Goal: Task Accomplishment & Management: Manage account settings

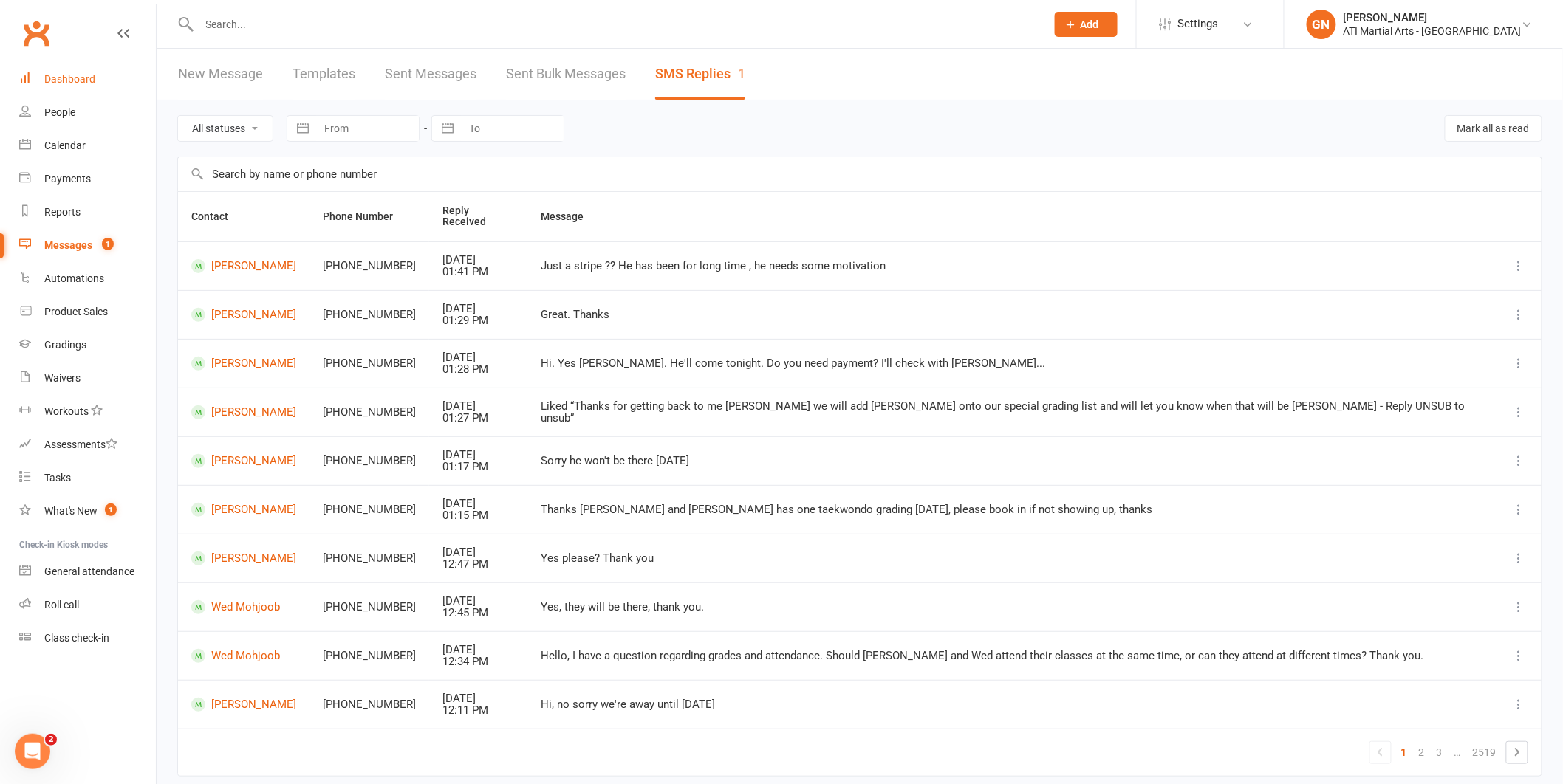
click at [35, 89] on link "Dashboard" at bounding box center [87, 79] width 137 height 33
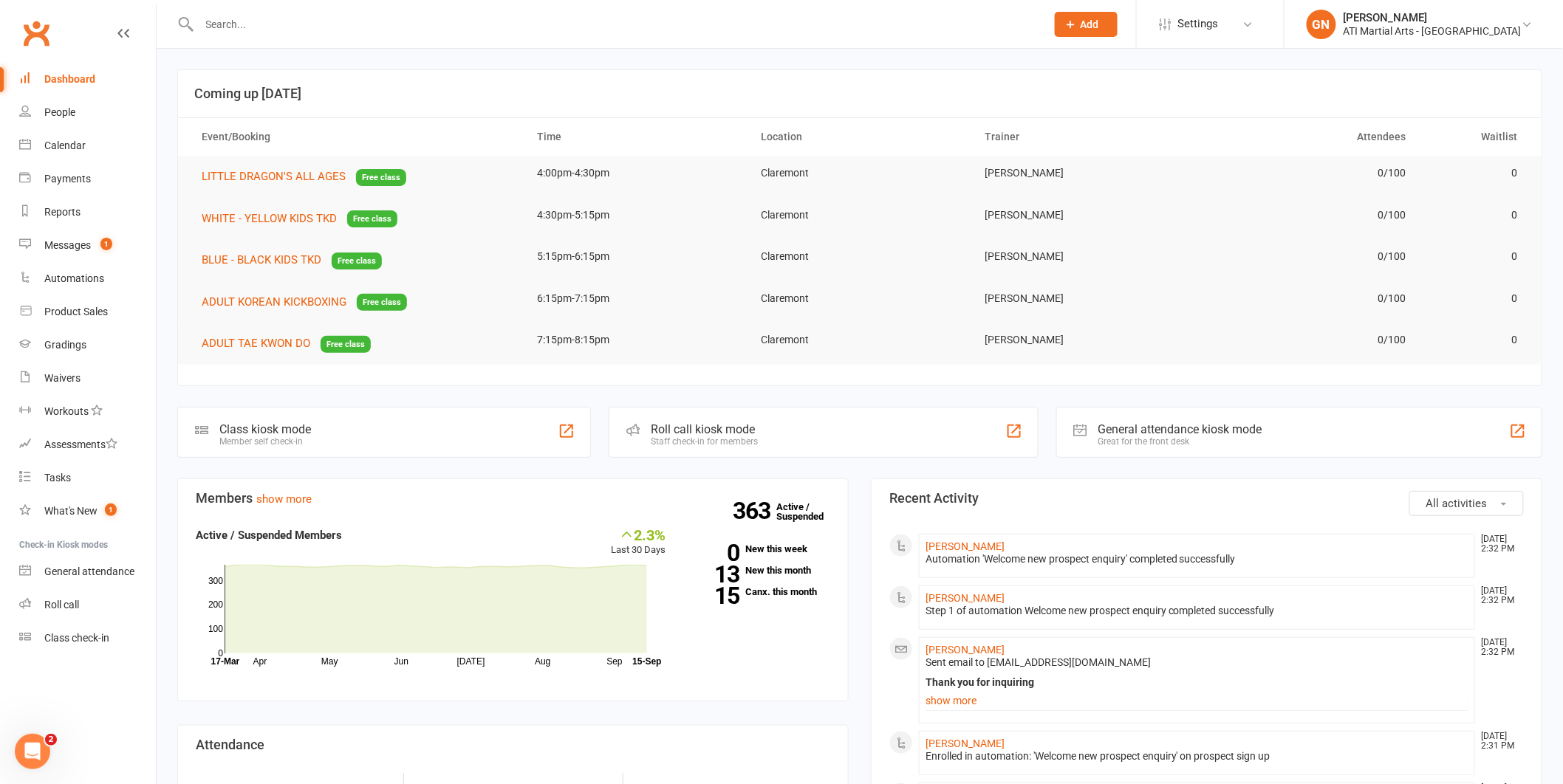
click at [239, 21] on input "text" at bounding box center [616, 24] width 841 height 21
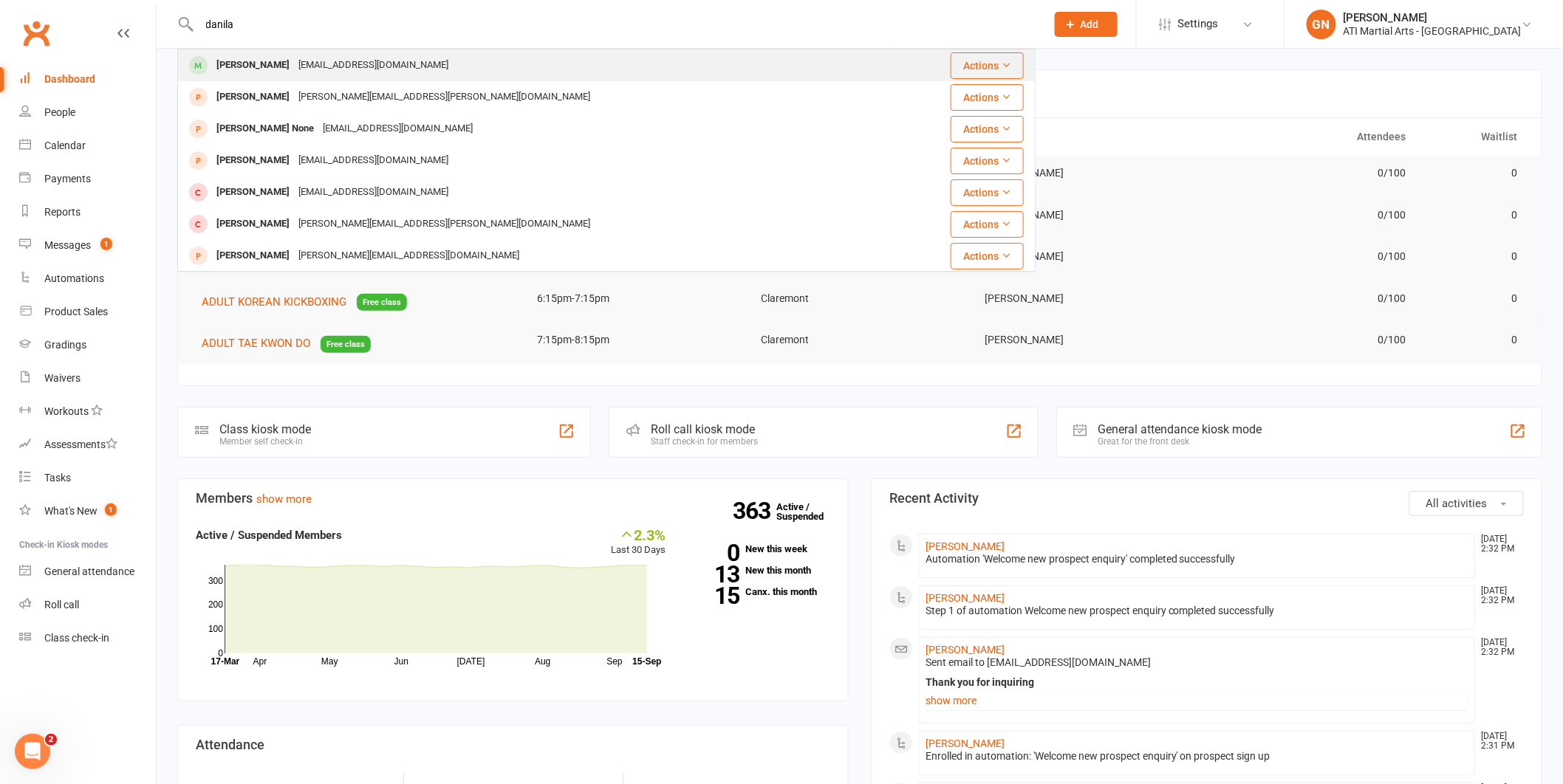
type input "danila"
click at [347, 72] on div "stutynina@yandex.ru" at bounding box center [373, 65] width 158 height 21
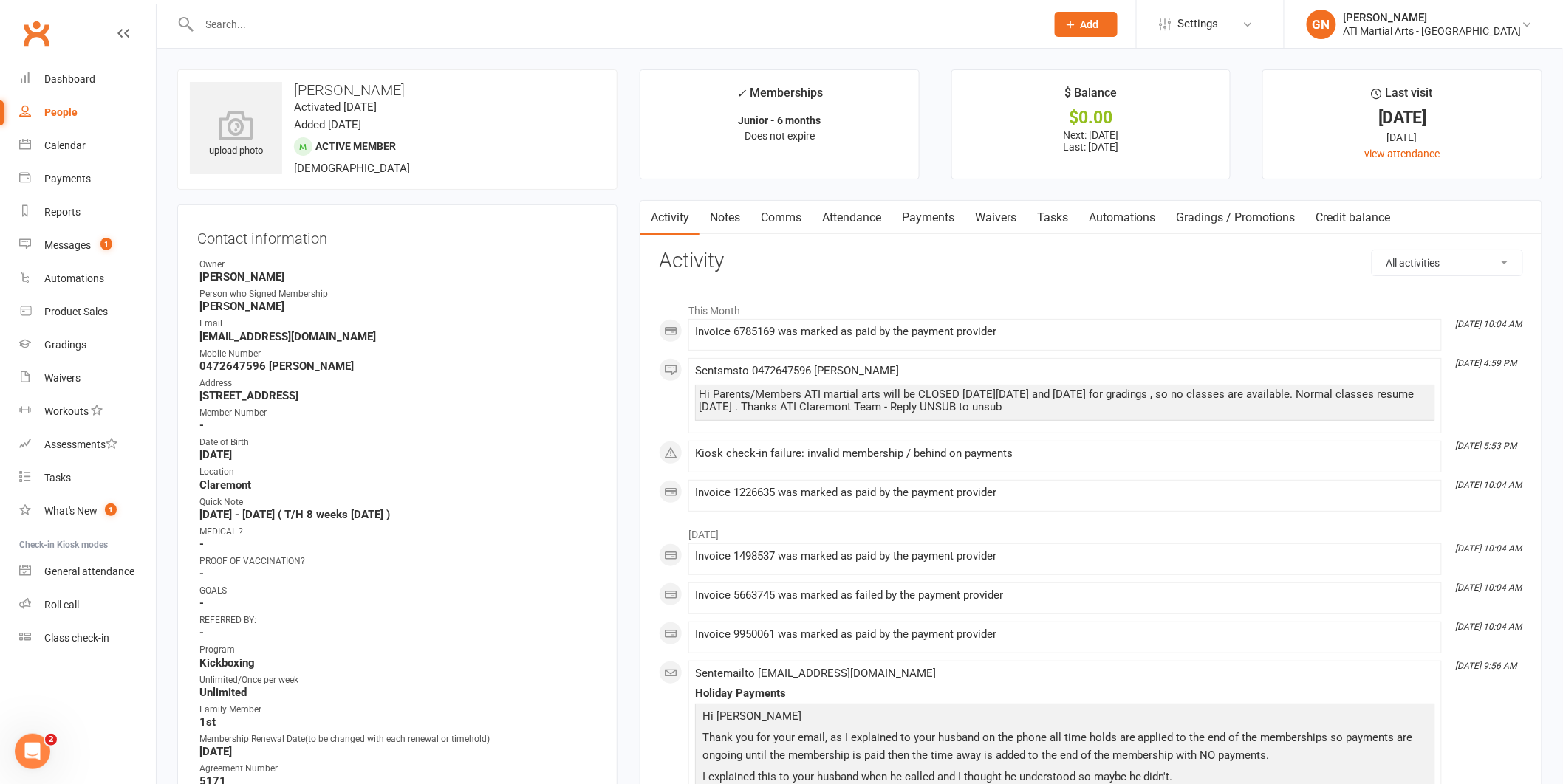
click at [916, 213] on link "Payments" at bounding box center [927, 218] width 73 height 34
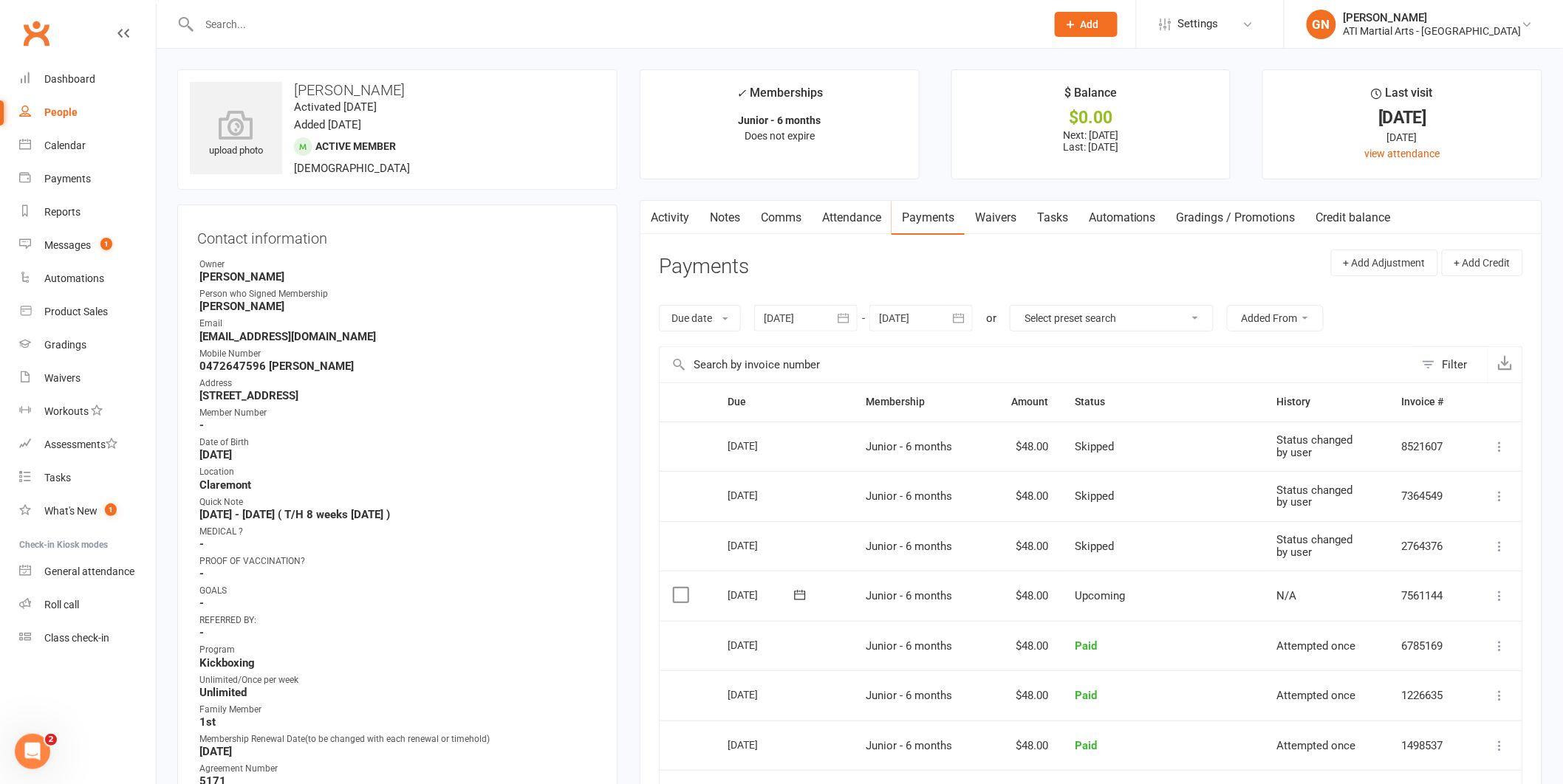
scroll to position [3, 0]
click at [917, 315] on div at bounding box center [921, 315] width 104 height 27
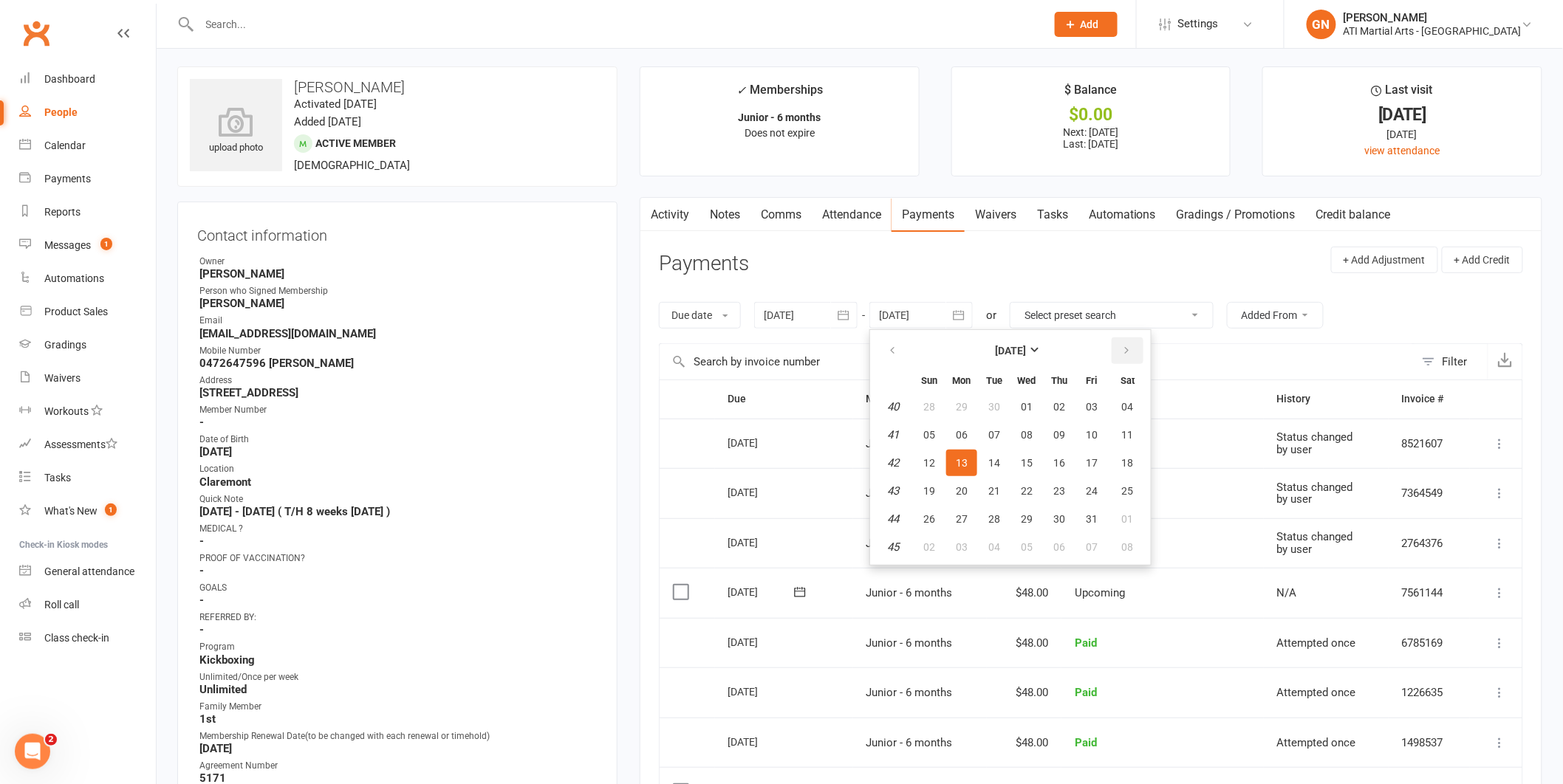
click at [1121, 352] on icon "button" at bounding box center [1126, 351] width 10 height 12
click at [1129, 350] on button "button" at bounding box center [1127, 351] width 32 height 27
click at [962, 406] on span "01" at bounding box center [962, 406] width 12 height 12
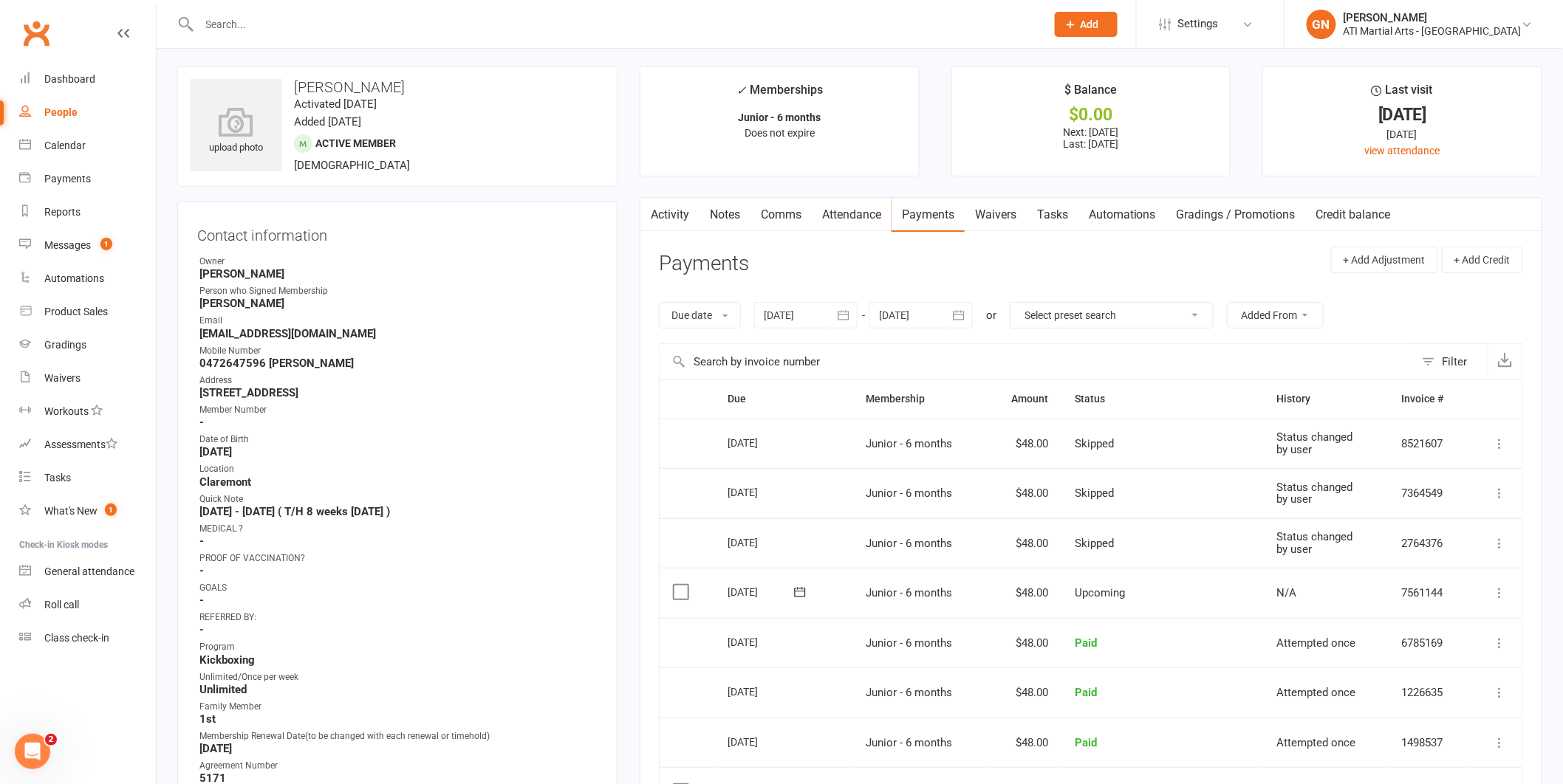
type input "01 Dec 2025"
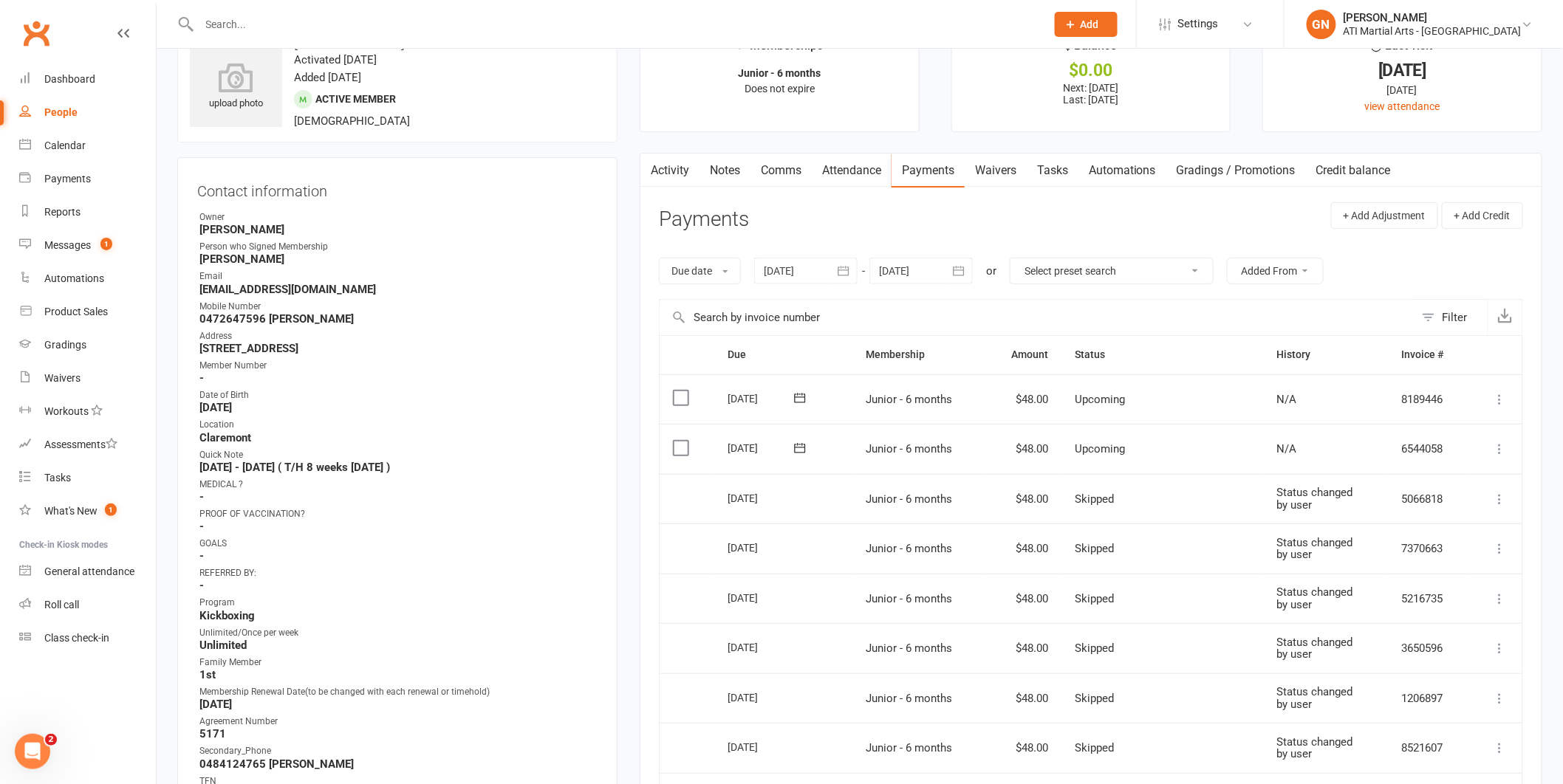
scroll to position [0, 0]
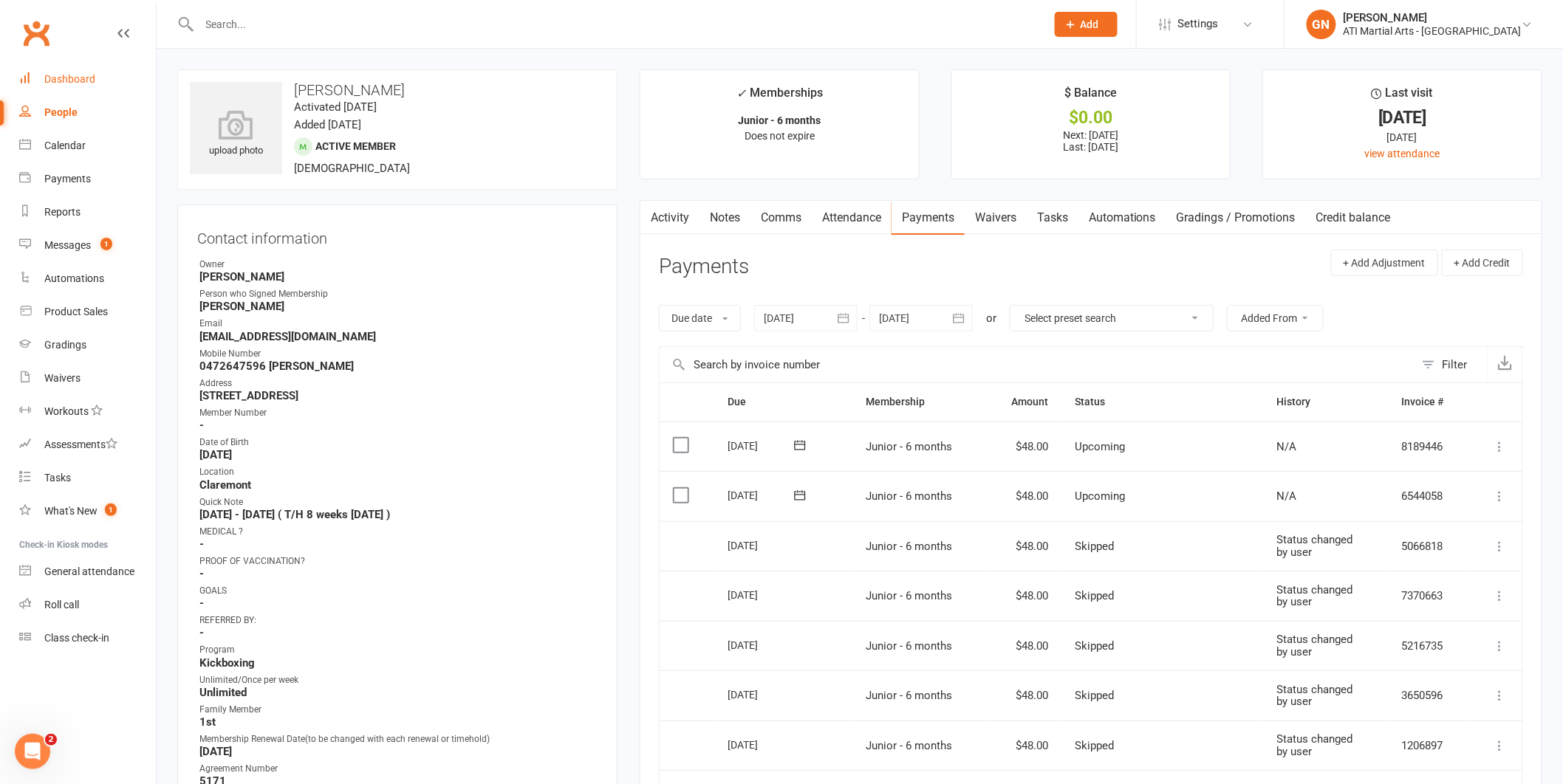
click at [84, 80] on div "Dashboard" at bounding box center [69, 79] width 51 height 12
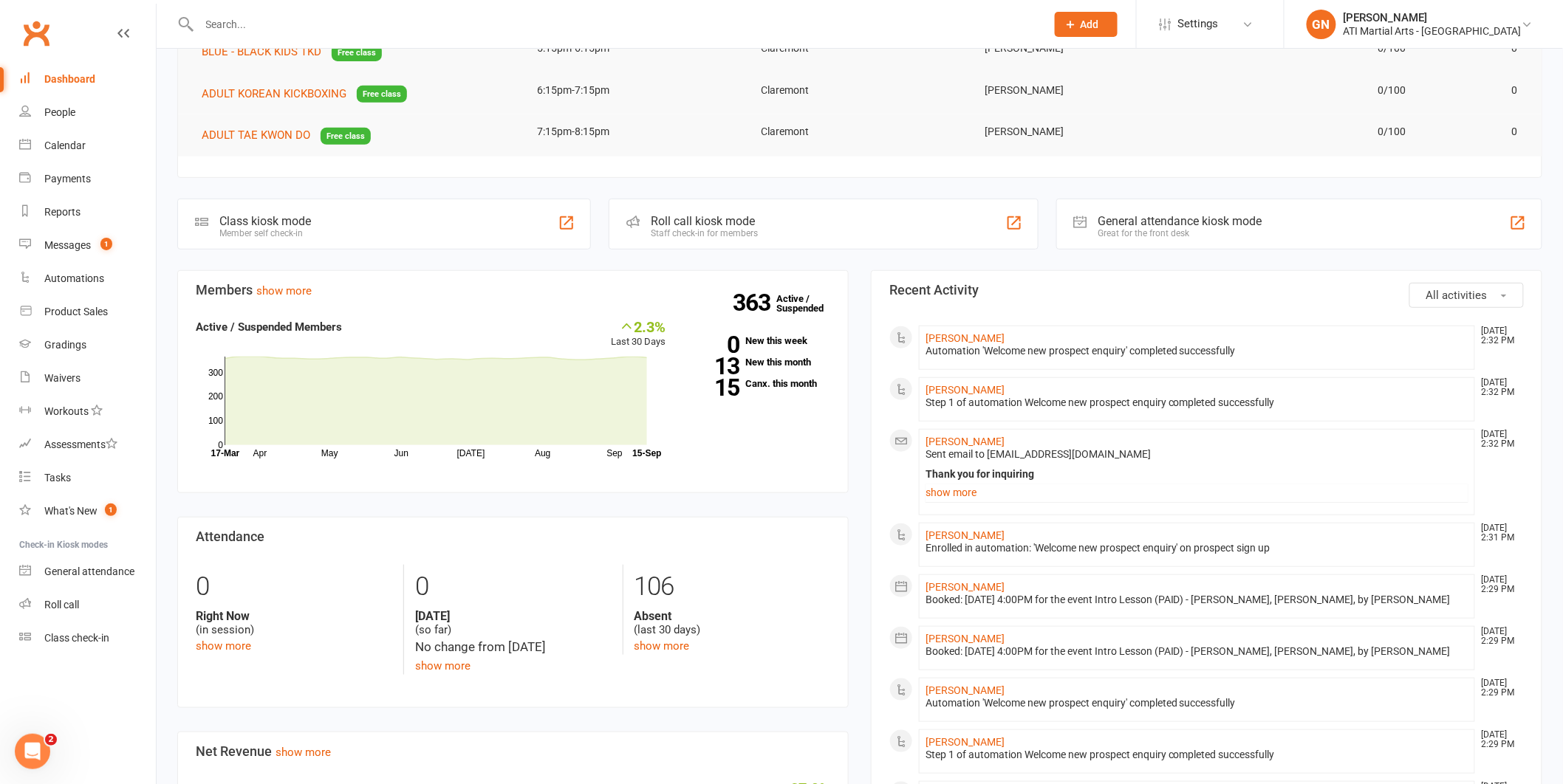
scroll to position [299, 0]
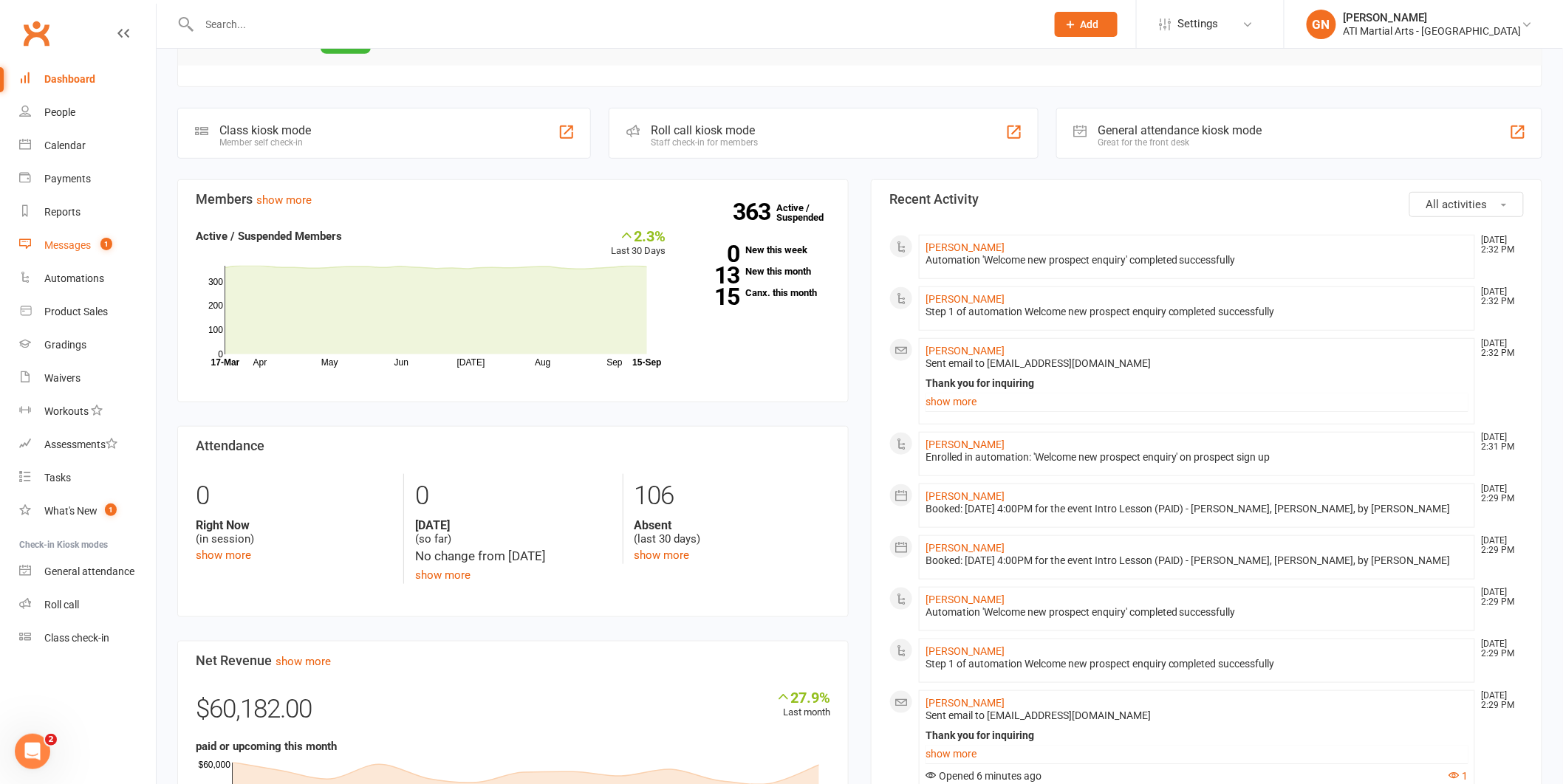
click at [95, 258] on link "Messages 1" at bounding box center [87, 245] width 137 height 33
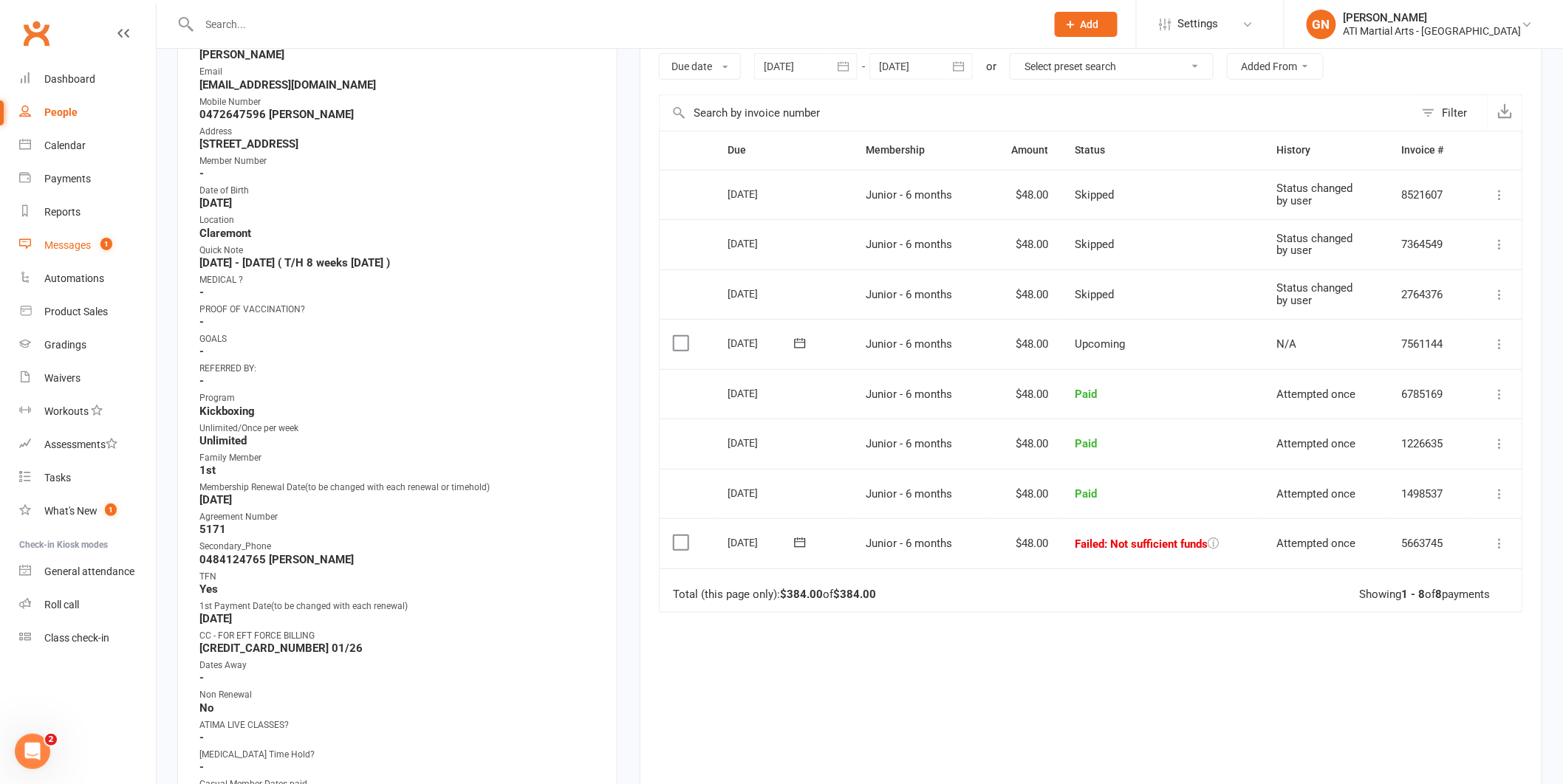
scroll to position [19, 0]
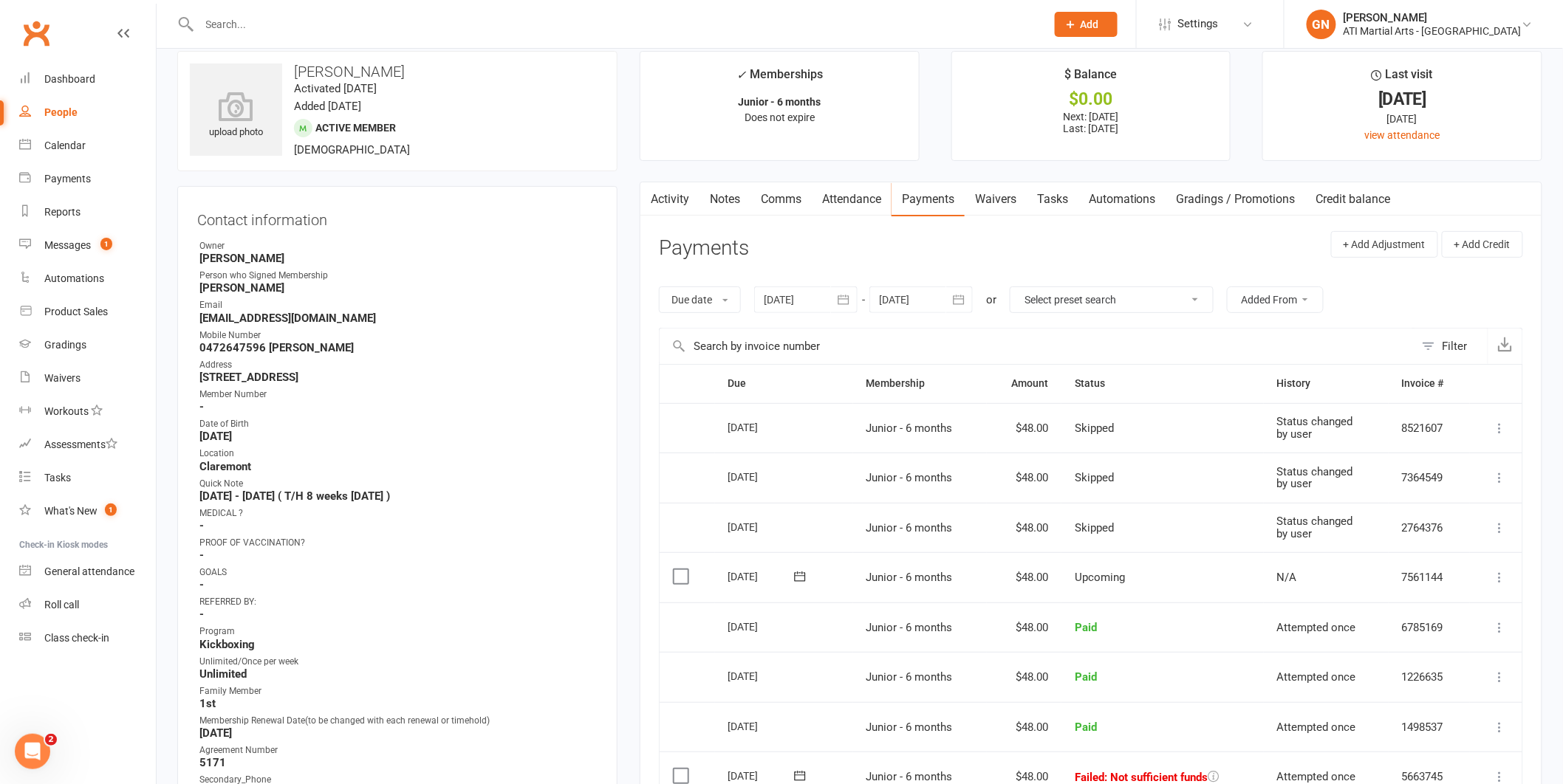
click at [806, 301] on div at bounding box center [805, 299] width 104 height 27
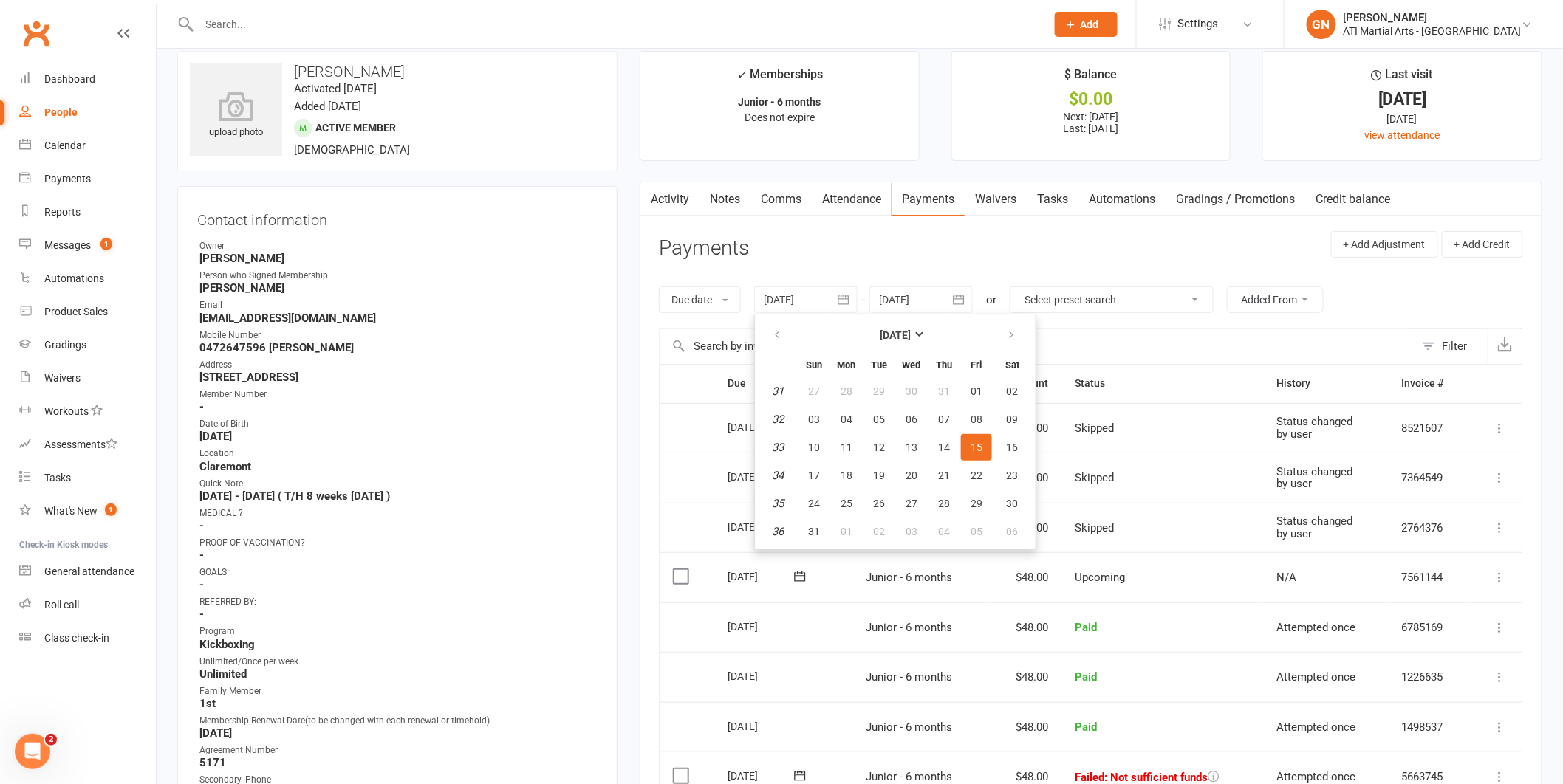
click at [921, 652] on td "Junior - 6 months" at bounding box center [920, 676] width 134 height 50
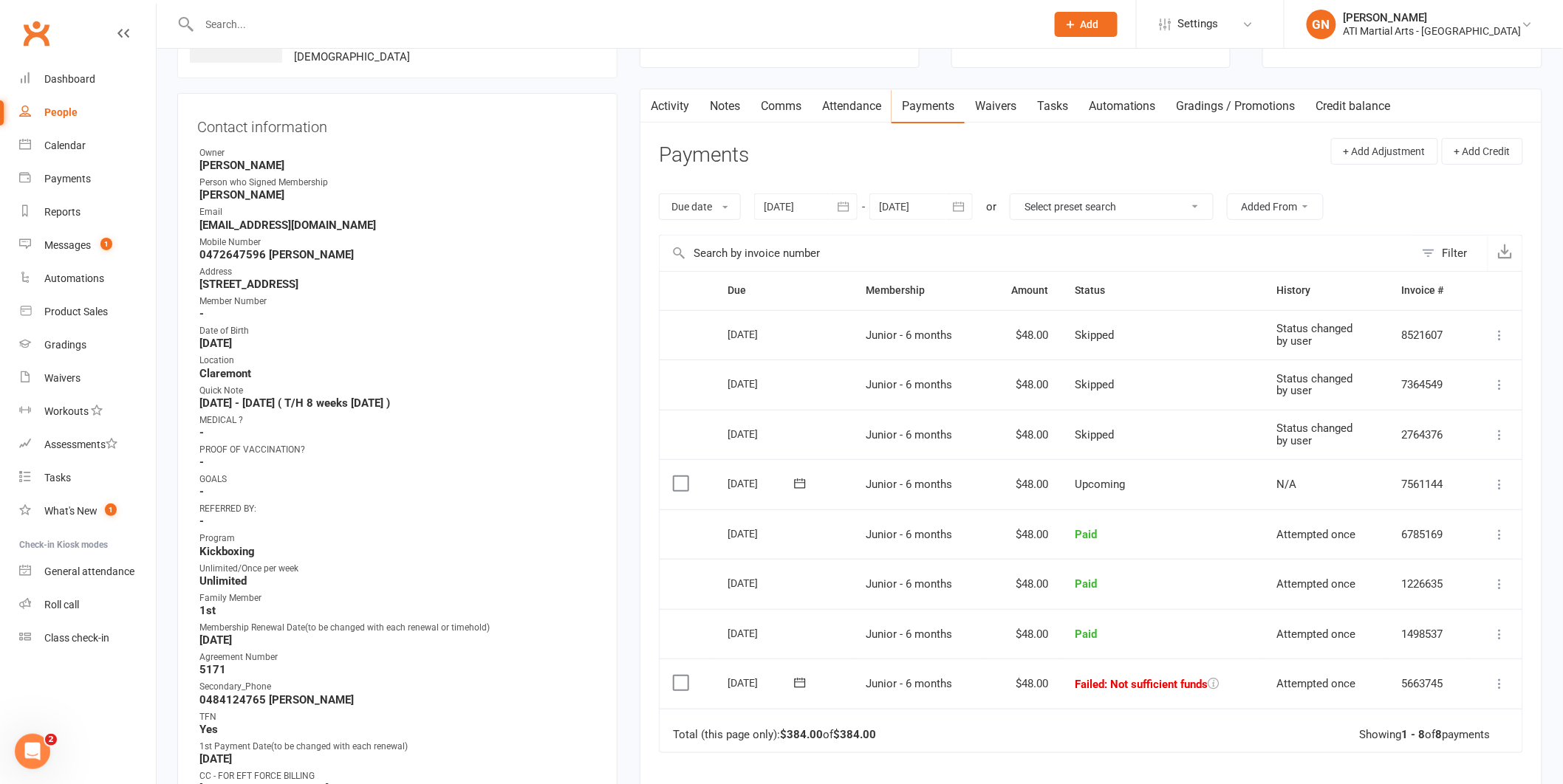
scroll to position [155, 0]
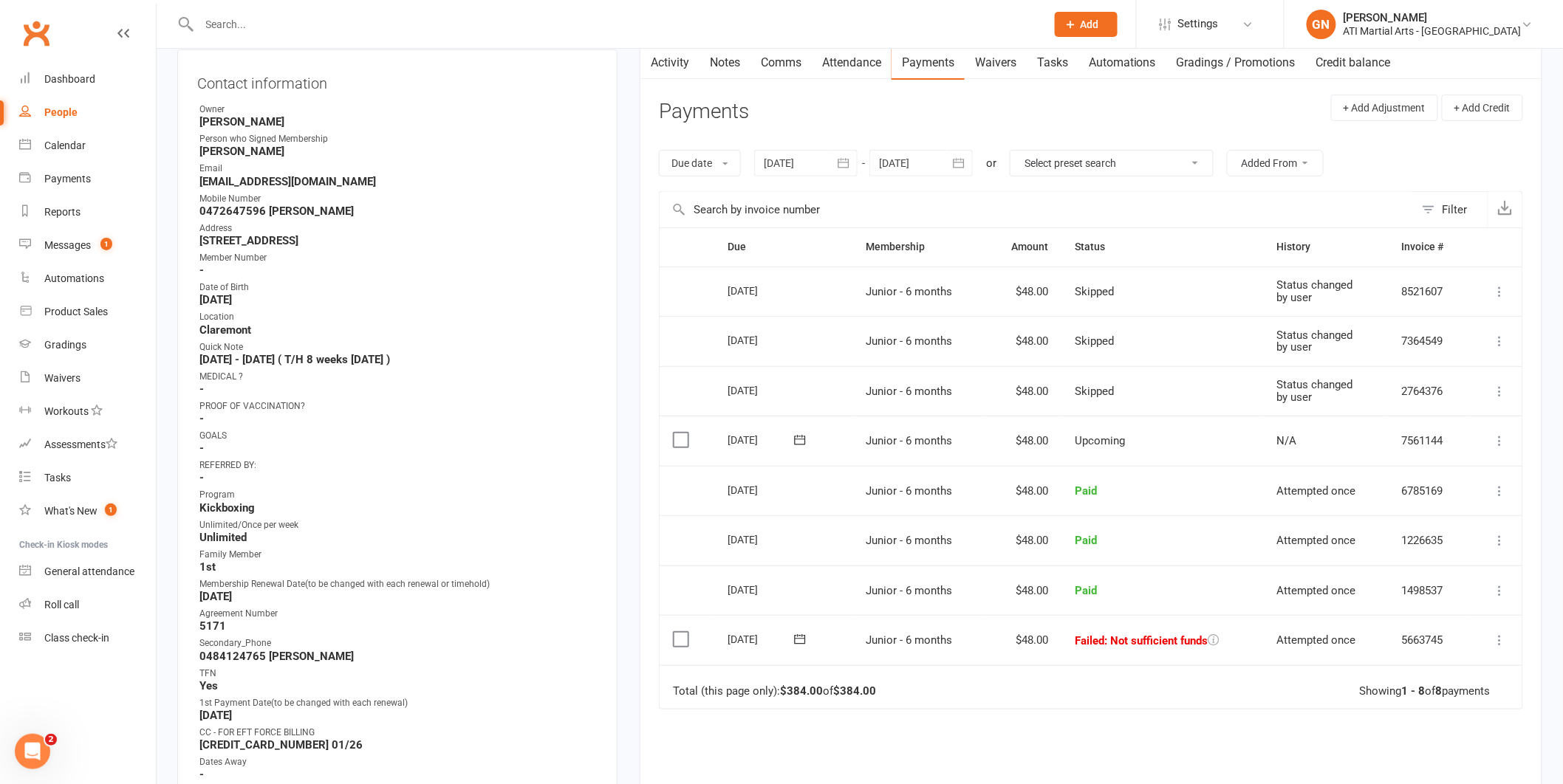
click at [796, 166] on div at bounding box center [805, 162] width 104 height 27
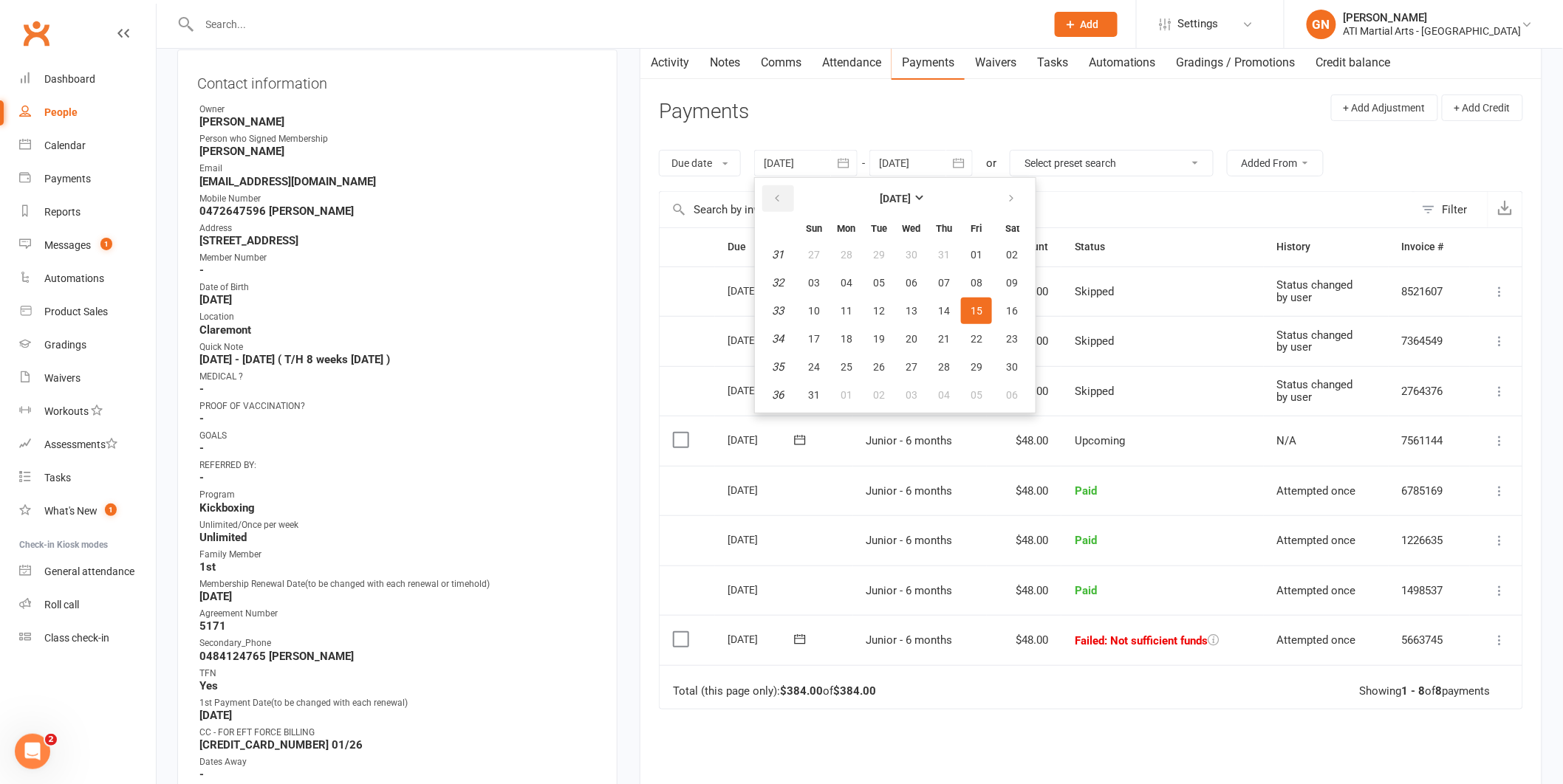
click at [784, 196] on button "button" at bounding box center [779, 198] width 32 height 27
click at [905, 257] on span "02" at bounding box center [911, 255] width 12 height 12
type input "02 Jul 2025"
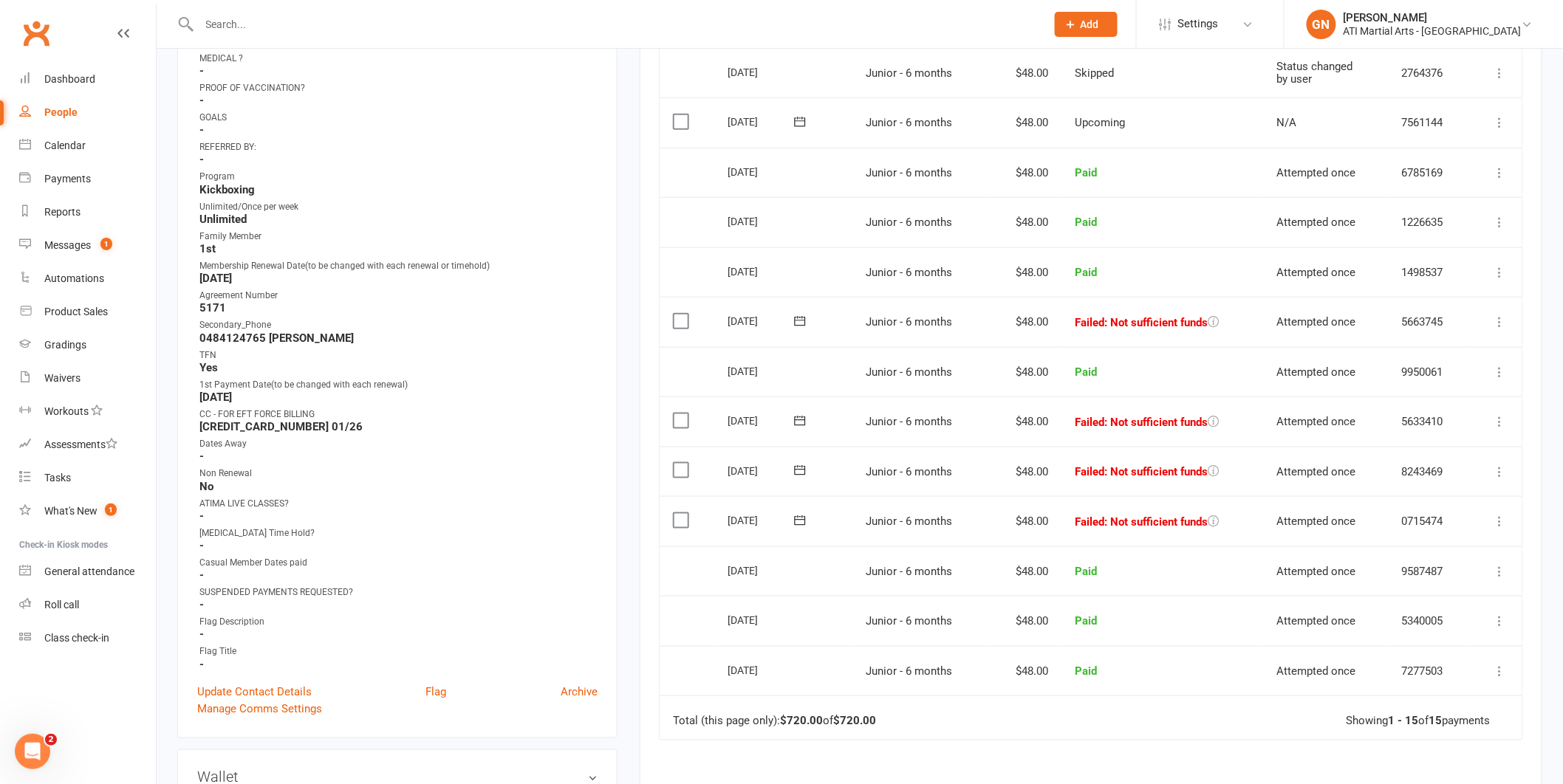
scroll to position [478, 0]
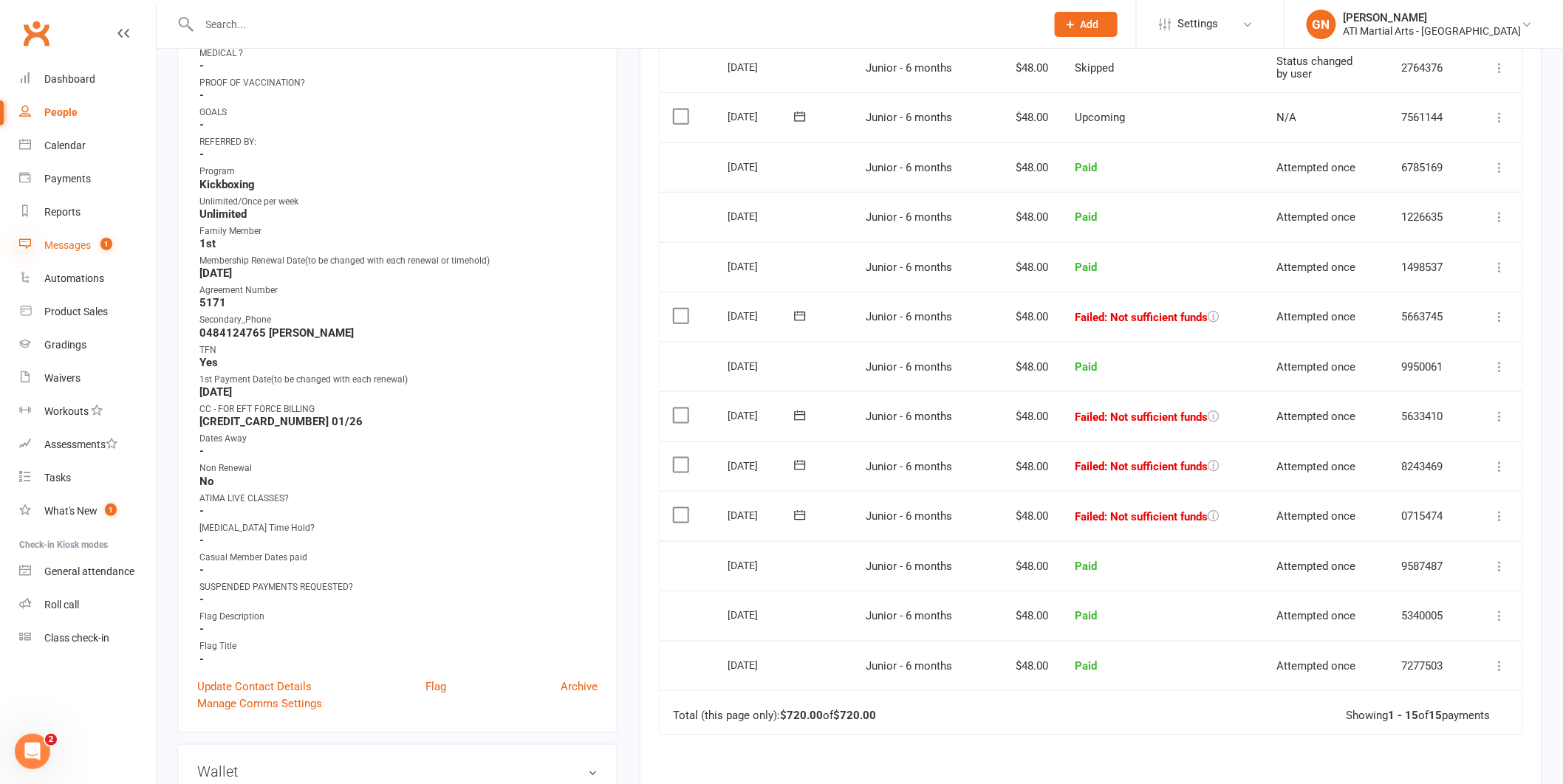
click at [21, 240] on icon at bounding box center [25, 244] width 12 height 12
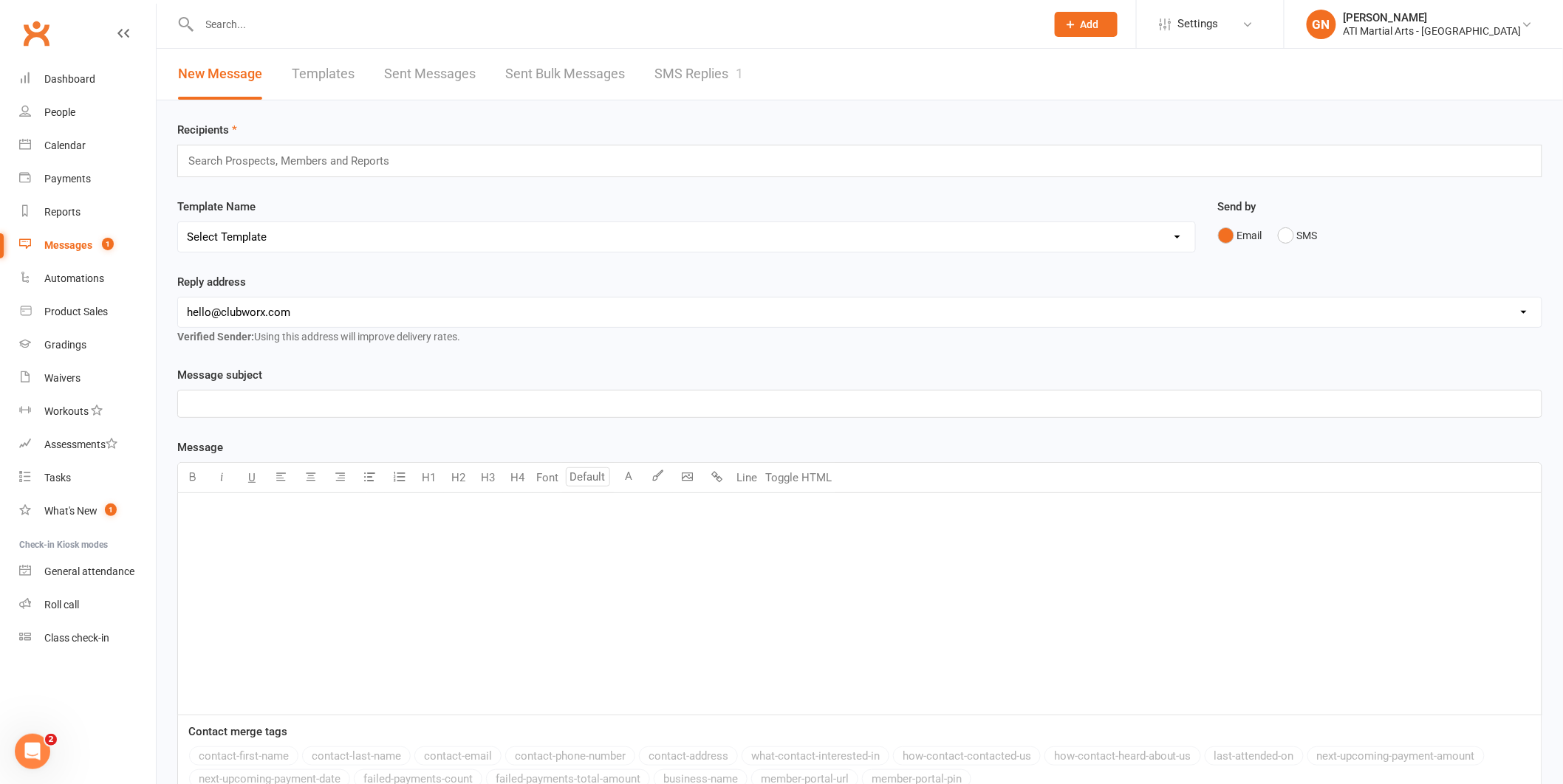
click at [697, 94] on link "SMS Replies 1" at bounding box center [698, 74] width 89 height 51
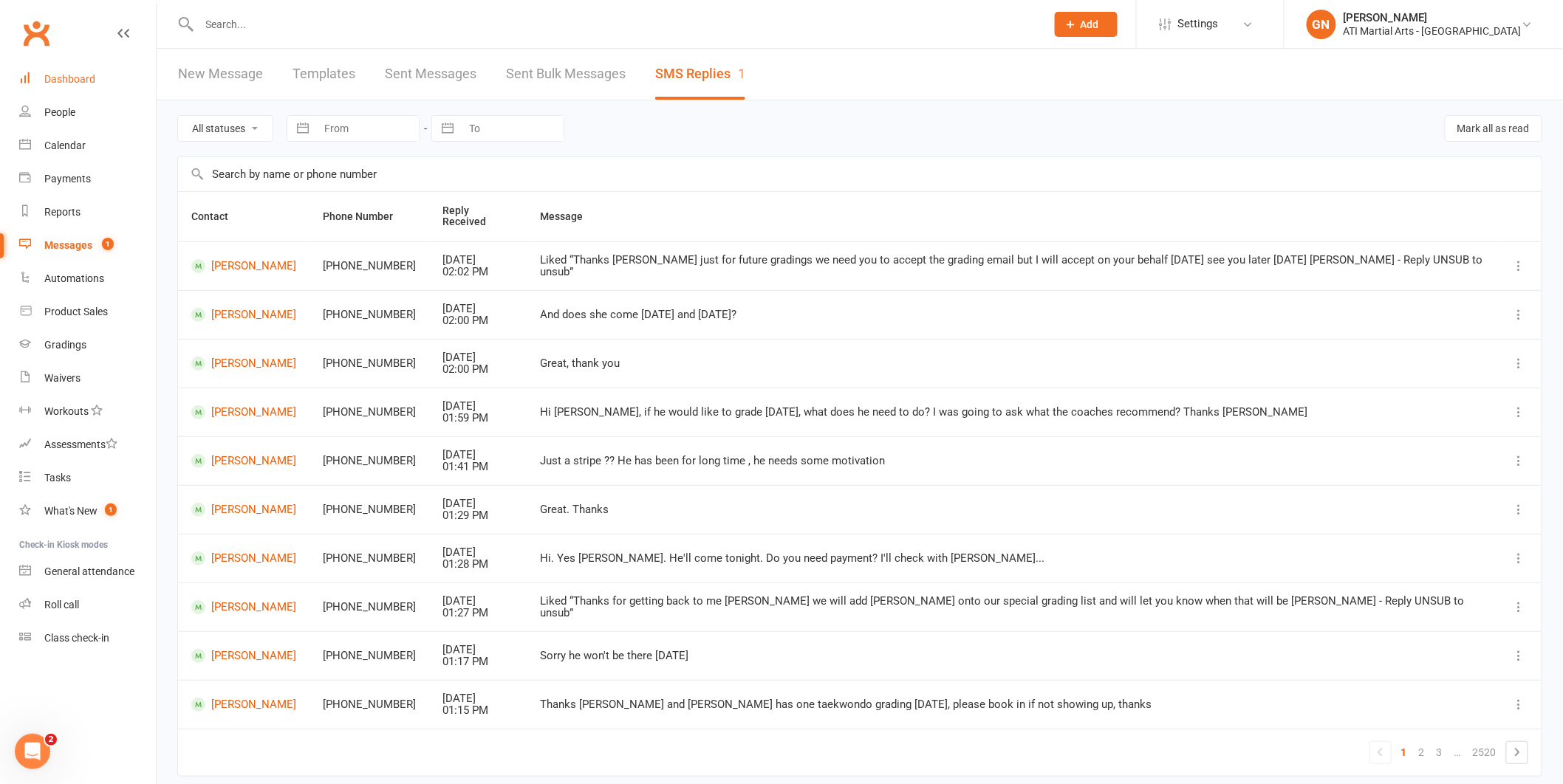
click at [61, 67] on link "Dashboard" at bounding box center [87, 79] width 137 height 33
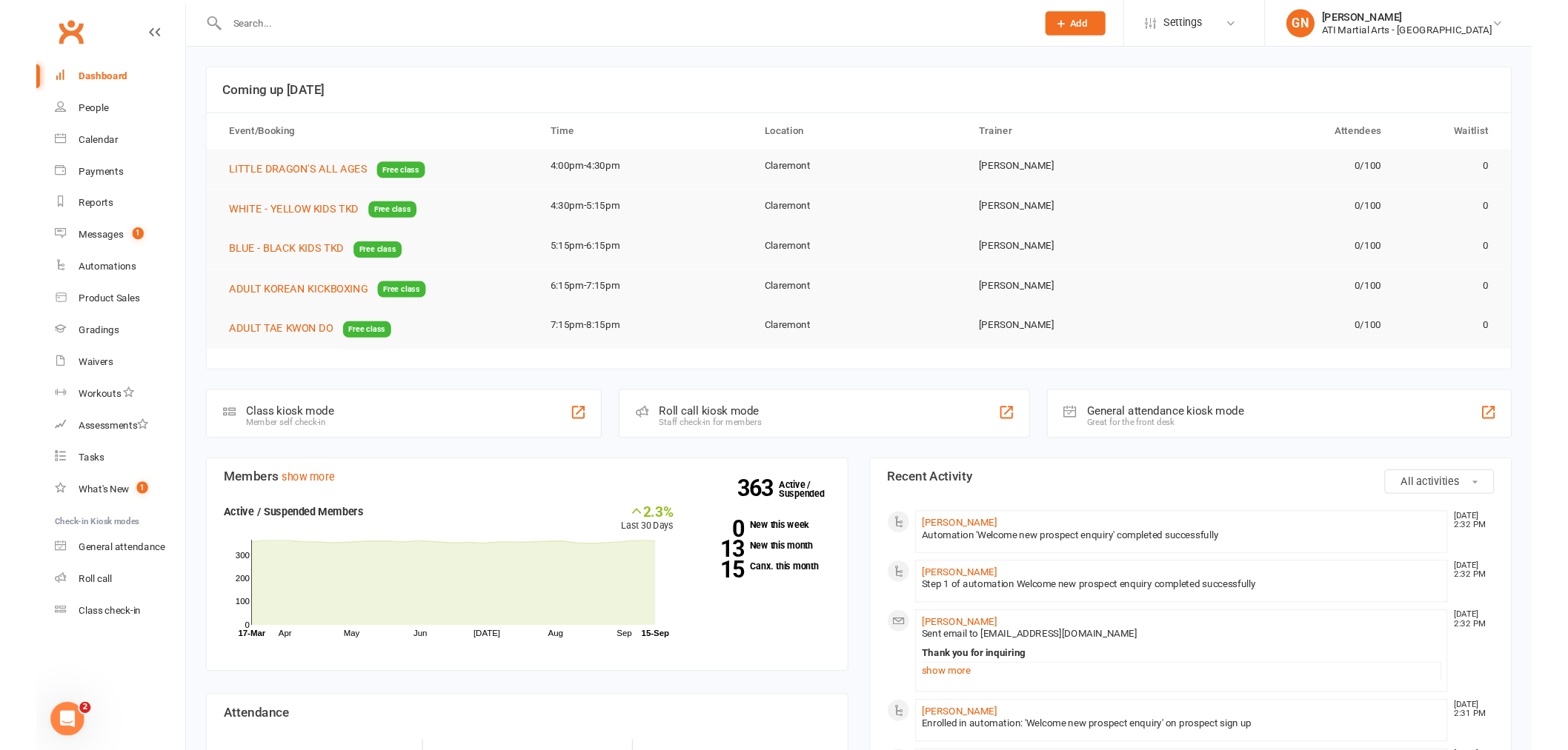
scroll to position [21, 0]
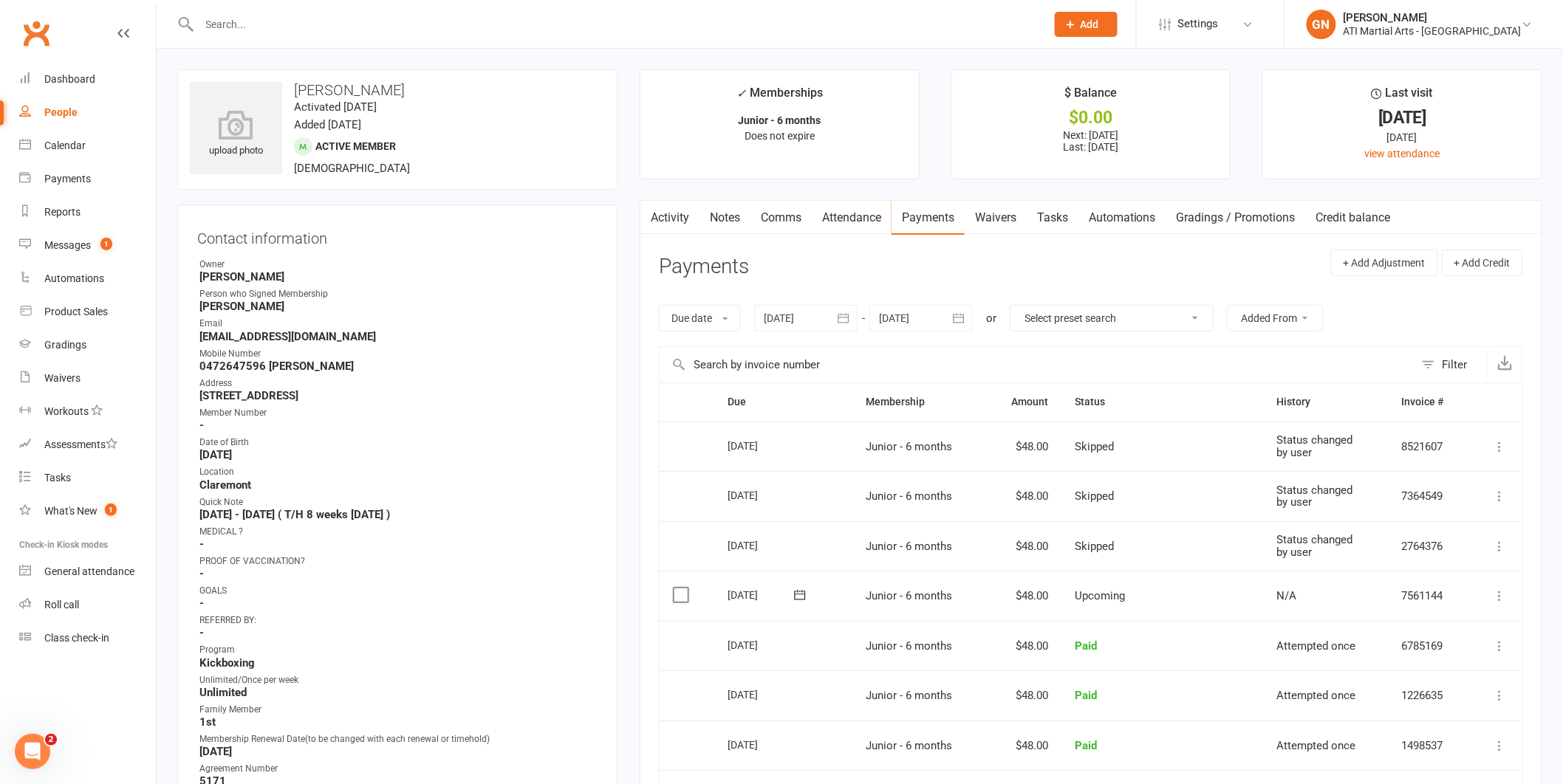
click at [309, 340] on strong "stutynina@yandex.ru" at bounding box center [398, 336] width 398 height 13
drag, startPoint x: 338, startPoint y: 399, endPoint x: 199, endPoint y: 398, distance: 139.0
click at [199, 398] on strong "3 Hare Crt Willagee 6156" at bounding box center [398, 394] width 398 height 13
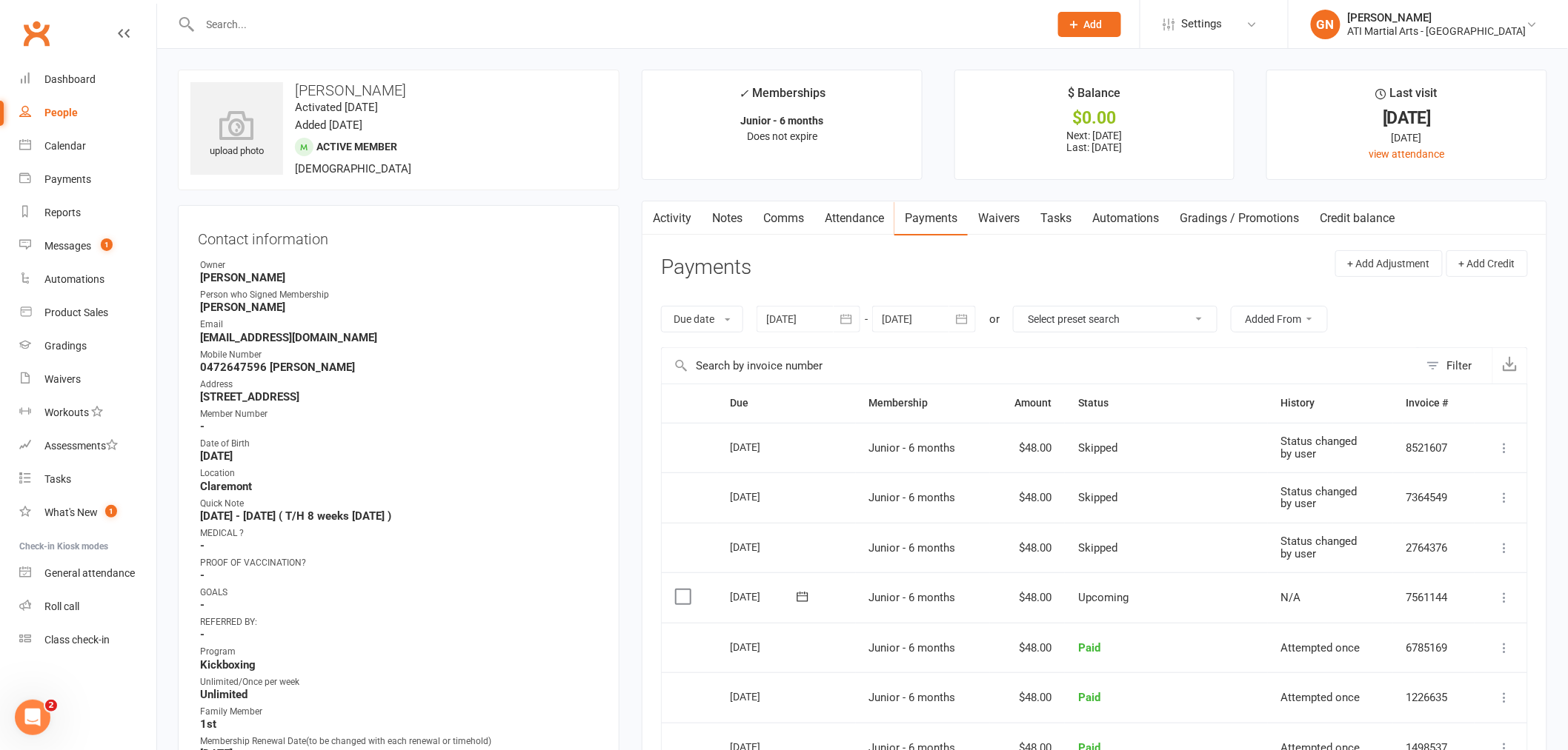
copy strong "3 Hare Crt Willagee 6156"
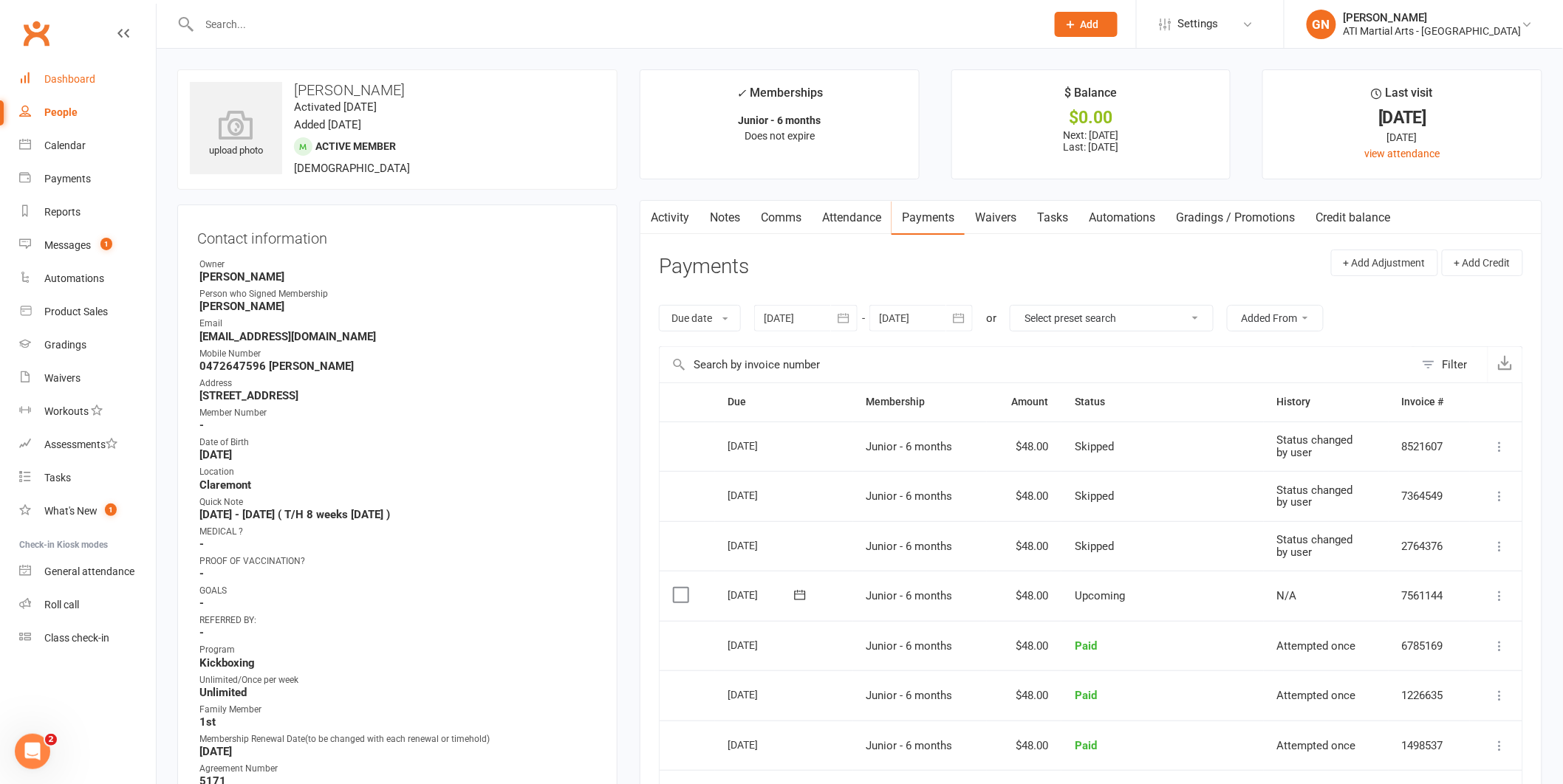
click at [48, 78] on div "Dashboard" at bounding box center [69, 79] width 51 height 12
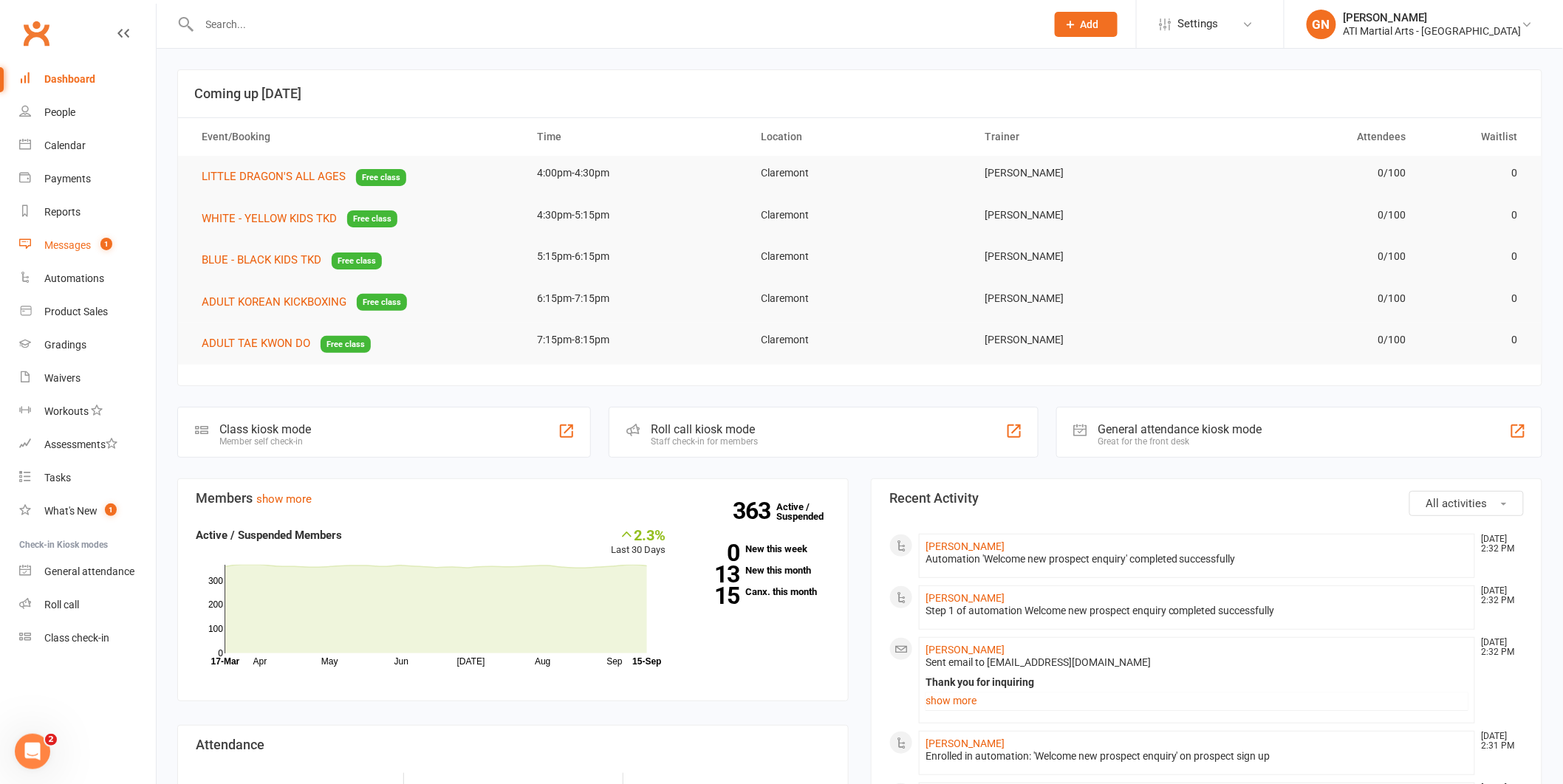
click at [56, 241] on div "Messages" at bounding box center [67, 245] width 47 height 12
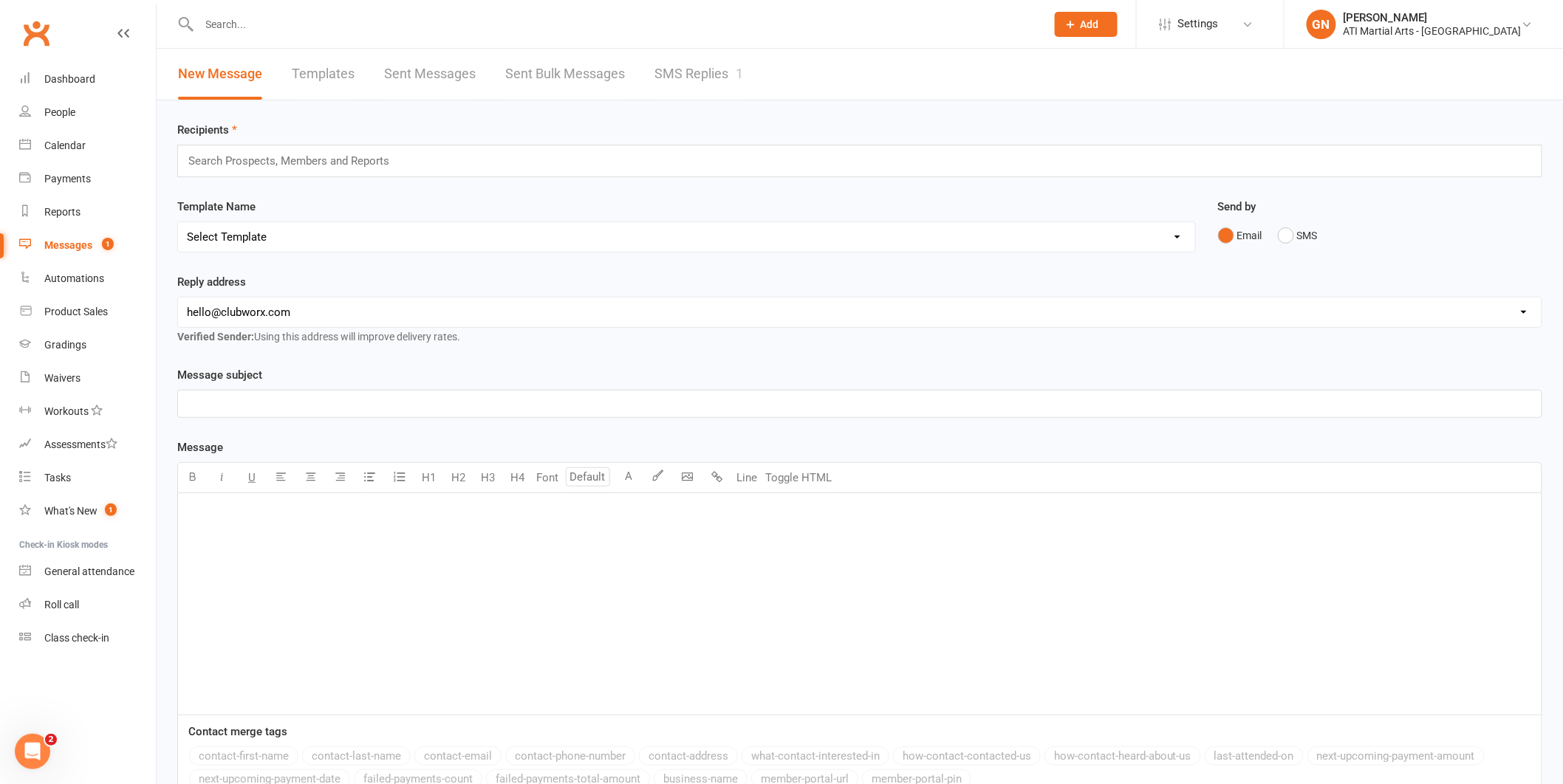
click at [660, 87] on link "SMS Replies 1" at bounding box center [698, 74] width 89 height 51
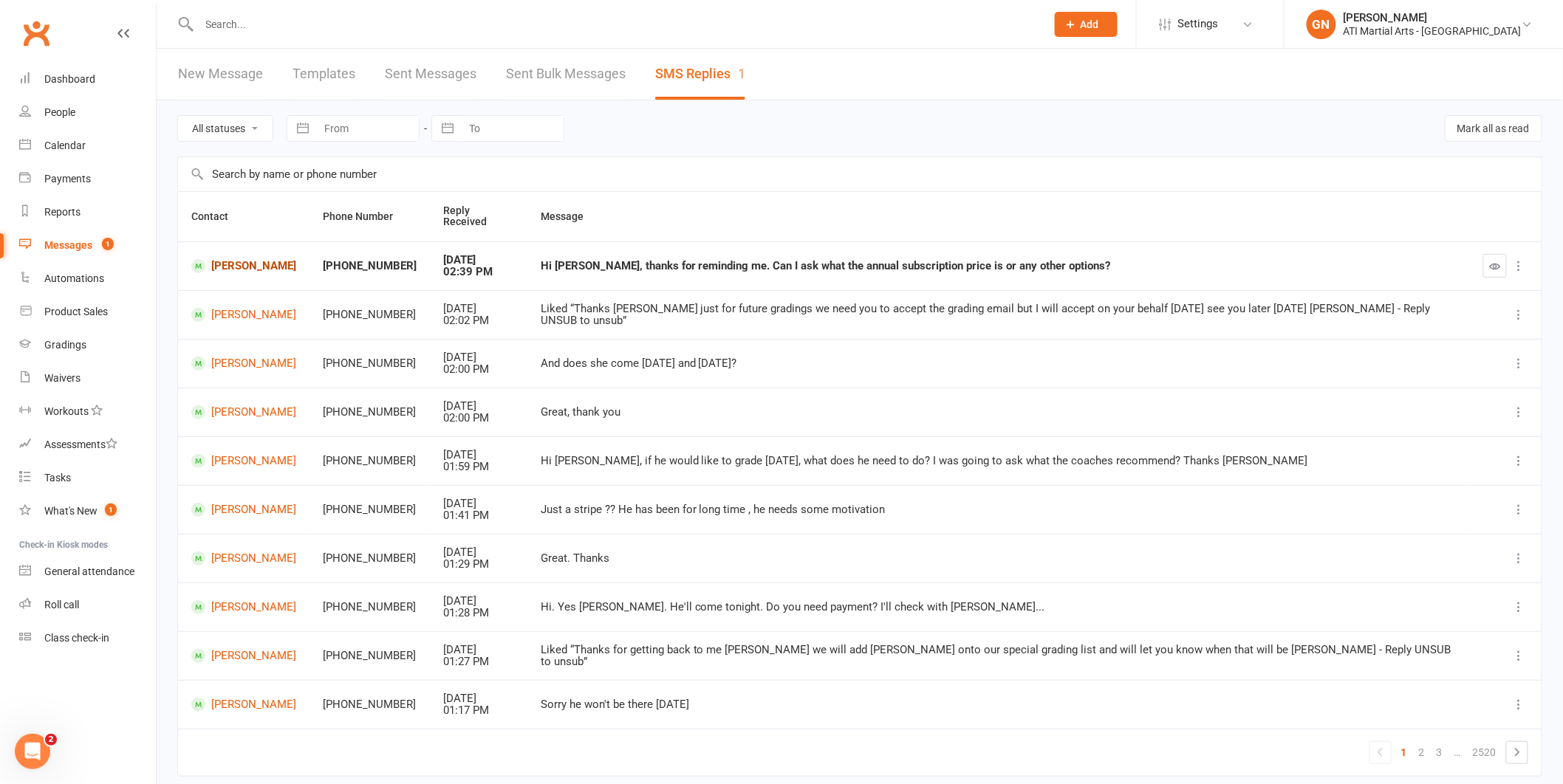
click at [283, 259] on link "[PERSON_NAME]" at bounding box center [243, 266] width 105 height 14
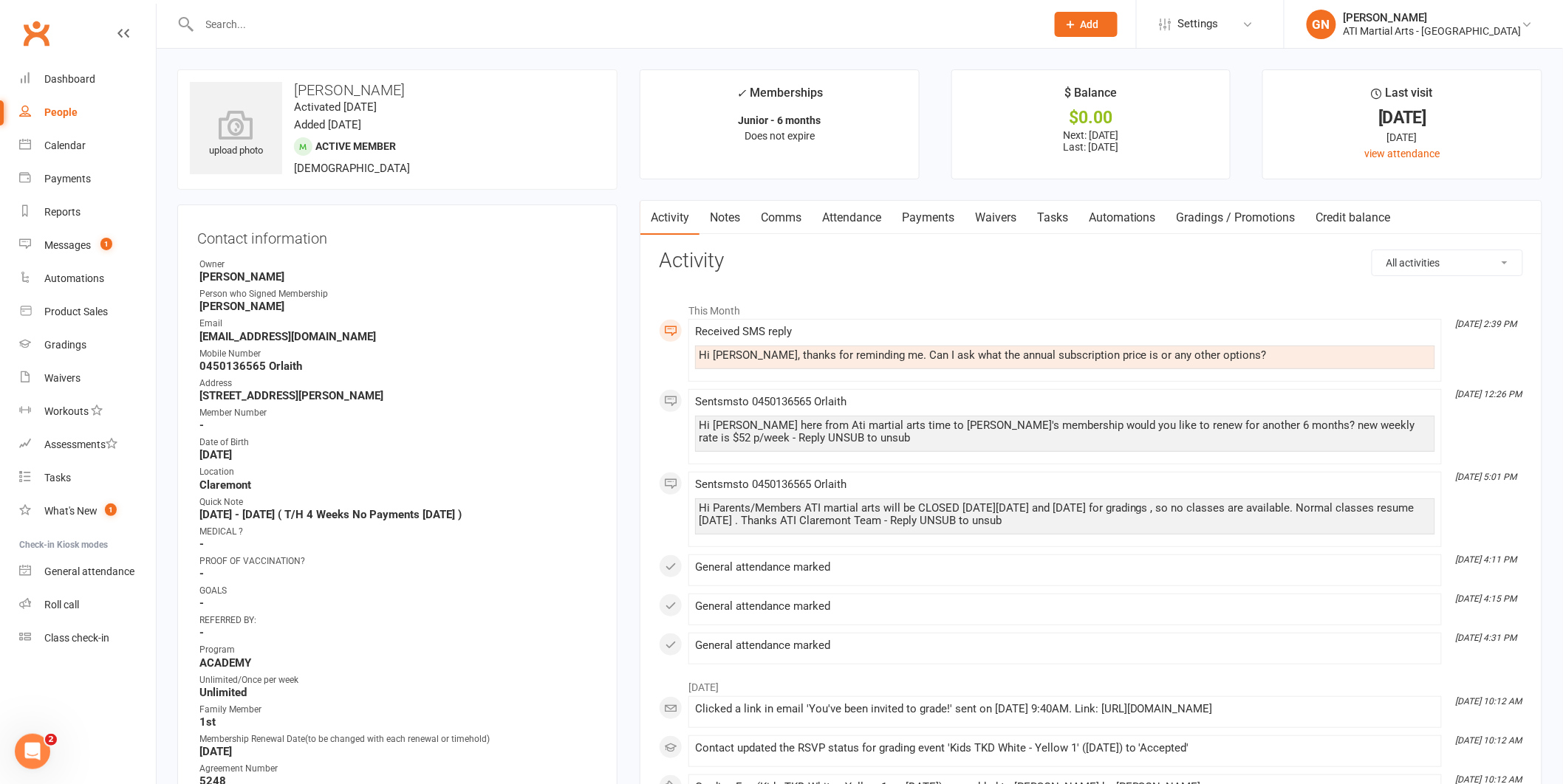
drag, startPoint x: 874, startPoint y: 221, endPoint x: 859, endPoint y: 224, distance: 15.3
click at [873, 221] on link "Attendance" at bounding box center [851, 218] width 80 height 34
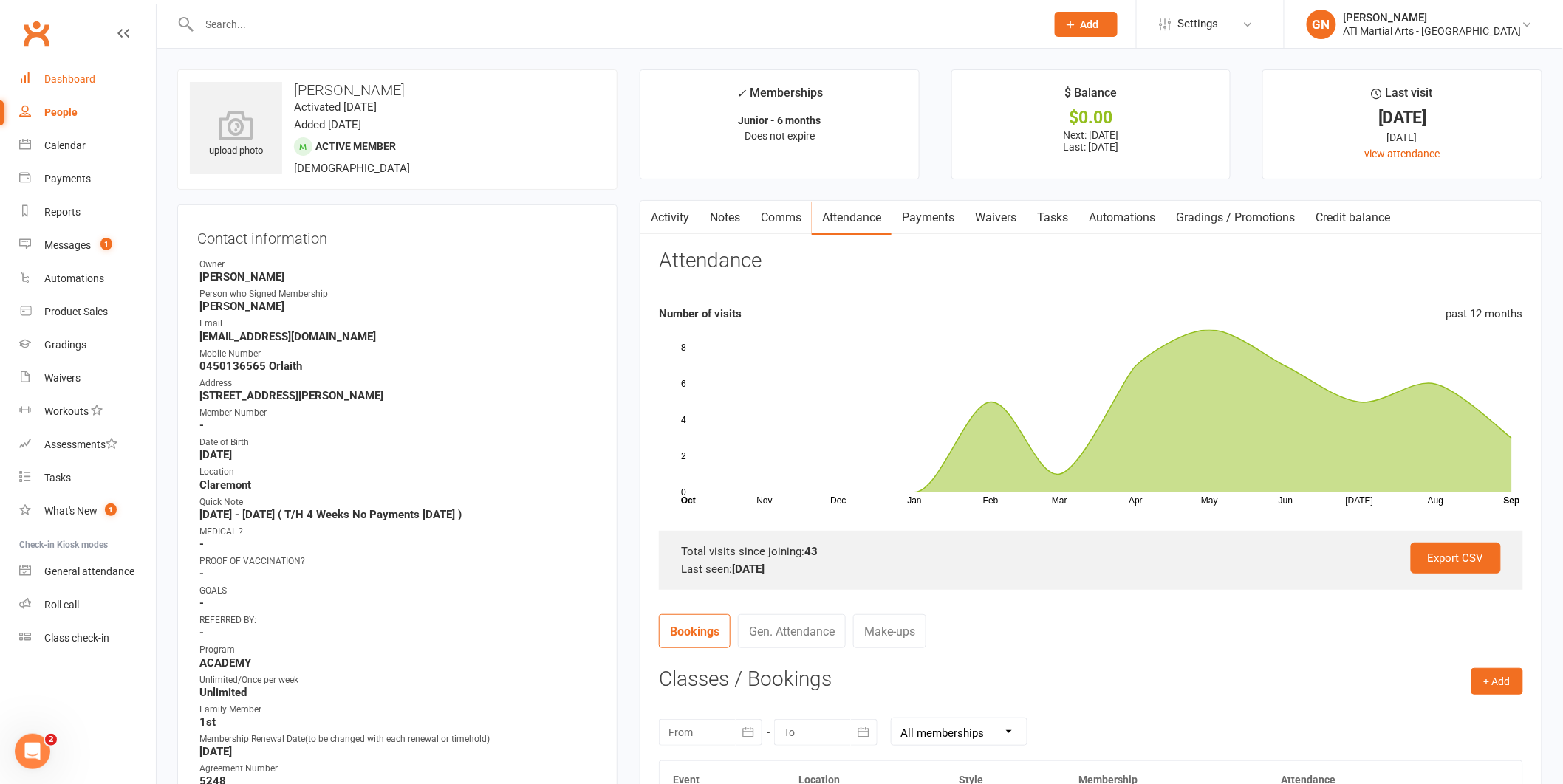
click at [90, 67] on link "Dashboard" at bounding box center [87, 79] width 137 height 33
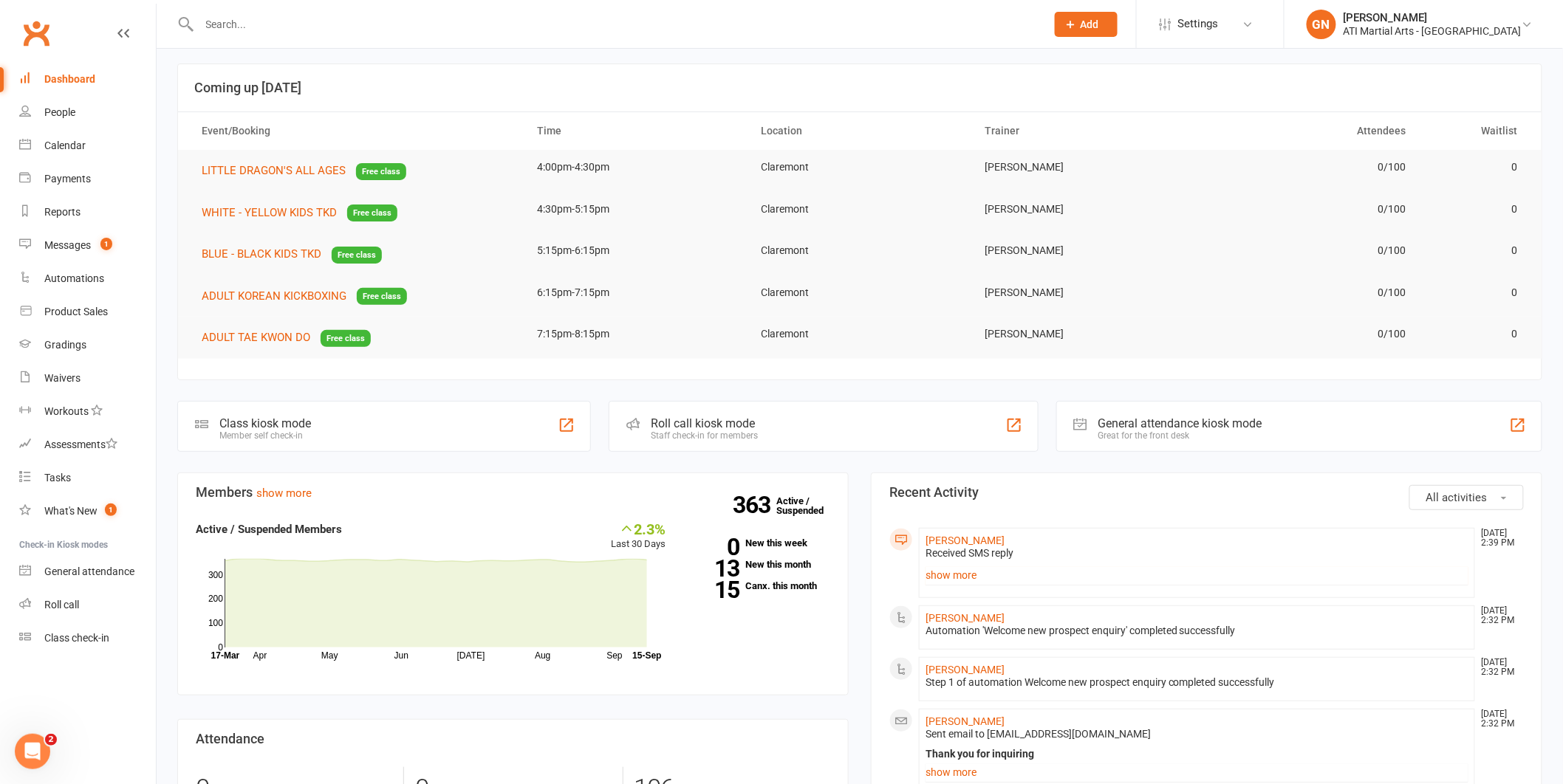
scroll to position [17, 0]
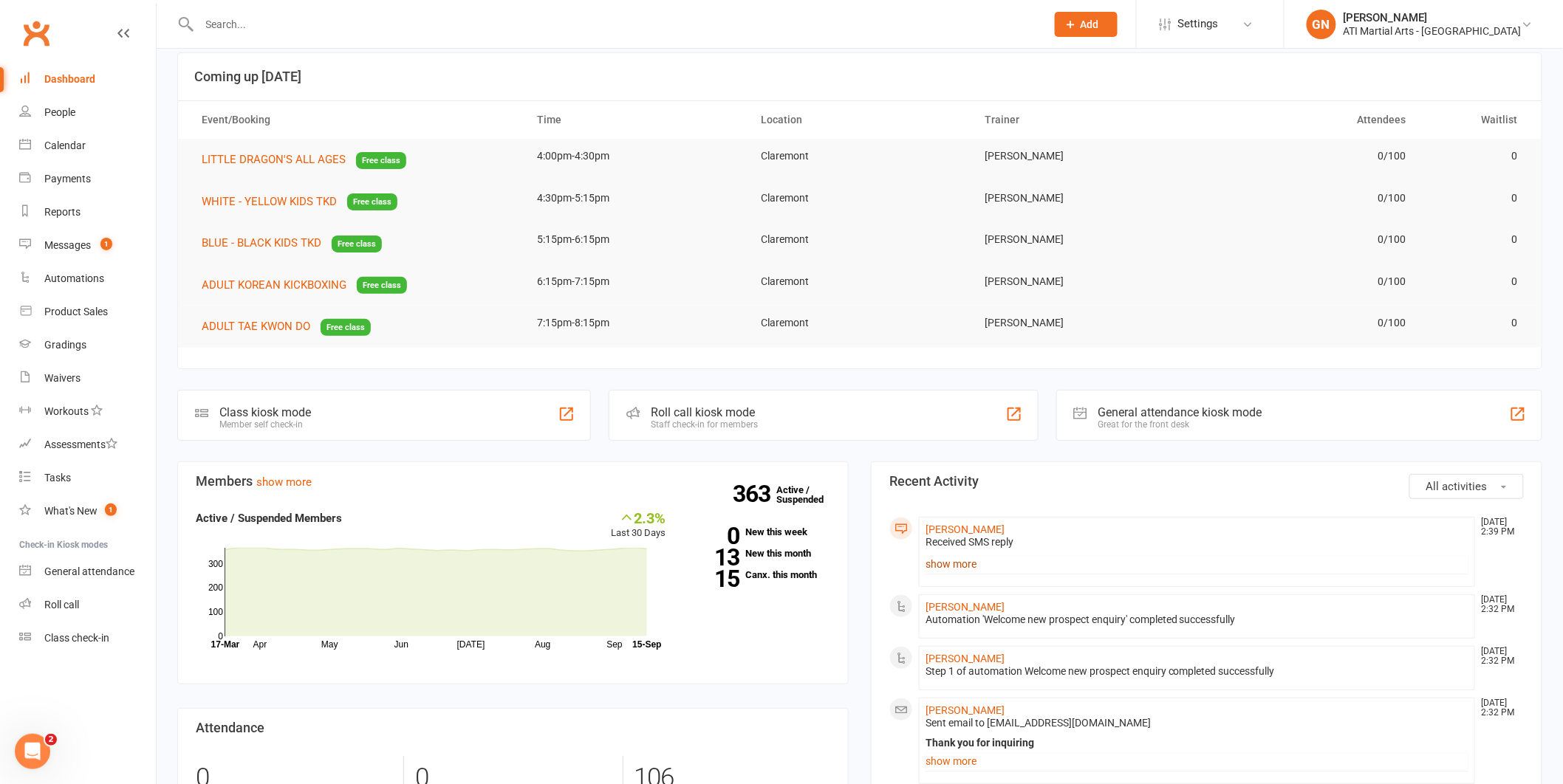
click at [951, 561] on link "show more" at bounding box center [1196, 564] width 543 height 21
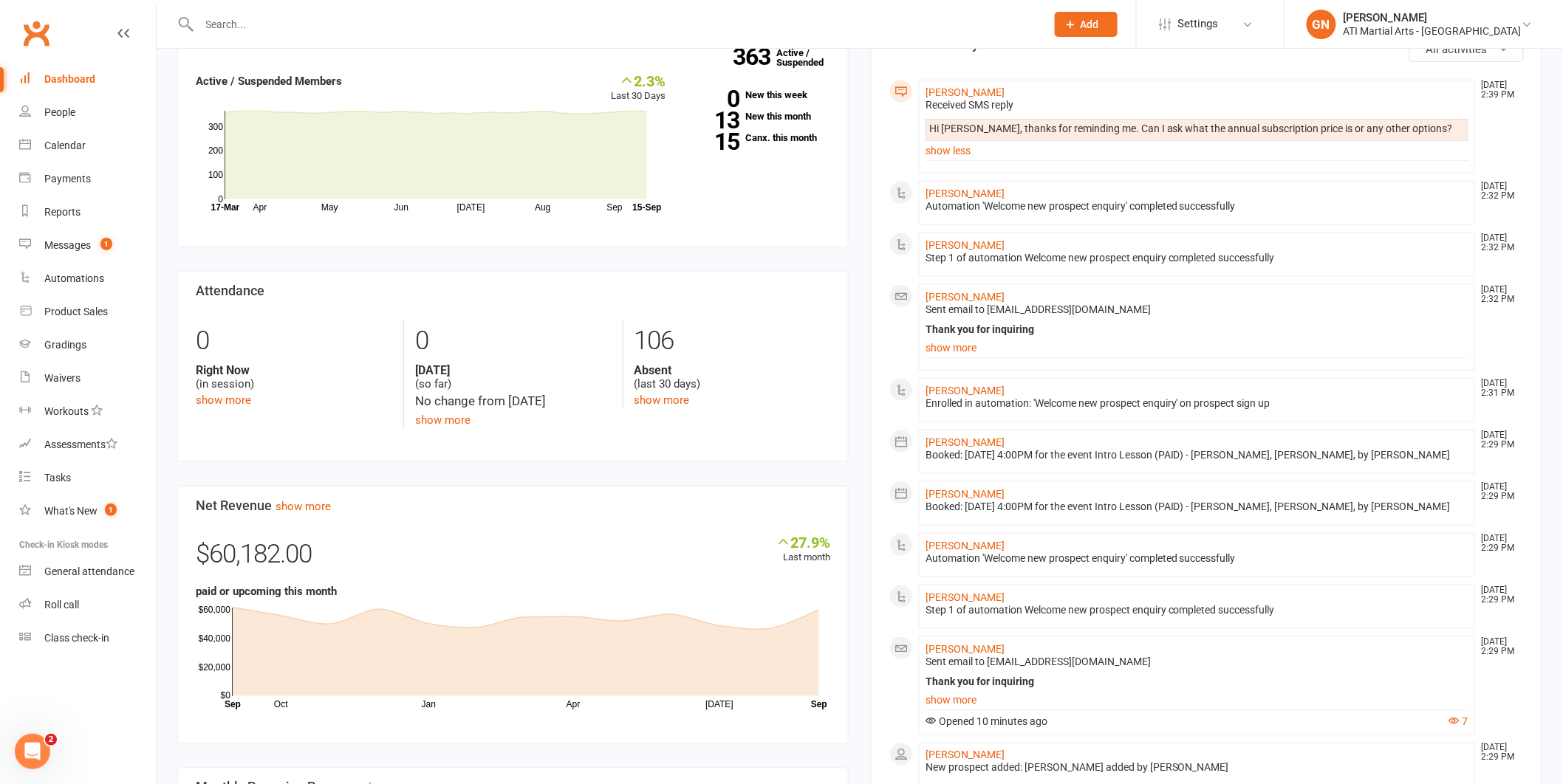
scroll to position [469, 0]
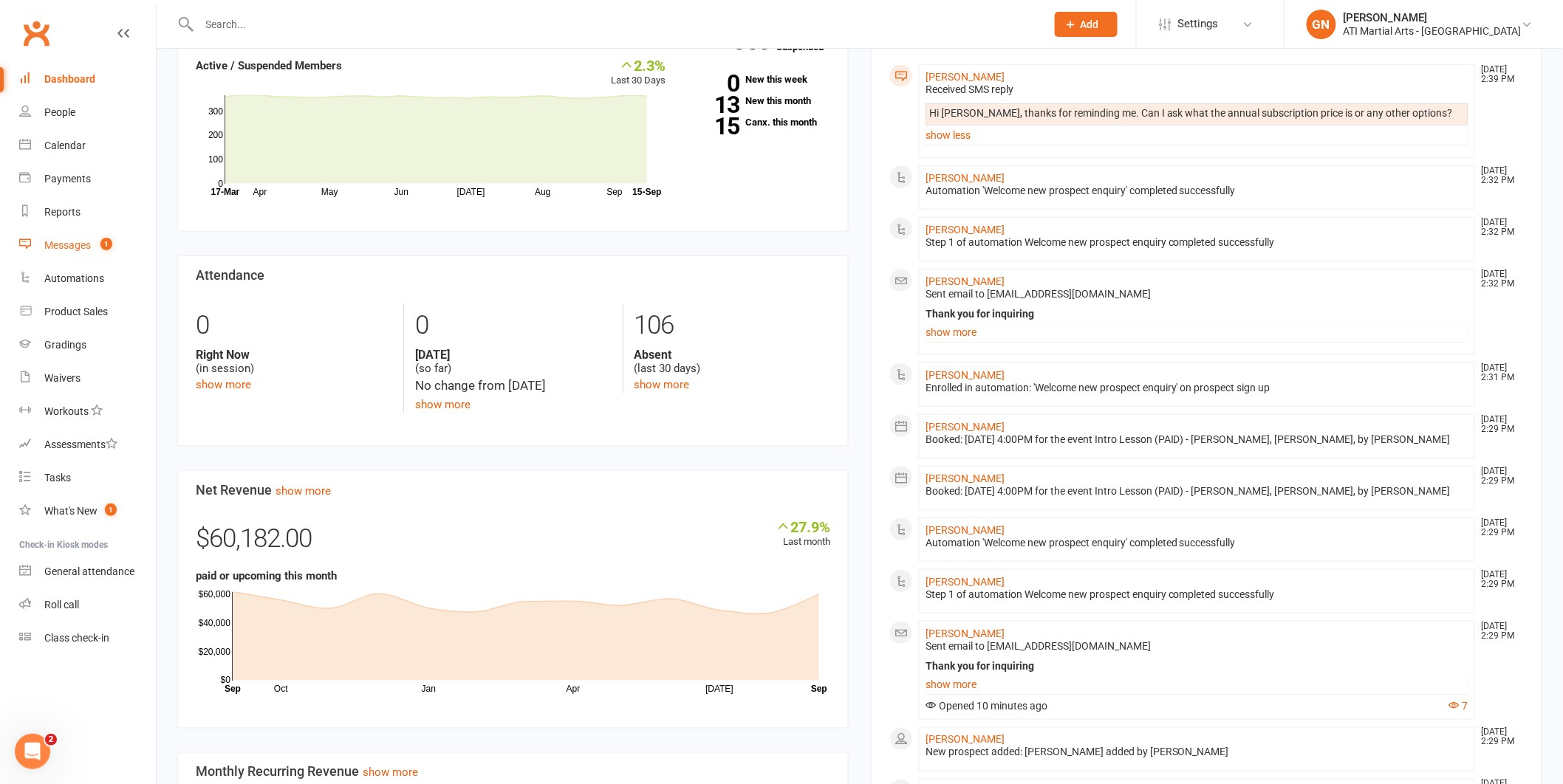
click at [119, 235] on link "Messages 1" at bounding box center [87, 245] width 137 height 33
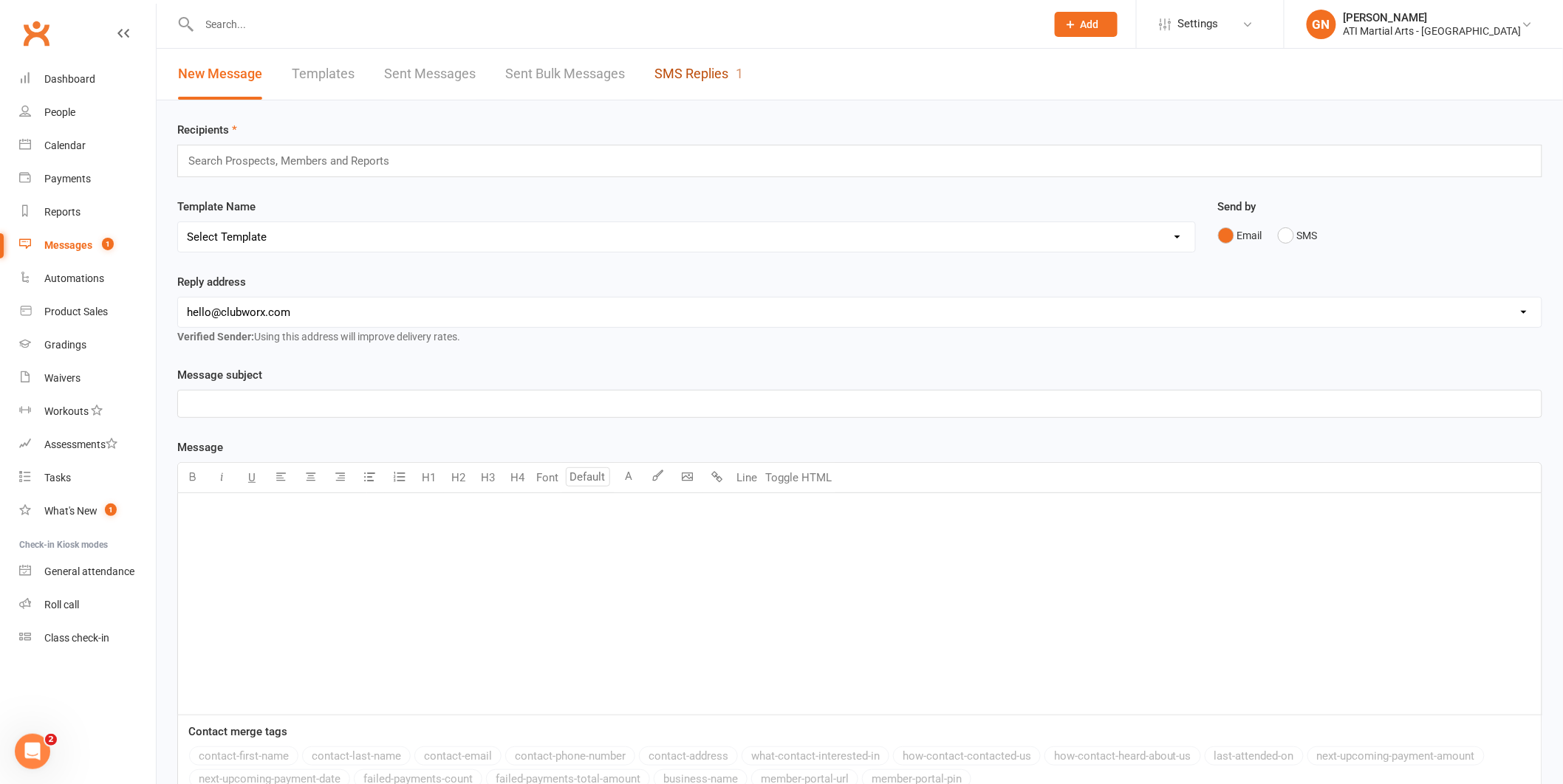
click at [734, 80] on link "SMS Replies 1" at bounding box center [698, 74] width 89 height 51
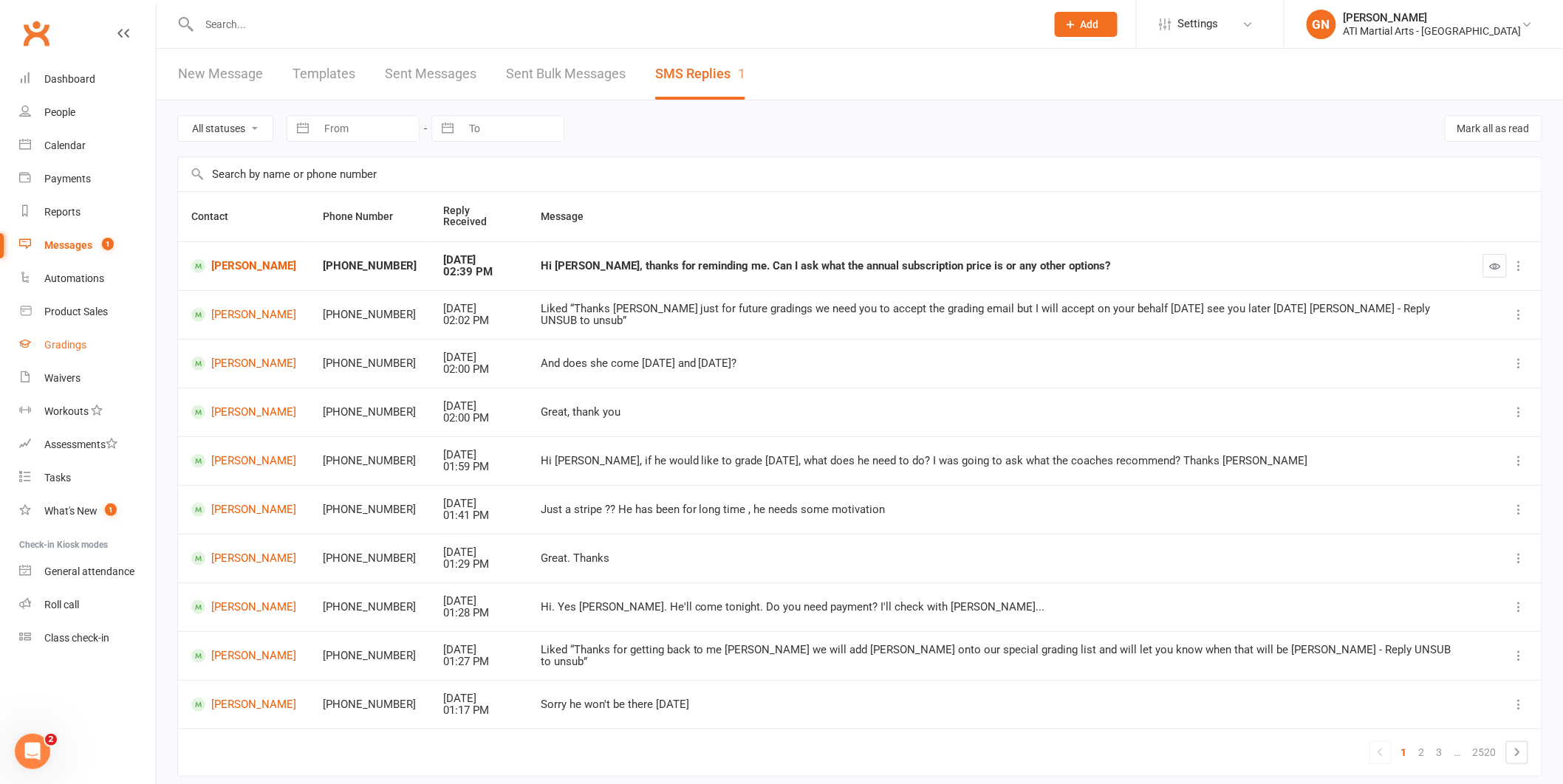
click at [59, 335] on link "Gradings" at bounding box center [87, 345] width 137 height 33
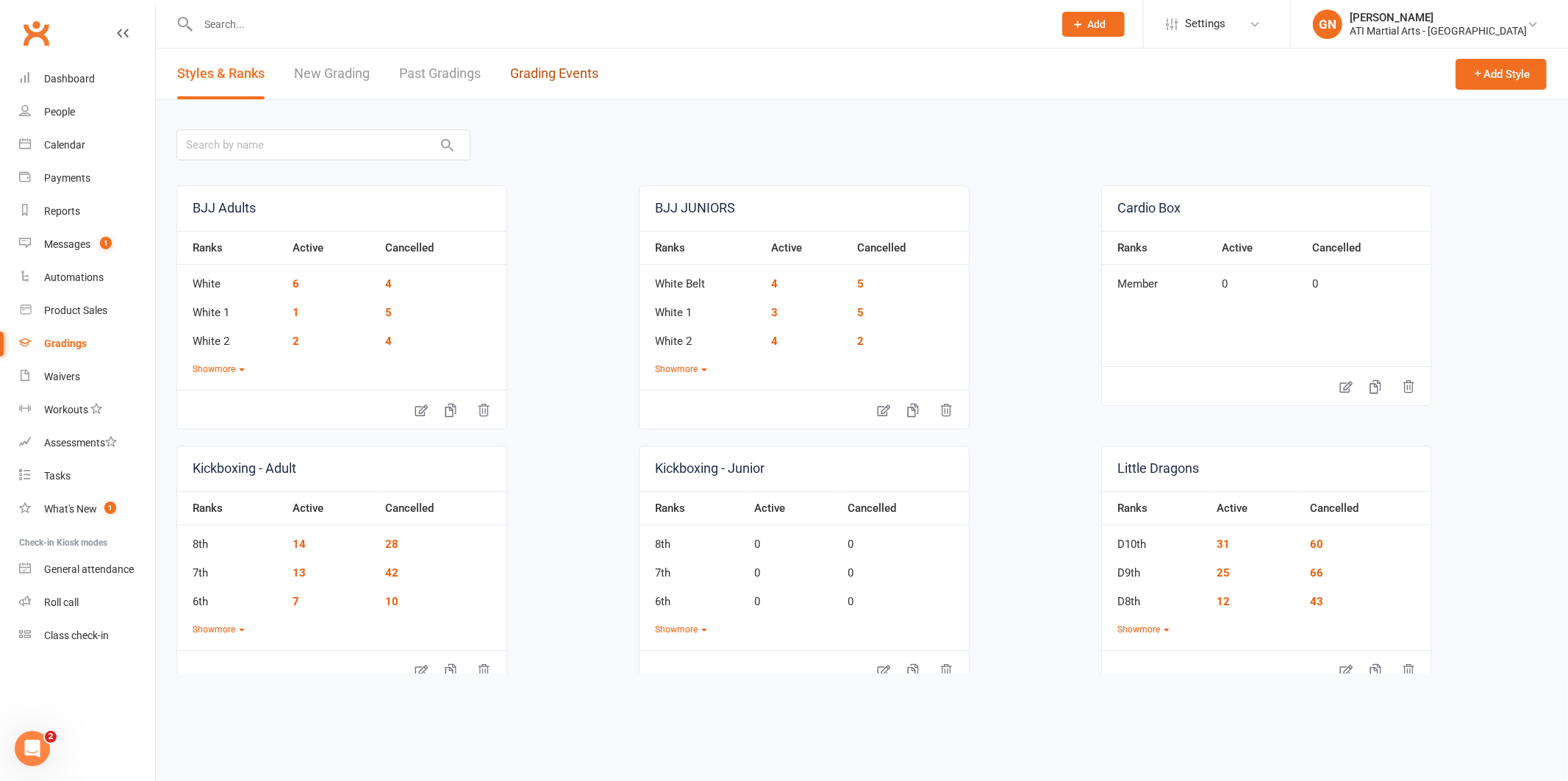
click at [556, 74] on link "Grading Events" at bounding box center [554, 73] width 88 height 51
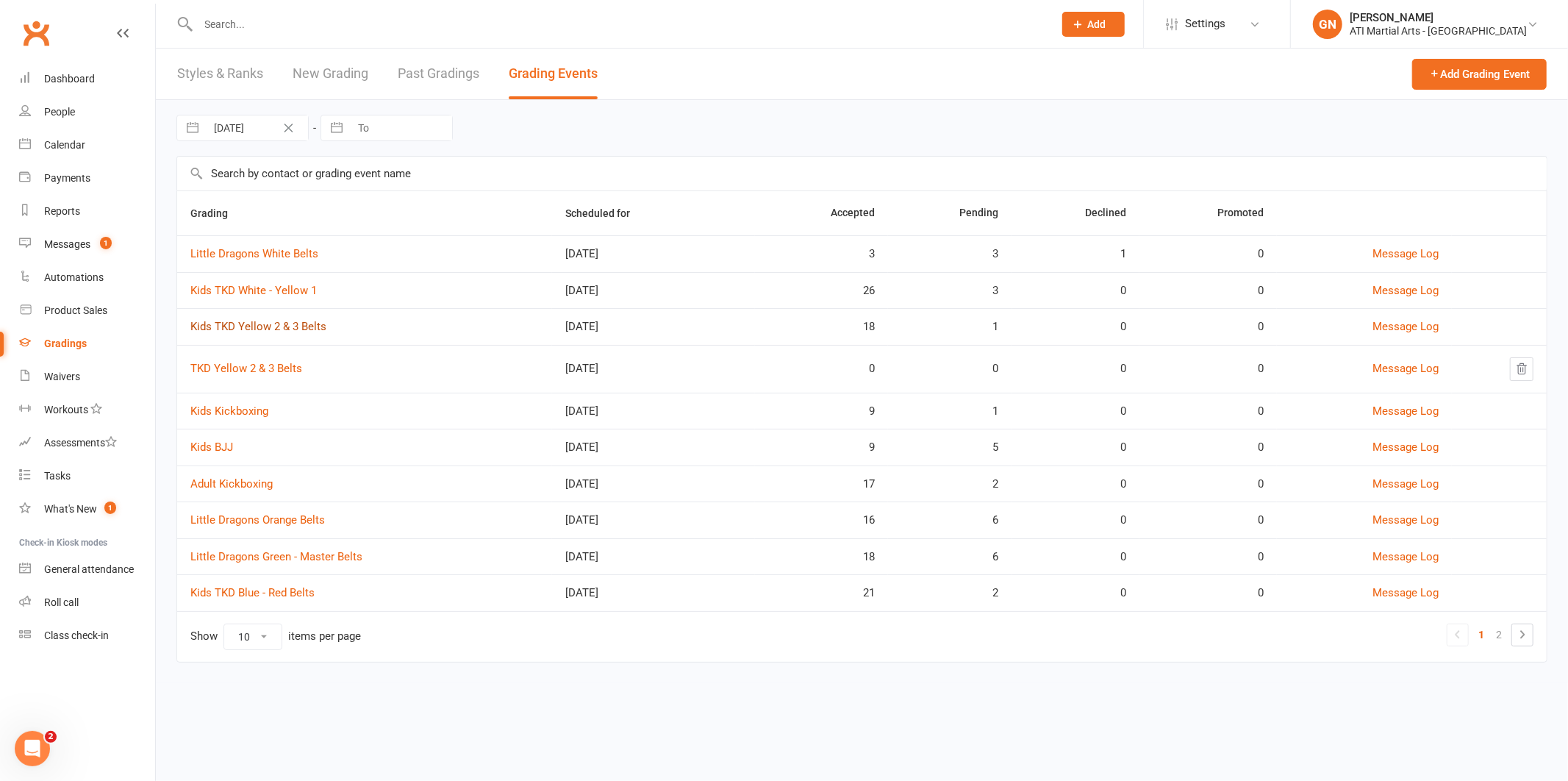
click at [291, 324] on link "Kids TKD Yellow 2 & 3 Belts" at bounding box center [258, 325] width 136 height 13
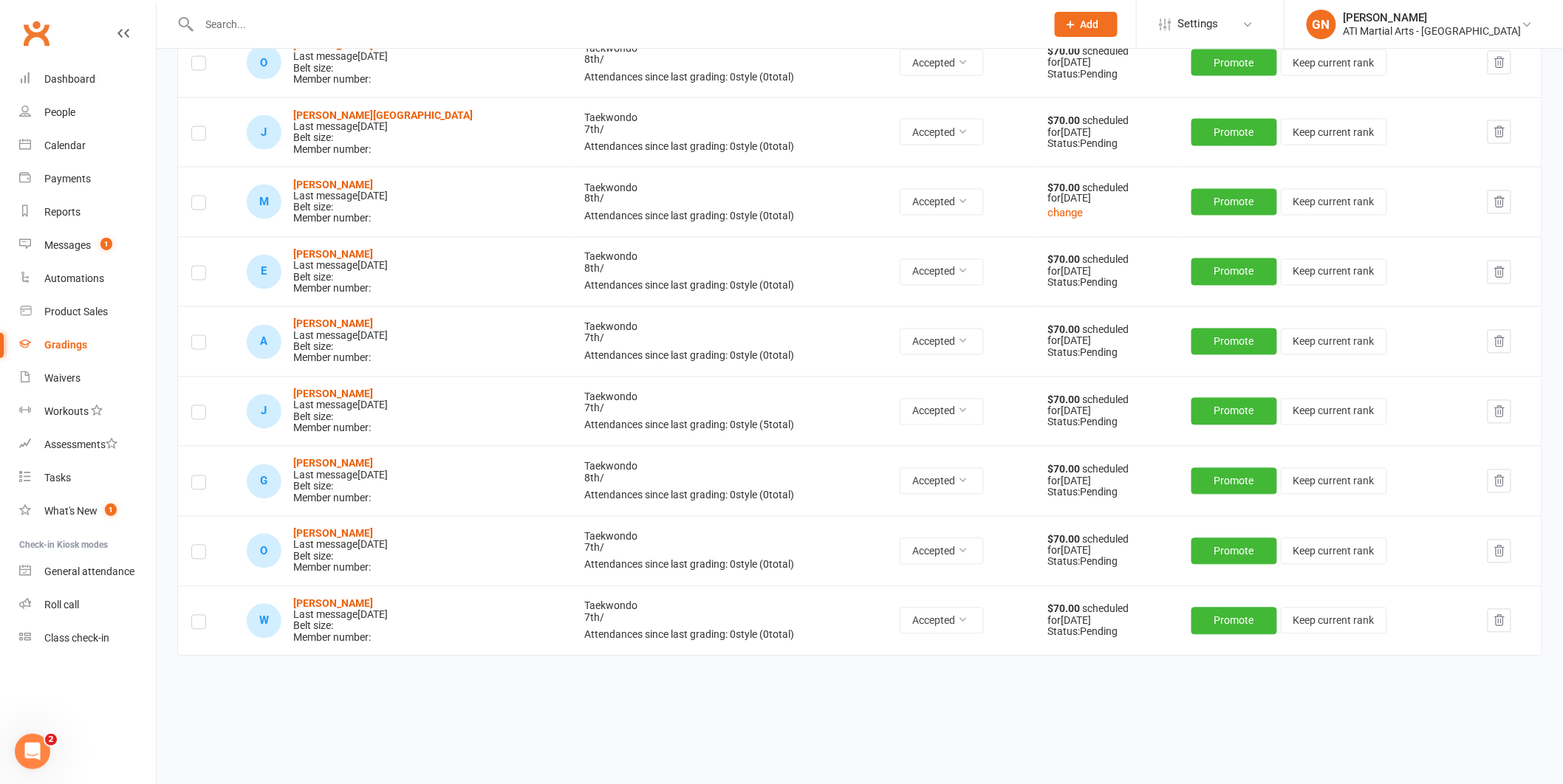
scroll to position [984, 0]
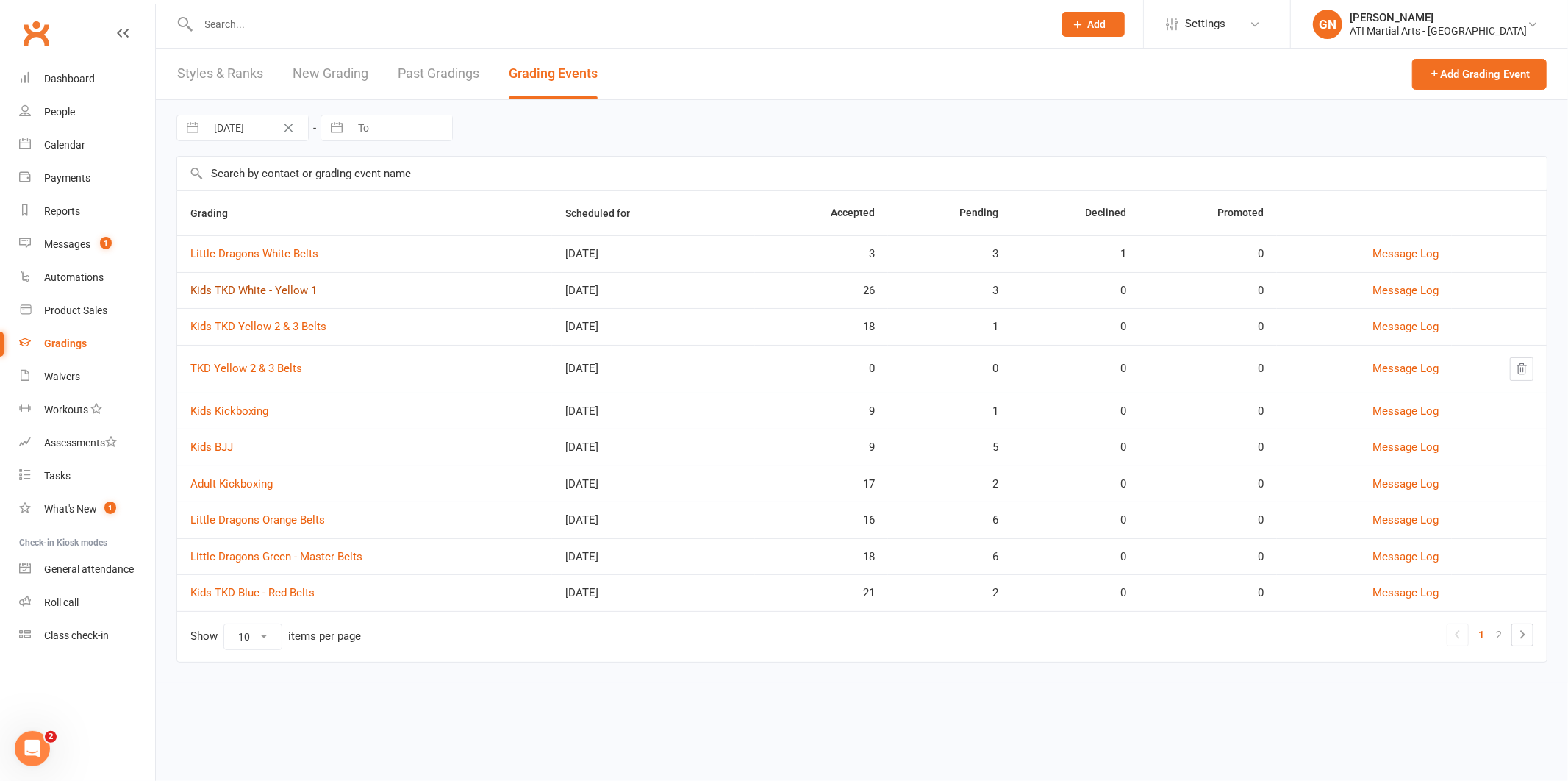
click at [301, 294] on link "Kids TKD White - Yellow 1" at bounding box center [253, 290] width 126 height 13
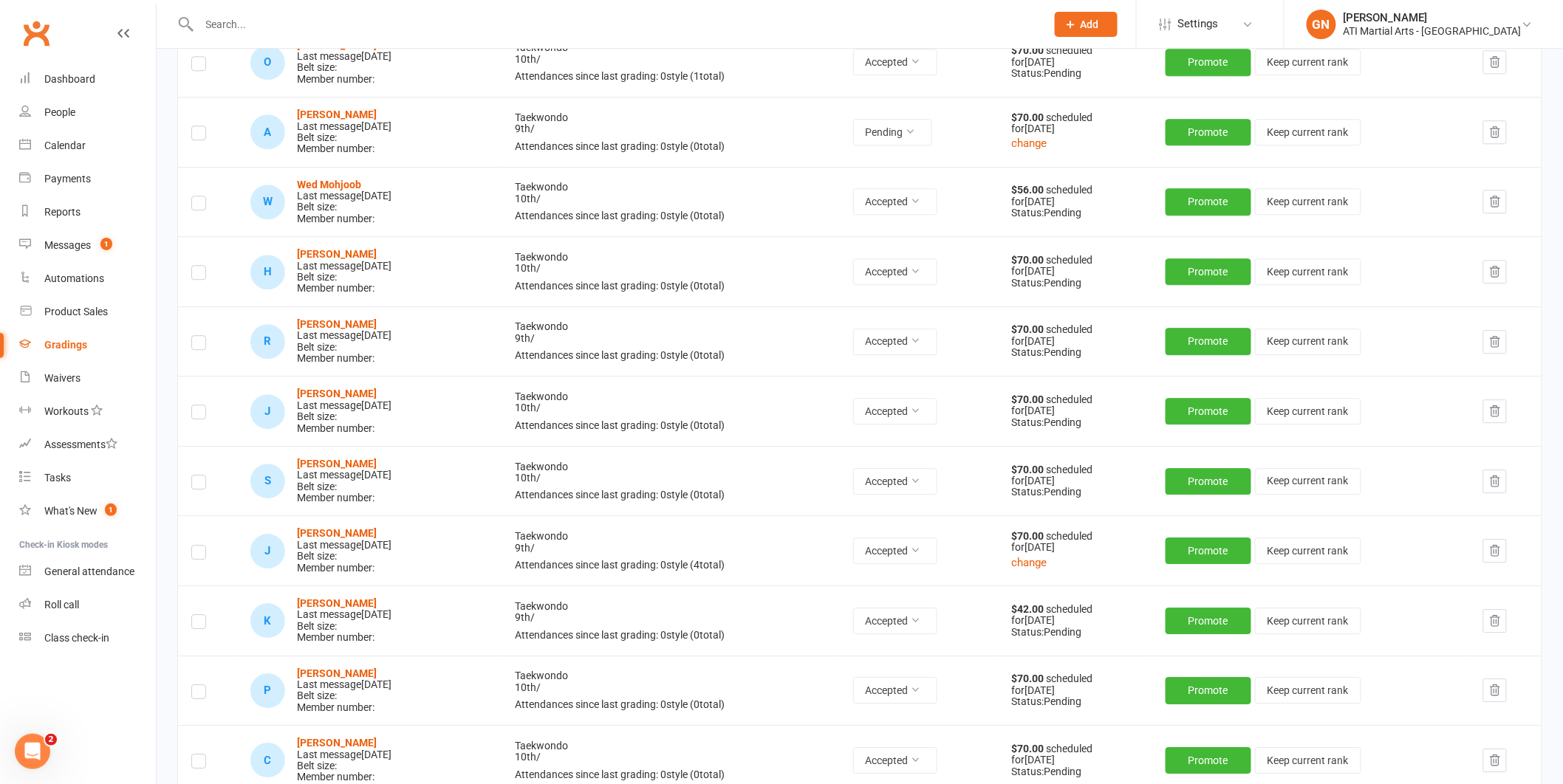
scroll to position [1684, 0]
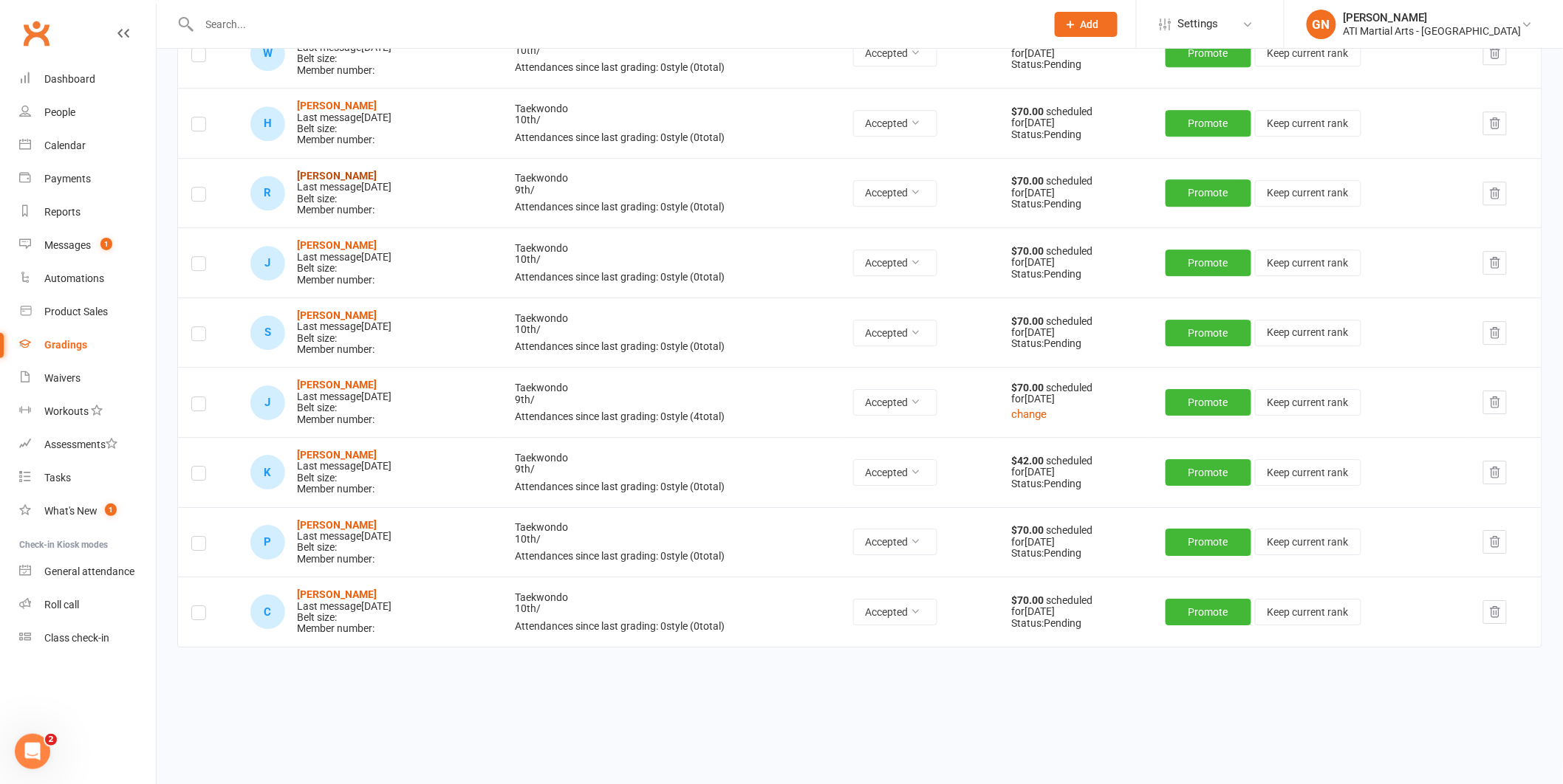
click at [361, 175] on strong "[PERSON_NAME]" at bounding box center [337, 175] width 80 height 12
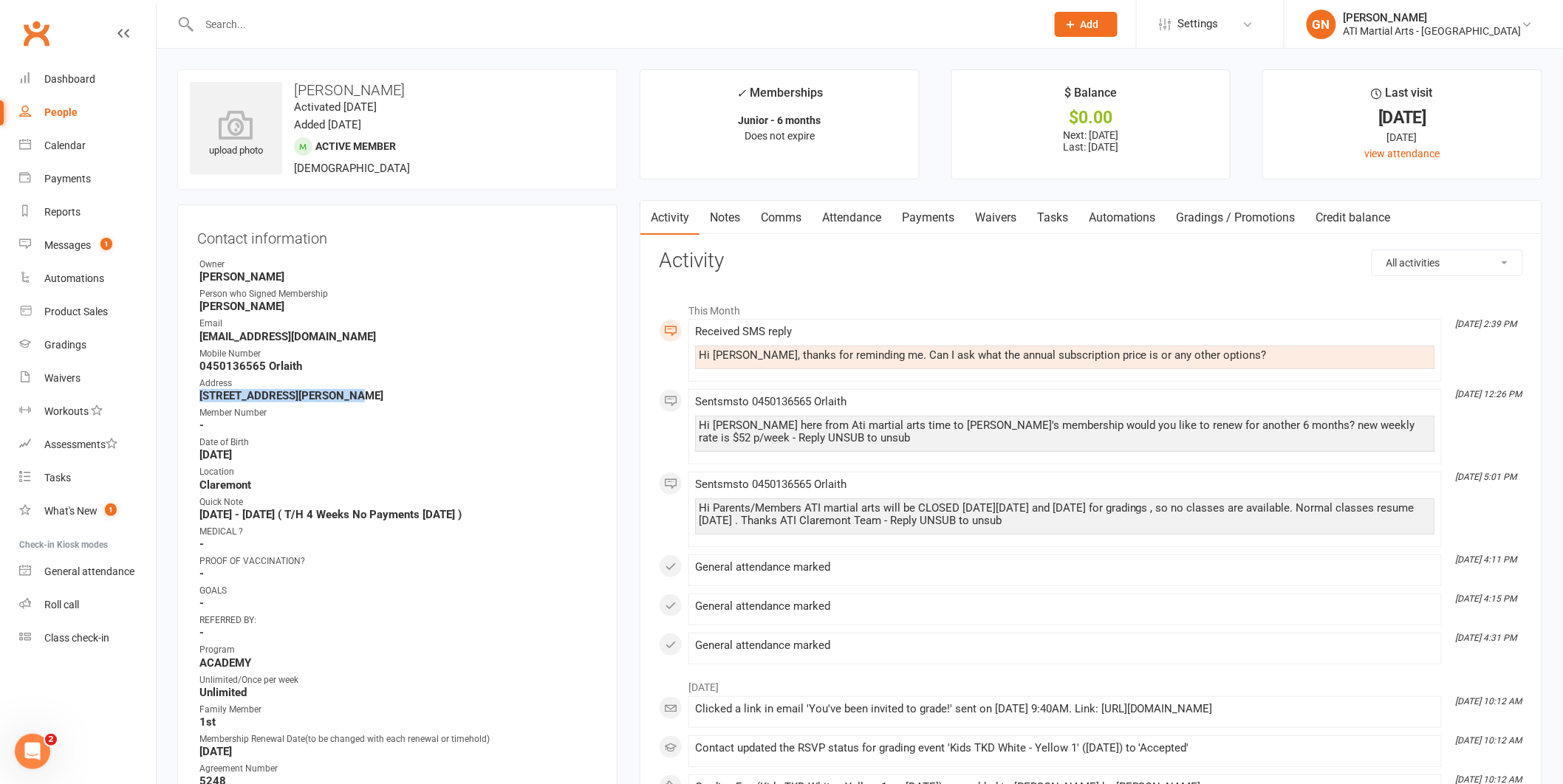
drag, startPoint x: 372, startPoint y: 394, endPoint x: 191, endPoint y: 397, distance: 181.0
click at [191, 397] on div "Contact information Owner Jacqui Blaxill Person who Signed Membership Orlaith R…" at bounding box center [398, 707] width 441 height 1007
click at [276, 525] on div "MEDICAL ?" at bounding box center [398, 532] width 398 height 14
click at [42, 67] on link "Dashboard" at bounding box center [87, 79] width 137 height 33
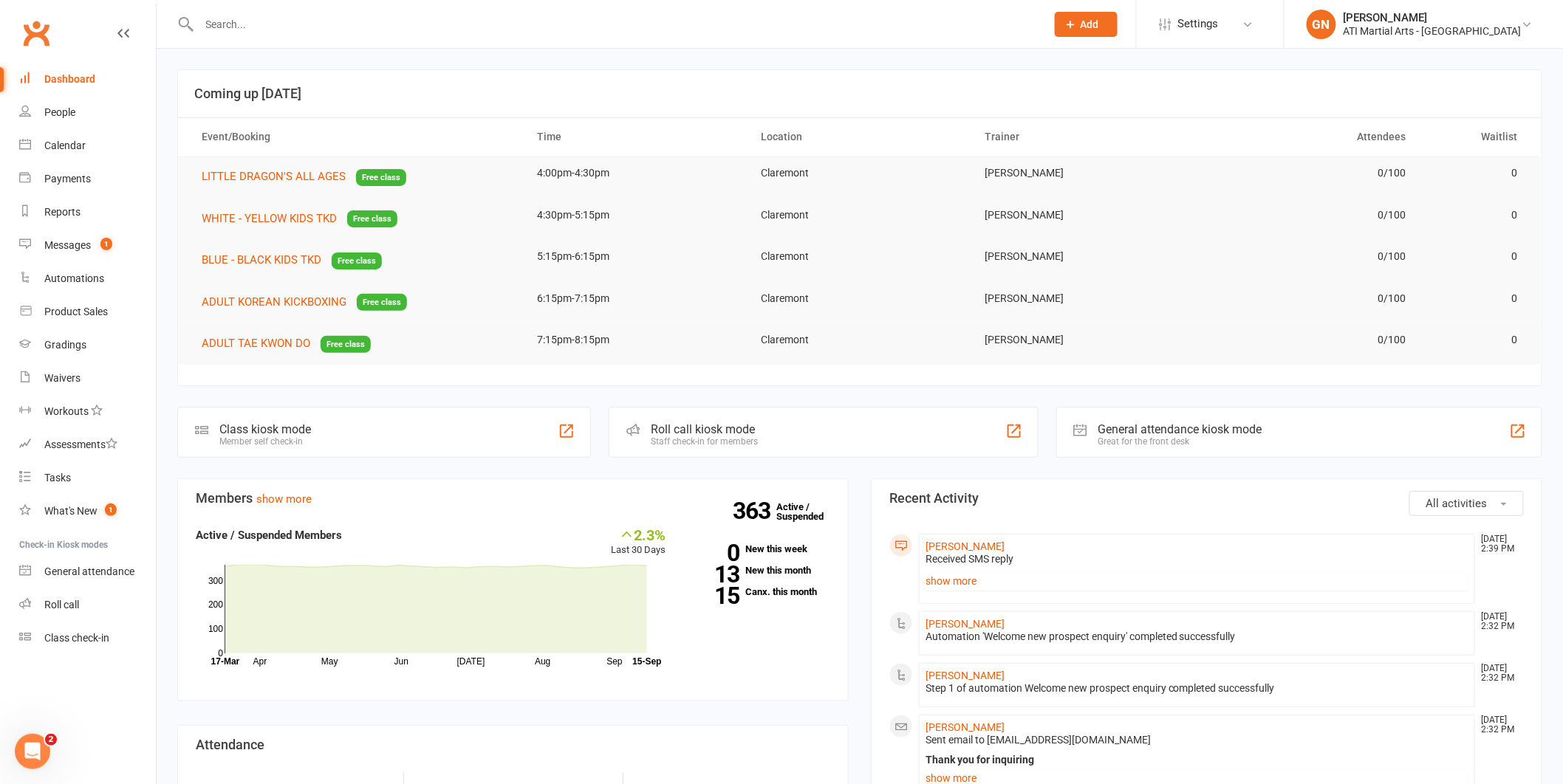
click at [921, 578] on li "[PERSON_NAME] [DATE] 2:39 PM Received SMS reply Hi [PERSON_NAME], thanks for re…" at bounding box center [1197, 569] width 556 height 70
click at [942, 578] on link "show more" at bounding box center [1196, 581] width 543 height 21
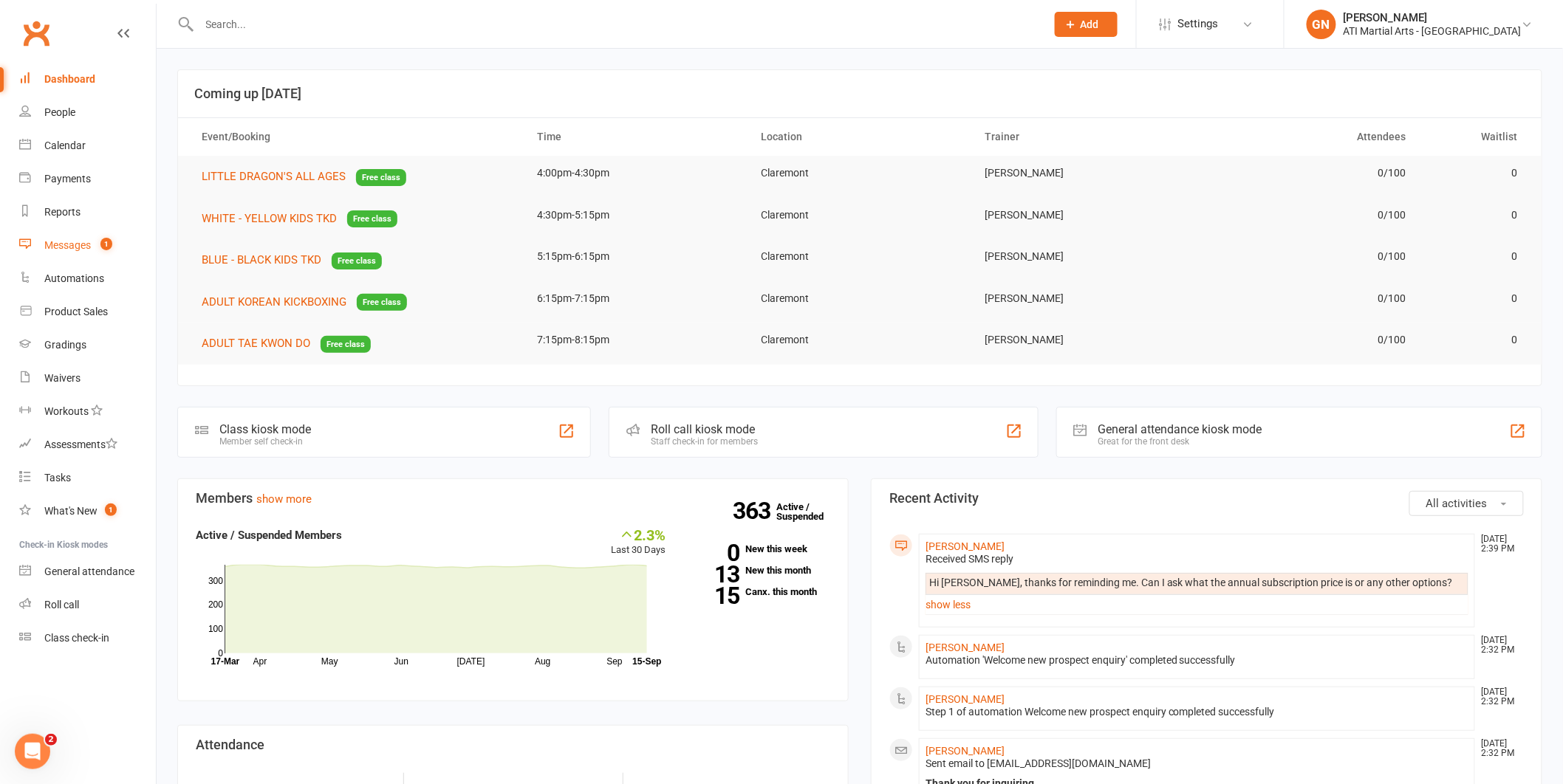
click at [90, 243] on div "Messages" at bounding box center [67, 245] width 47 height 12
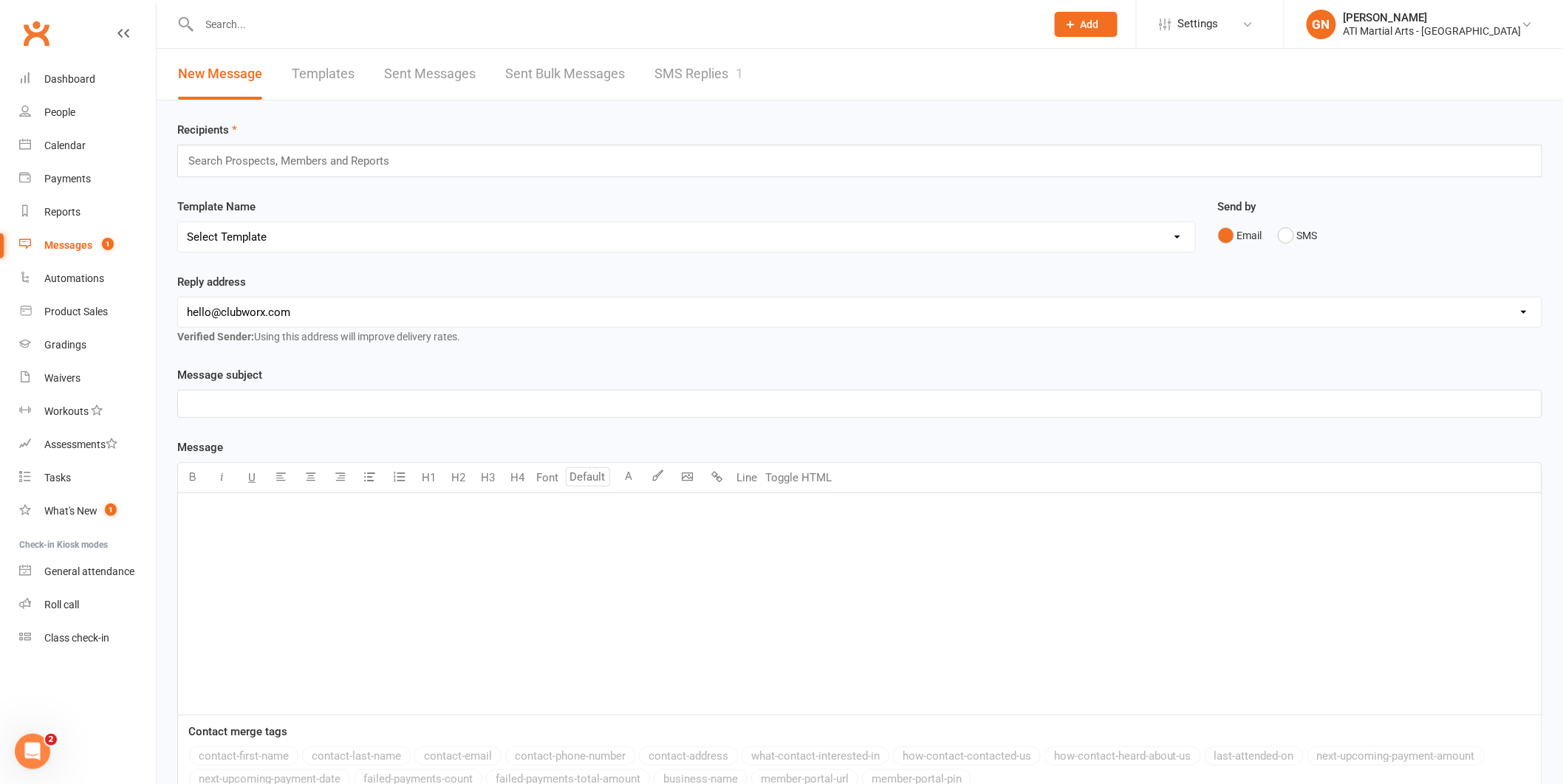
click at [683, 75] on link "SMS Replies 1" at bounding box center [698, 74] width 89 height 51
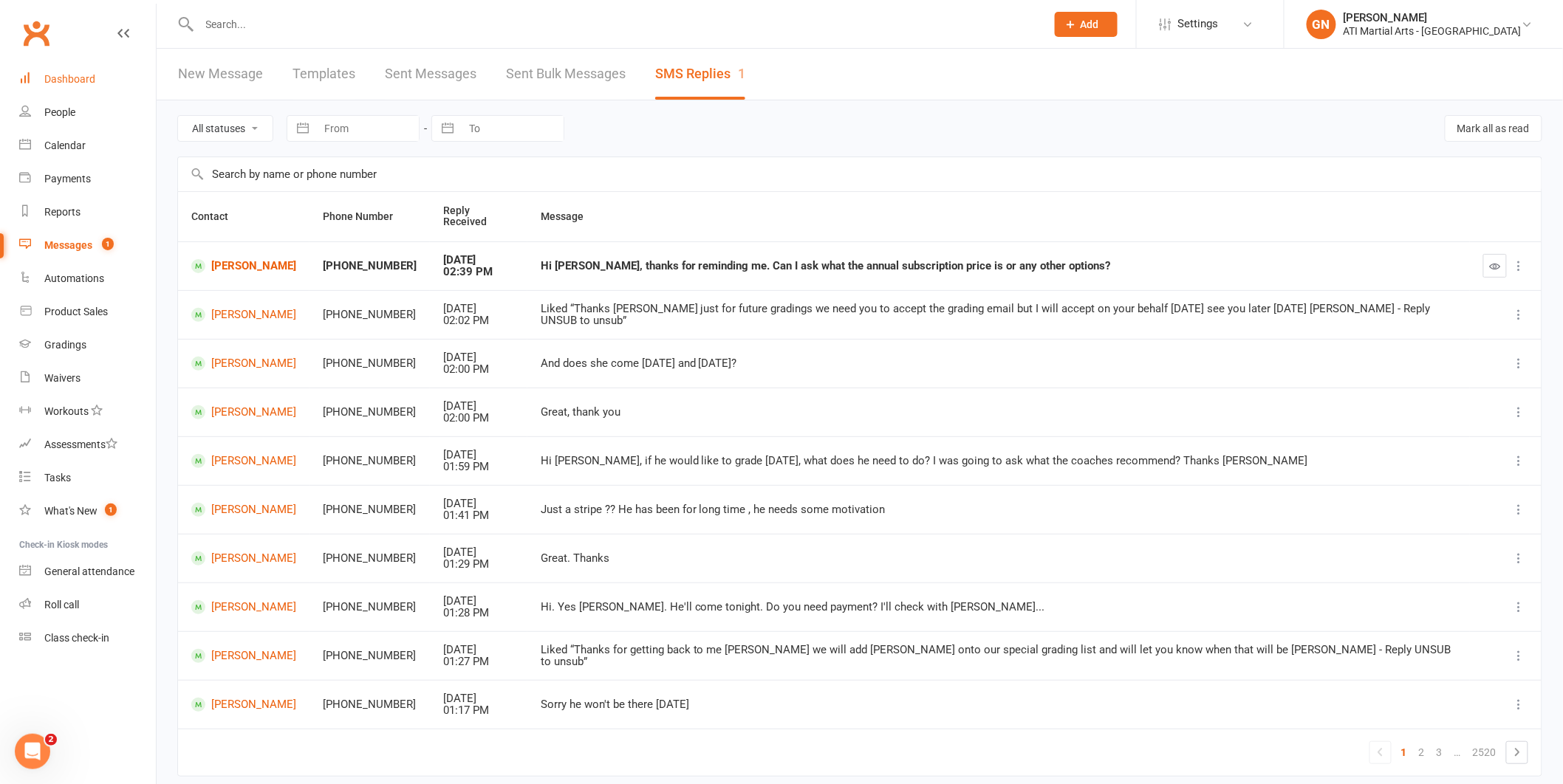
click at [126, 76] on link "Dashboard" at bounding box center [87, 79] width 137 height 33
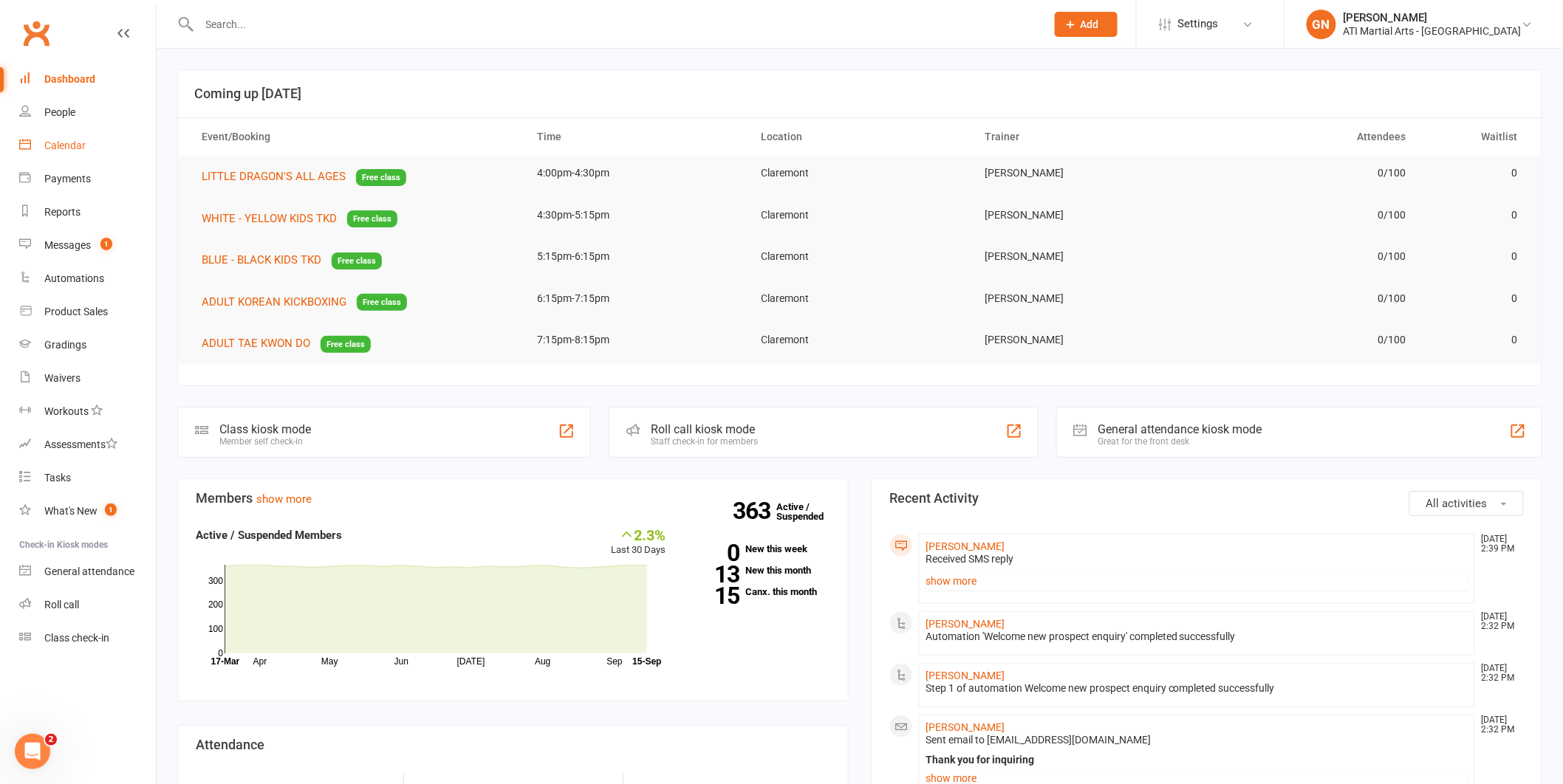
click at [48, 139] on div "Calendar" at bounding box center [64, 145] width 41 height 12
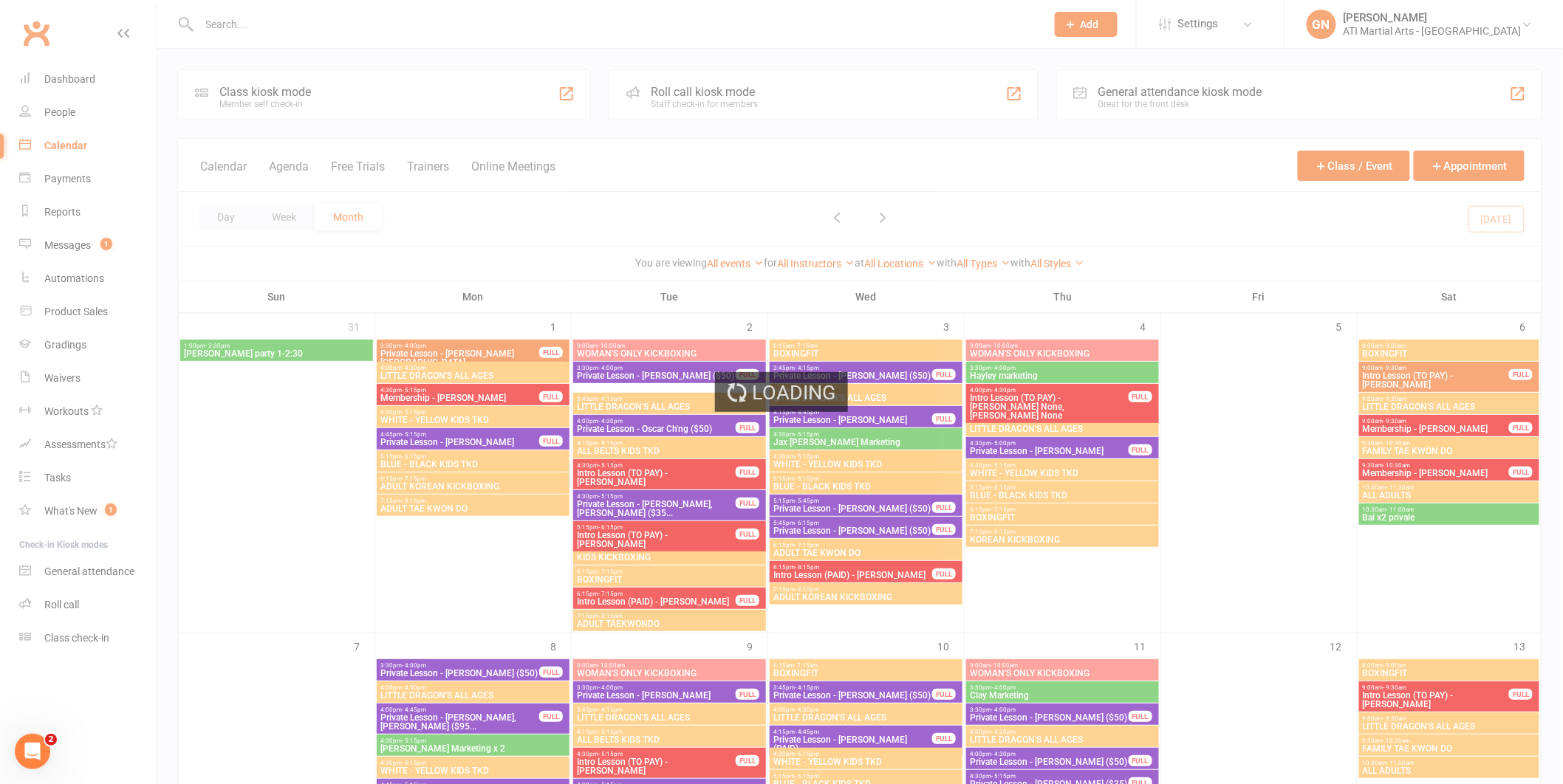
scroll to position [735, 0]
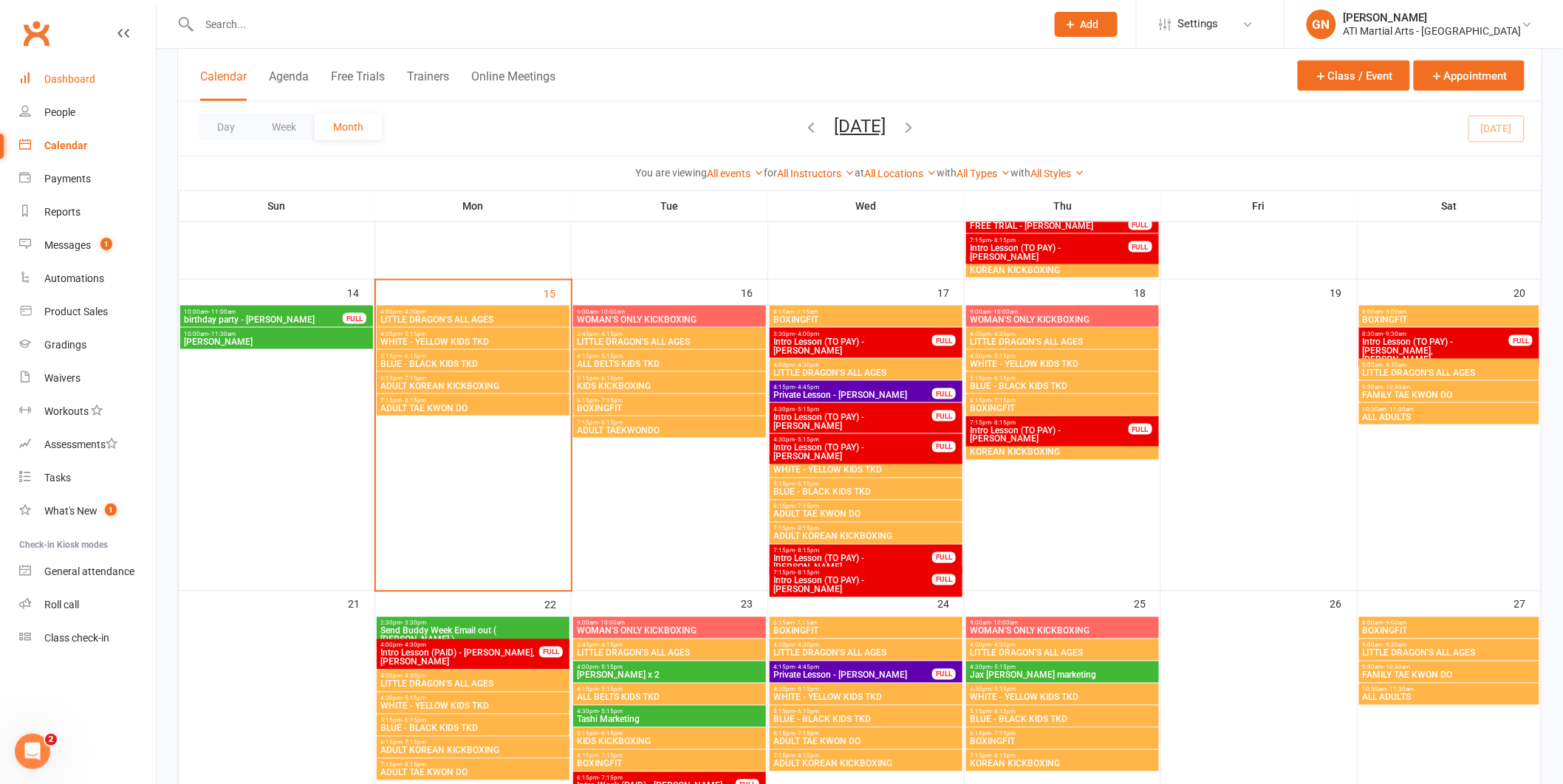
click at [62, 91] on link "Dashboard" at bounding box center [87, 79] width 137 height 33
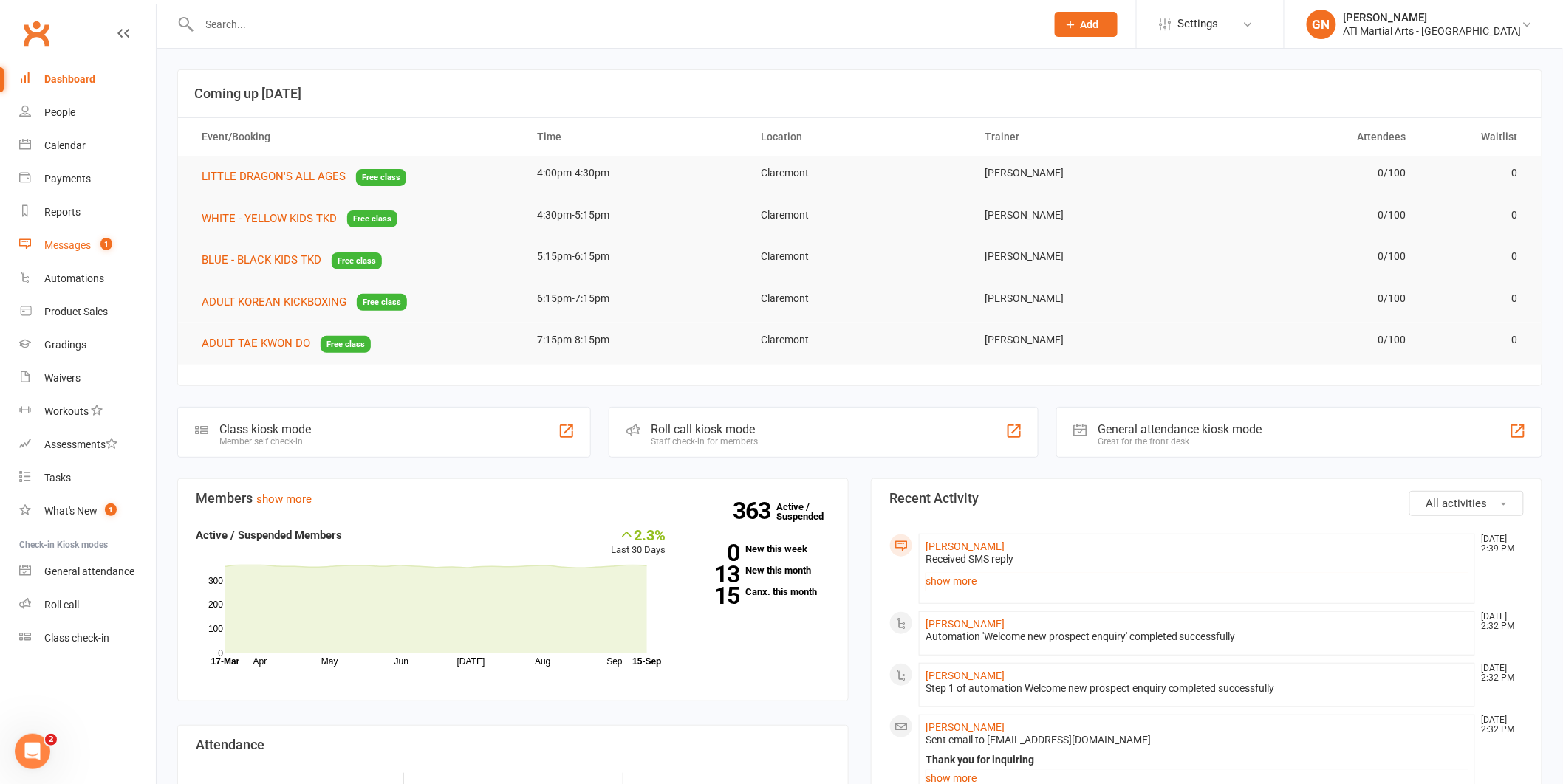
drag, startPoint x: 128, startPoint y: 249, endPoint x: 186, endPoint y: 227, distance: 62.0
click at [128, 249] on link "Messages 1" at bounding box center [87, 245] width 137 height 33
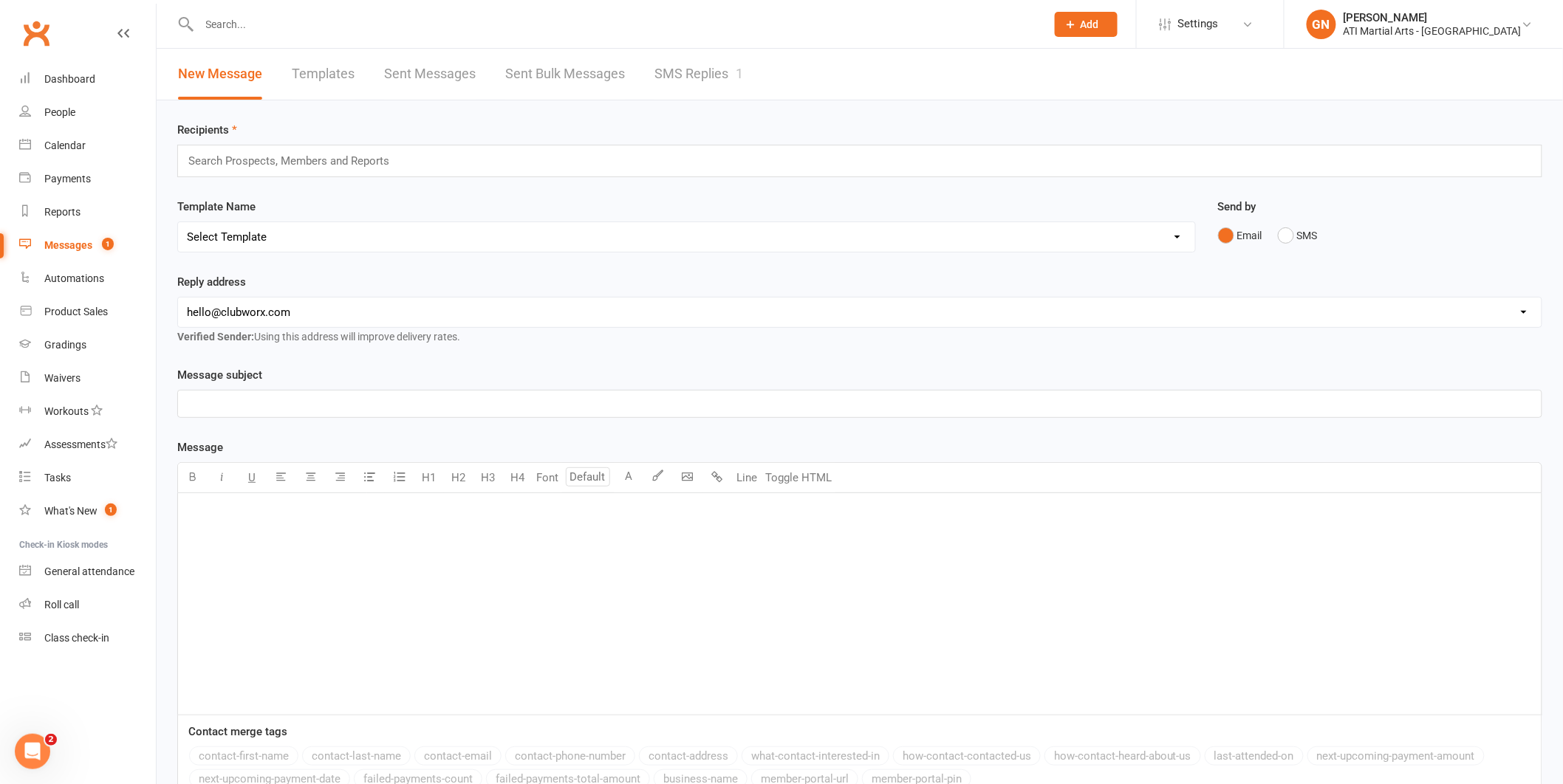
click at [725, 40] on div at bounding box center [606, 24] width 858 height 48
click at [703, 73] on link "SMS Replies 1" at bounding box center [698, 74] width 89 height 51
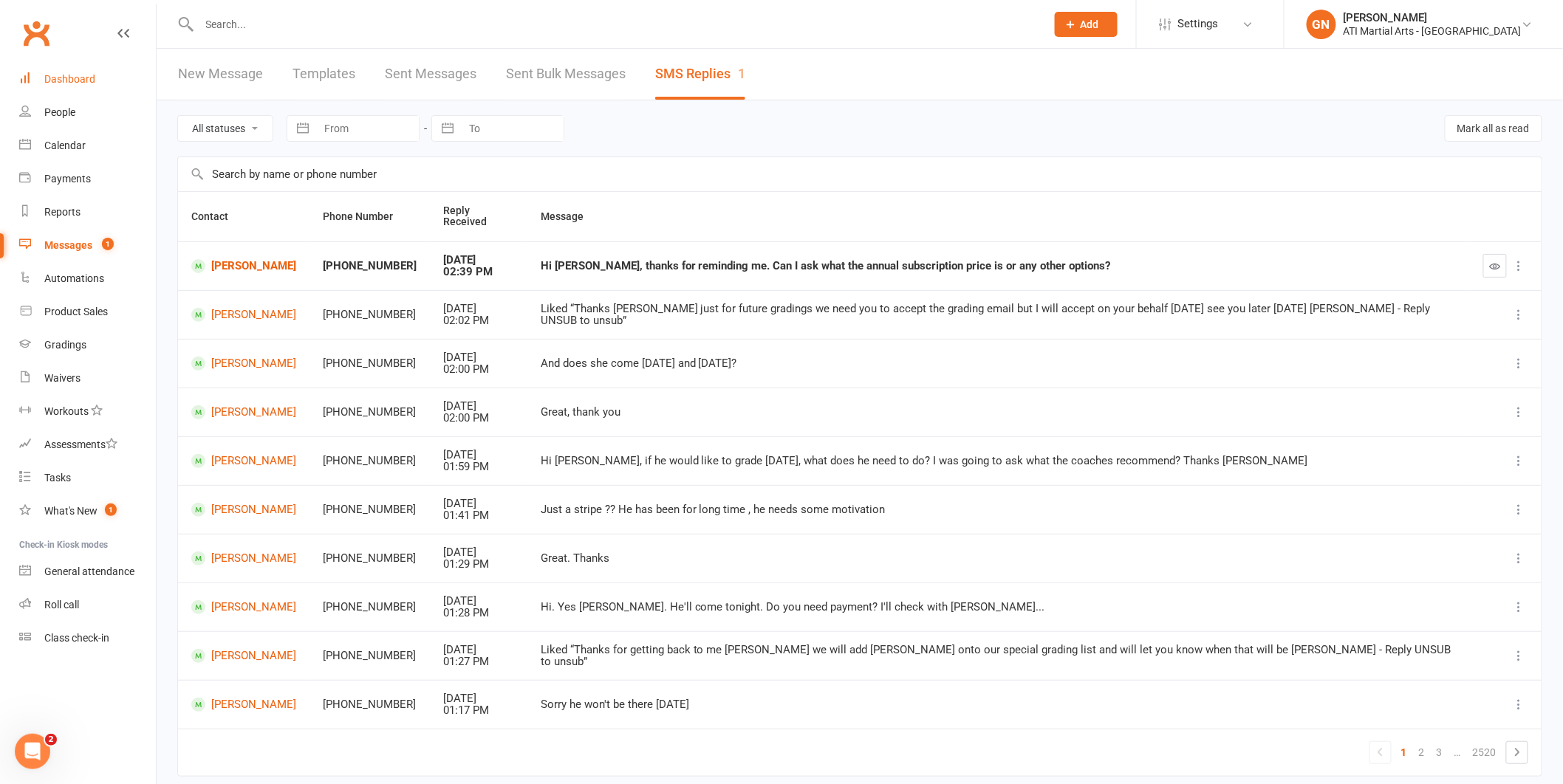
click at [89, 85] on div "Dashboard" at bounding box center [69, 79] width 51 height 12
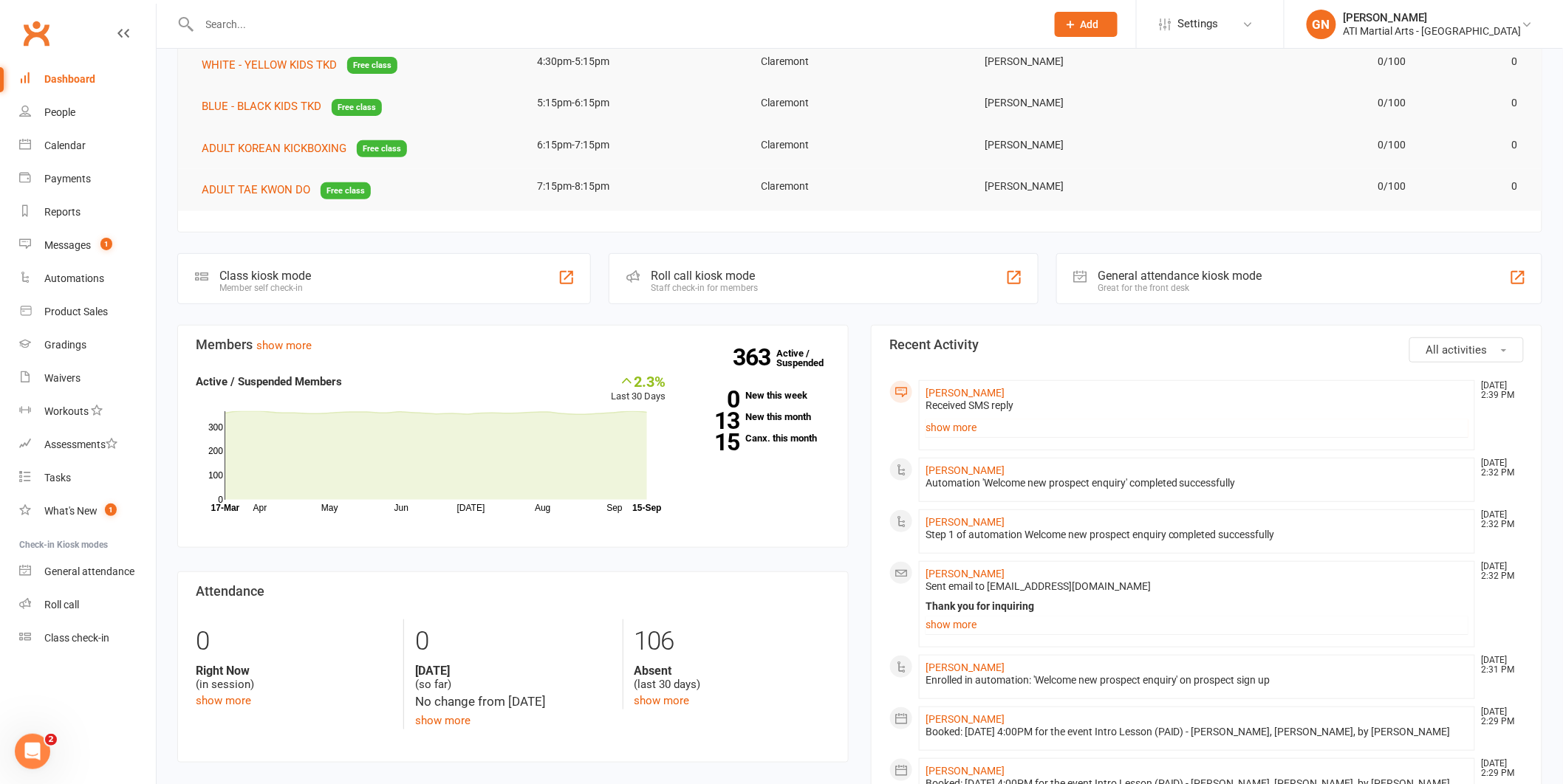
scroll to position [472, 0]
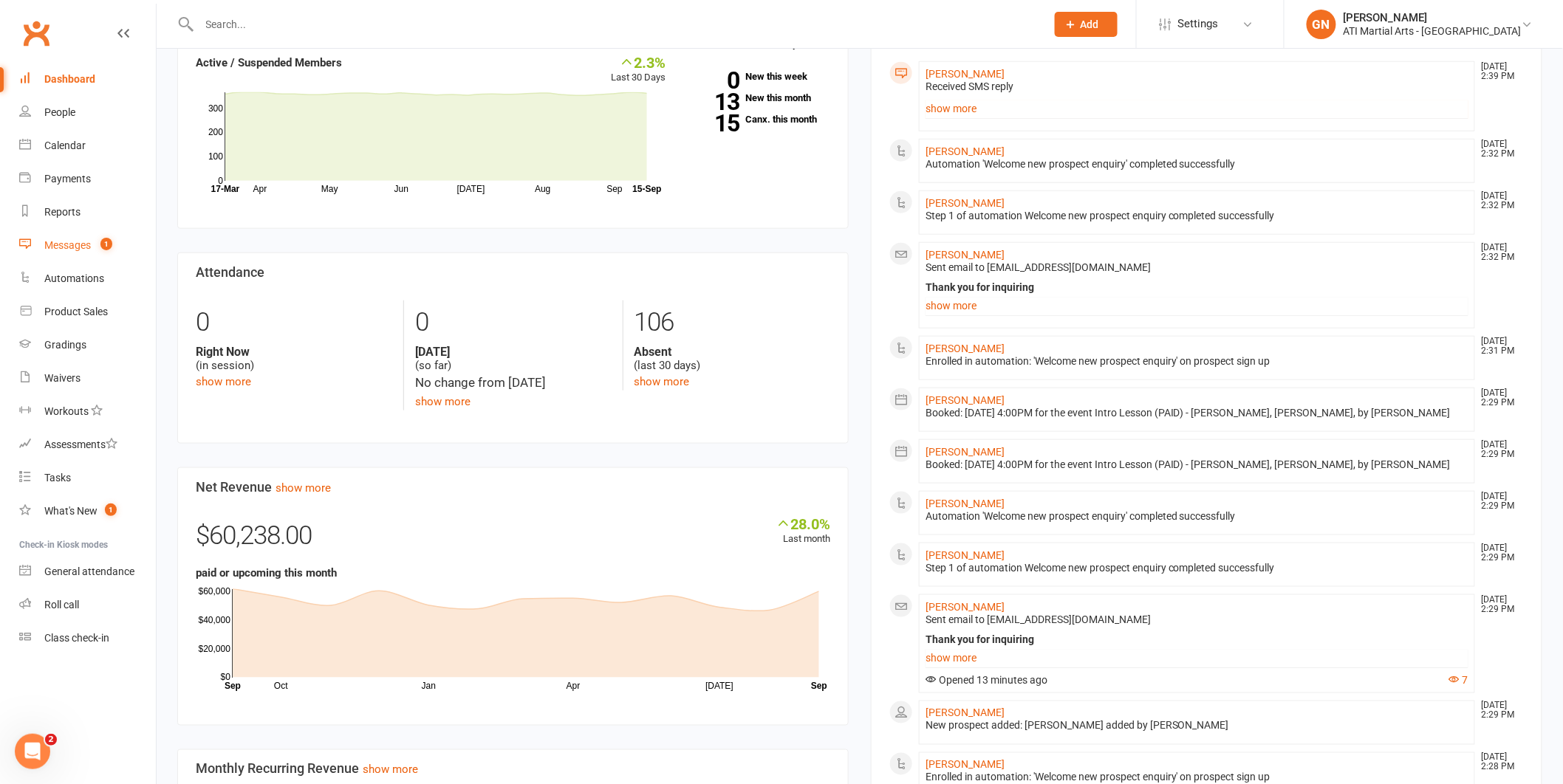
click at [104, 241] on span "1" at bounding box center [107, 244] width 12 height 13
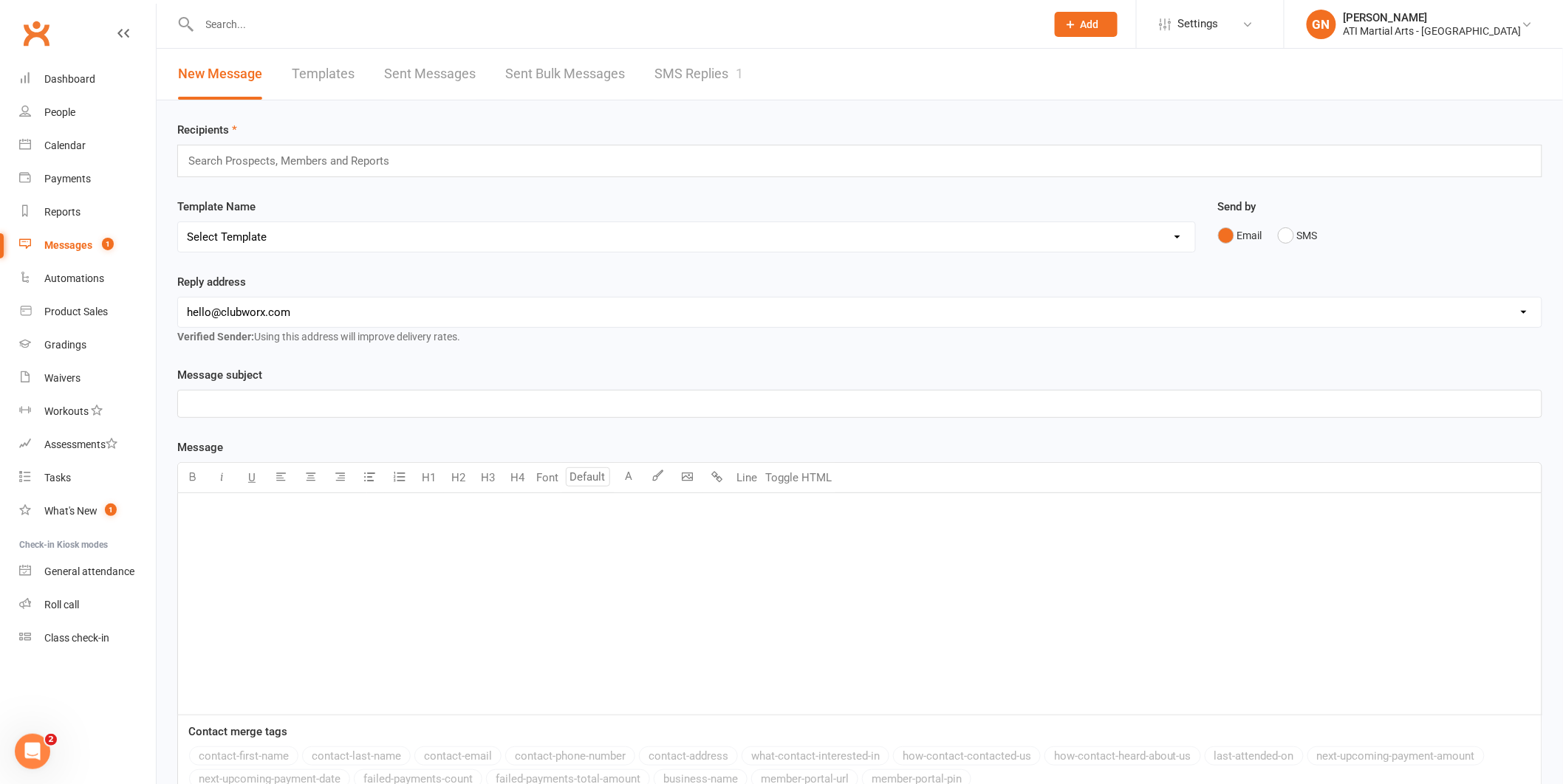
click at [707, 81] on link "SMS Replies 1" at bounding box center [698, 74] width 89 height 51
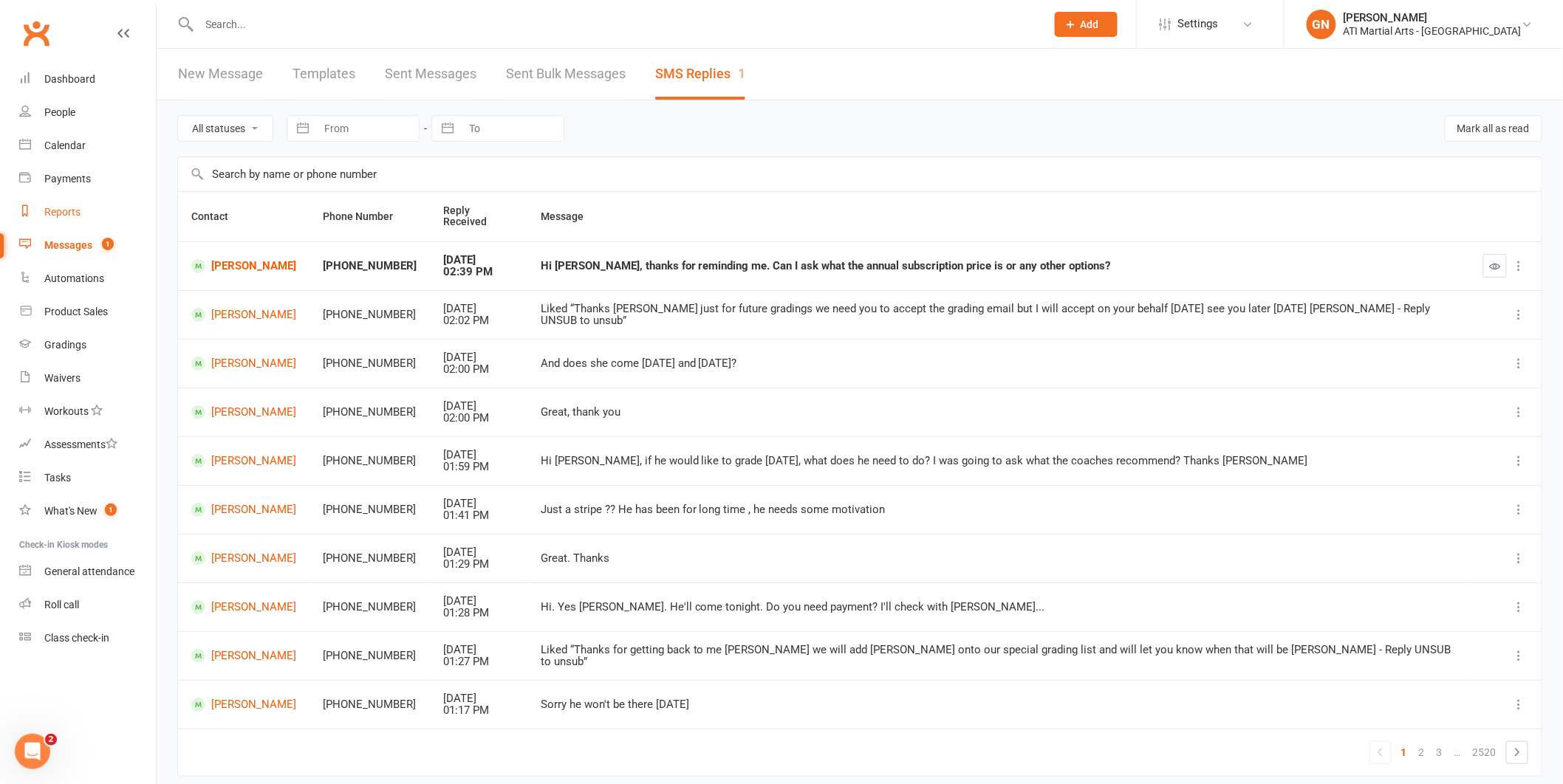
click at [36, 199] on link "Reports" at bounding box center [87, 211] width 137 height 33
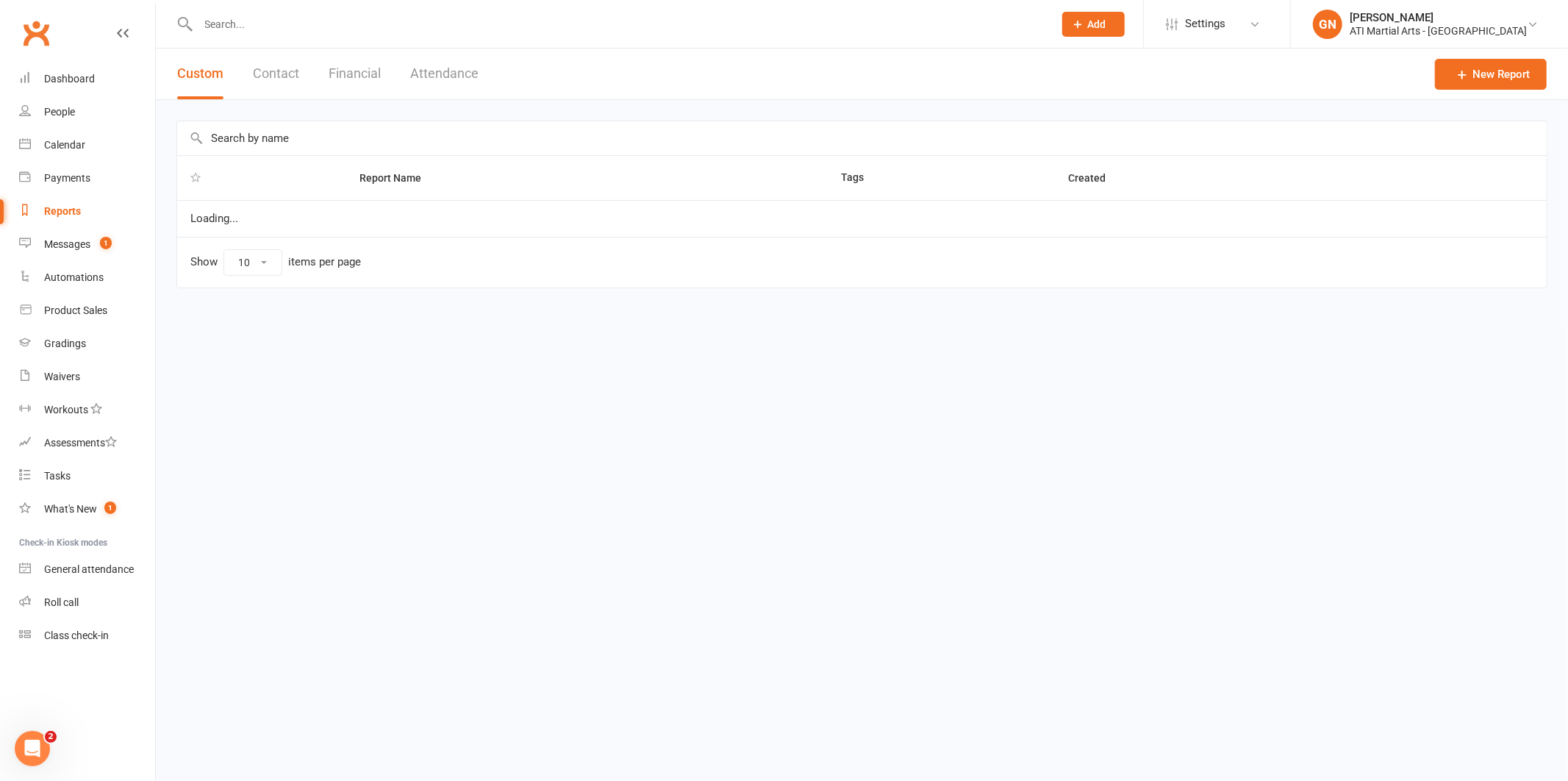
select select "50"
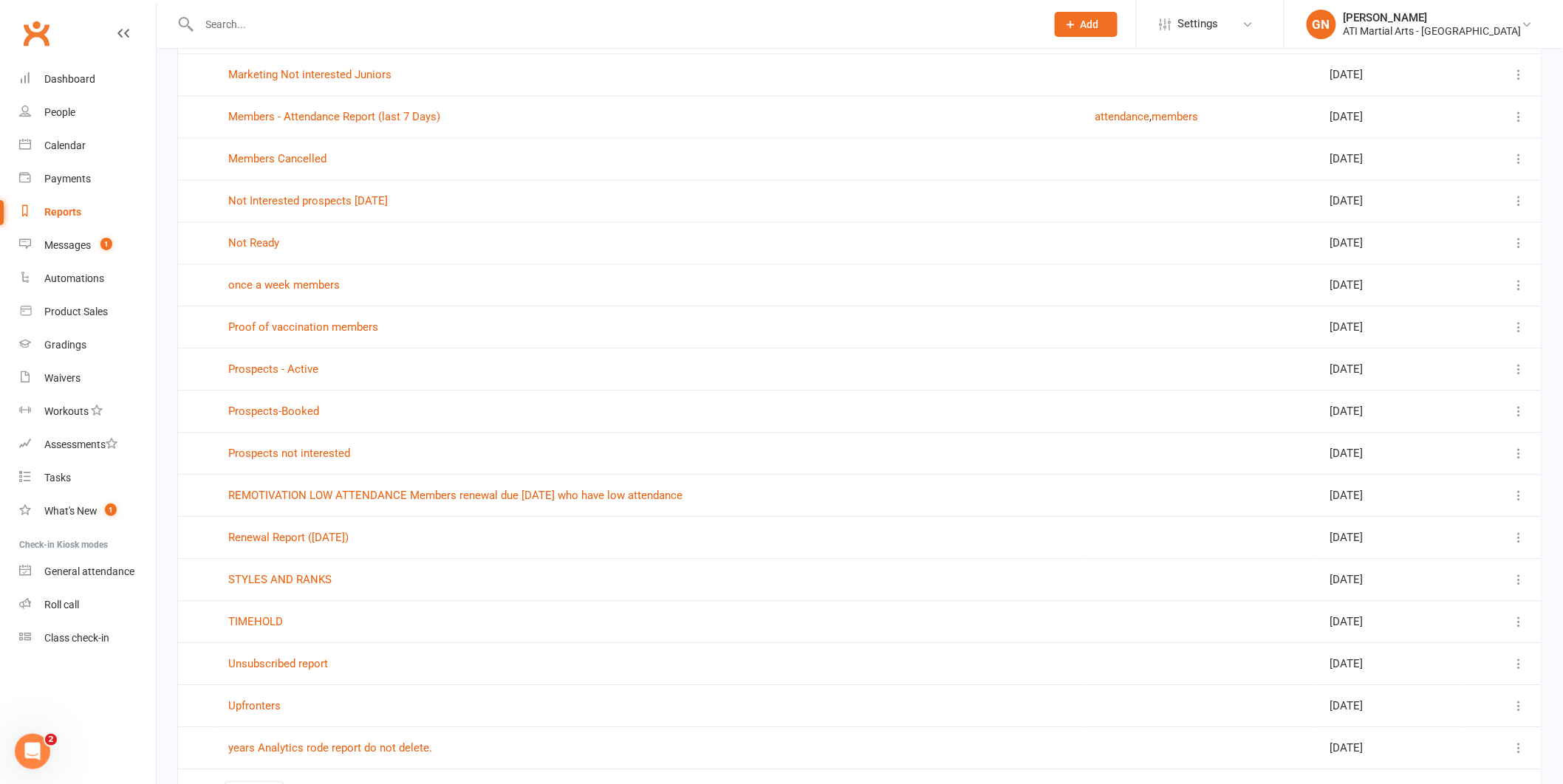
scroll to position [1553, 0]
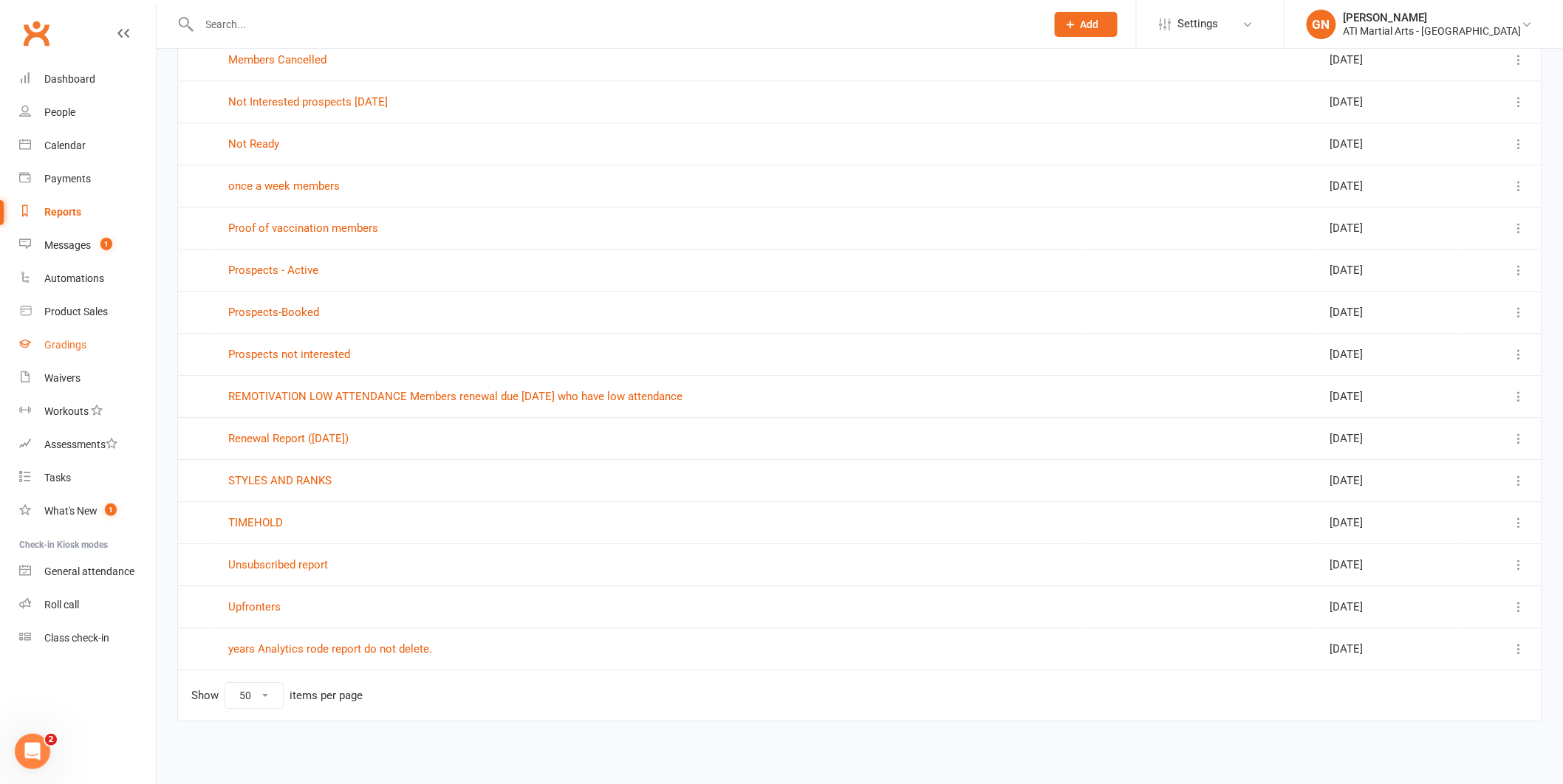
click at [59, 344] on div "Gradings" at bounding box center [65, 345] width 42 height 12
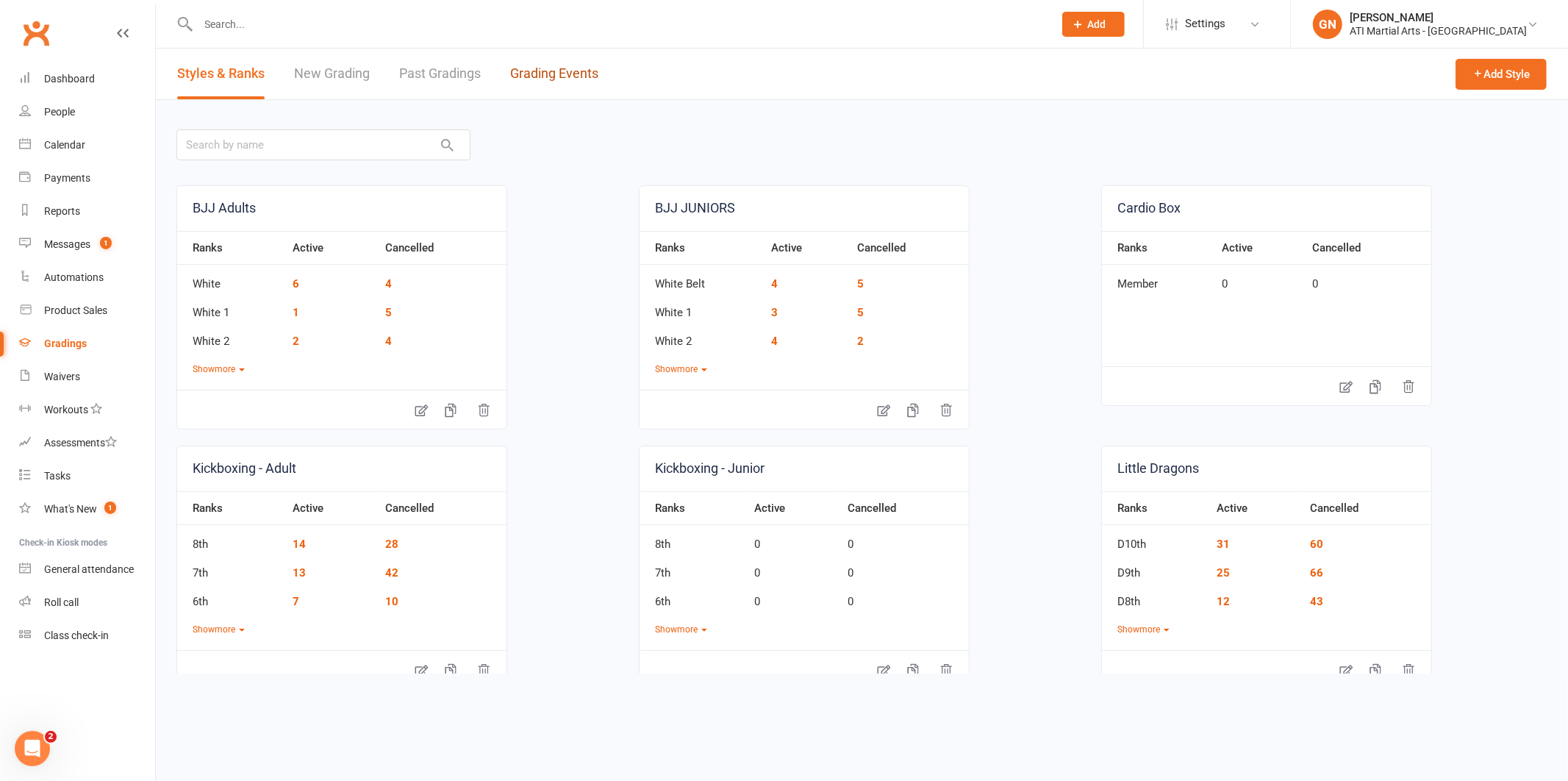
click at [546, 81] on link "Grading Events" at bounding box center [554, 73] width 88 height 51
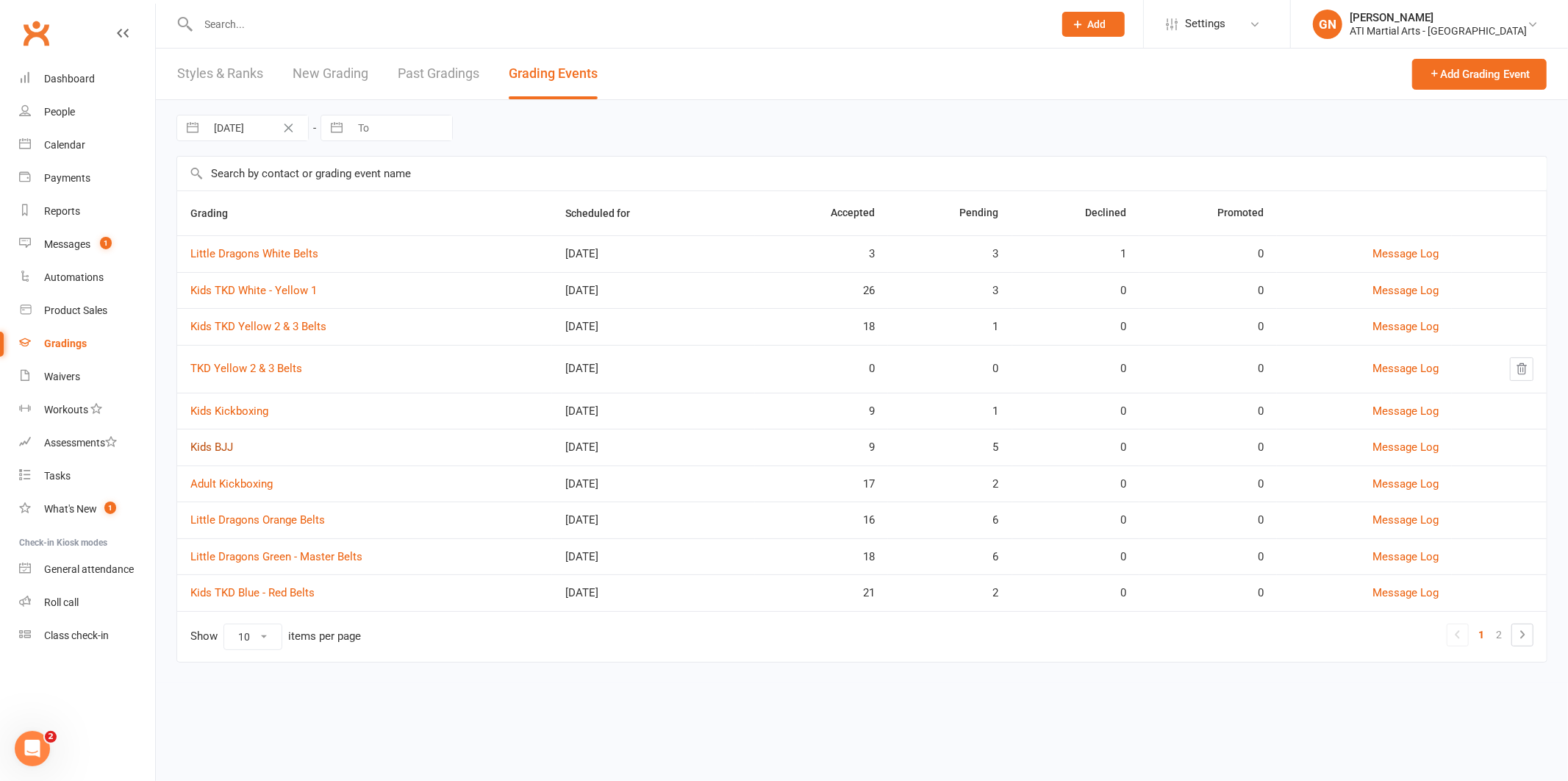
click at [222, 447] on link "Kids BJJ" at bounding box center [211, 447] width 43 height 13
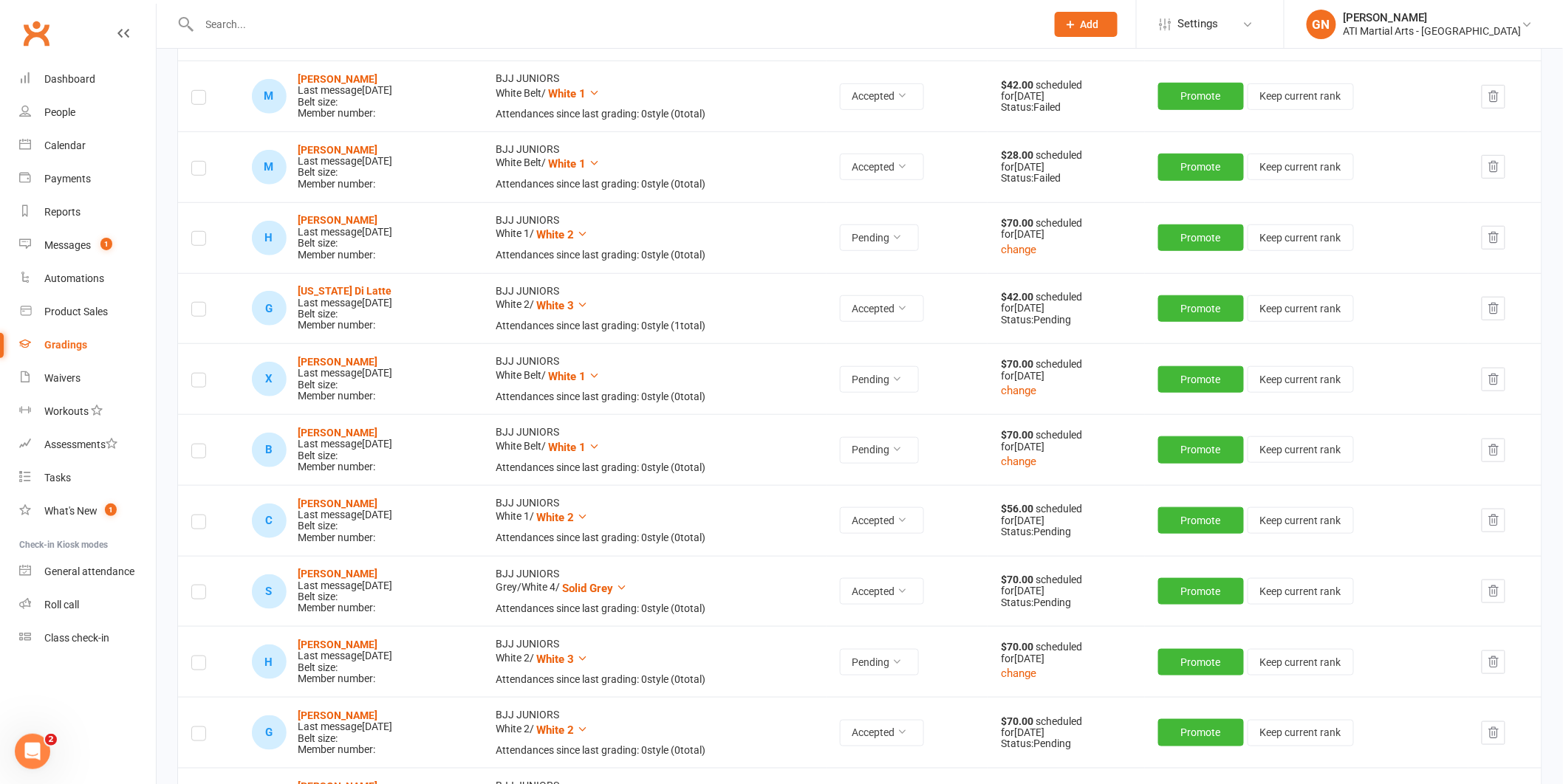
scroll to position [429, 0]
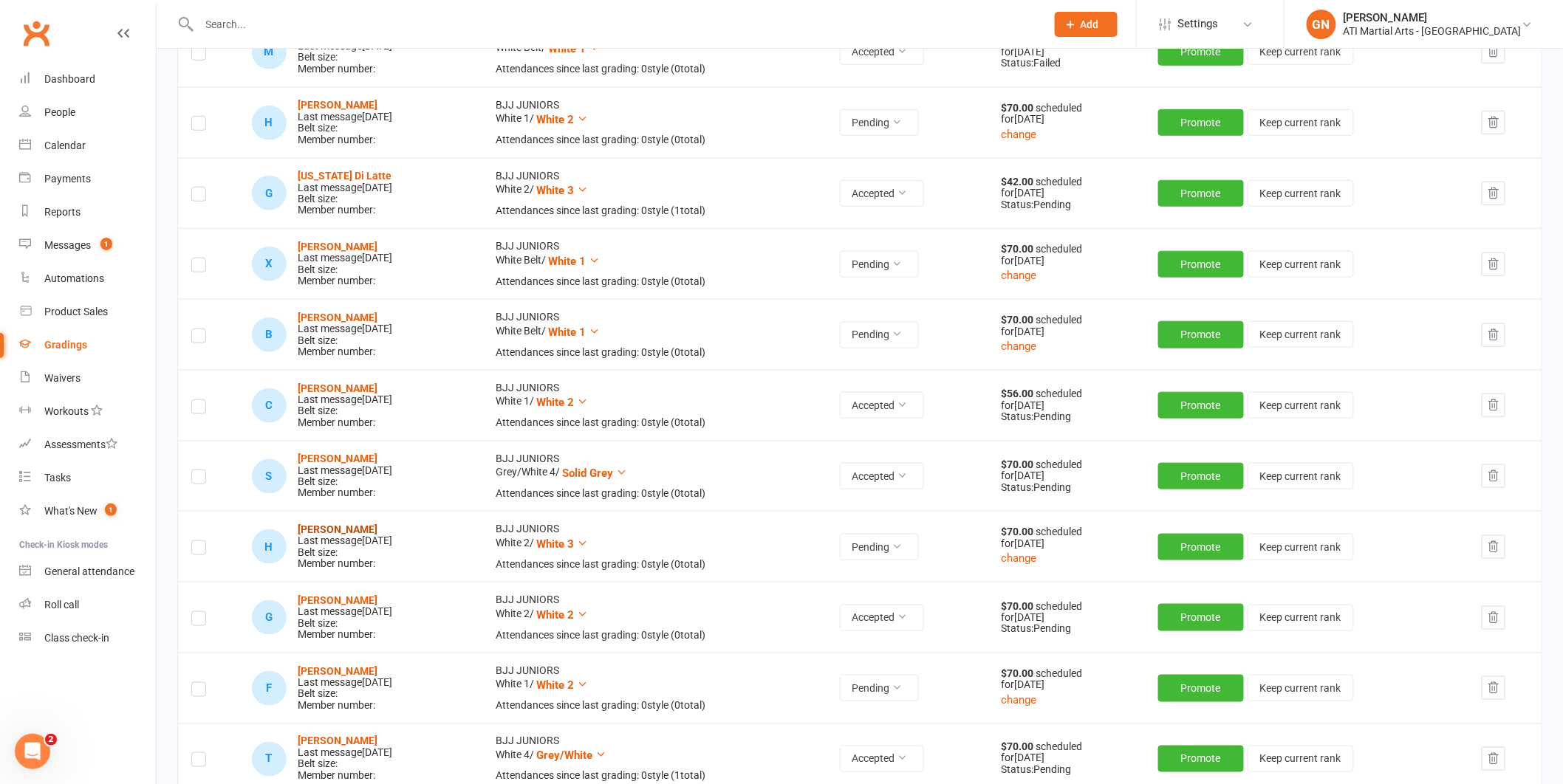
click at [364, 531] on strong "[PERSON_NAME]" at bounding box center [338, 529] width 80 height 12
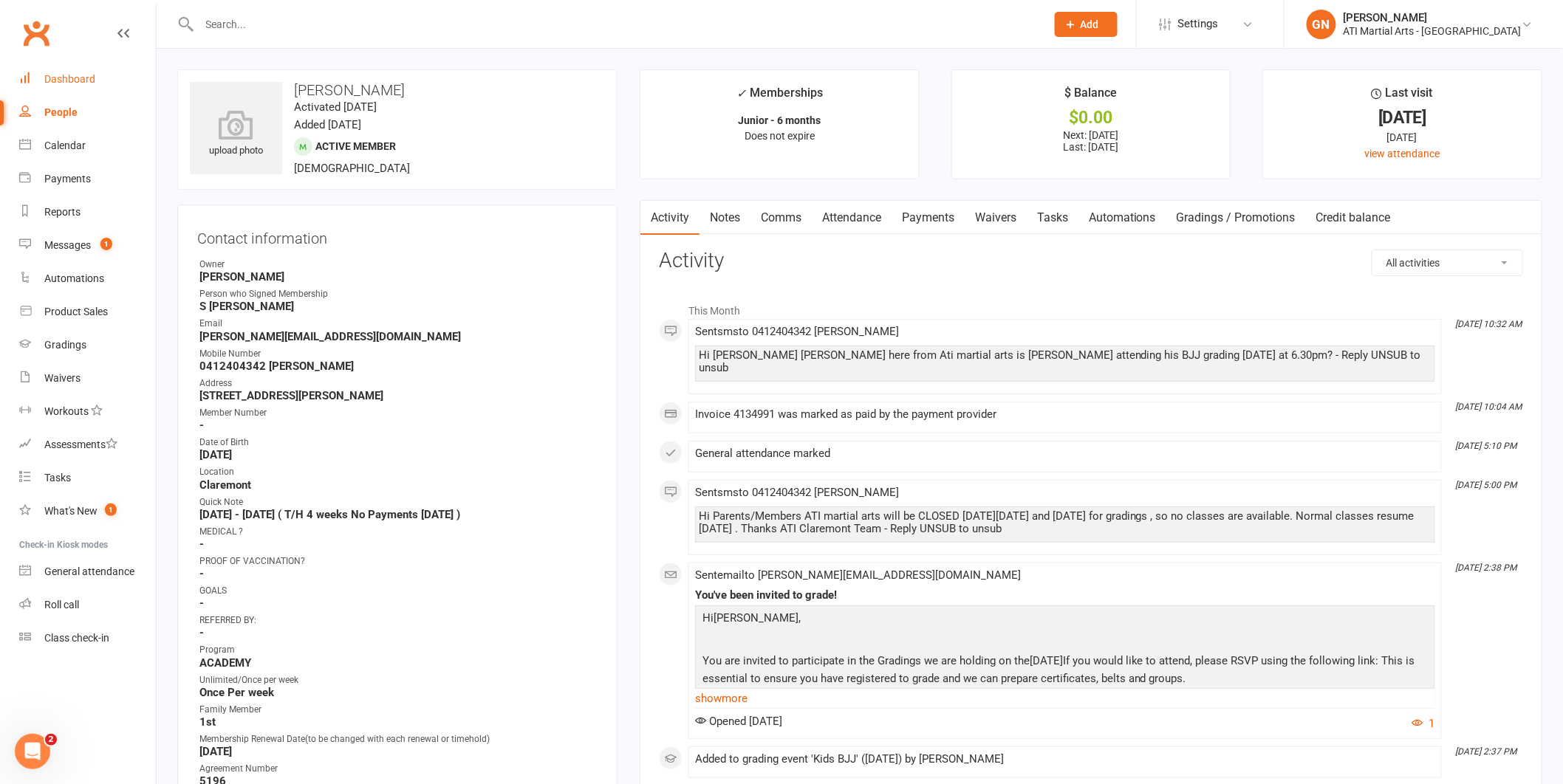
click at [47, 71] on link "Dashboard" at bounding box center [87, 79] width 137 height 33
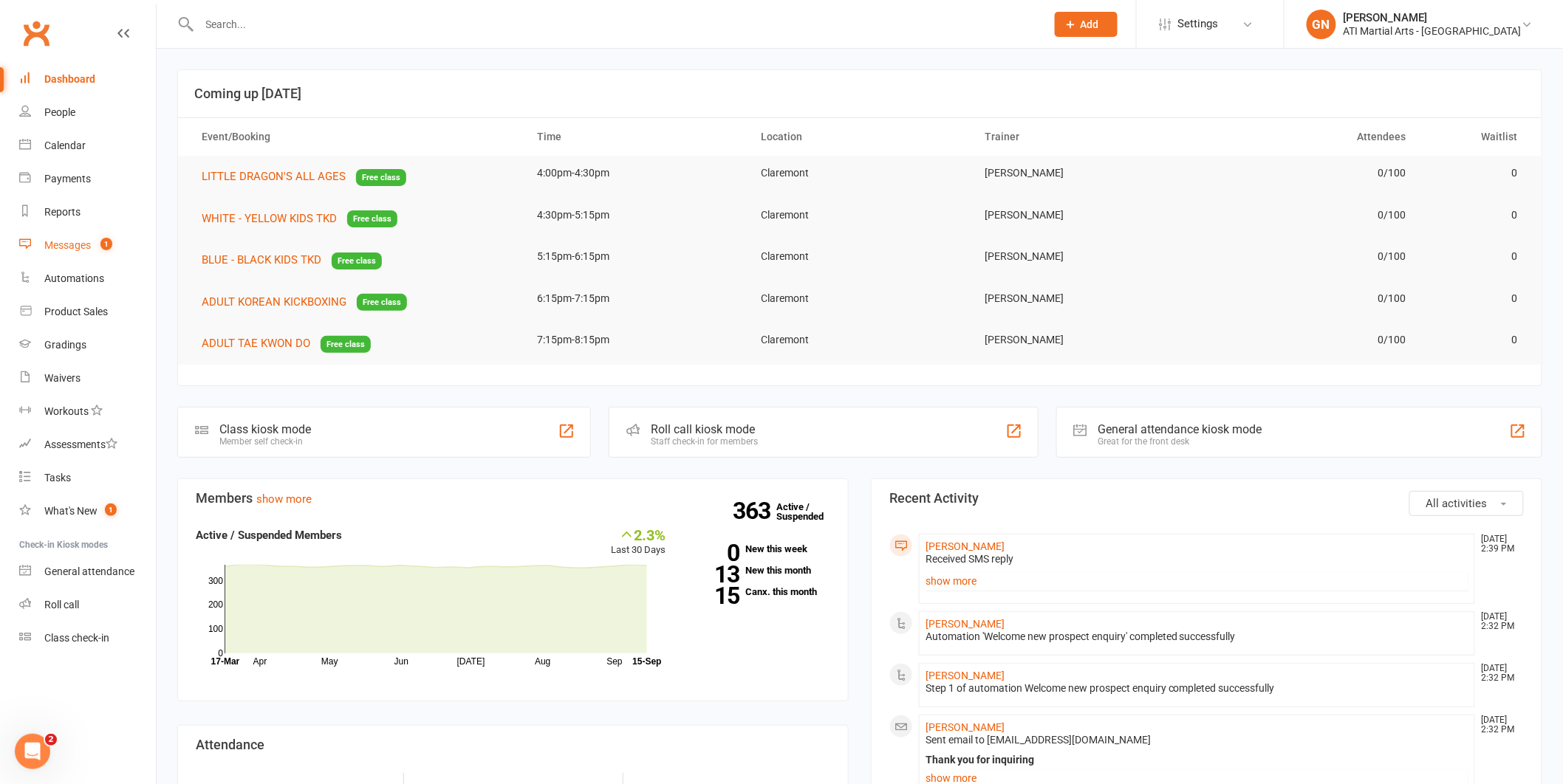
click at [67, 246] on div "Messages" at bounding box center [67, 245] width 47 height 12
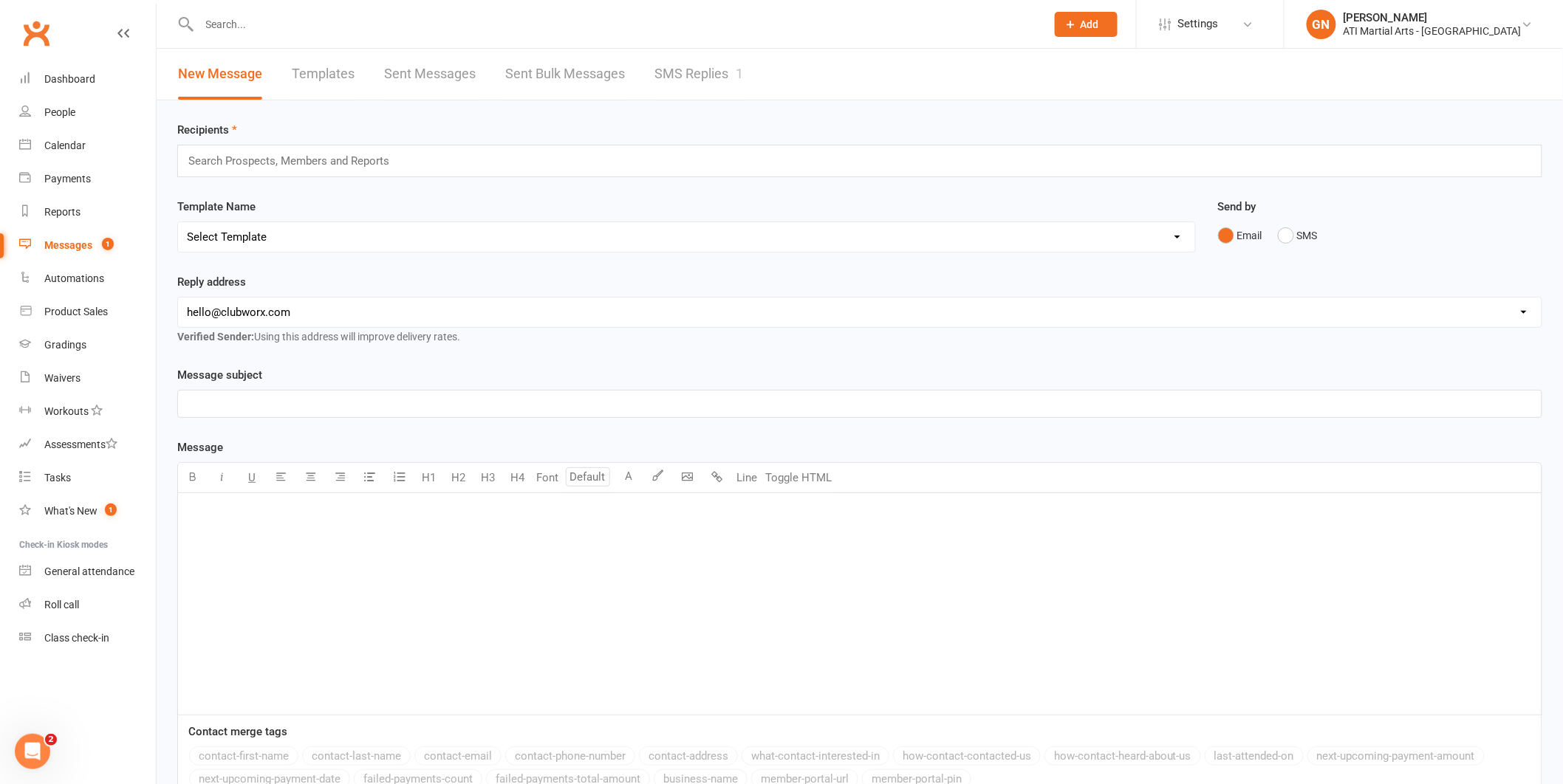
click at [691, 54] on link "SMS Replies 1" at bounding box center [698, 74] width 89 height 51
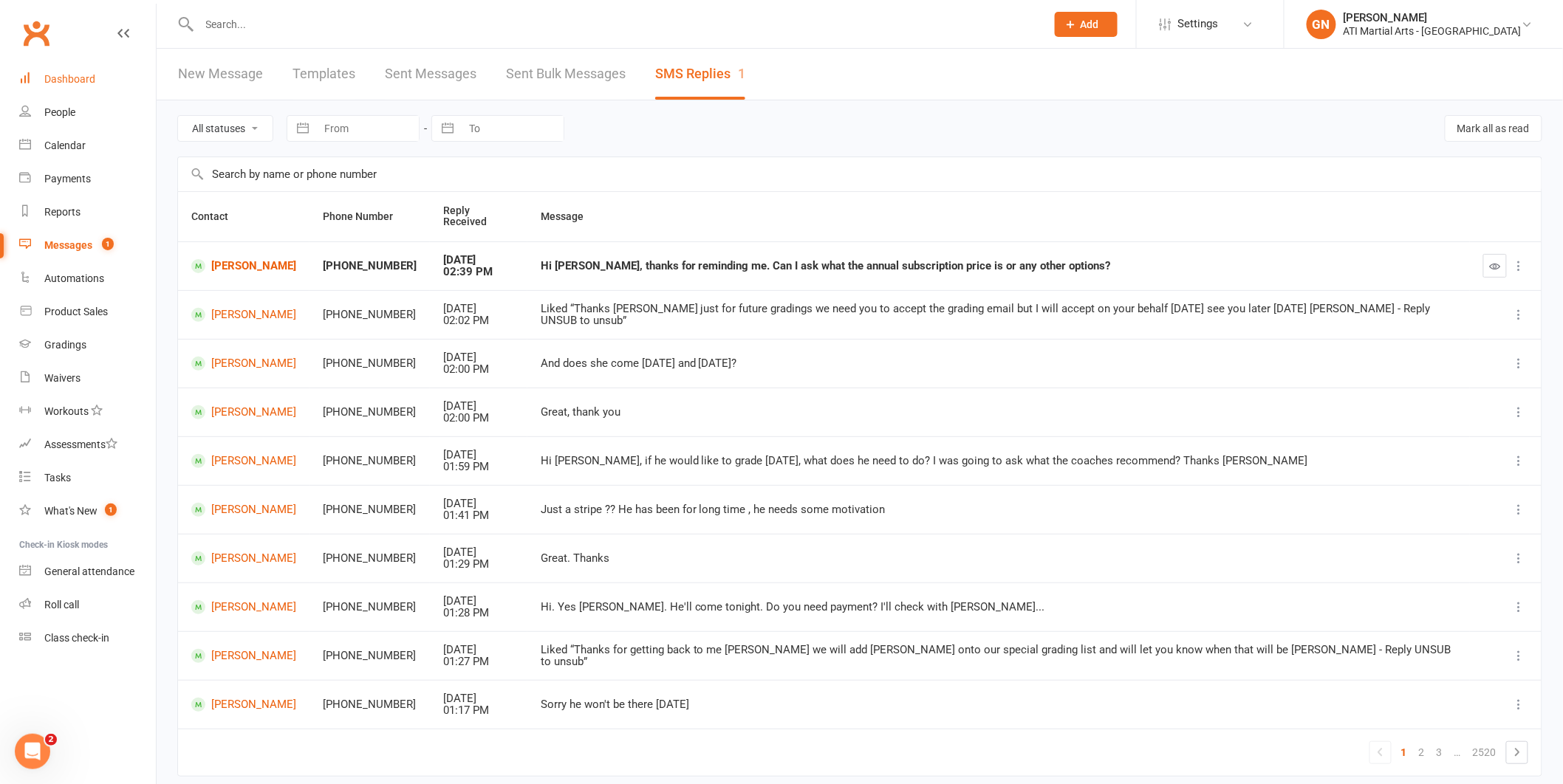
click at [39, 87] on link "Dashboard" at bounding box center [87, 79] width 137 height 33
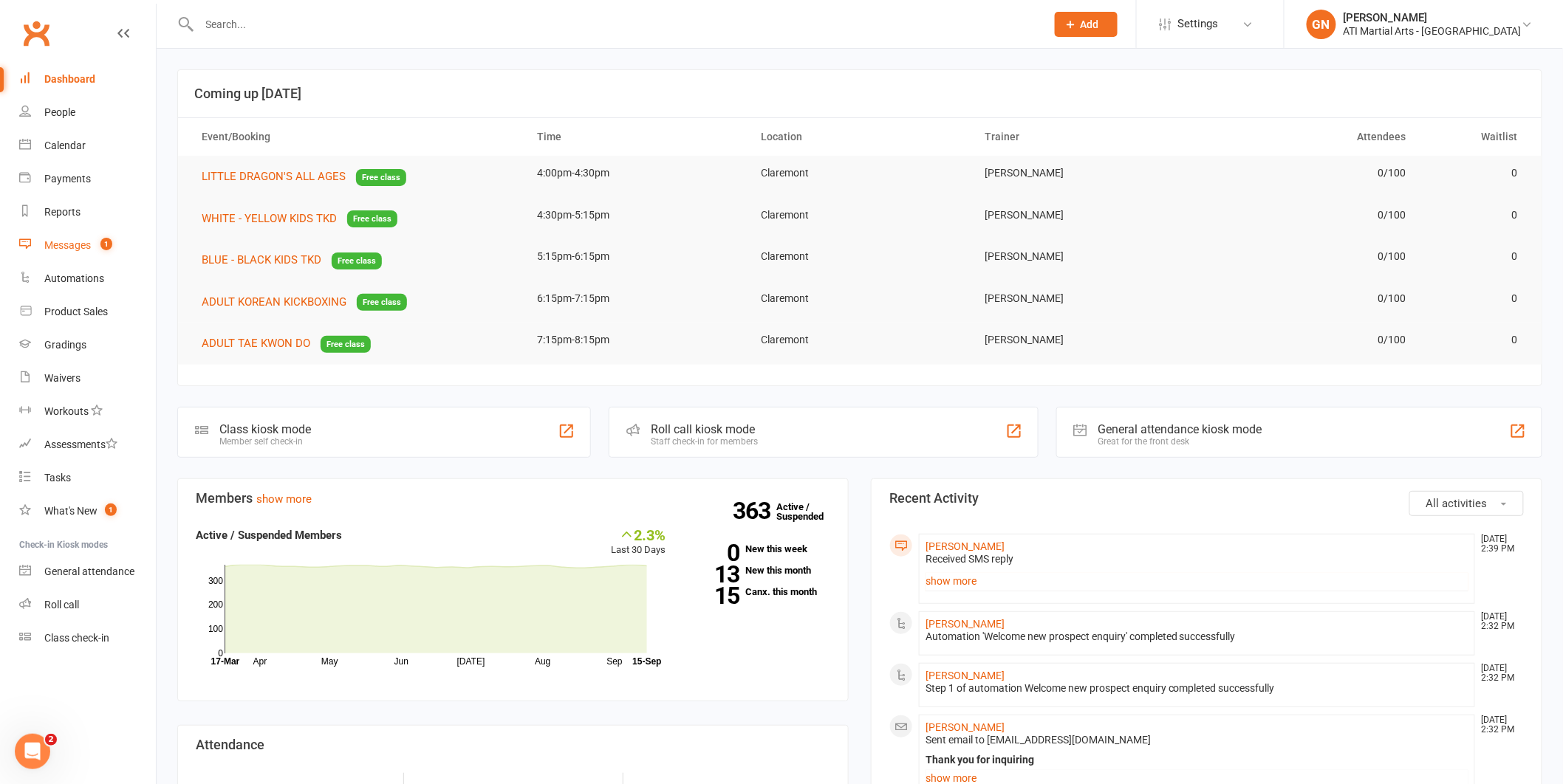
click at [96, 237] on link "Messages 1" at bounding box center [87, 245] width 137 height 33
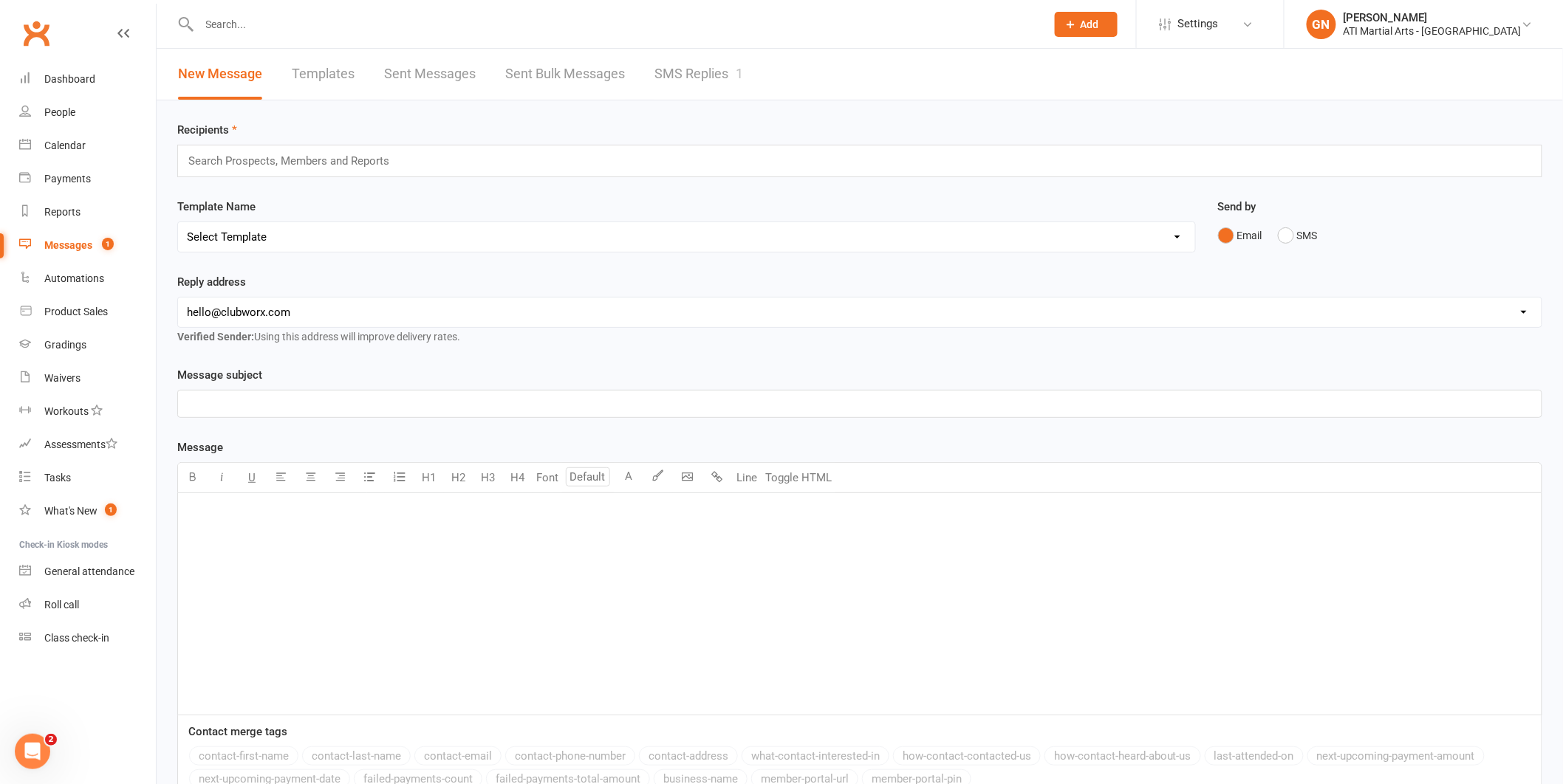
click at [682, 61] on link "SMS Replies 1" at bounding box center [698, 74] width 89 height 51
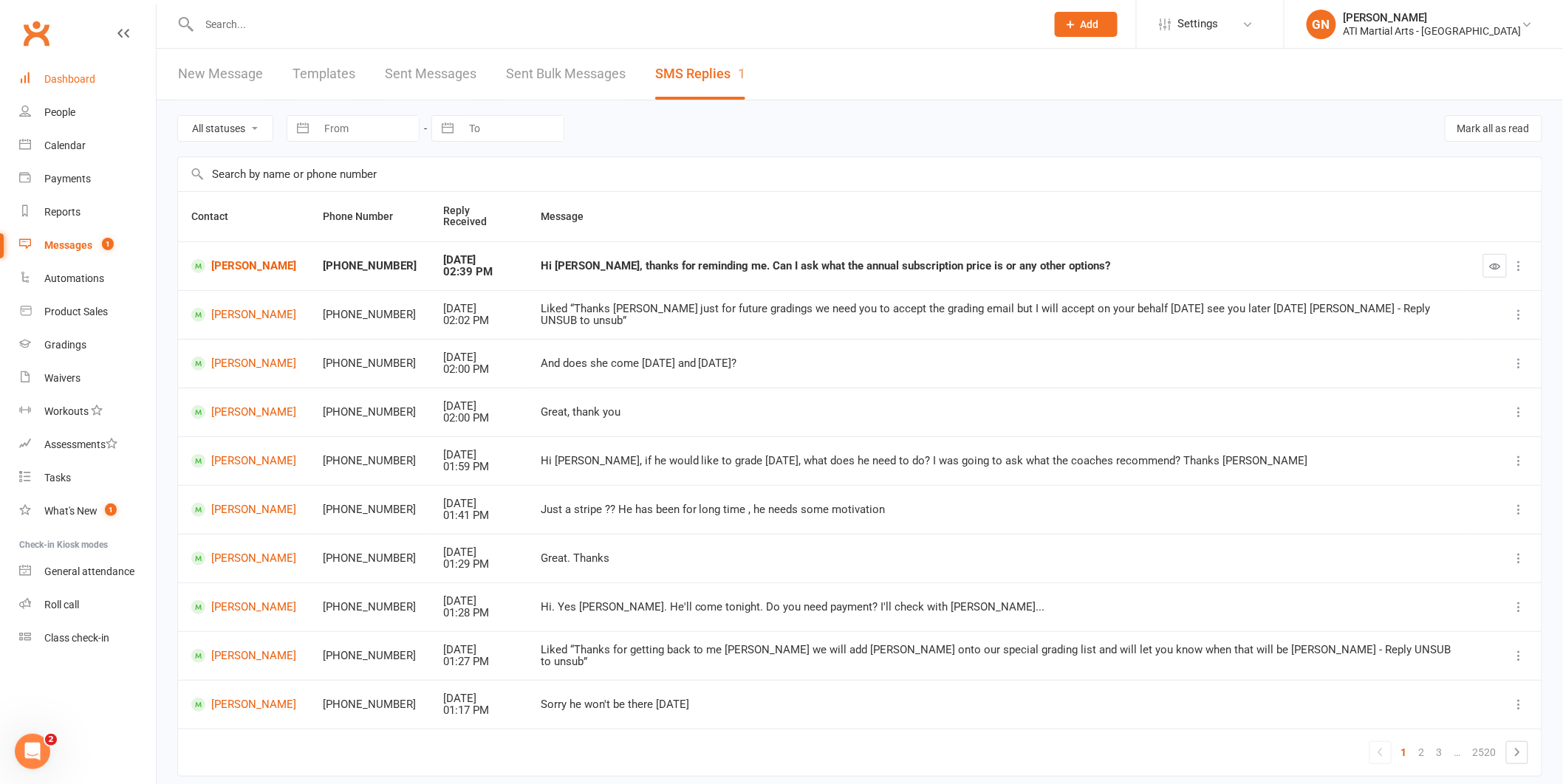
click at [79, 90] on link "Dashboard" at bounding box center [87, 79] width 137 height 33
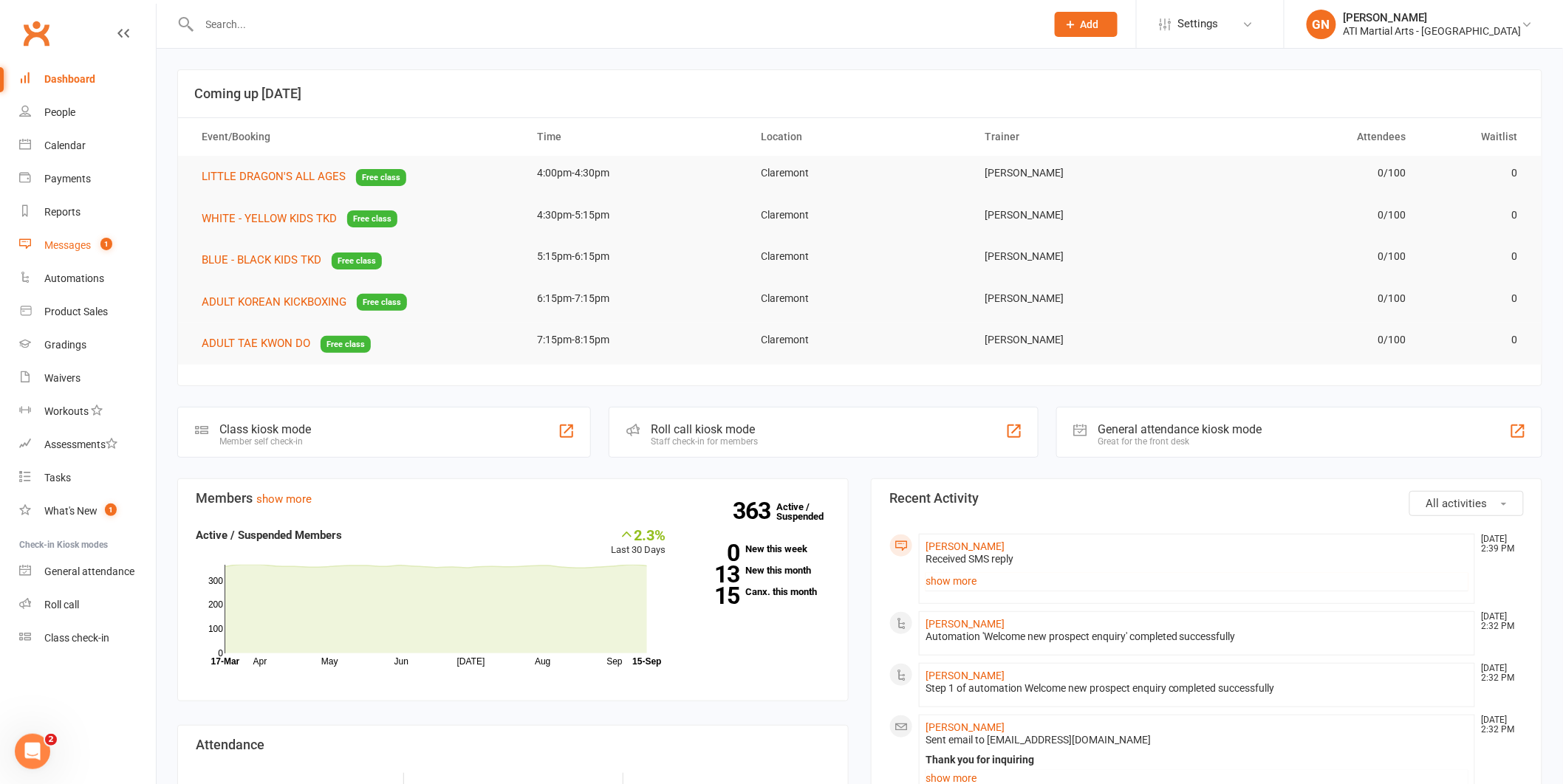
click at [114, 244] on link "Messages 1" at bounding box center [87, 245] width 137 height 33
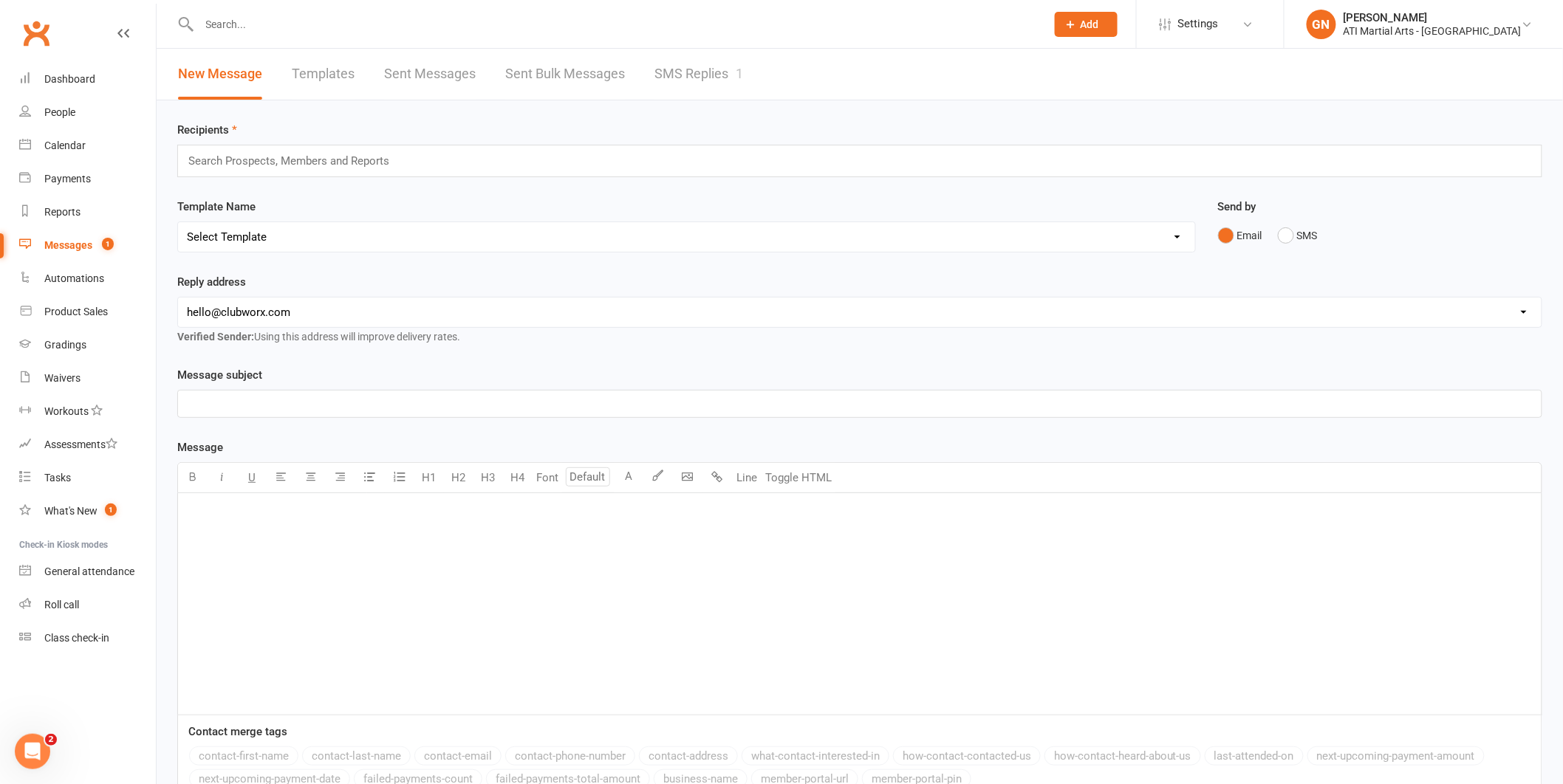
click at [665, 93] on link "SMS Replies 1" at bounding box center [698, 74] width 89 height 51
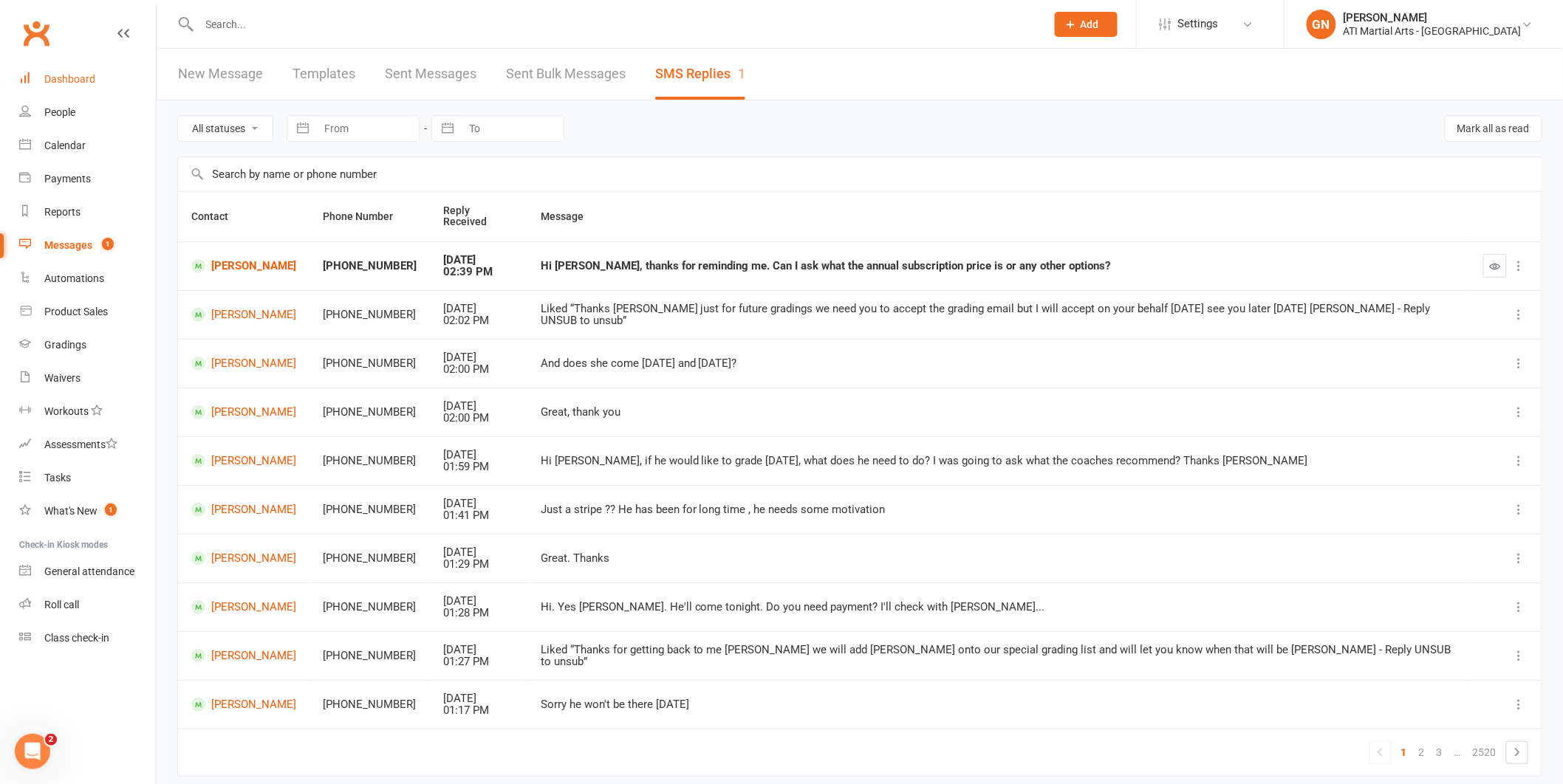
click at [42, 73] on link "Dashboard" at bounding box center [87, 79] width 137 height 33
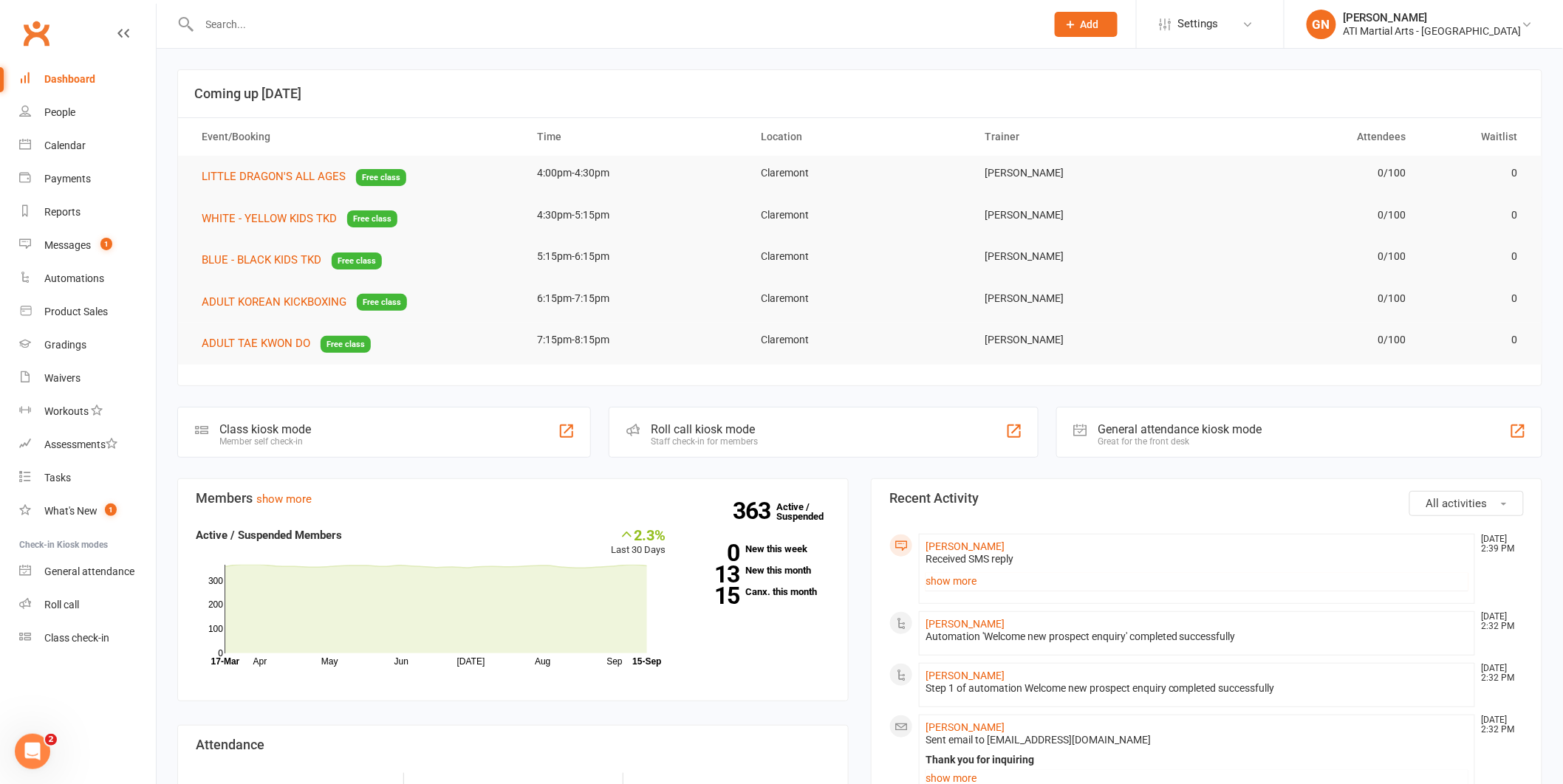
click at [980, 579] on link "show more" at bounding box center [1196, 581] width 543 height 21
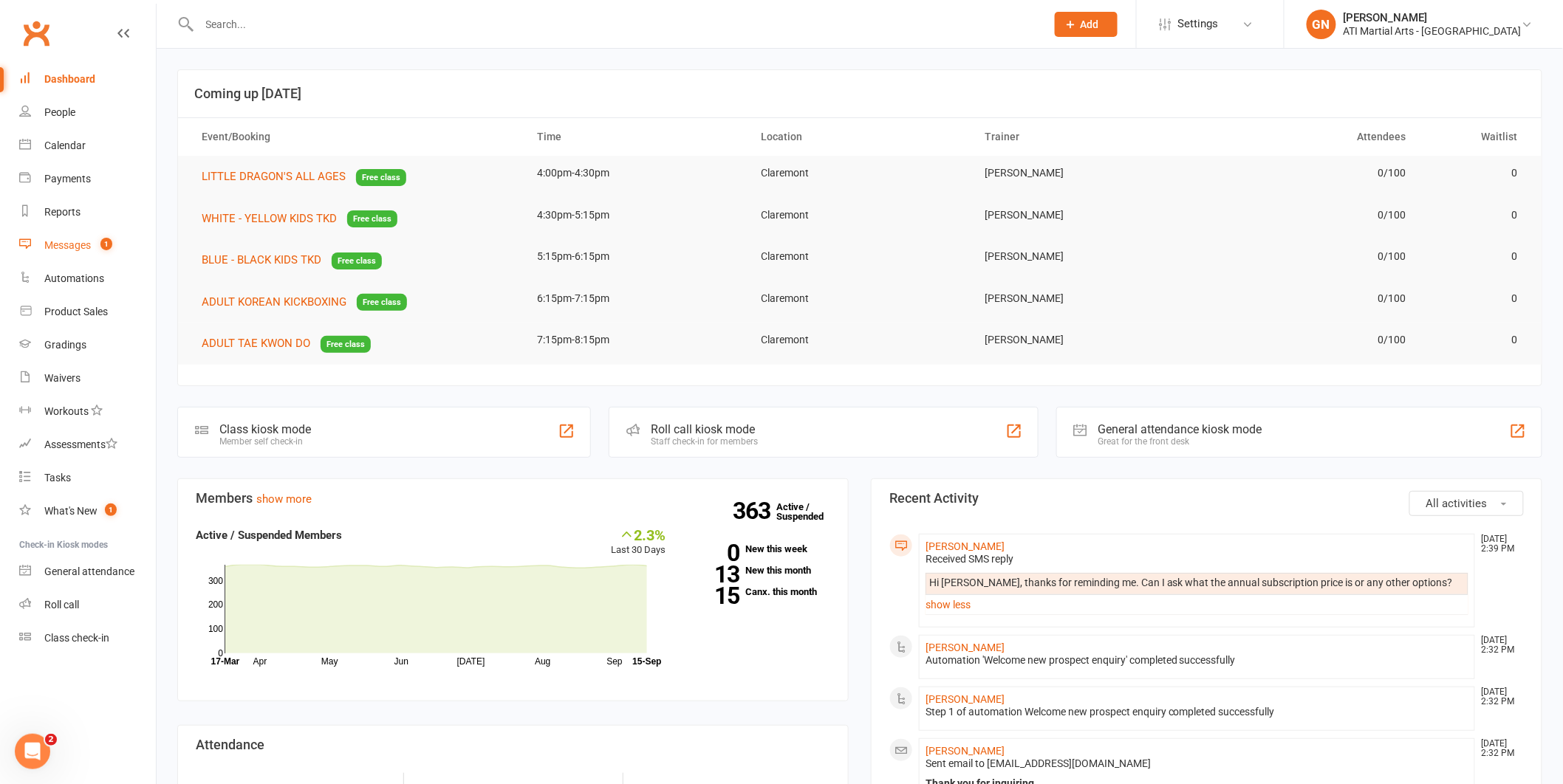
click at [47, 237] on link "Messages 1" at bounding box center [87, 245] width 137 height 33
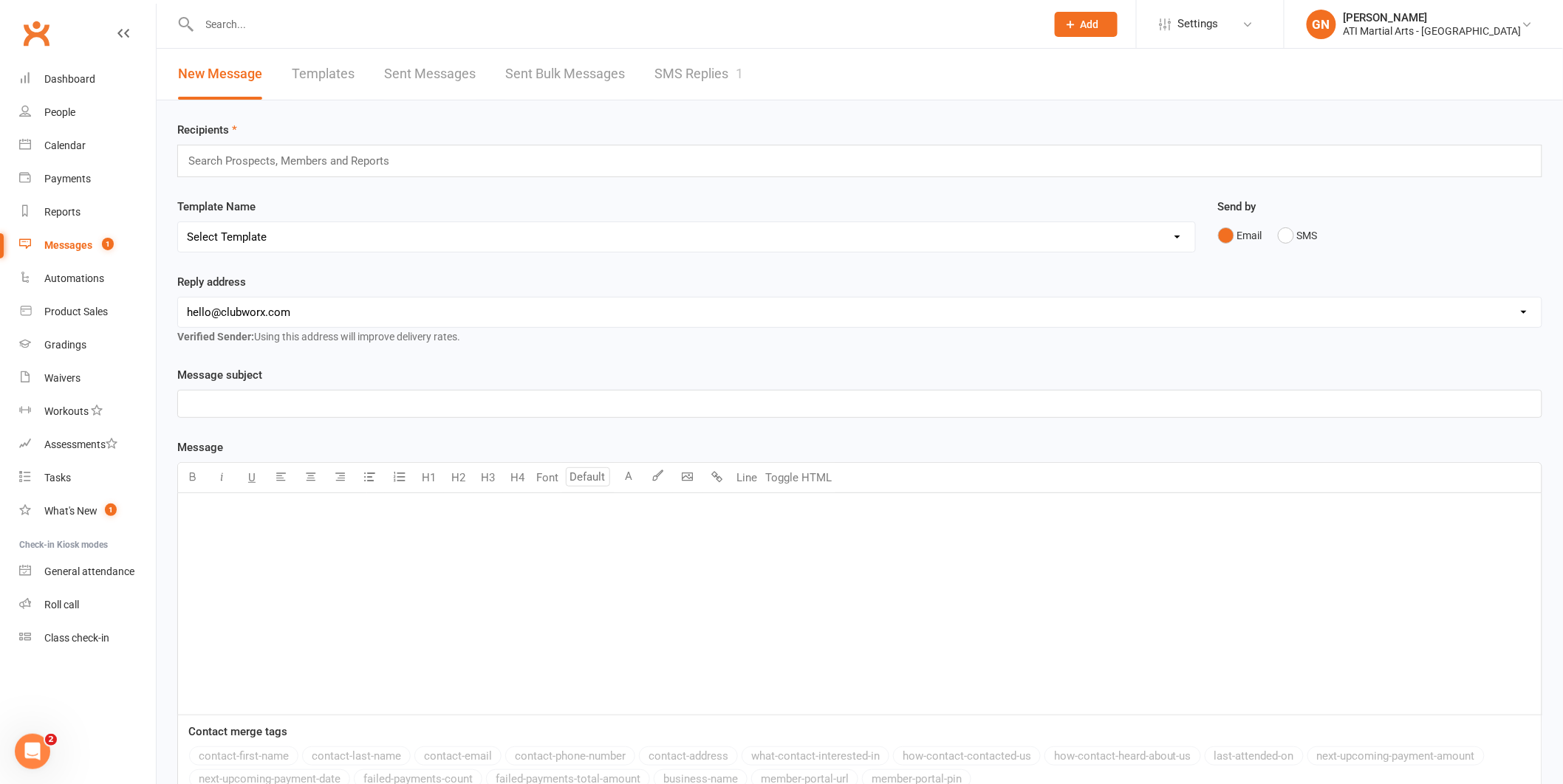
click at [713, 61] on link "SMS Replies 1" at bounding box center [698, 74] width 89 height 51
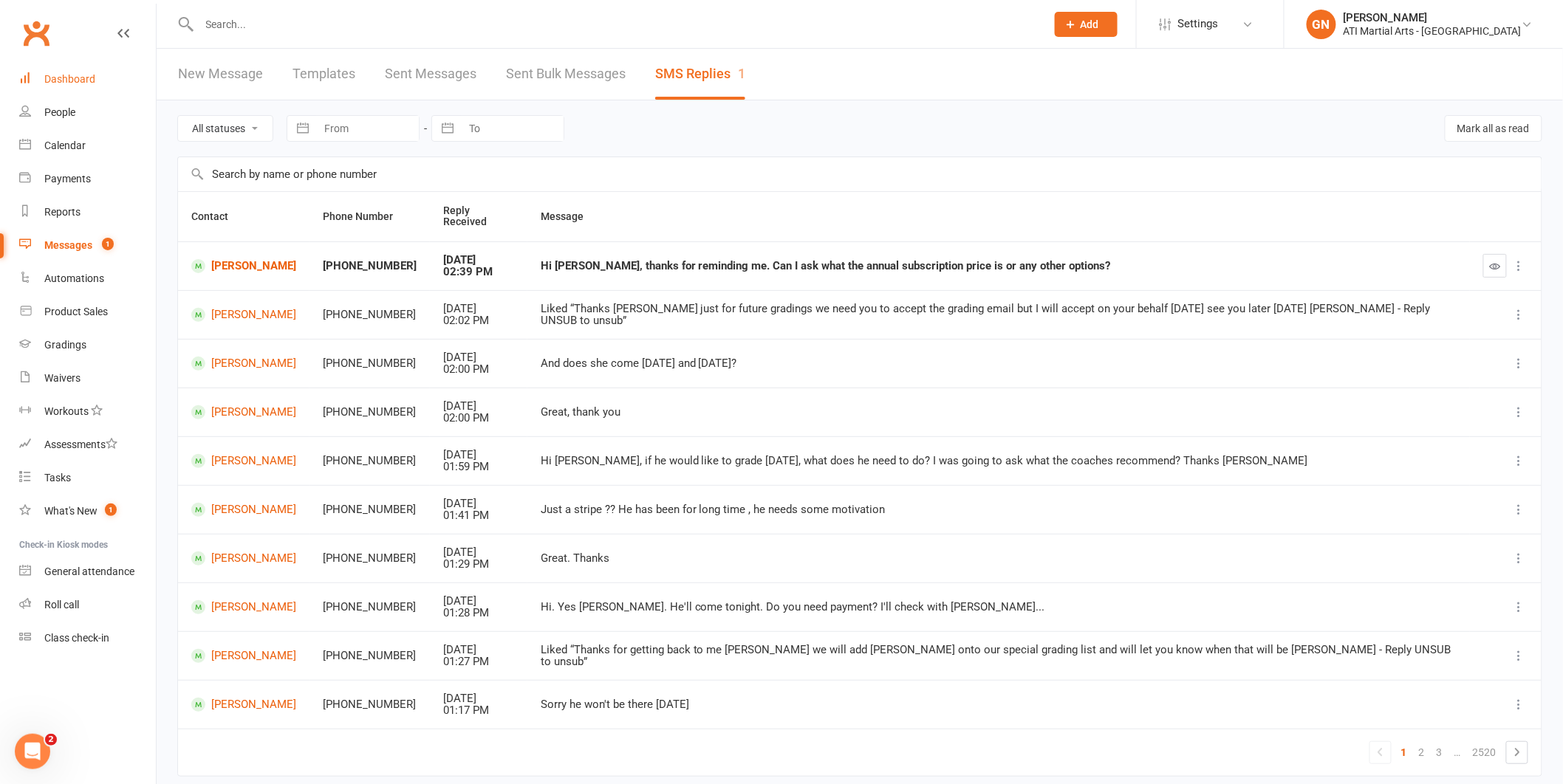
click at [124, 84] on link "Dashboard" at bounding box center [87, 79] width 137 height 33
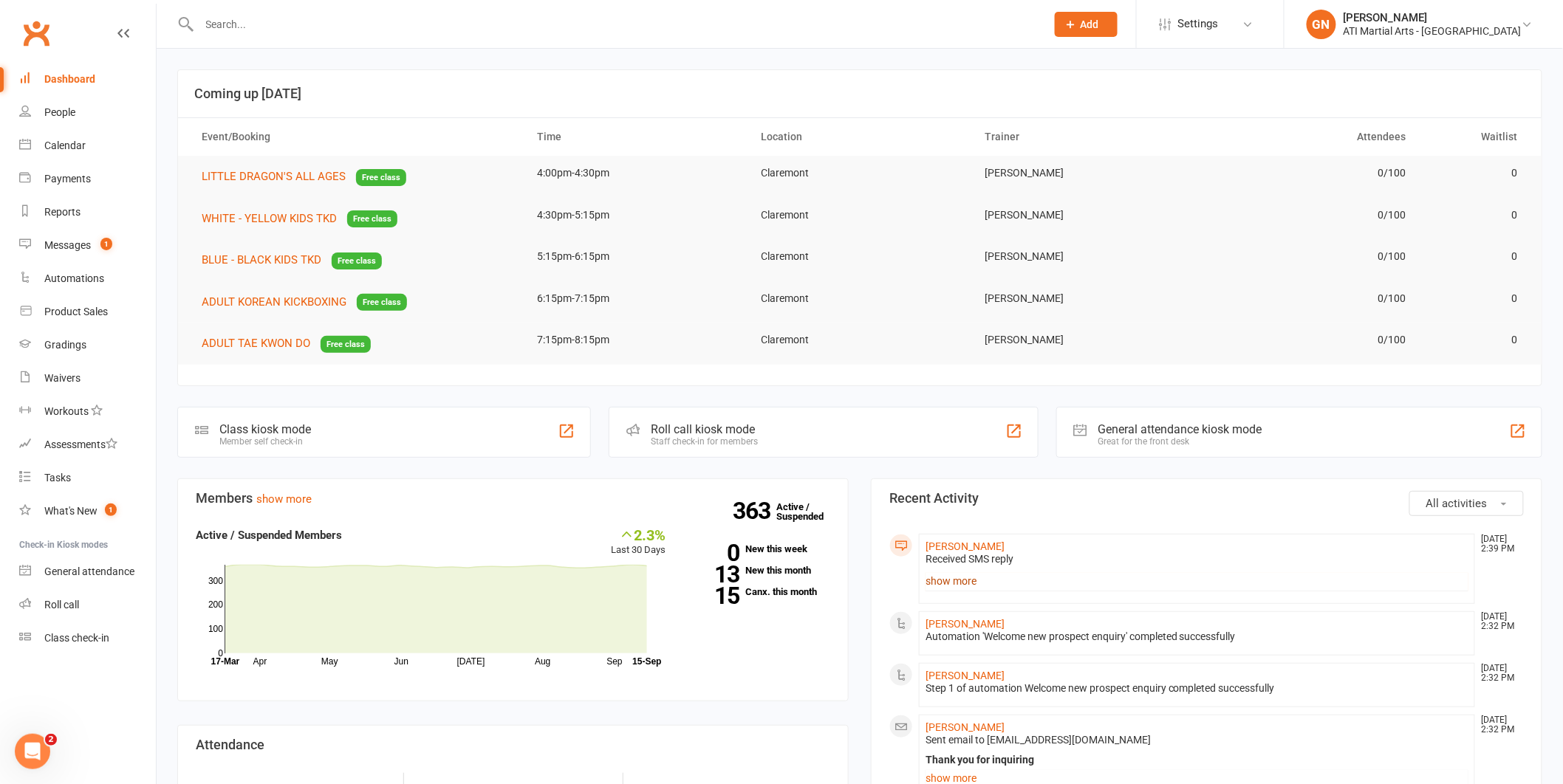
click at [945, 577] on link "show more" at bounding box center [1196, 581] width 543 height 21
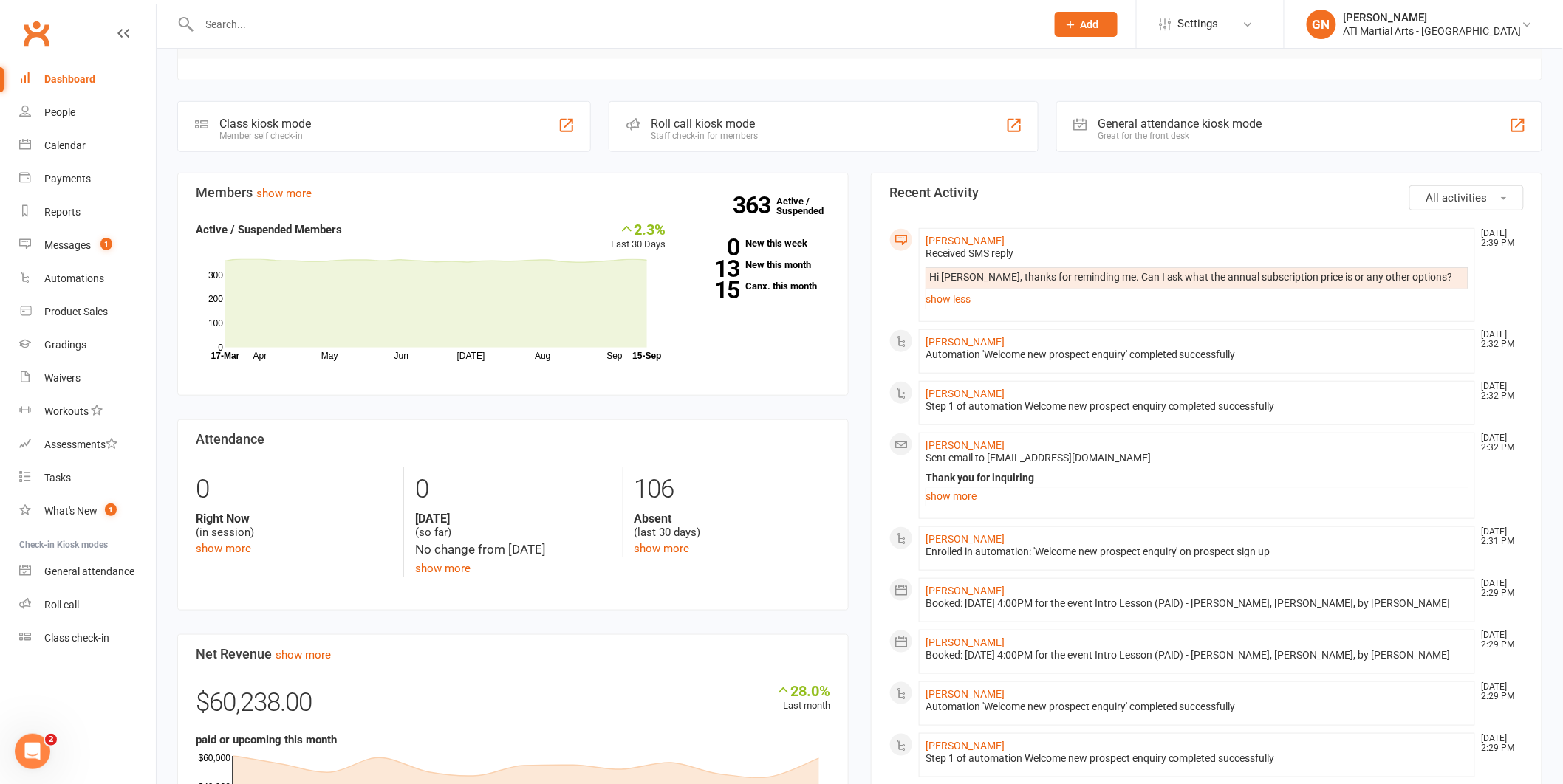
scroll to position [802, 0]
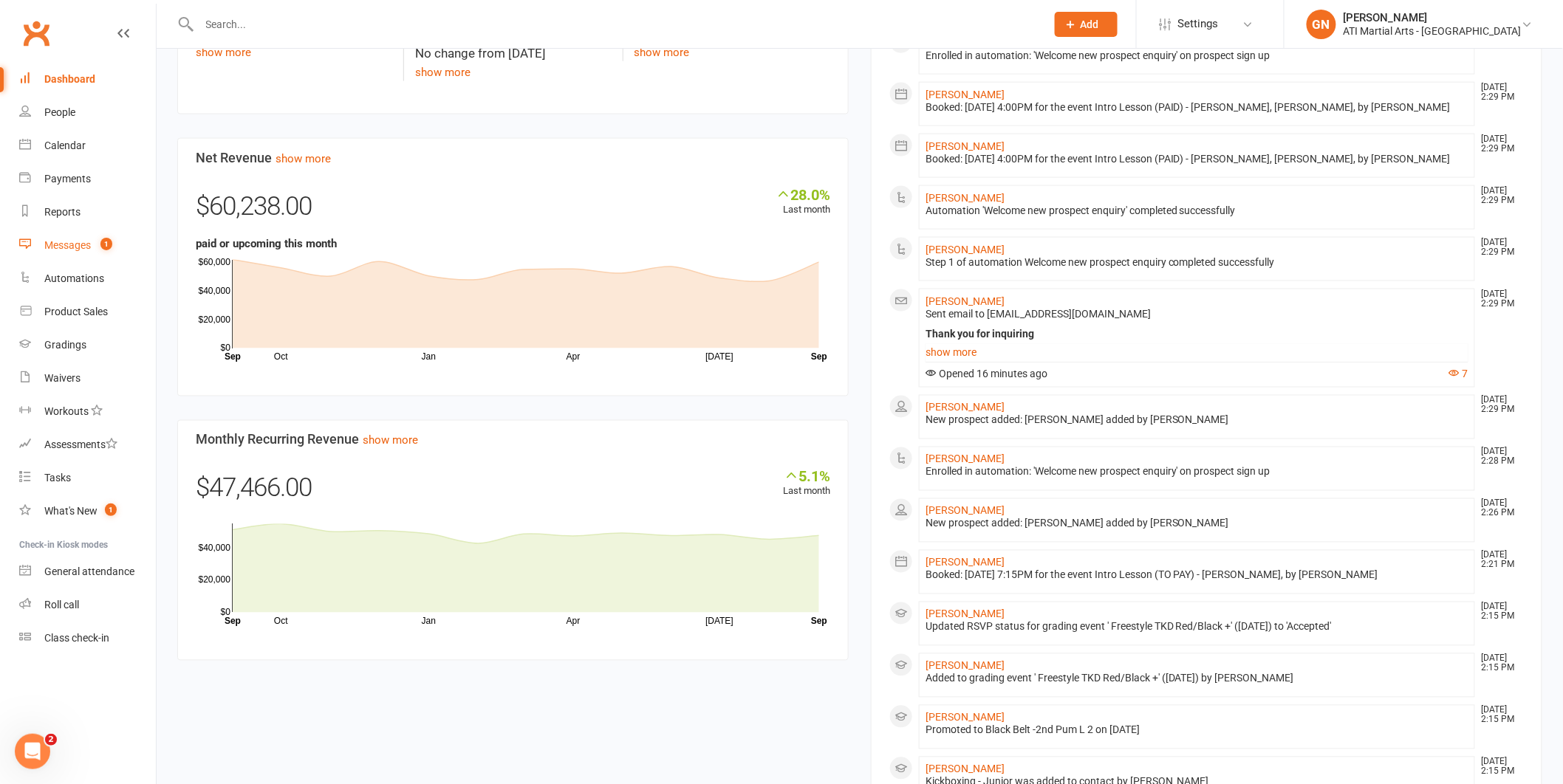
click at [136, 241] on link "Messages 1" at bounding box center [87, 245] width 137 height 33
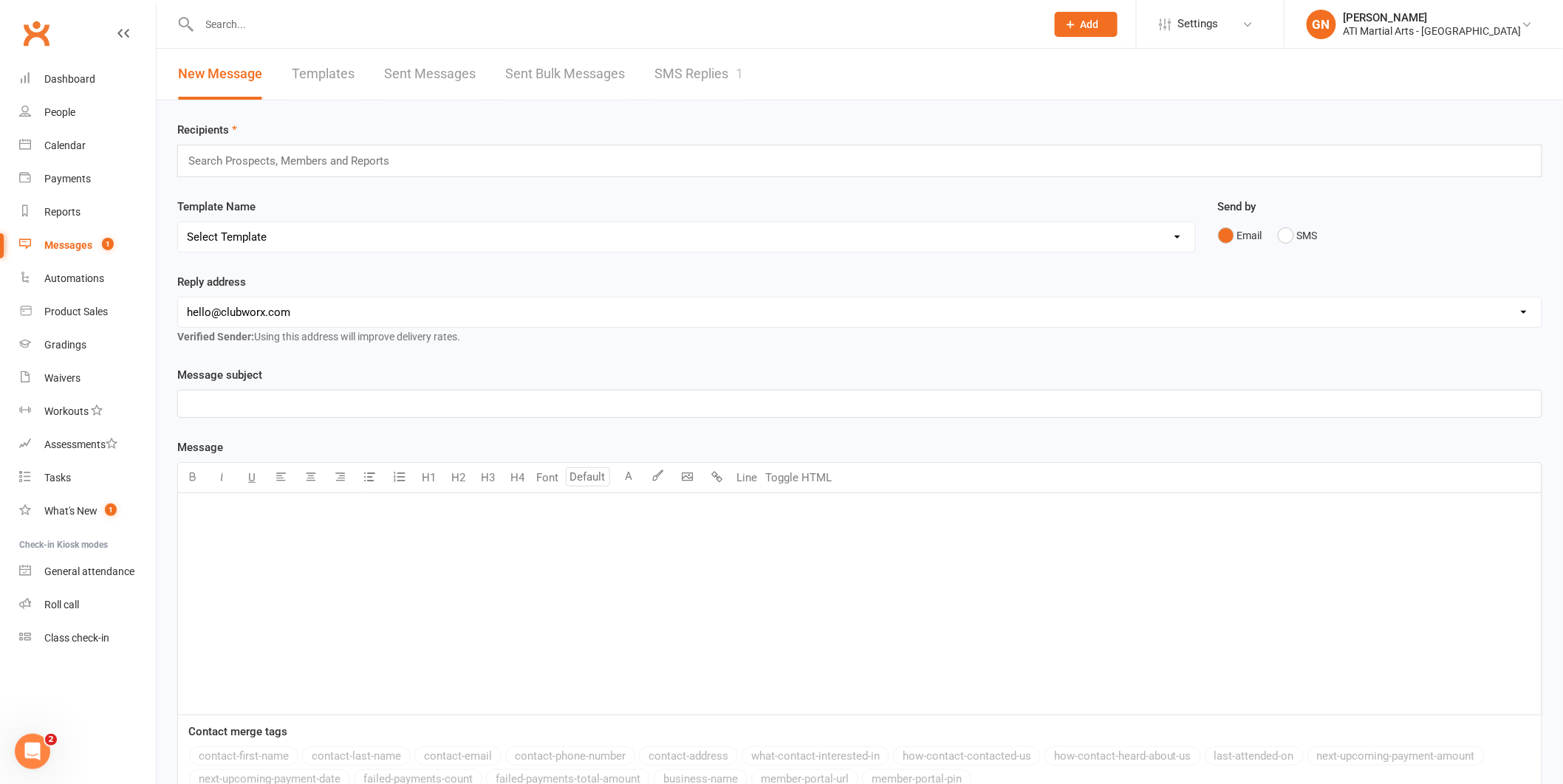
click at [689, 73] on link "SMS Replies 1" at bounding box center [698, 74] width 89 height 51
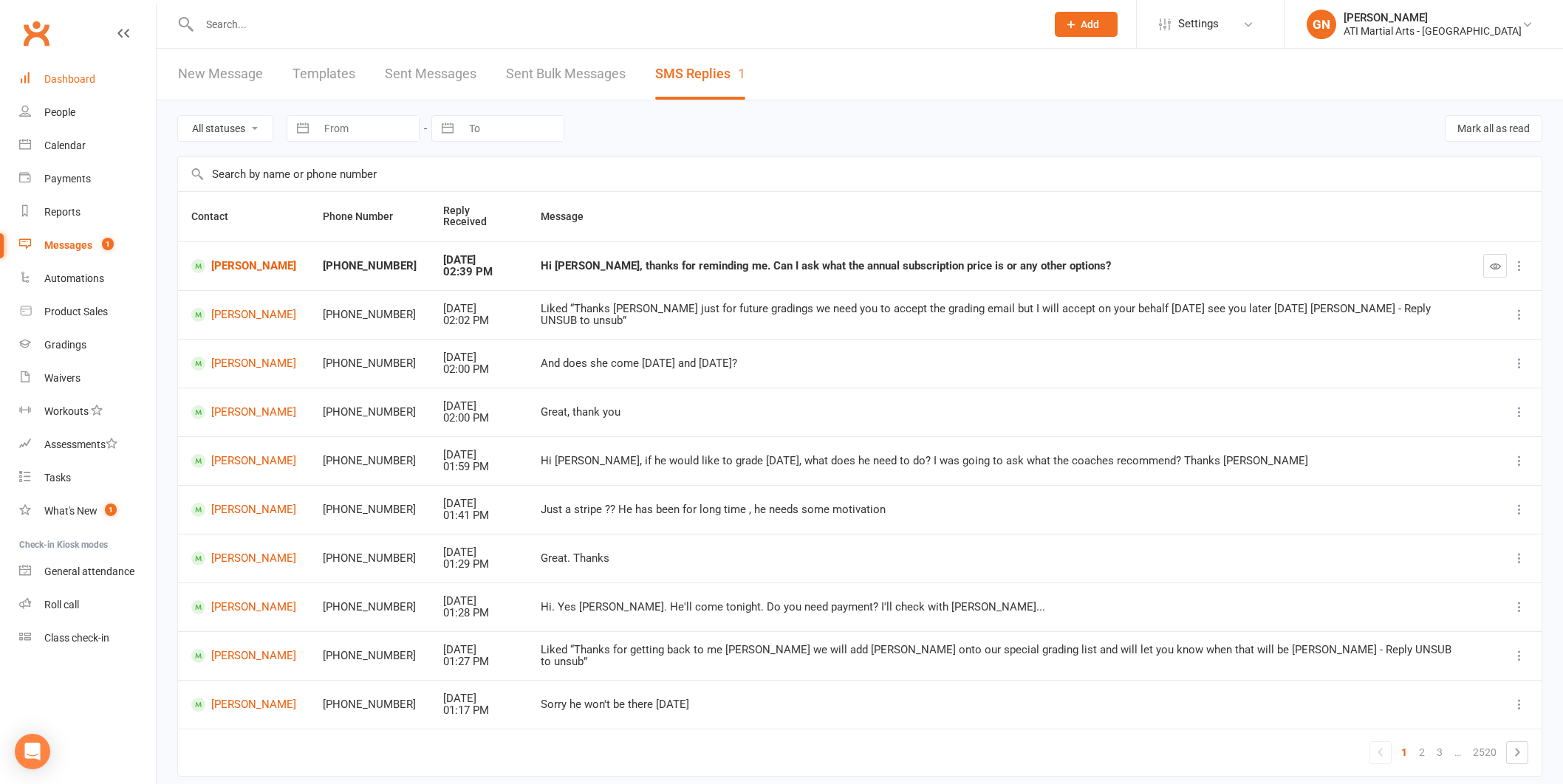
click at [39, 73] on link "Dashboard" at bounding box center [87, 79] width 137 height 33
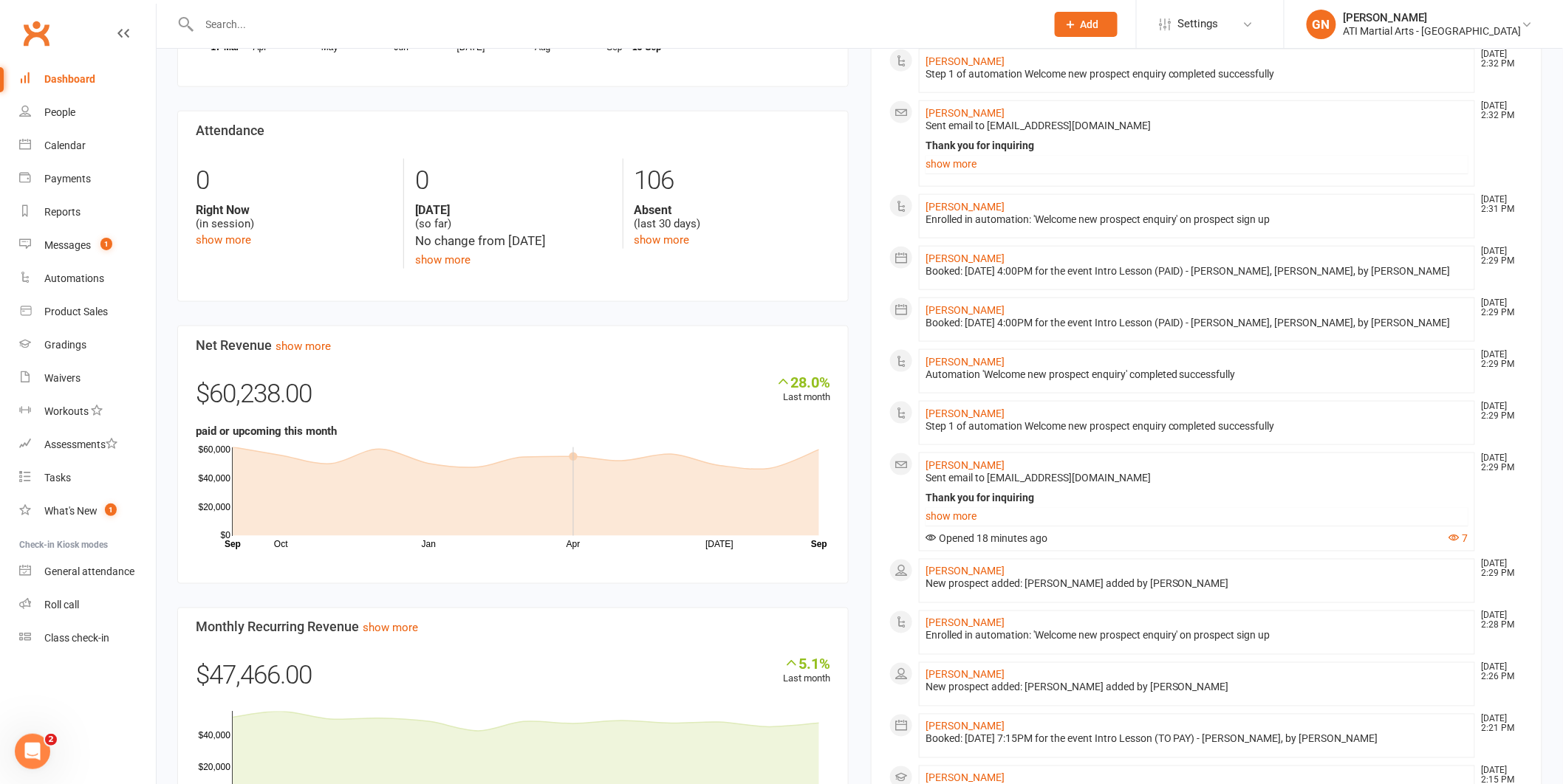
scroll to position [617, 0]
click at [38, 244] on link "Messages 1" at bounding box center [87, 245] width 137 height 33
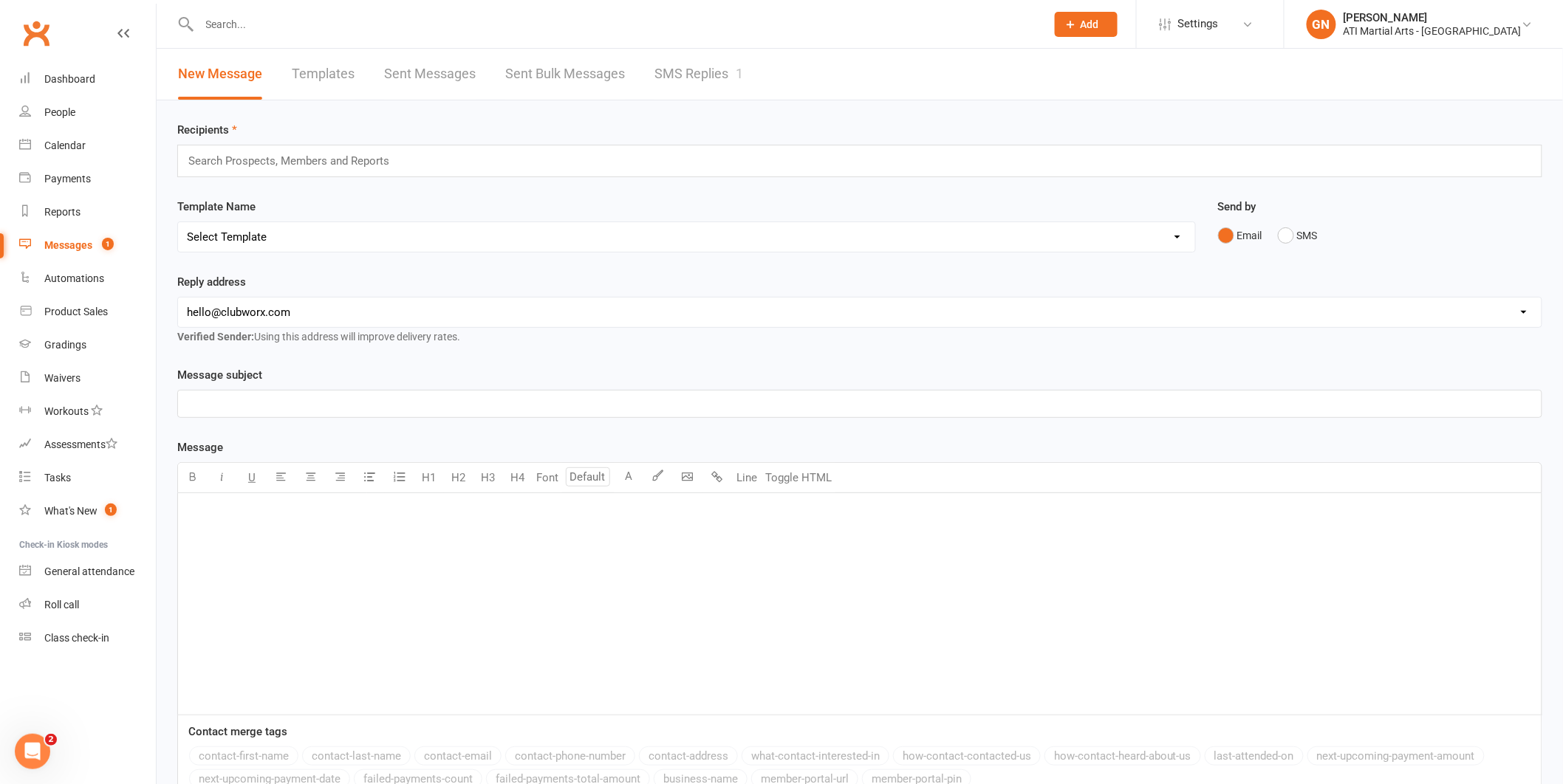
click at [665, 74] on link "SMS Replies 1" at bounding box center [698, 74] width 89 height 51
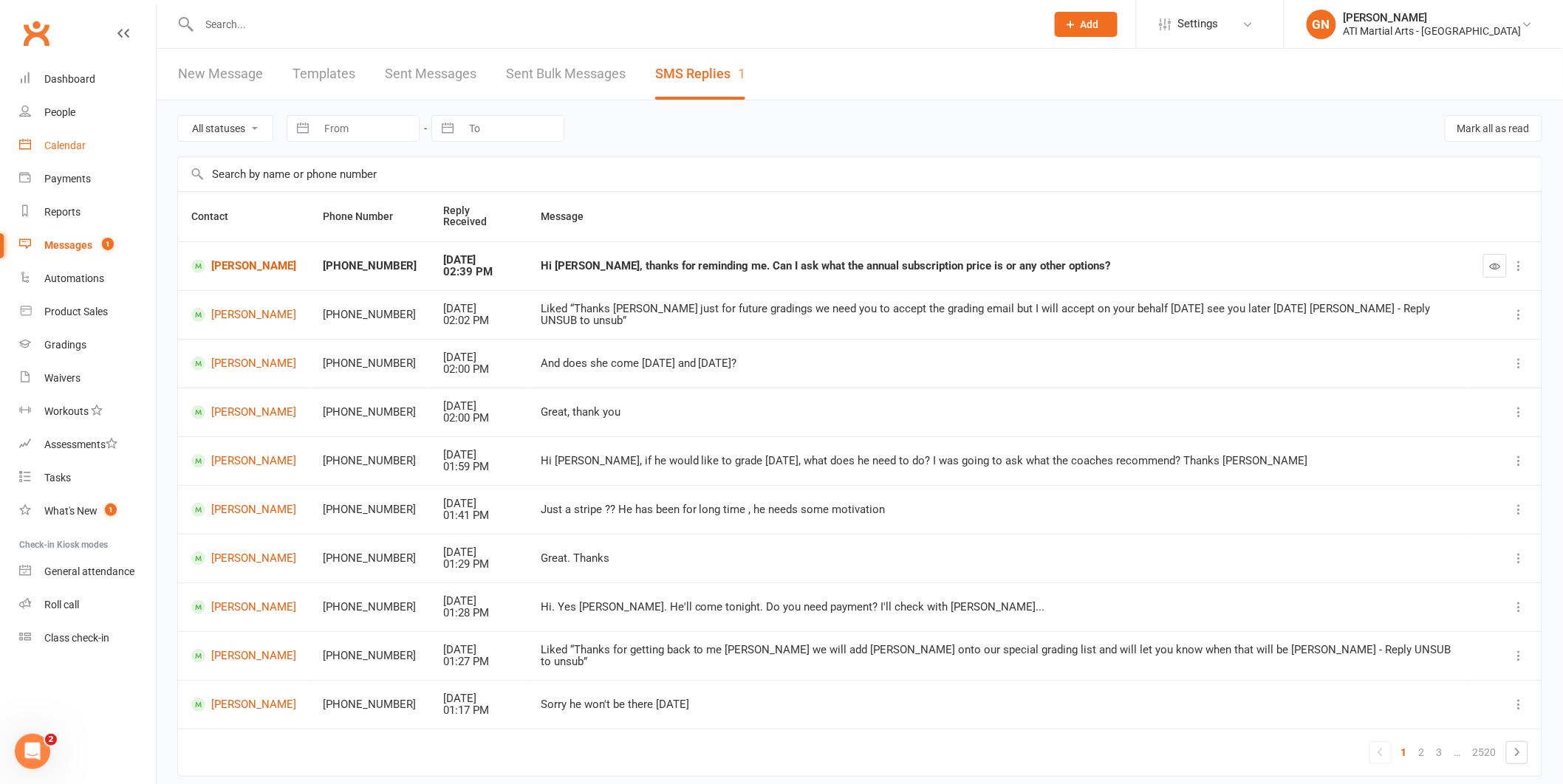
click at [62, 143] on div "Calendar" at bounding box center [64, 145] width 41 height 12
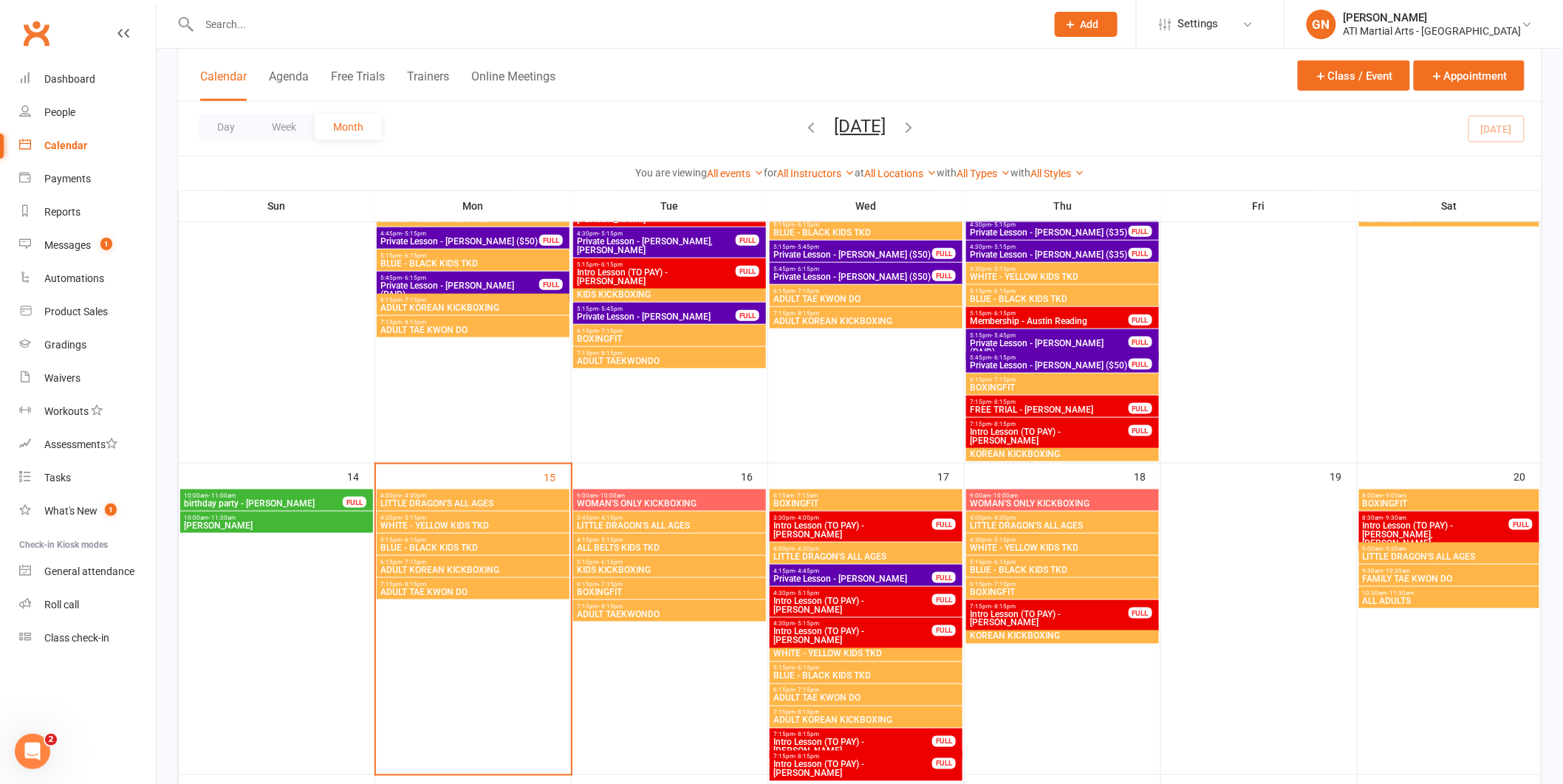
scroll to position [551, 0]
click at [788, 524] on span "Intro Lesson (TO PAY) - [PERSON_NAME]" at bounding box center [852, 531] width 160 height 18
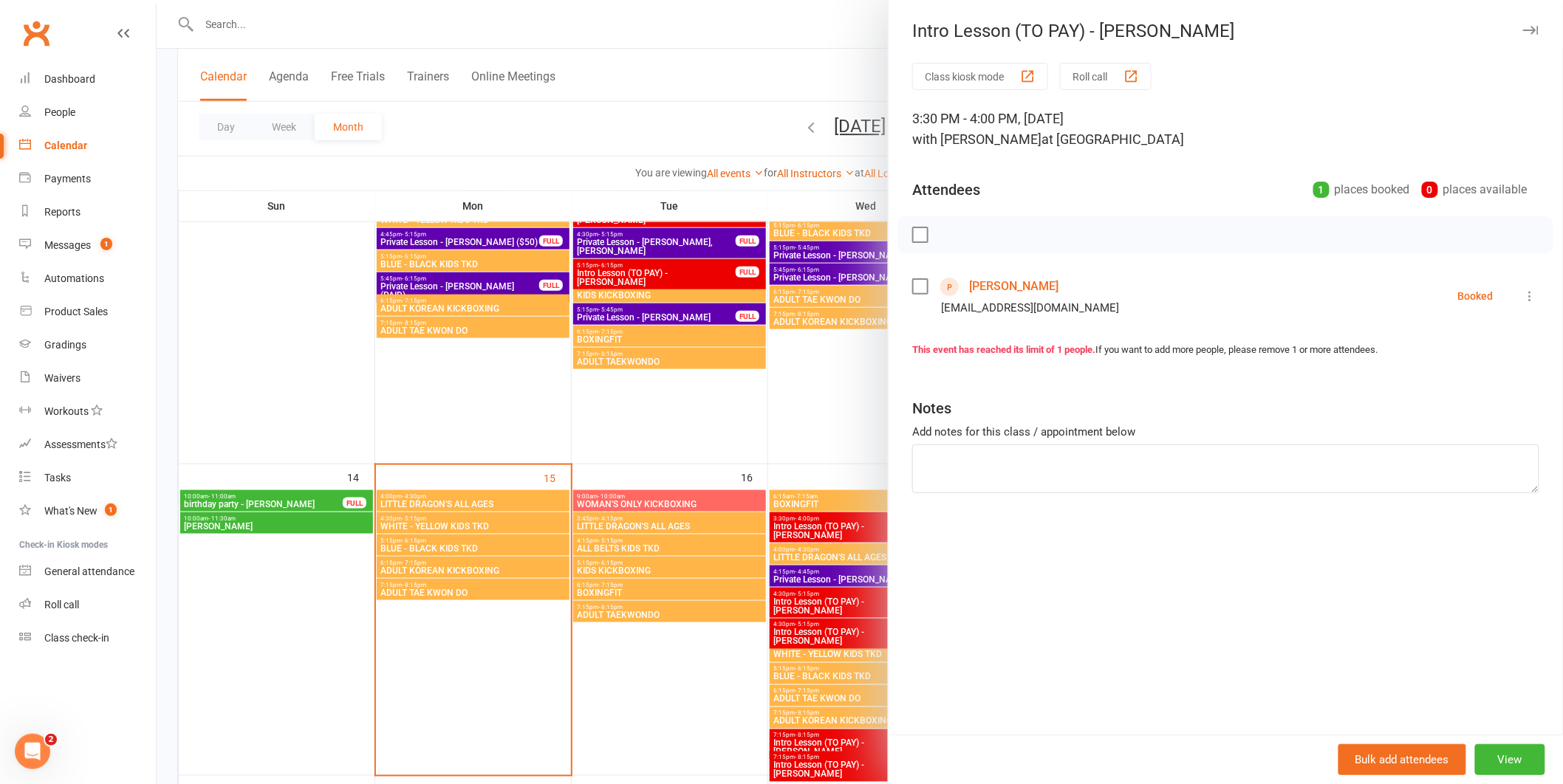
click at [1041, 276] on link "[PERSON_NAME]" at bounding box center [1014, 287] width 90 height 24
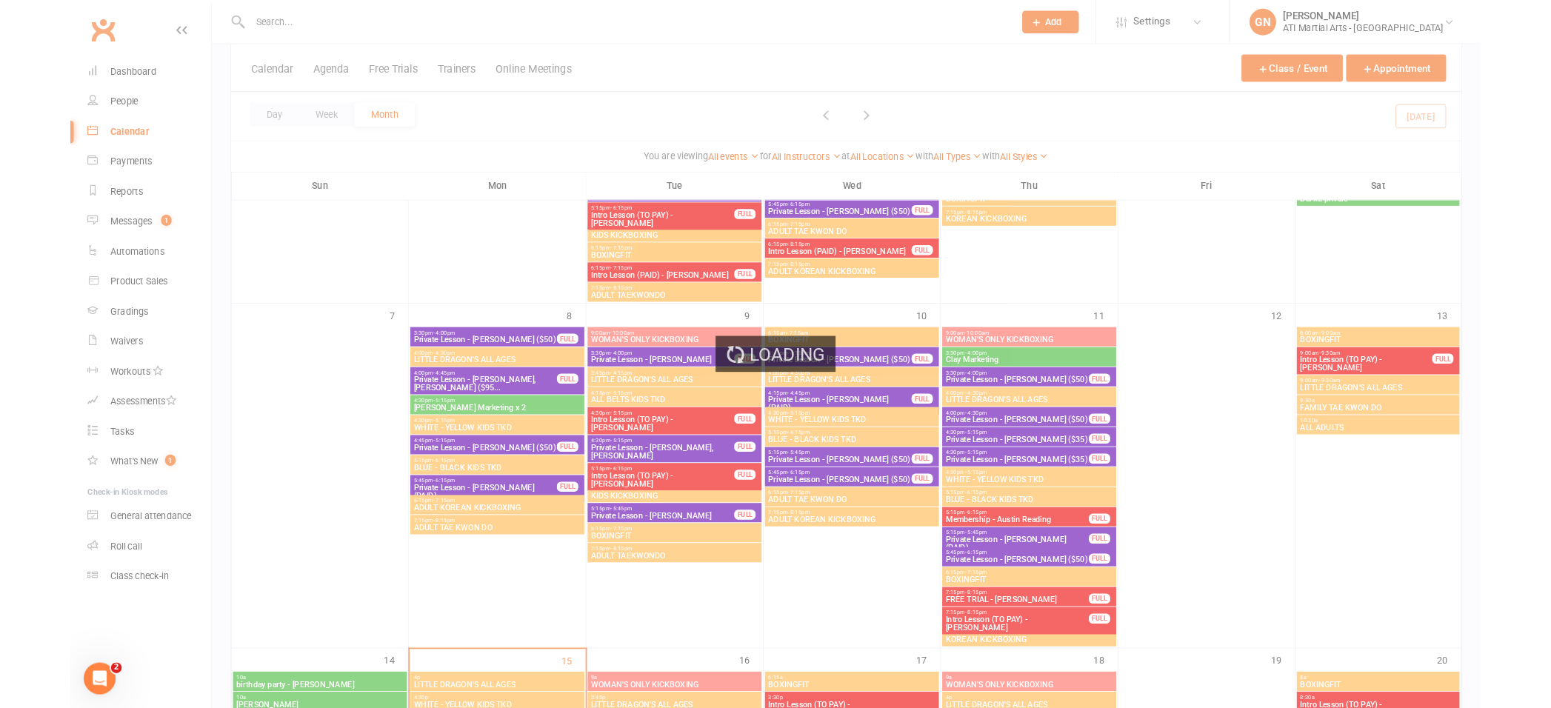
scroll to position [500, 0]
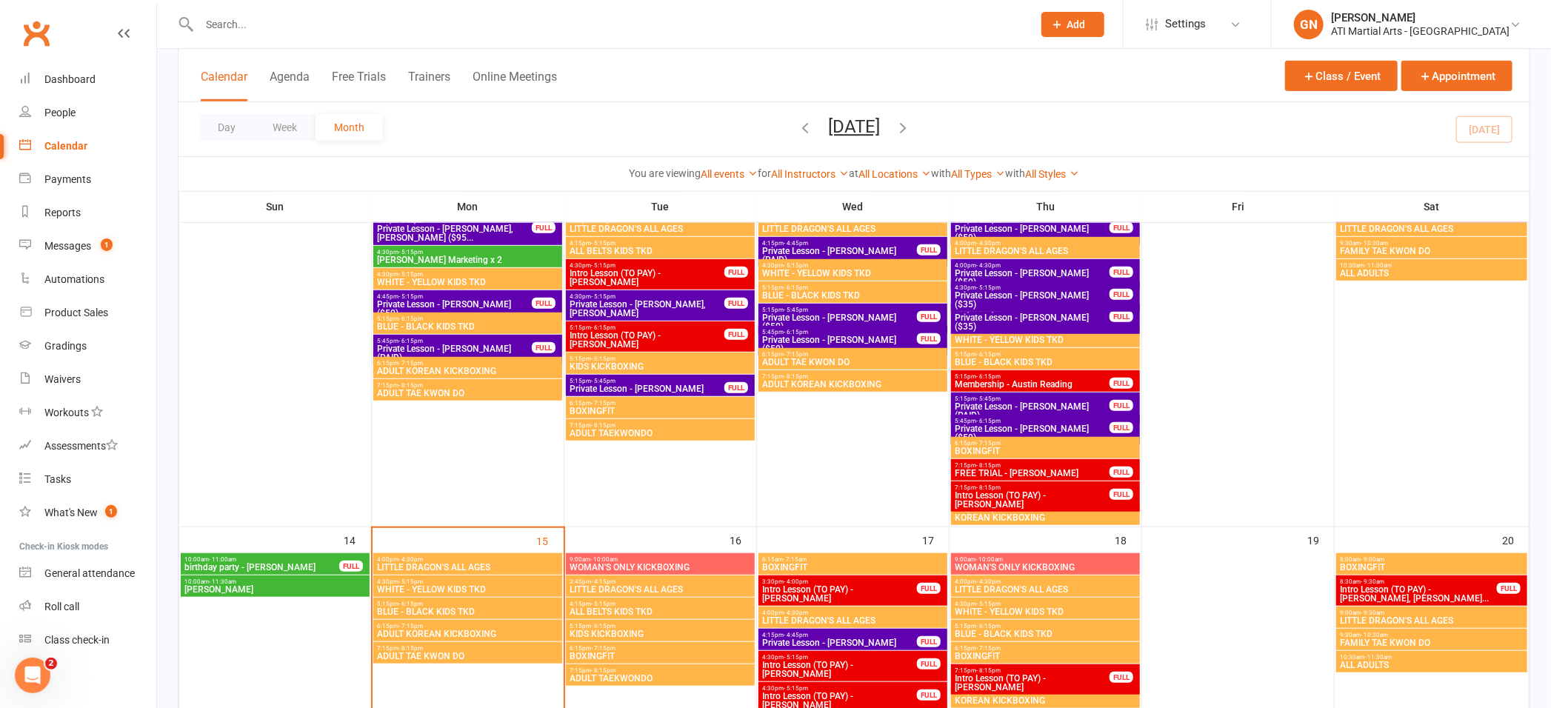
click at [216, 25] on input "text" at bounding box center [609, 24] width 828 height 21
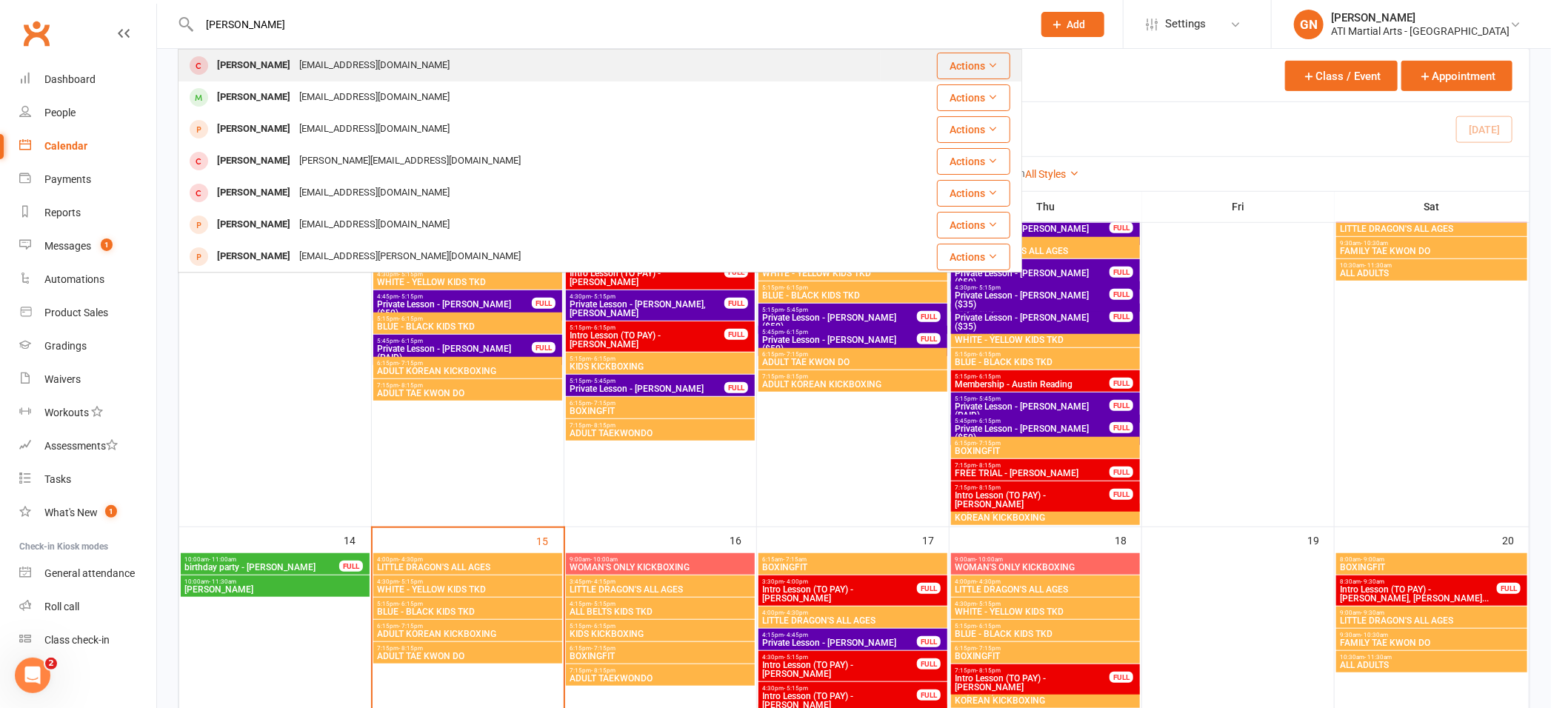
type input "[PERSON_NAME]"
click at [339, 61] on div "[EMAIL_ADDRESS][DOMAIN_NAME]" at bounding box center [374, 65] width 159 height 21
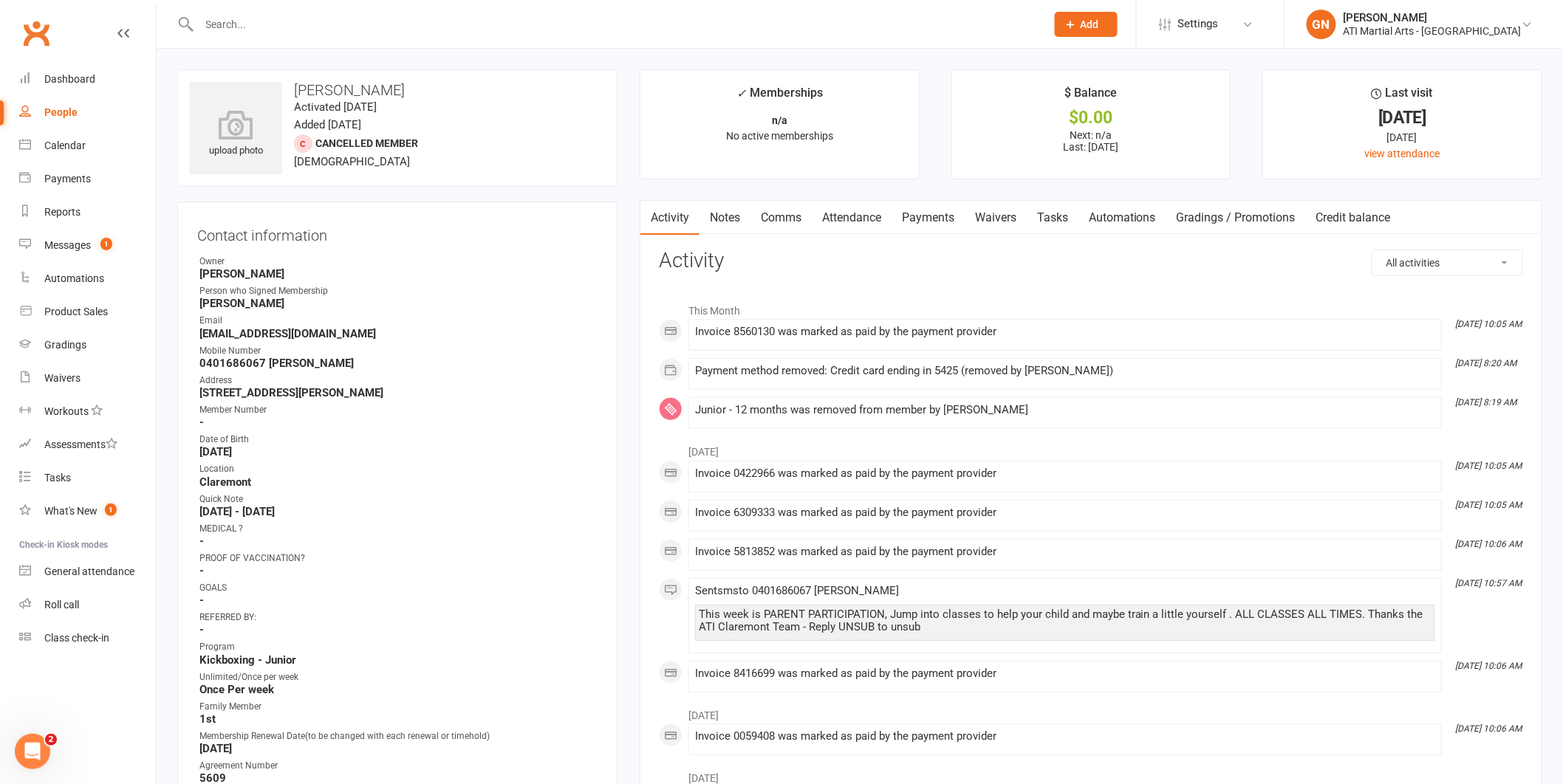
scroll to position [3, 0]
click at [922, 212] on link "Payments" at bounding box center [927, 215] width 73 height 34
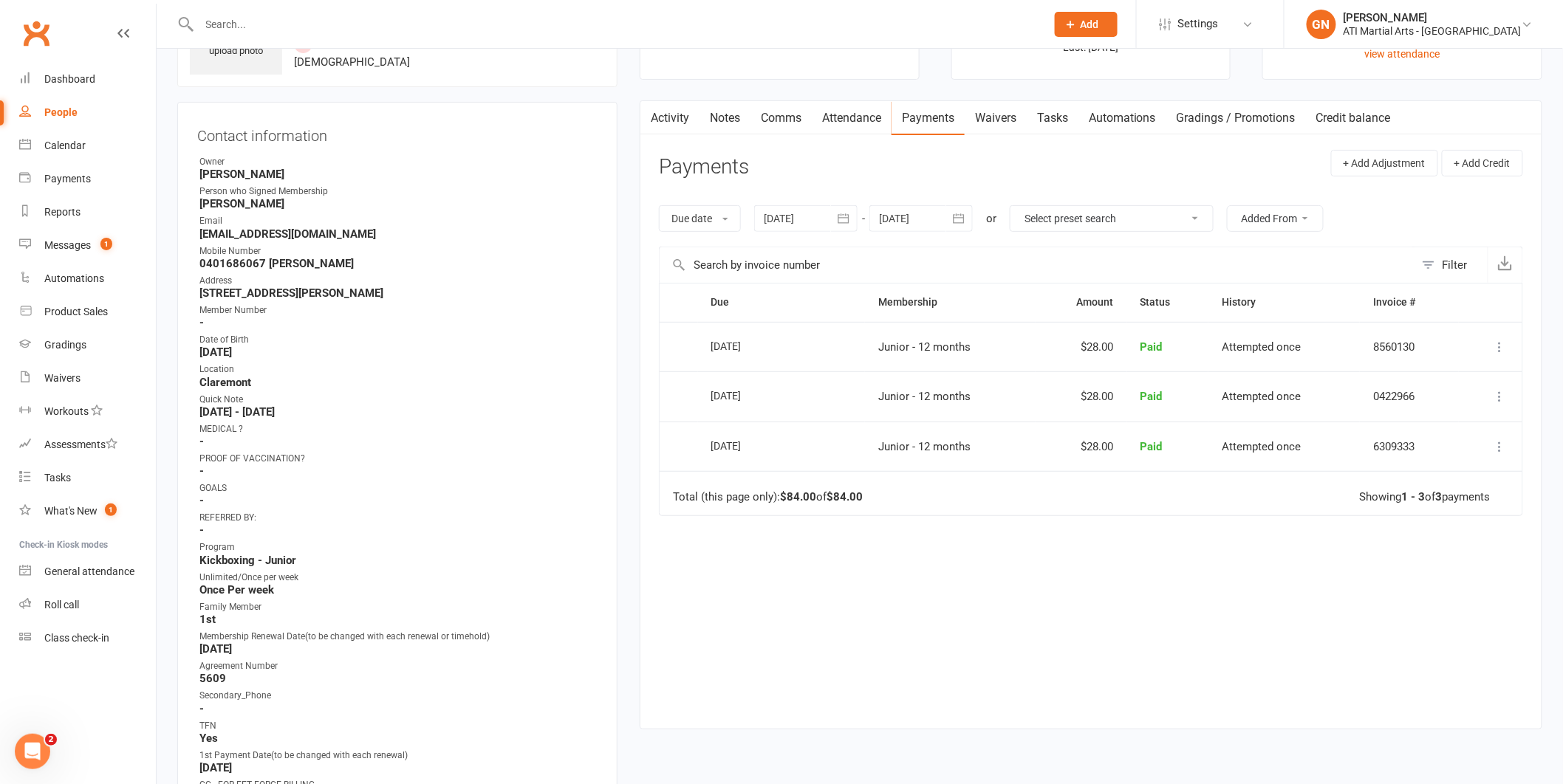
scroll to position [97, 0]
click at [787, 219] on div at bounding box center [805, 221] width 104 height 27
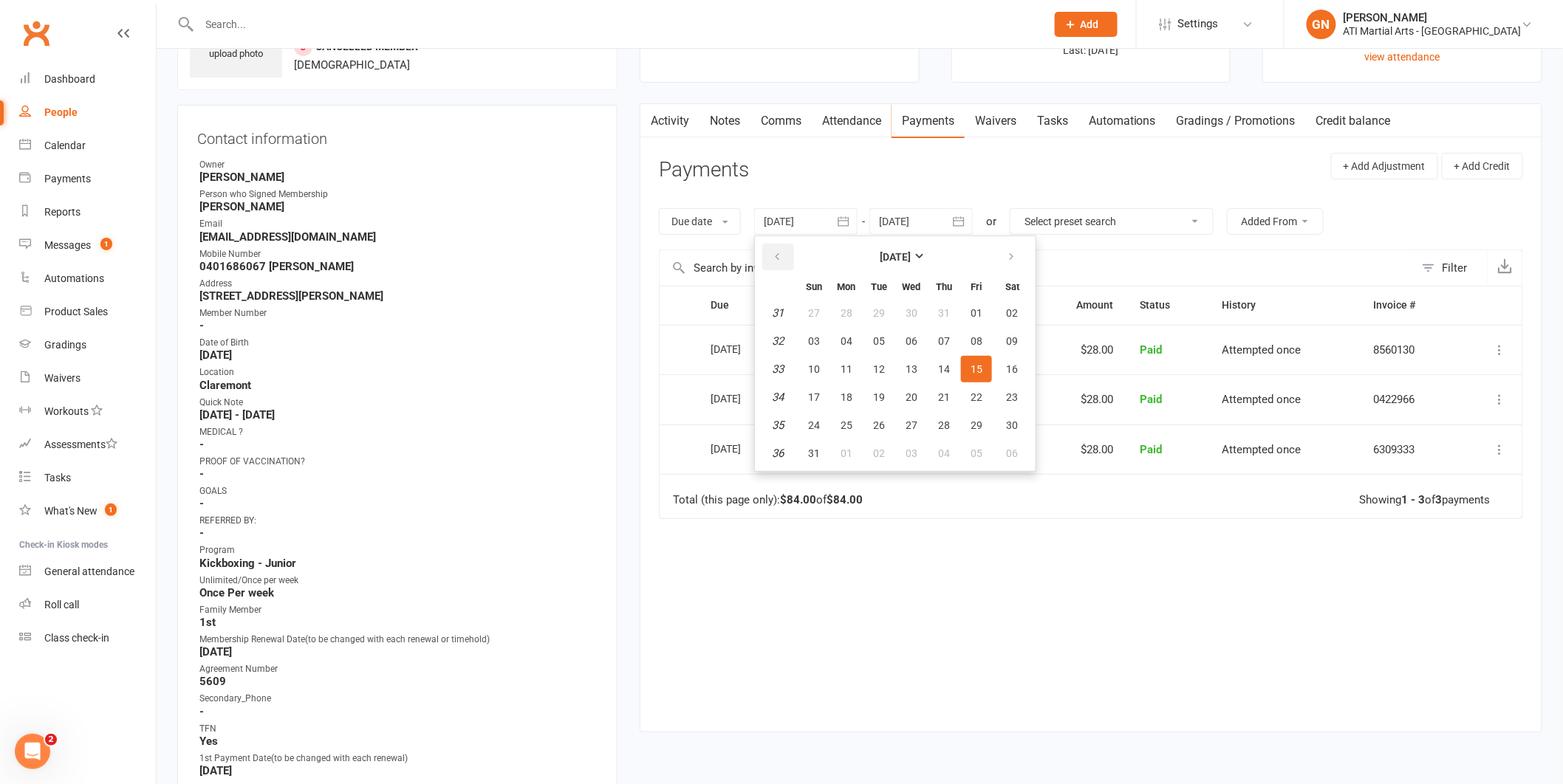
click at [771, 255] on button "button" at bounding box center [779, 256] width 32 height 27
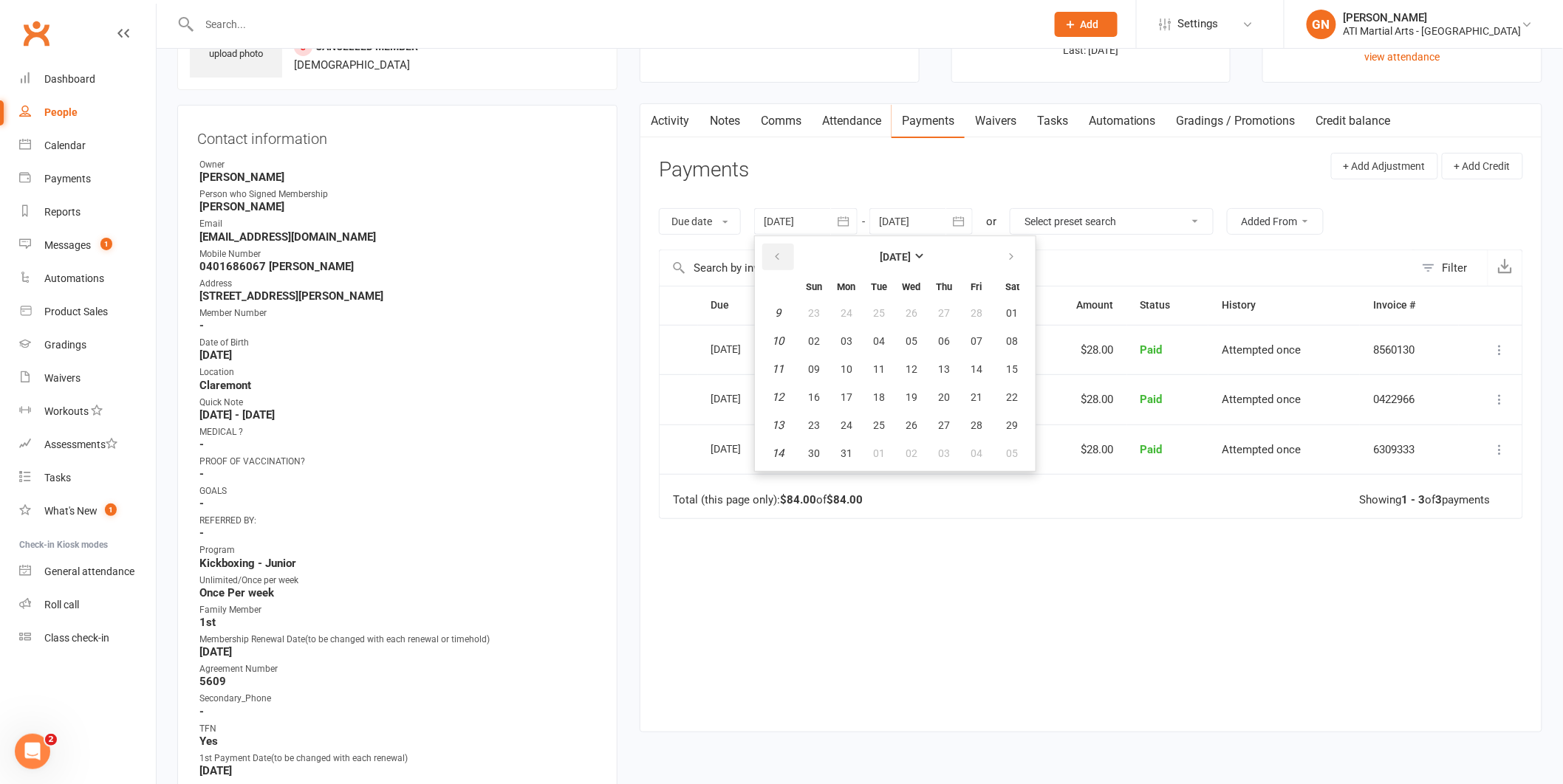
click at [771, 255] on button "button" at bounding box center [779, 256] width 32 height 27
click at [923, 309] on button "01" at bounding box center [911, 313] width 31 height 27
type input "[DATE]"
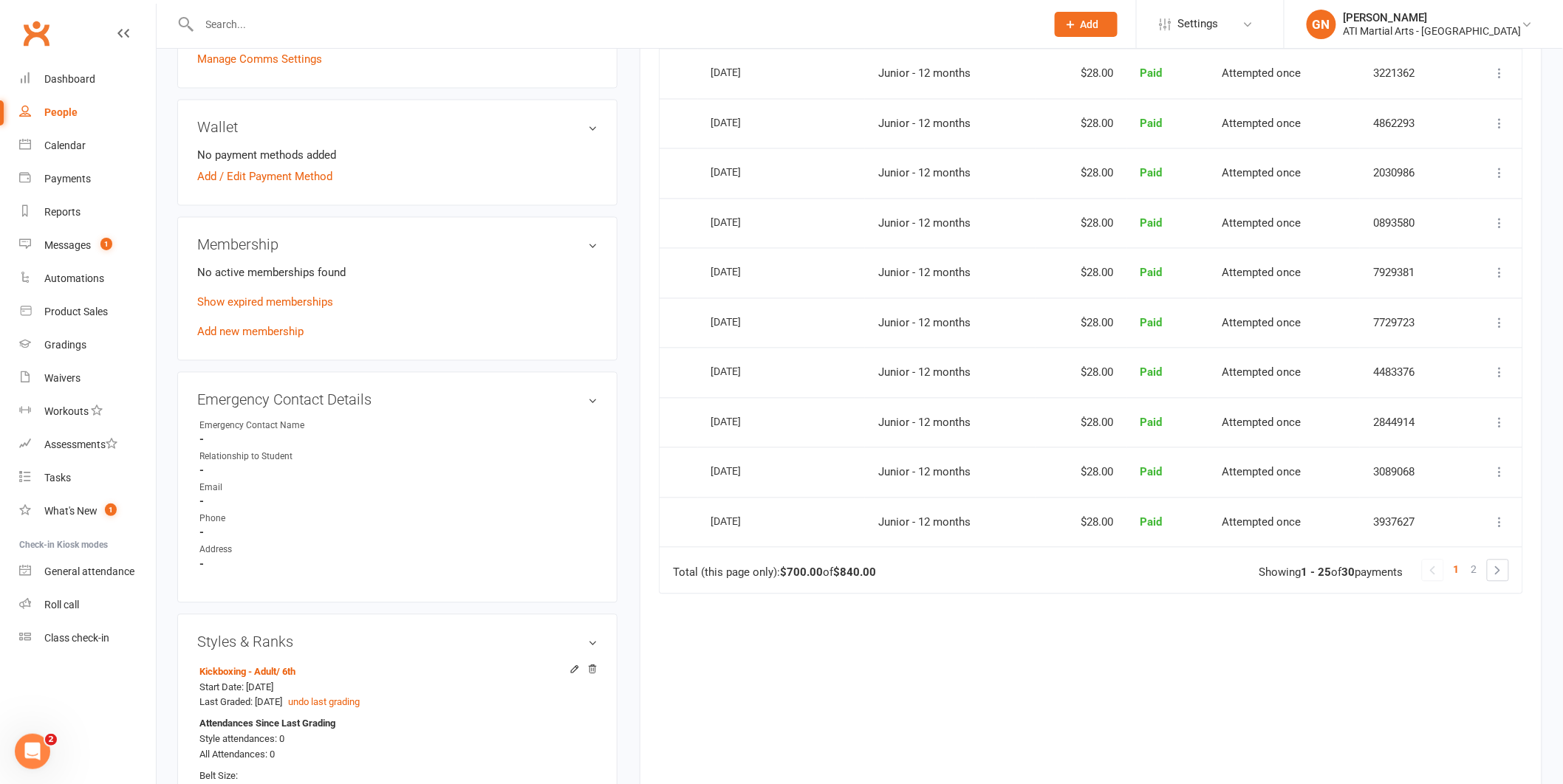
scroll to position [1117, 0]
click at [1479, 565] on link "2" at bounding box center [1474, 573] width 18 height 21
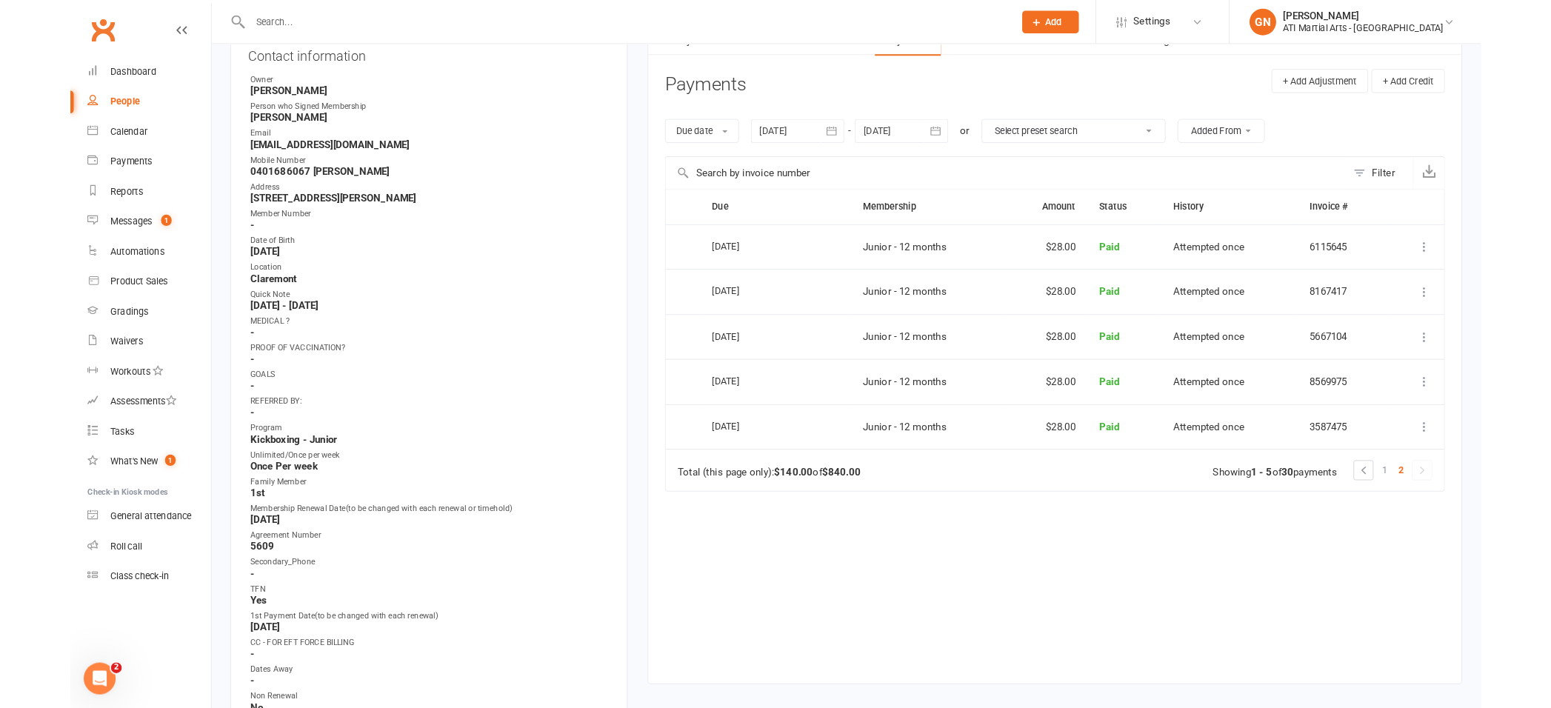
scroll to position [0, 0]
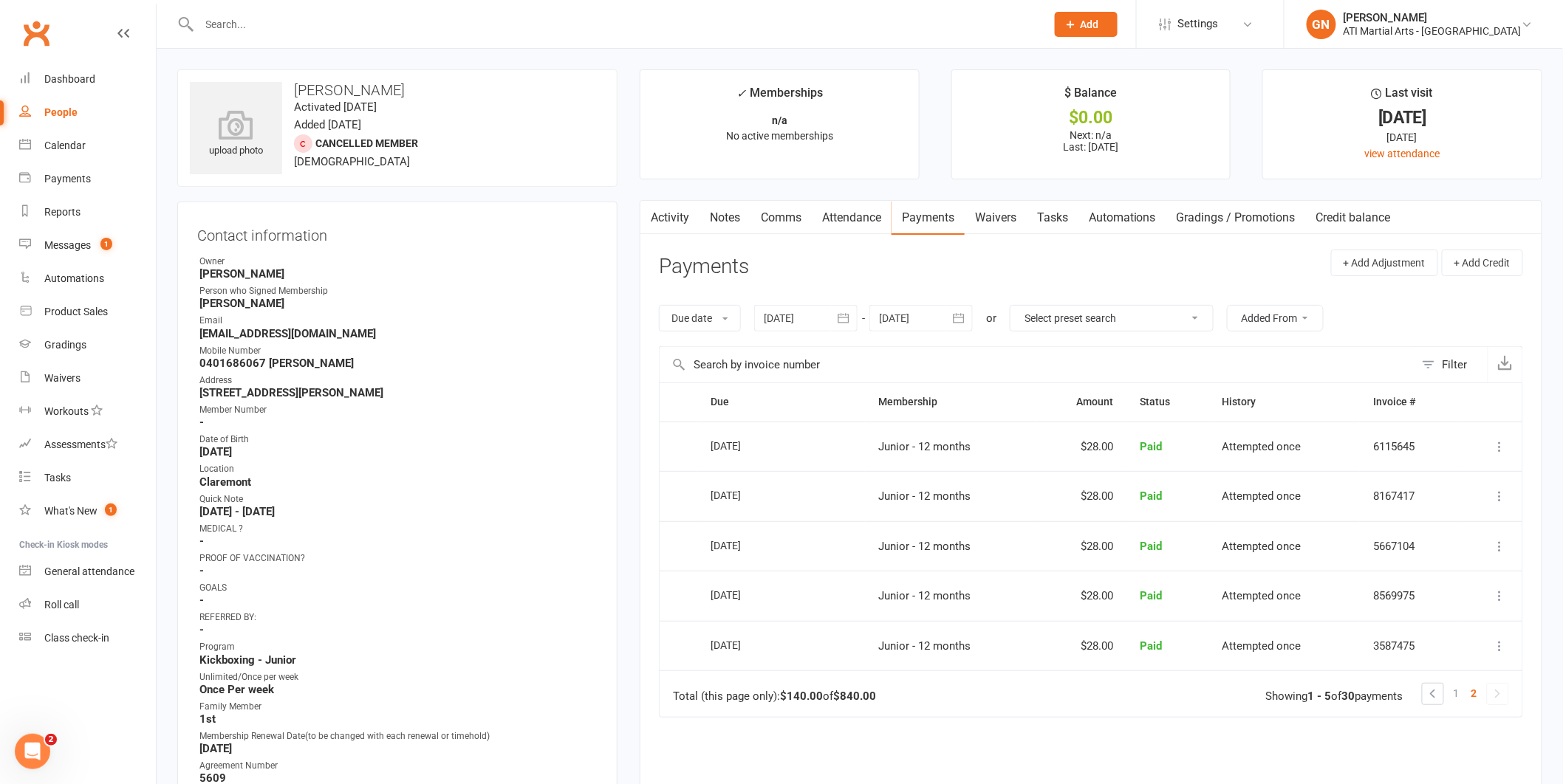
click at [858, 226] on link "Attendance" at bounding box center [851, 218] width 80 height 34
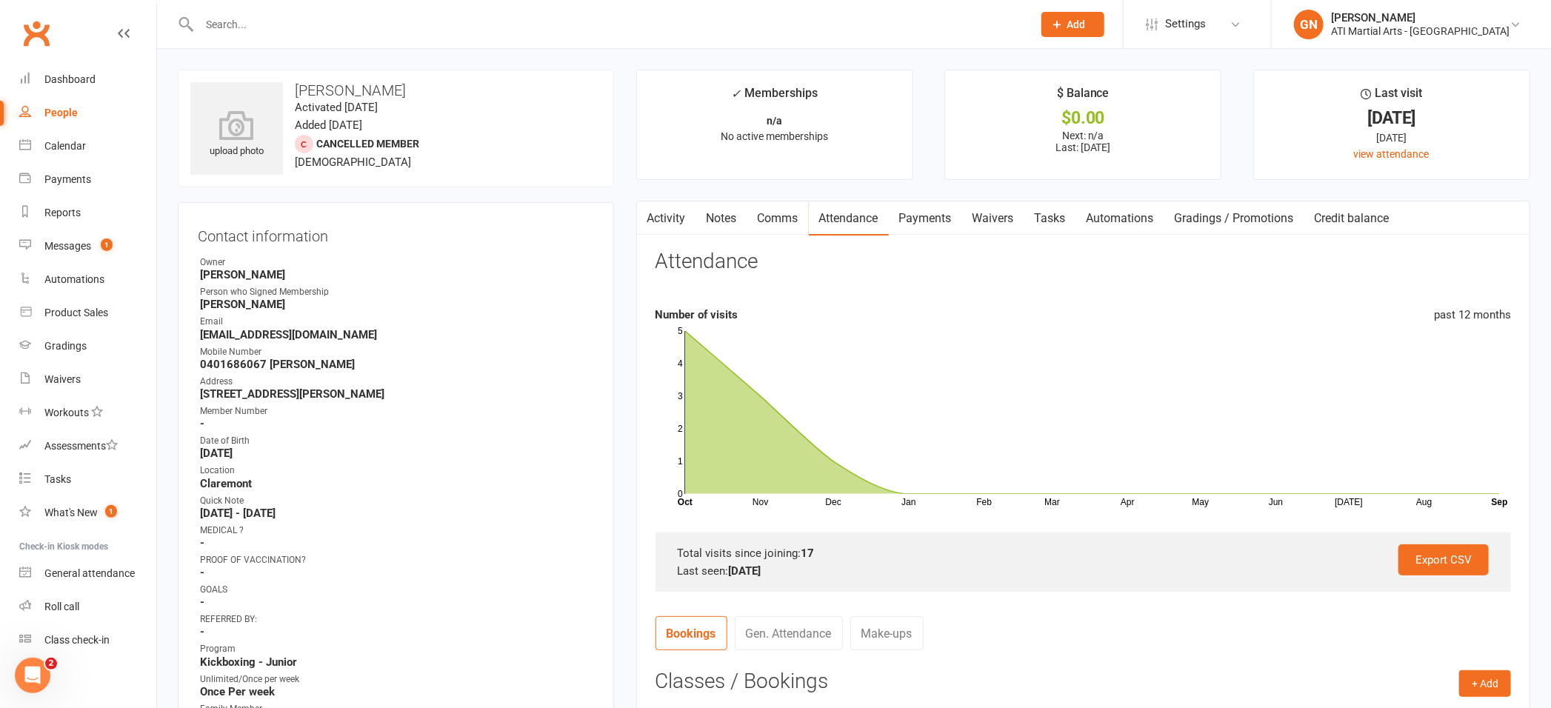
click at [258, 32] on input "text" at bounding box center [609, 24] width 828 height 21
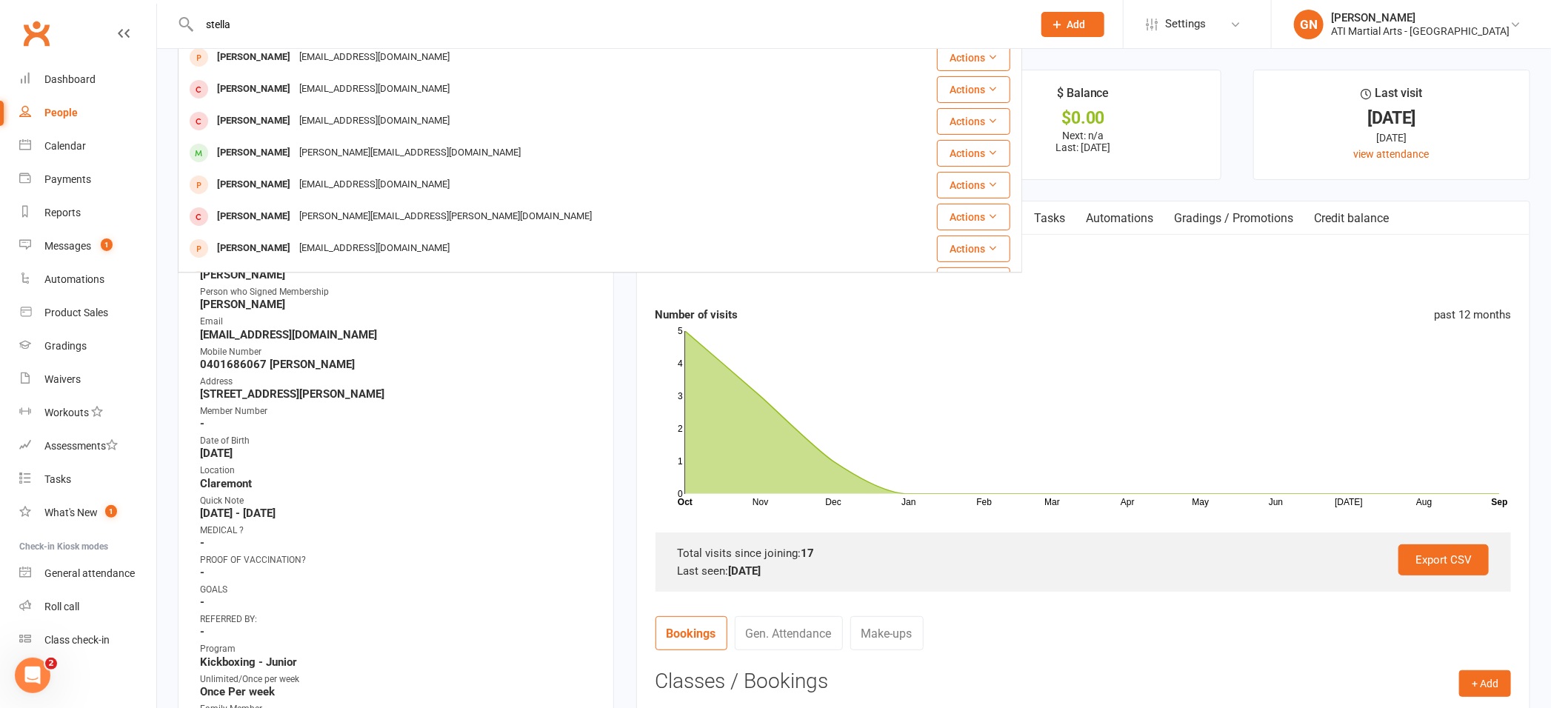
scroll to position [162, 0]
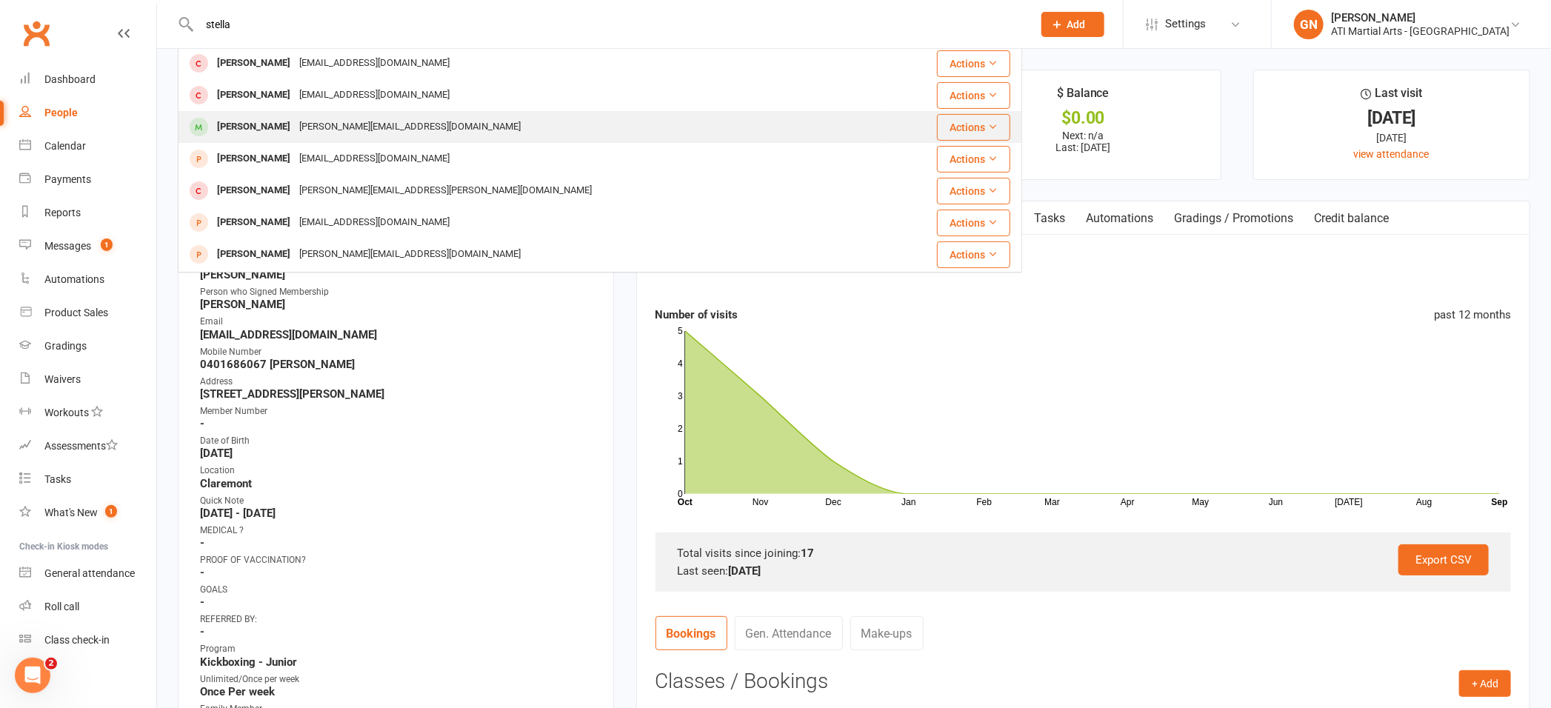
type input "stella"
click at [303, 128] on div "[PERSON_NAME][EMAIL_ADDRESS][DOMAIN_NAME]" at bounding box center [410, 126] width 230 height 21
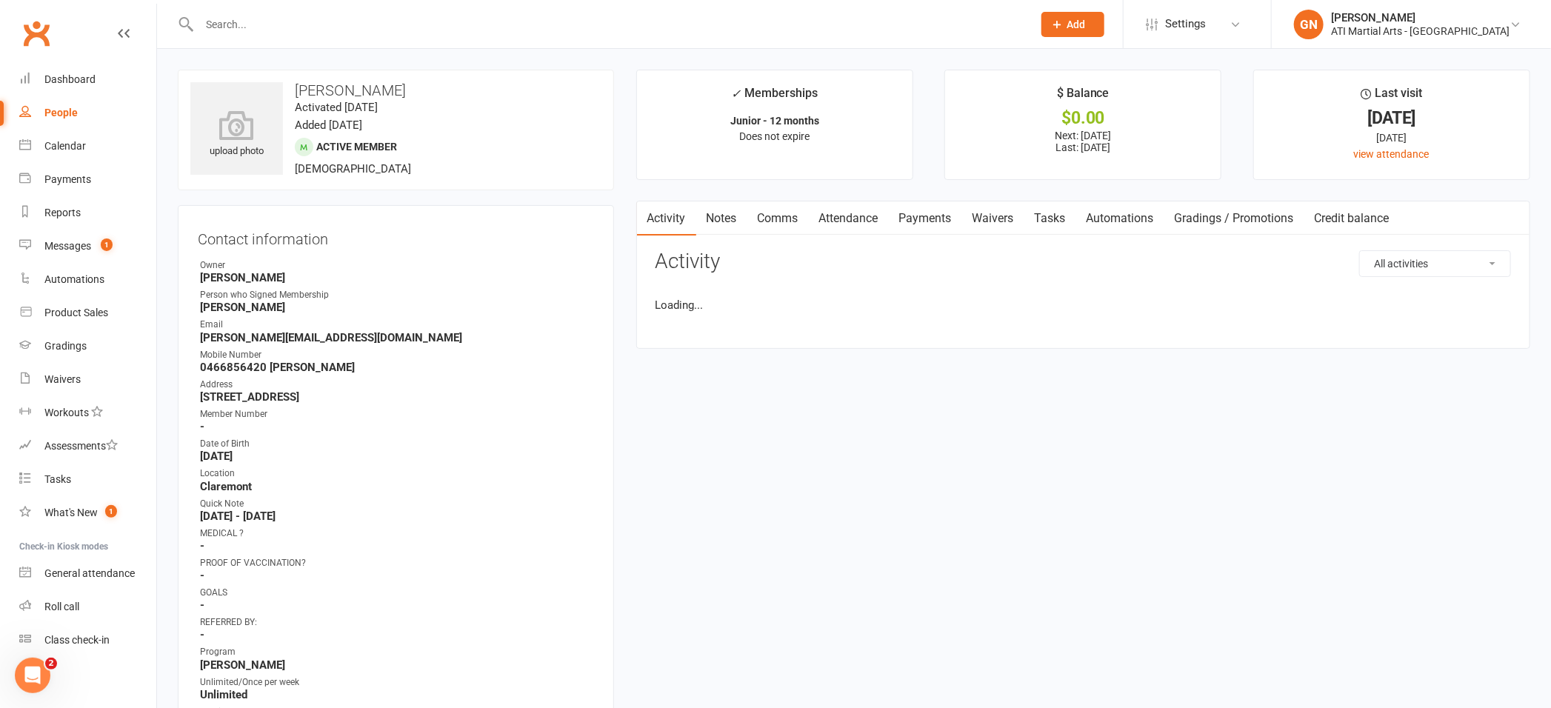
scroll to position [3, 0]
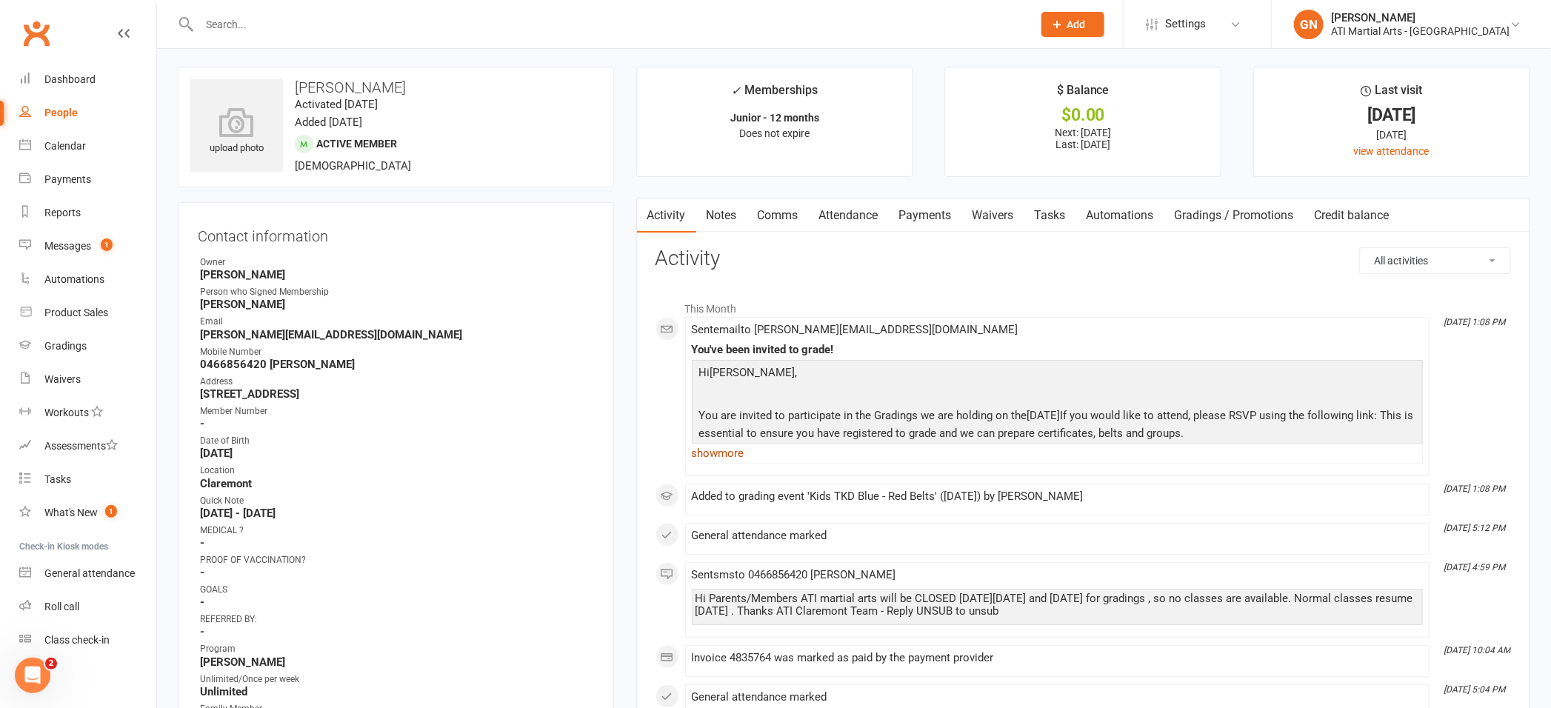
click at [727, 448] on link "show more" at bounding box center [1057, 453] width 731 height 21
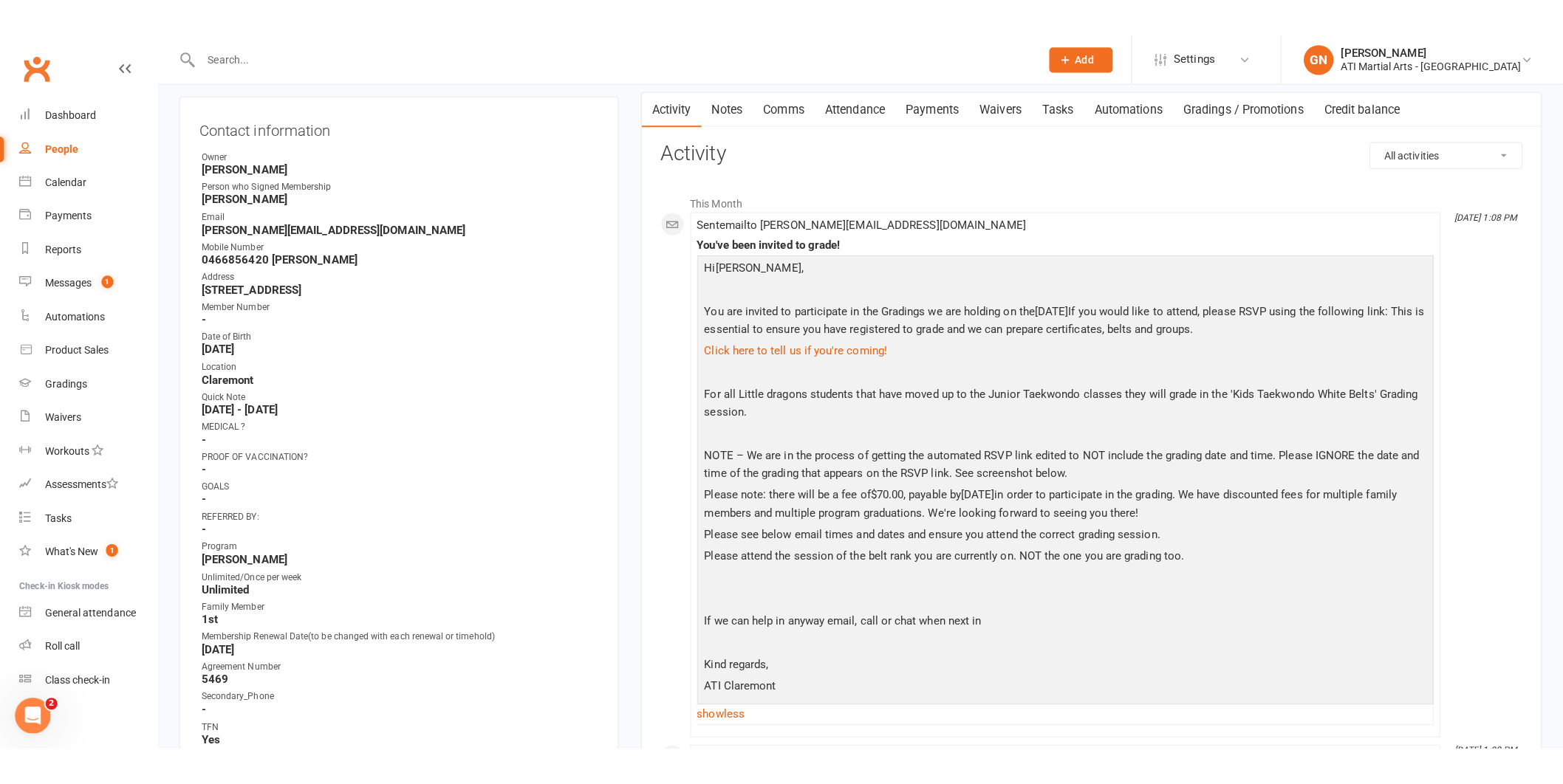
scroll to position [0, 0]
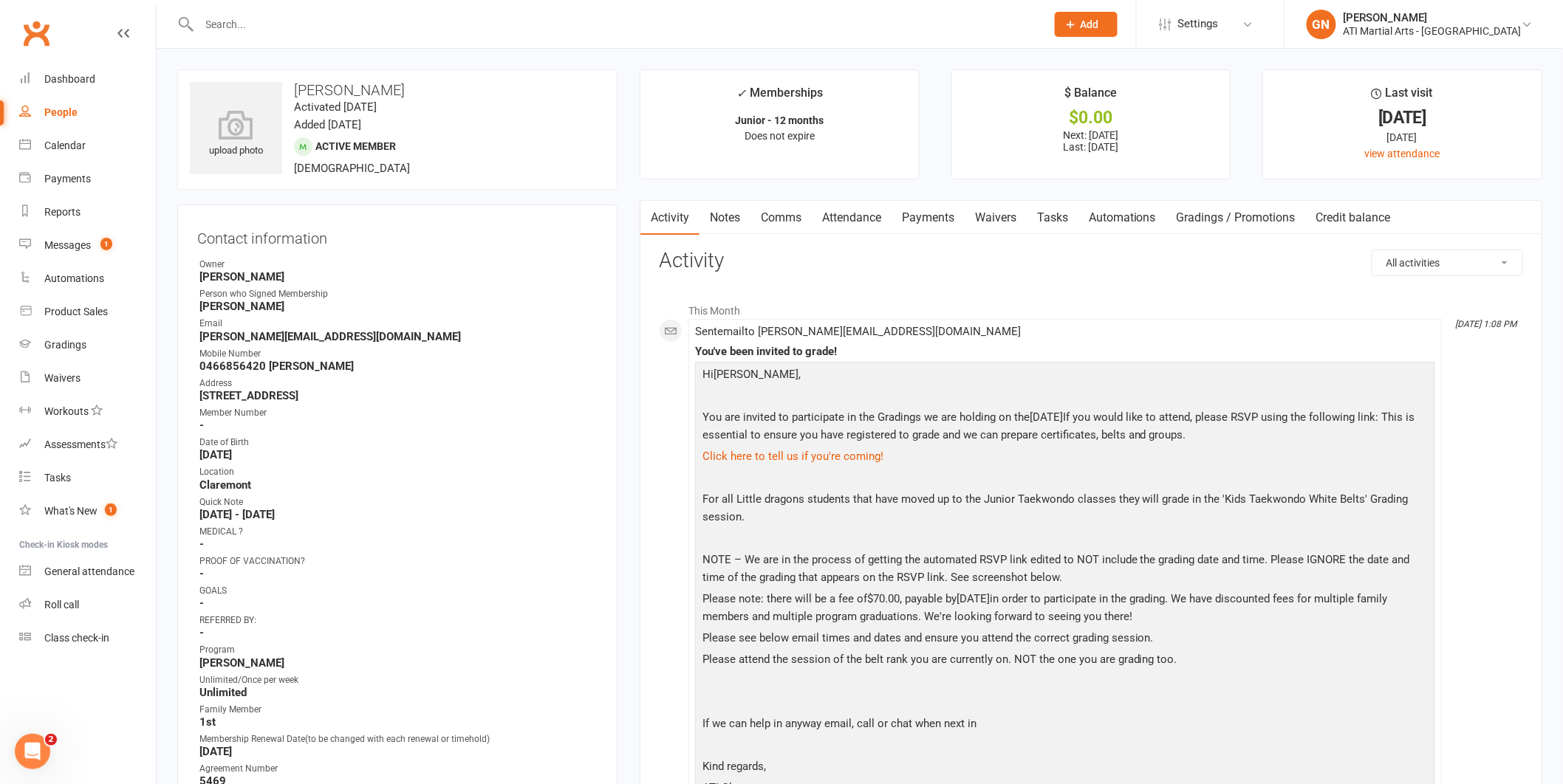
click at [849, 218] on link "Attendance" at bounding box center [851, 218] width 80 height 34
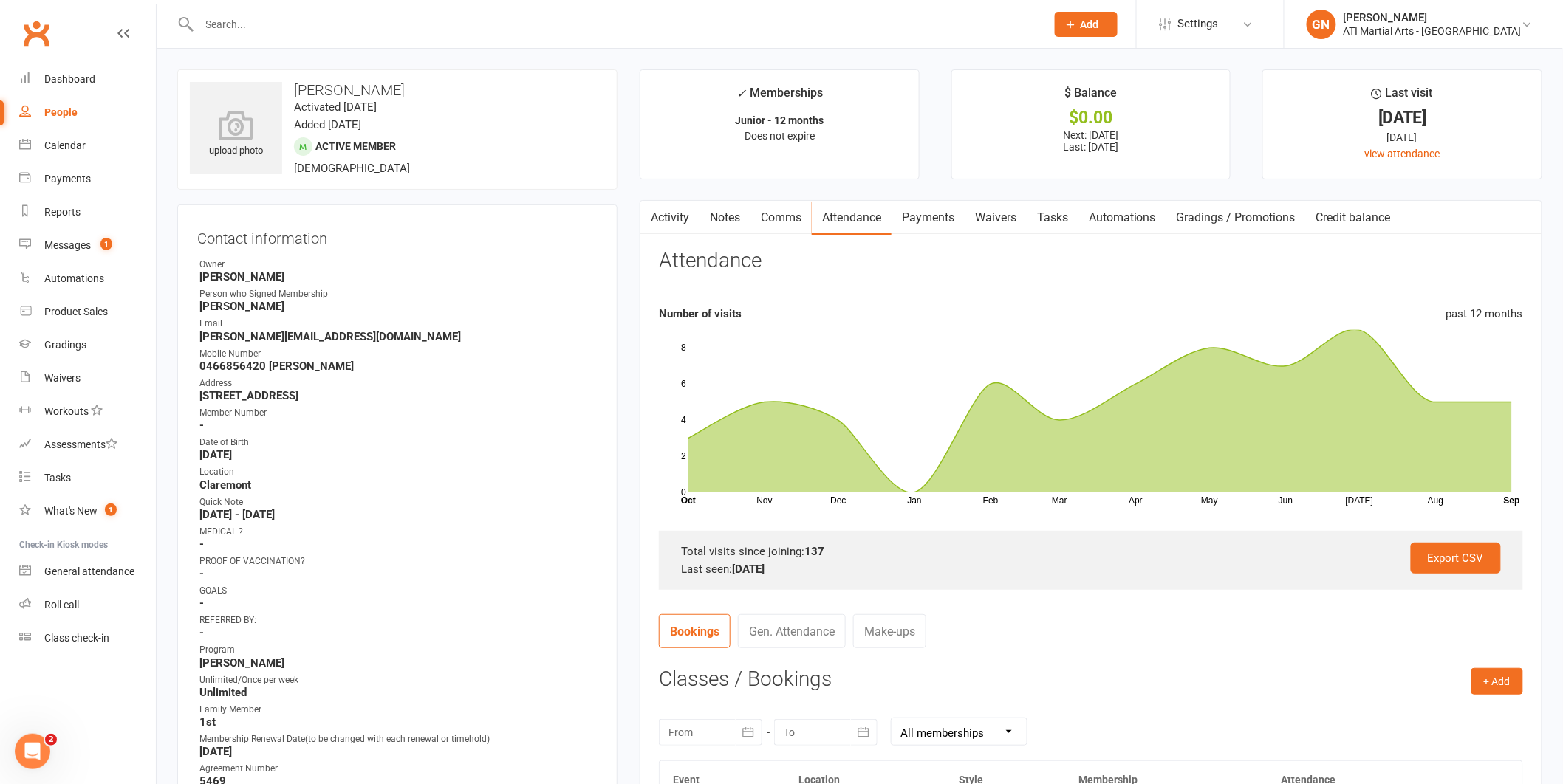
click at [922, 228] on link "Payments" at bounding box center [927, 218] width 73 height 34
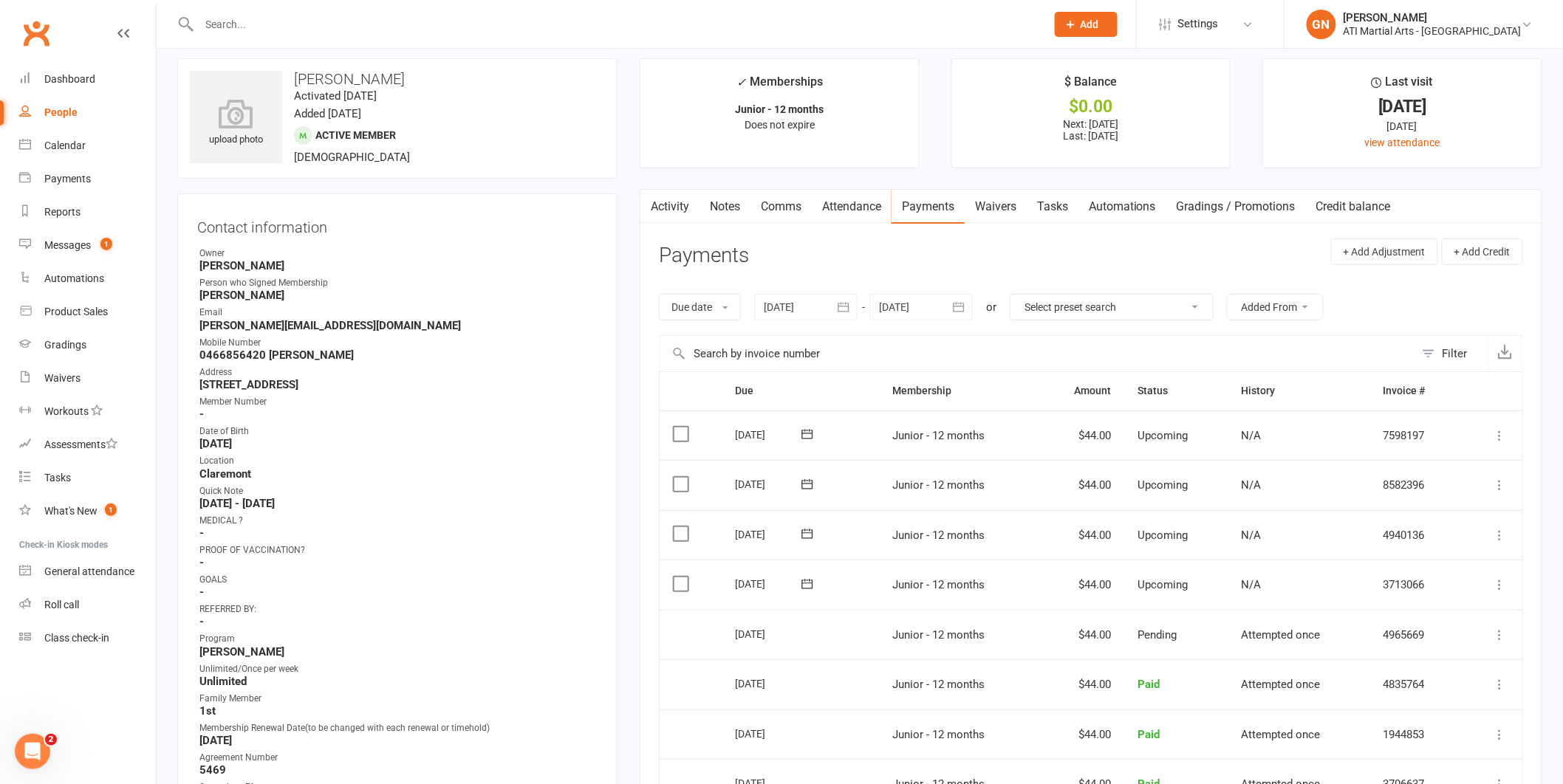
scroll to position [15, 0]
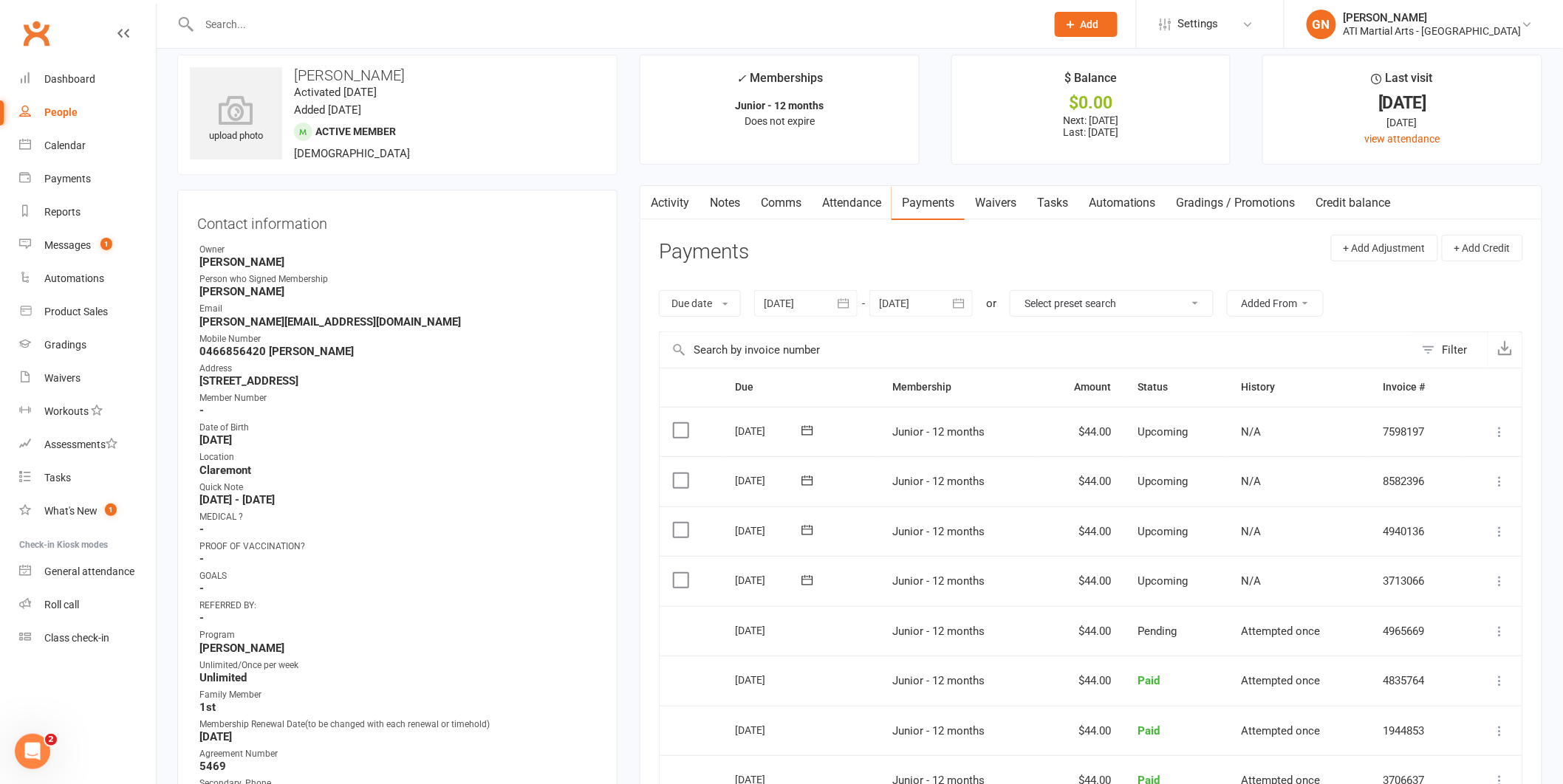
click at [663, 195] on link "Activity" at bounding box center [669, 203] width 59 height 34
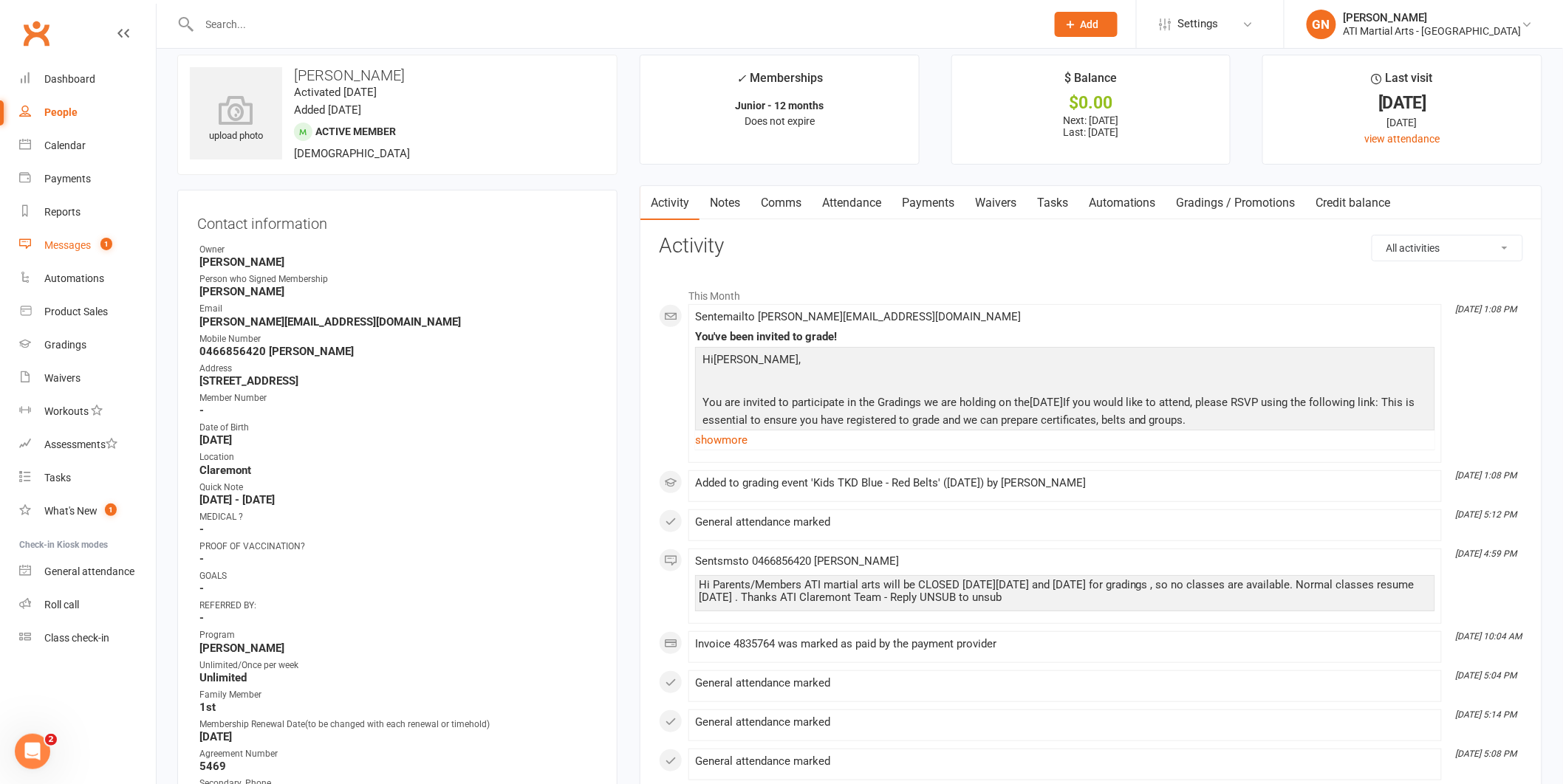
click at [39, 240] on link "Messages 1" at bounding box center [87, 245] width 137 height 33
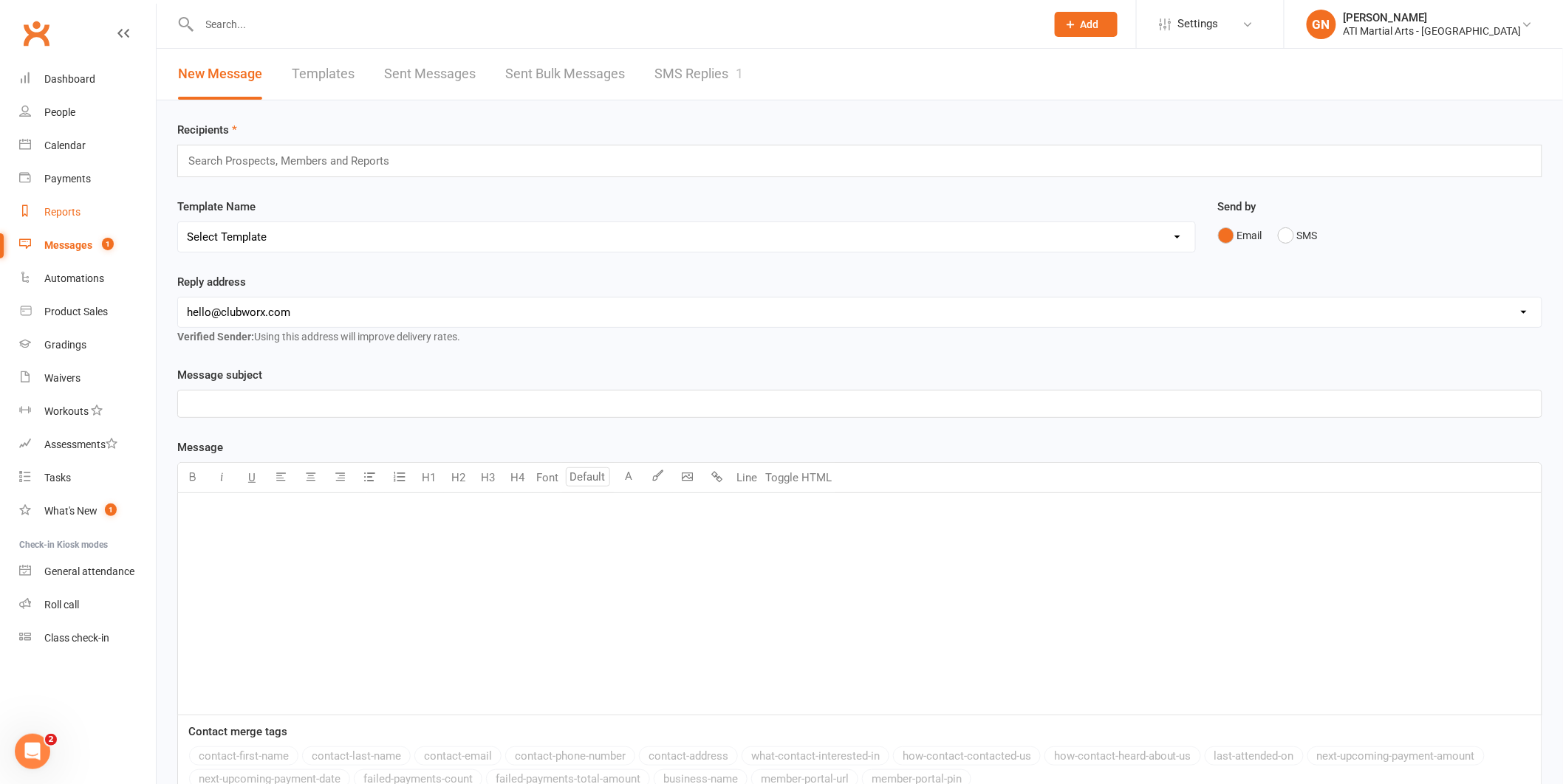
click at [78, 226] on link "Reports" at bounding box center [87, 211] width 137 height 33
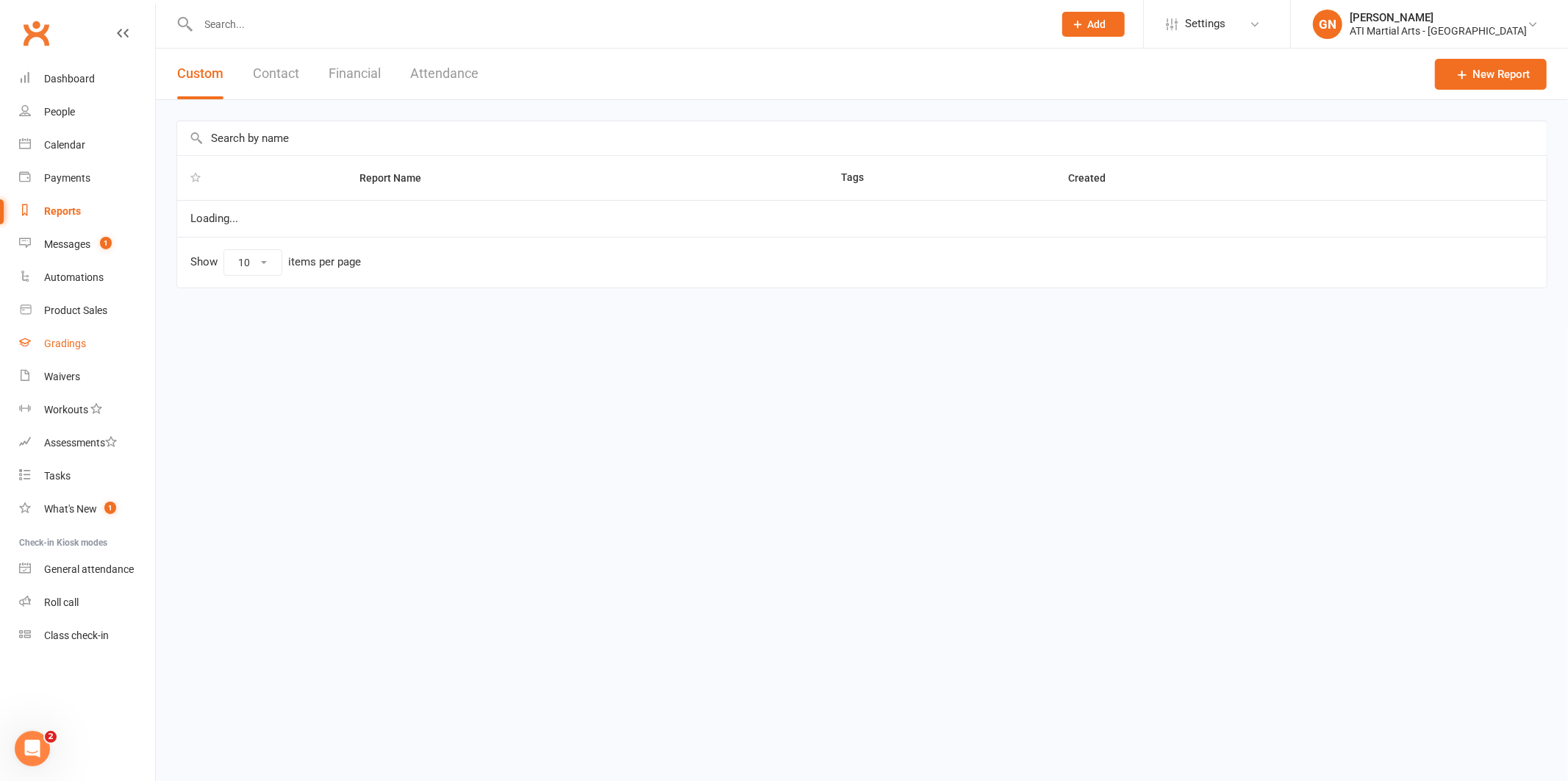
select select "50"
click at [56, 339] on div "Gradings" at bounding box center [65, 343] width 42 height 12
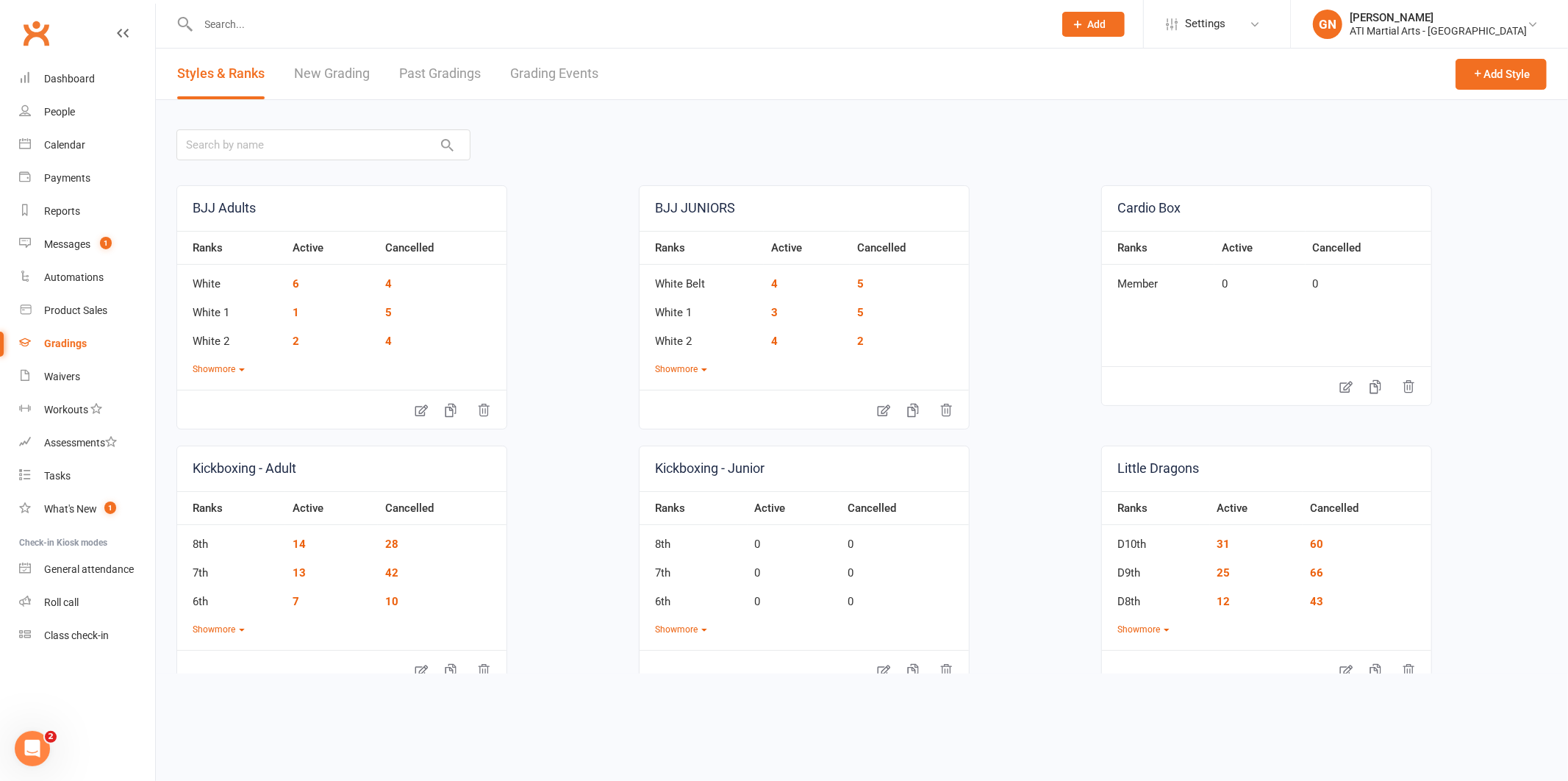
click at [560, 82] on link "Grading Events" at bounding box center [554, 73] width 88 height 51
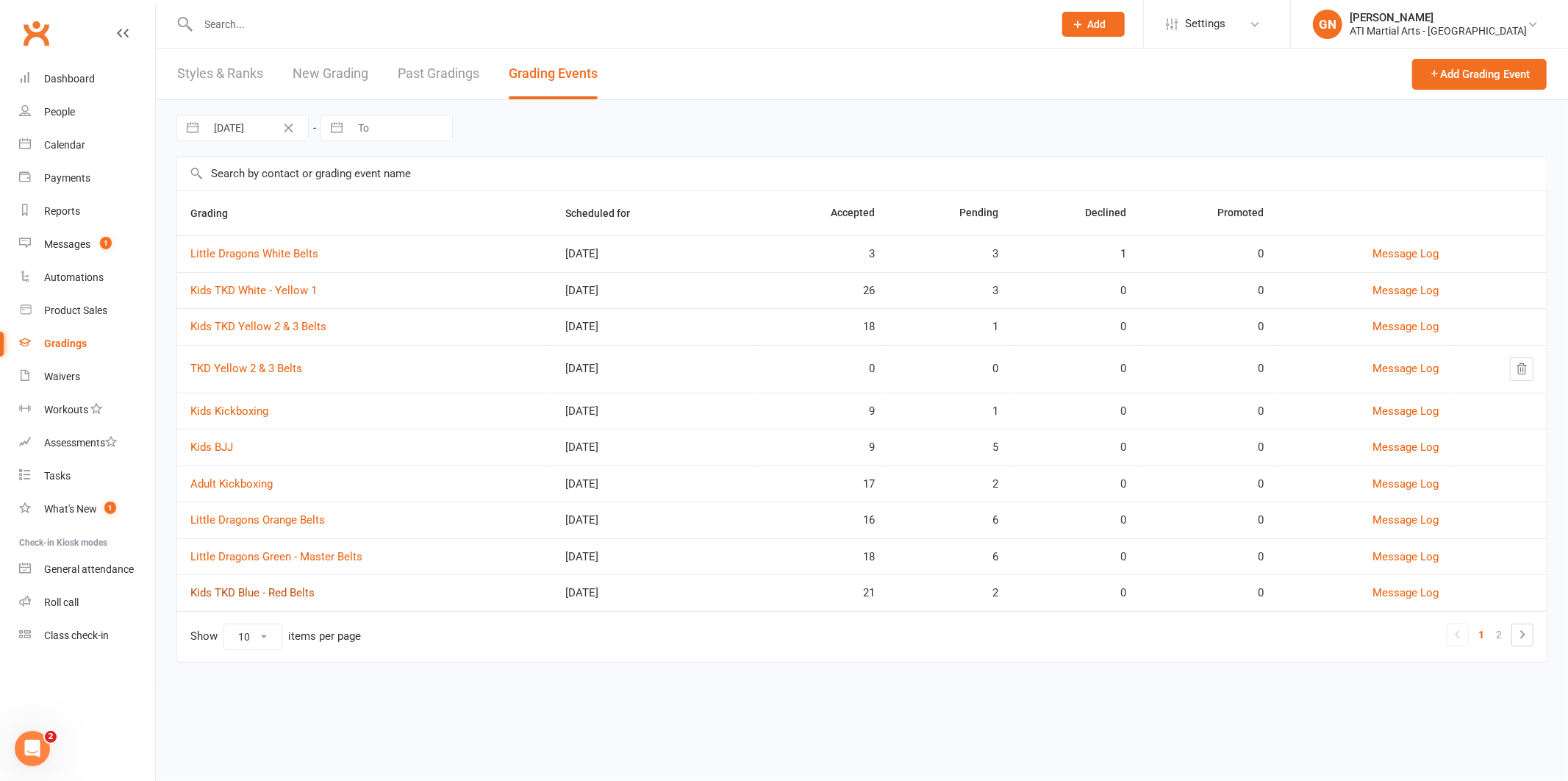
click at [257, 594] on link "Kids TKD Blue - Red Belts" at bounding box center [252, 591] width 124 height 13
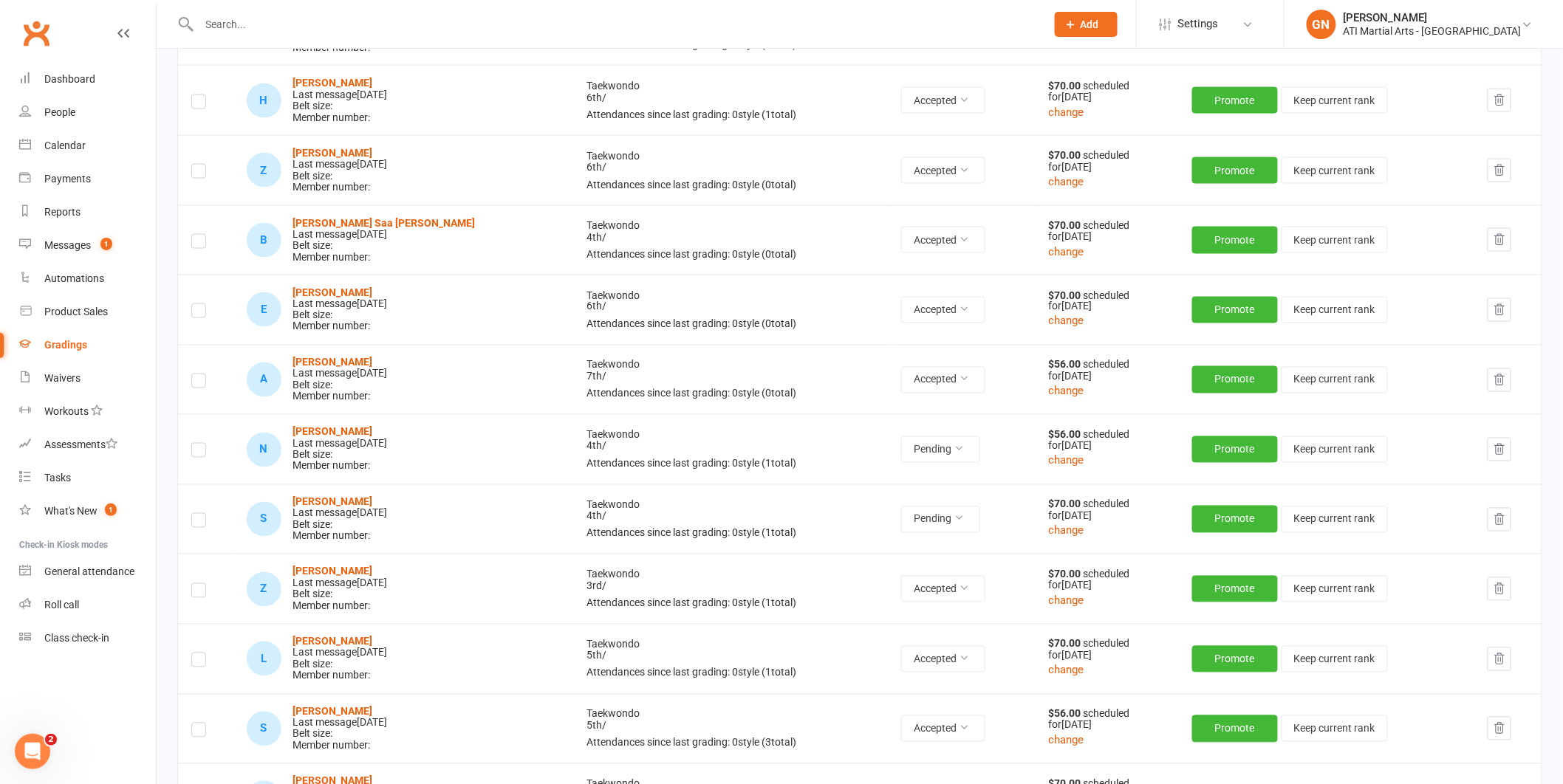
scroll to position [969, 0]
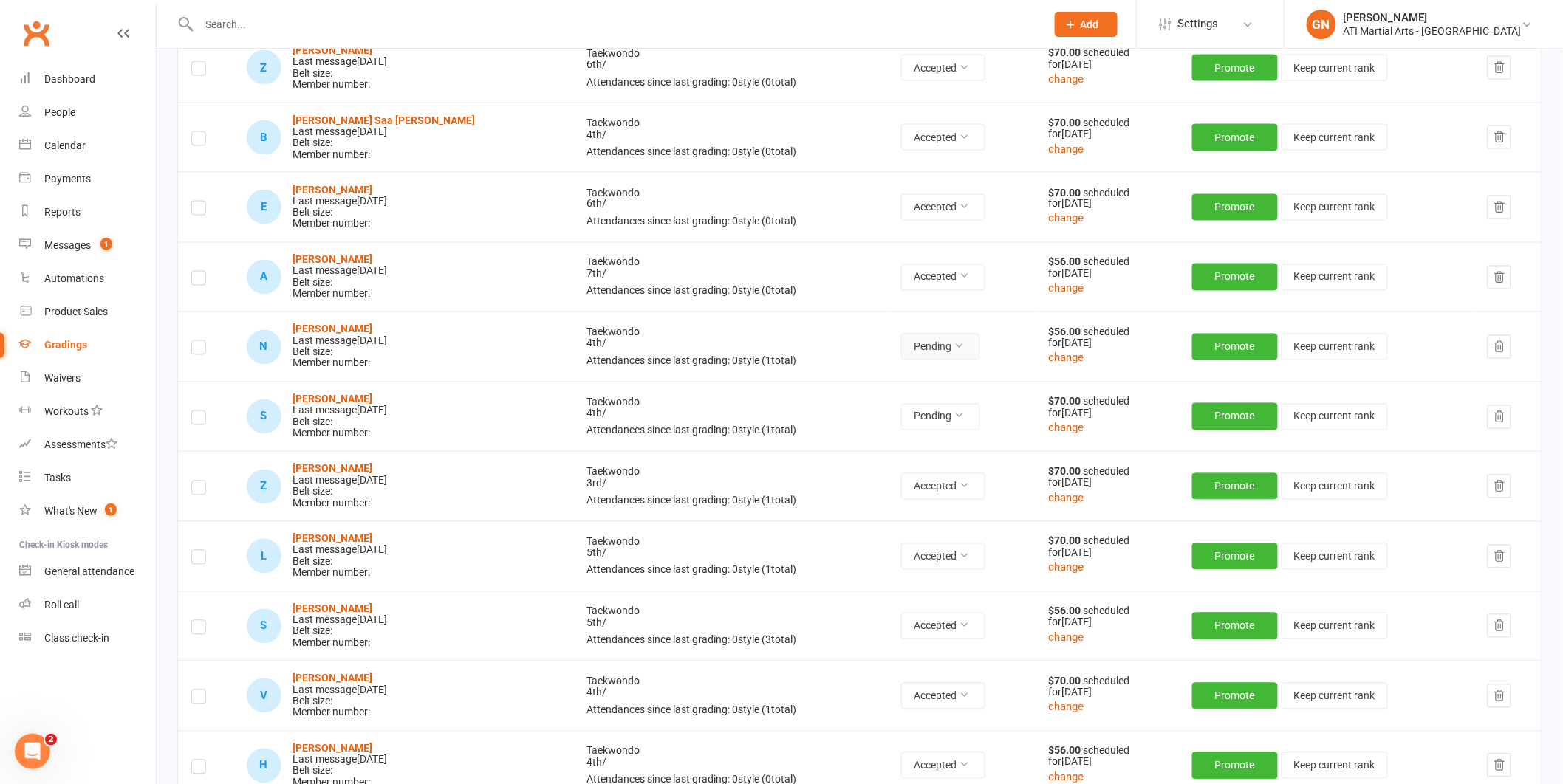
click at [910, 346] on button "Pending" at bounding box center [940, 347] width 79 height 27
click at [887, 378] on link "Accepted" at bounding box center [859, 381] width 147 height 30
click at [906, 344] on button "Pending" at bounding box center [940, 347] width 79 height 27
click at [899, 369] on link "Accepted" at bounding box center [859, 381] width 147 height 30
click at [336, 332] on strong "[PERSON_NAME]" at bounding box center [333, 329] width 80 height 12
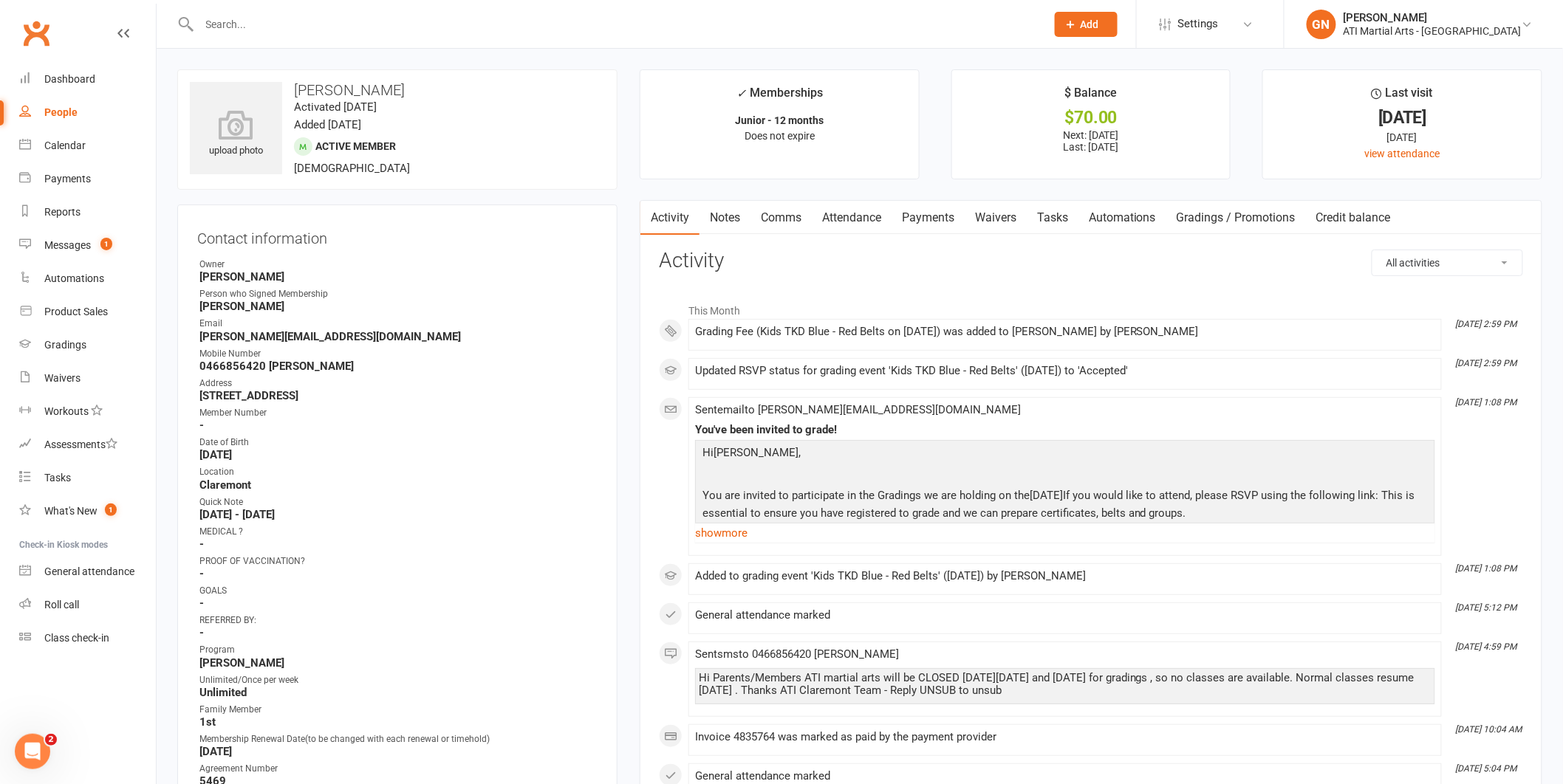
click at [785, 223] on link "Comms" at bounding box center [781, 218] width 61 height 34
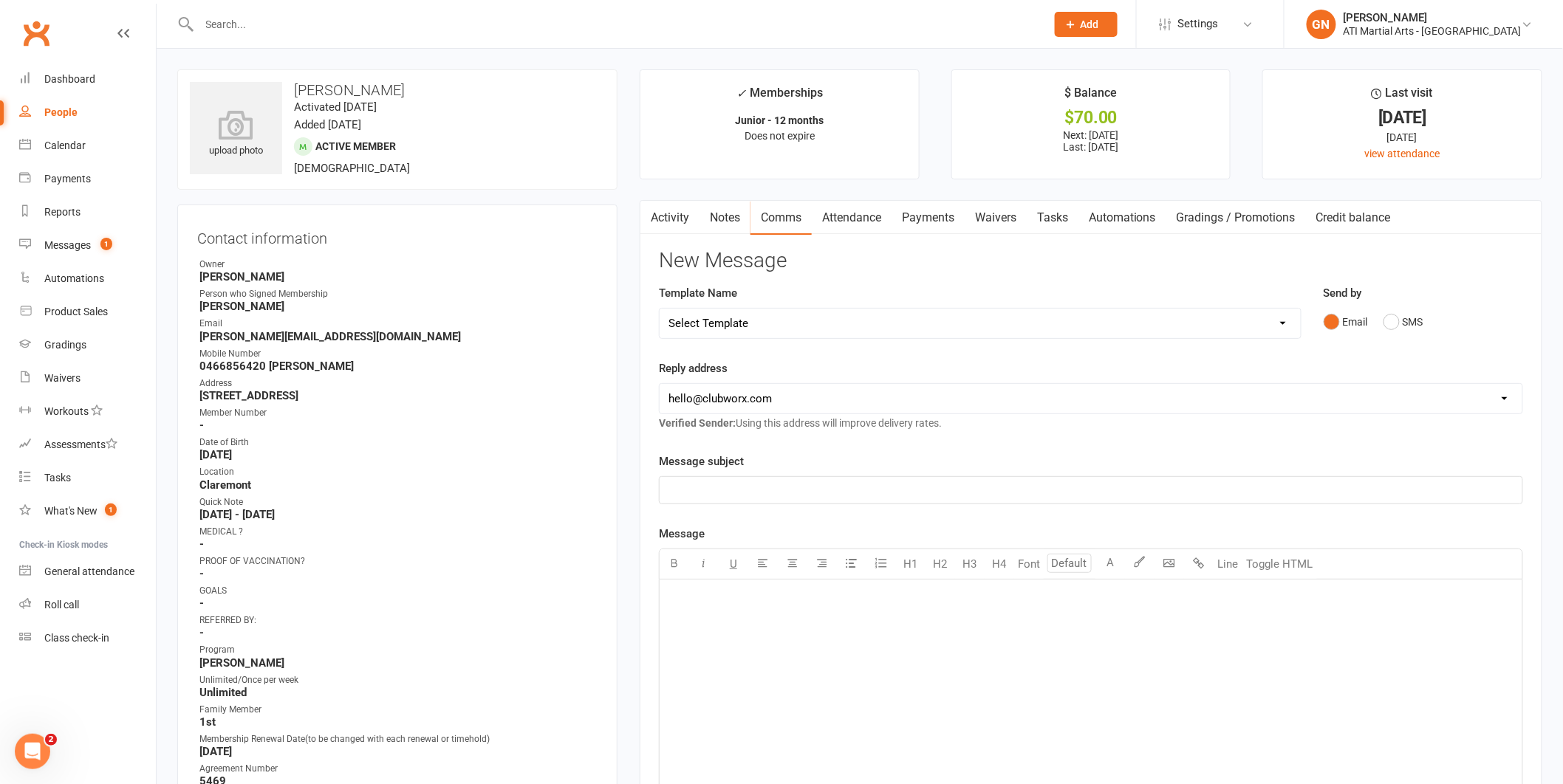
click at [883, 221] on link "Attendance" at bounding box center [851, 218] width 80 height 34
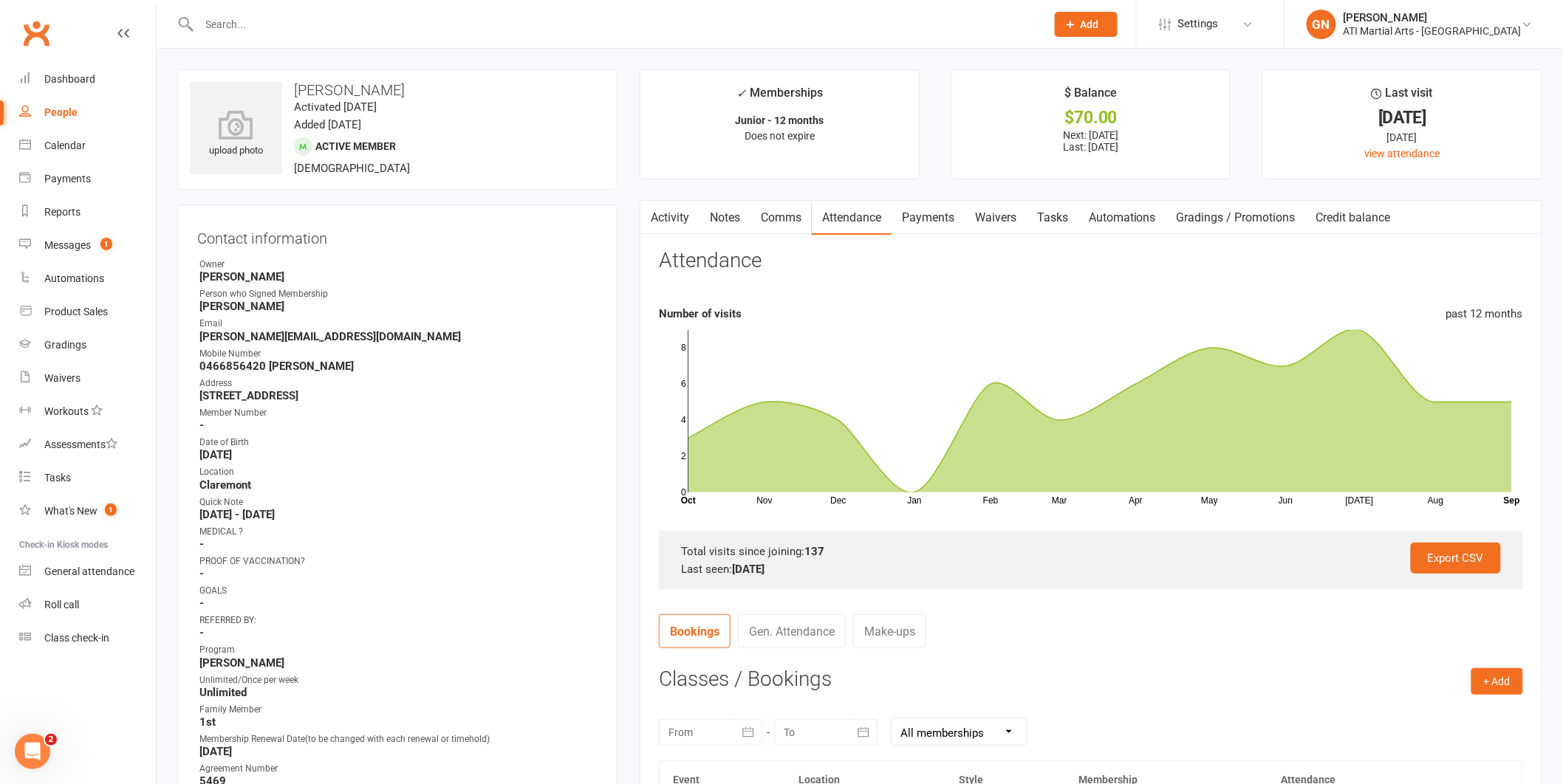
click at [787, 221] on link "Comms" at bounding box center [781, 218] width 61 height 34
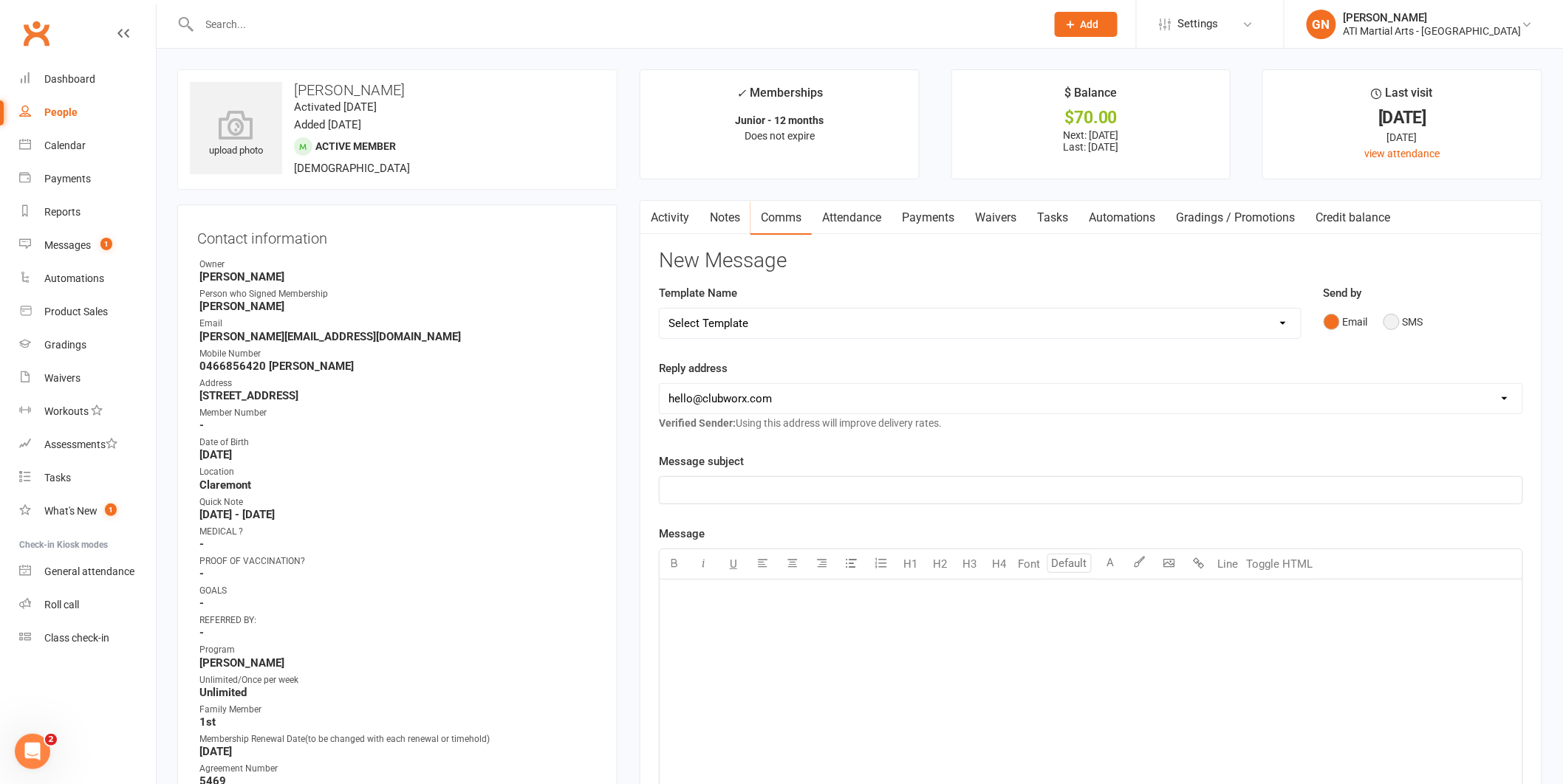
drag, startPoint x: 1413, startPoint y: 315, endPoint x: 1370, endPoint y: 376, distance: 74.6
click at [1413, 315] on button "SMS" at bounding box center [1404, 322] width 40 height 28
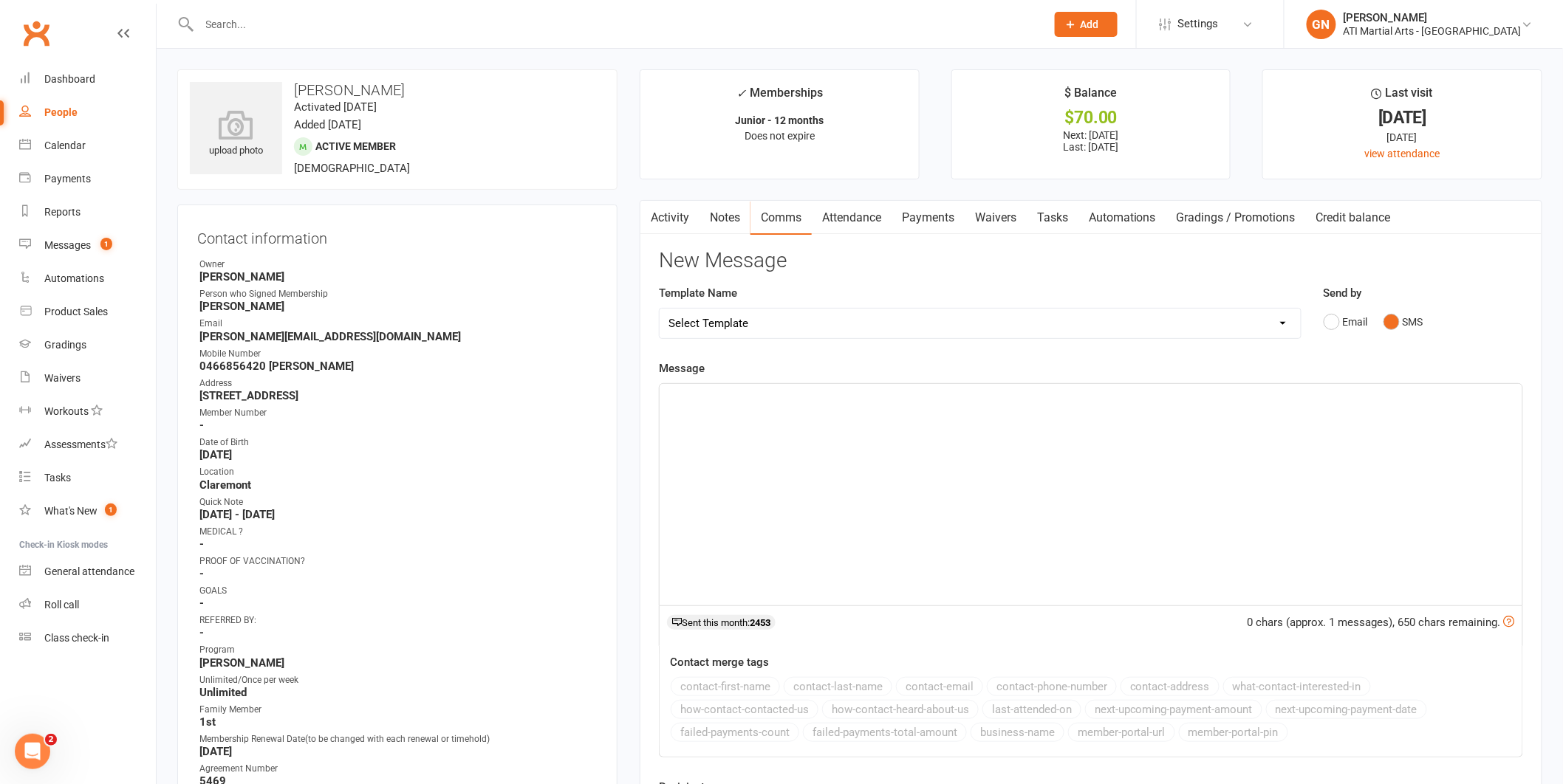
click at [1351, 417] on div "﻿" at bounding box center [1091, 494] width 862 height 221
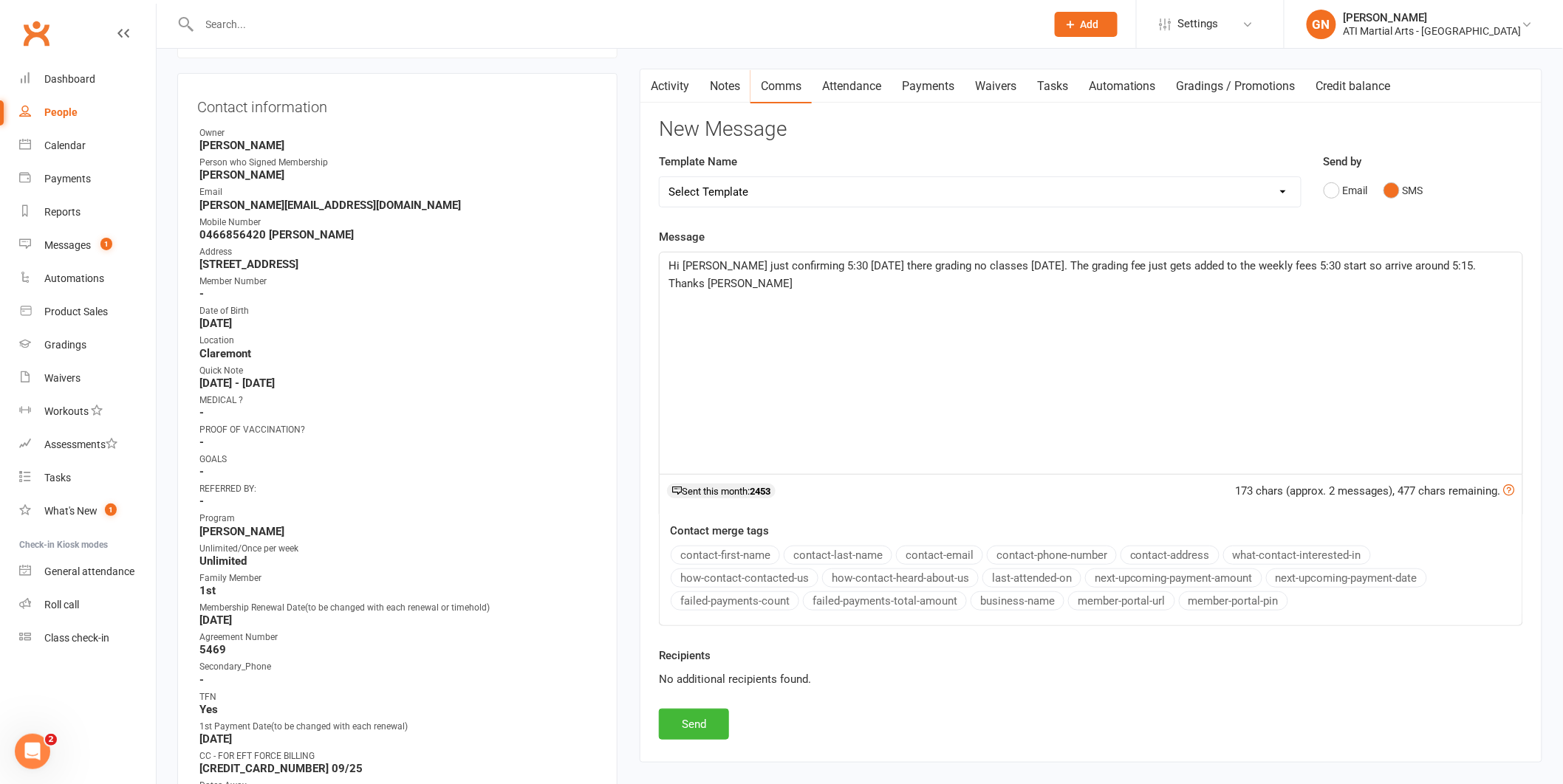
scroll to position [135, 0]
click at [675, 725] on button "Send" at bounding box center [694, 720] width 70 height 31
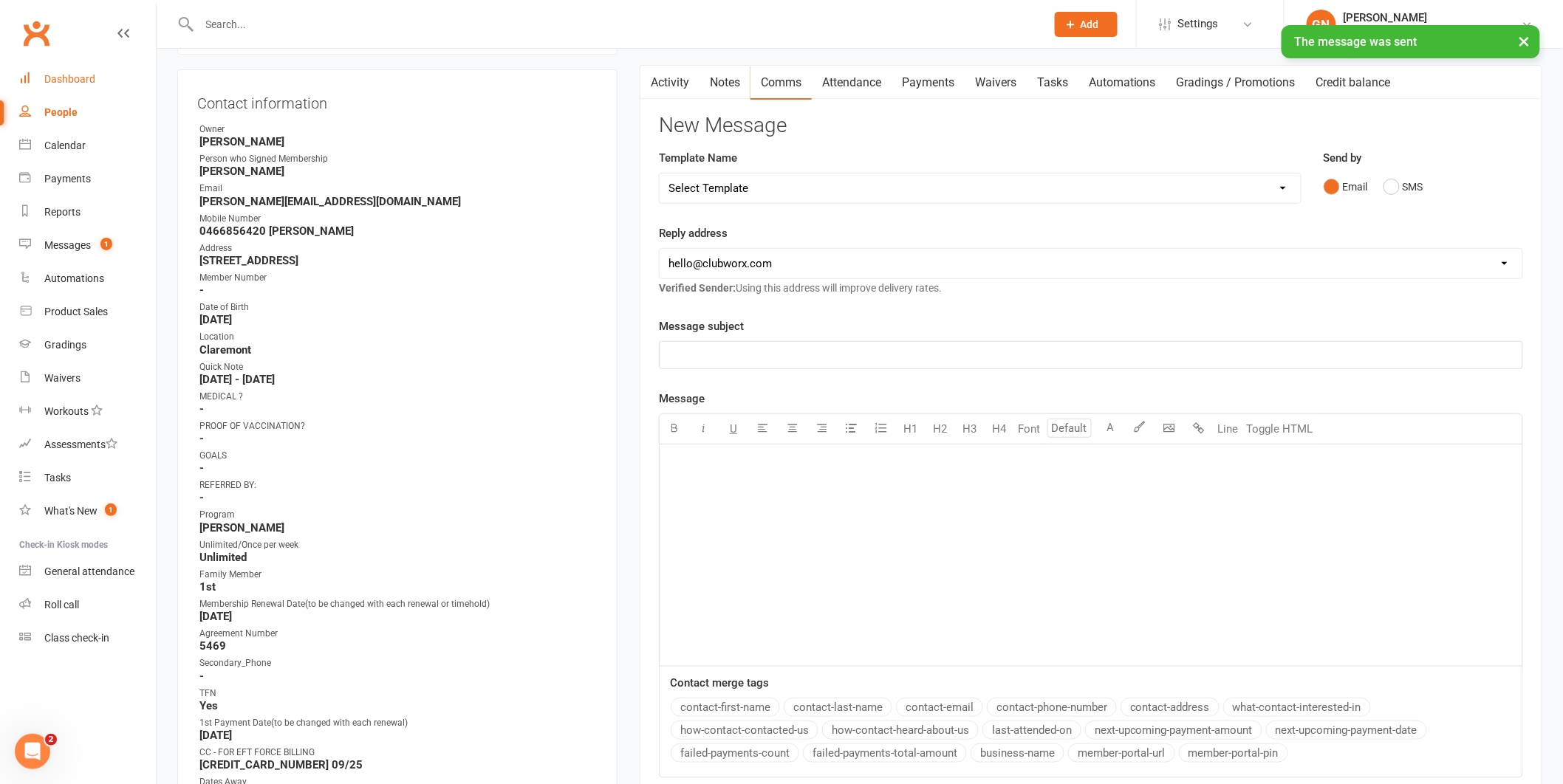
click at [60, 74] on div "Dashboard" at bounding box center [69, 79] width 51 height 12
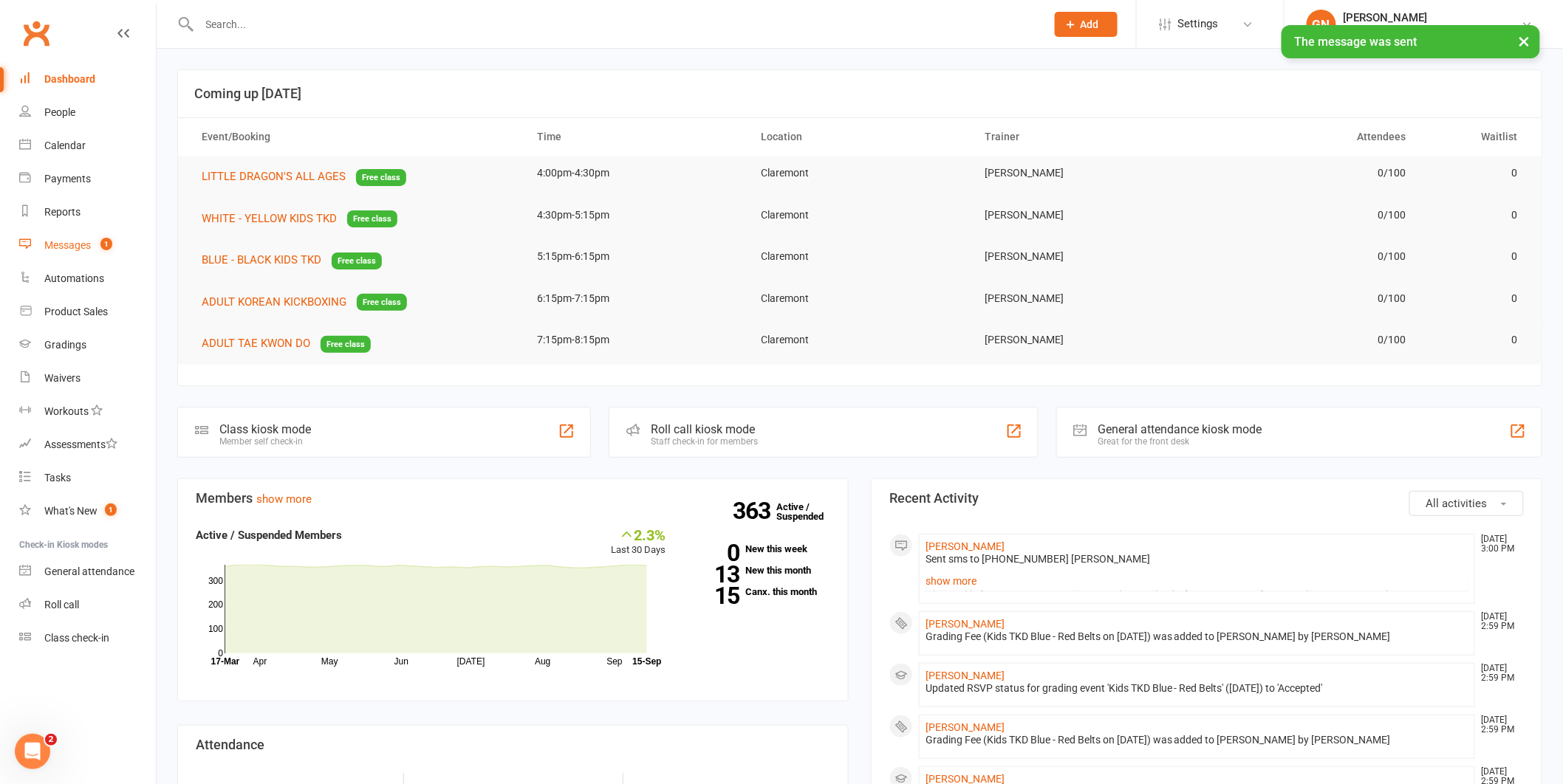
click at [90, 258] on link "Messages 1" at bounding box center [87, 245] width 137 height 33
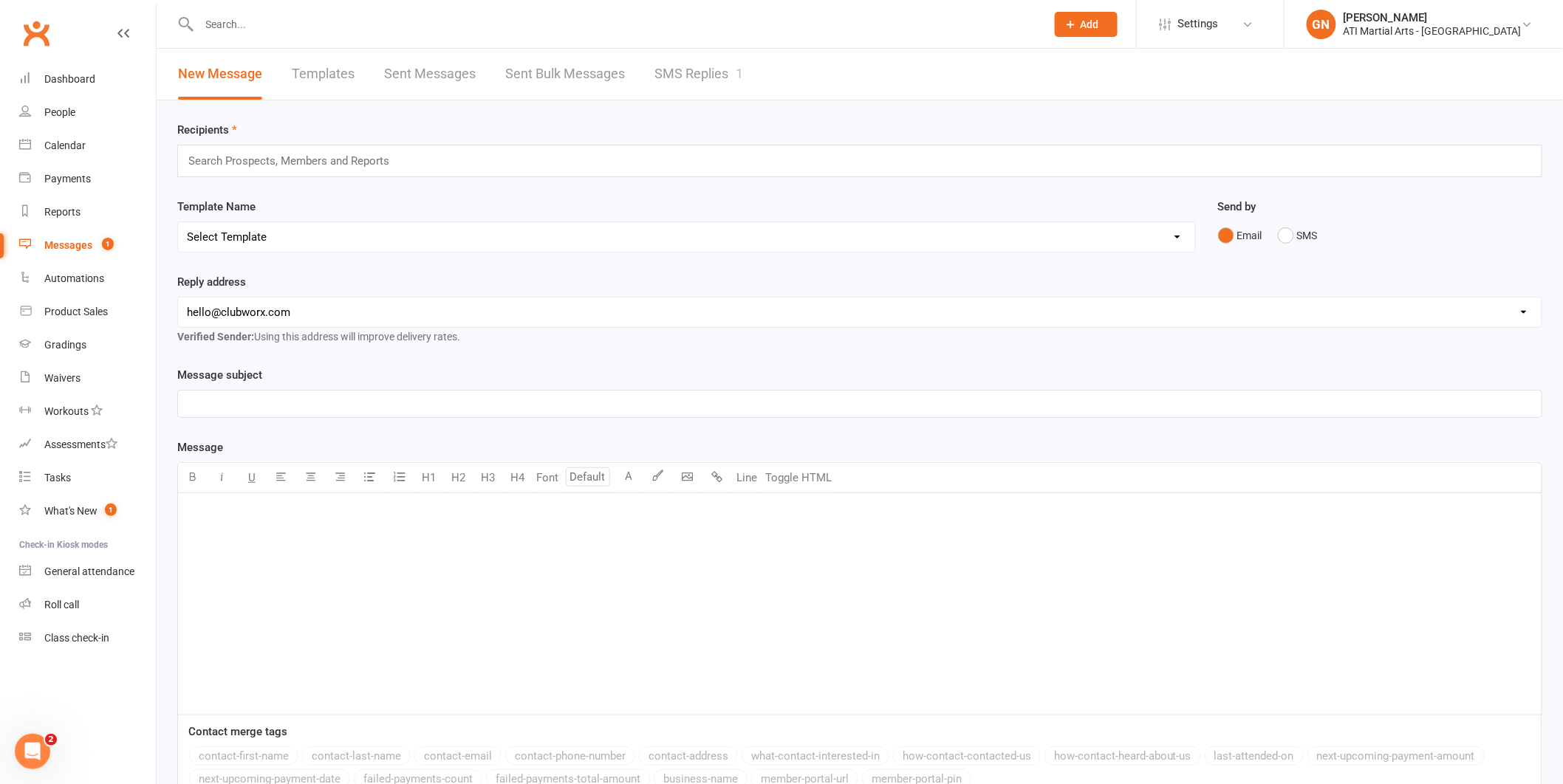
click at [731, 89] on link "SMS Replies 1" at bounding box center [698, 74] width 89 height 51
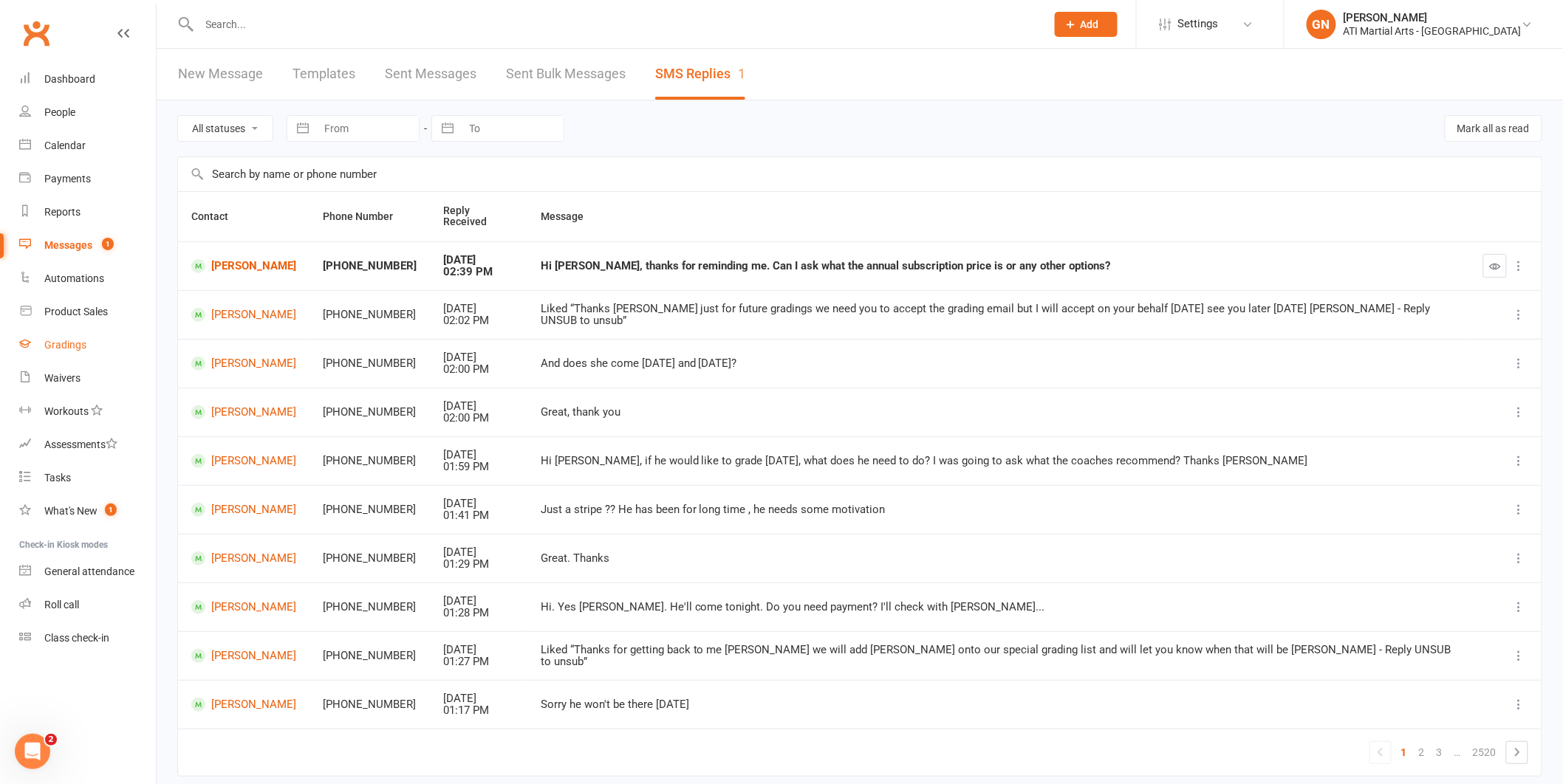
click at [84, 354] on link "Gradings" at bounding box center [87, 345] width 137 height 33
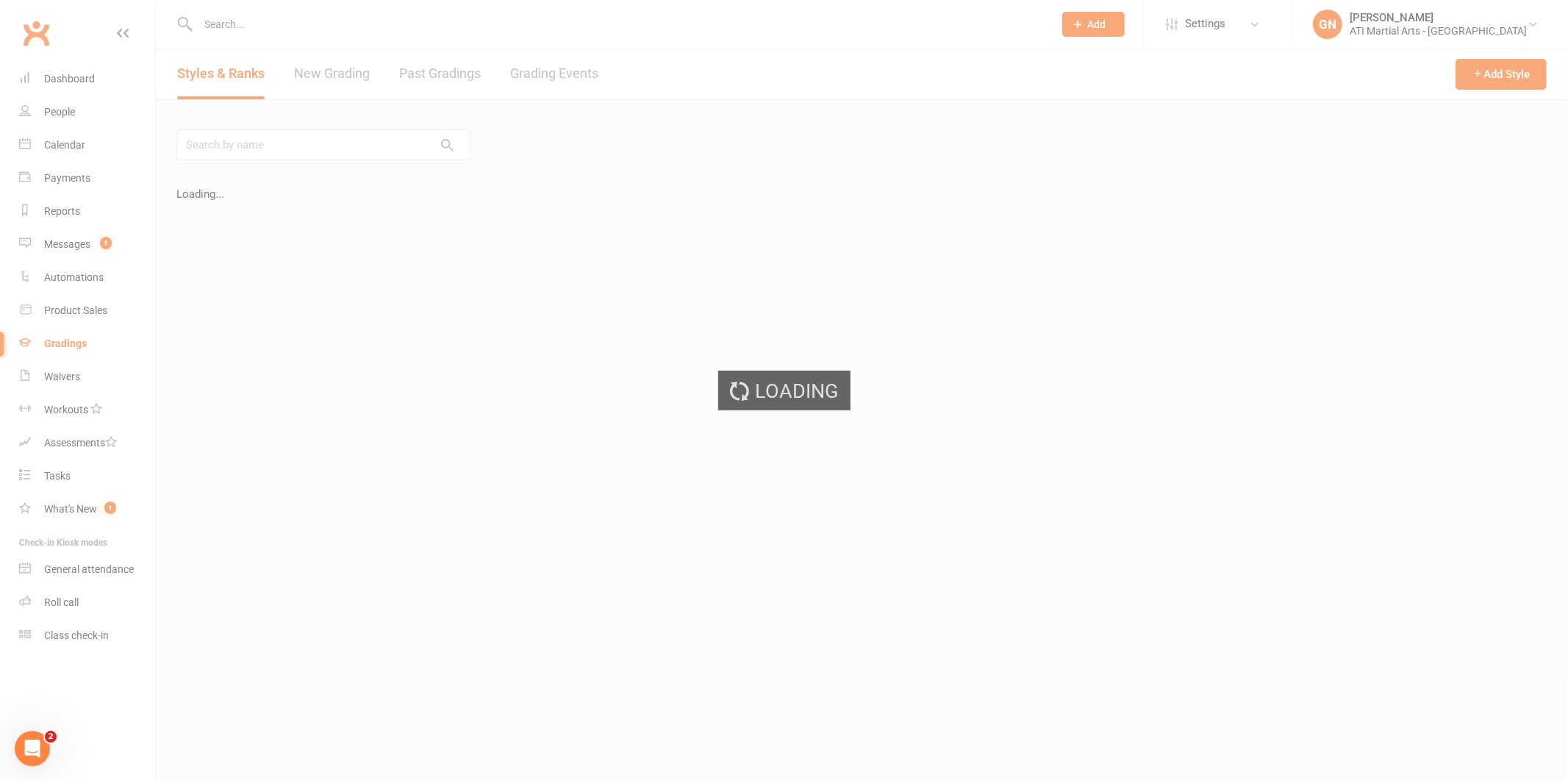
click at [562, 86] on div "Loading" at bounding box center [784, 390] width 1568 height 781
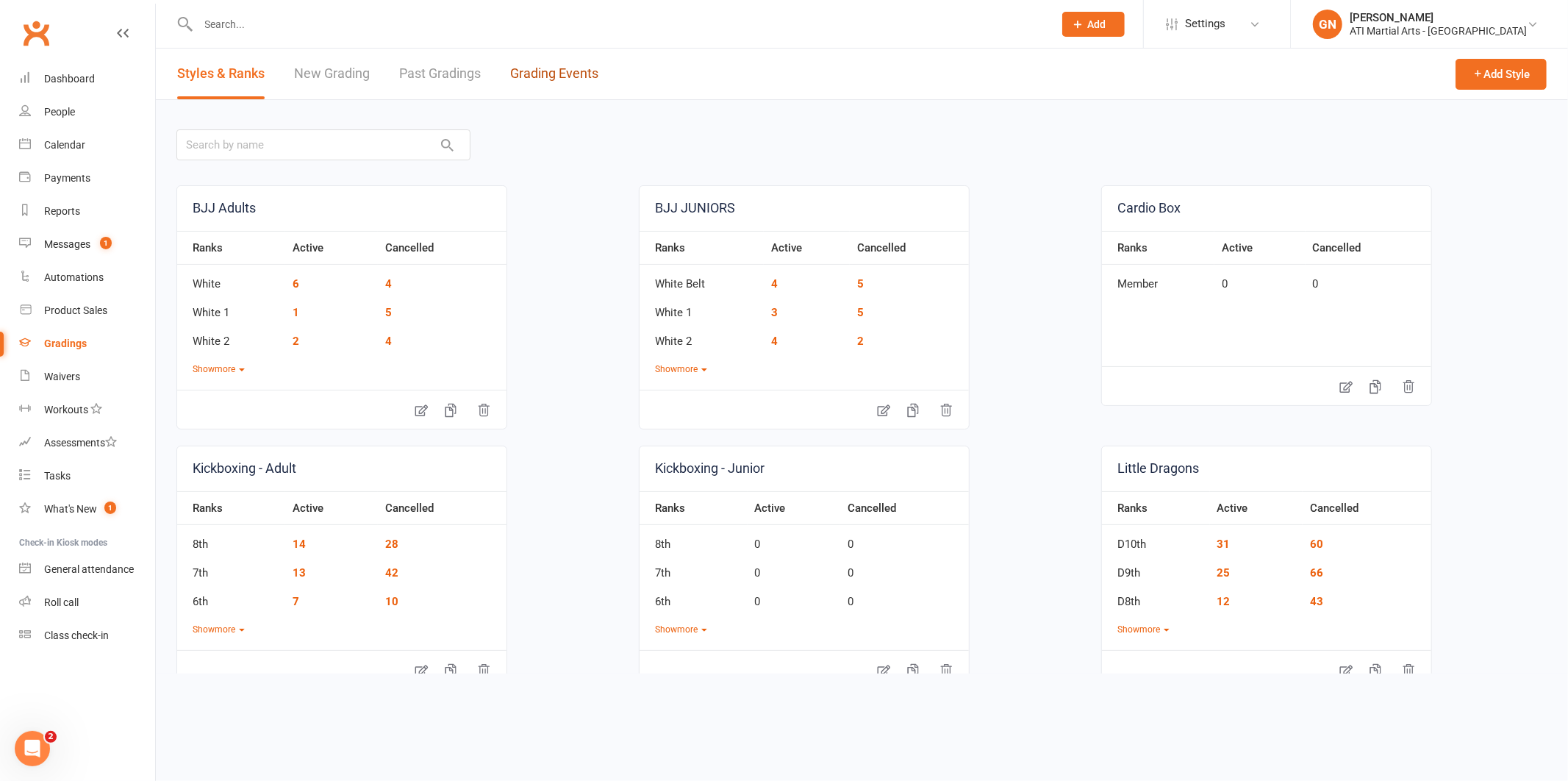
click at [562, 86] on link "Grading Events" at bounding box center [554, 73] width 88 height 51
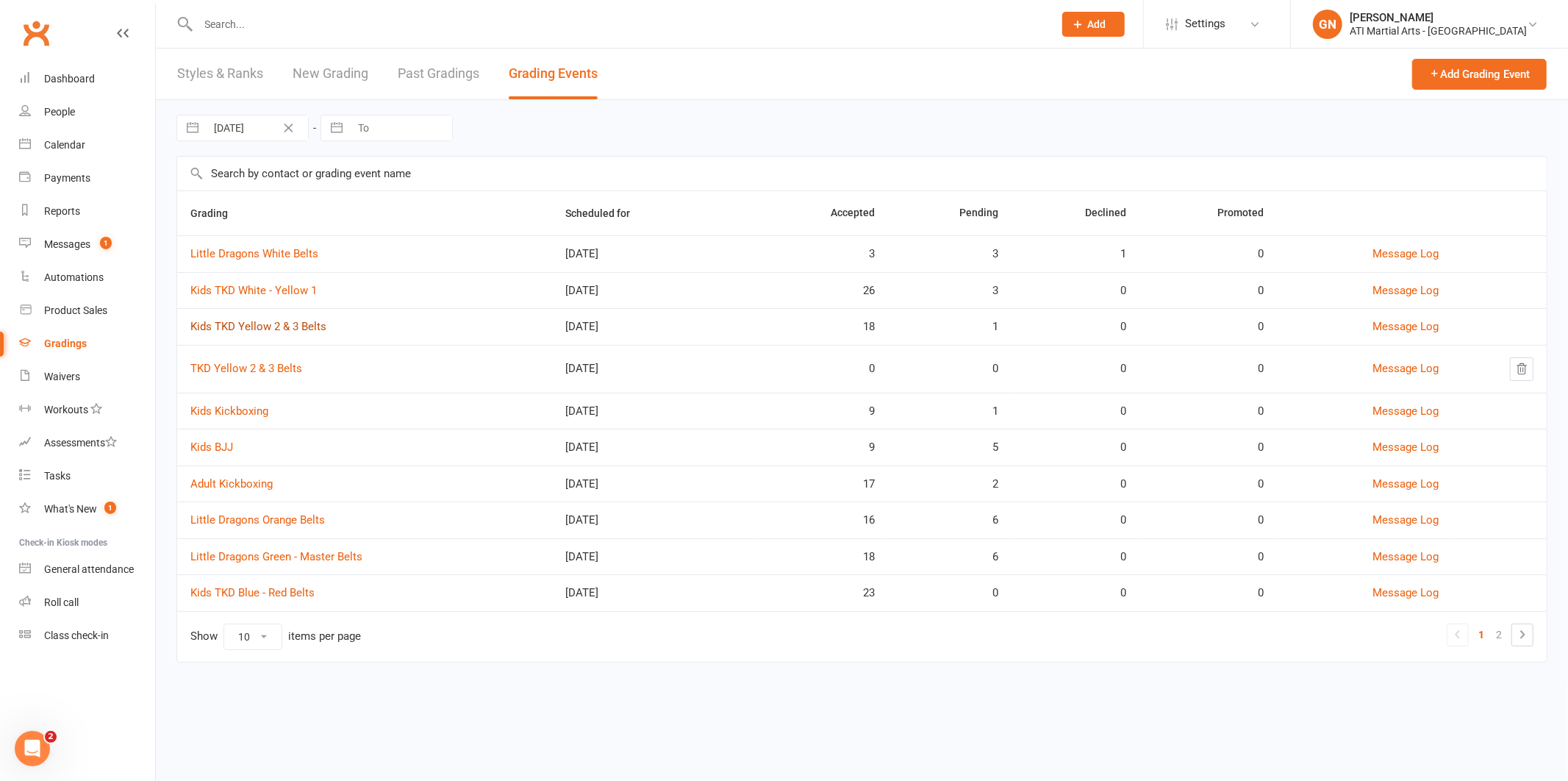
click at [313, 331] on link "Kids TKD Yellow 2 & 3 Belts" at bounding box center [258, 325] width 136 height 13
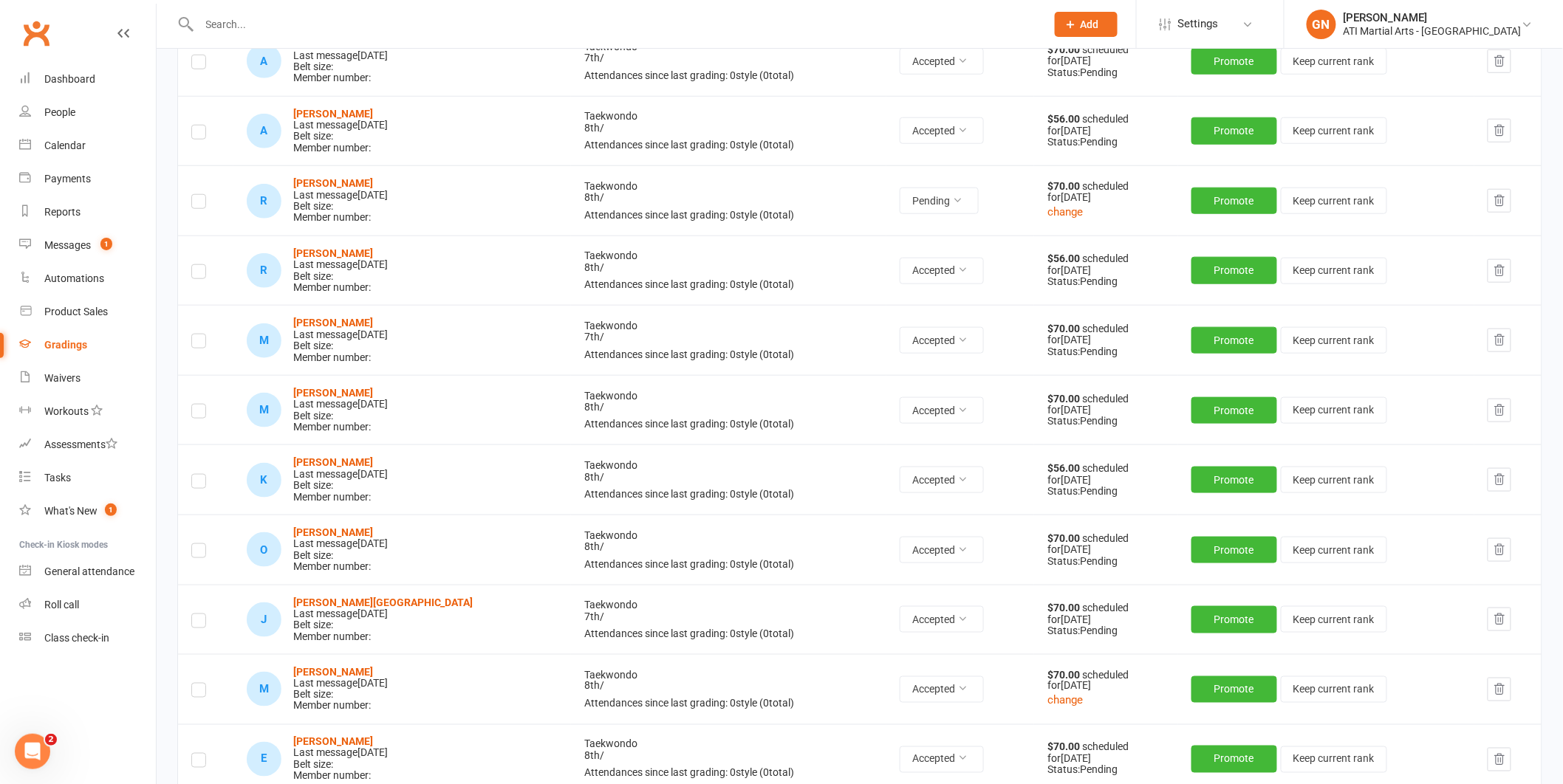
scroll to position [423, 0]
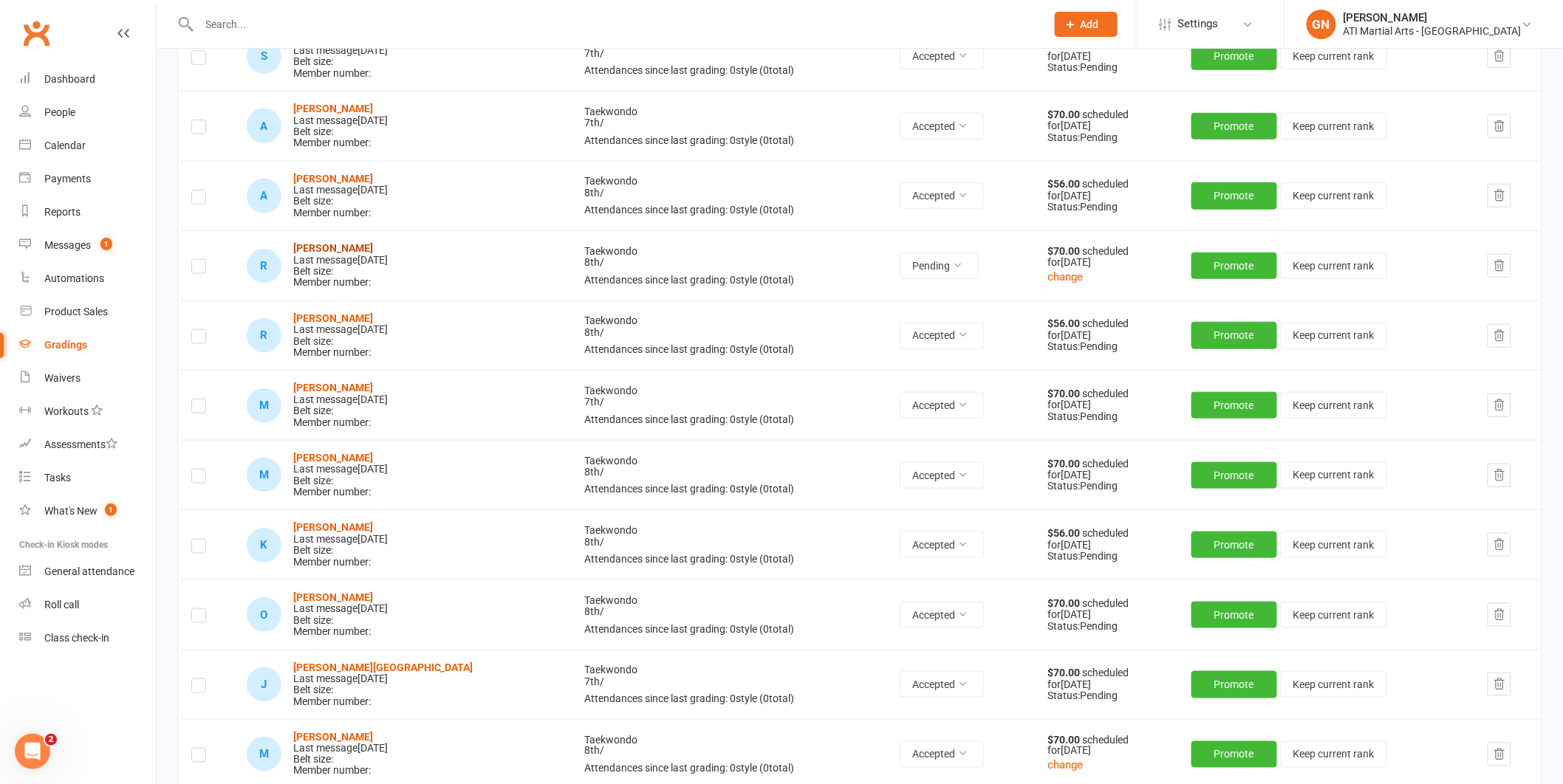
click at [329, 249] on strong "[PERSON_NAME]" at bounding box center [333, 248] width 80 height 12
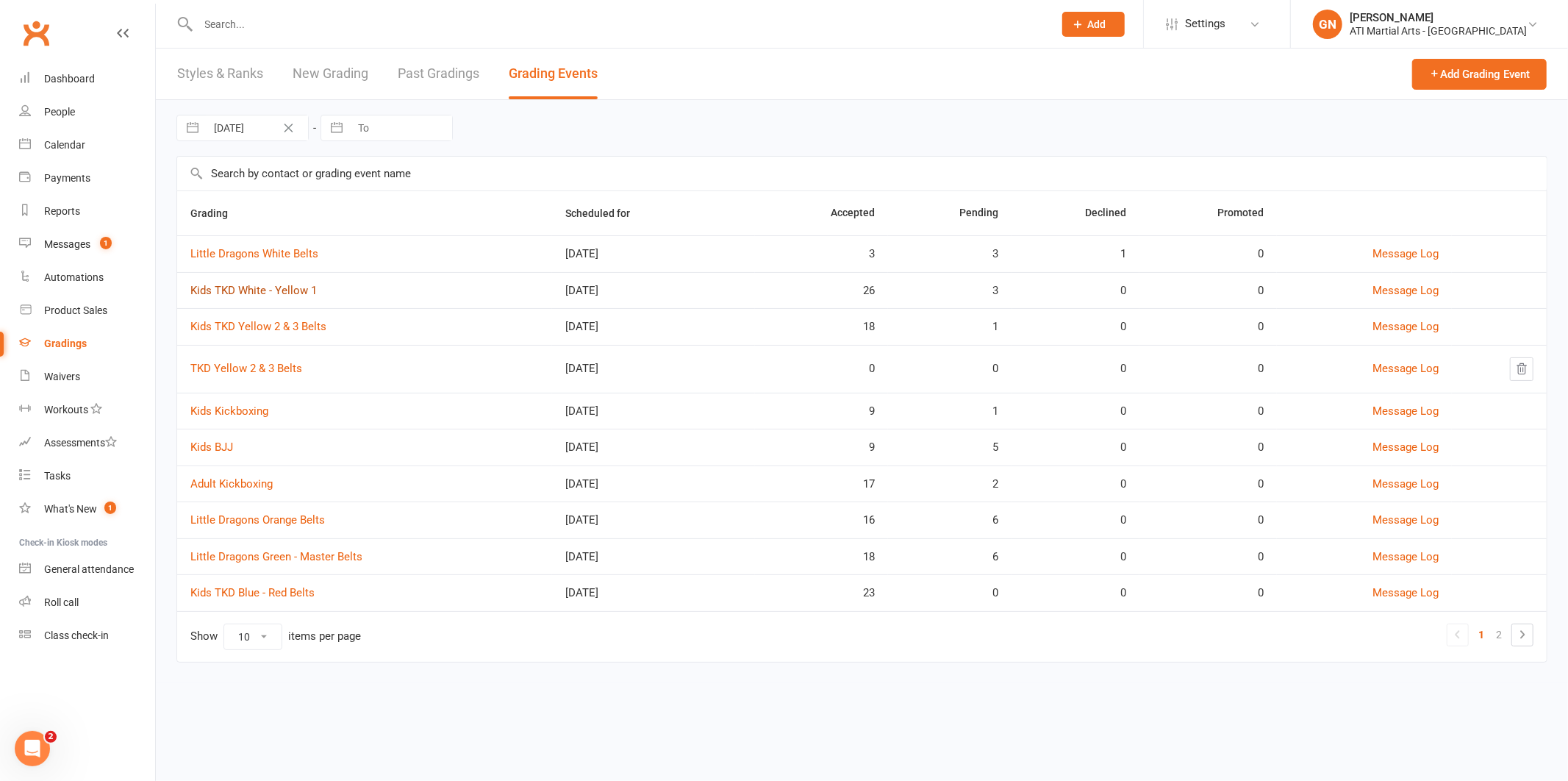
click at [294, 289] on link "Kids TKD White - Yellow 1" at bounding box center [253, 290] width 126 height 13
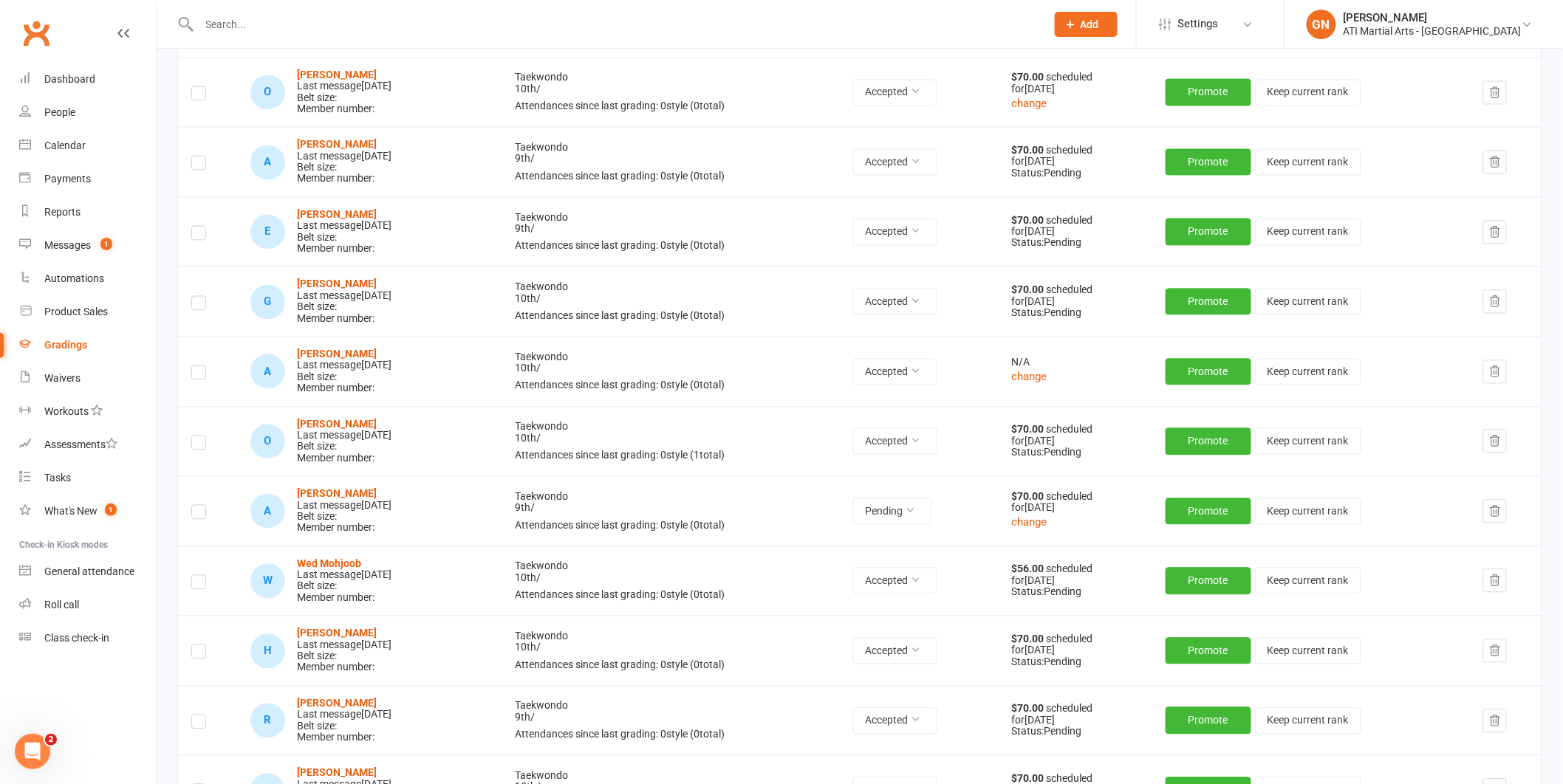
scroll to position [1271, 0]
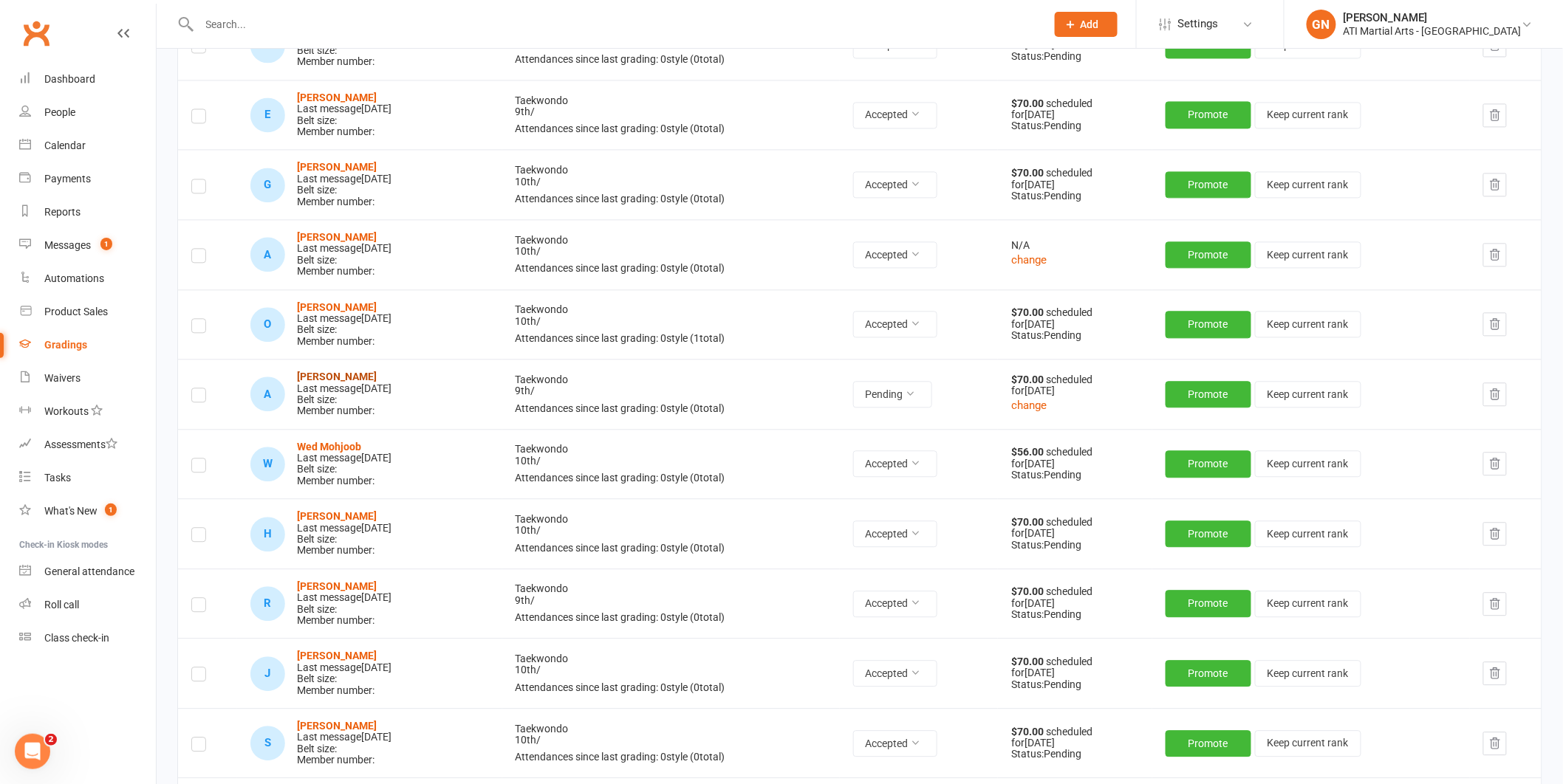
click at [335, 372] on strong "[PERSON_NAME]" at bounding box center [337, 377] width 80 height 12
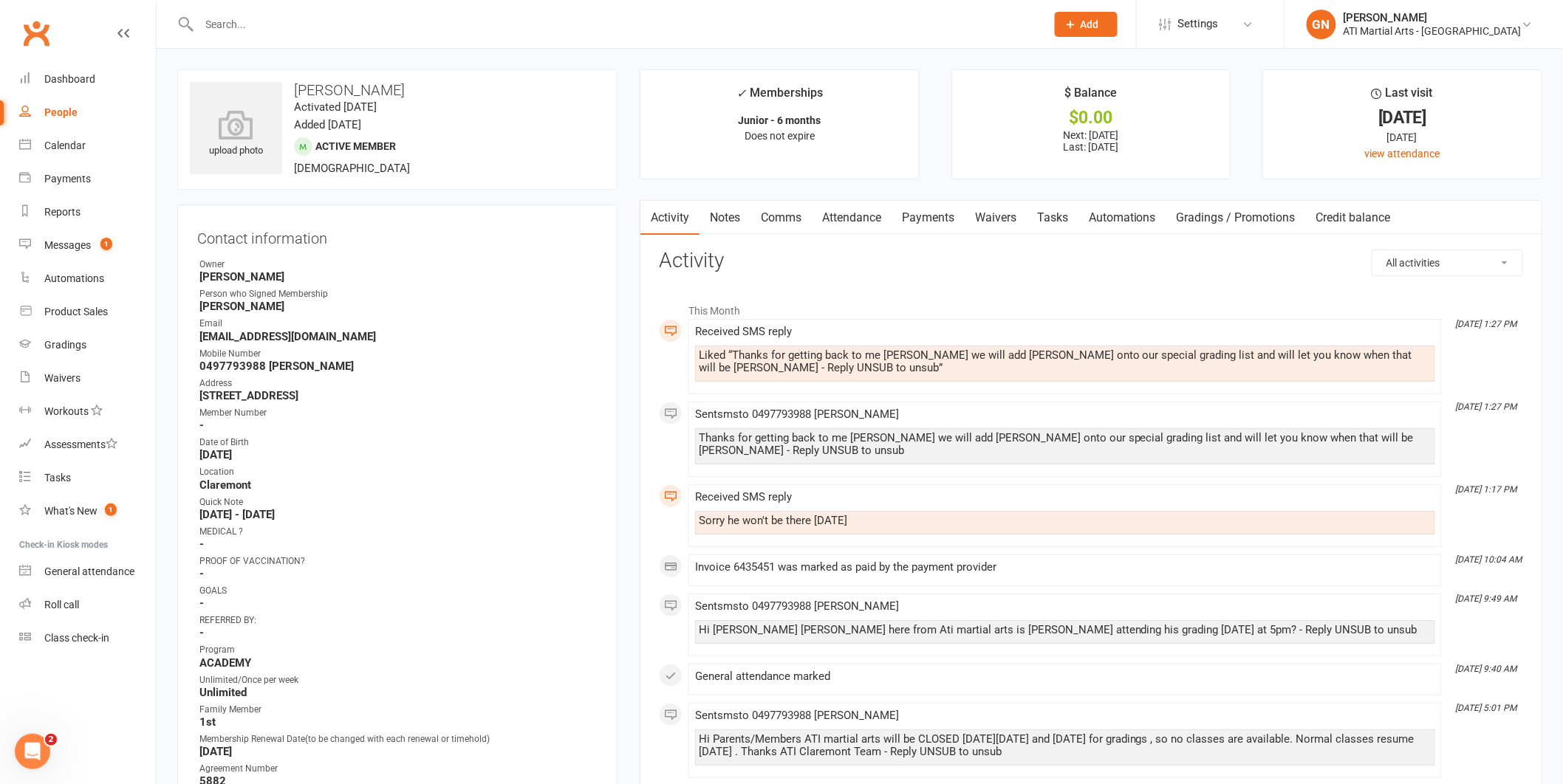
click at [861, 215] on link "Attendance" at bounding box center [851, 218] width 80 height 34
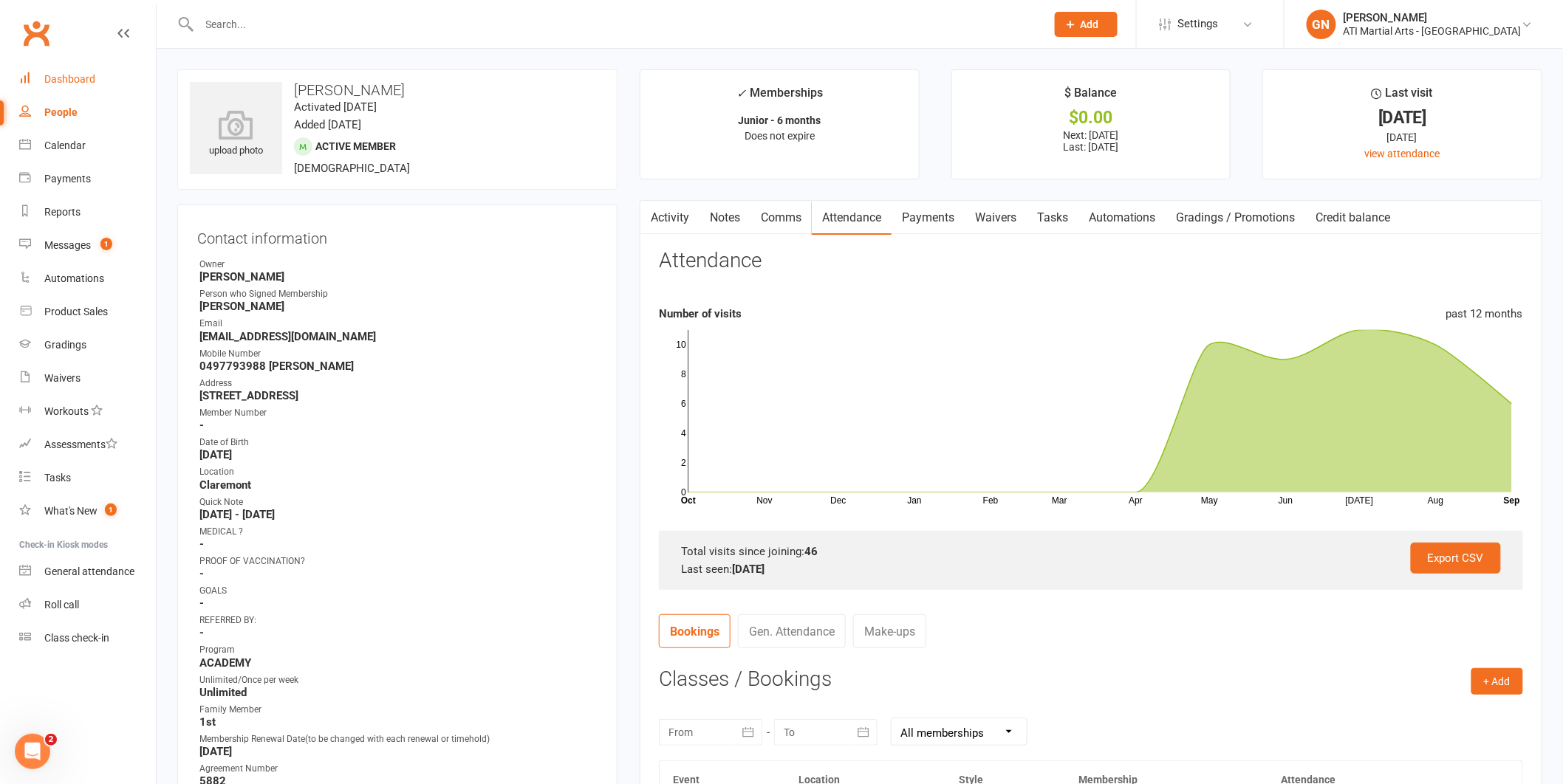
click at [44, 82] on div "Dashboard" at bounding box center [69, 79] width 51 height 12
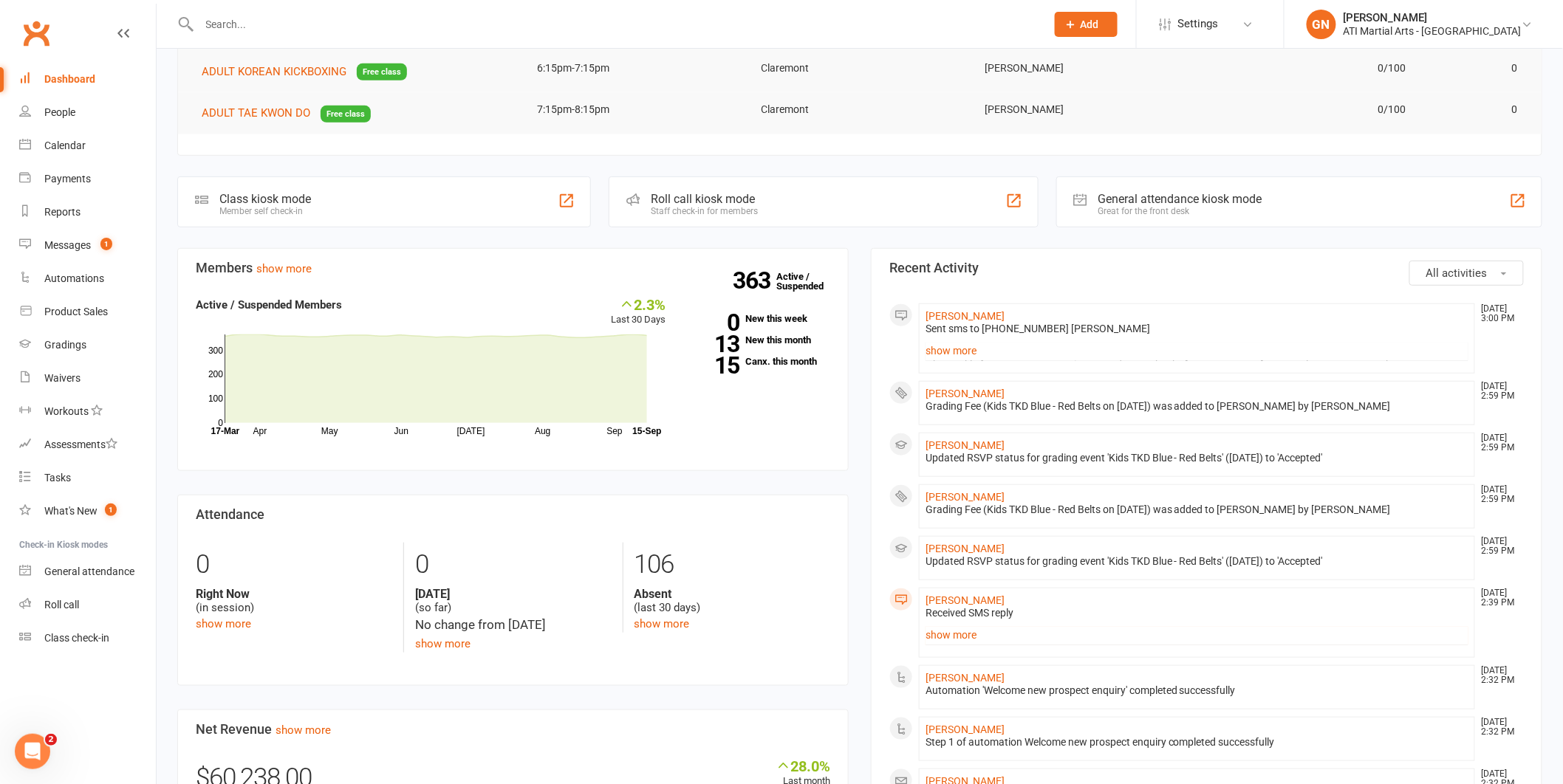
scroll to position [554, 0]
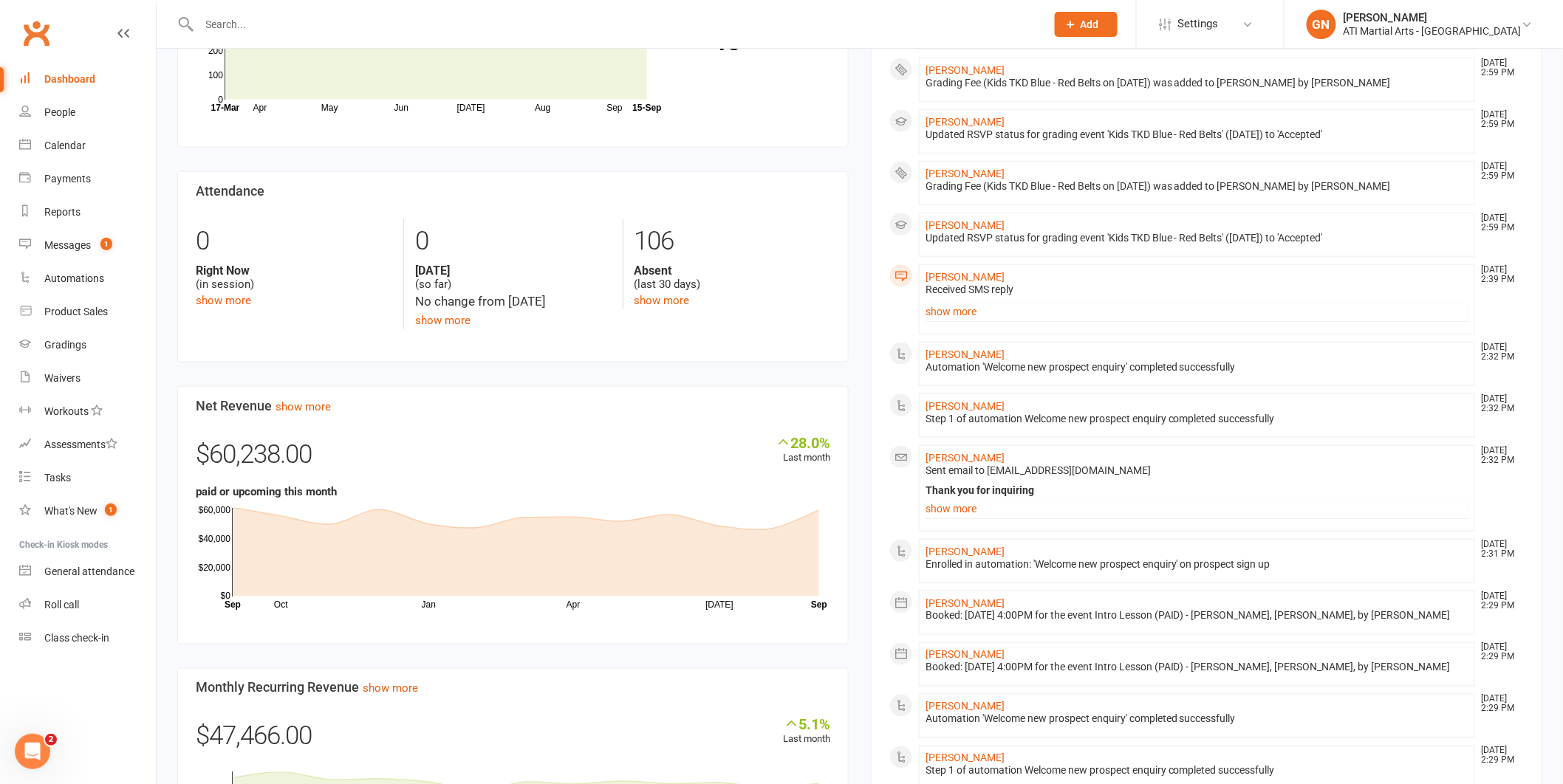
click at [977, 321] on li "[PERSON_NAME] [DATE] 2:39 PM Received SMS reply Hi [PERSON_NAME], thanks for re…" at bounding box center [1197, 299] width 556 height 70
click at [41, 231] on link "Messages 1" at bounding box center [87, 245] width 137 height 33
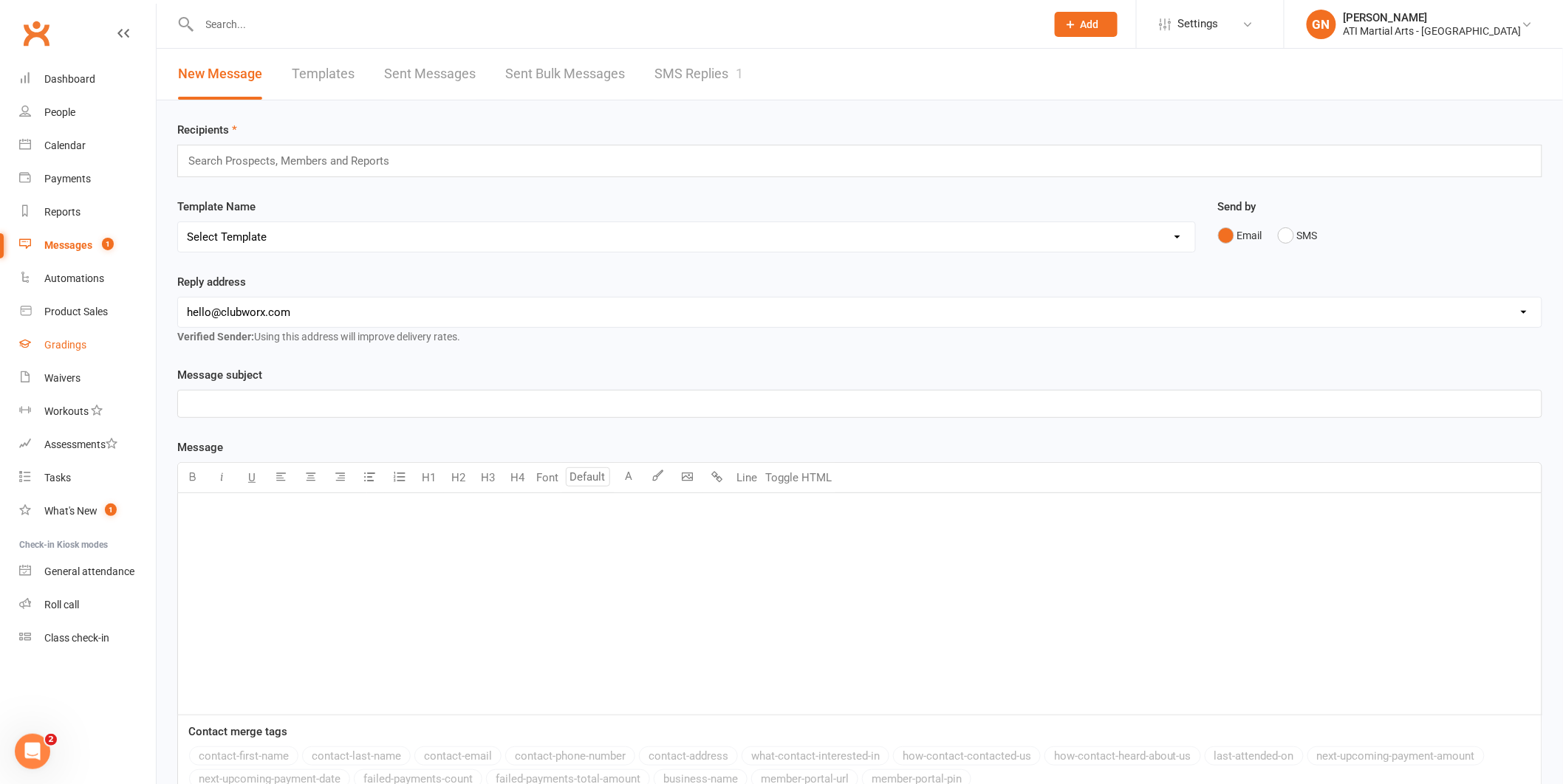
click at [55, 342] on div "Gradings" at bounding box center [65, 345] width 42 height 12
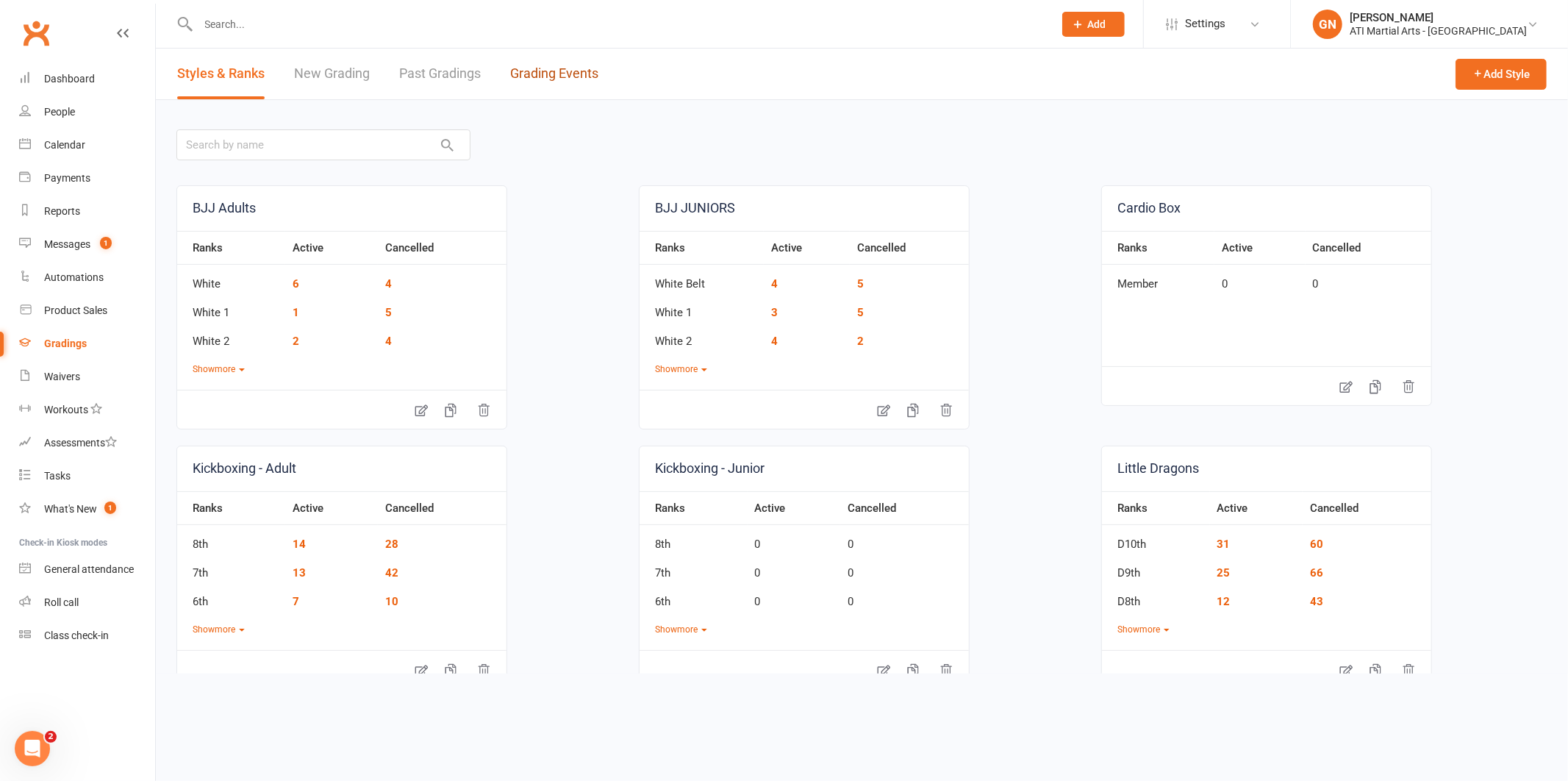
click at [574, 86] on link "Grading Events" at bounding box center [554, 73] width 88 height 51
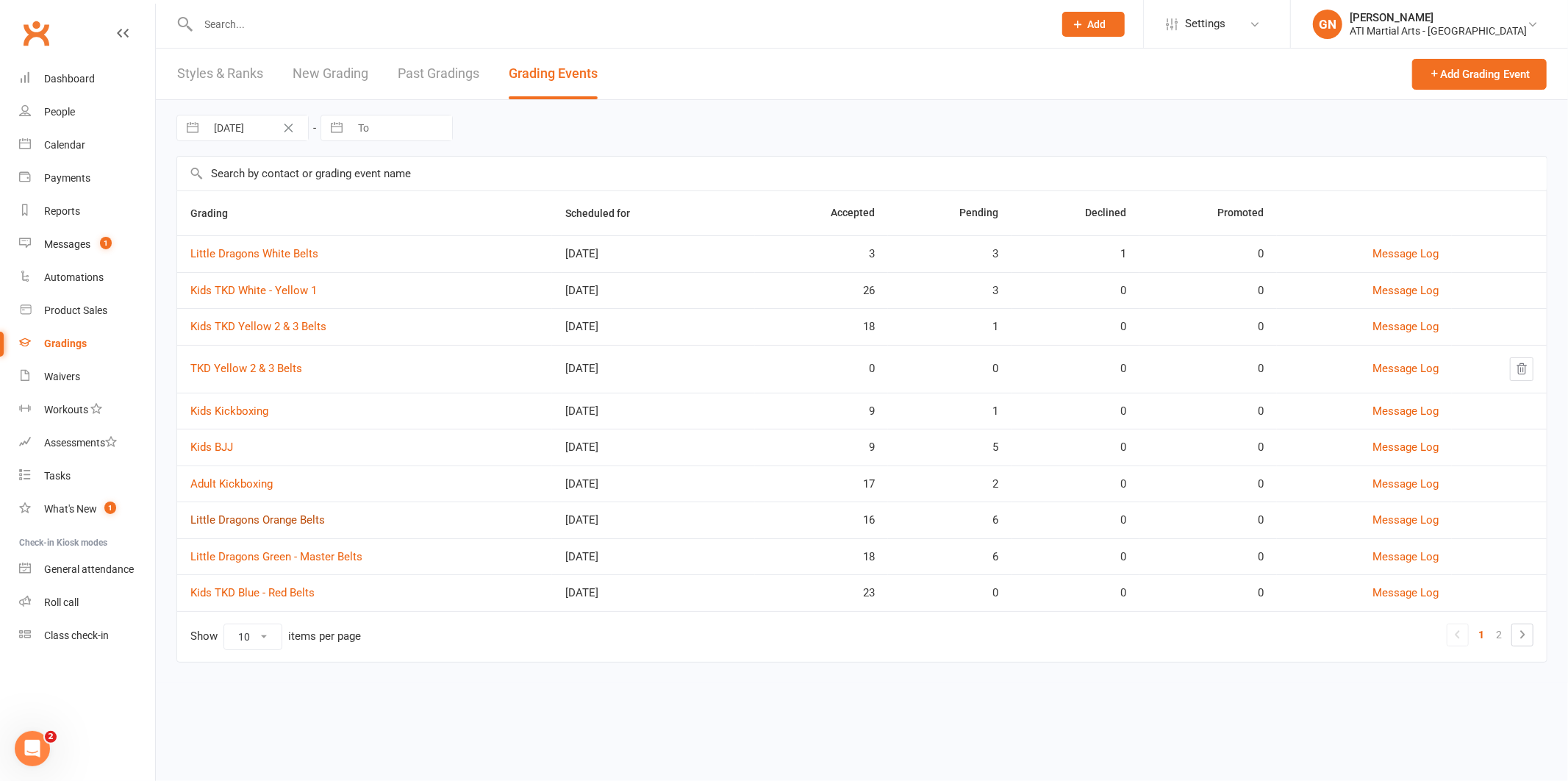
click at [233, 521] on link "Little Dragons Orange Belts" at bounding box center [258, 519] width 135 height 13
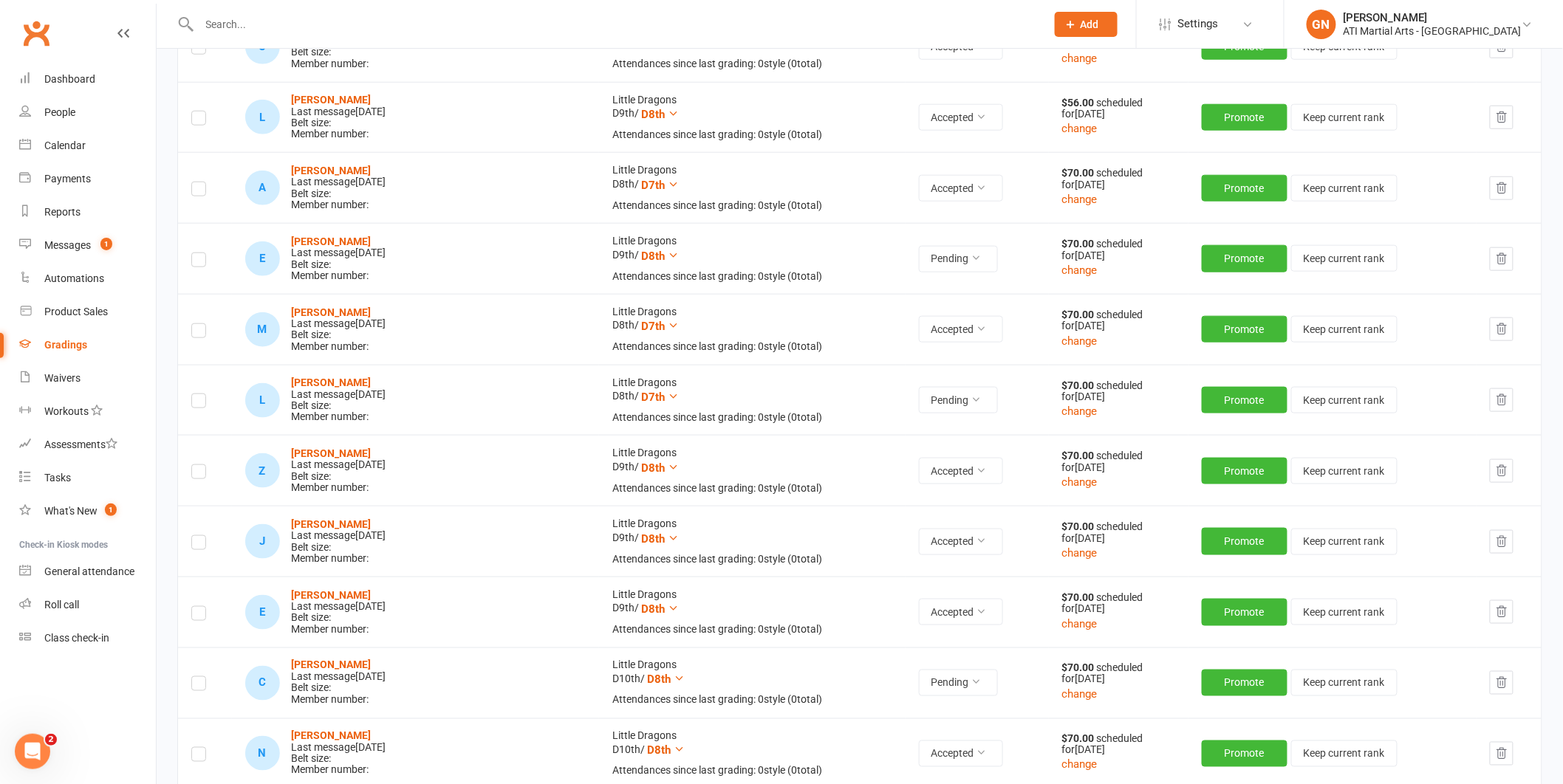
scroll to position [626, 0]
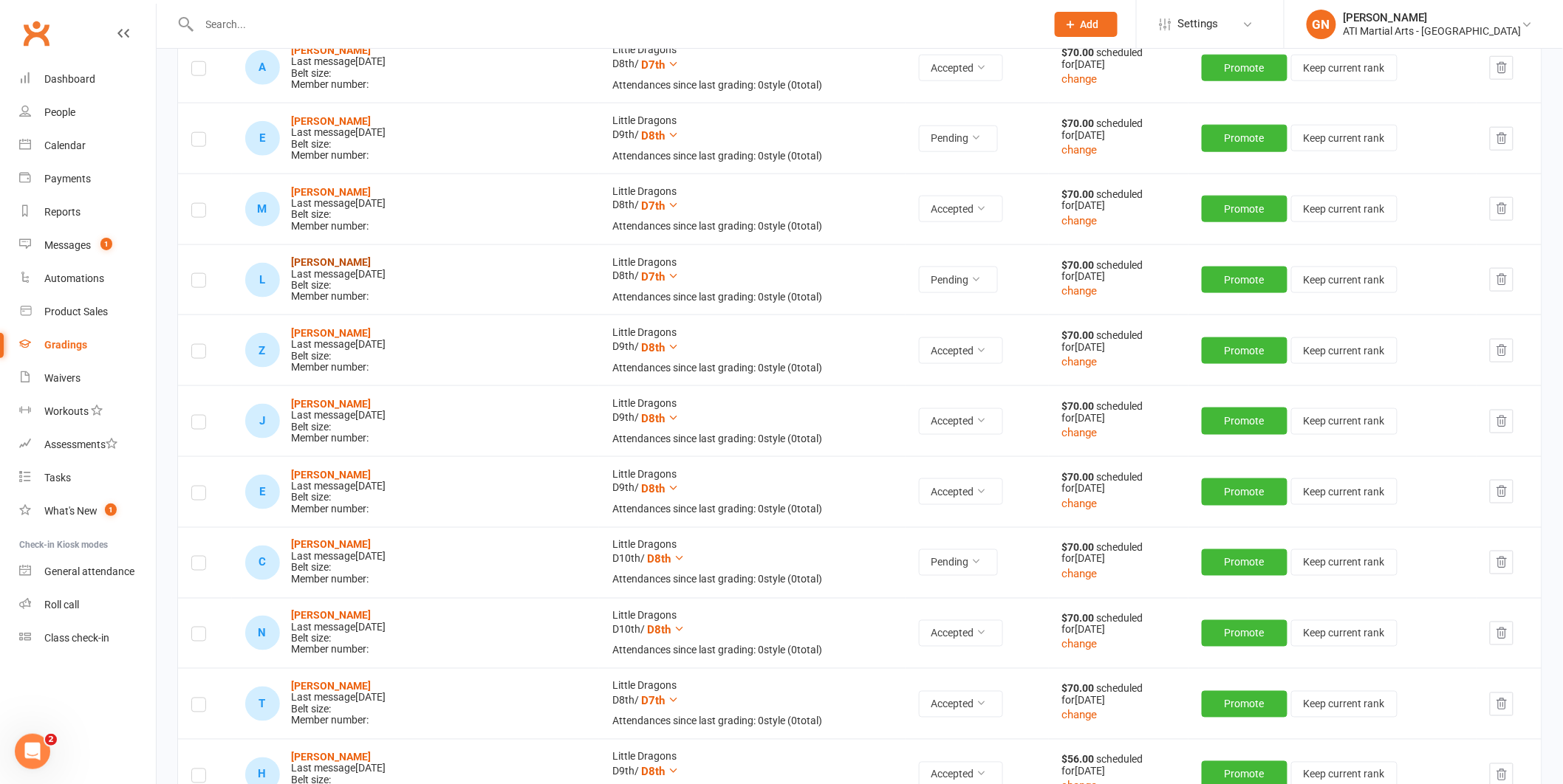
click at [324, 262] on strong "[PERSON_NAME]" at bounding box center [332, 262] width 80 height 12
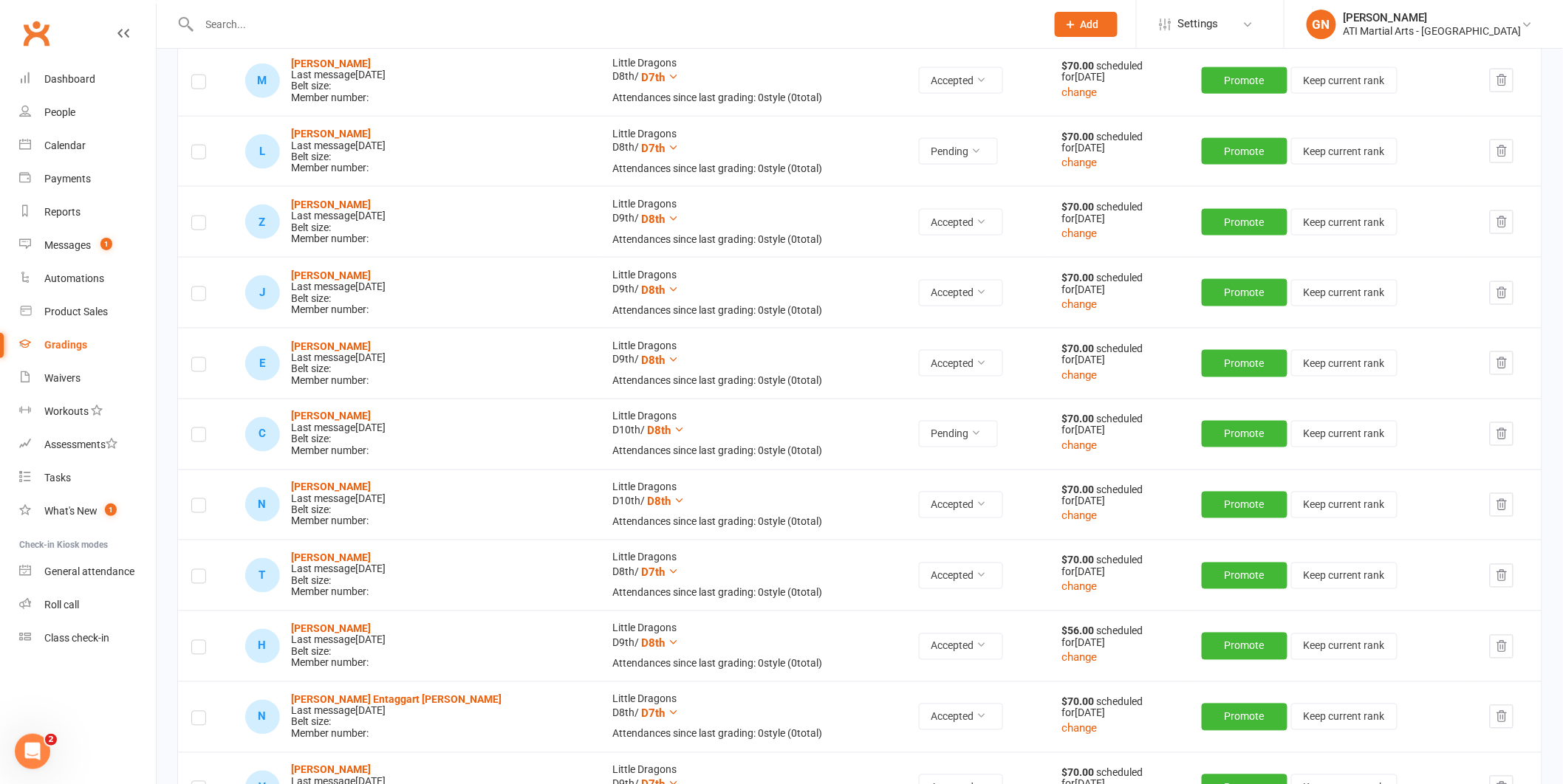
scroll to position [755, 0]
click at [302, 414] on strong "[PERSON_NAME]" at bounding box center [332, 415] width 80 height 12
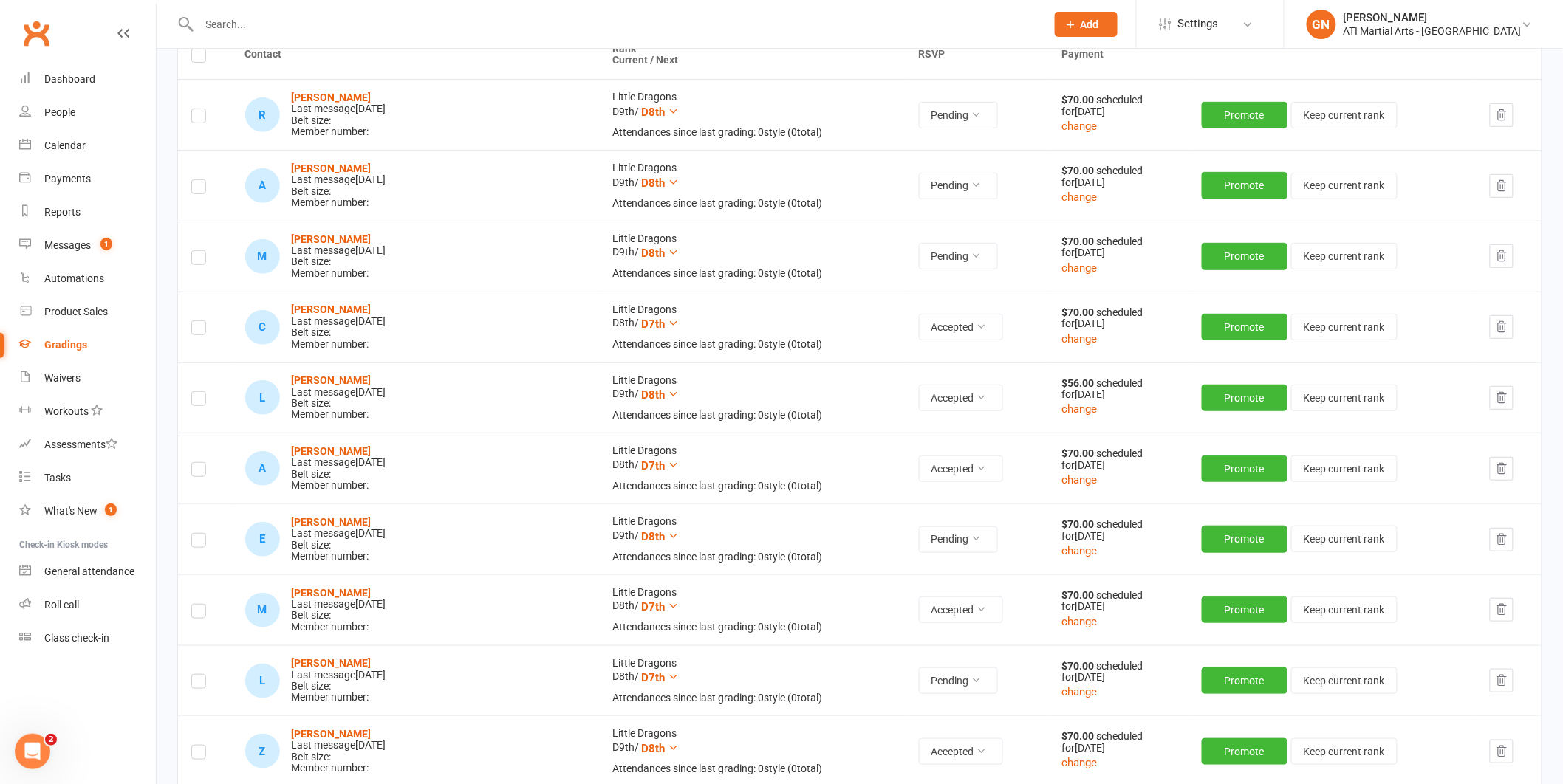
scroll to position [135, 0]
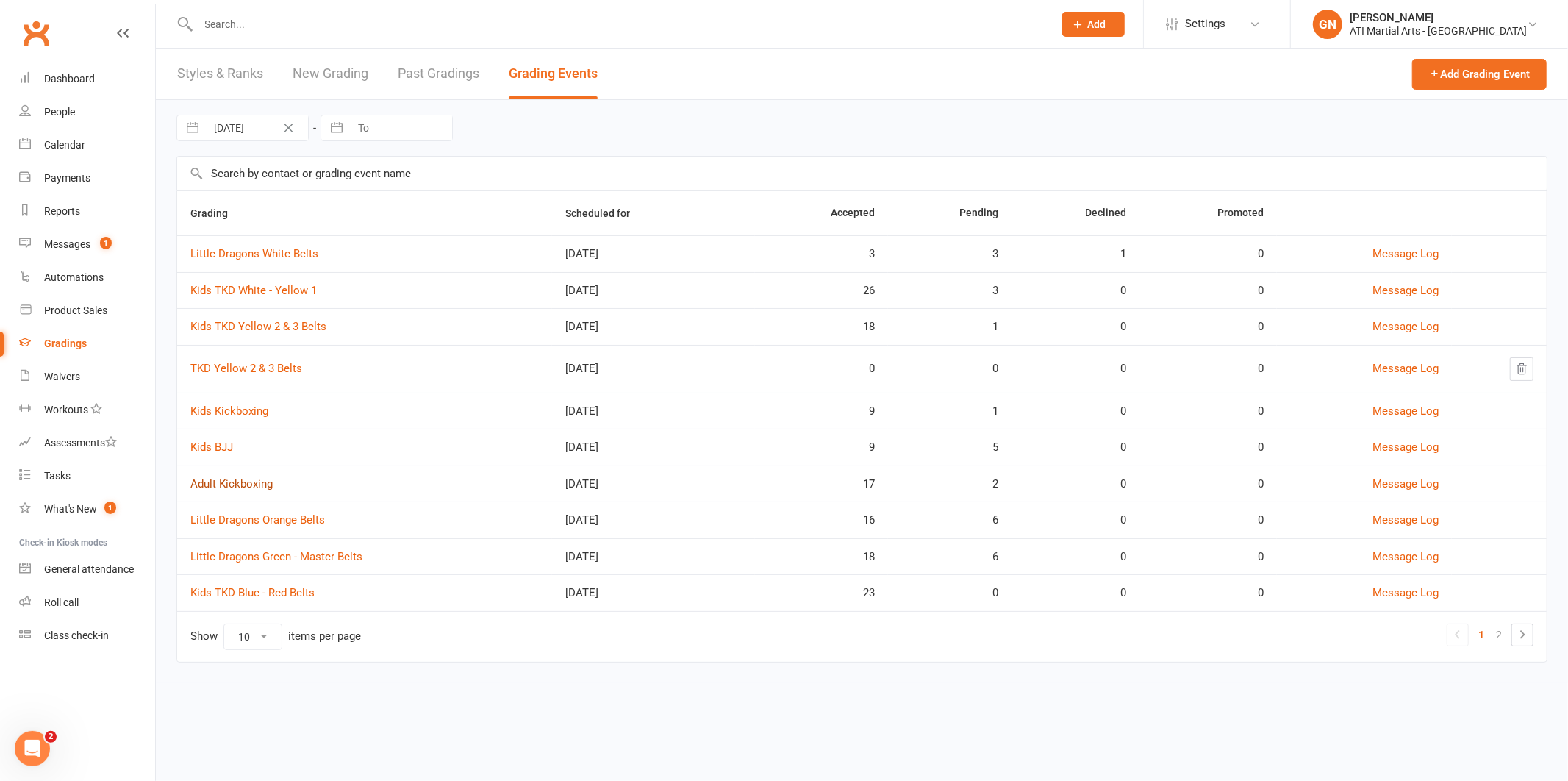
click at [262, 482] on link "Adult Kickboxing" at bounding box center [231, 483] width 82 height 13
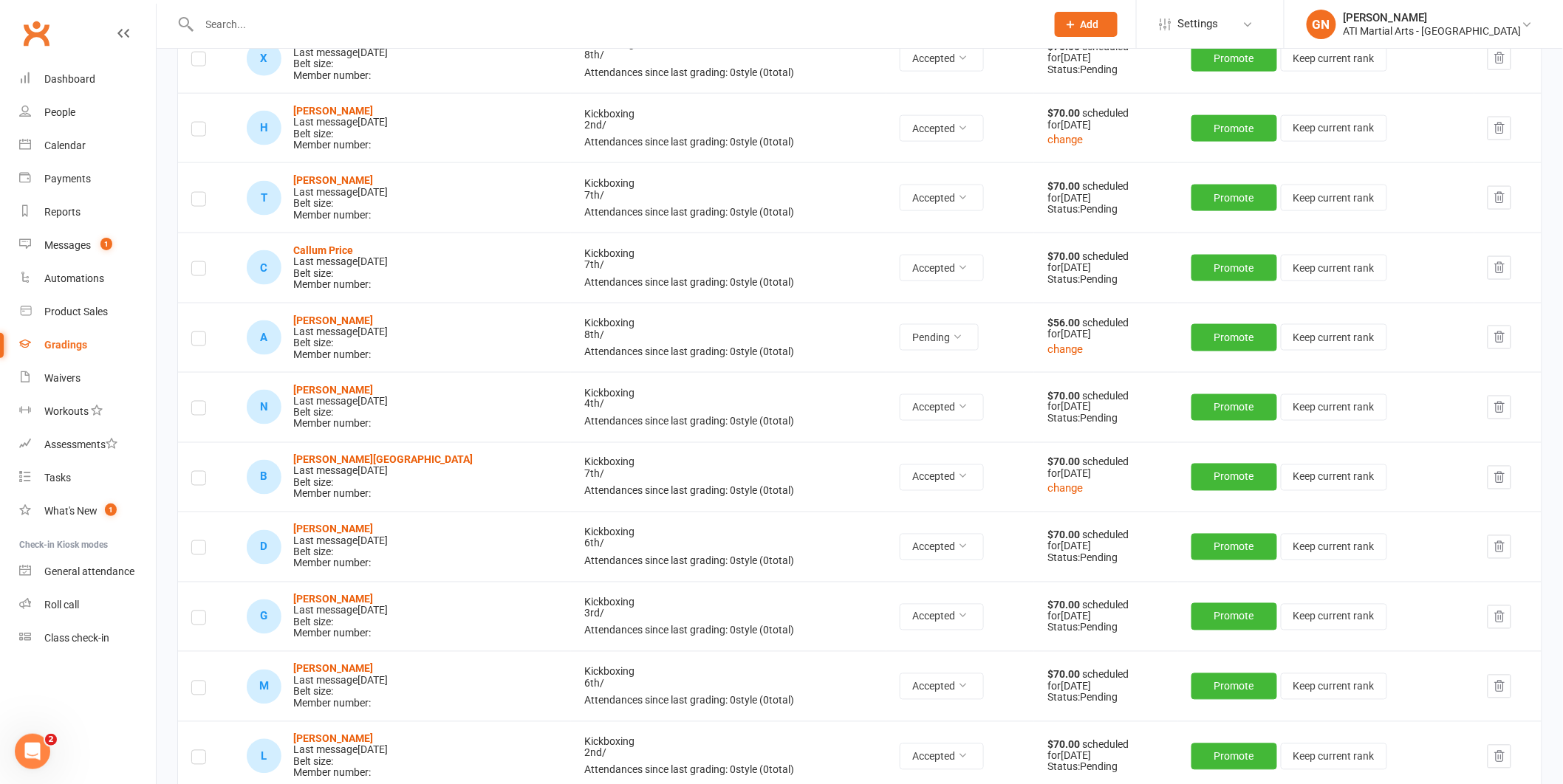
scroll to position [728, 0]
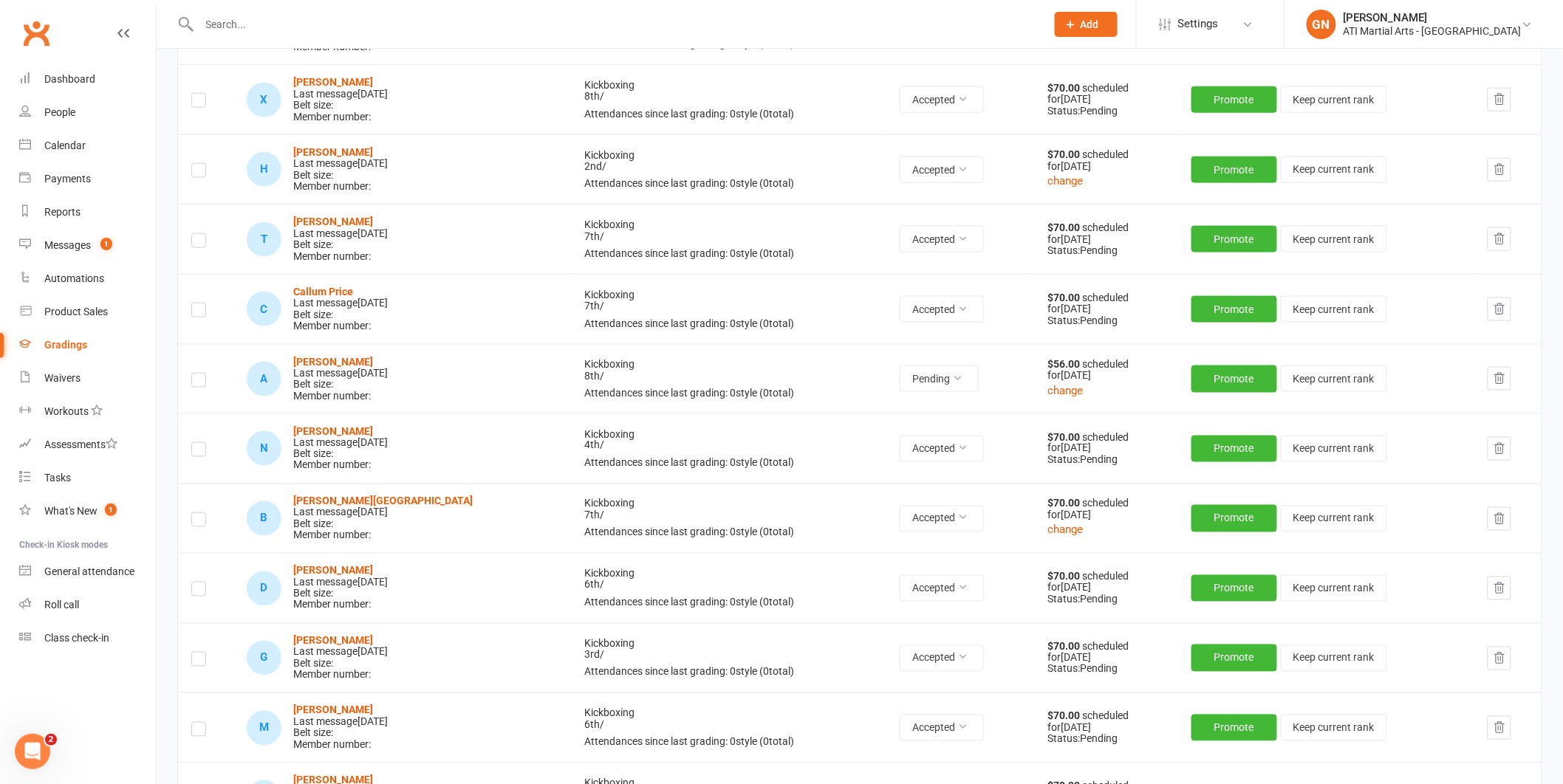
click at [343, 350] on td "A [PERSON_NAME] Last message [DATE] Belt size: Member number:" at bounding box center [402, 379] width 338 height 70
click at [344, 365] on strong "[PERSON_NAME]" at bounding box center [333, 362] width 80 height 12
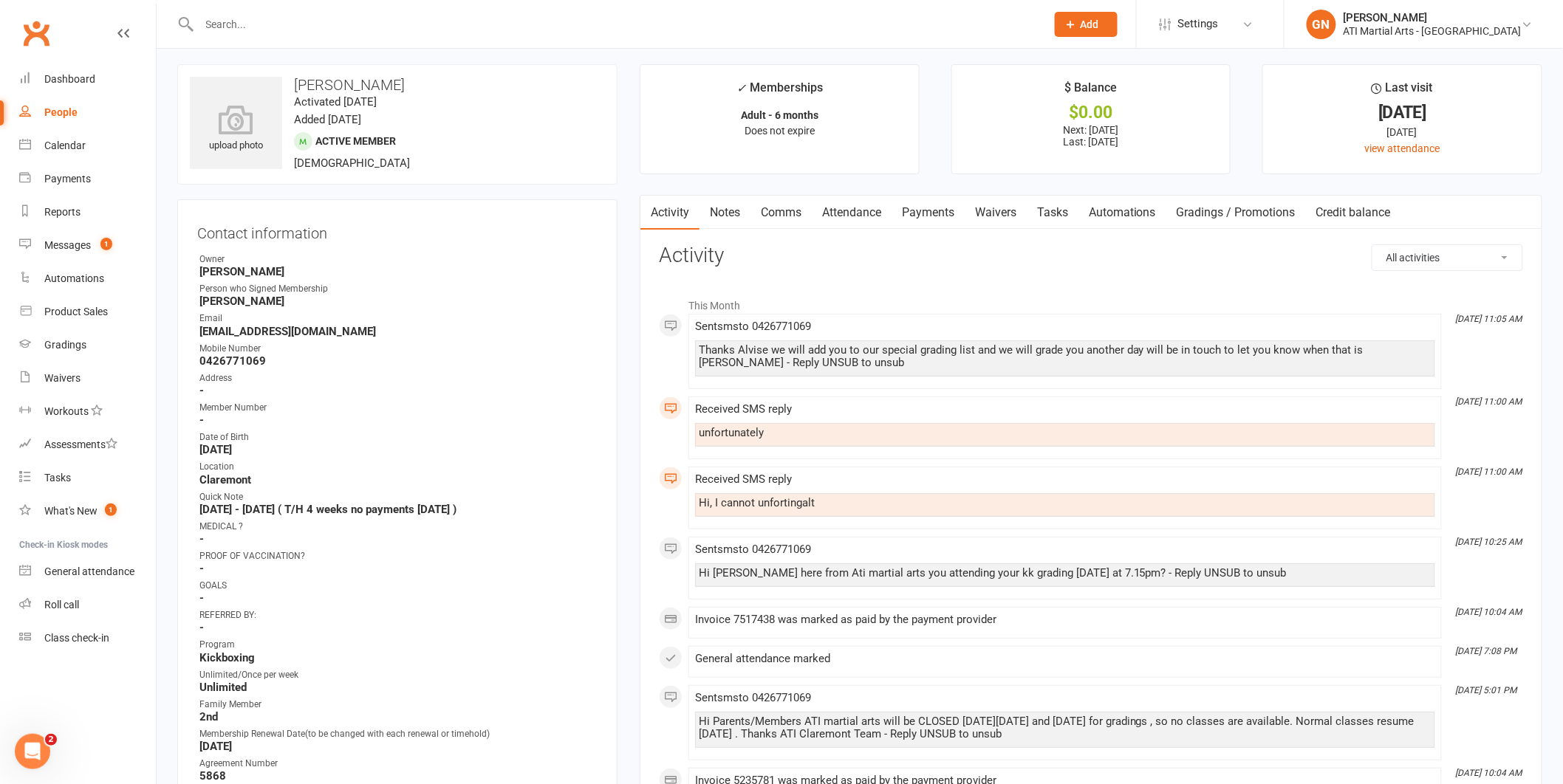
scroll to position [6, 0]
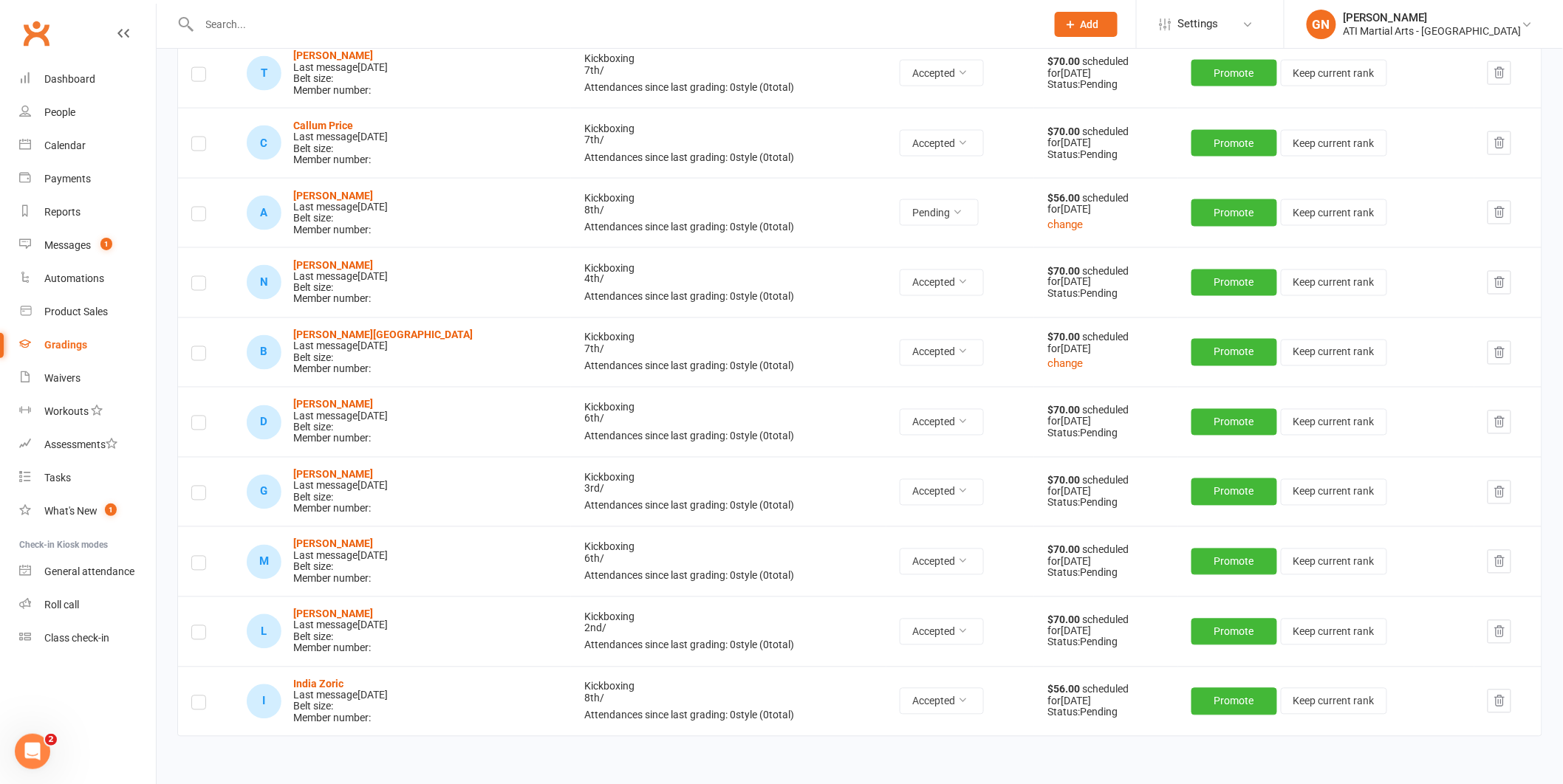
scroll to position [984, 0]
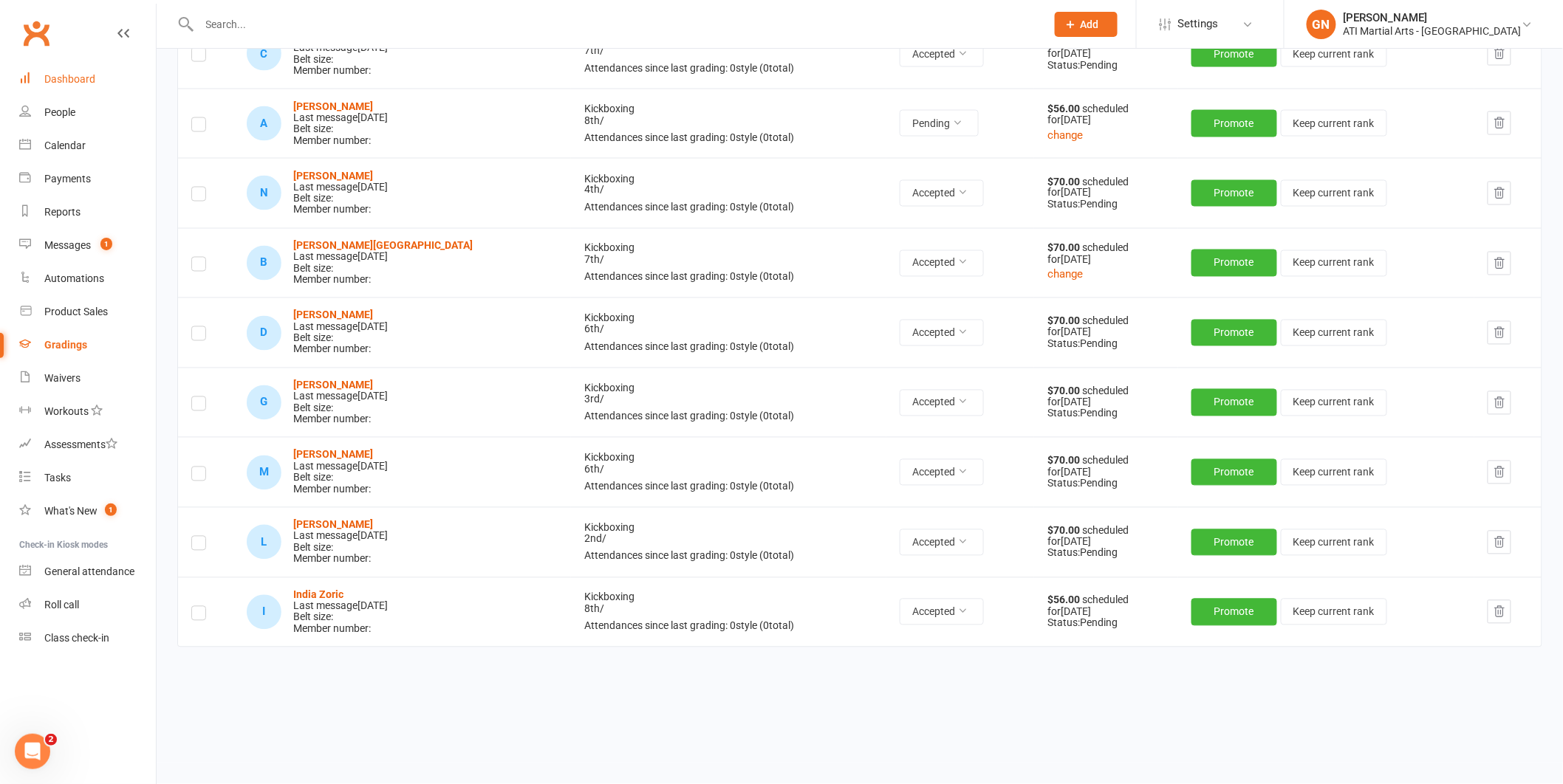
click at [66, 79] on div "Dashboard" at bounding box center [69, 79] width 51 height 12
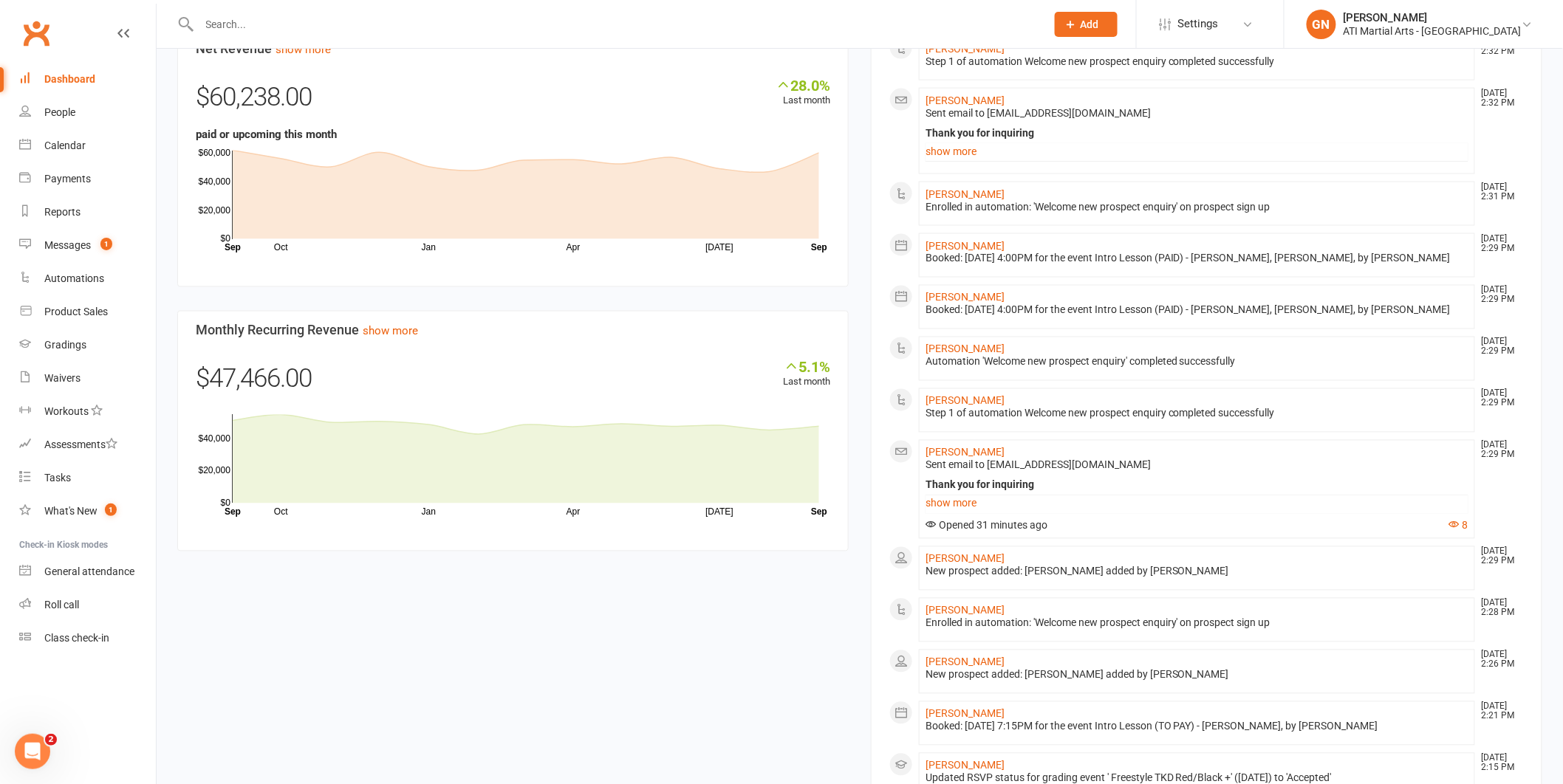
scroll to position [910, 0]
click at [93, 209] on link "Reports" at bounding box center [87, 211] width 137 height 33
select select "50"
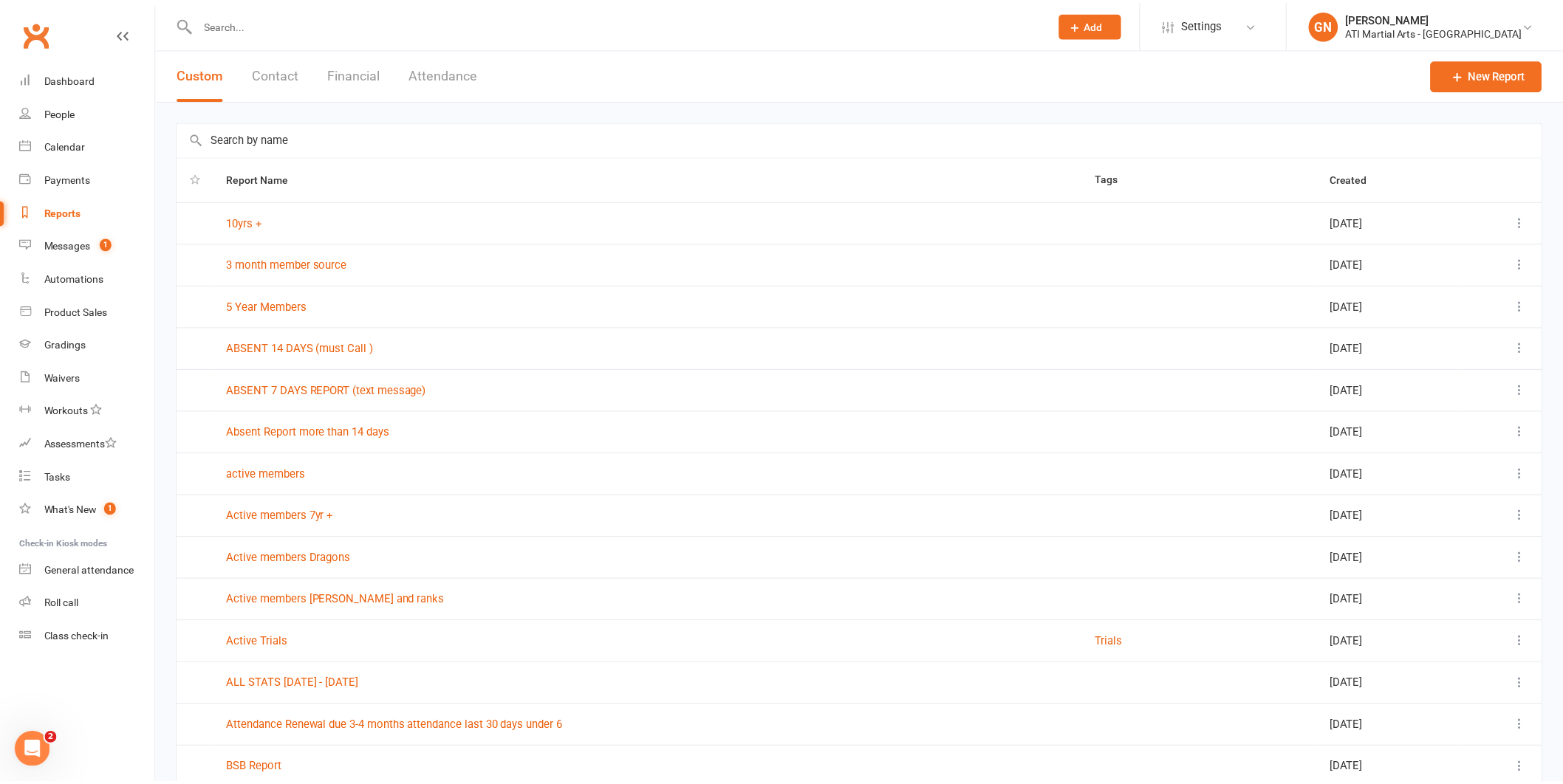
scroll to position [3, 0]
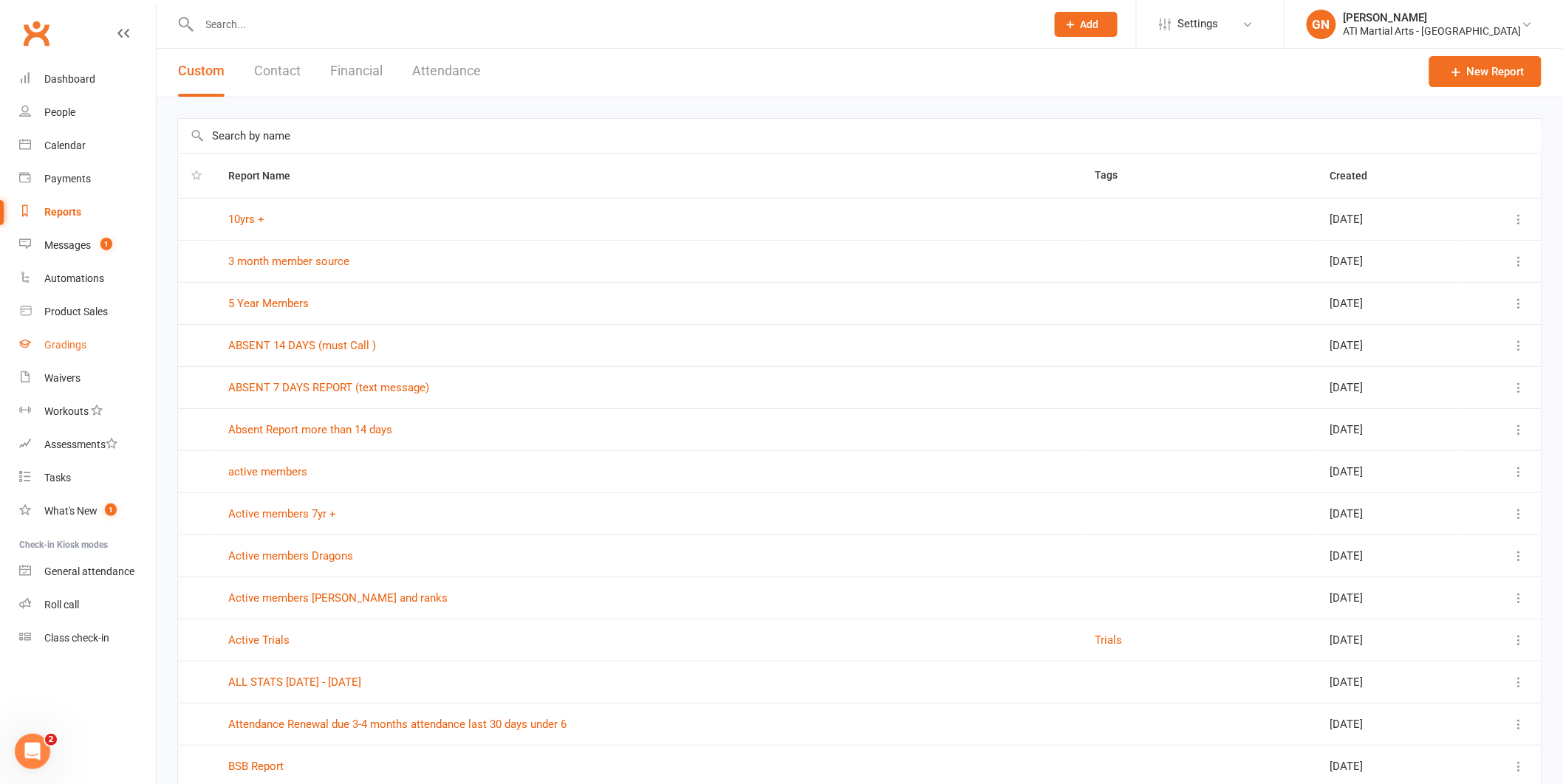
click at [135, 332] on link "Gradings" at bounding box center [87, 345] width 137 height 33
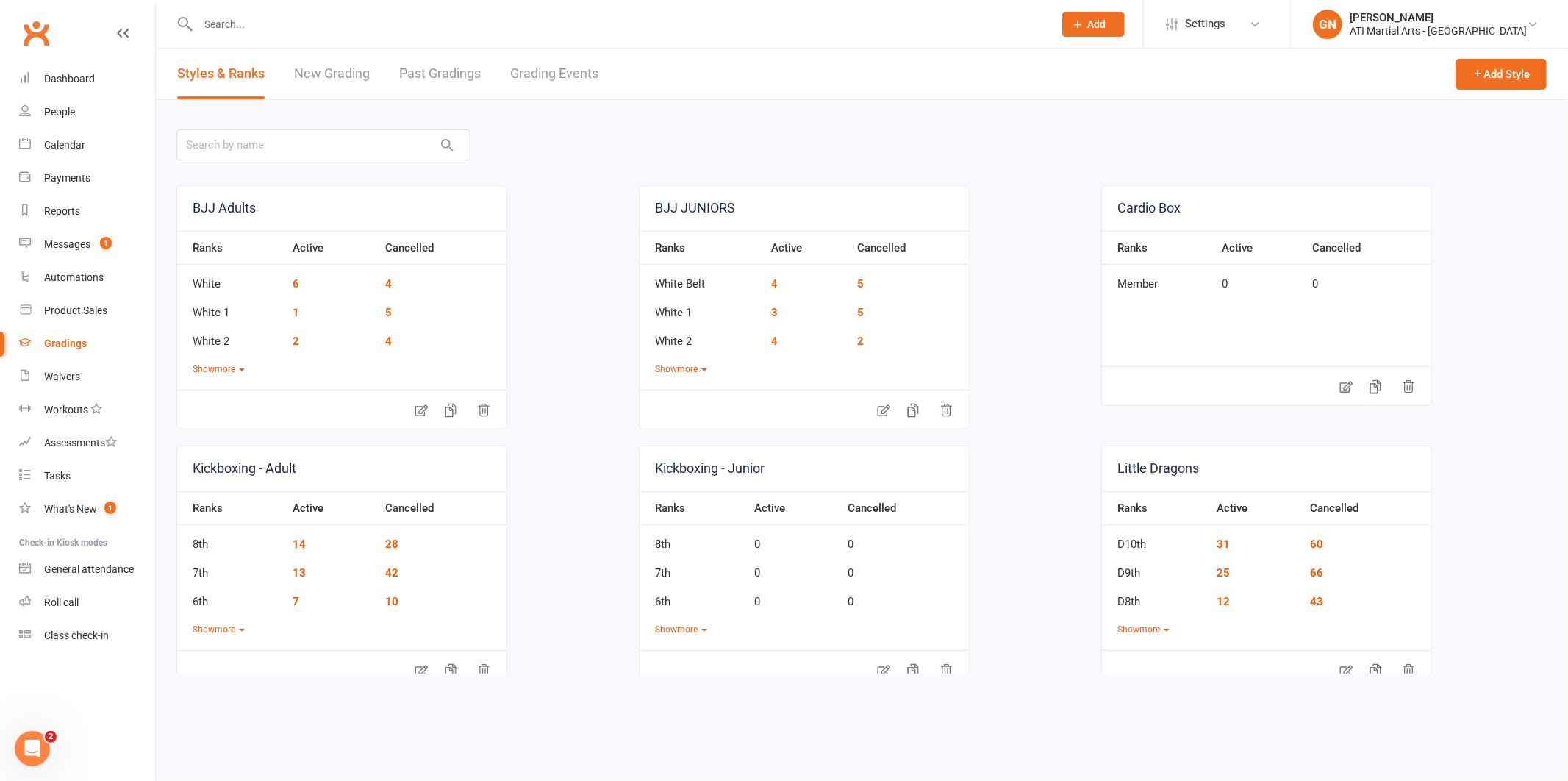
click at [516, 83] on link "Grading Events" at bounding box center [554, 73] width 88 height 51
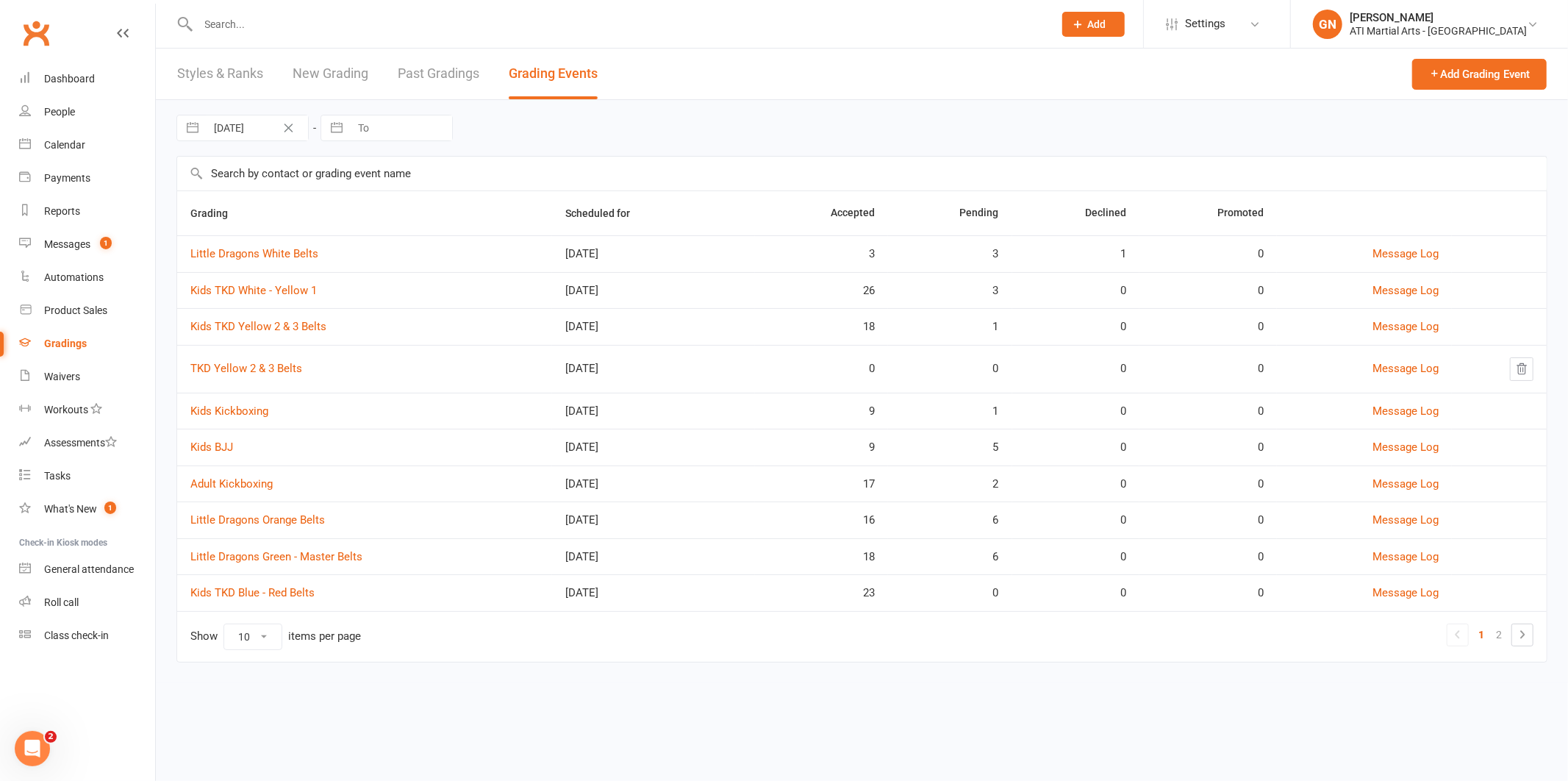
click at [232, 245] on td "Little Dragons White Belts" at bounding box center [365, 253] width 375 height 37
click at [237, 251] on link "Little Dragons White Belts" at bounding box center [254, 253] width 128 height 13
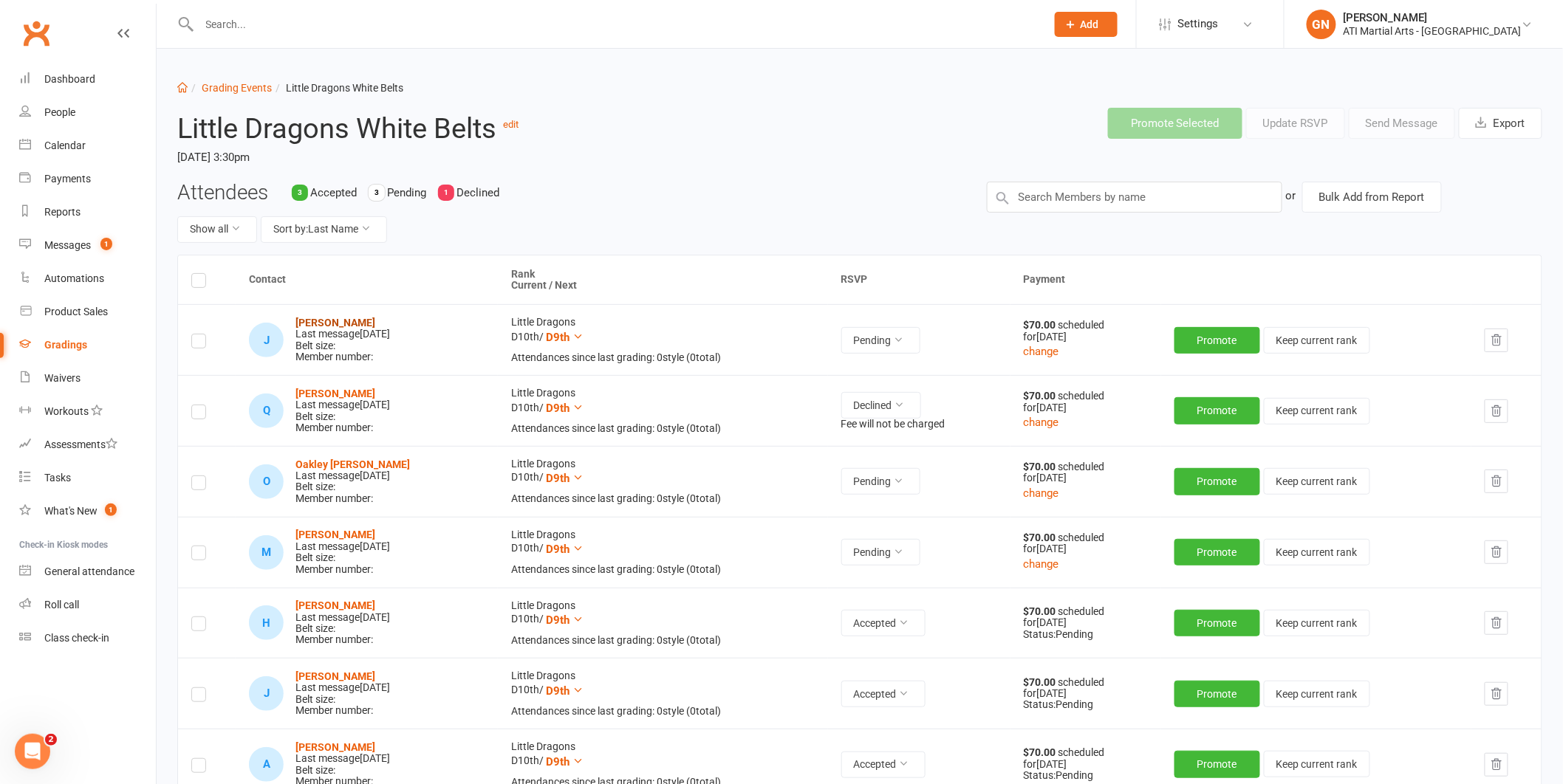
click at [321, 320] on strong "[PERSON_NAME]" at bounding box center [335, 323] width 80 height 12
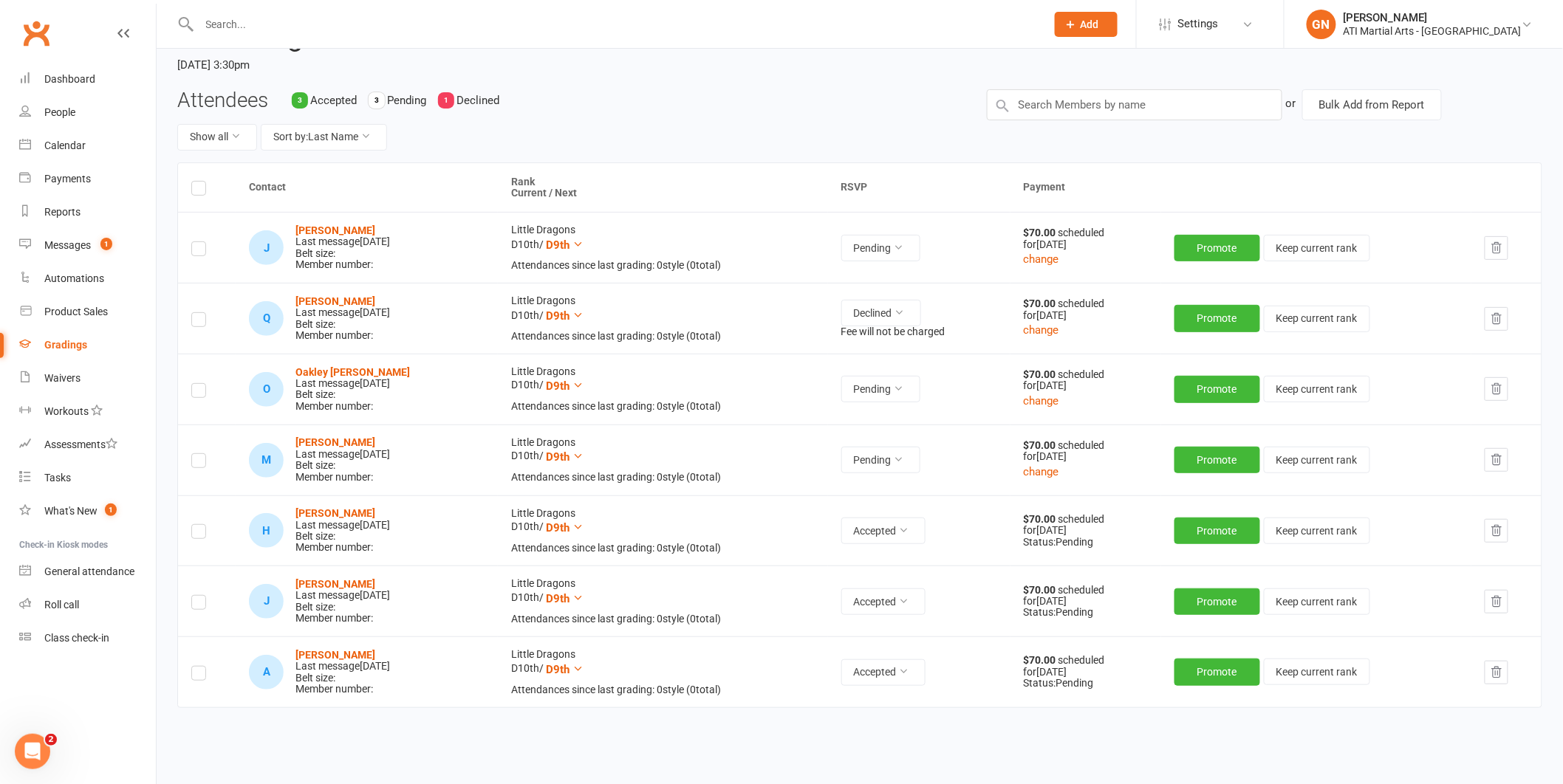
scroll to position [112, 0]
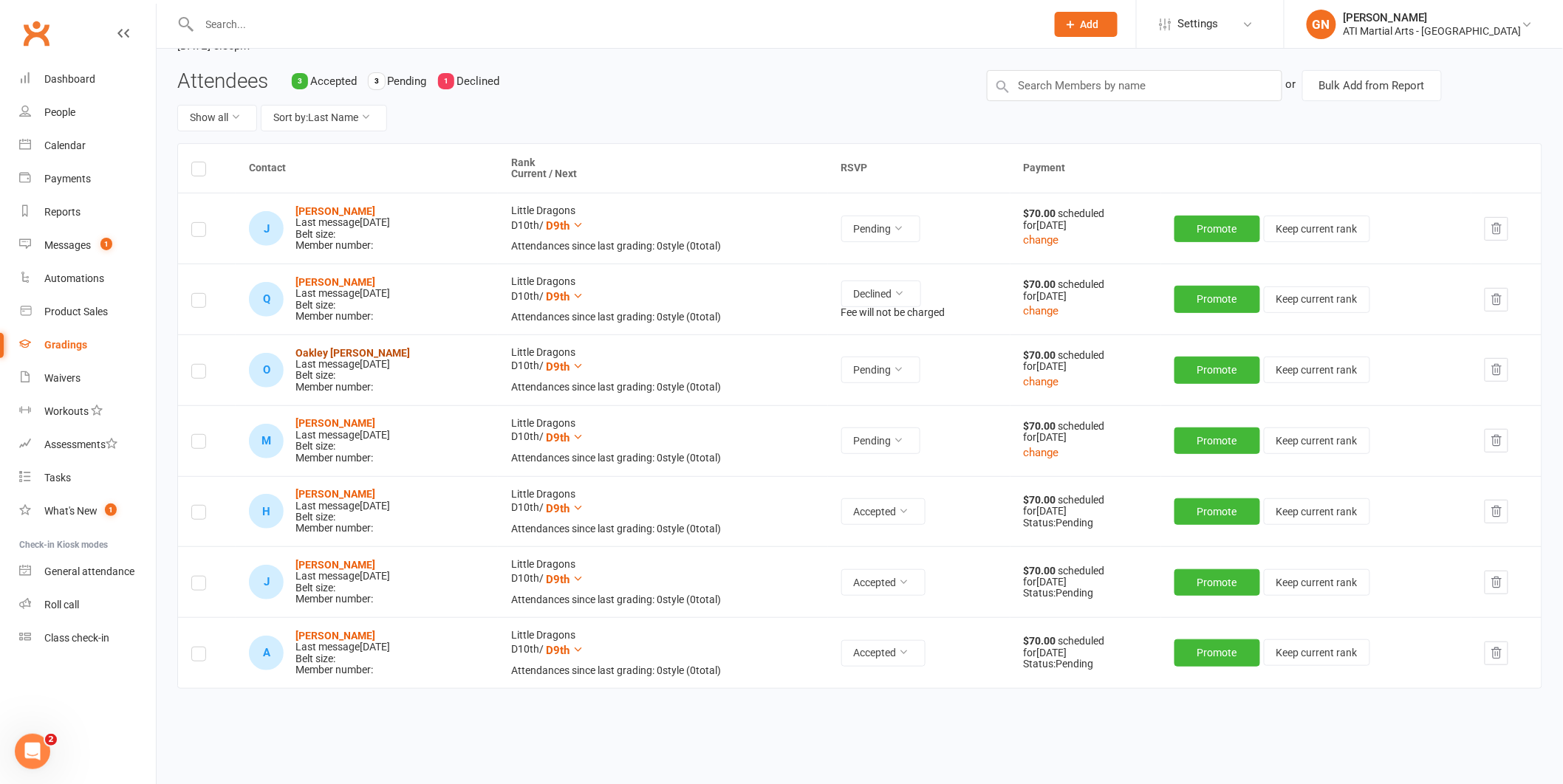
click at [341, 352] on strong "Oakley [PERSON_NAME]" at bounding box center [352, 353] width 115 height 12
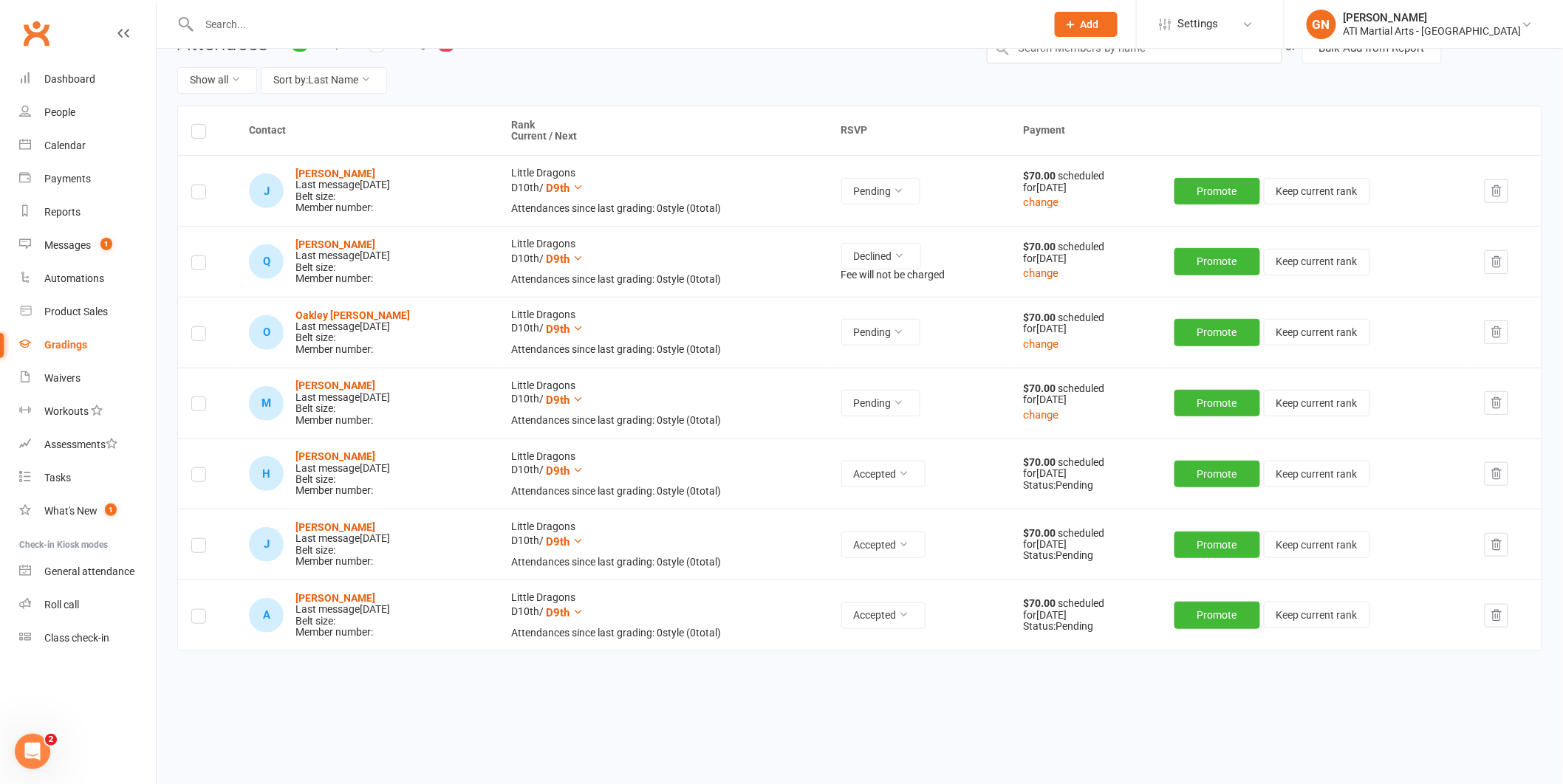
scroll to position [152, 0]
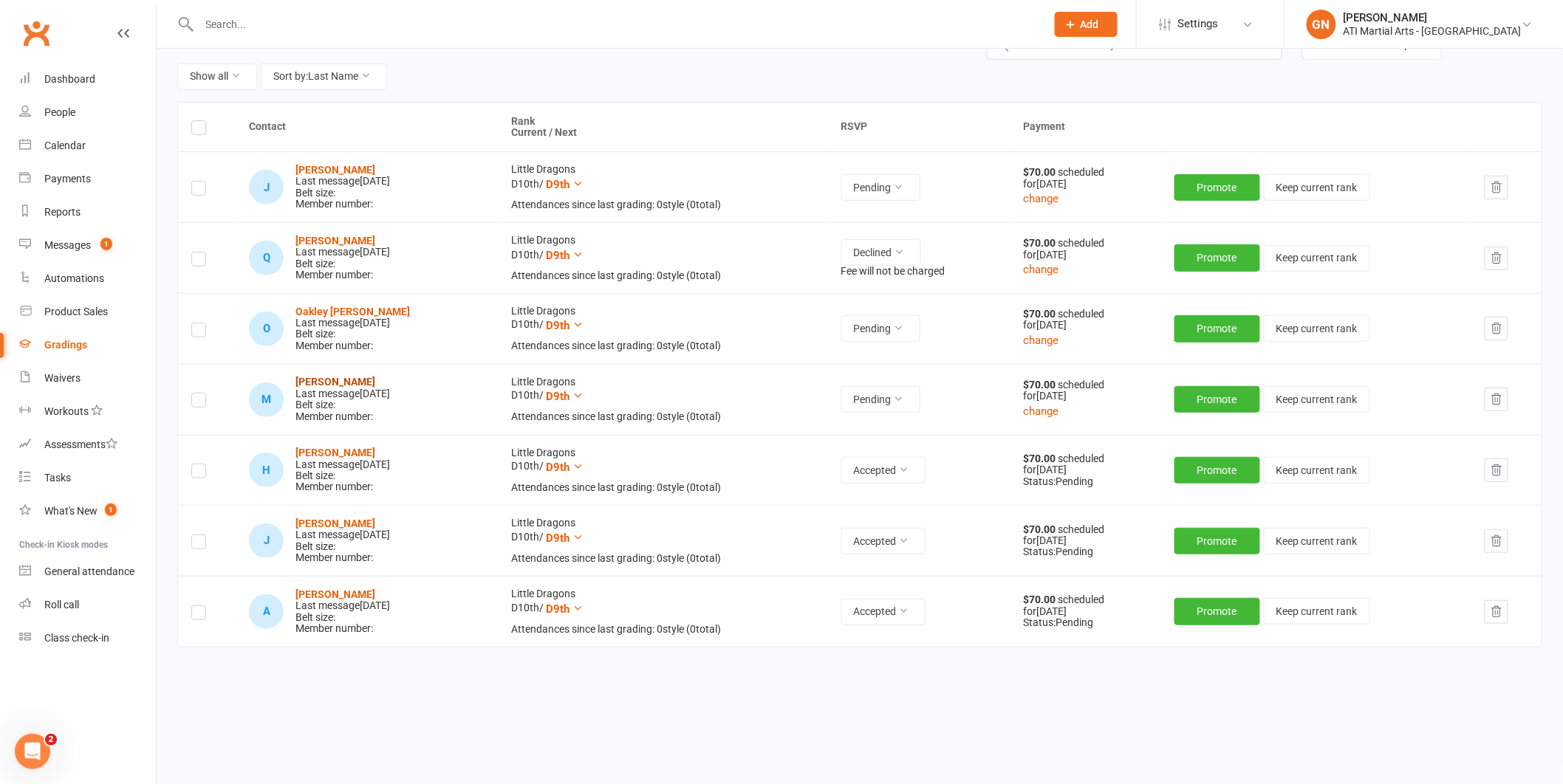
click at [335, 376] on strong "[PERSON_NAME]" at bounding box center [335, 382] width 80 height 12
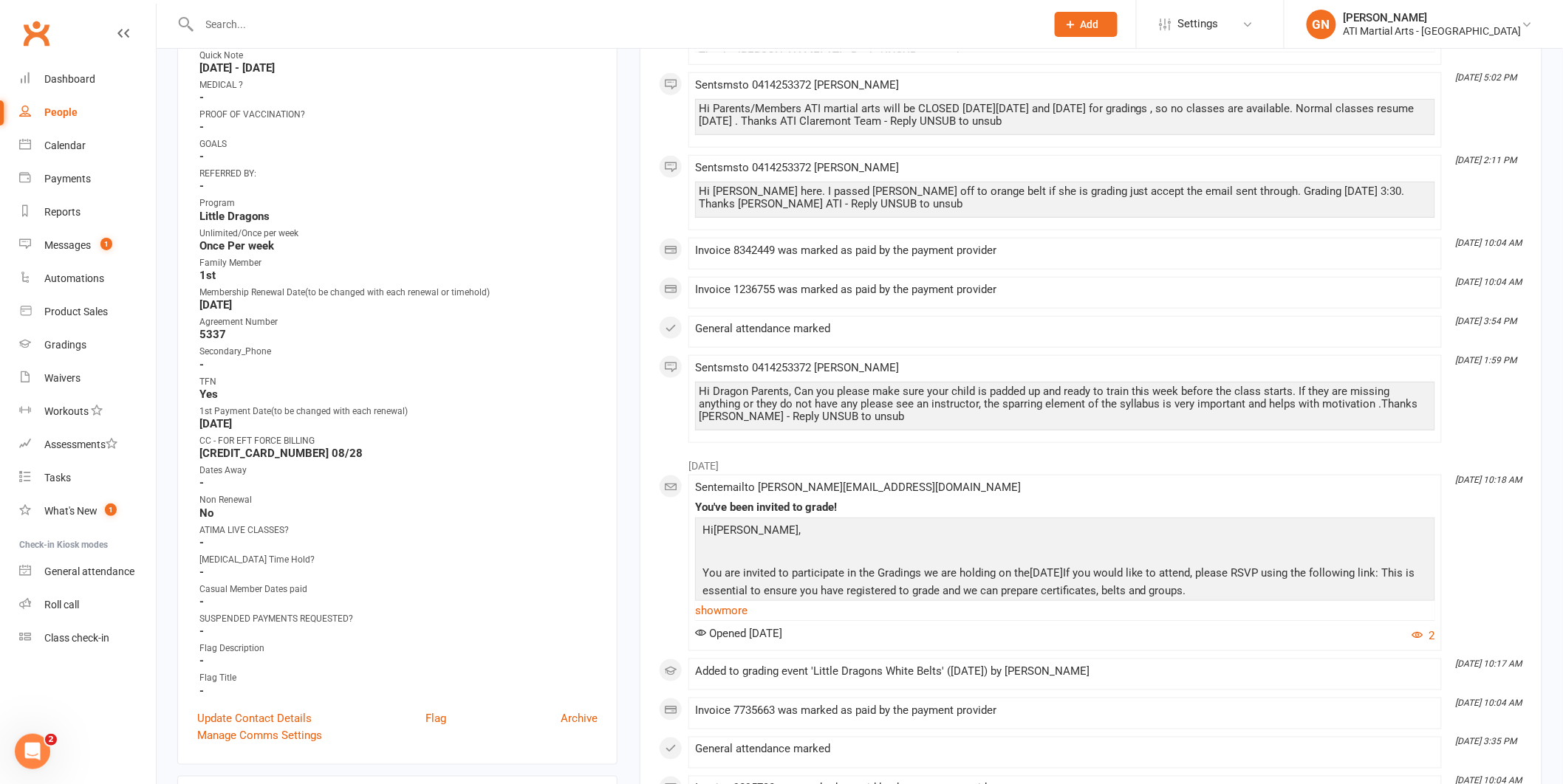
scroll to position [326, 0]
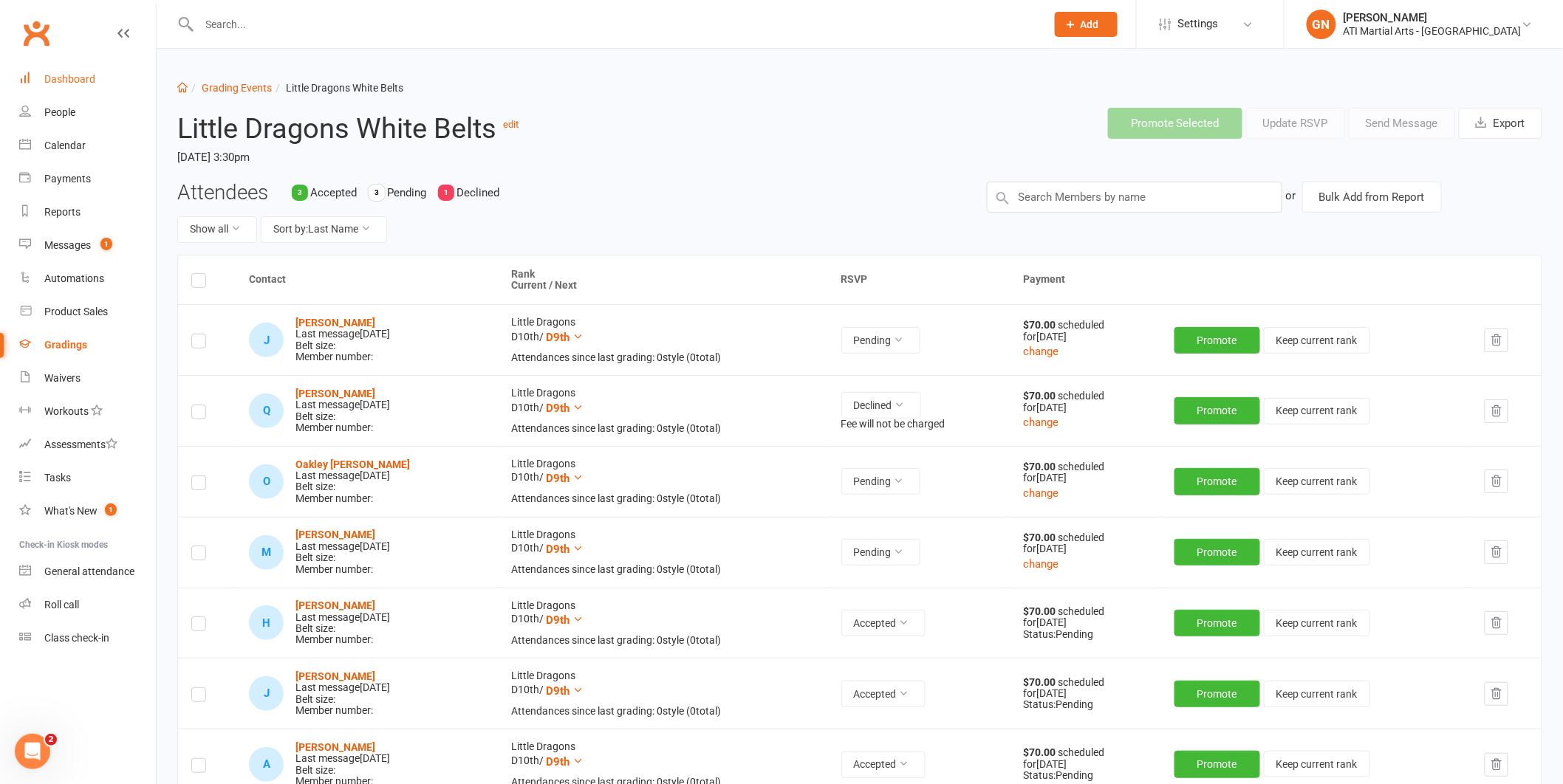
click at [122, 90] on link "Dashboard" at bounding box center [87, 79] width 137 height 33
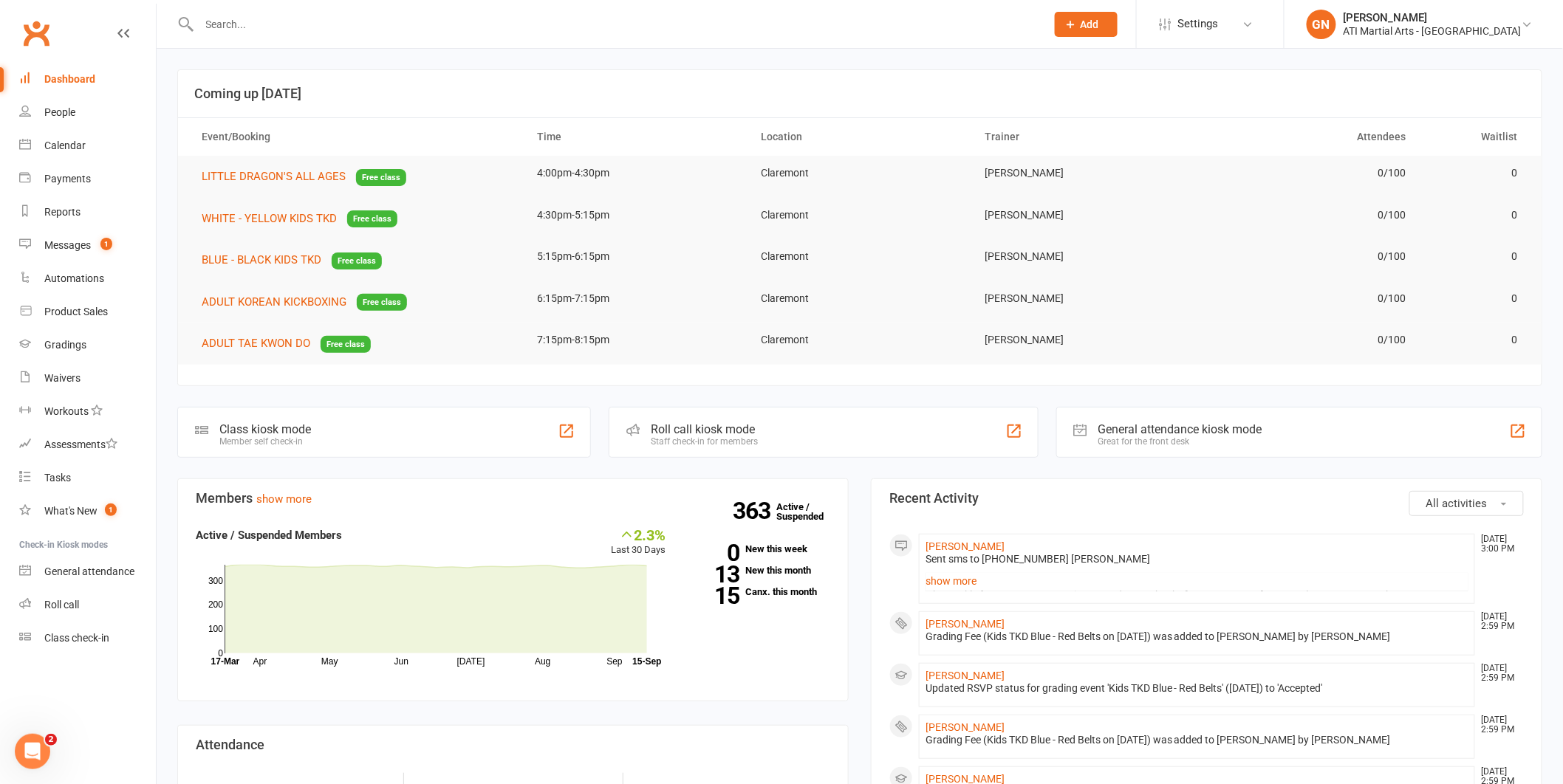
click at [249, 26] on input "text" at bounding box center [616, 24] width 841 height 21
click at [61, 211] on div "Reports" at bounding box center [62, 212] width 36 height 12
select select "50"
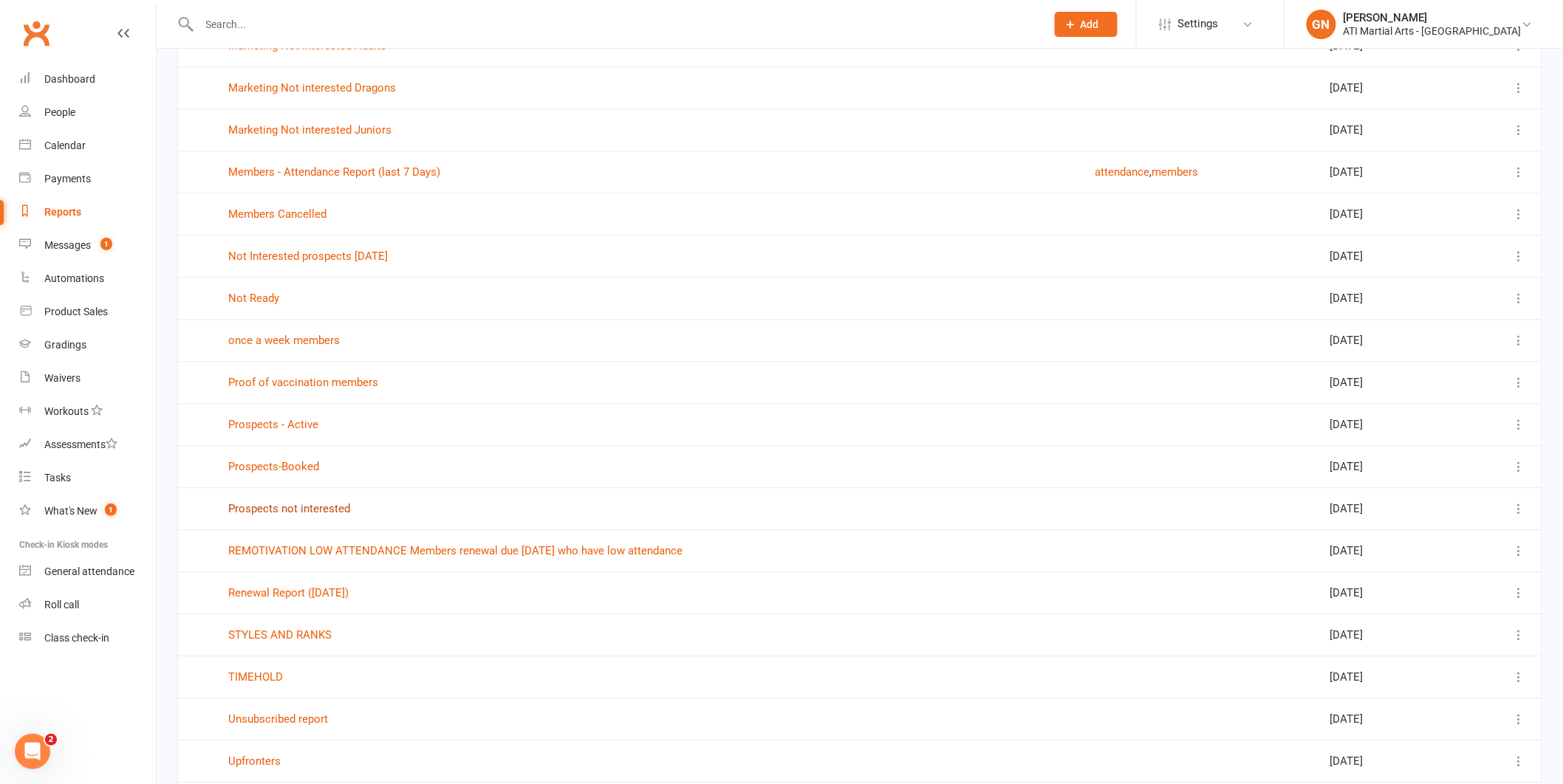
scroll to position [1553, 0]
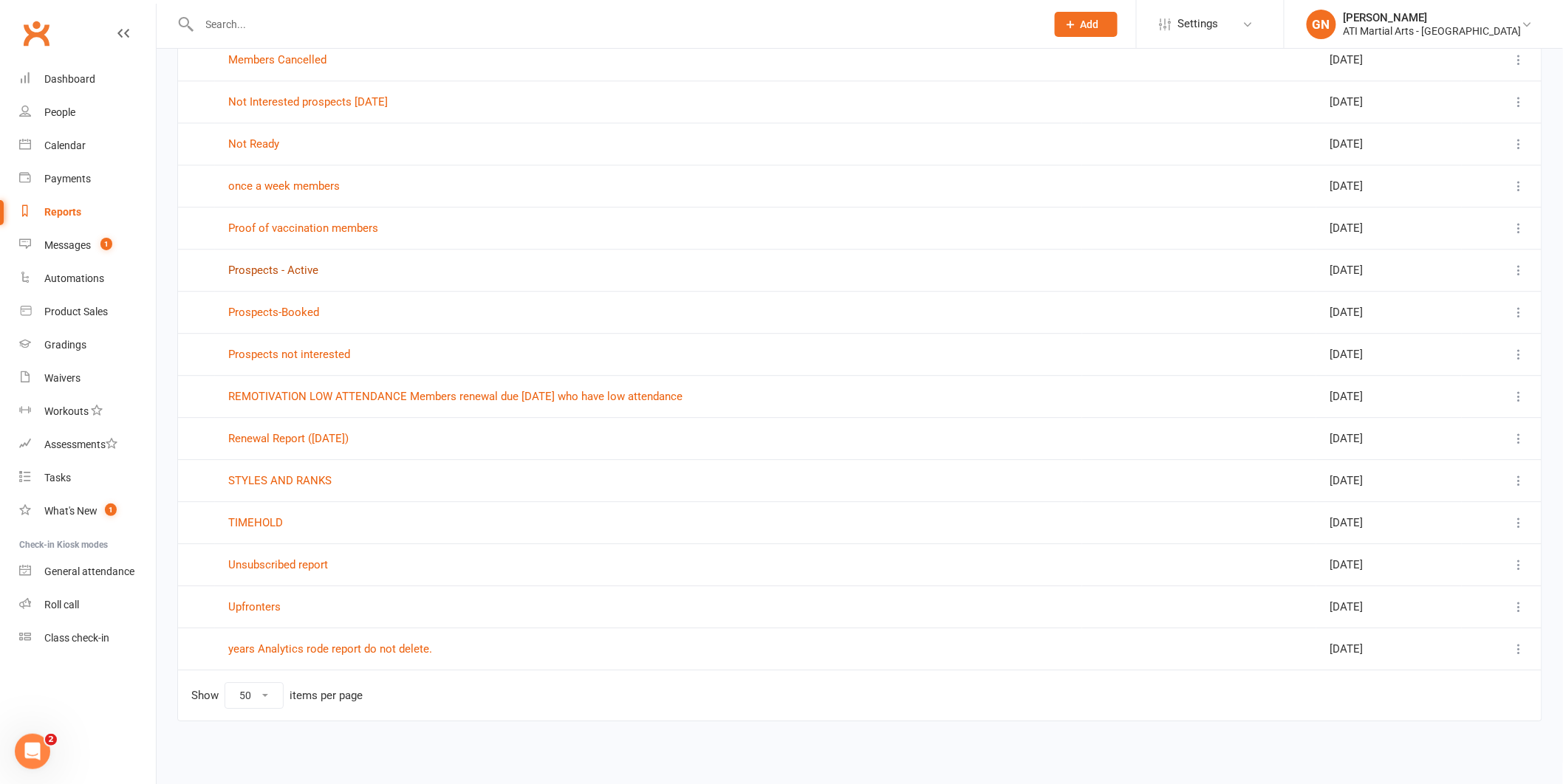
click at [299, 269] on link "Prospects - Active" at bounding box center [273, 269] width 90 height 13
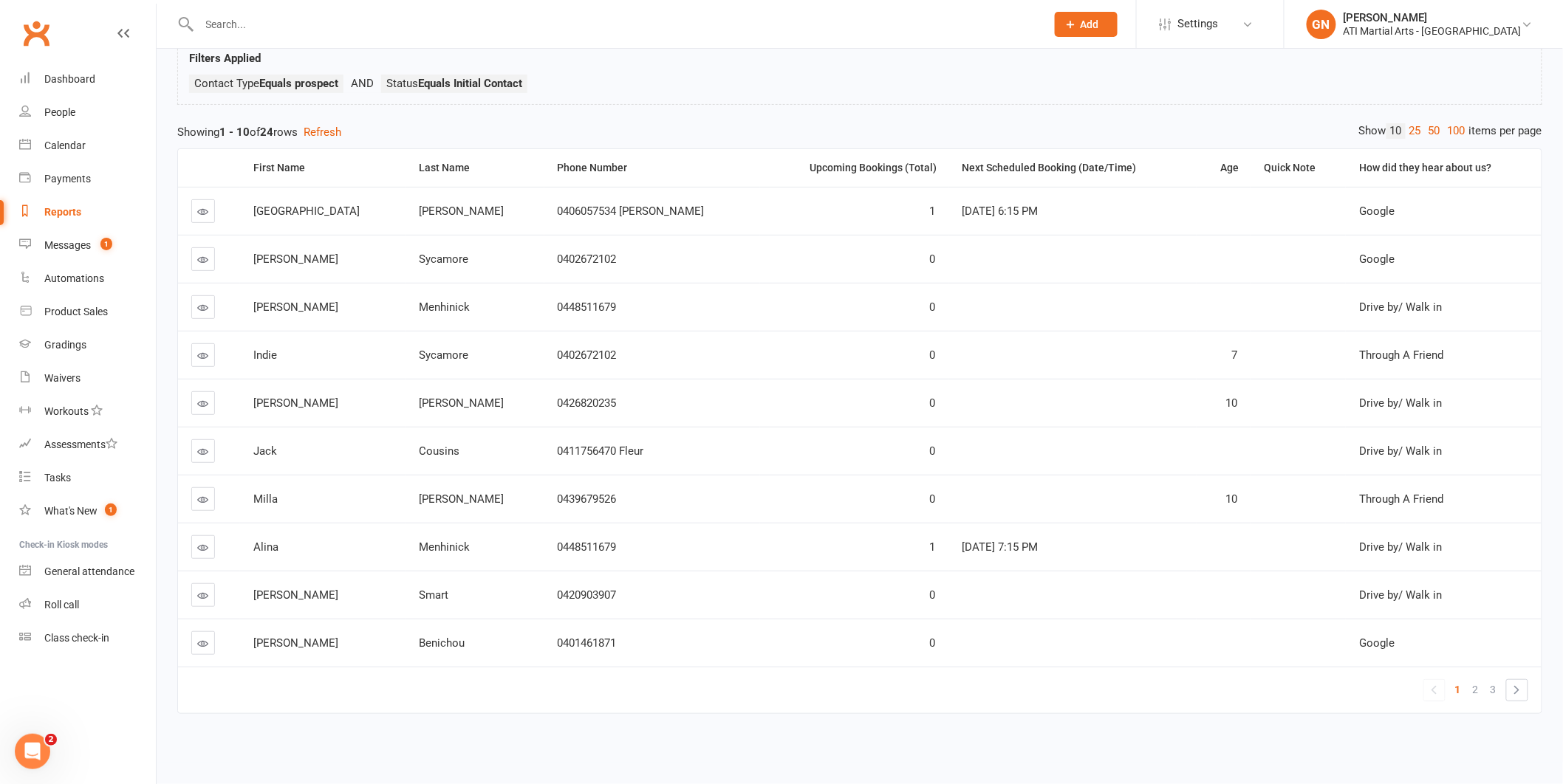
scroll to position [111, 0]
click at [1470, 679] on link "2" at bounding box center [1475, 689] width 18 height 21
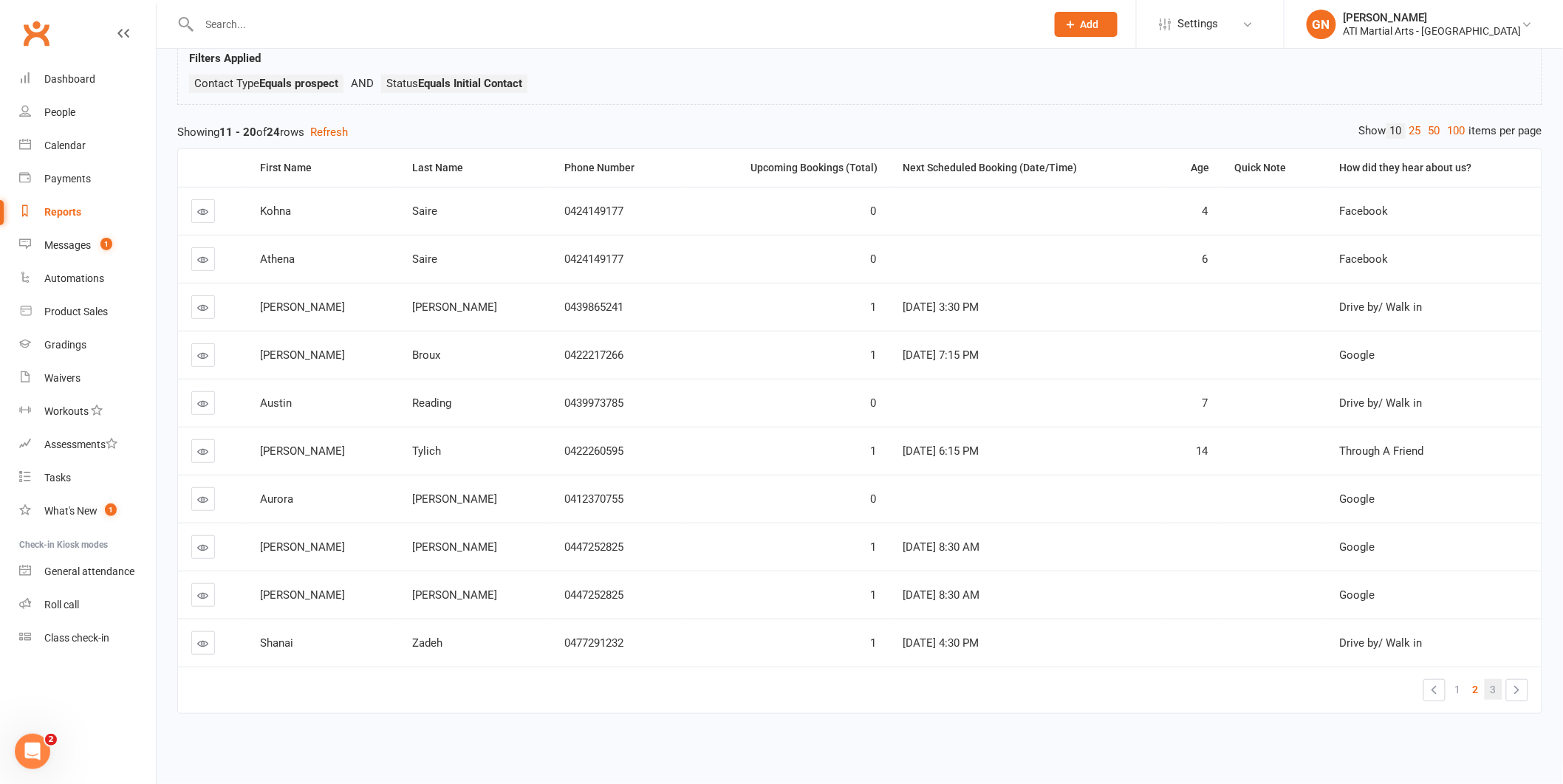
click at [1496, 679] on link "3" at bounding box center [1493, 689] width 18 height 21
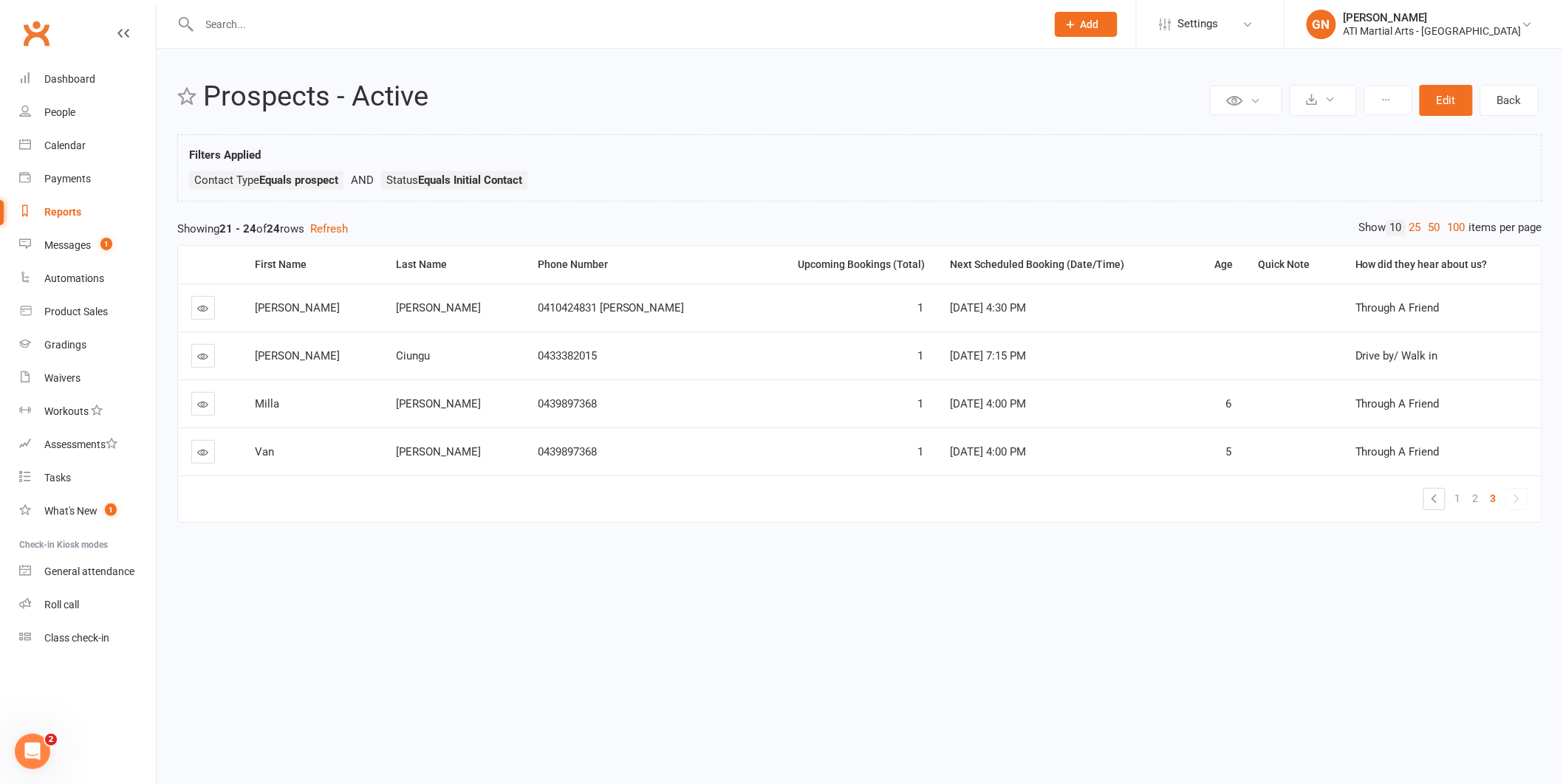
scroll to position [0, 0]
click at [75, 132] on link "Calendar" at bounding box center [87, 145] width 137 height 33
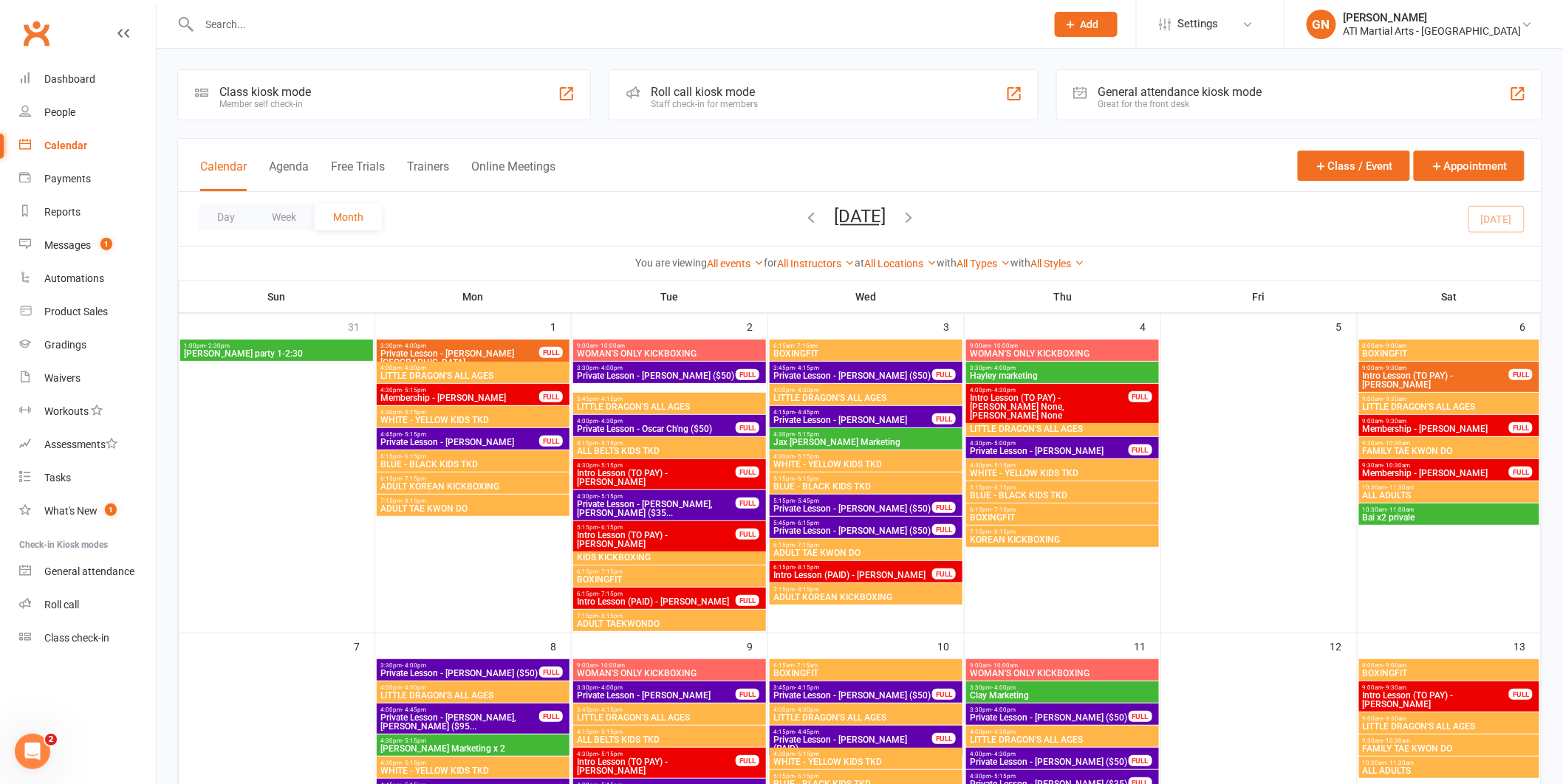
click at [229, 22] on input "text" at bounding box center [616, 24] width 841 height 21
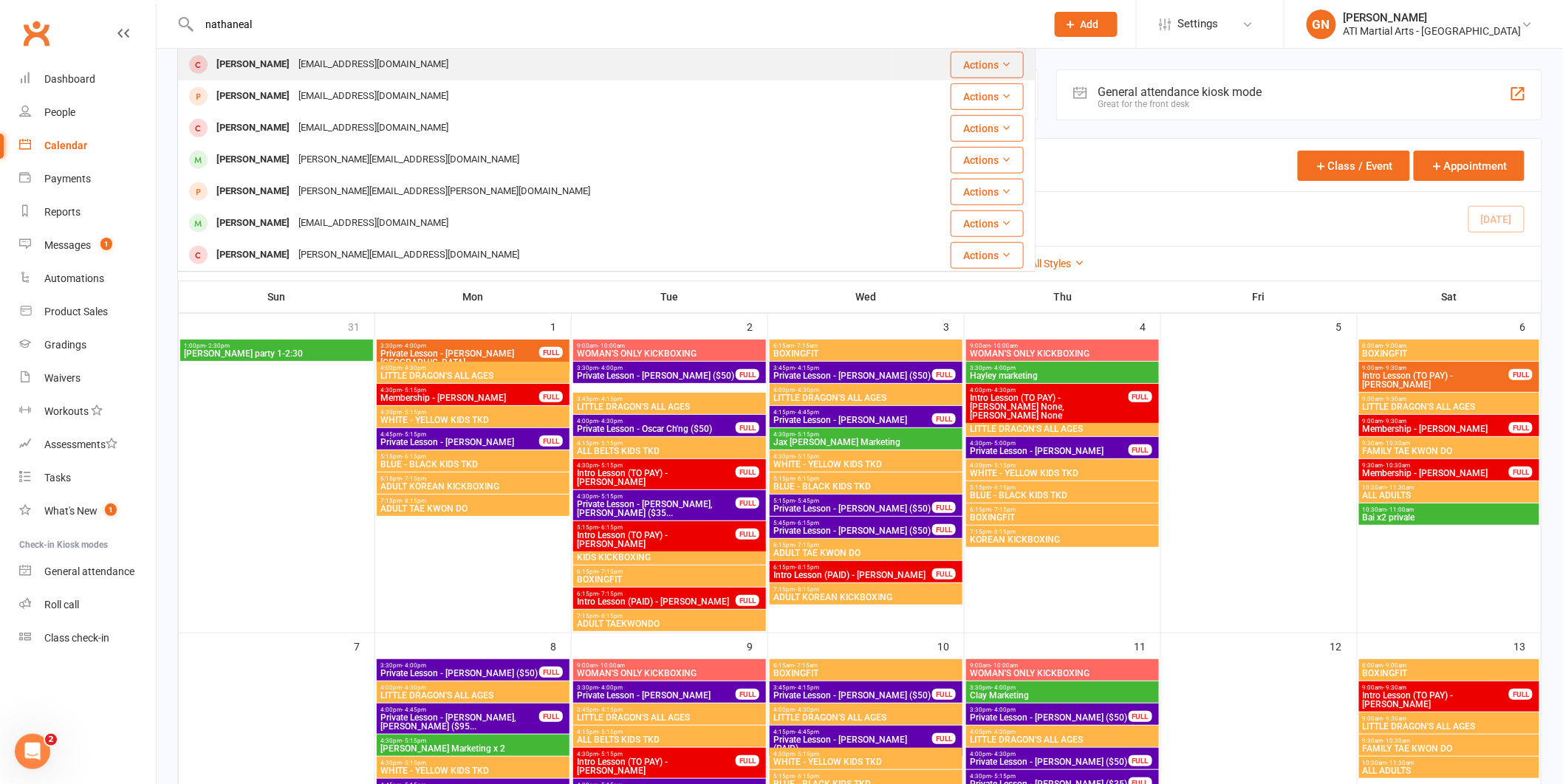
scroll to position [409, 0]
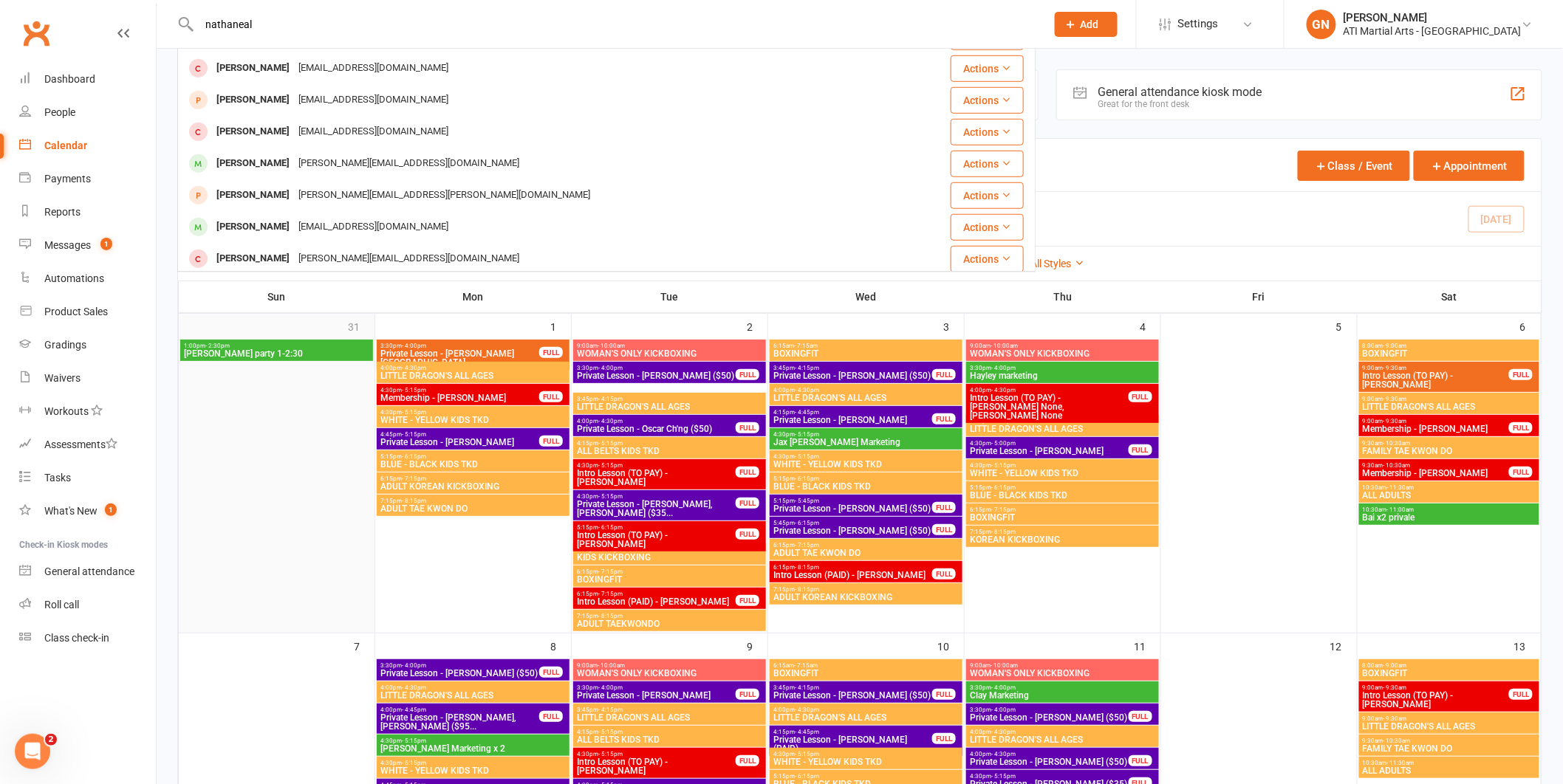
type input "nathaneal"
click at [239, 429] on div at bounding box center [276, 485] width 192 height 292
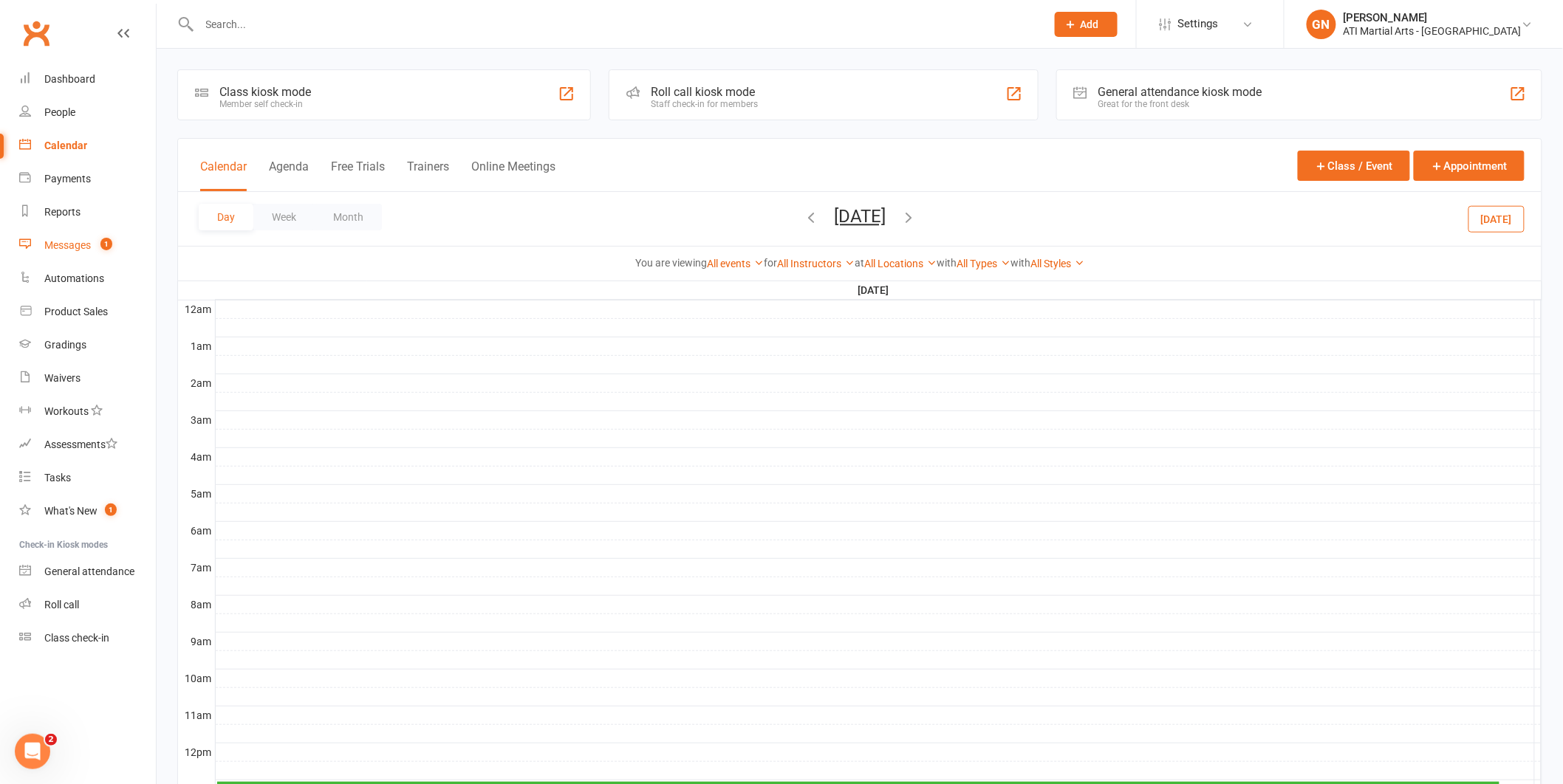
click at [70, 243] on div "Messages" at bounding box center [67, 245] width 47 height 12
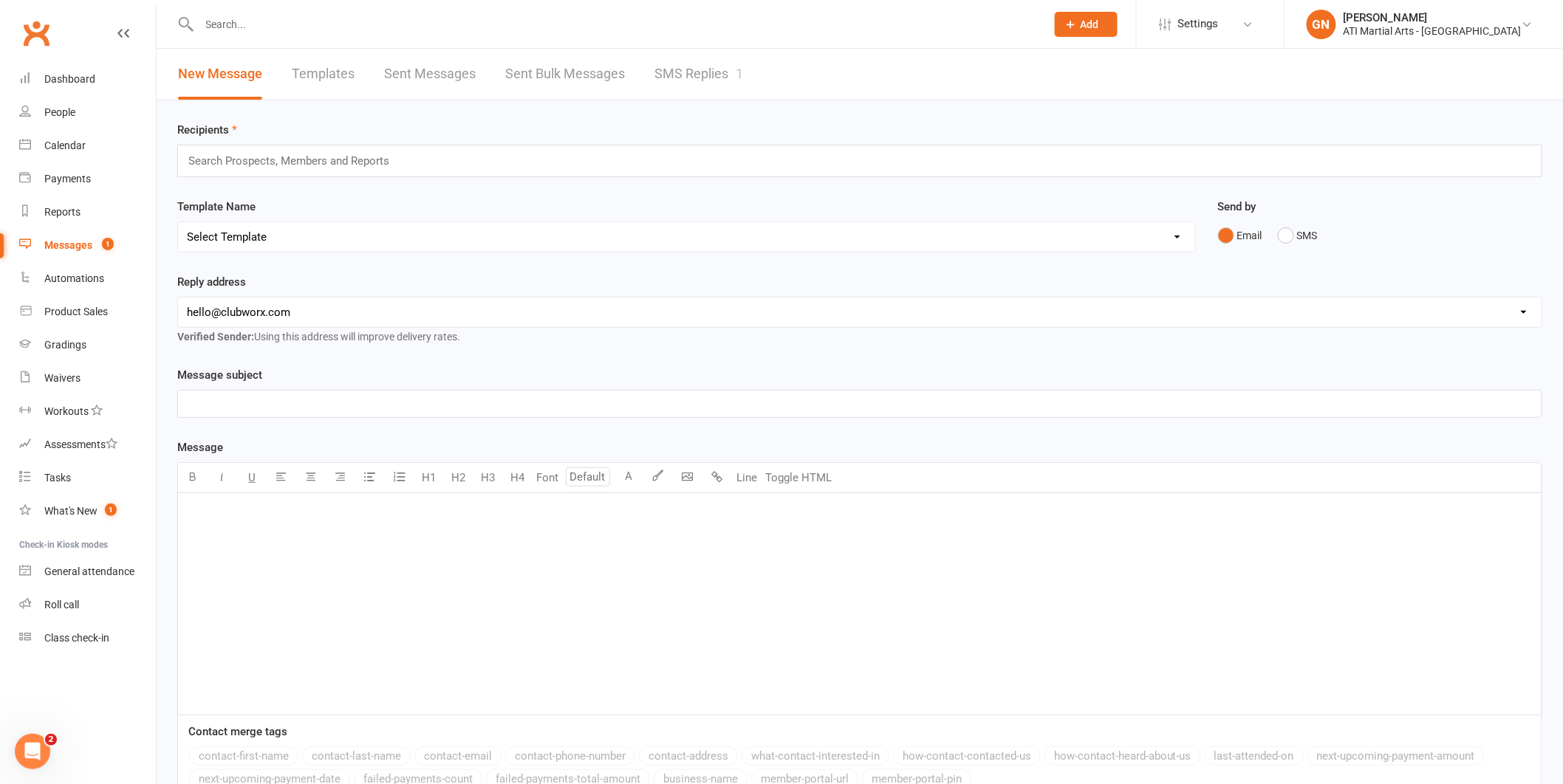
click at [719, 73] on link "SMS Replies 1" at bounding box center [698, 74] width 89 height 51
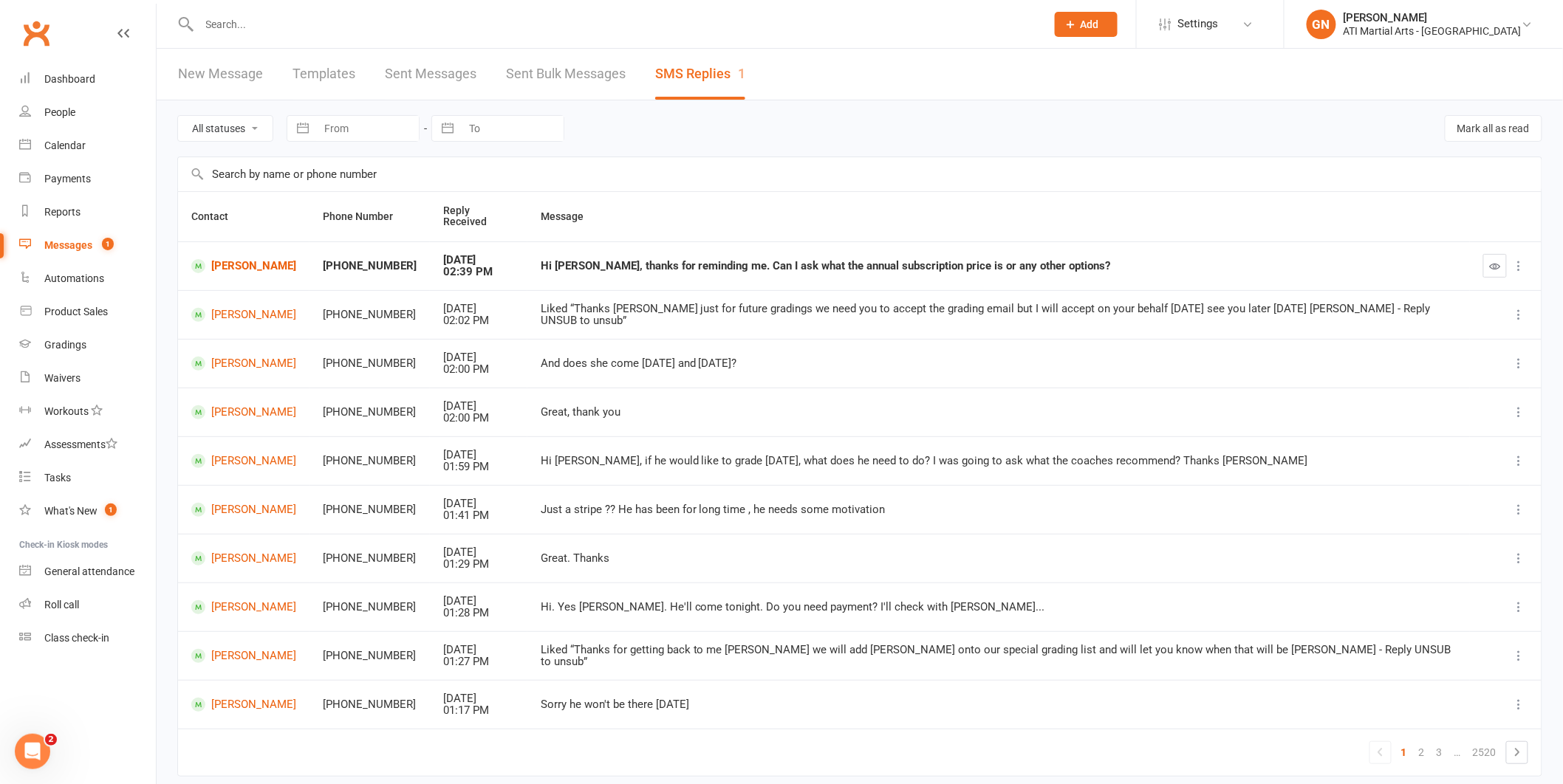
click at [254, 33] on input "text" at bounding box center [616, 24] width 841 height 21
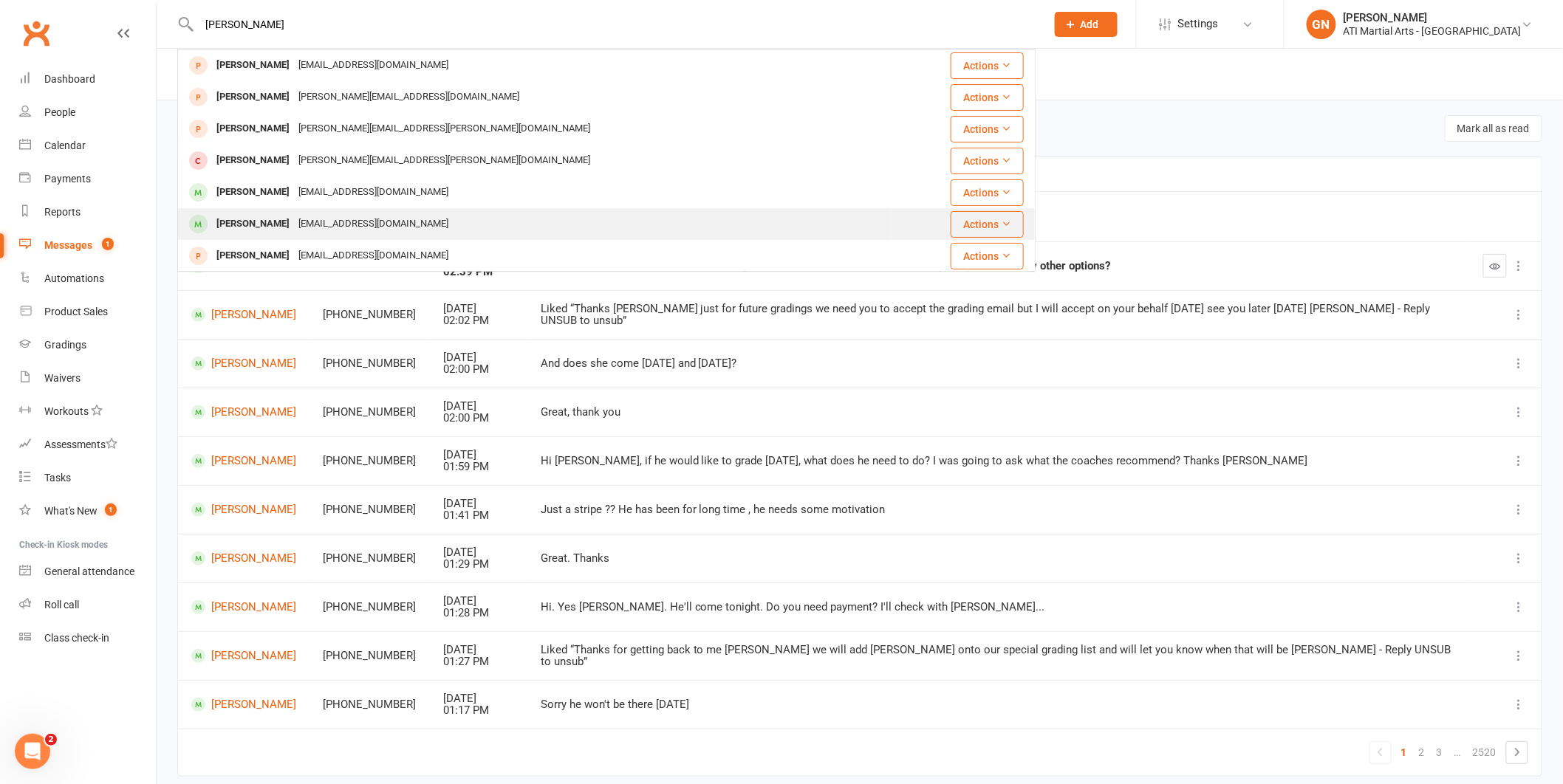
type input "[PERSON_NAME]"
click at [269, 221] on div "[PERSON_NAME]" at bounding box center [253, 223] width 82 height 21
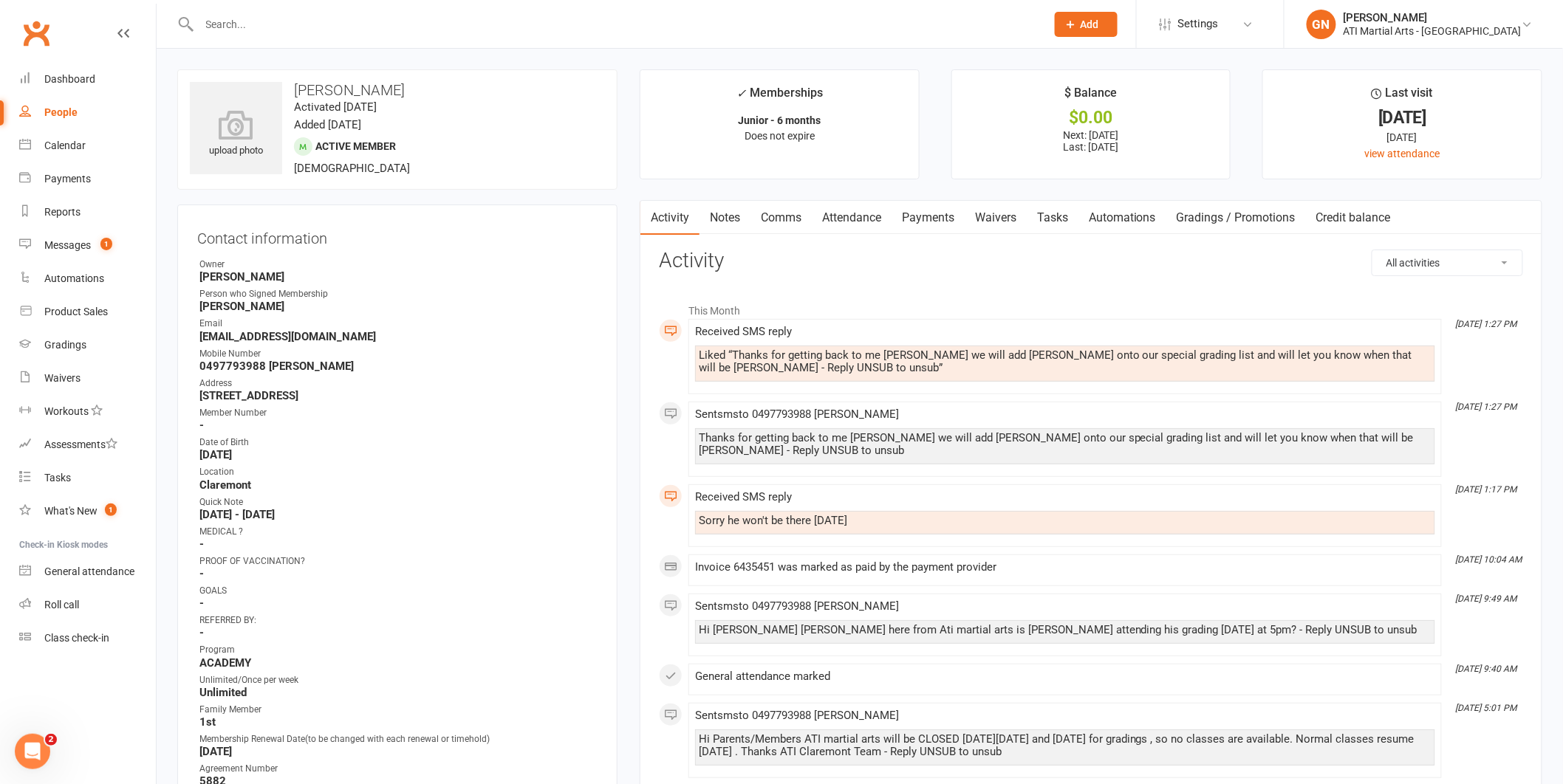
click at [807, 218] on link "Comms" at bounding box center [781, 218] width 61 height 34
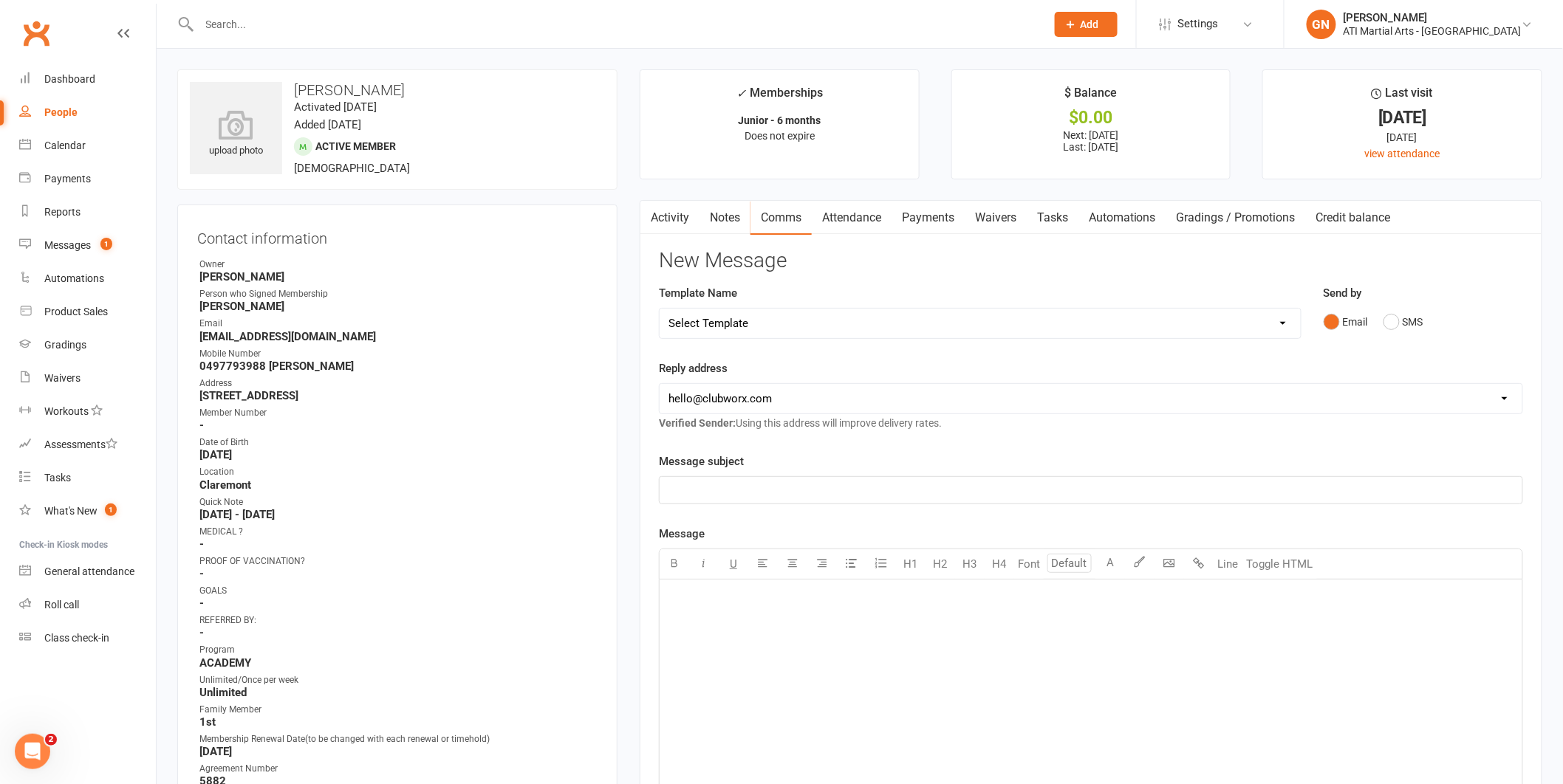
drag, startPoint x: 722, startPoint y: 588, endPoint x: 1099, endPoint y: 619, distance: 378.3
click at [722, 588] on div "﻿" at bounding box center [1091, 690] width 862 height 221
click at [1398, 323] on button "SMS" at bounding box center [1404, 322] width 40 height 28
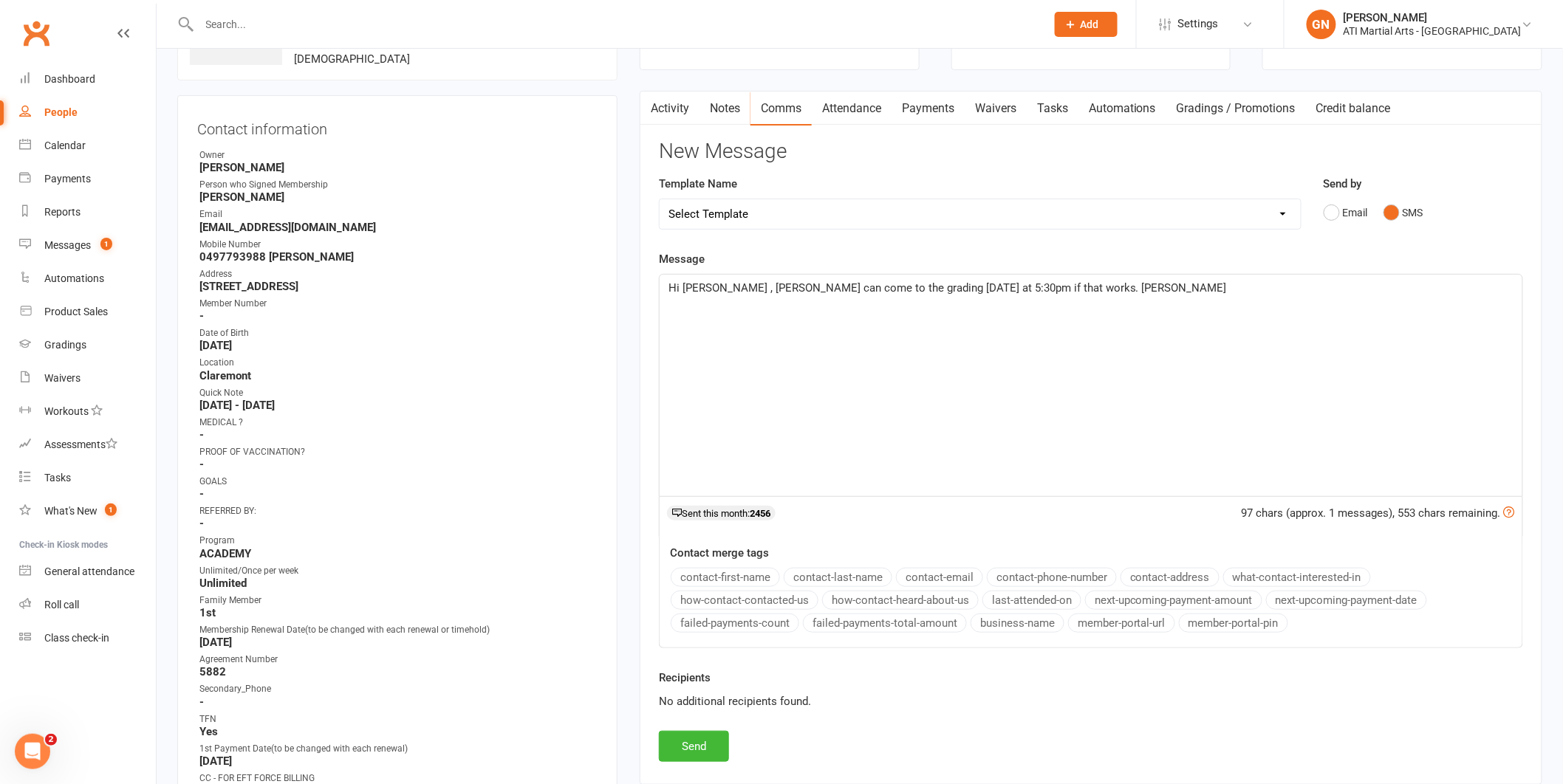
scroll to position [138, 0]
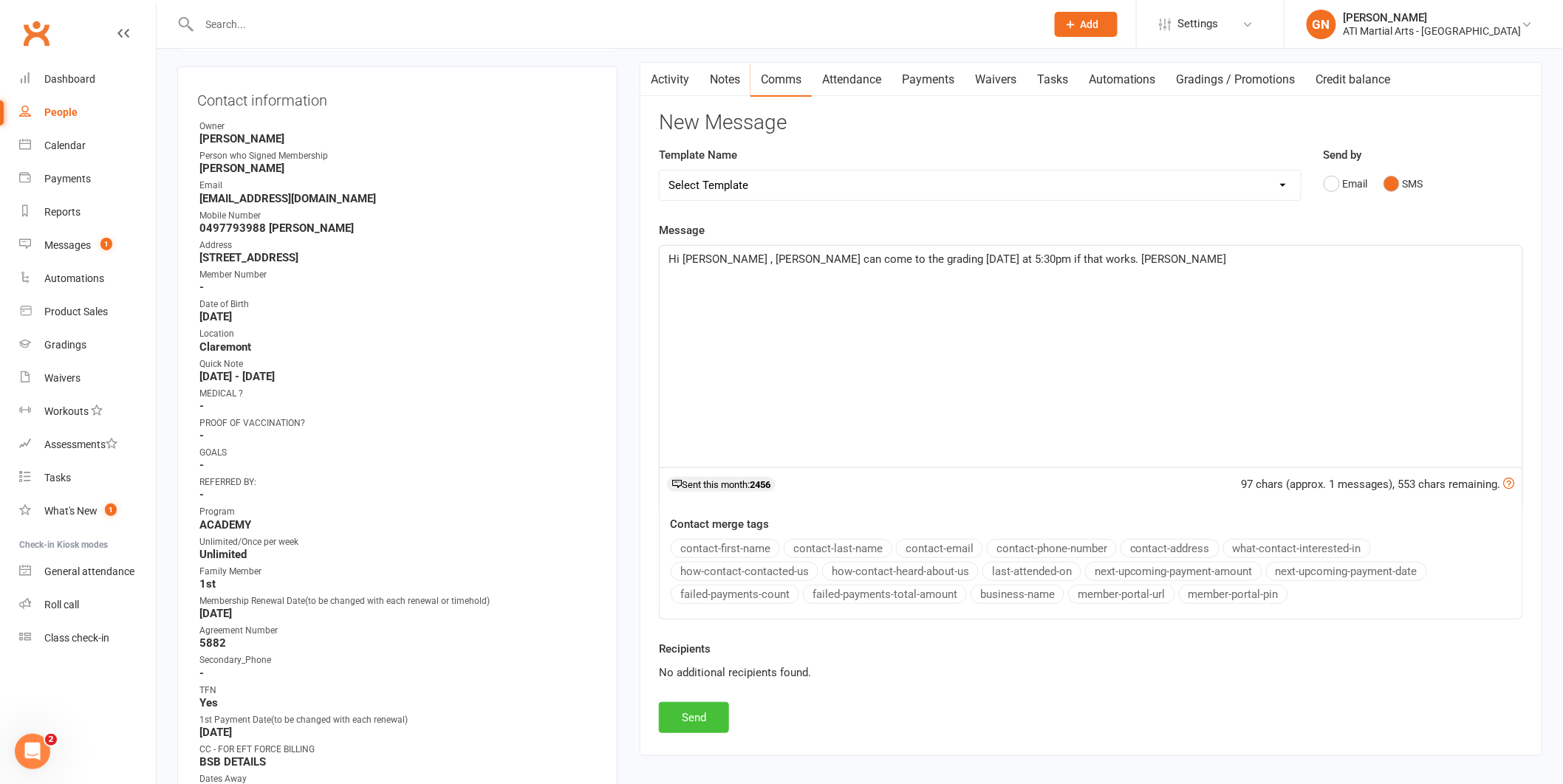
click at [678, 719] on button "Send" at bounding box center [694, 717] width 70 height 31
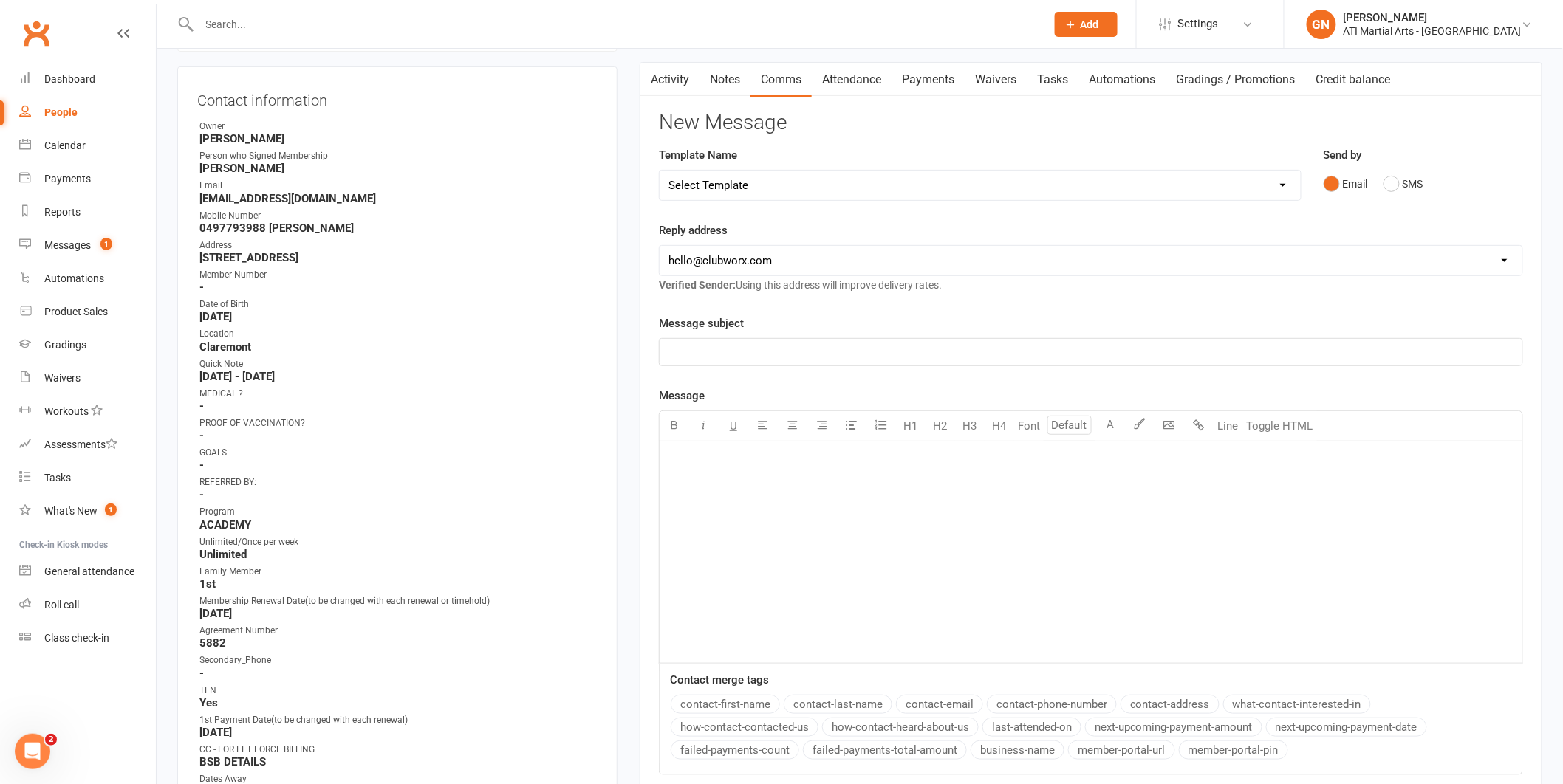
click at [259, 32] on input "text" at bounding box center [616, 24] width 841 height 21
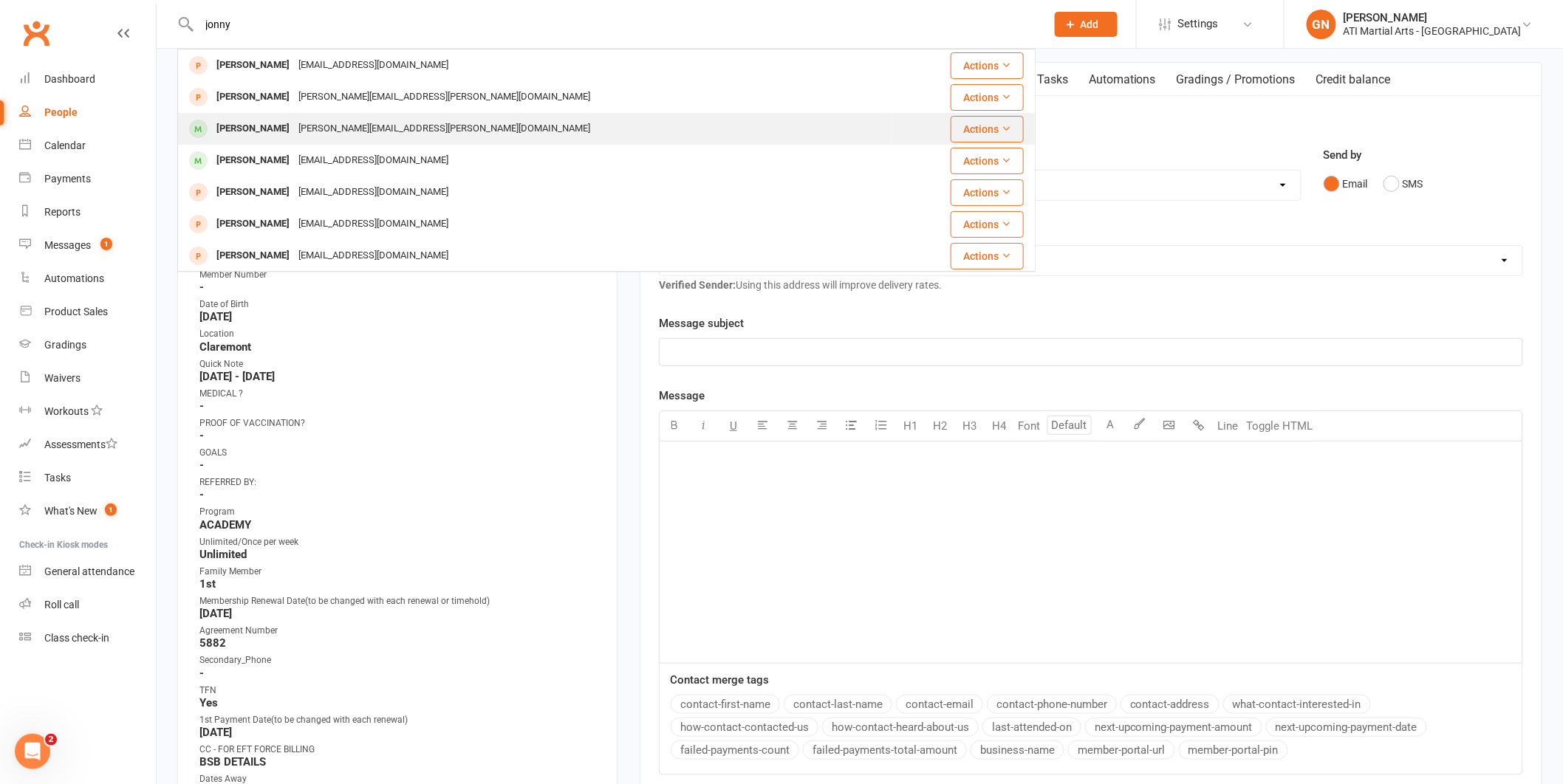
type input "jonny"
click at [243, 125] on div "[PERSON_NAME]" at bounding box center [253, 129] width 82 height 21
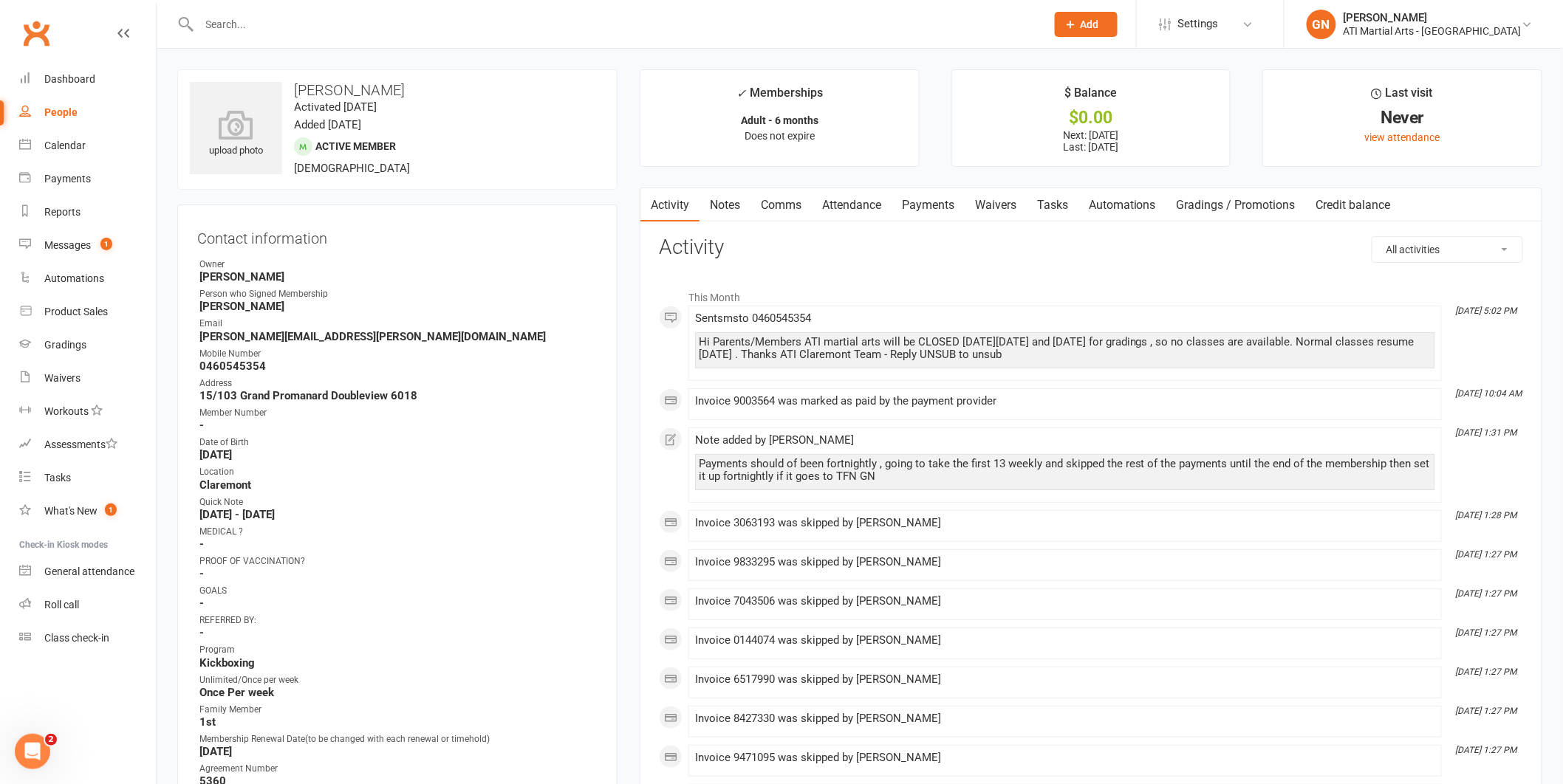
click at [768, 202] on link "Comms" at bounding box center [781, 205] width 61 height 34
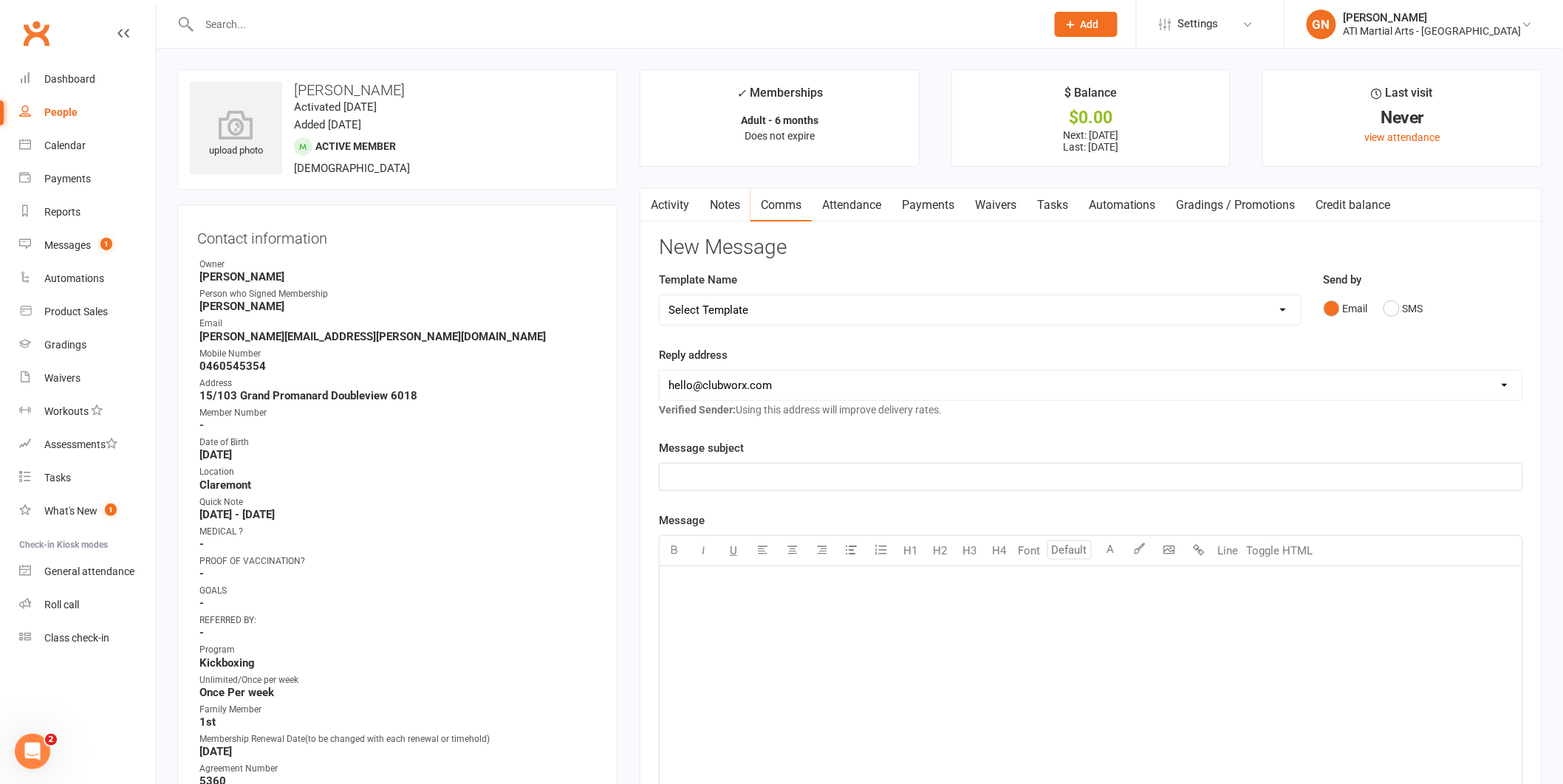
drag, startPoint x: 757, startPoint y: 597, endPoint x: 886, endPoint y: 645, distance: 137.6
click at [788, 611] on div "﻿" at bounding box center [1091, 676] width 862 height 221
click at [798, 586] on span "Hi [PERSON_NAME] . 1pm [DATE] private with [PERSON_NAME] ." at bounding box center [827, 584] width 319 height 13
click at [965, 585] on p "Hi [PERSON_NAME] . 1pm [DATE] private with [PERSON_NAME] ." at bounding box center [1091, 585] width 845 height 18
click at [922, 583] on span "Hi [PERSON_NAME] . 1pm [DATE] private with [PERSON_NAME] . does that" at bounding box center [853, 584] width 372 height 13
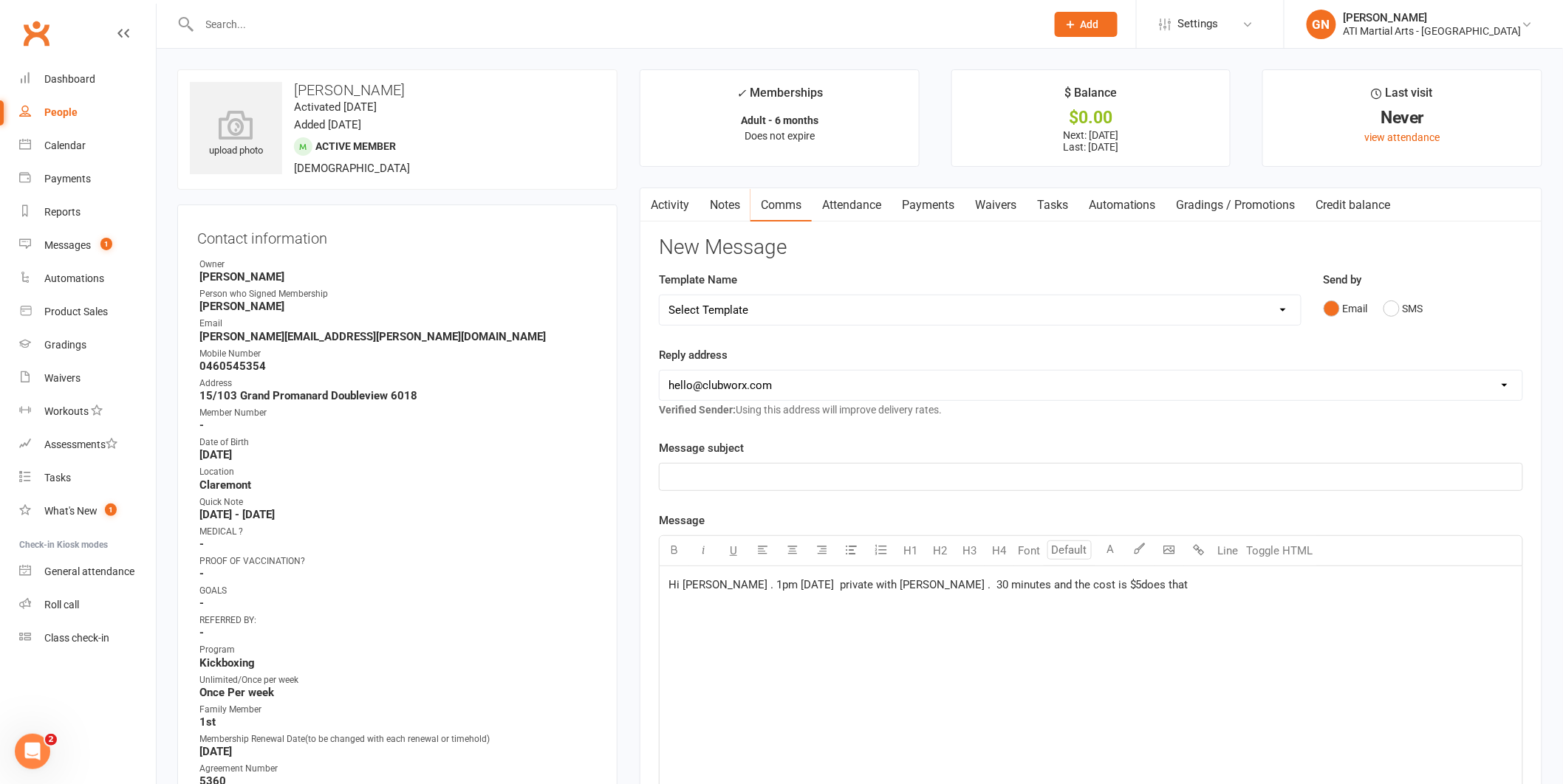
click at [1070, 581] on span "Hi [PERSON_NAME] . 1pm [DATE] private with [PERSON_NAME] . 30 minutes and the c…" at bounding box center [928, 584] width 520 height 13
click at [1154, 587] on p "Hi [PERSON_NAME] . 1pm [DATE] private with [PERSON_NAME] . 30 minutes and the c…" at bounding box center [1091, 585] width 845 height 18
click at [1393, 309] on button "SMS" at bounding box center [1404, 309] width 40 height 28
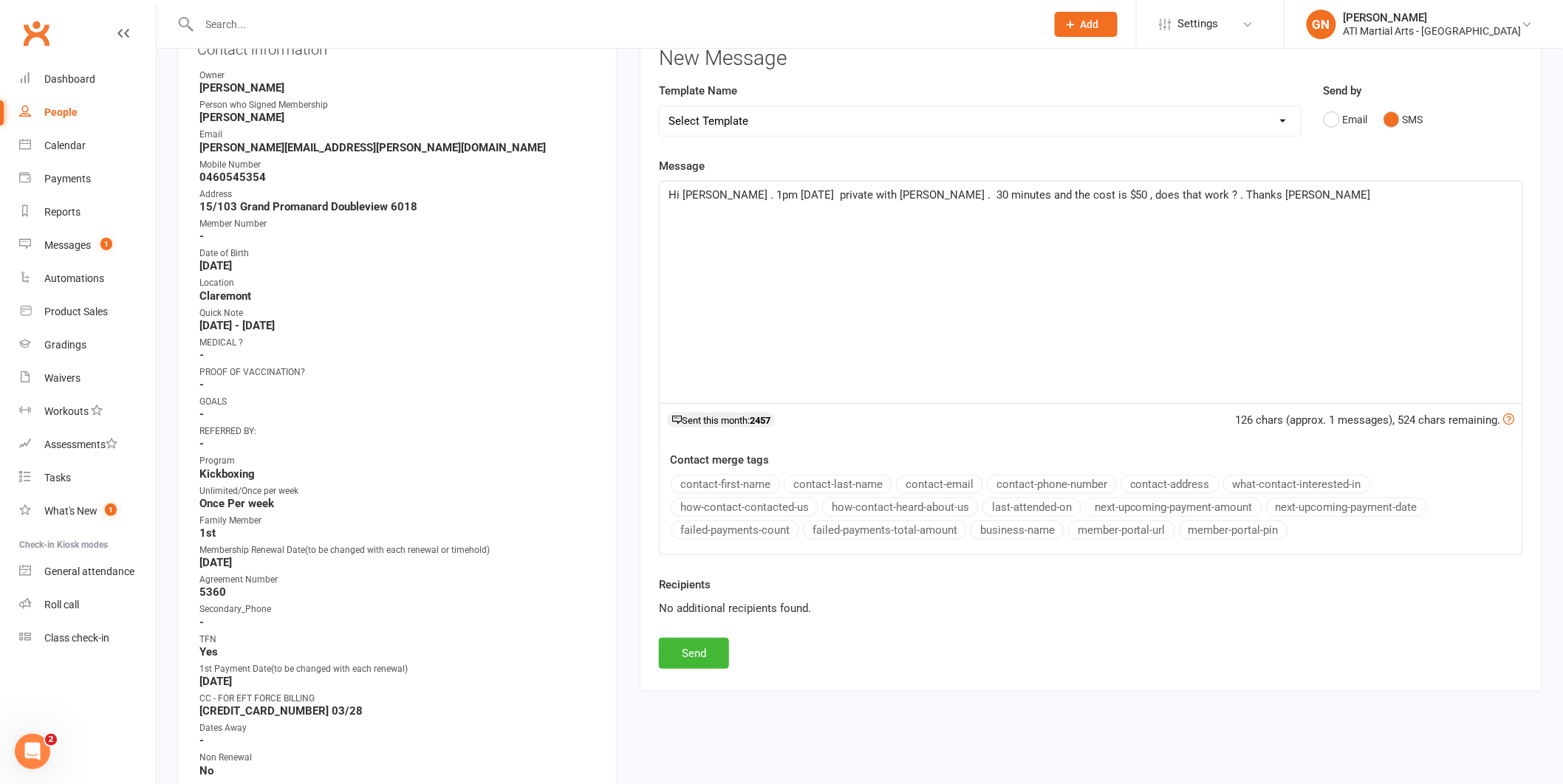
scroll to position [194, 0]
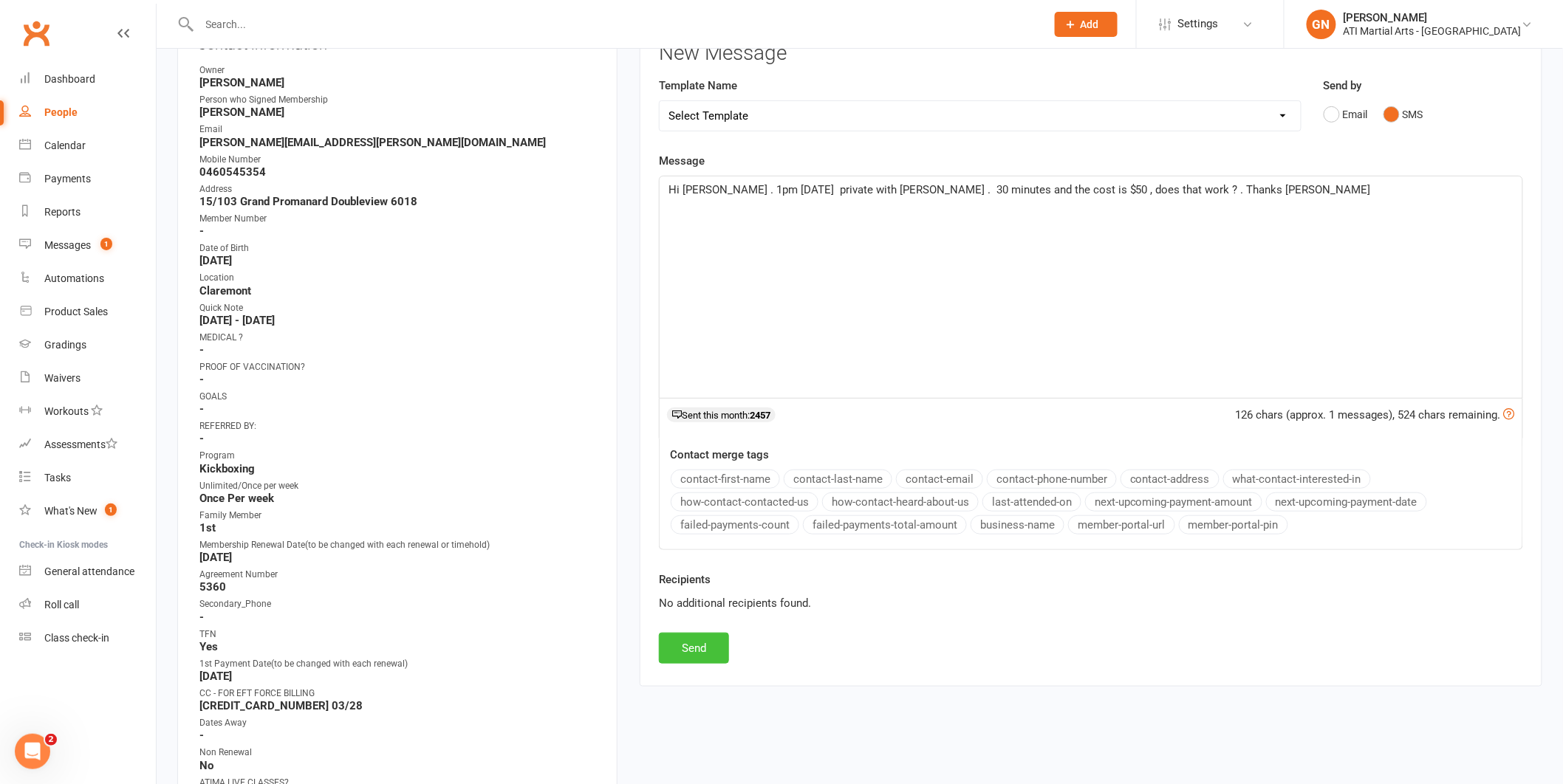
click at [680, 651] on button "Send" at bounding box center [694, 648] width 70 height 31
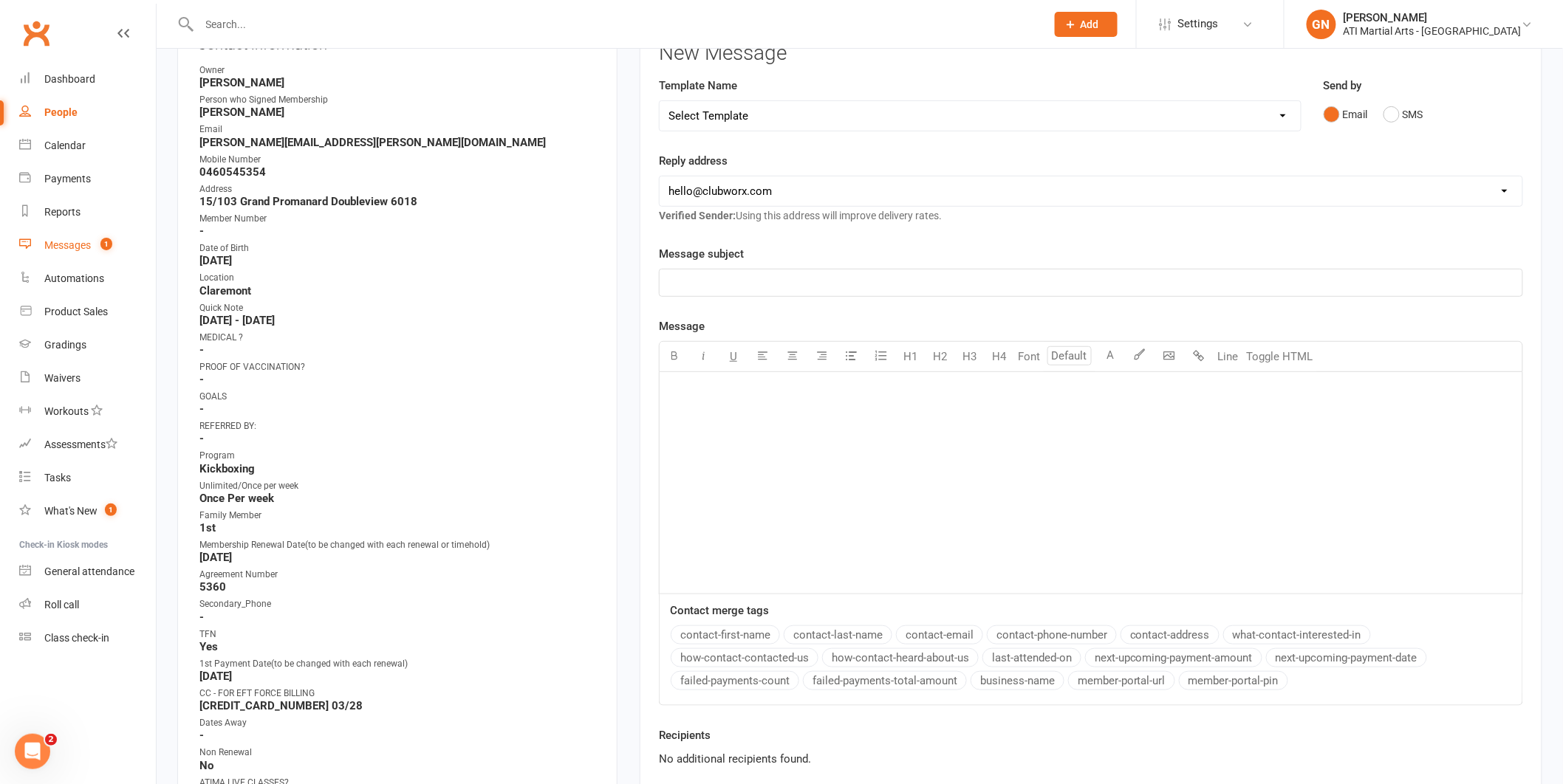
click at [53, 243] on div "Messages" at bounding box center [67, 245] width 47 height 12
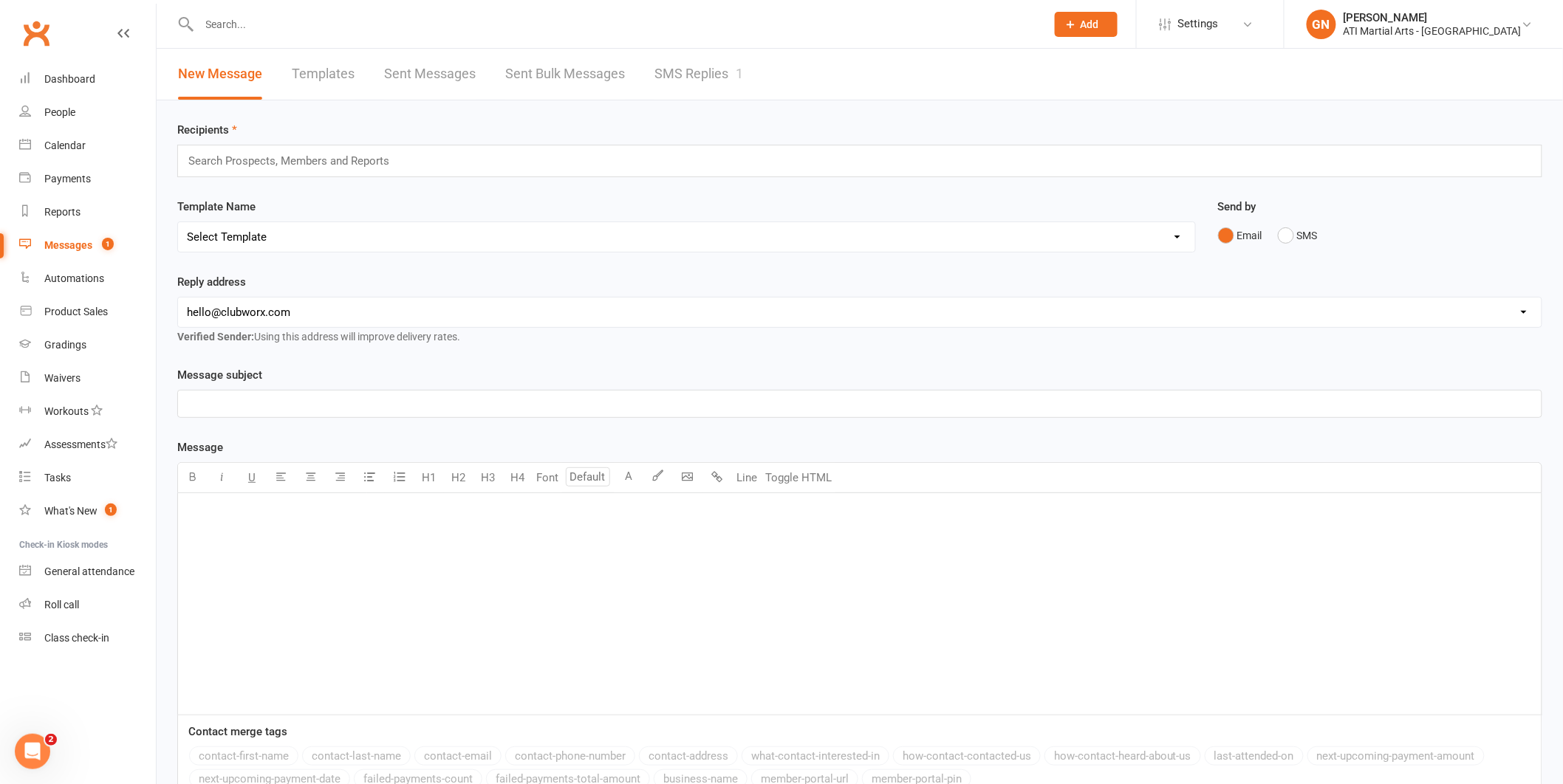
click at [425, 65] on link "Sent Messages" at bounding box center [430, 74] width 92 height 51
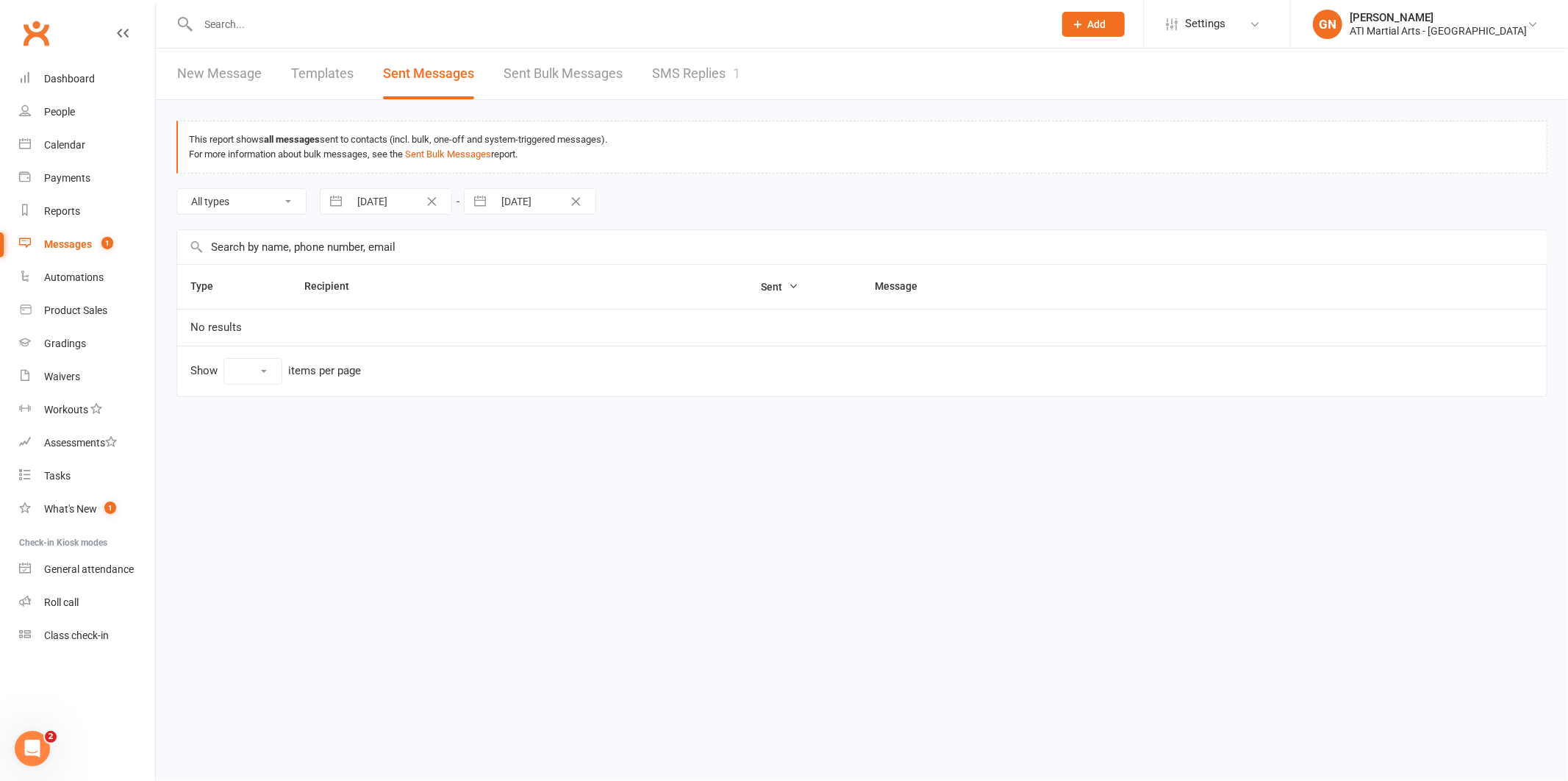
select select "10"
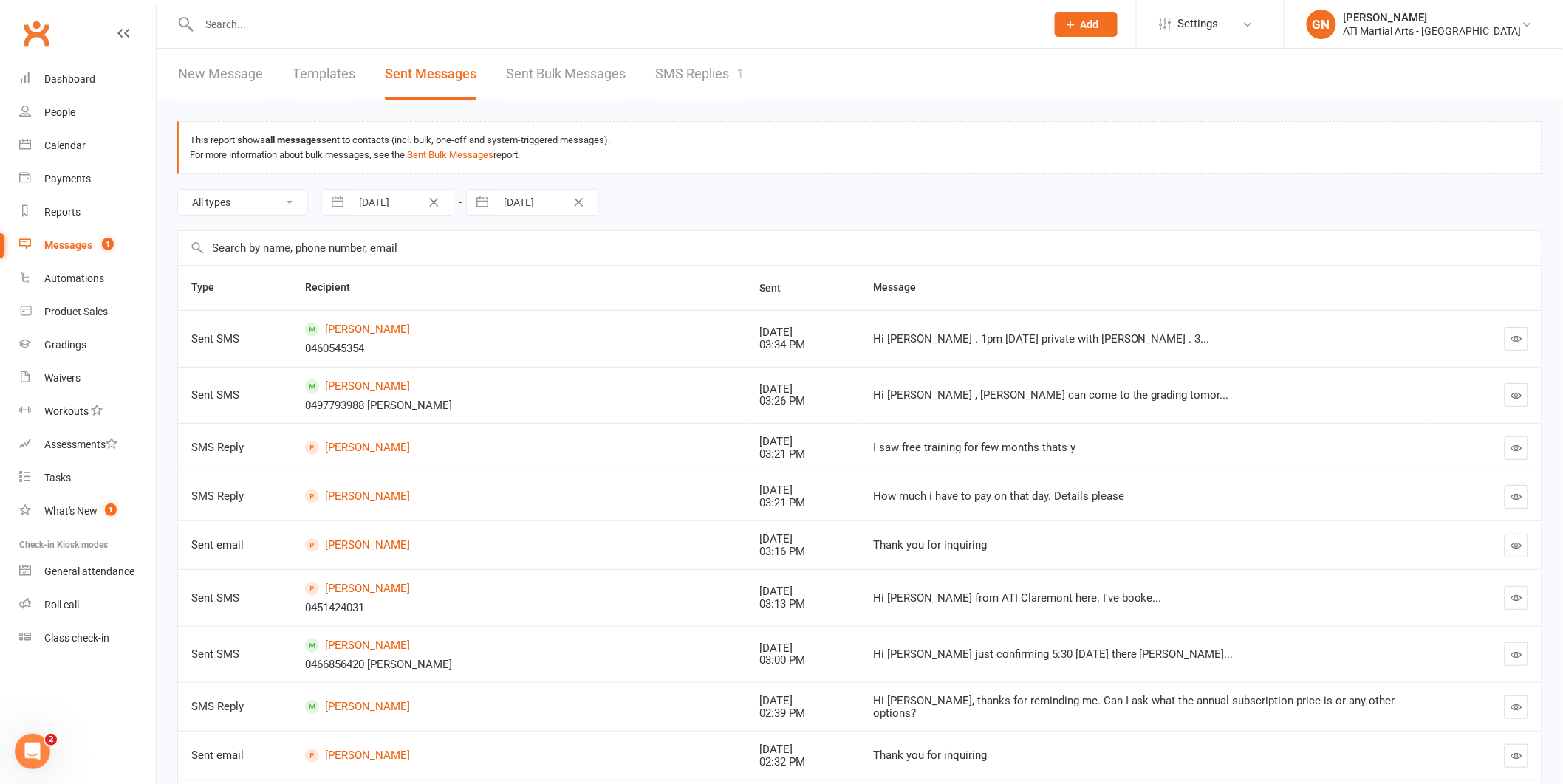
click at [71, 243] on div "Messages" at bounding box center [68, 245] width 48 height 12
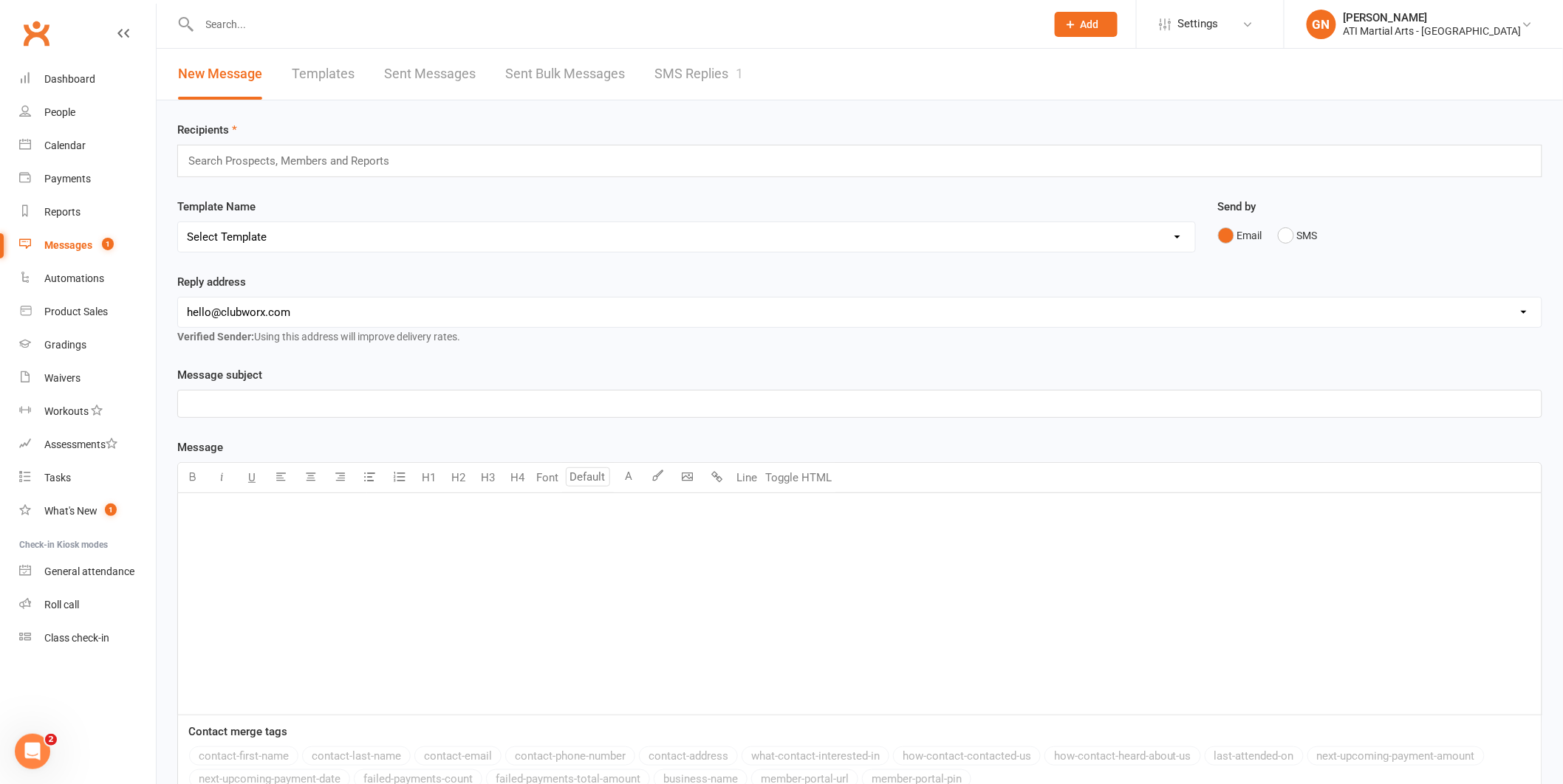
click at [709, 75] on link "SMS Replies 1" at bounding box center [698, 74] width 89 height 51
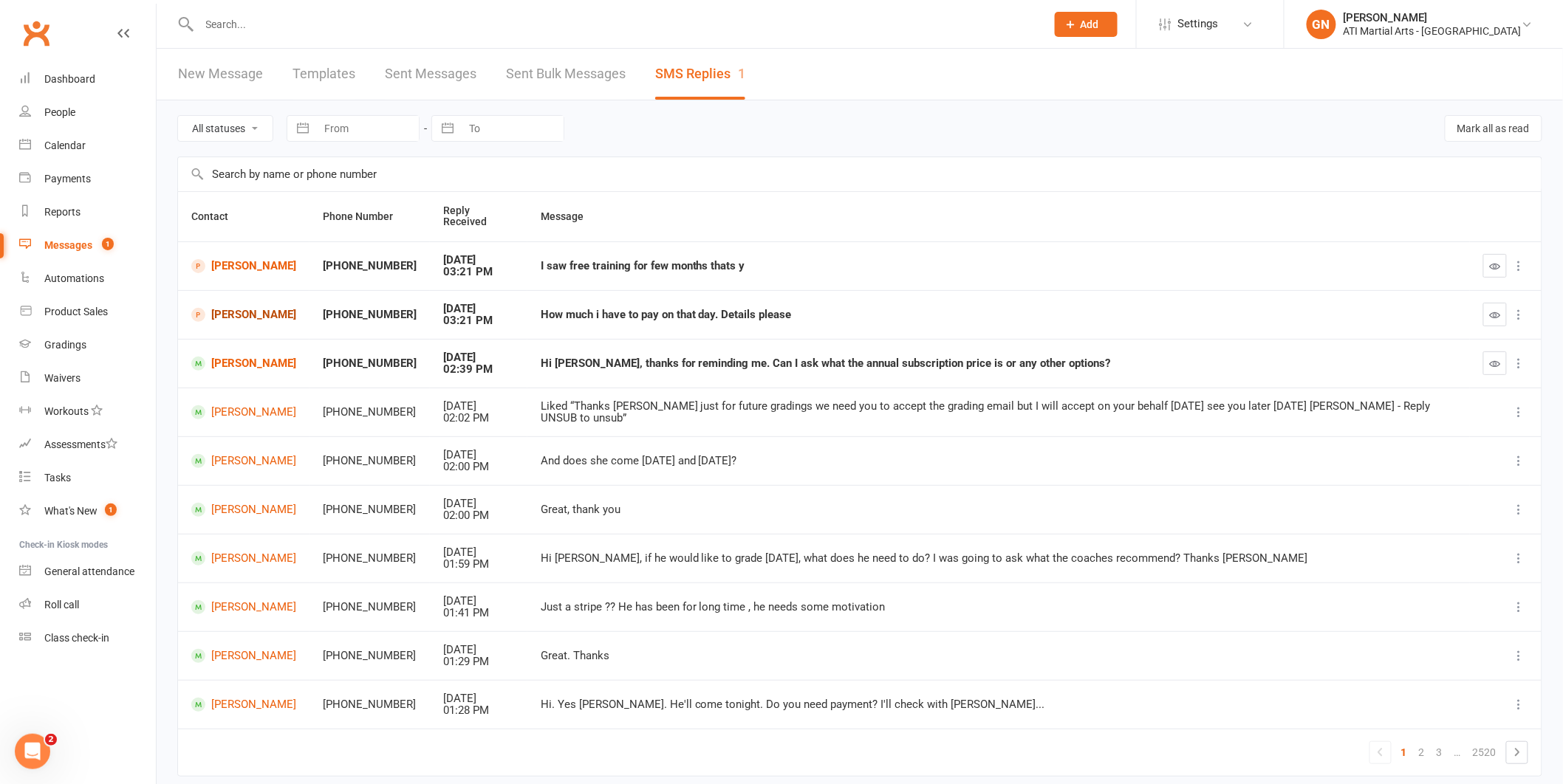
click at [277, 308] on link "[PERSON_NAME]" at bounding box center [243, 315] width 105 height 14
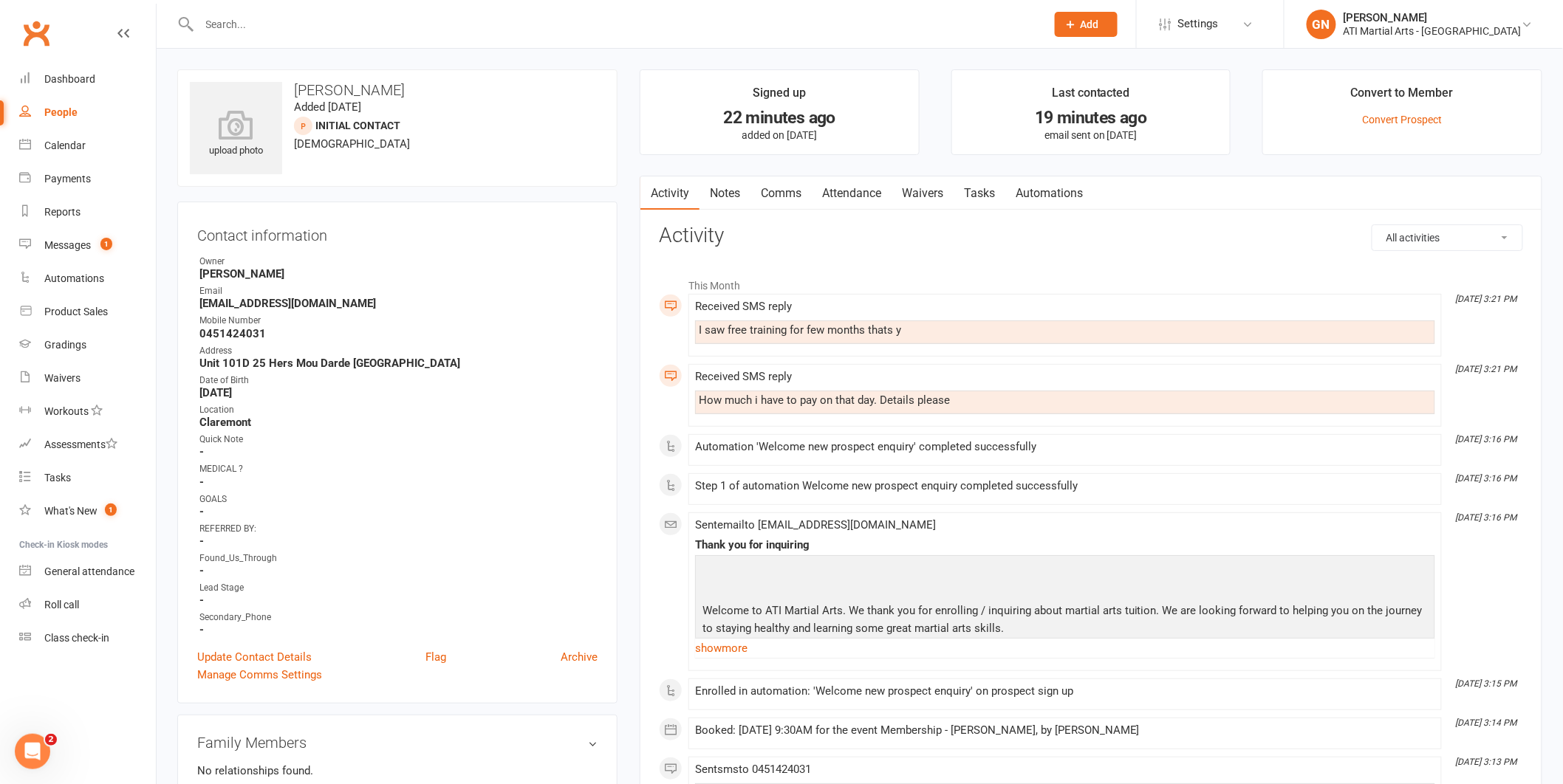
click at [220, 26] on input "text" at bounding box center [616, 24] width 841 height 21
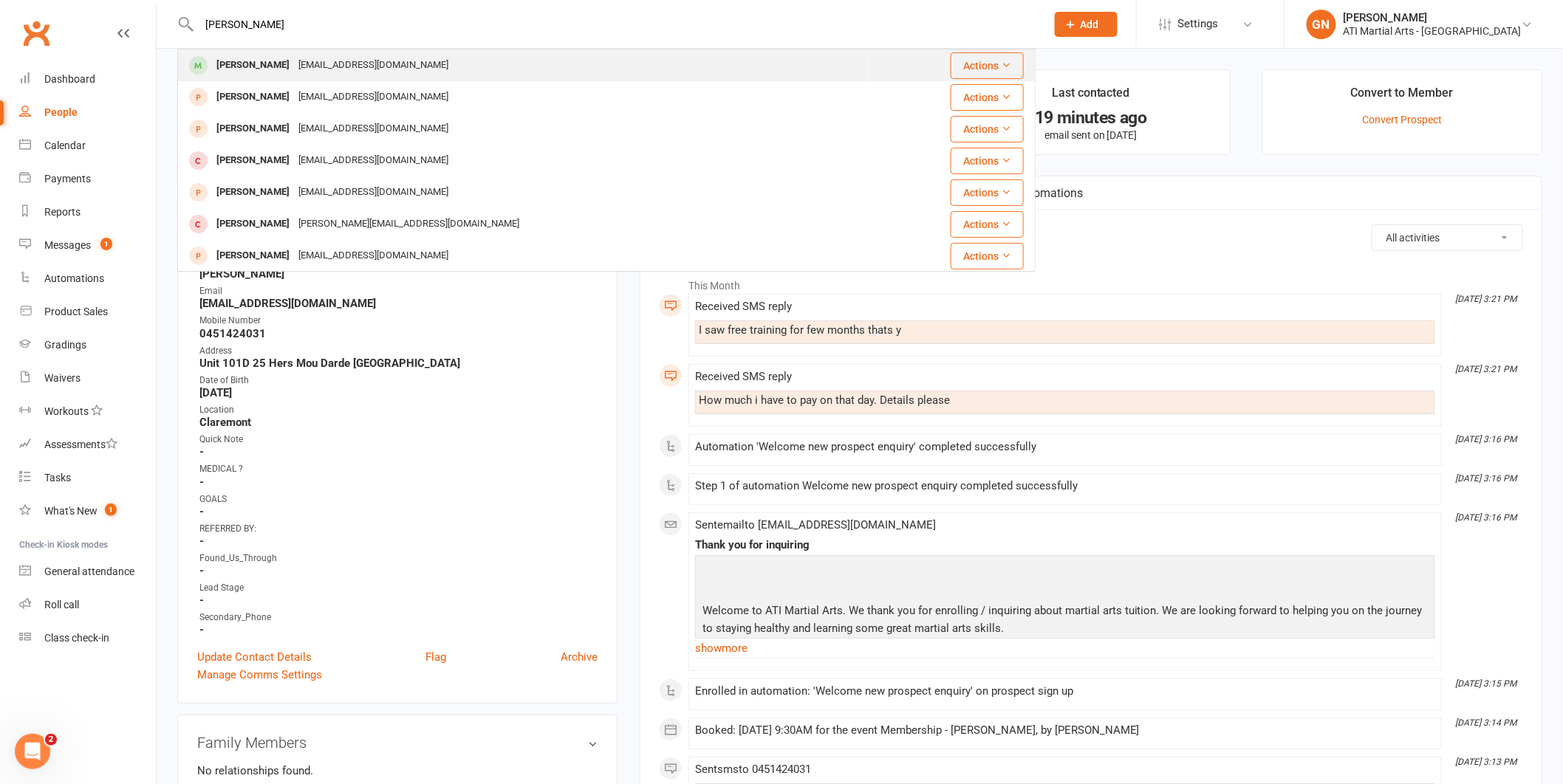
type input "[PERSON_NAME]"
click at [294, 66] on div "[EMAIL_ADDRESS][DOMAIN_NAME]" at bounding box center [373, 65] width 158 height 21
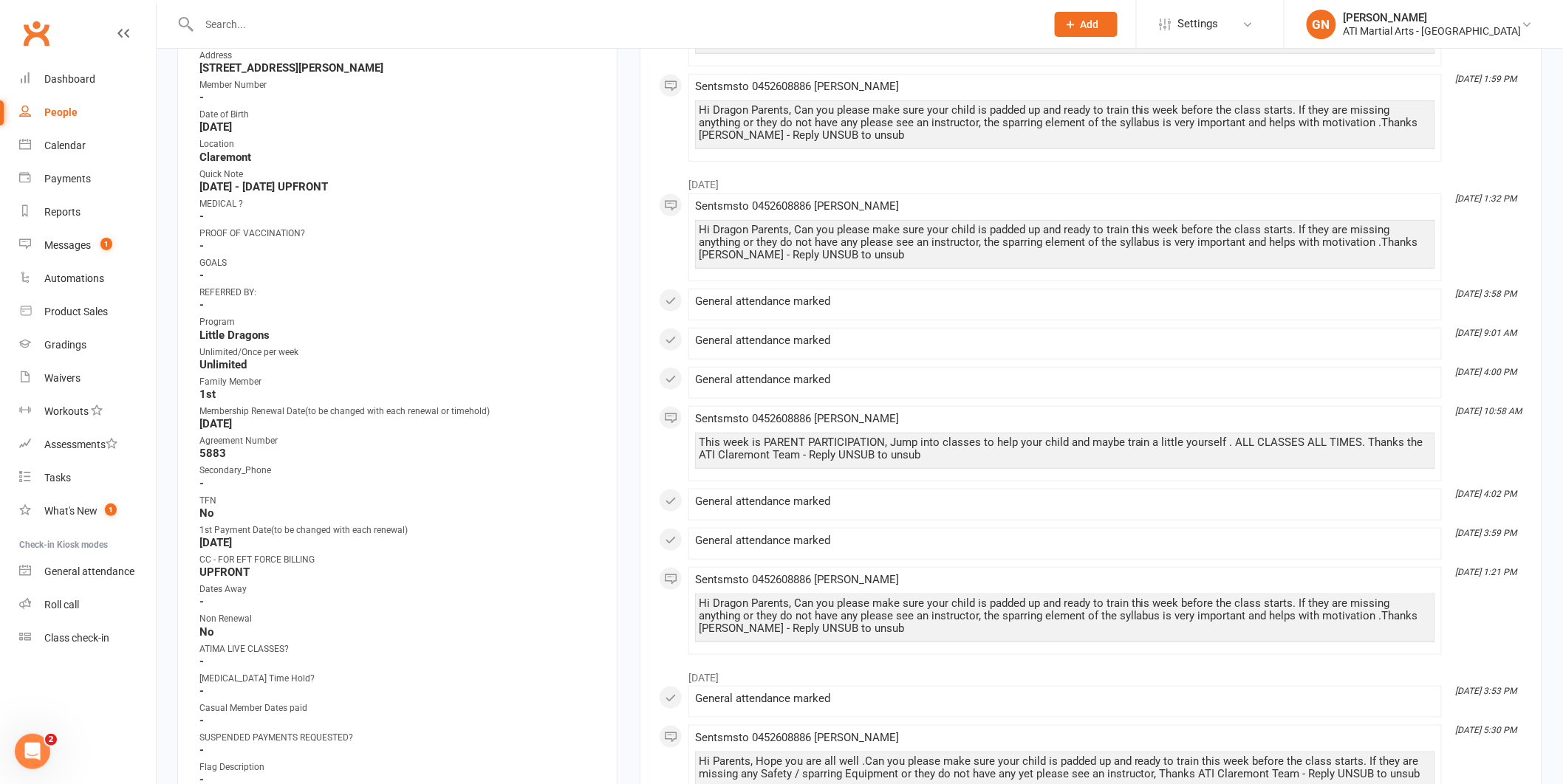
scroll to position [16, 0]
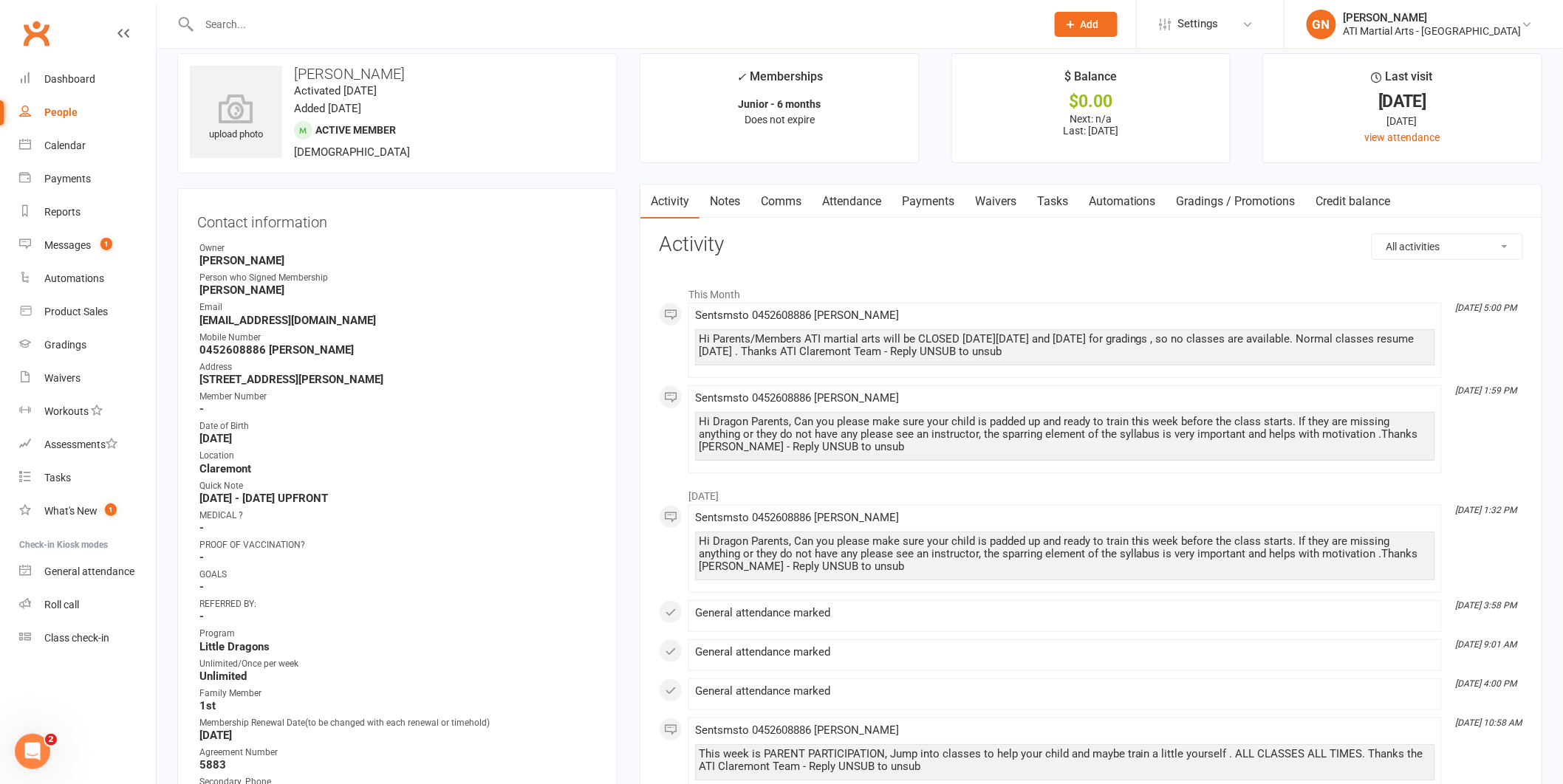
click at [799, 206] on link "Comms" at bounding box center [781, 201] width 61 height 34
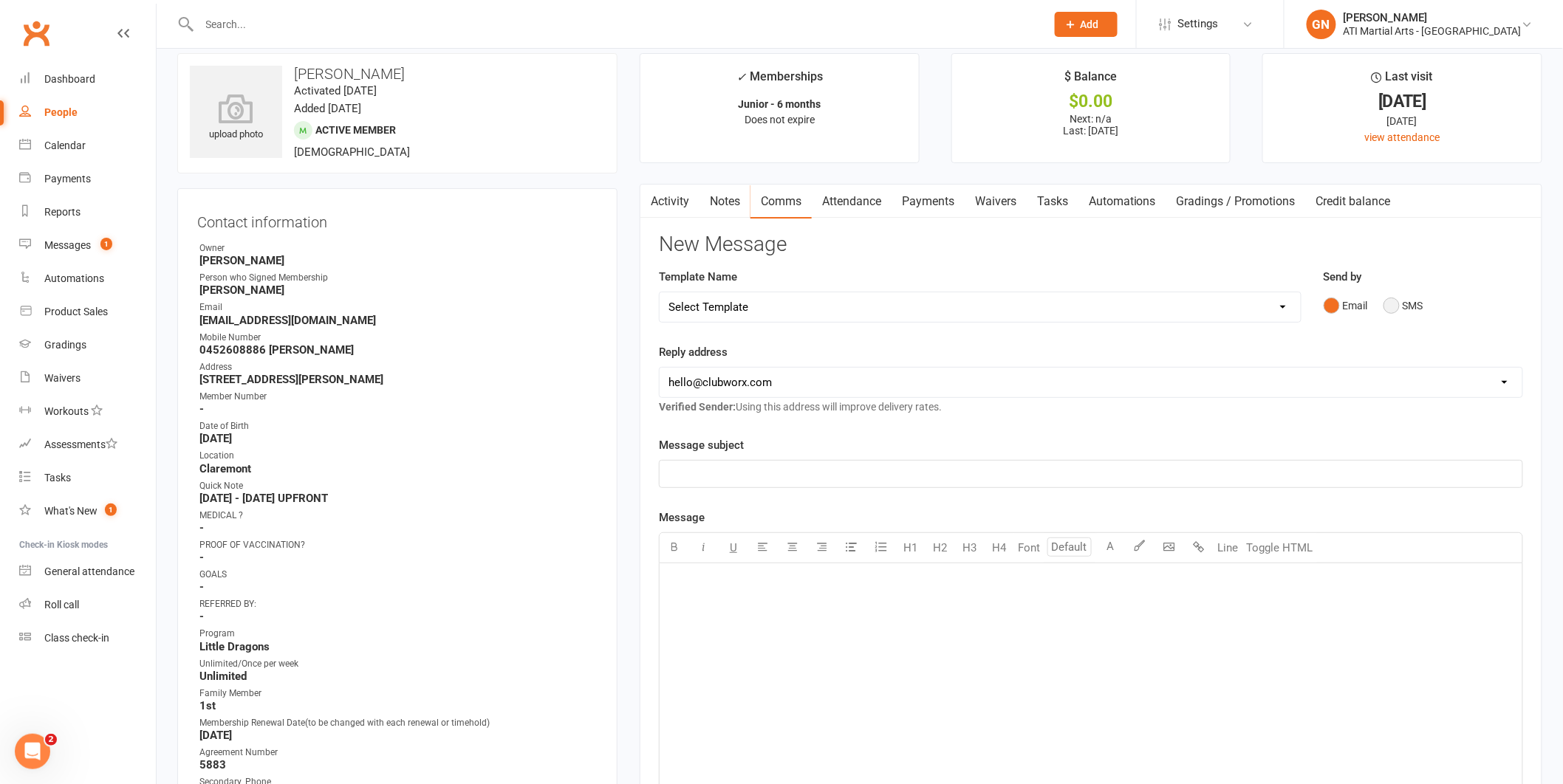
click at [1393, 306] on button "SMS" at bounding box center [1404, 306] width 40 height 28
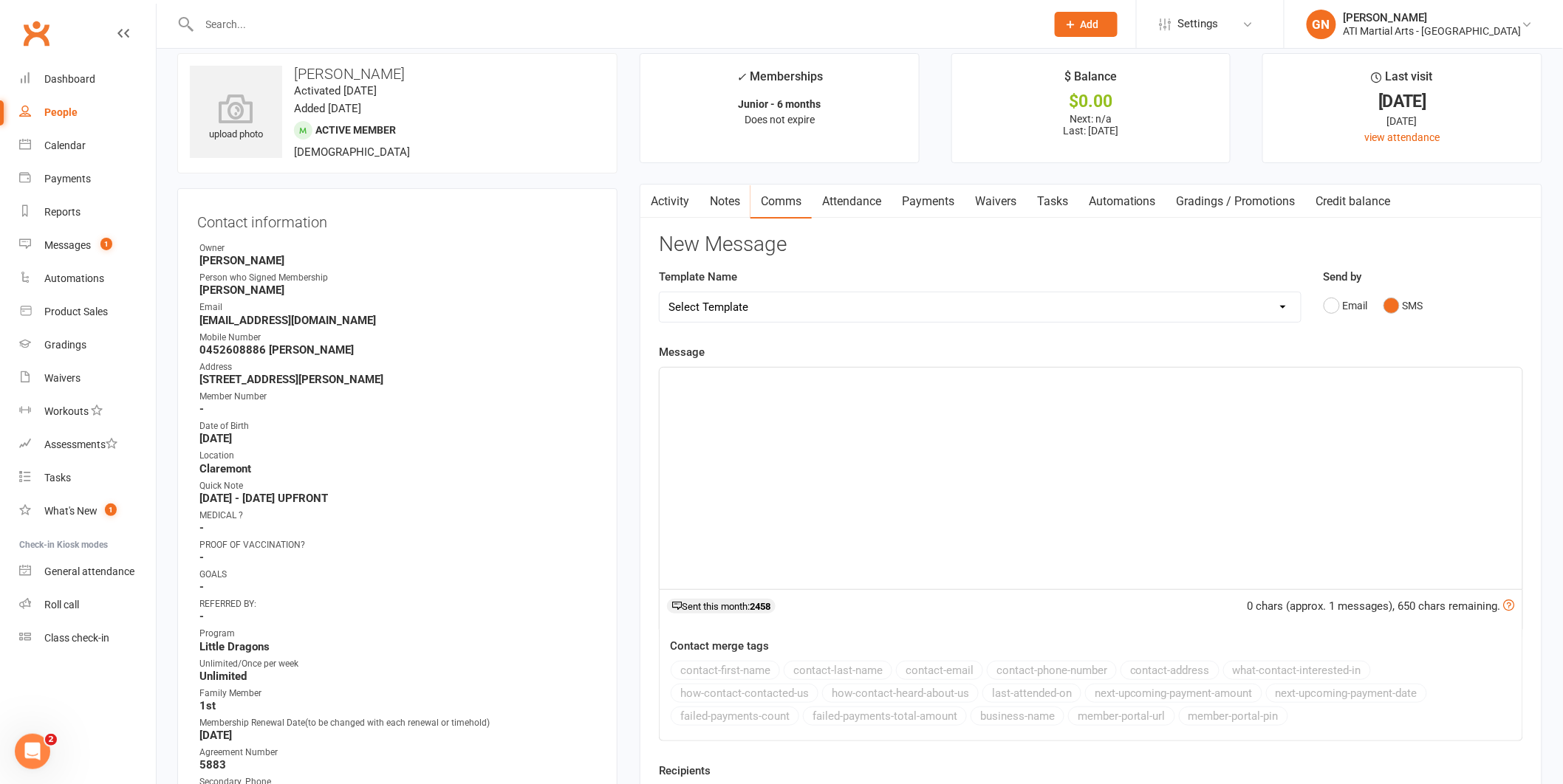
click at [1344, 465] on div "﻿" at bounding box center [1091, 478] width 862 height 221
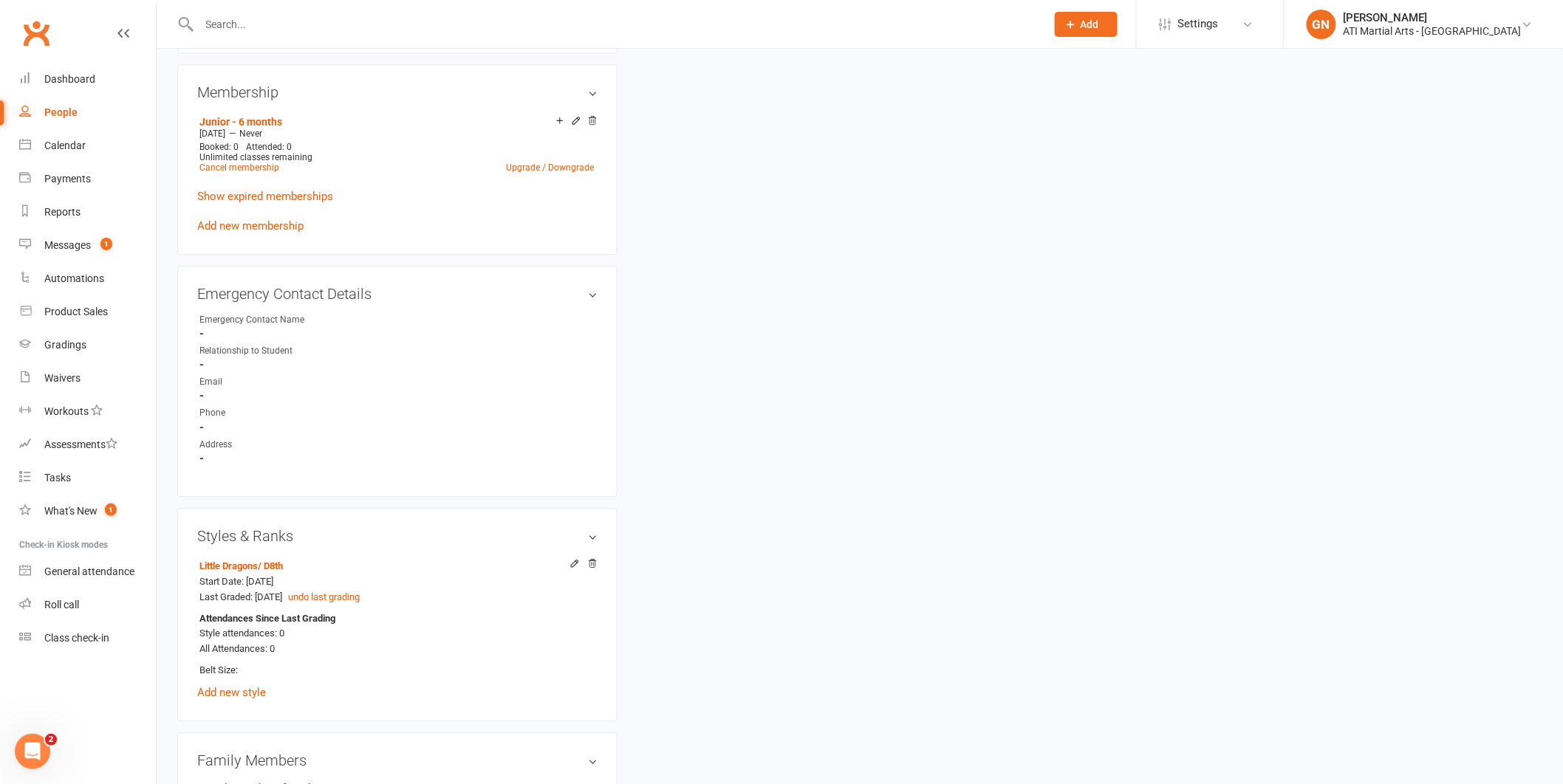
scroll to position [1273, 0]
click at [85, 239] on div "Messages" at bounding box center [67, 245] width 47 height 12
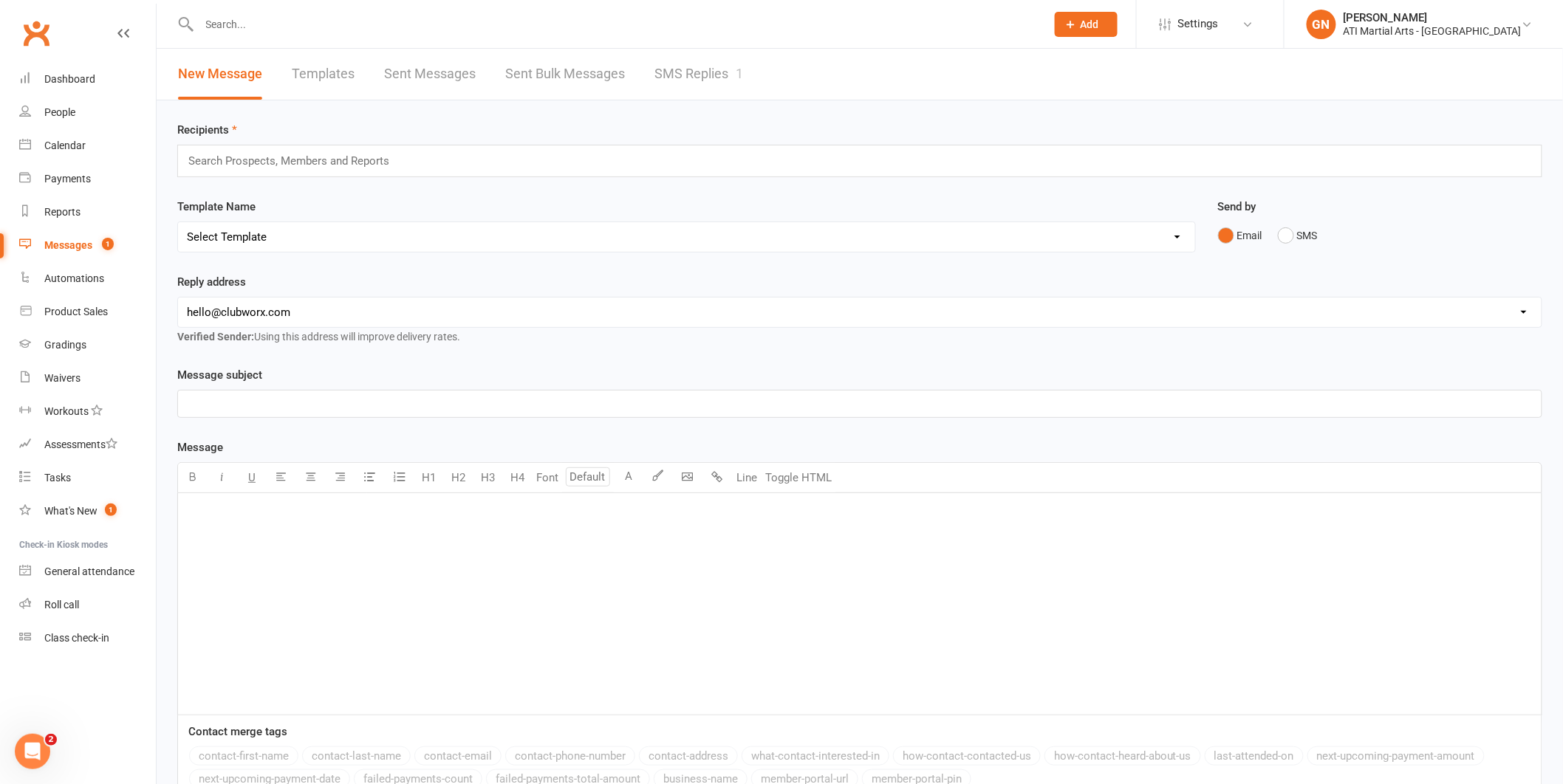
click at [722, 79] on link "SMS Replies 1" at bounding box center [698, 74] width 89 height 51
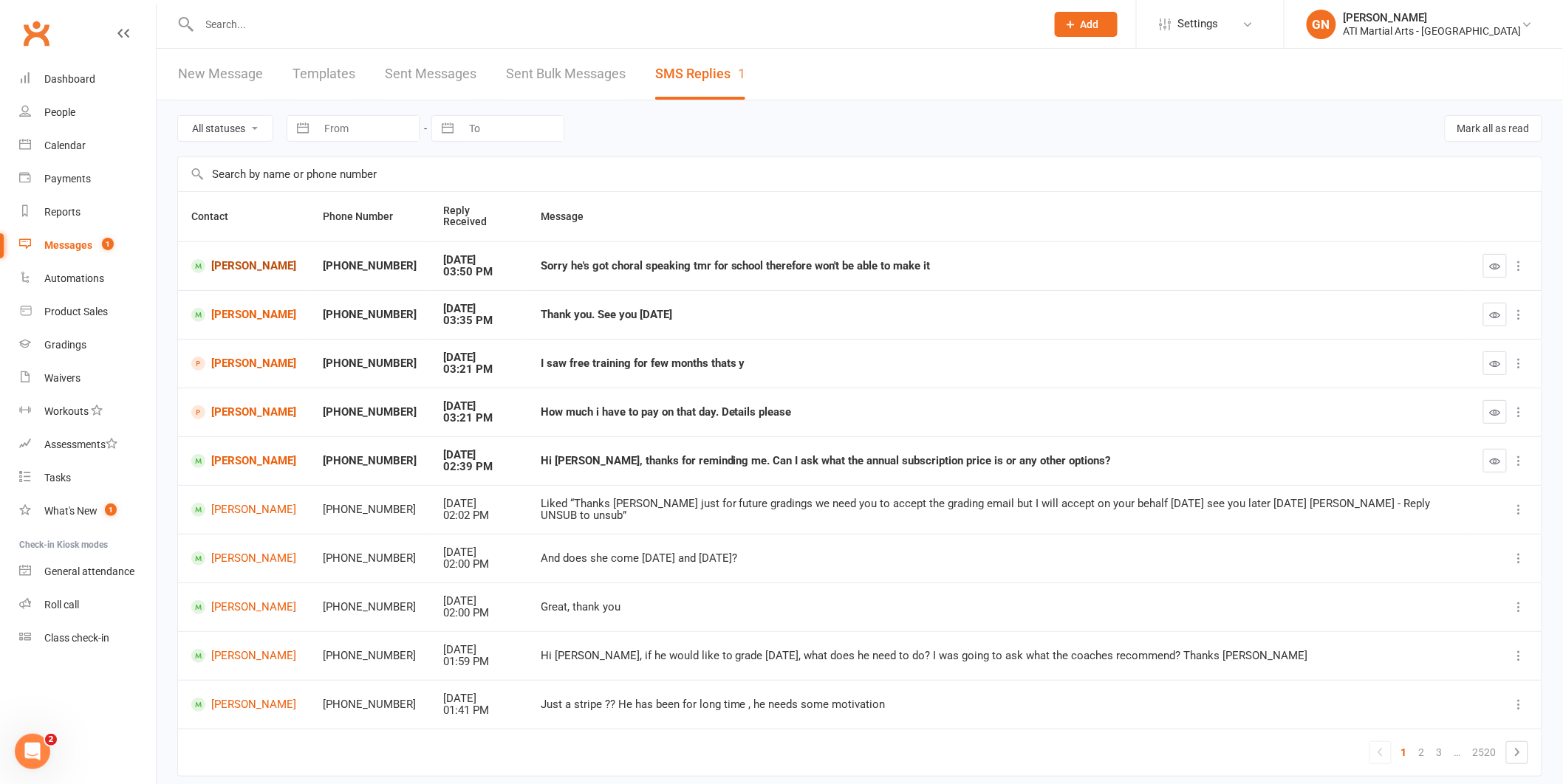
click at [238, 259] on link "[PERSON_NAME]" at bounding box center [243, 266] width 105 height 14
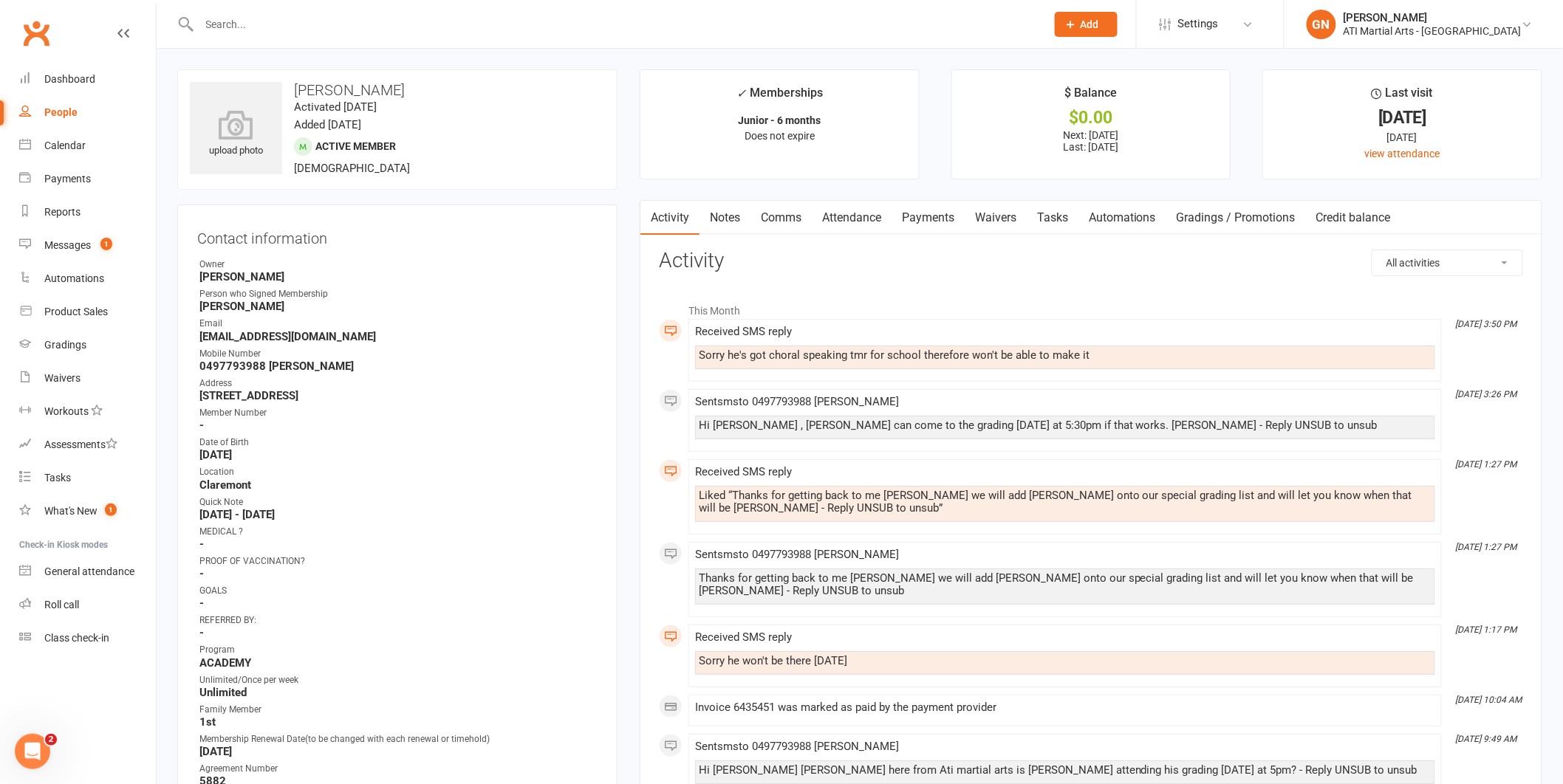
click at [775, 217] on link "Comms" at bounding box center [781, 218] width 61 height 34
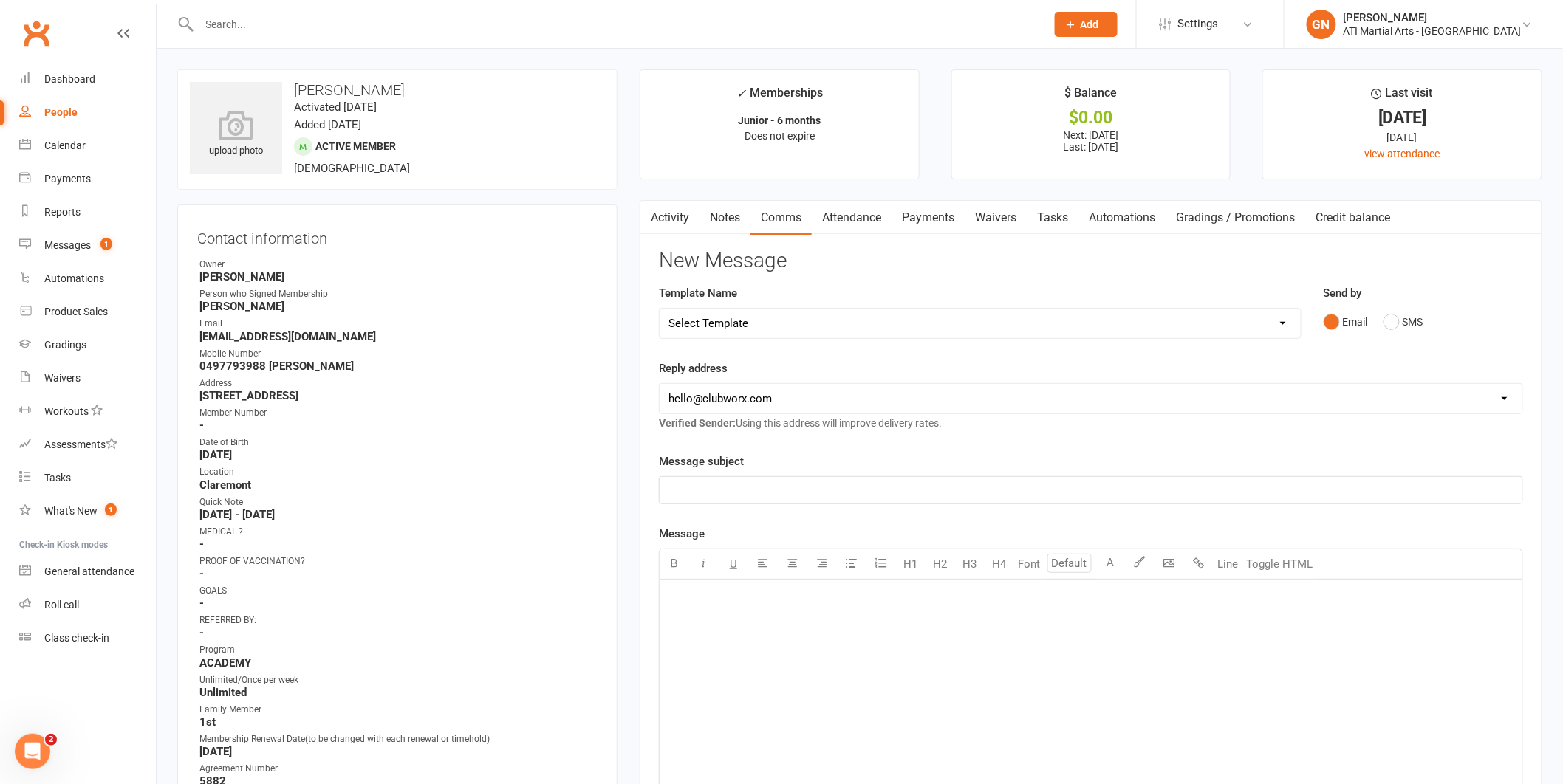
drag, startPoint x: 823, startPoint y: 603, endPoint x: 1355, endPoint y: 743, distance: 550.1
click at [847, 609] on div "﻿" at bounding box center [1091, 690] width 862 height 221
click at [698, 600] on span "OK , do you want me to put him on the special grading list it will be on Satura…" at bounding box center [1082, 597] width 827 height 13
click at [1061, 599] on span "Do you want me to put him on the special grading list it will be [DATE] 27th at…" at bounding box center [1059, 597] width 782 height 13
click at [1398, 323] on button "SMS" at bounding box center [1404, 322] width 40 height 28
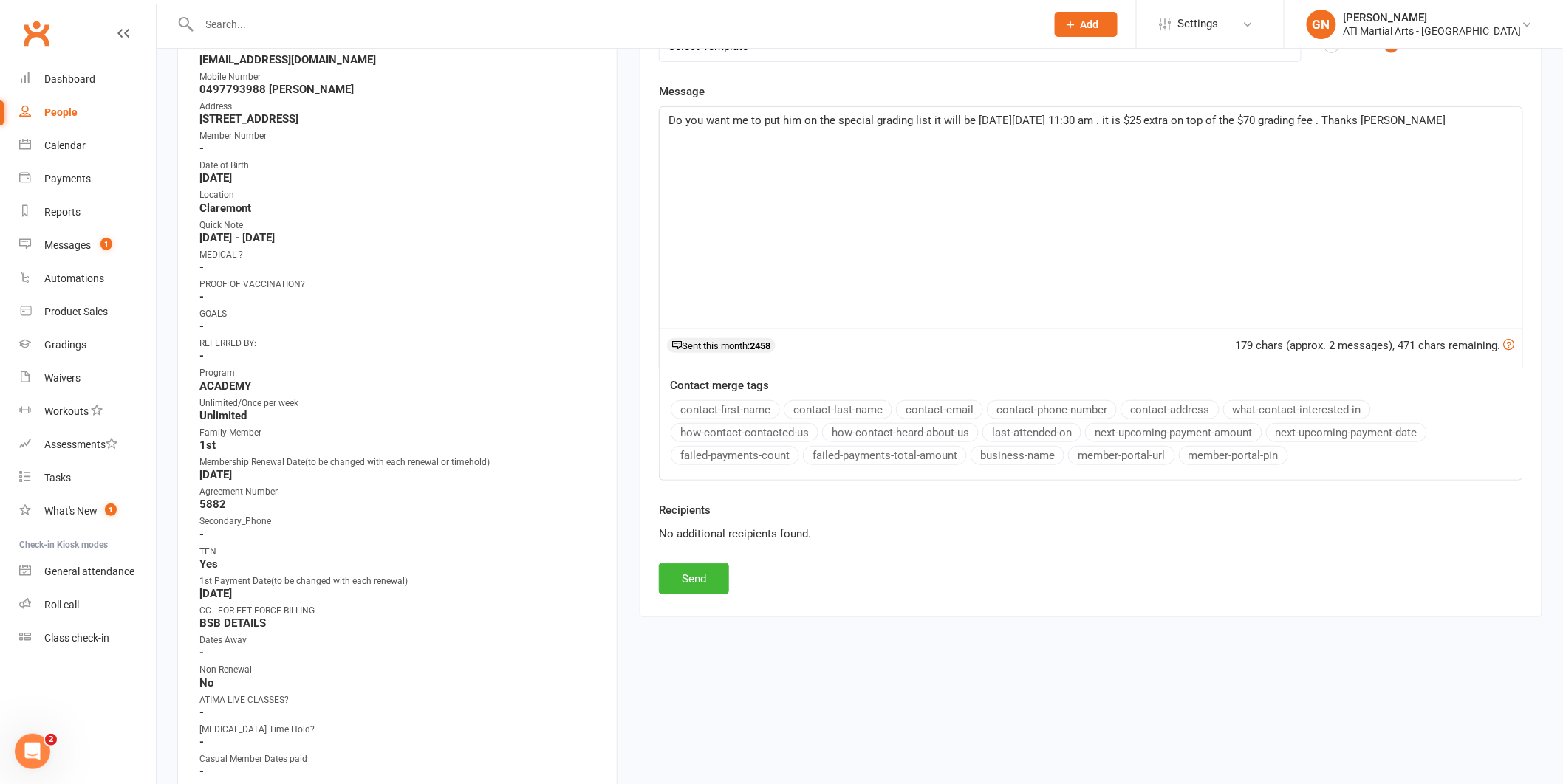
scroll to position [279, 0]
click at [704, 577] on button "Send" at bounding box center [694, 576] width 70 height 31
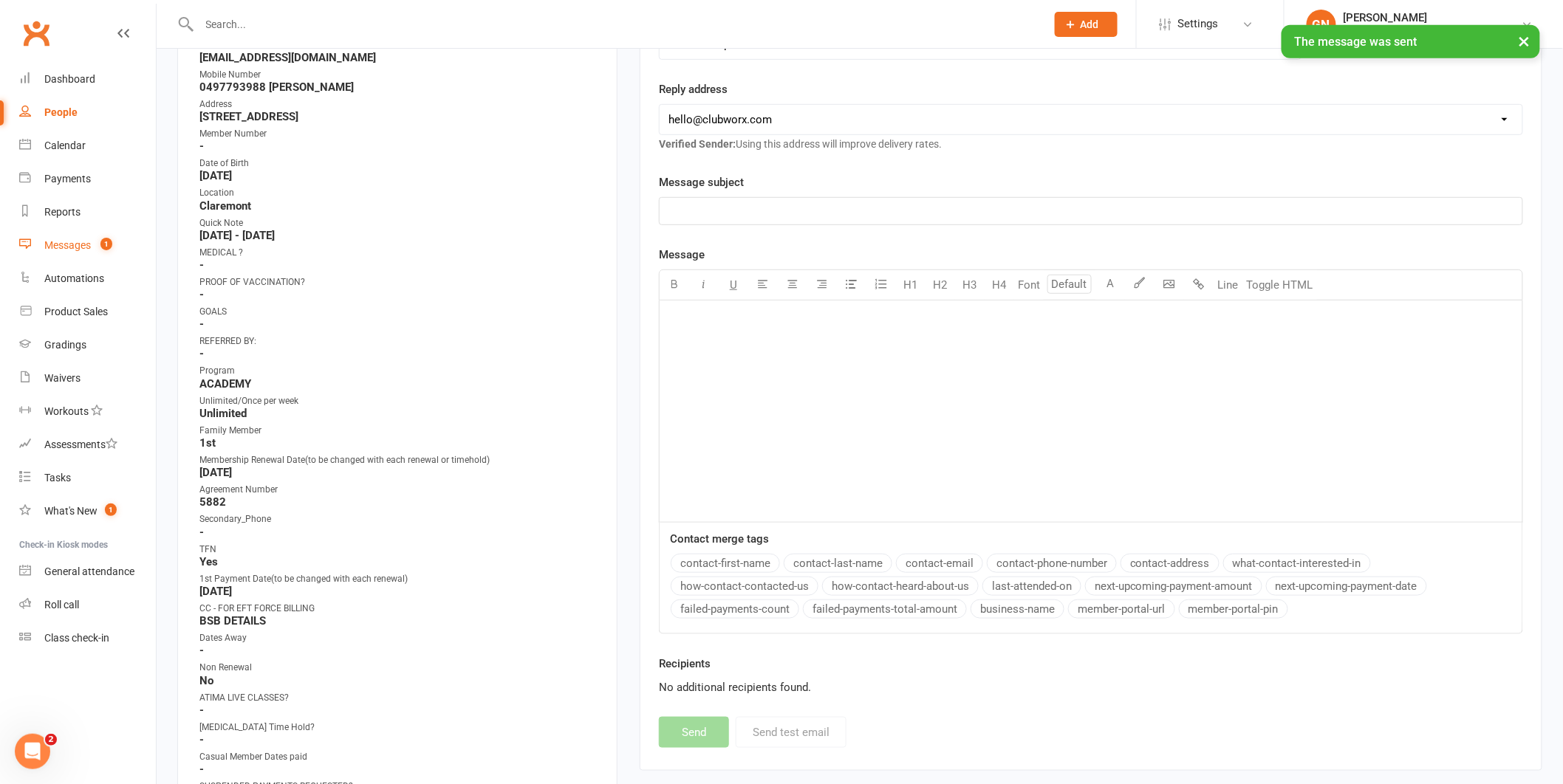
click at [78, 247] on div "Messages" at bounding box center [67, 245] width 47 height 12
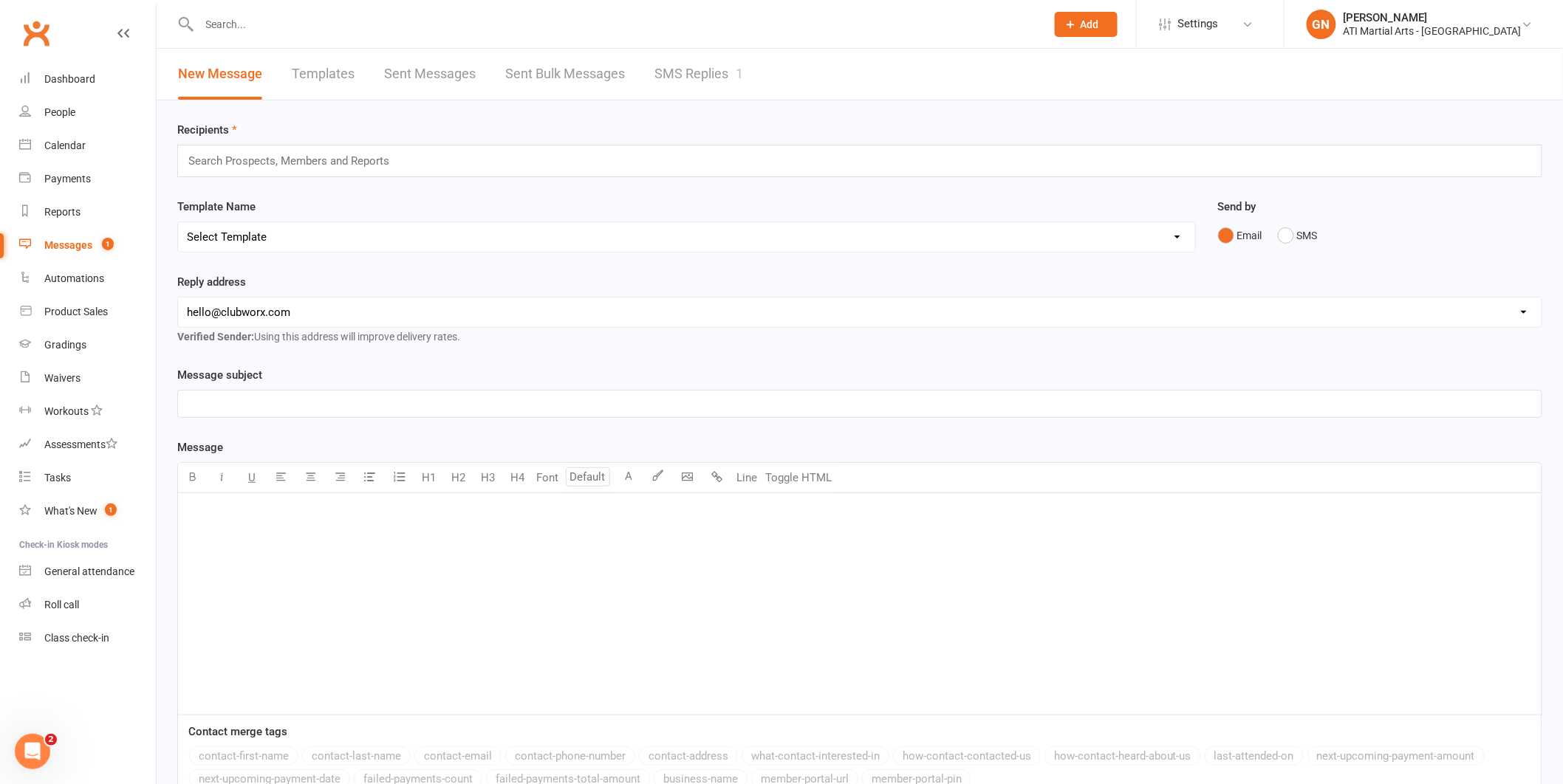
click at [224, 29] on input "text" at bounding box center [616, 24] width 841 height 21
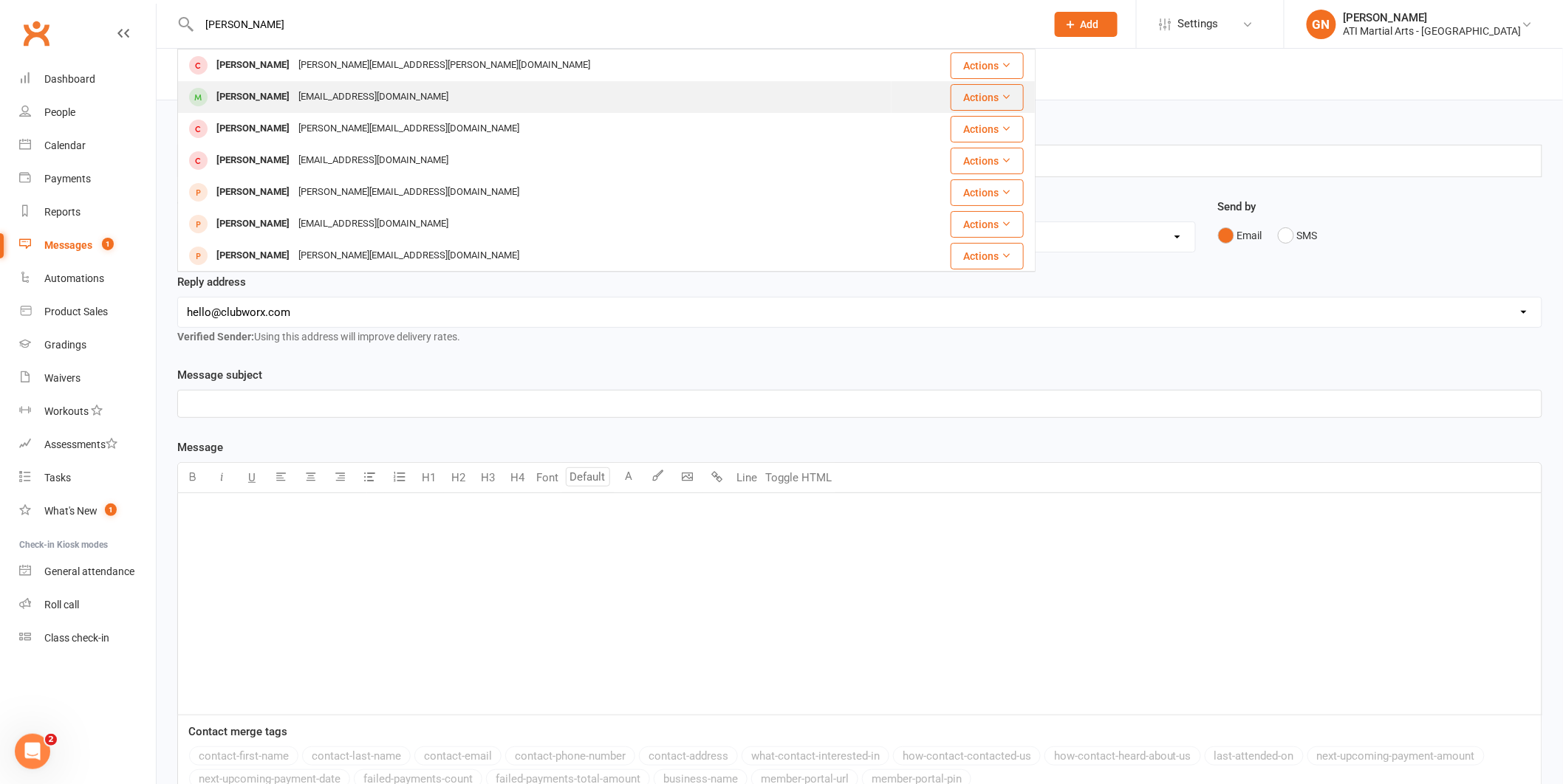
type input "[PERSON_NAME]"
click at [234, 93] on div "[PERSON_NAME]" at bounding box center [253, 97] width 82 height 21
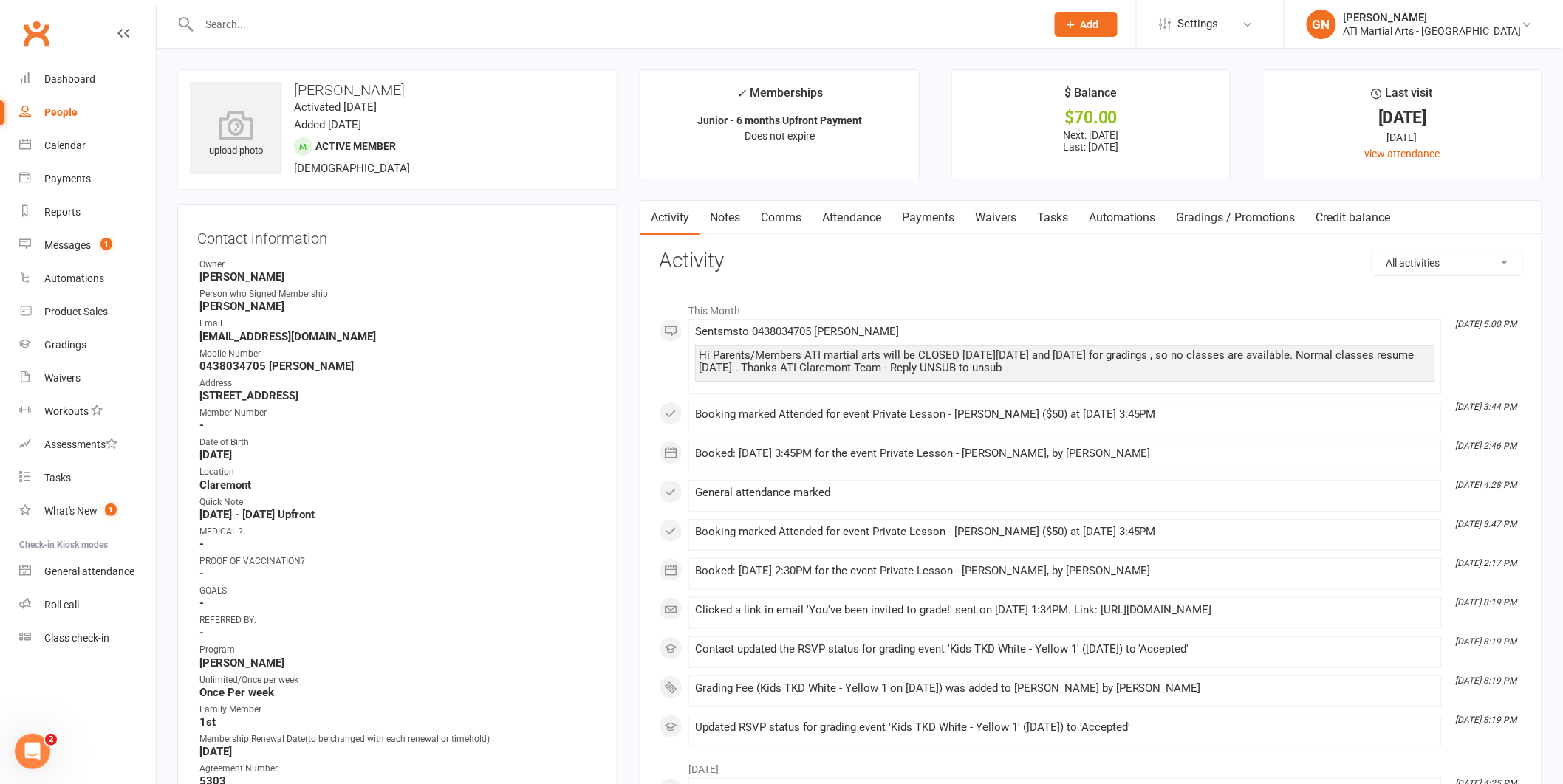
click at [931, 216] on link "Payments" at bounding box center [927, 218] width 73 height 34
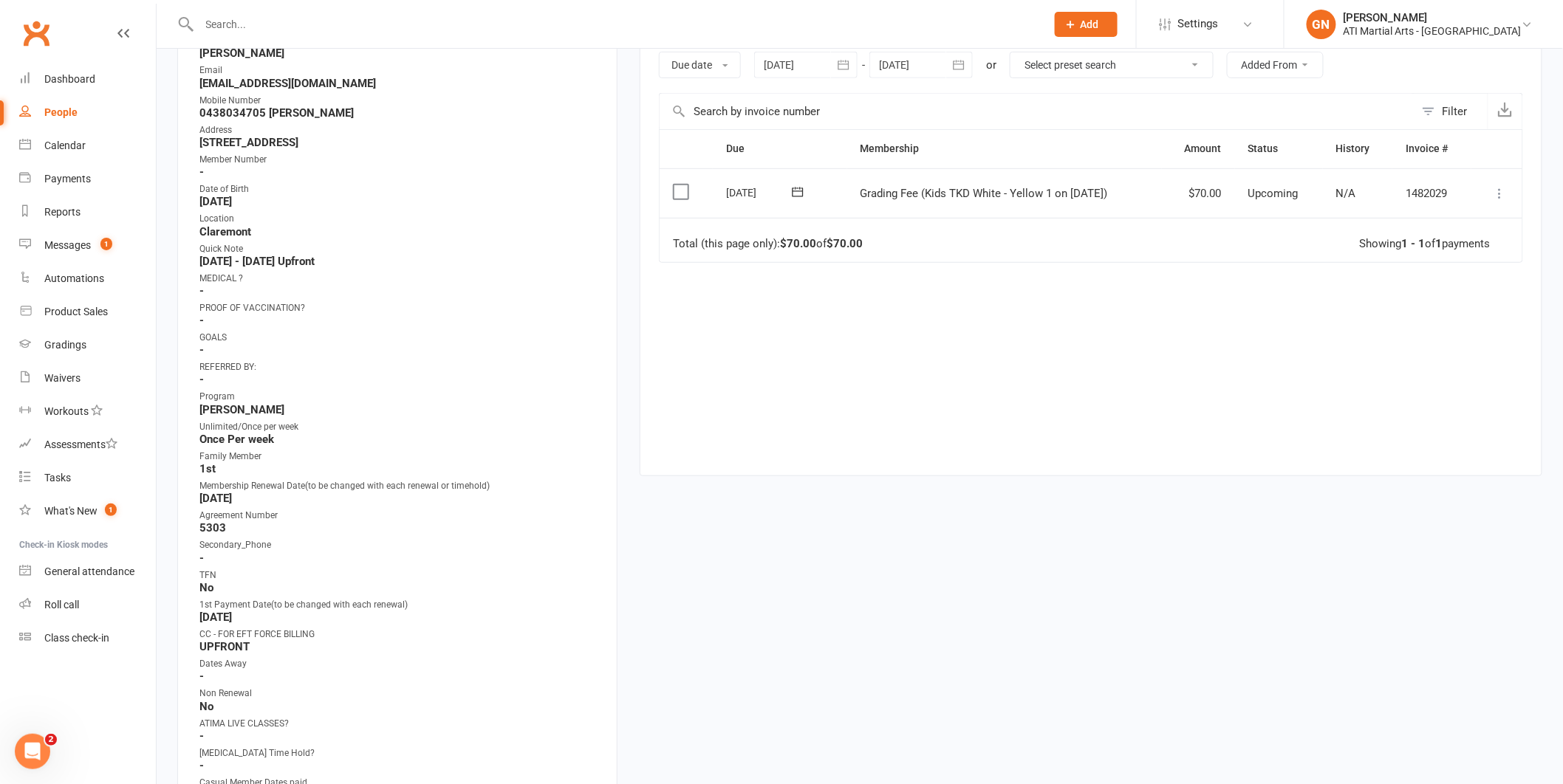
scroll to position [255, 0]
click at [258, 19] on input "text" at bounding box center [616, 24] width 841 height 21
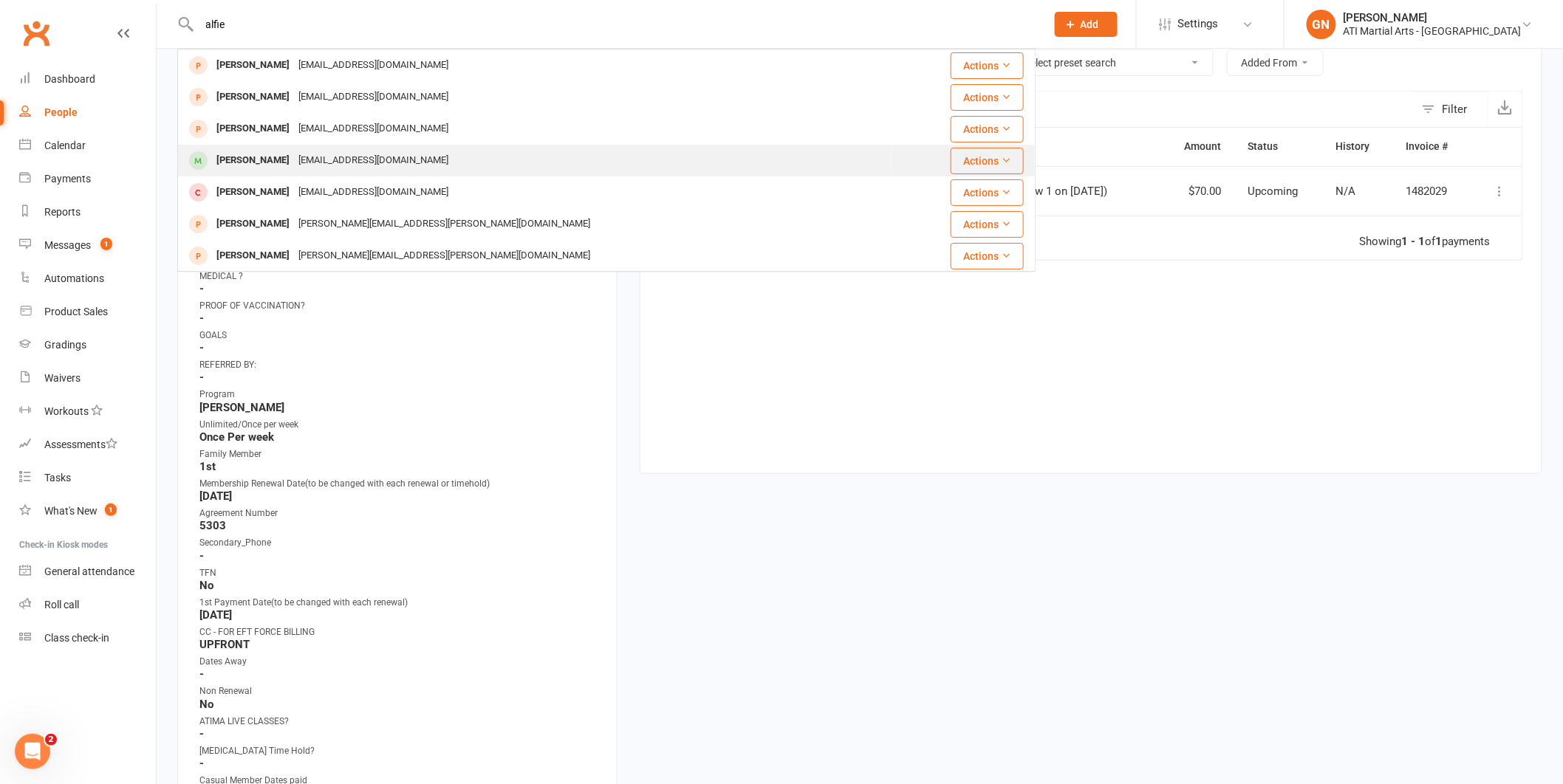
type input "alfie"
click at [249, 158] on div "[PERSON_NAME]" at bounding box center [253, 159] width 82 height 21
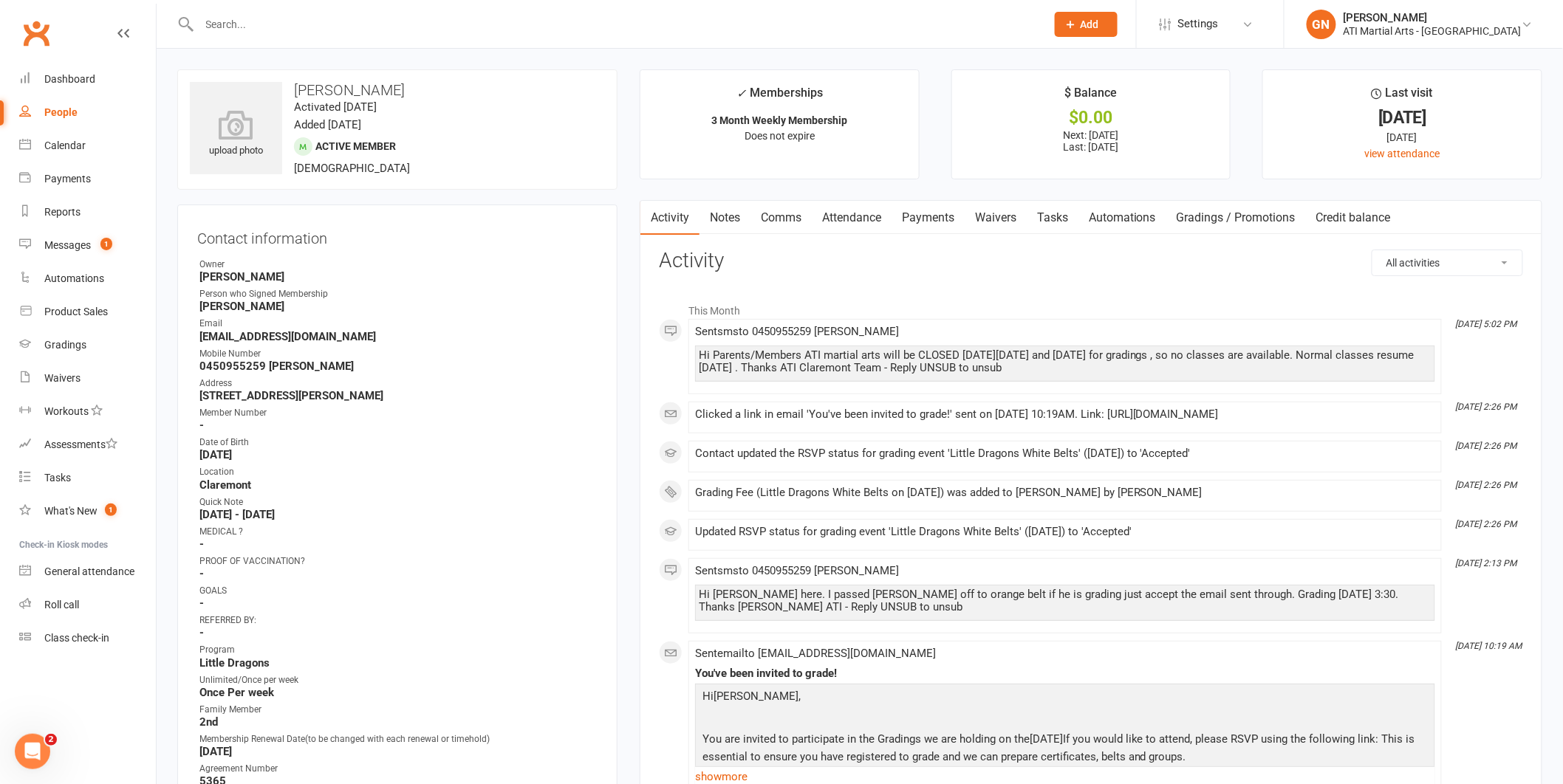
click at [936, 216] on link "Payments" at bounding box center [927, 218] width 73 height 34
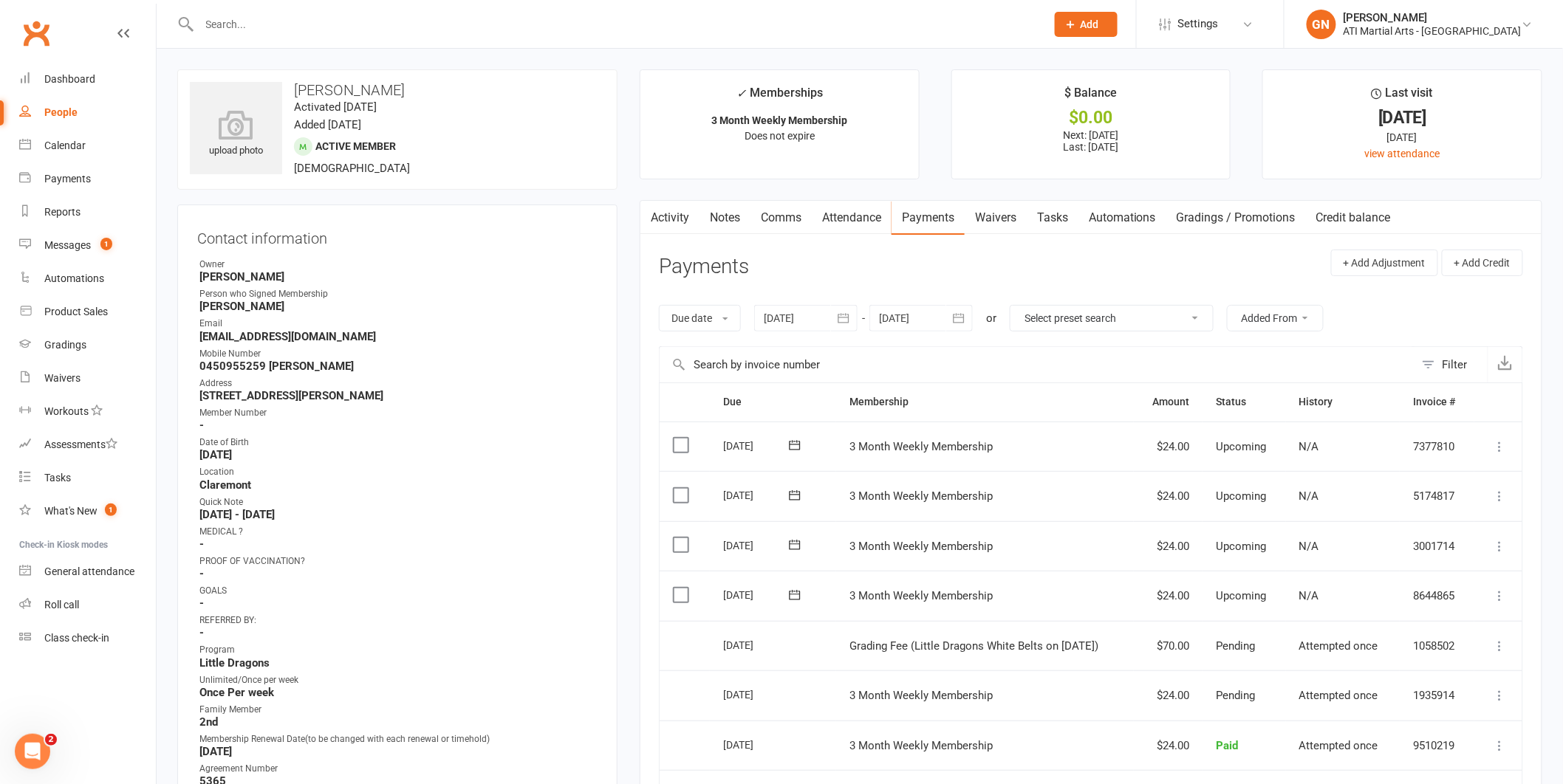
click at [221, 21] on input "text" at bounding box center [616, 24] width 841 height 21
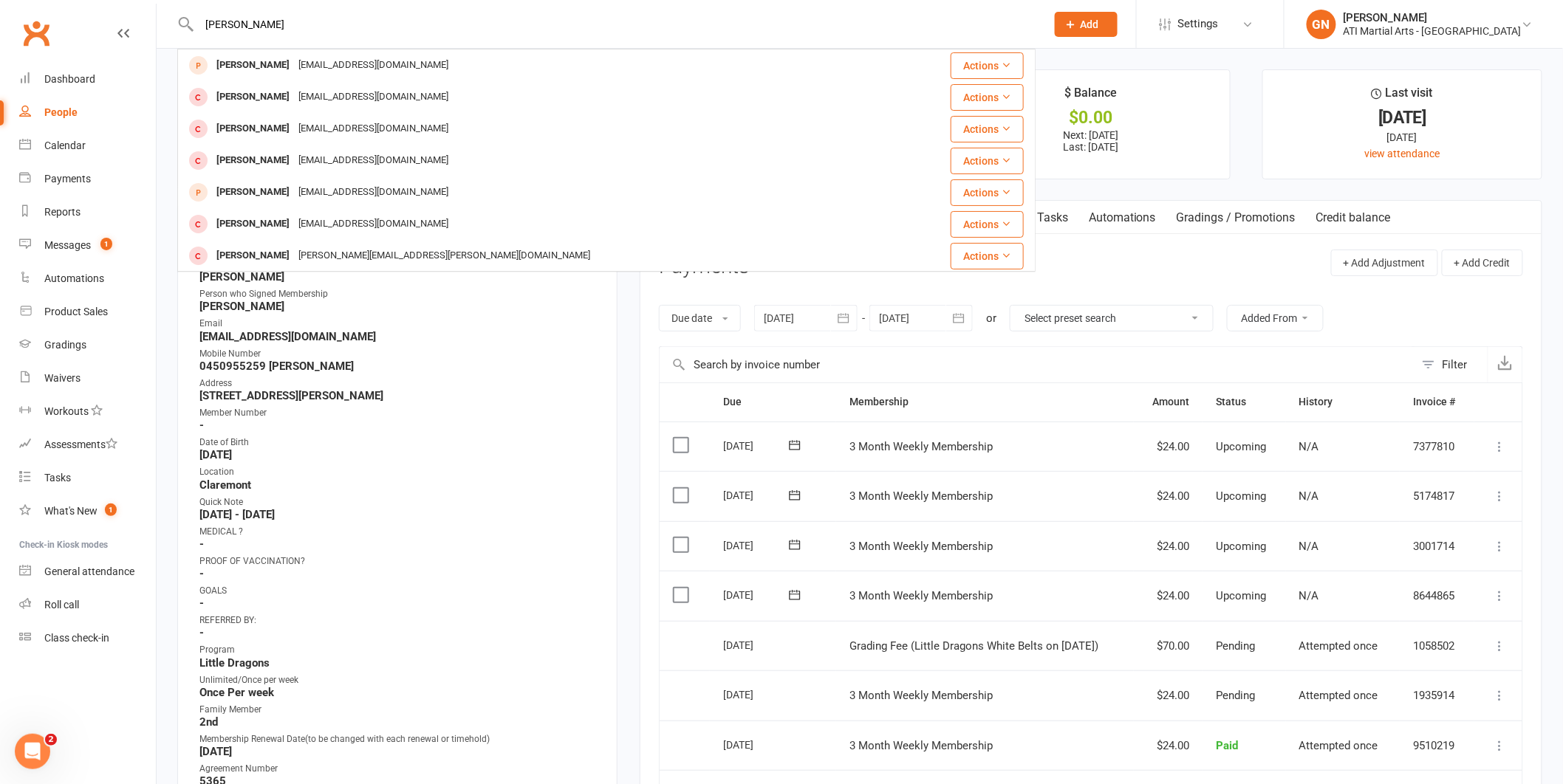
click at [201, 28] on input "[PERSON_NAME]" at bounding box center [616, 24] width 841 height 21
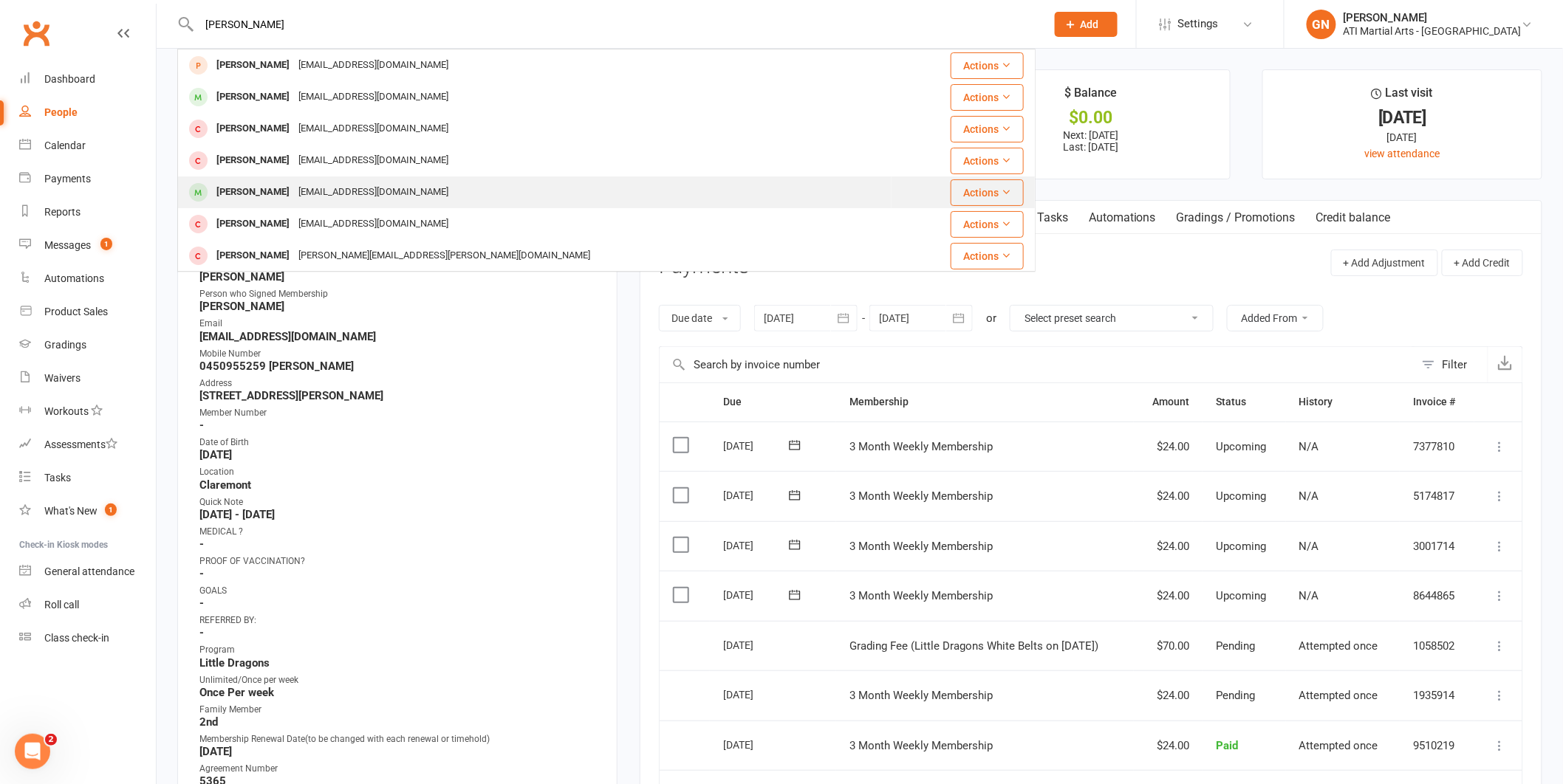
drag, startPoint x: 298, startPoint y: 29, endPoint x: 528, endPoint y: 186, distance: 278.5
click at [259, 48] on div "[PERSON_NAME] [PERSON_NAME] [EMAIL_ADDRESS][DOMAIN_NAME] Actions [PERSON_NAME] …" at bounding box center [606, 24] width 858 height 48
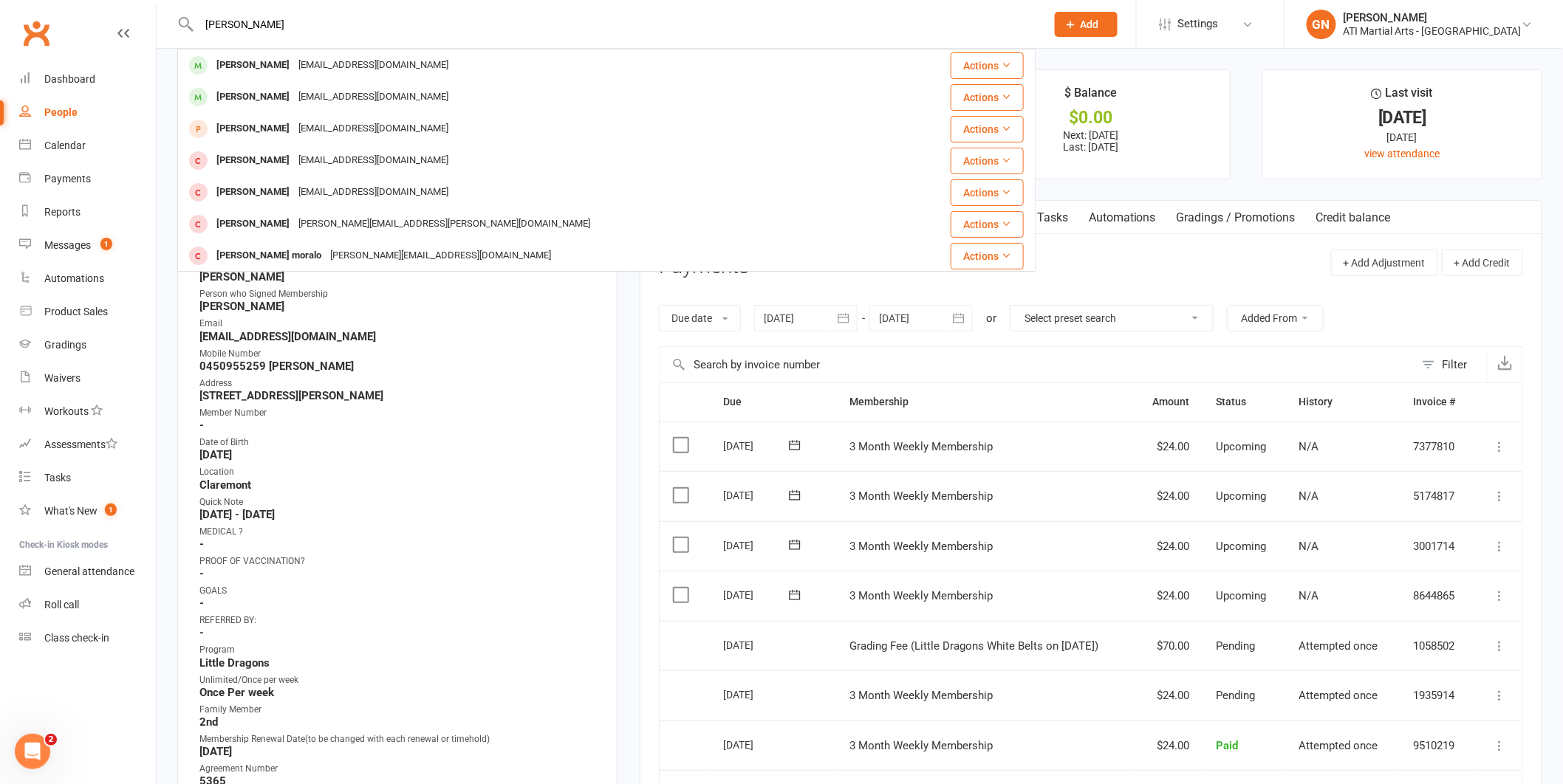
drag, startPoint x: 306, startPoint y: 27, endPoint x: 1218, endPoint y: 393, distance: 982.7
click at [238, 29] on input "[PERSON_NAME]" at bounding box center [616, 24] width 841 height 21
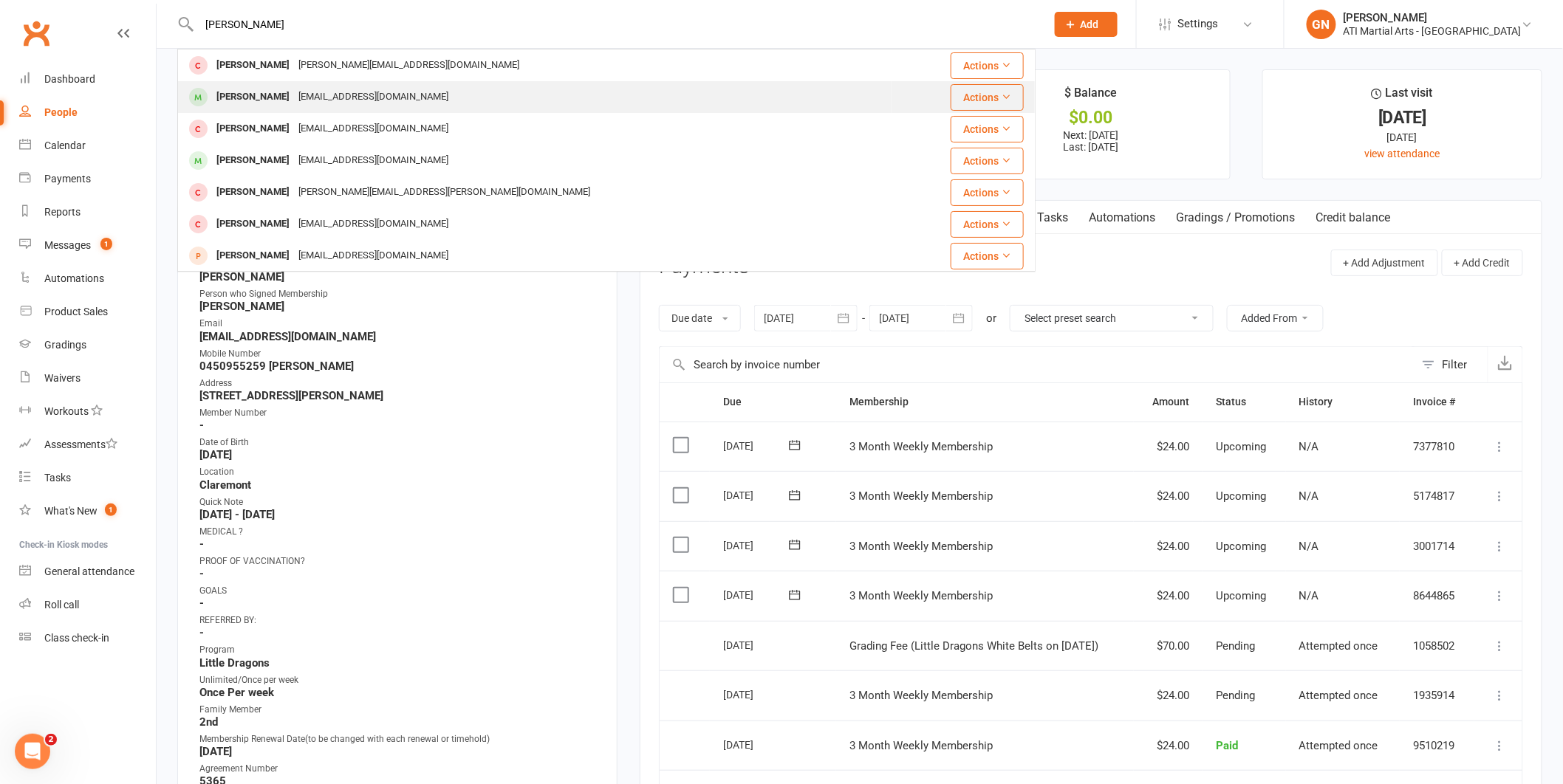
type input "[PERSON_NAME]"
click at [221, 97] on div "[PERSON_NAME]" at bounding box center [253, 97] width 82 height 21
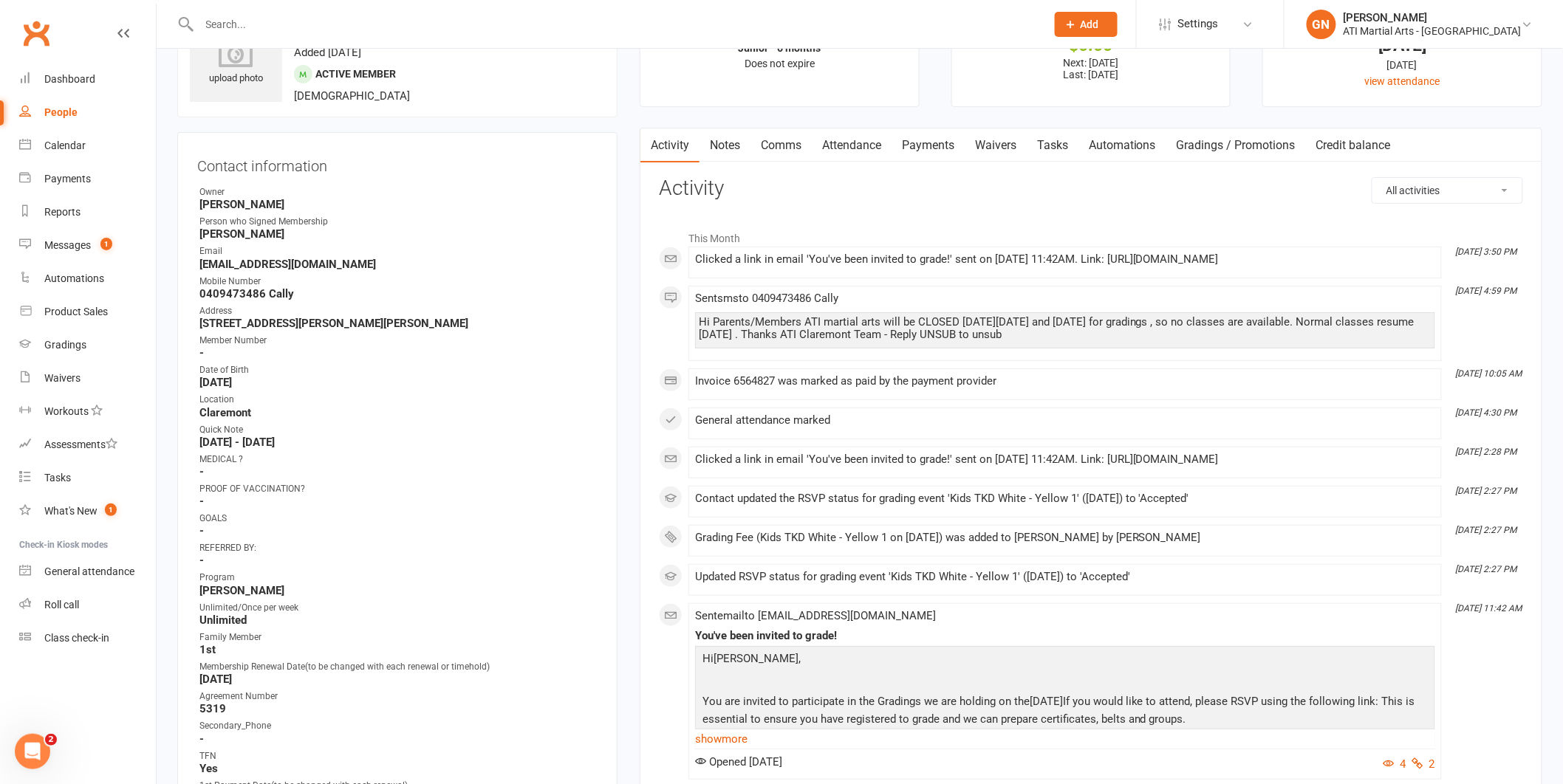
scroll to position [93, 0]
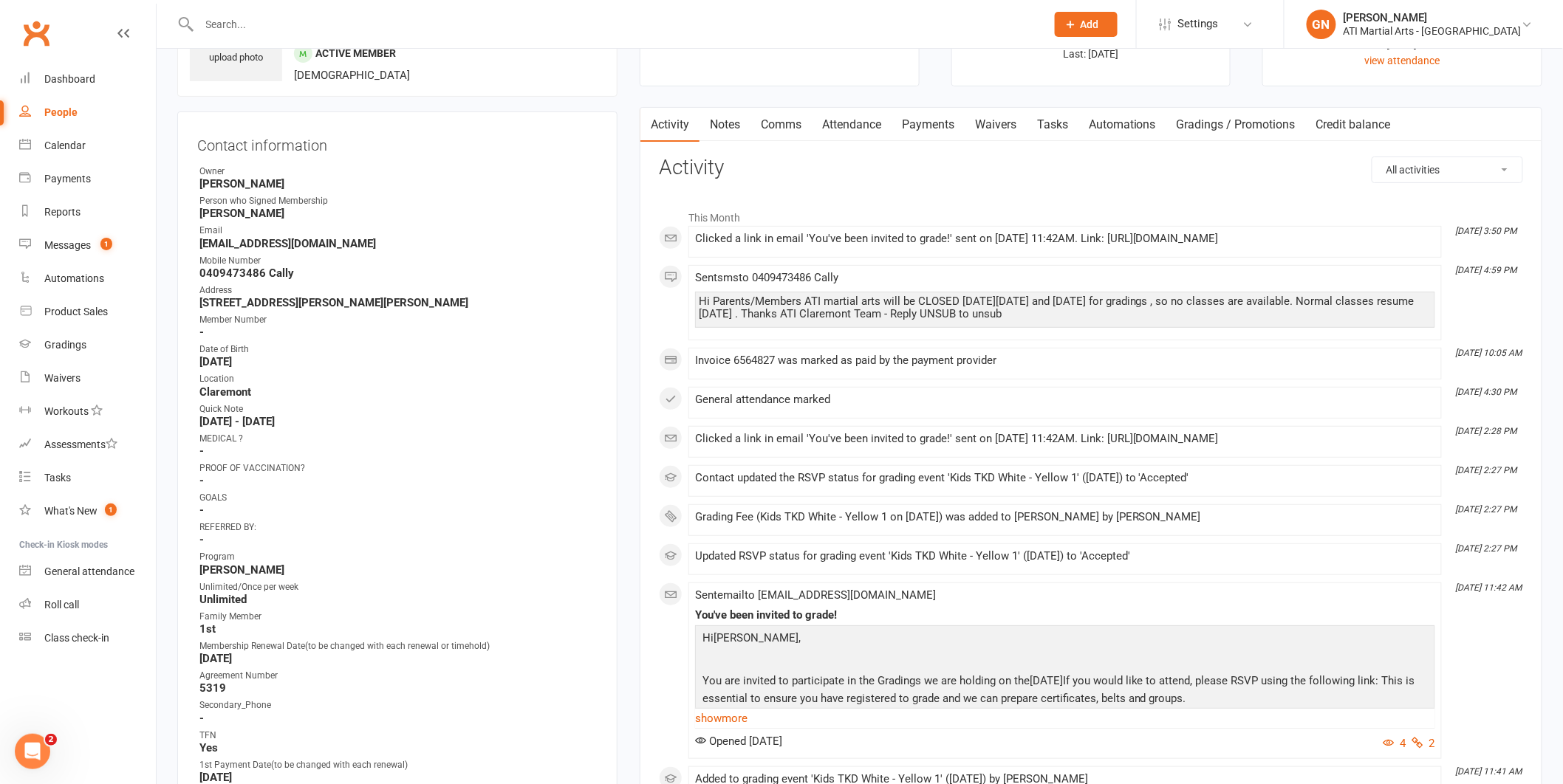
click at [908, 116] on link "Payments" at bounding box center [927, 125] width 73 height 34
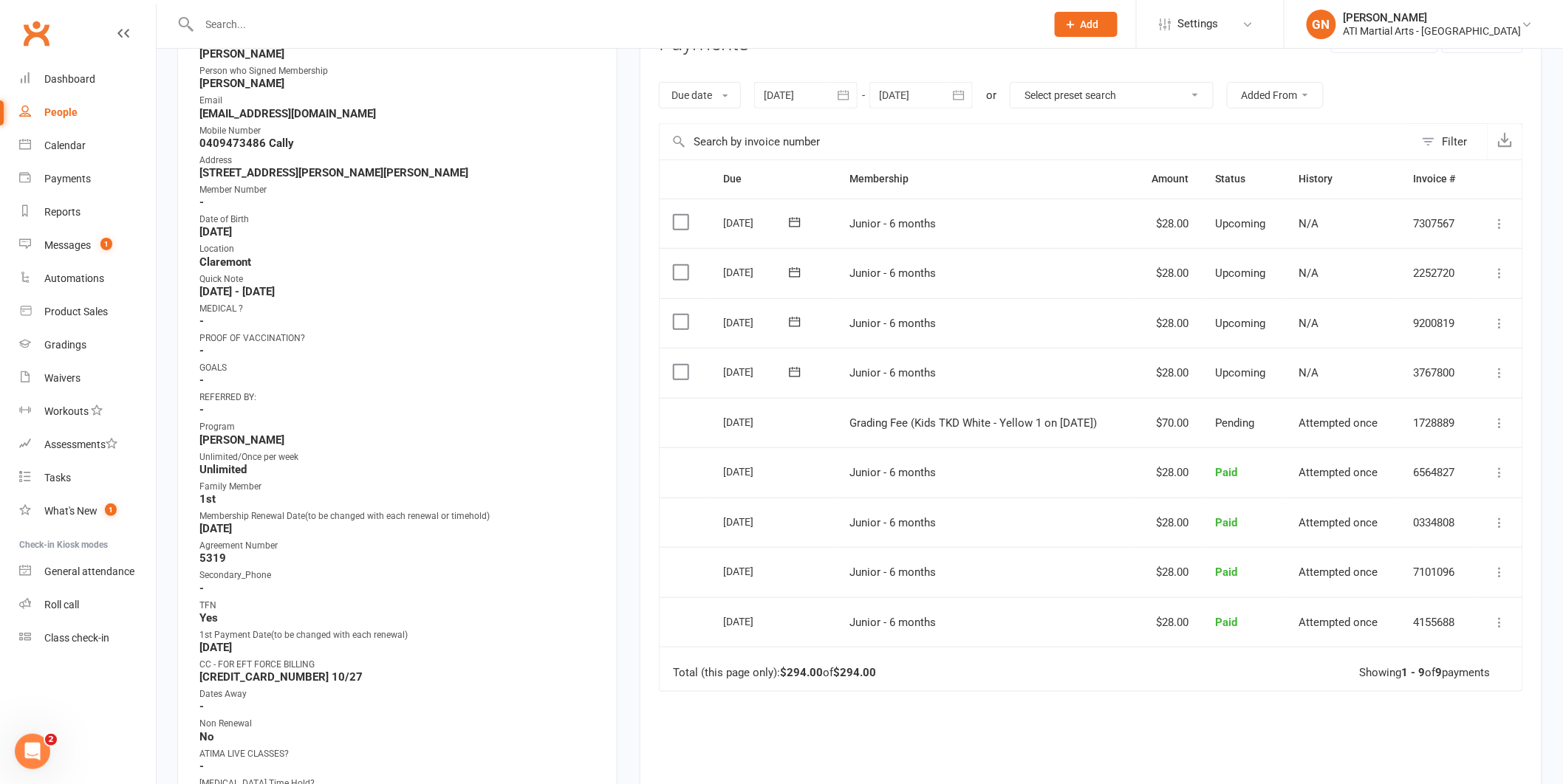
scroll to position [190, 0]
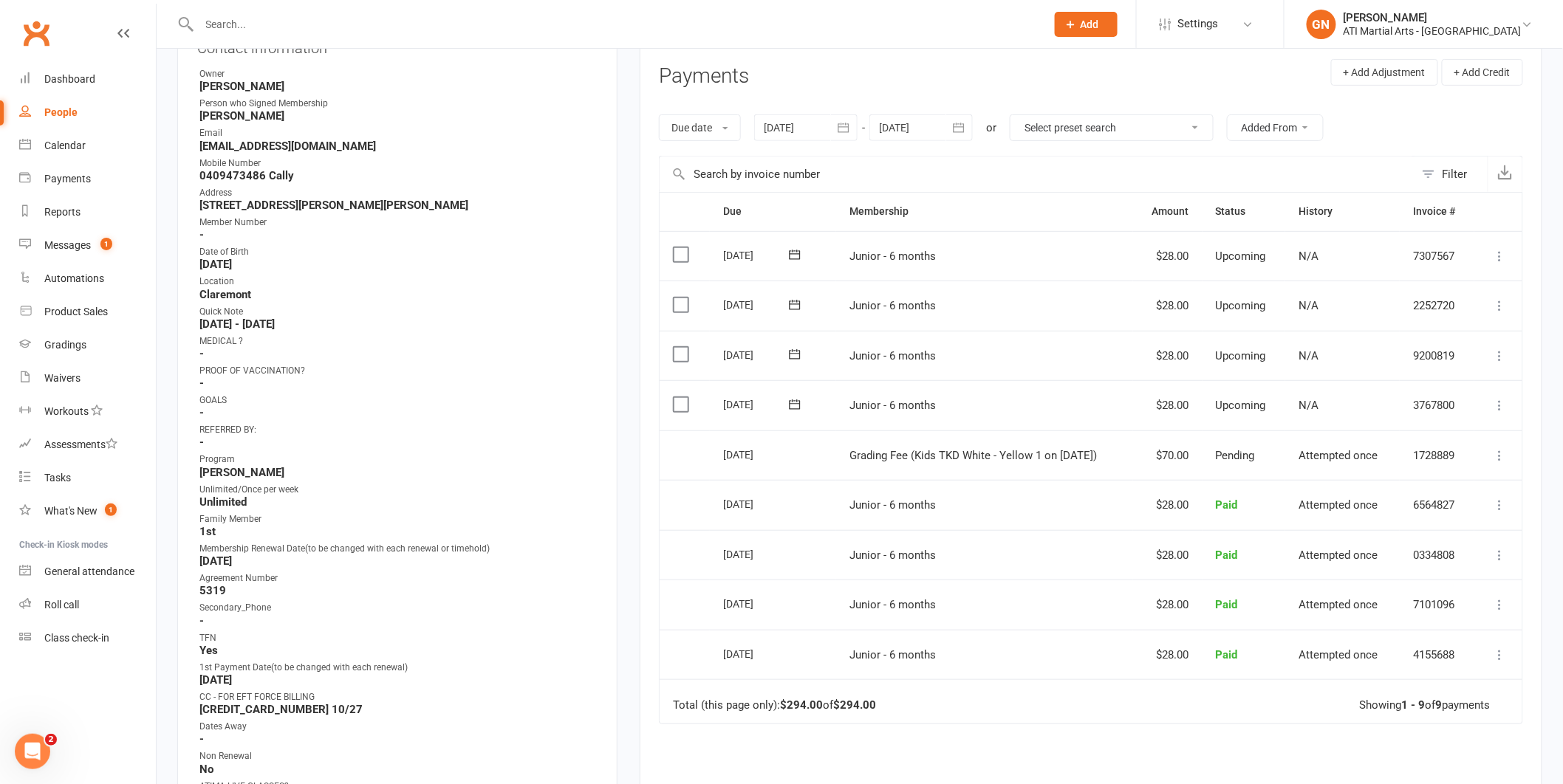
click at [252, 21] on input "text" at bounding box center [616, 24] width 841 height 21
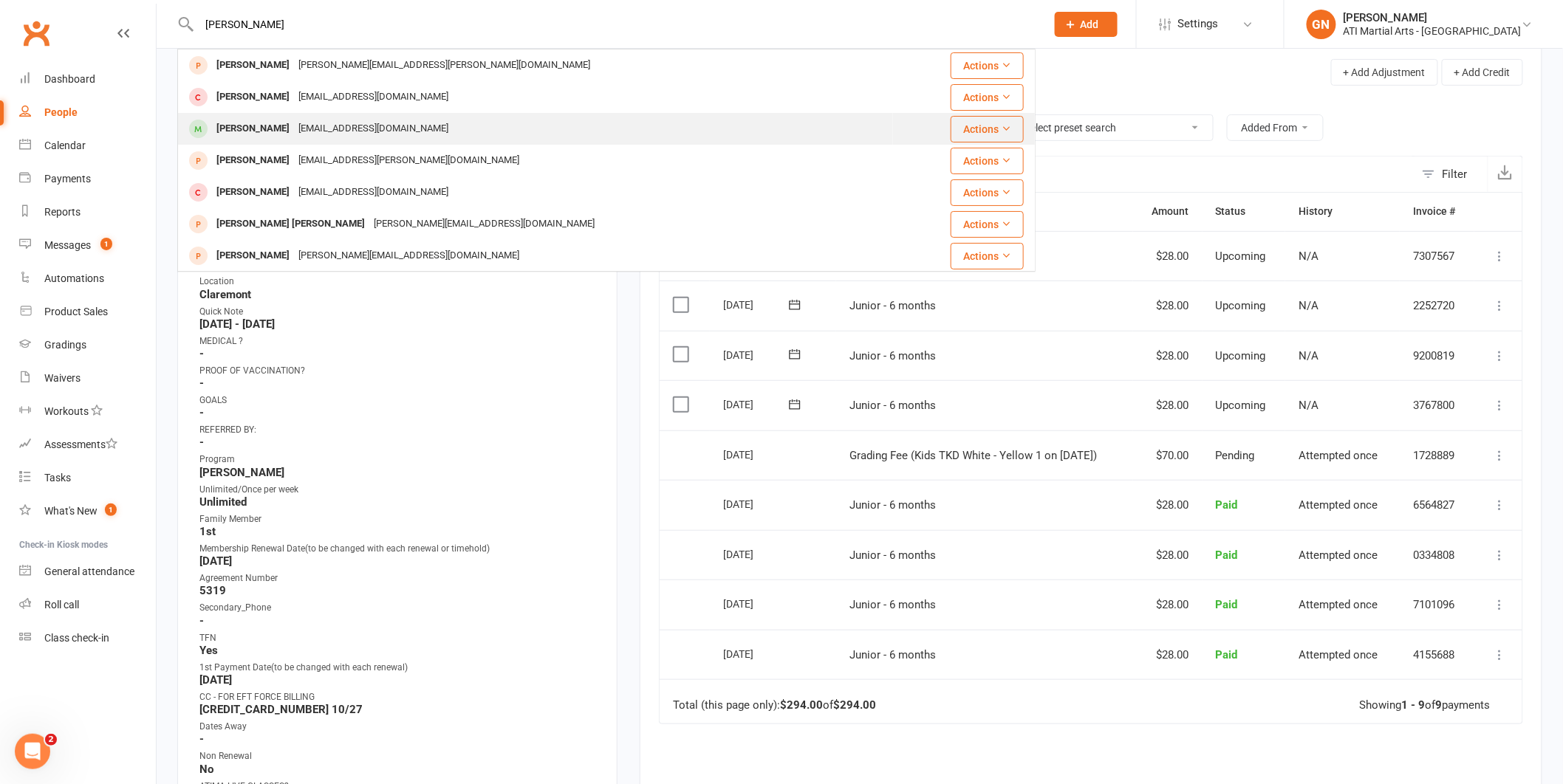
type input "[PERSON_NAME]"
click at [251, 131] on div "[PERSON_NAME]" at bounding box center [253, 129] width 82 height 21
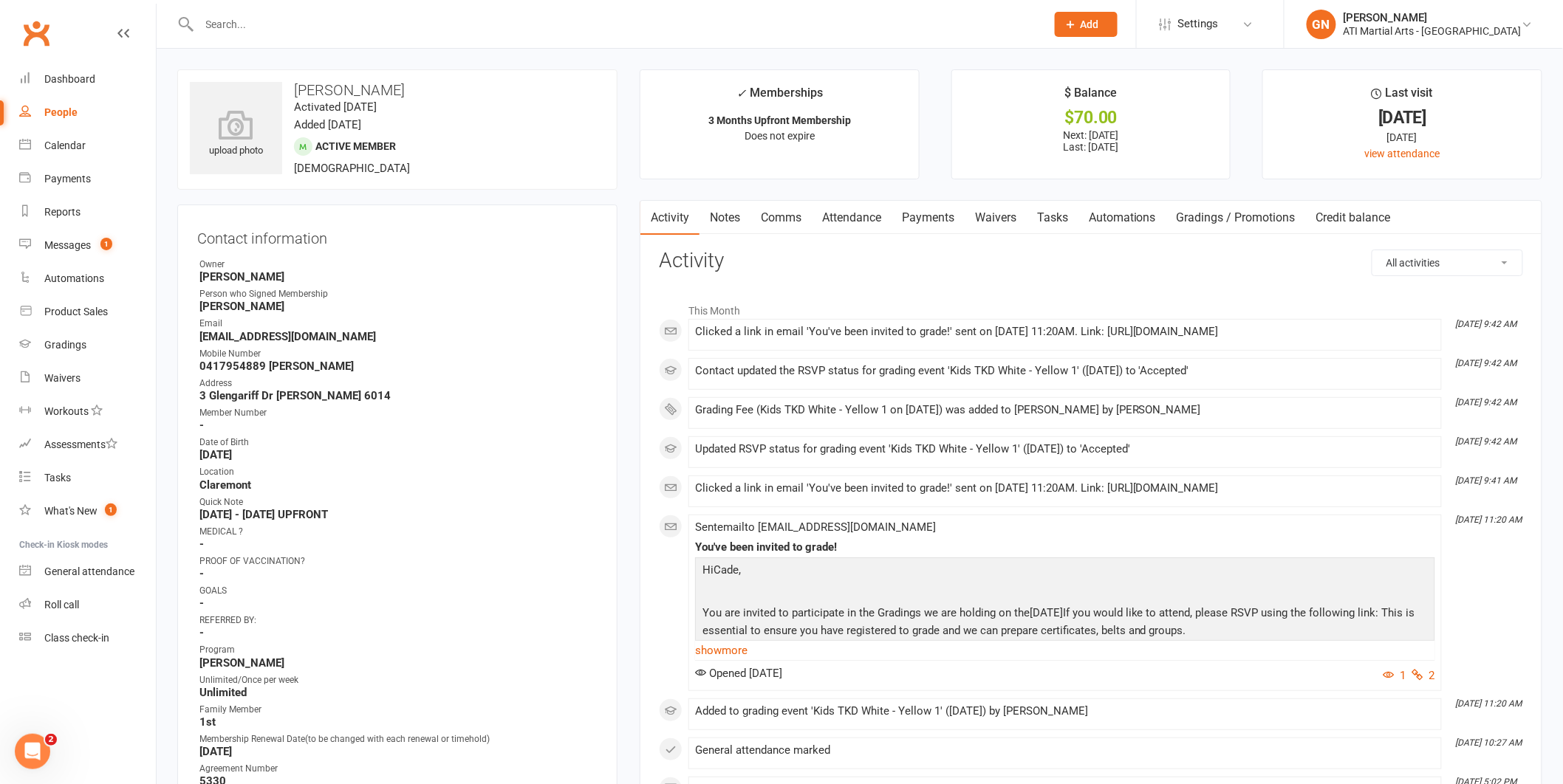
click at [942, 213] on link "Payments" at bounding box center [927, 218] width 73 height 34
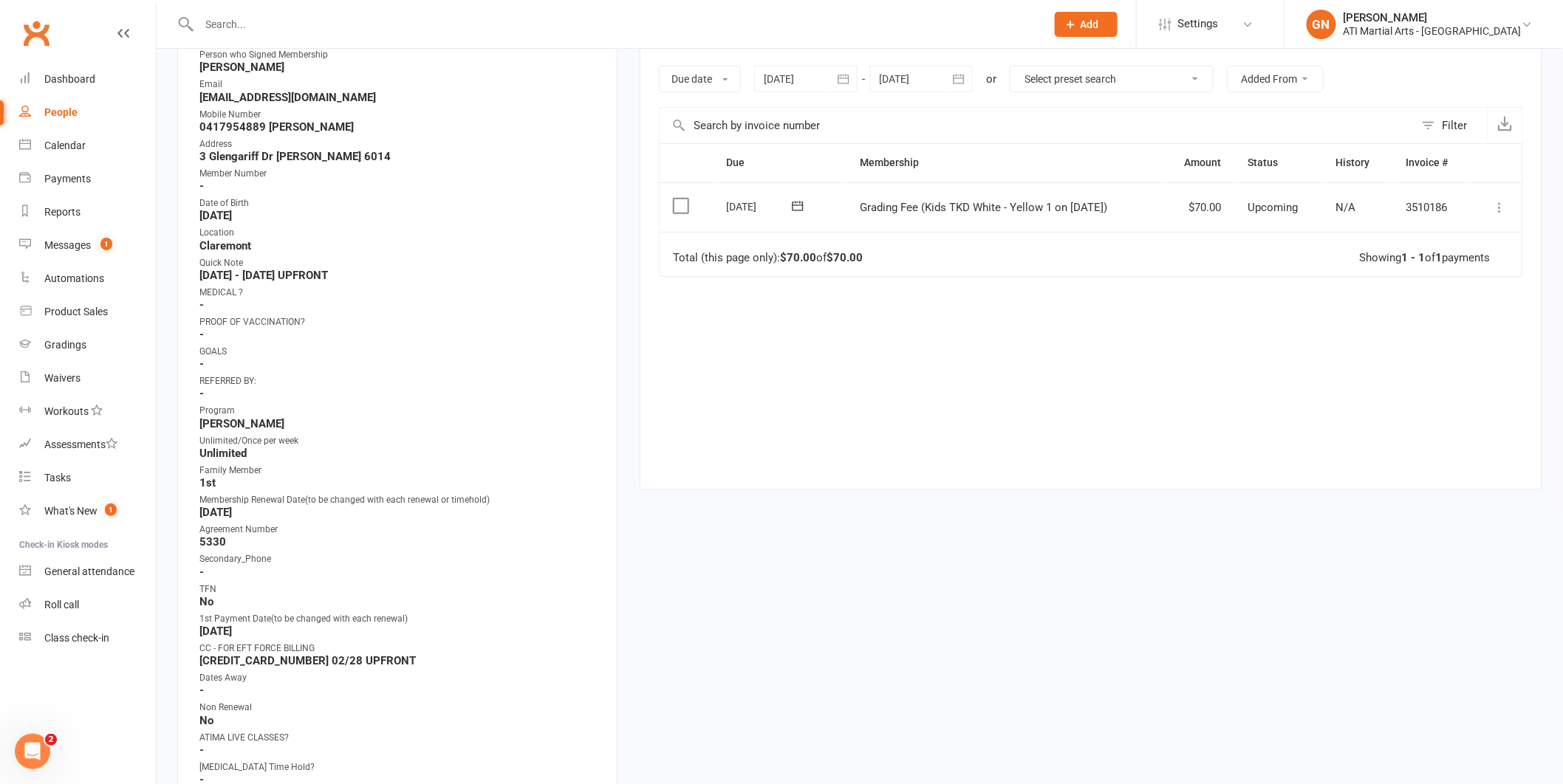
scroll to position [242, 0]
click at [1497, 197] on icon at bounding box center [1499, 204] width 15 height 15
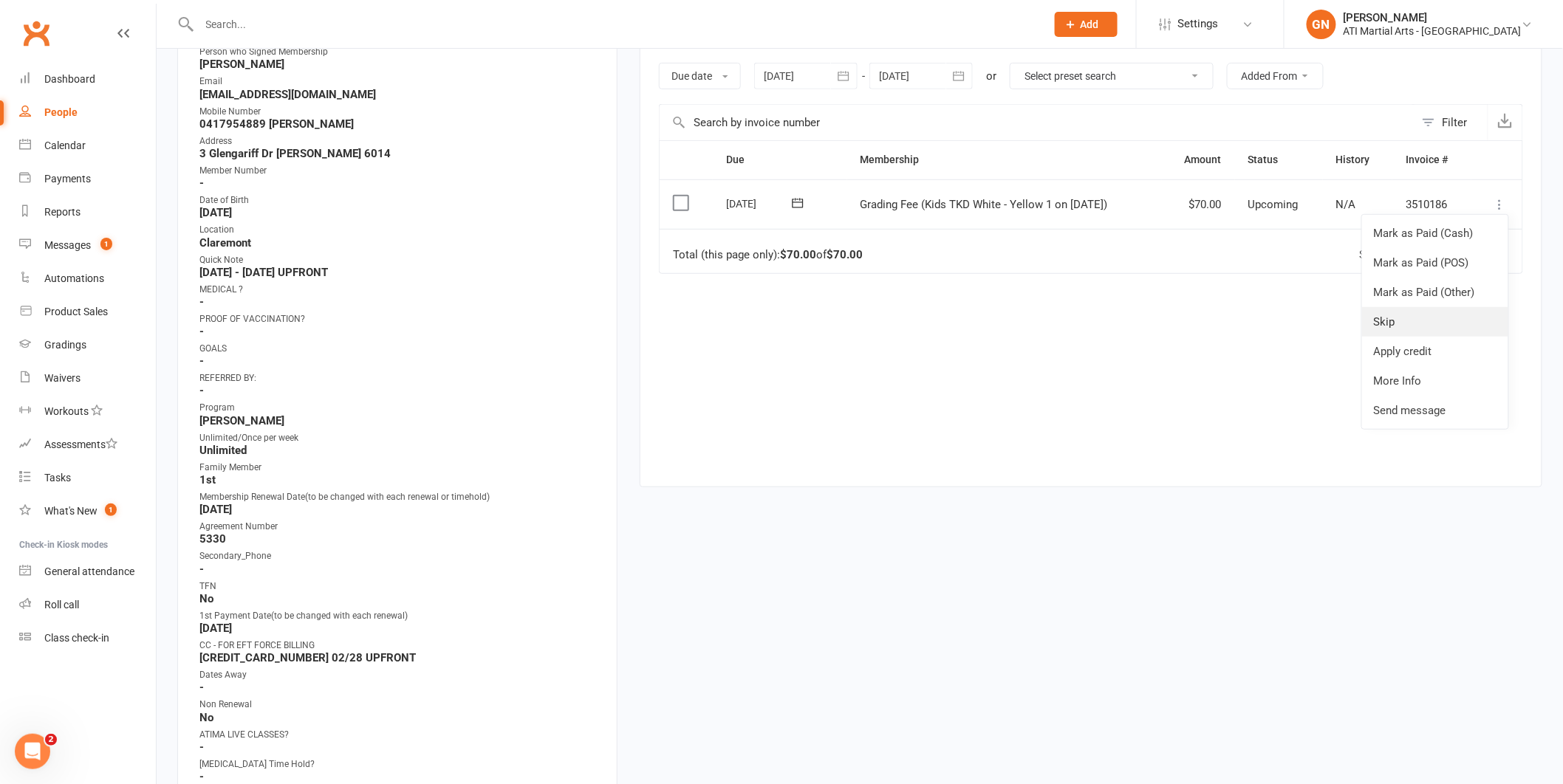
click at [1404, 318] on link "Skip" at bounding box center [1434, 322] width 147 height 30
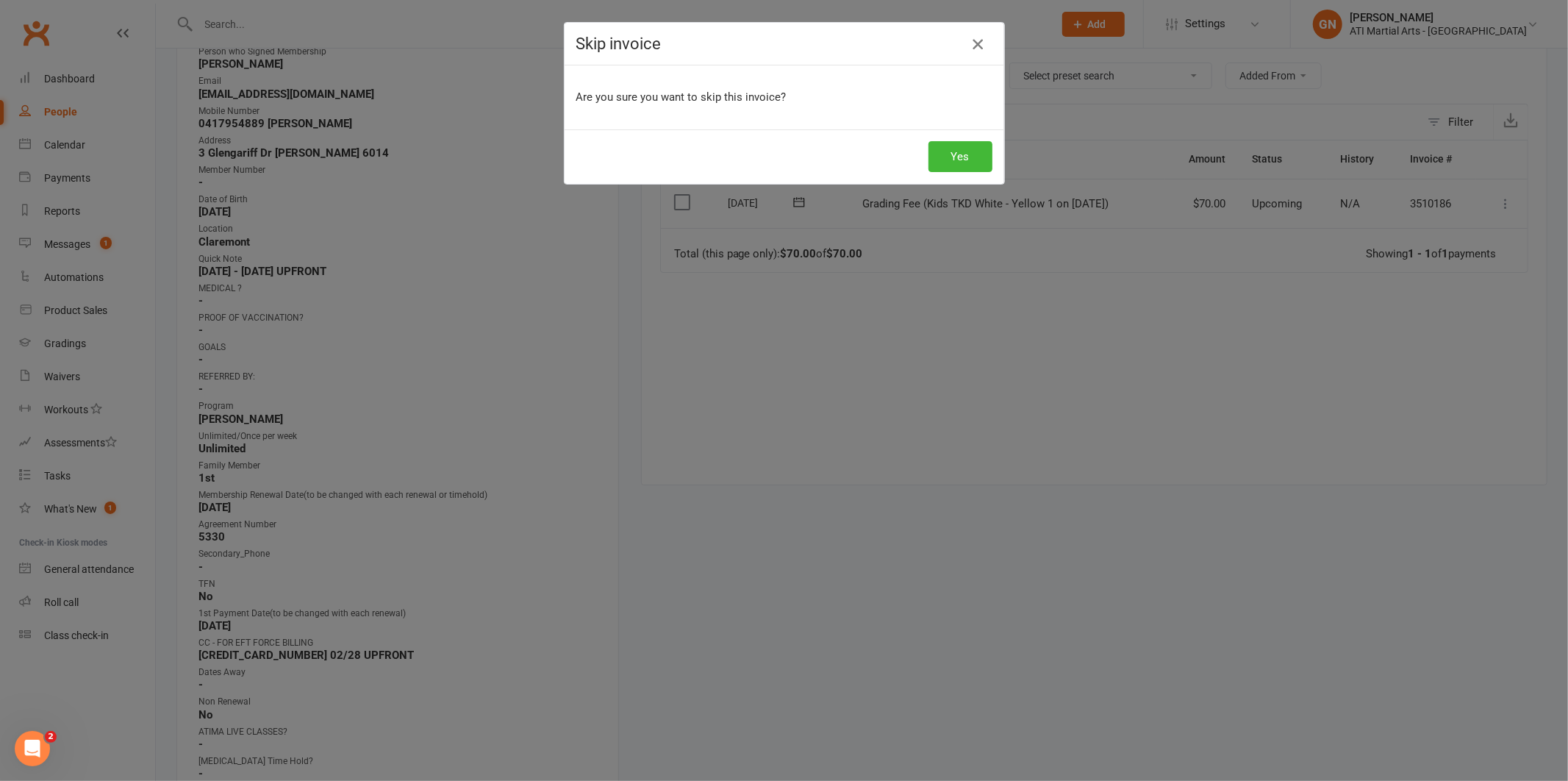
click at [972, 44] on icon "button" at bounding box center [978, 45] width 18 height 18
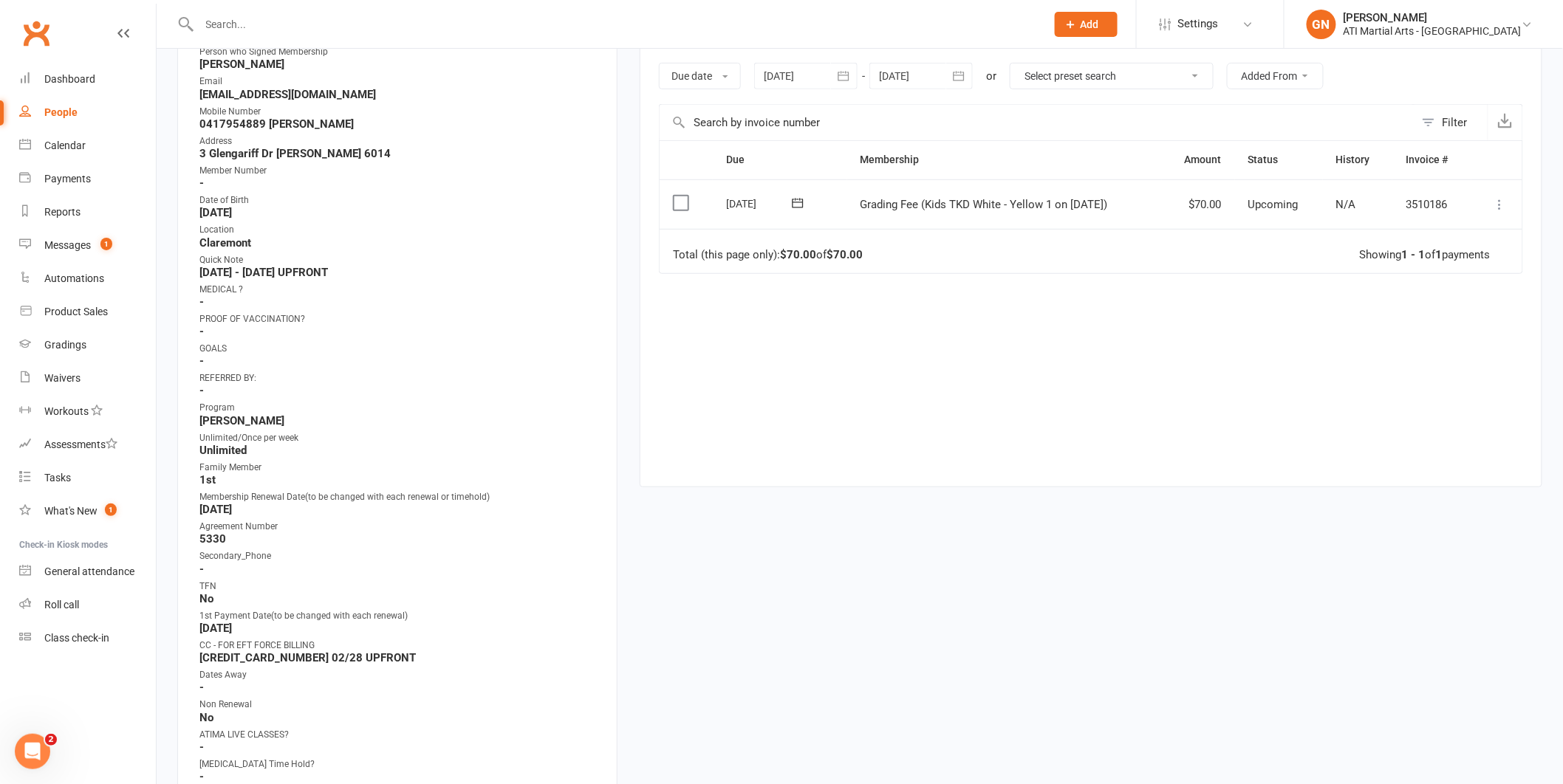
click at [237, 21] on input "text" at bounding box center [616, 24] width 841 height 21
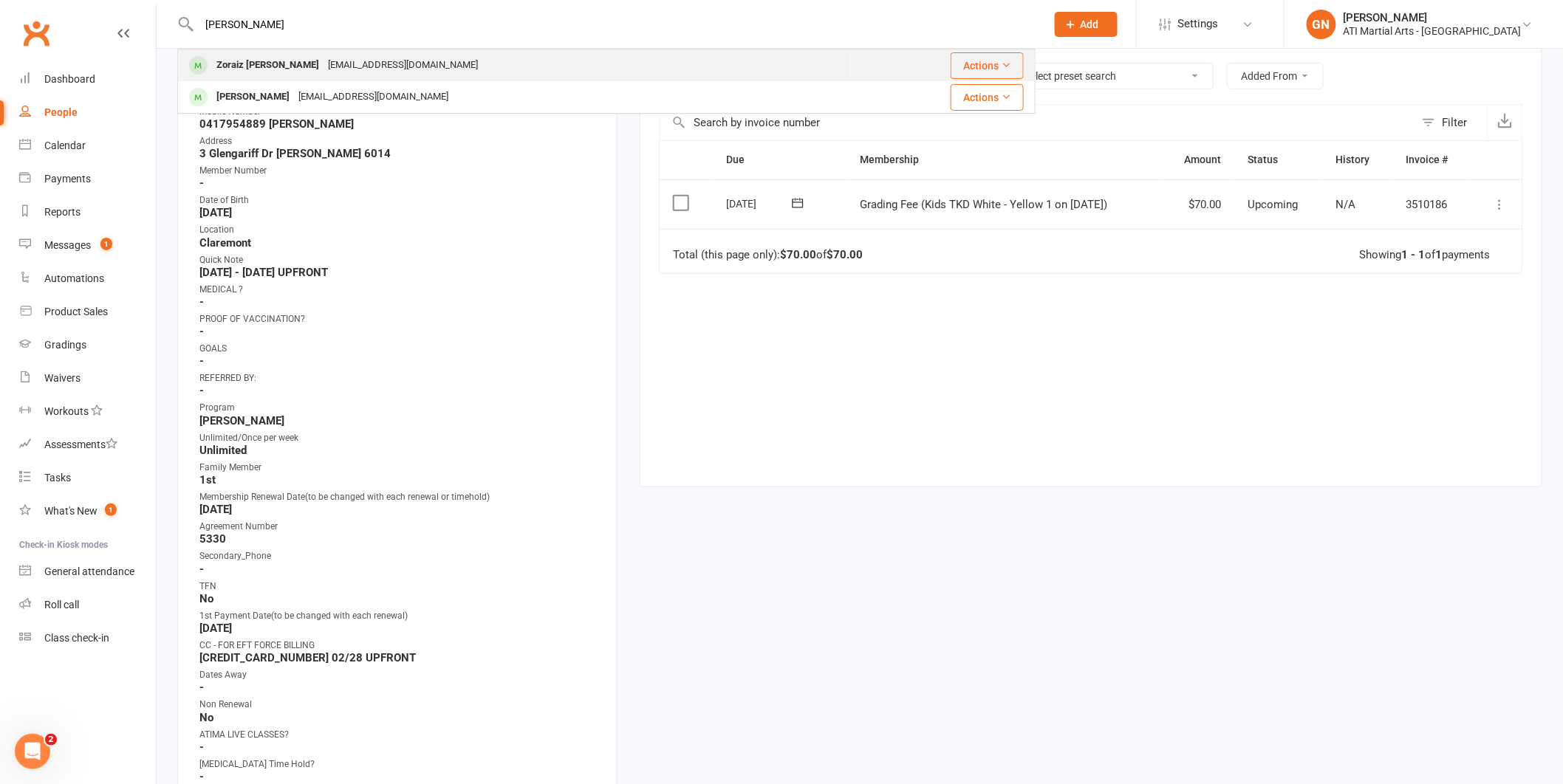
type input "[PERSON_NAME]"
click at [256, 62] on div "Zoraiz [PERSON_NAME]" at bounding box center [268, 65] width 112 height 21
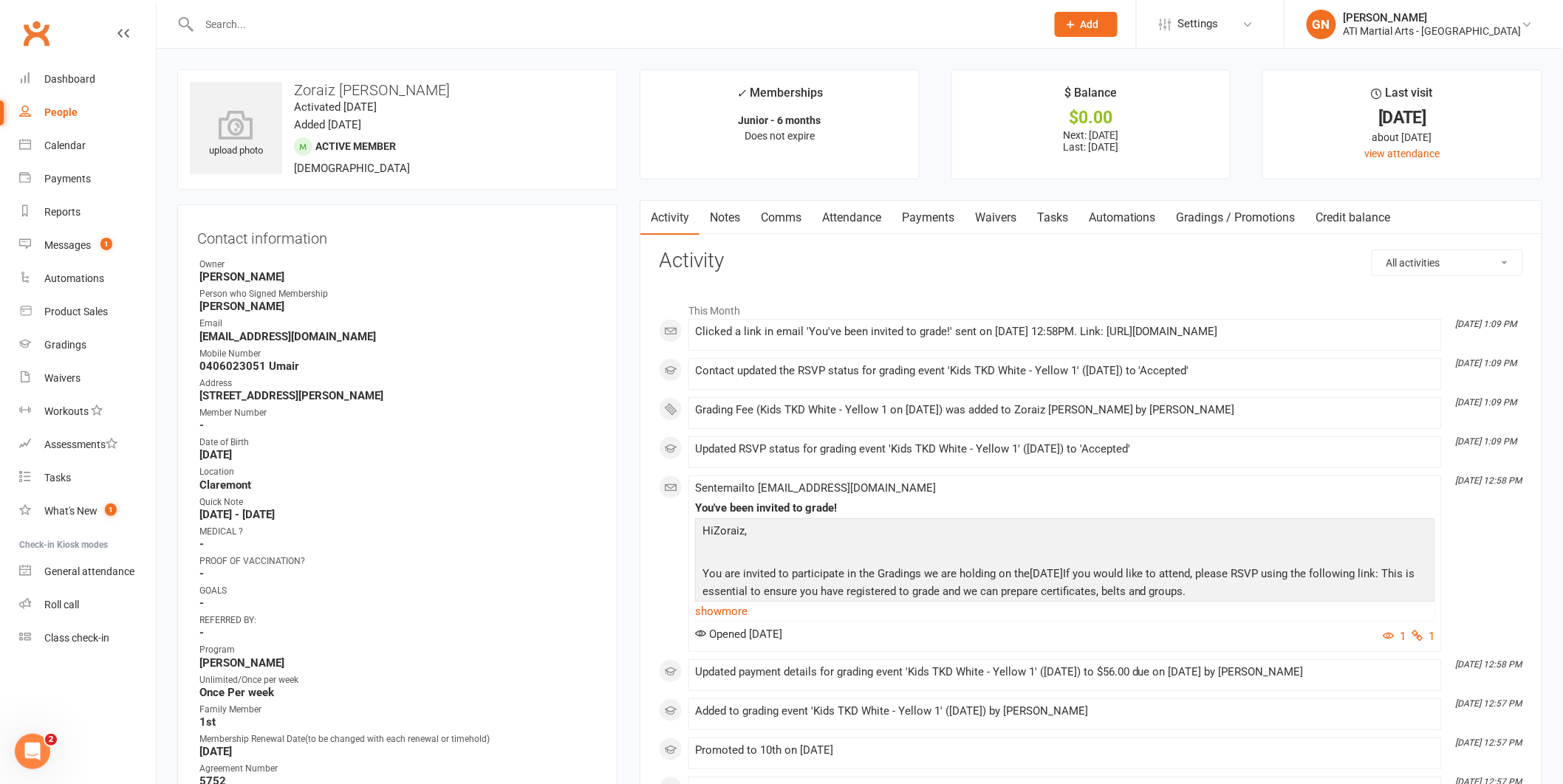
click at [275, 18] on input "text" at bounding box center [616, 24] width 841 height 21
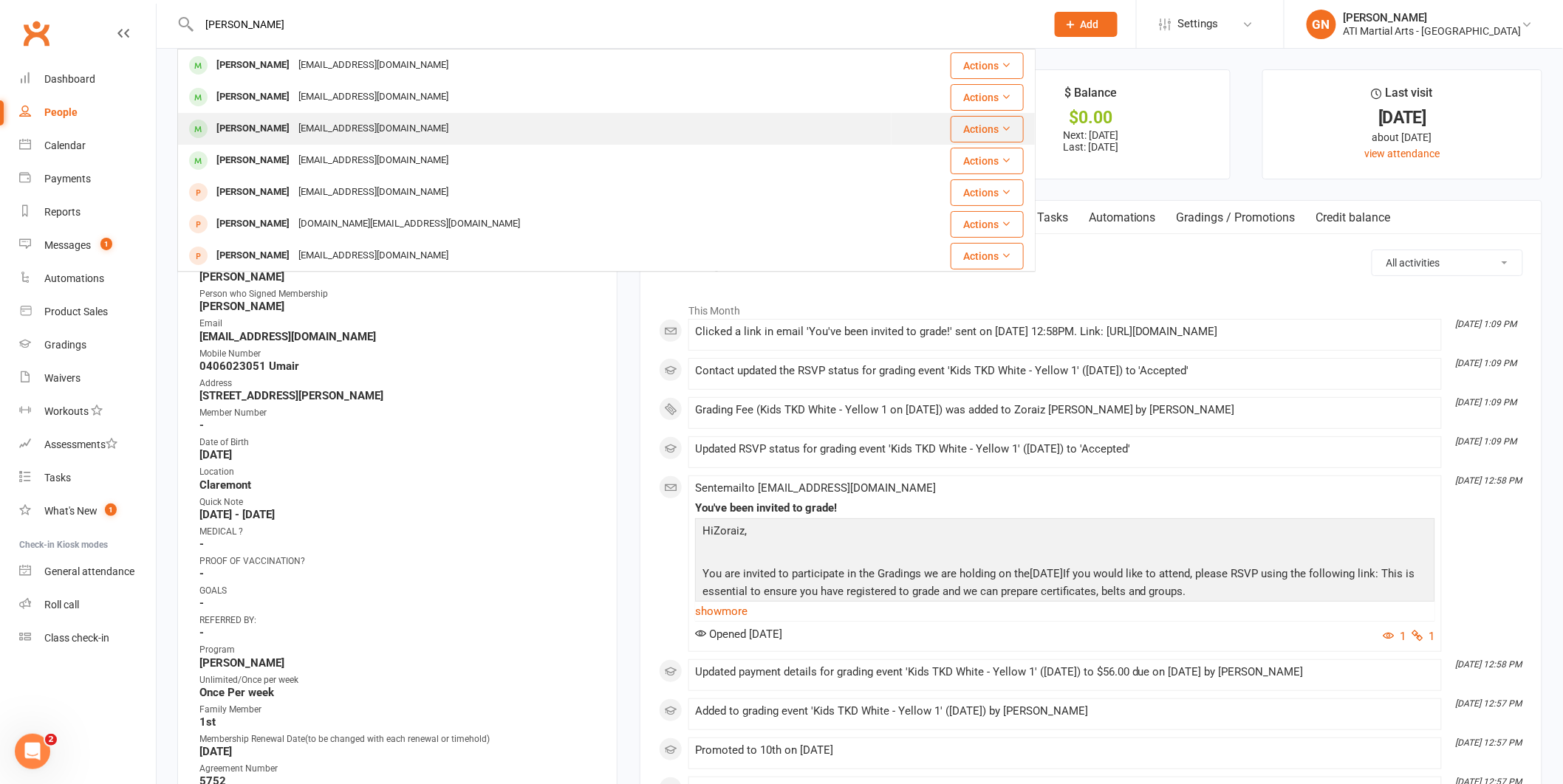
type input "[PERSON_NAME]"
click at [250, 131] on div "[PERSON_NAME]" at bounding box center [253, 129] width 82 height 21
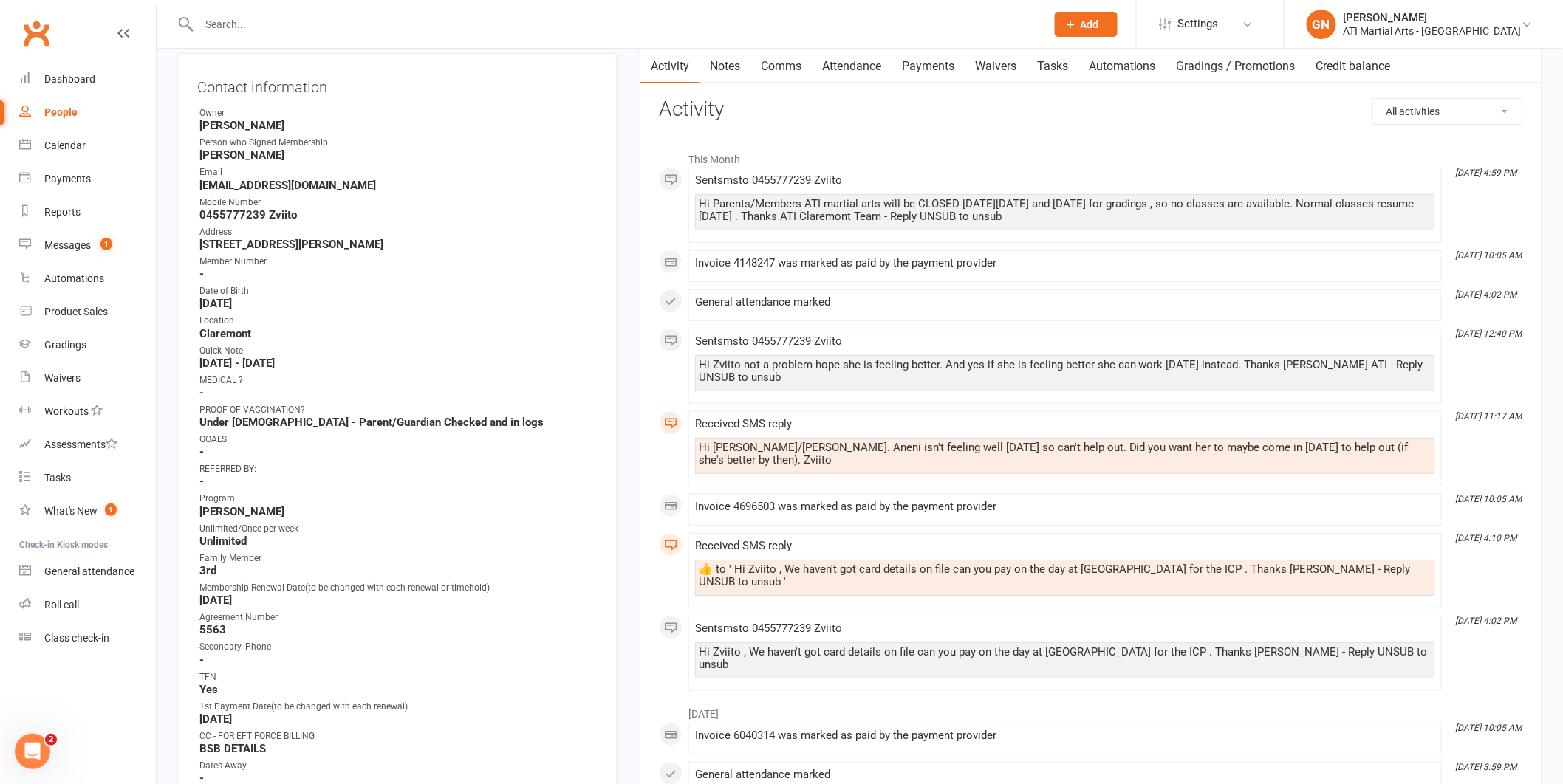
scroll to position [148, 0]
click at [248, 17] on input "text" at bounding box center [616, 24] width 841 height 21
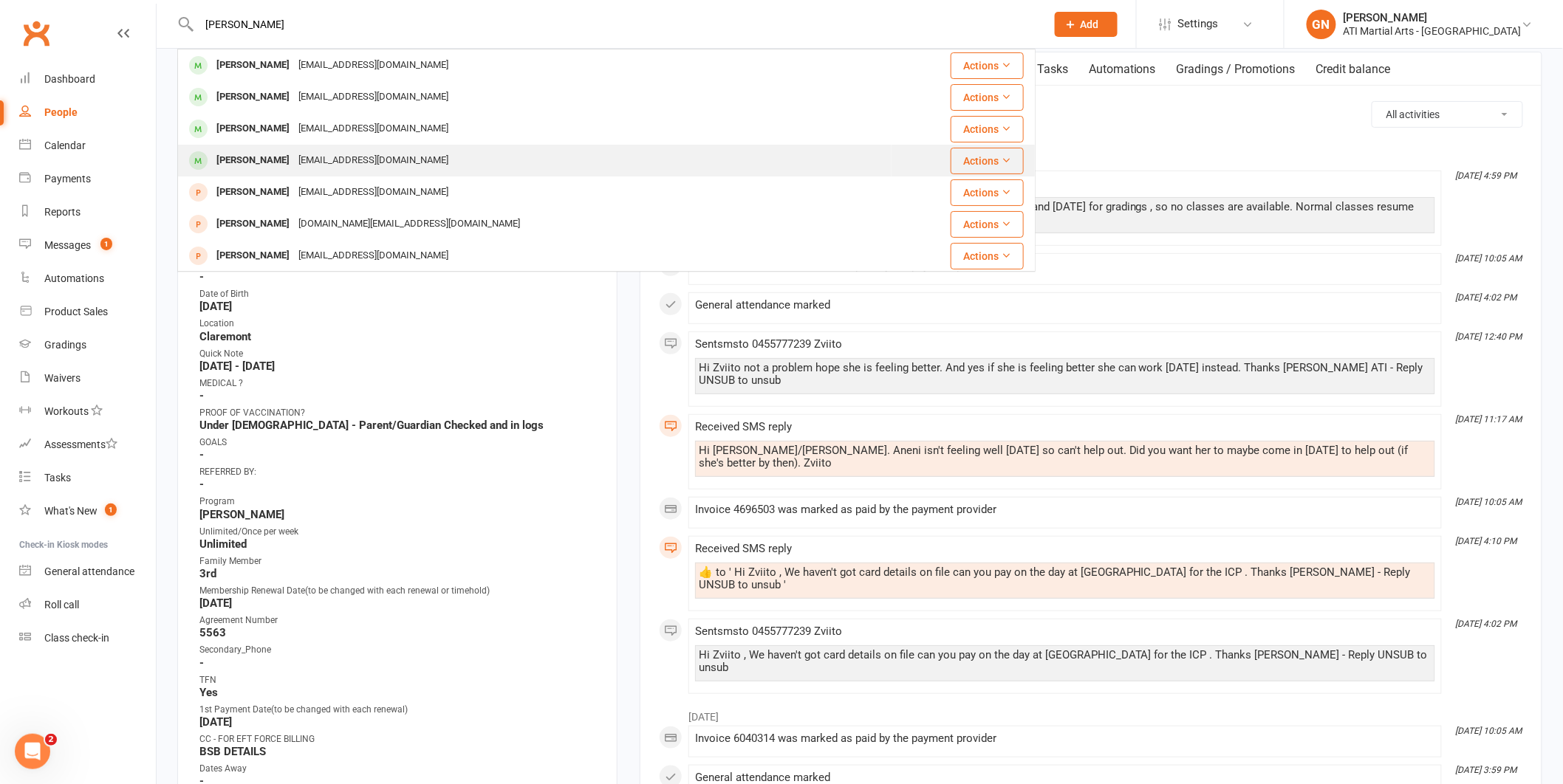
type input "[PERSON_NAME]"
click at [242, 158] on div "[PERSON_NAME]" at bounding box center [253, 159] width 82 height 21
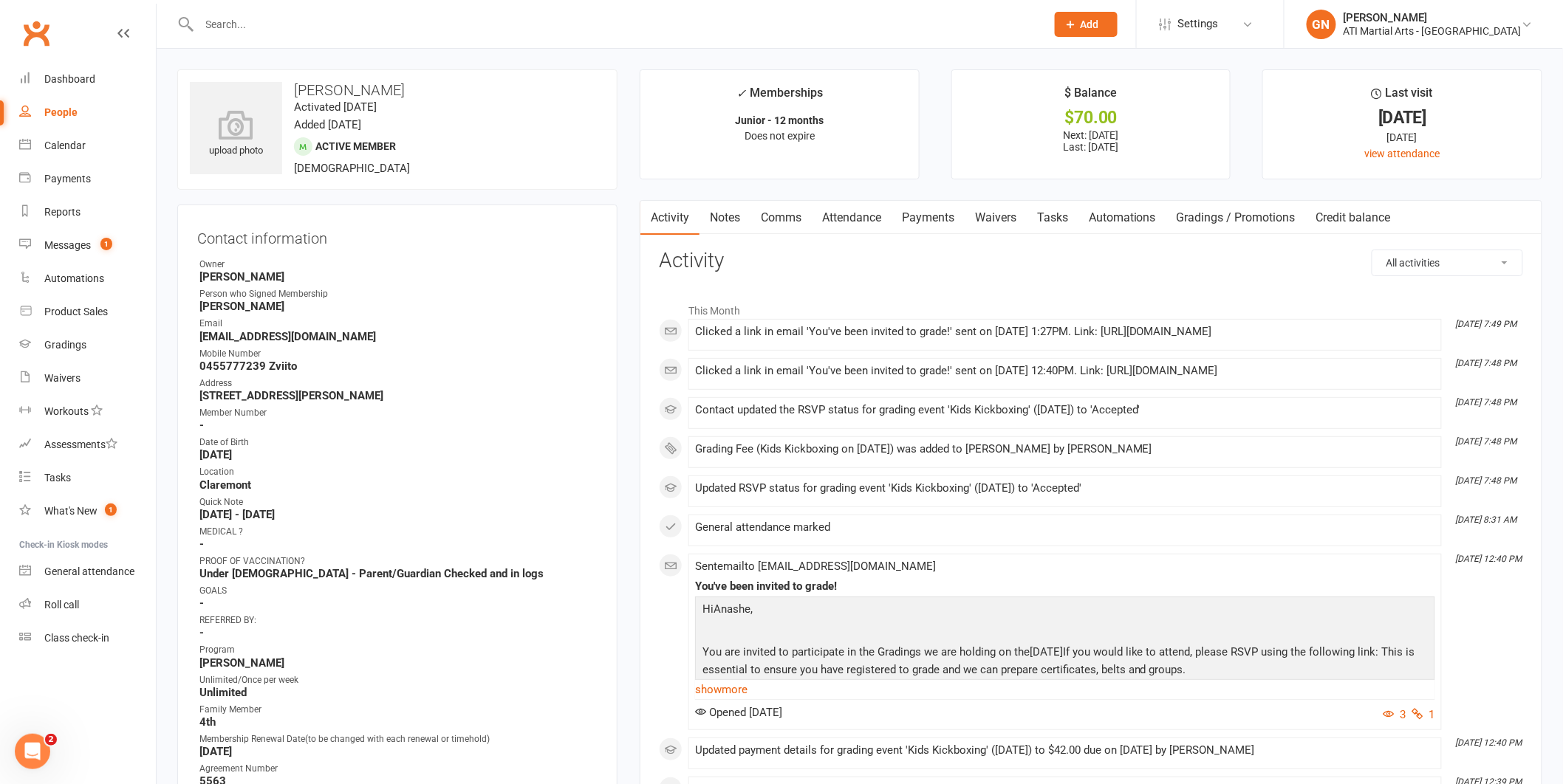
click at [264, 17] on input "text" at bounding box center [616, 24] width 841 height 21
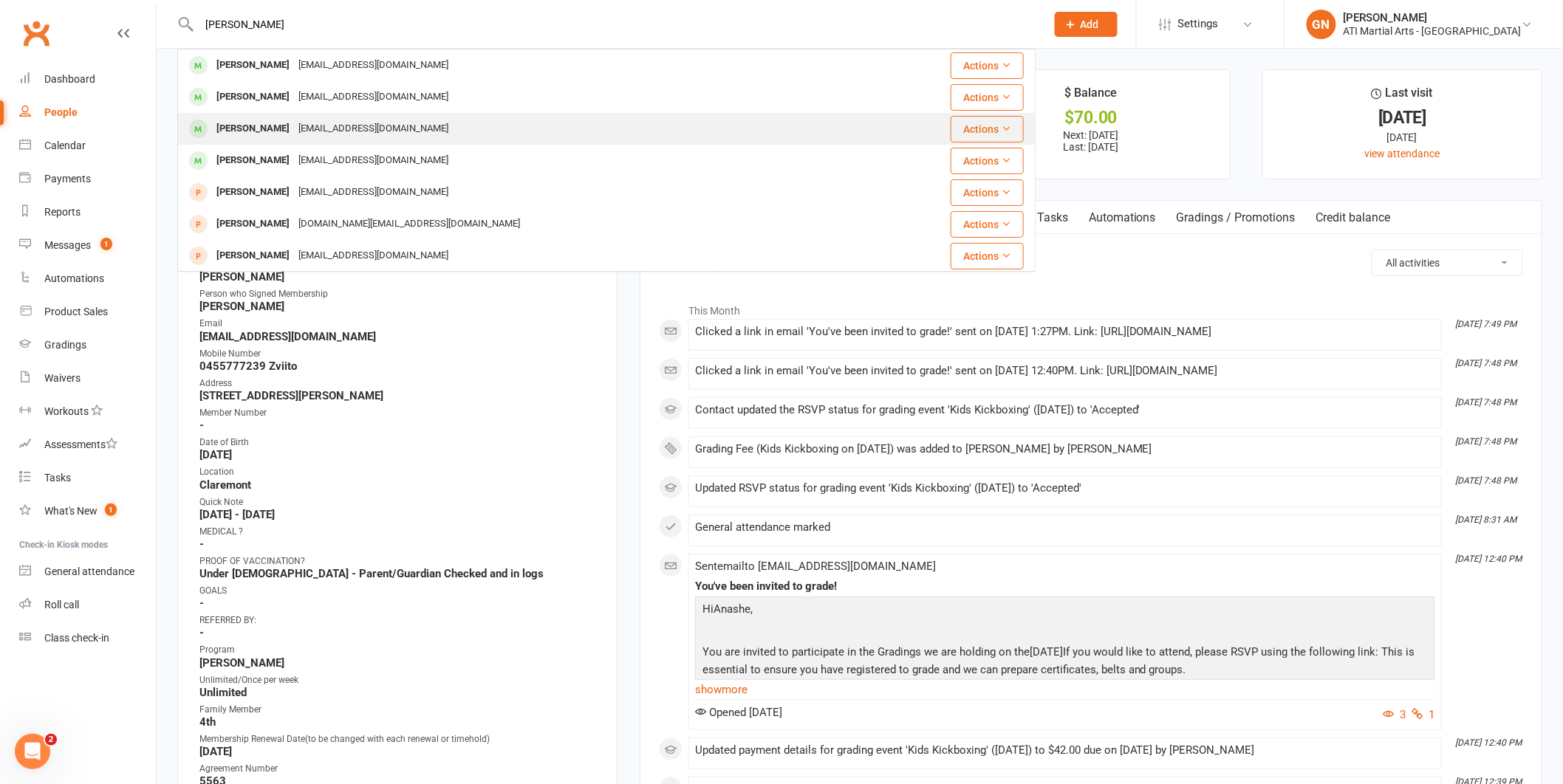
type input "[PERSON_NAME]"
click at [269, 119] on div "[PERSON_NAME]" at bounding box center [253, 129] width 82 height 21
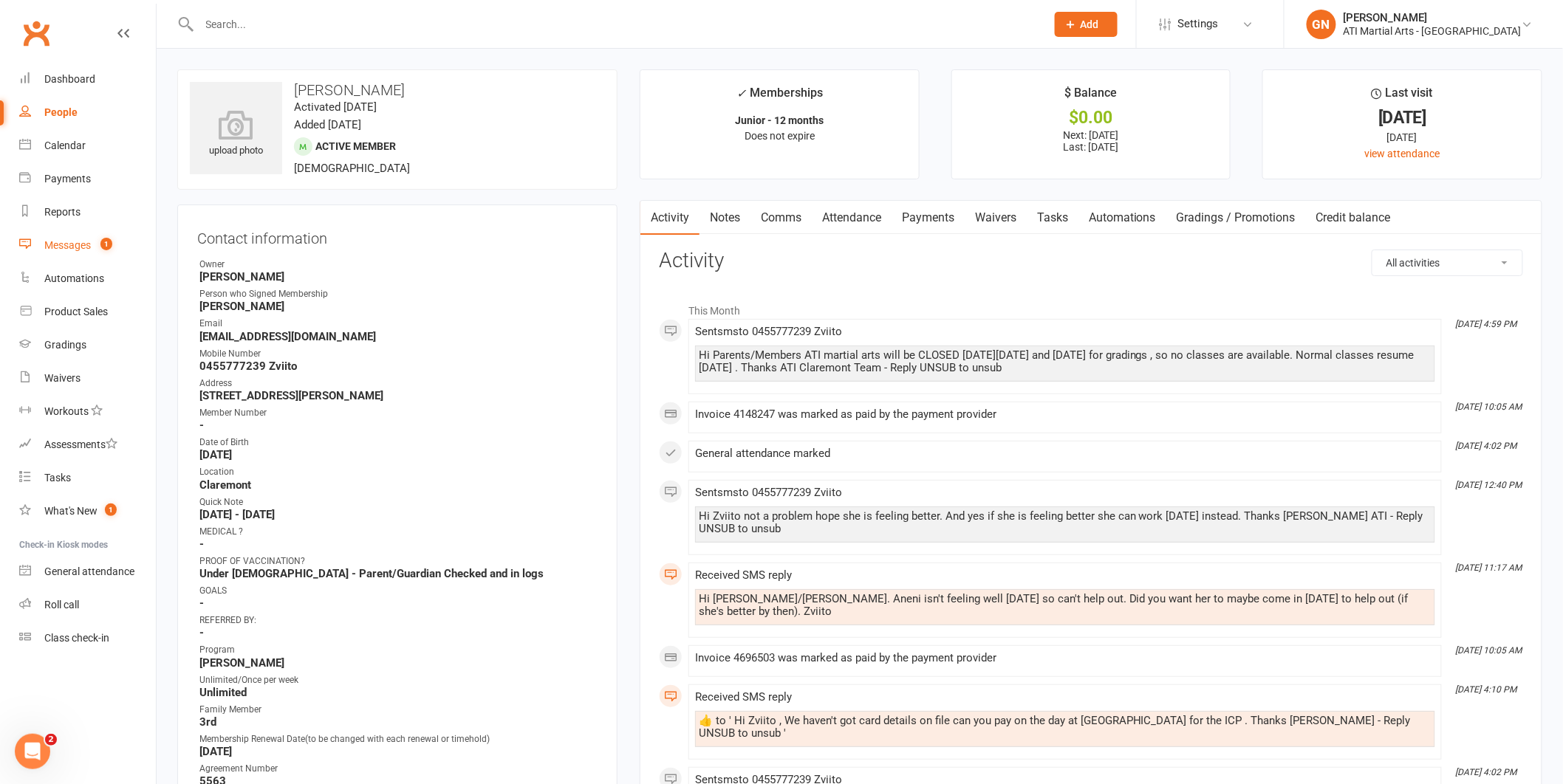
click at [61, 239] on div "Messages" at bounding box center [67, 245] width 47 height 12
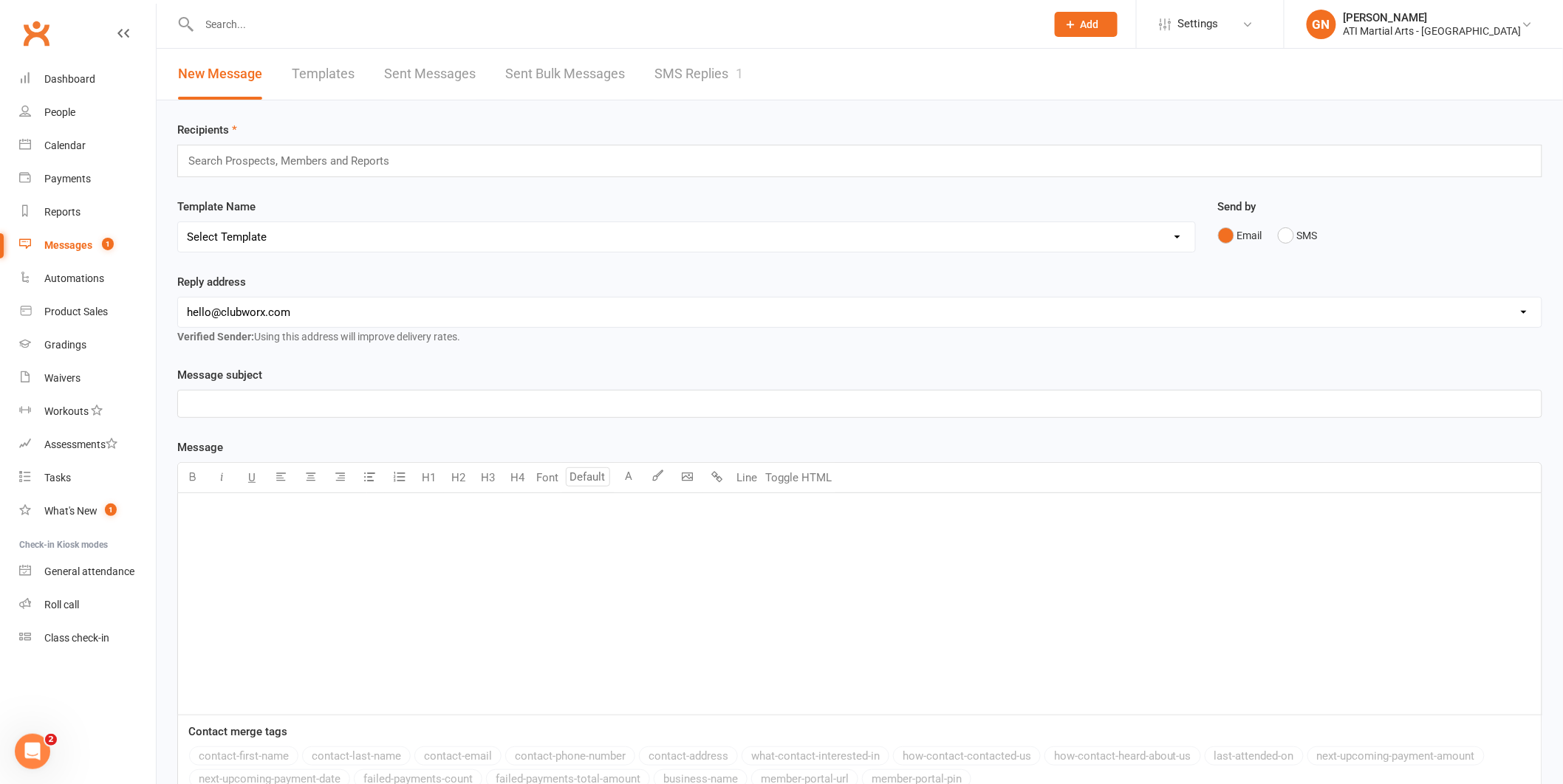
click at [681, 67] on link "SMS Replies 1" at bounding box center [698, 74] width 89 height 51
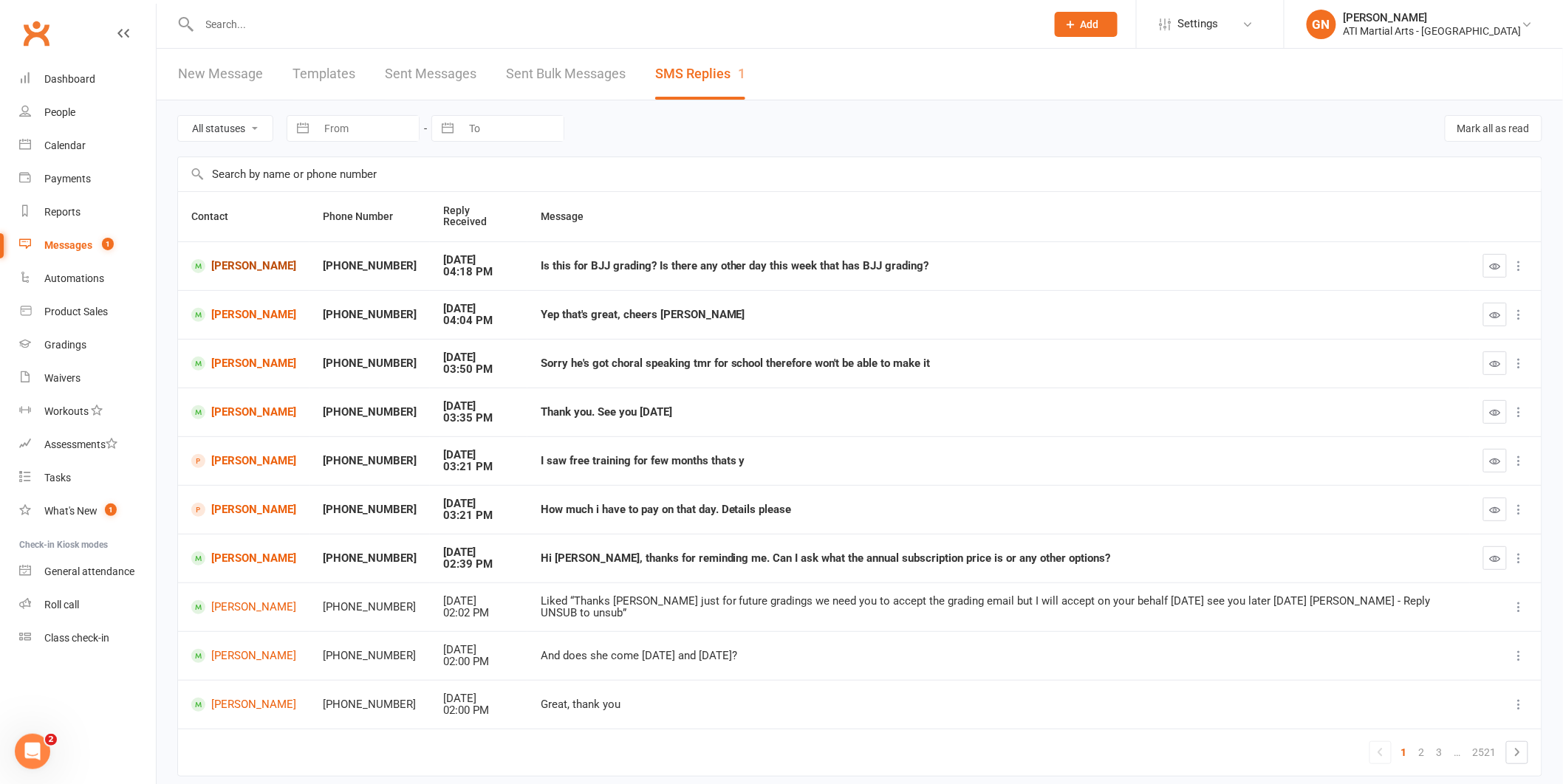
click at [251, 259] on link "[PERSON_NAME]" at bounding box center [243, 266] width 105 height 14
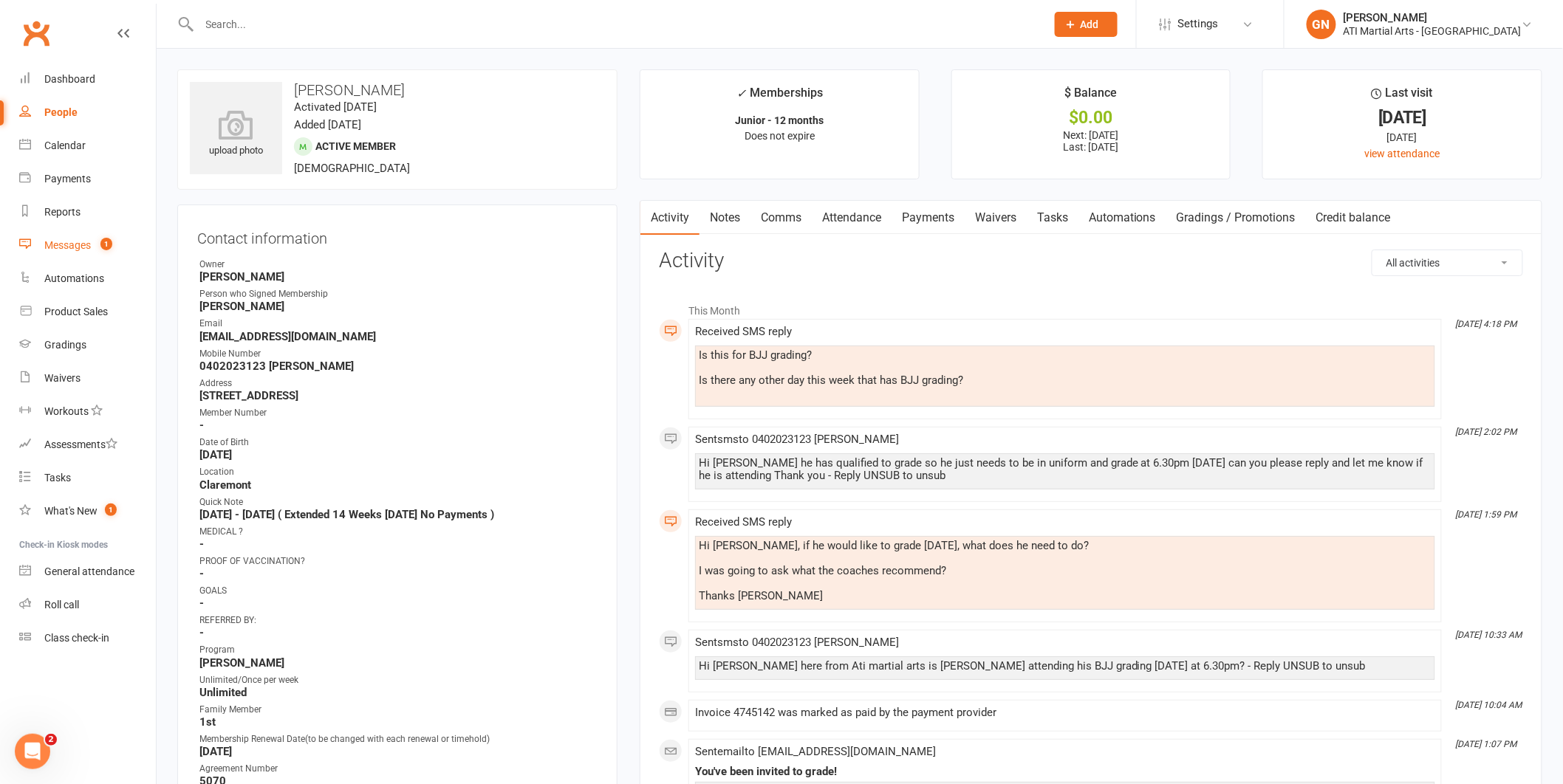
click at [79, 248] on div "Messages" at bounding box center [67, 245] width 47 height 12
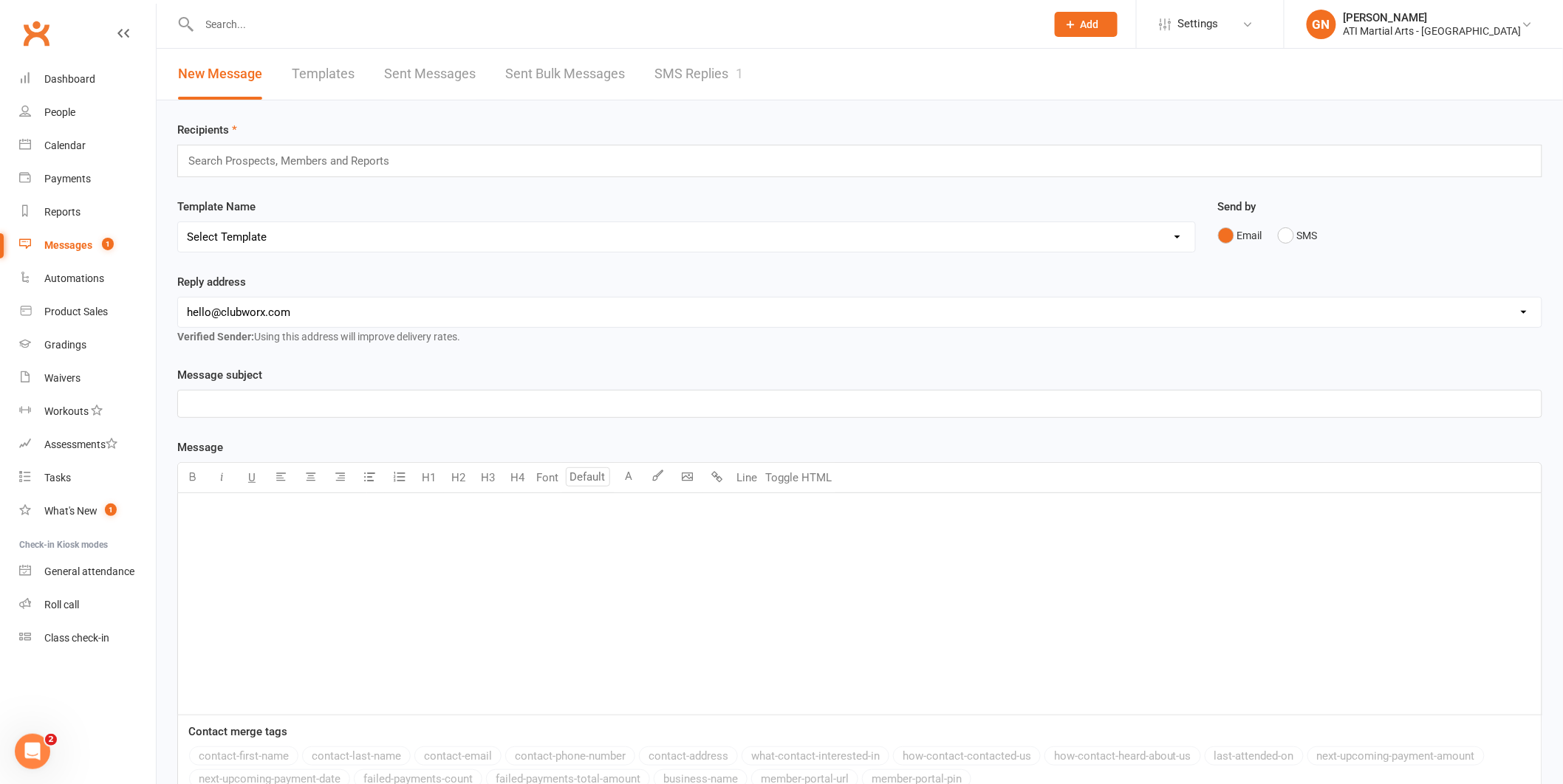
click at [654, 64] on link "SMS Replies 1" at bounding box center [698, 74] width 89 height 51
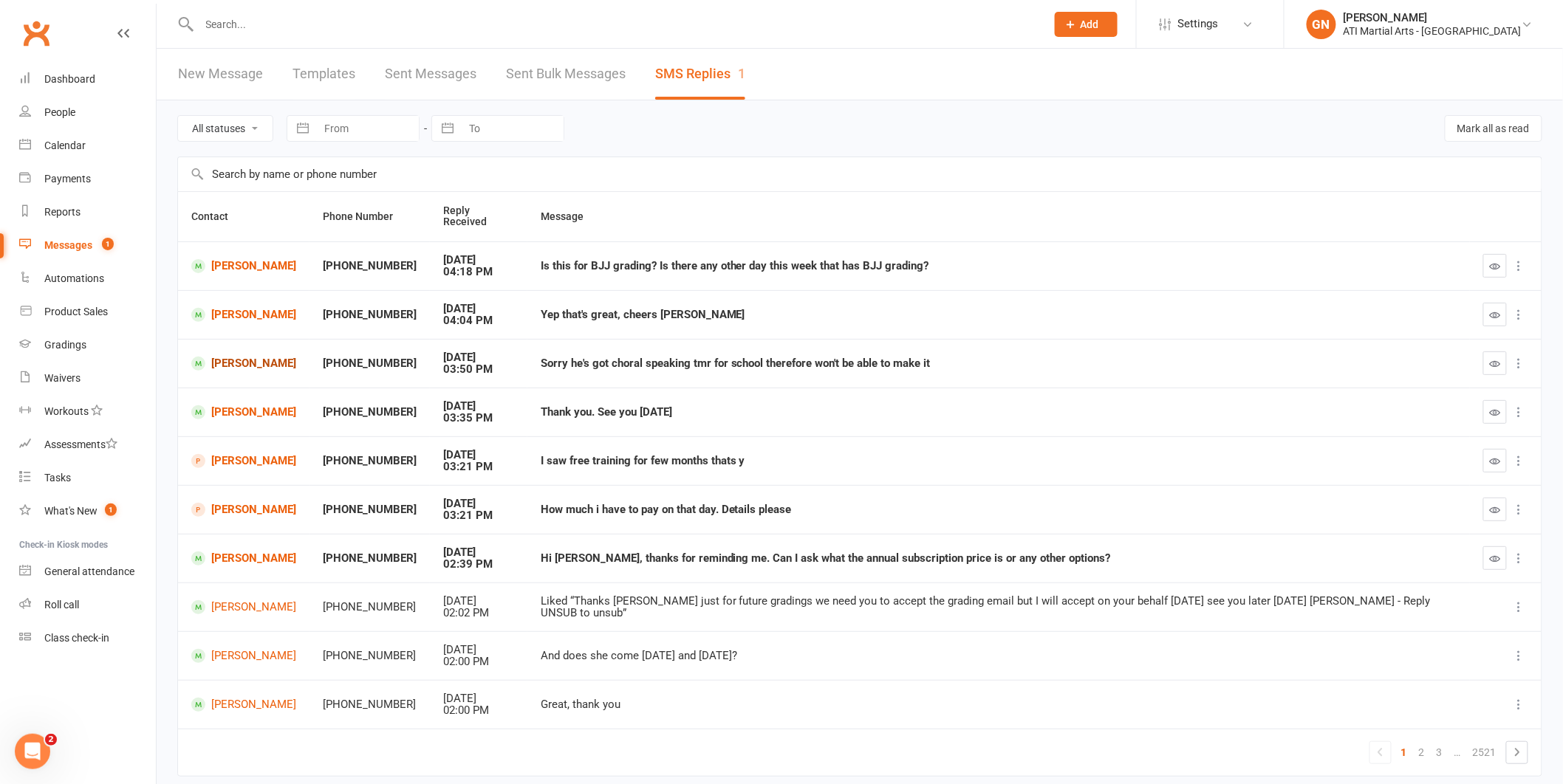
click at [274, 357] on link "[PERSON_NAME]" at bounding box center [243, 364] width 105 height 14
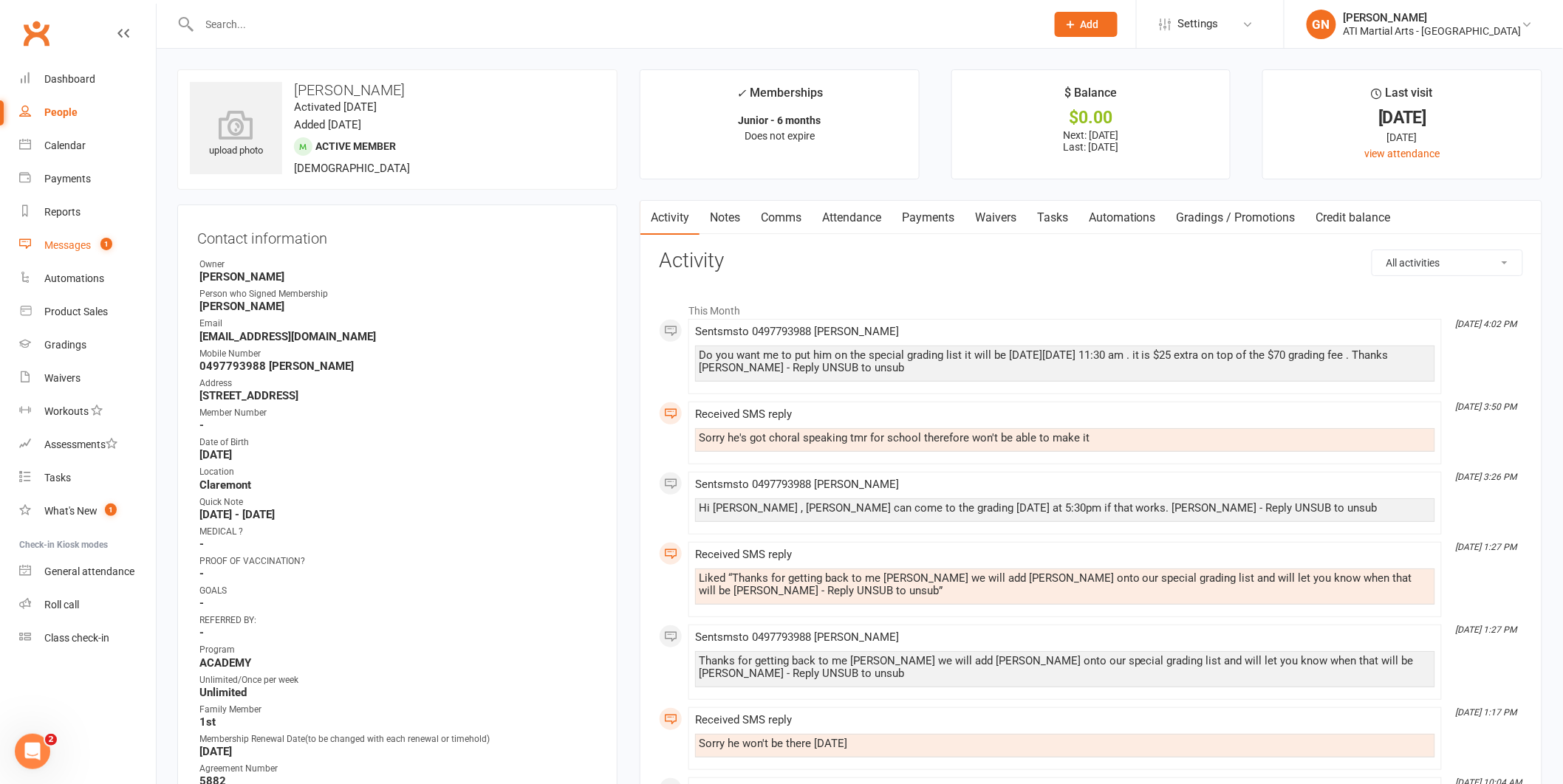
click at [76, 252] on link "Messages 1" at bounding box center [87, 245] width 137 height 33
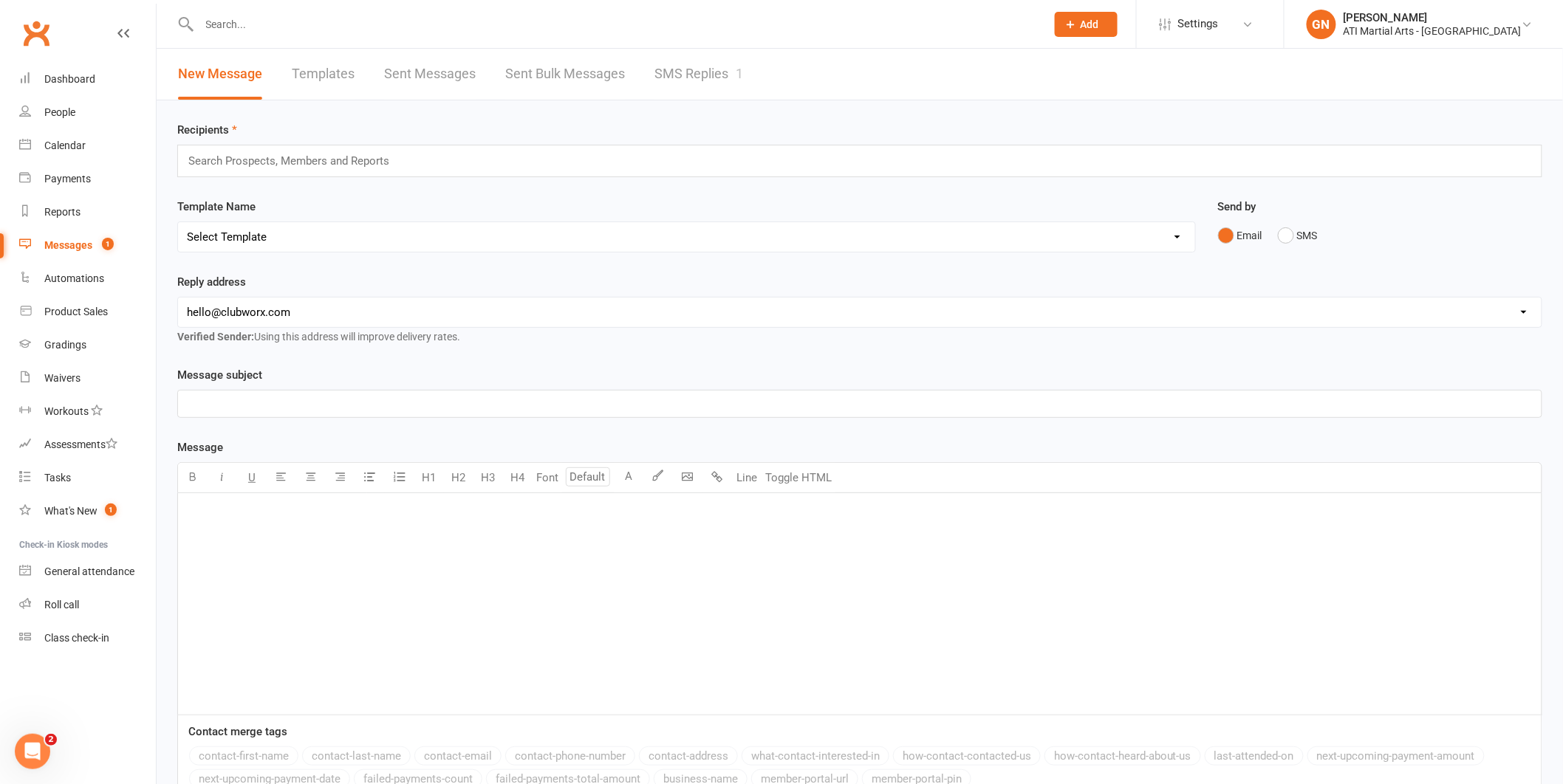
click at [681, 76] on link "SMS Replies 1" at bounding box center [698, 74] width 89 height 51
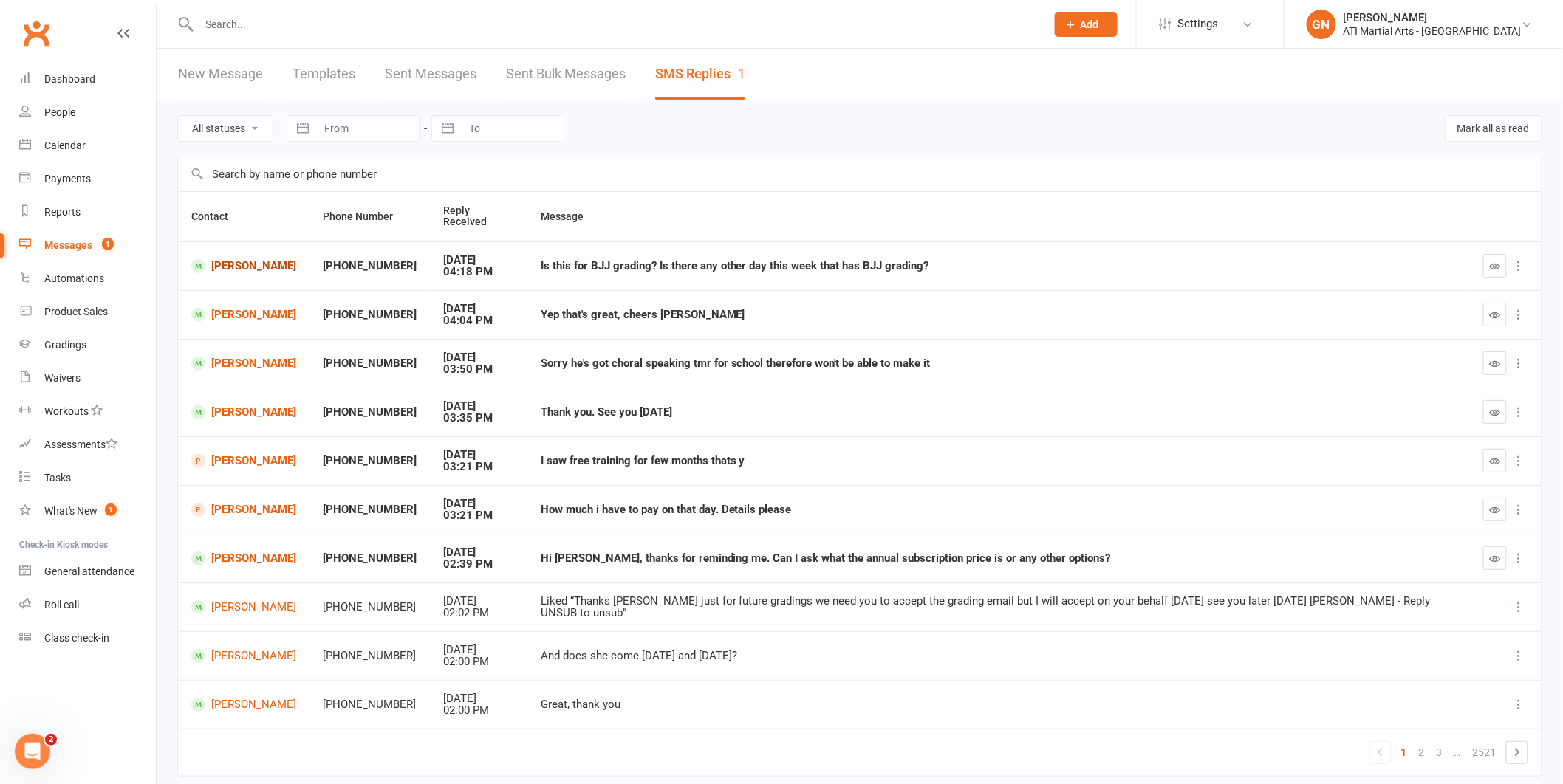
click at [245, 259] on link "[PERSON_NAME]" at bounding box center [243, 266] width 105 height 14
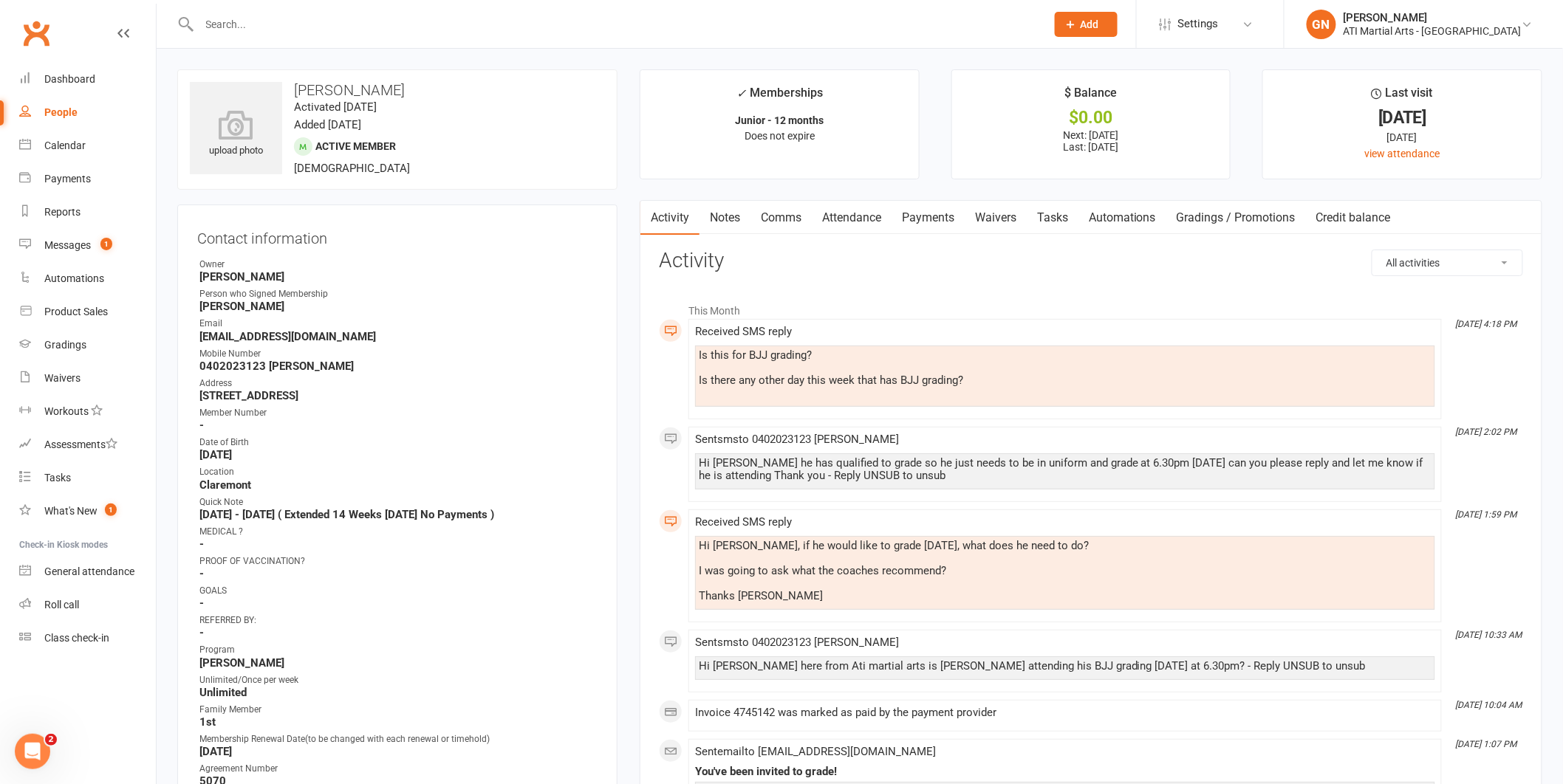
click at [778, 213] on link "Comms" at bounding box center [781, 218] width 61 height 34
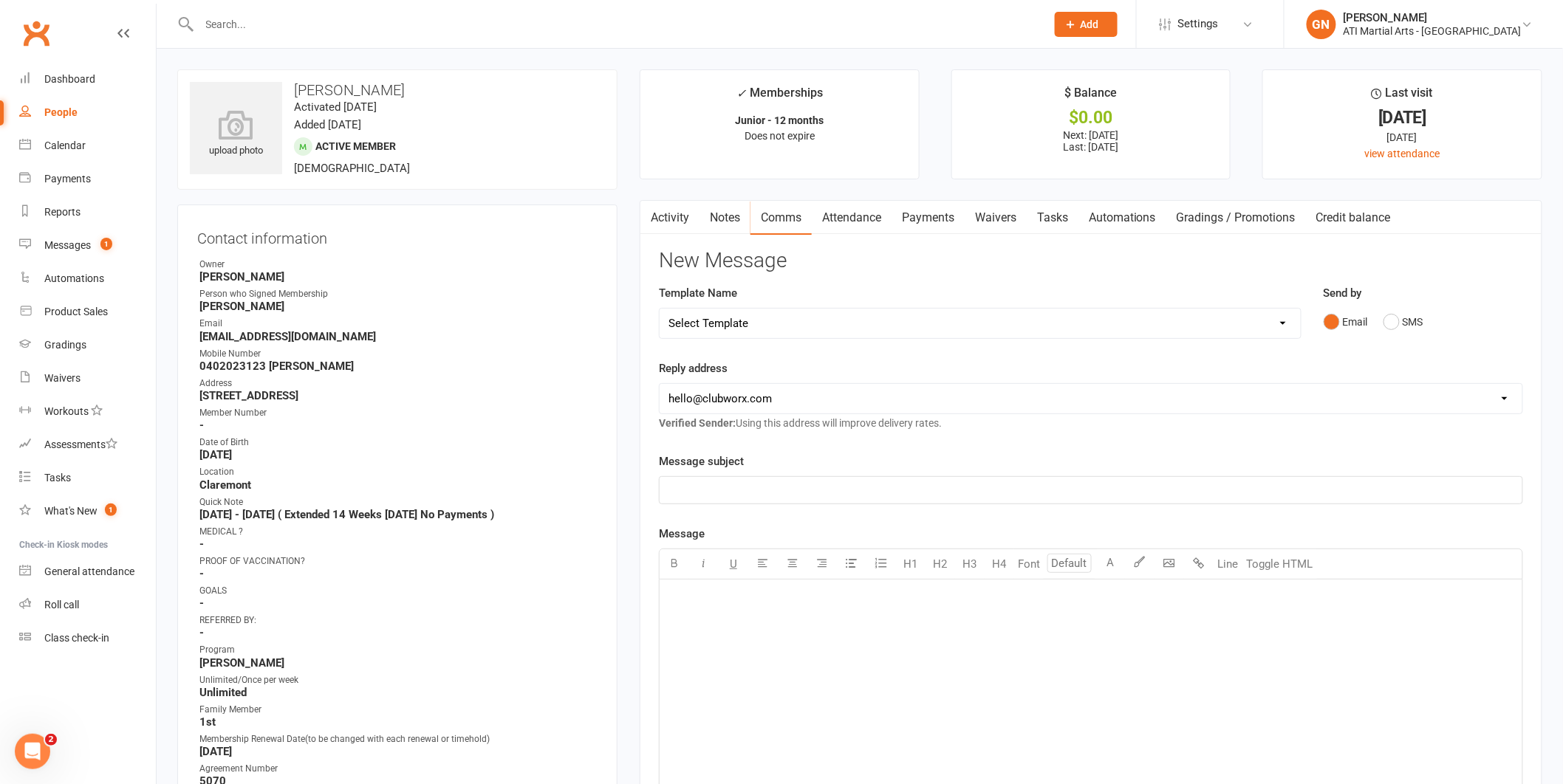
drag, startPoint x: 725, startPoint y: 597, endPoint x: 1407, endPoint y: 698, distance: 689.4
click at [725, 597] on p "﻿" at bounding box center [1091, 598] width 845 height 18
click at [1394, 320] on button "SMS" at bounding box center [1404, 322] width 40 height 28
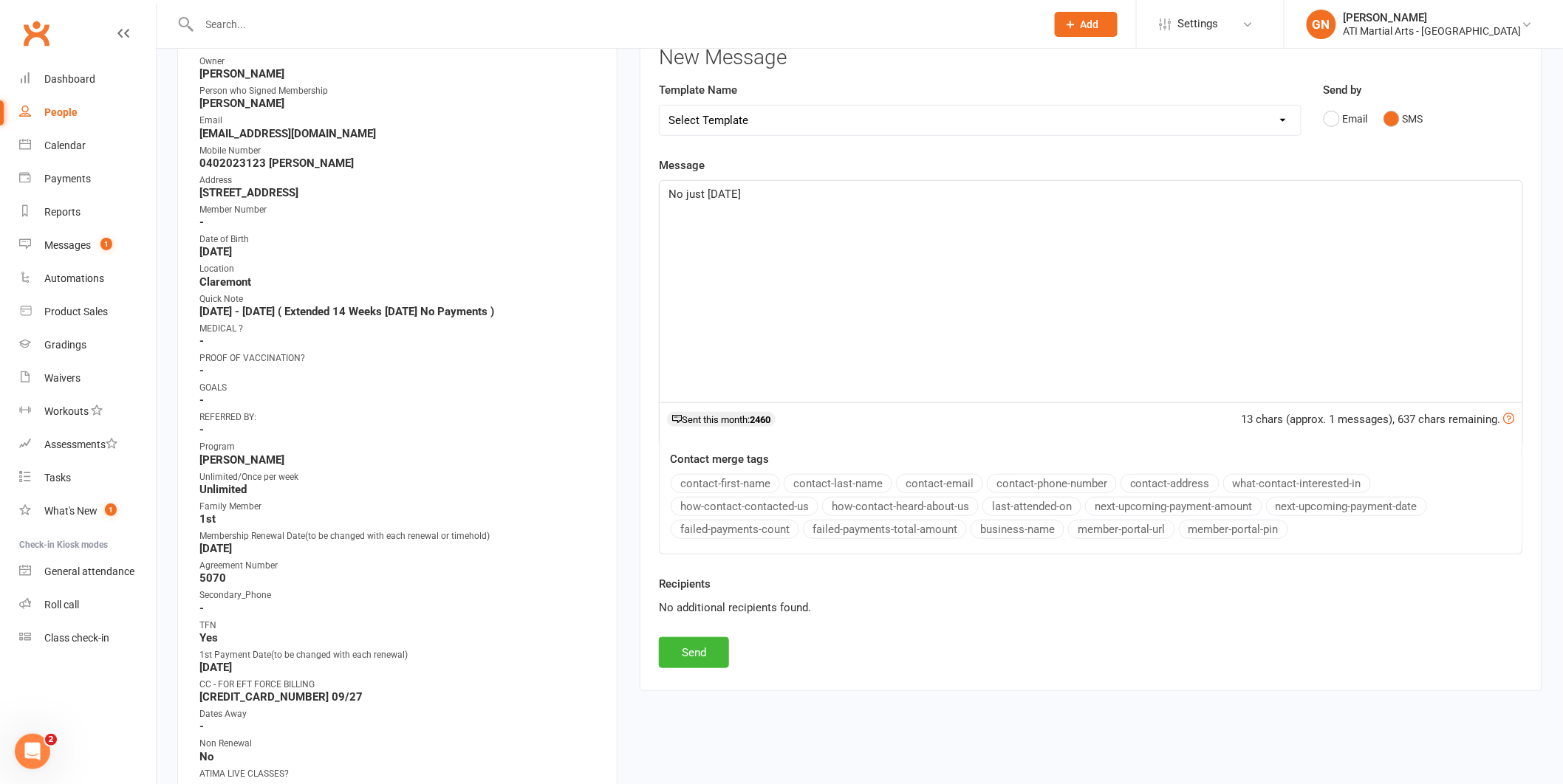
scroll to position [211, 0]
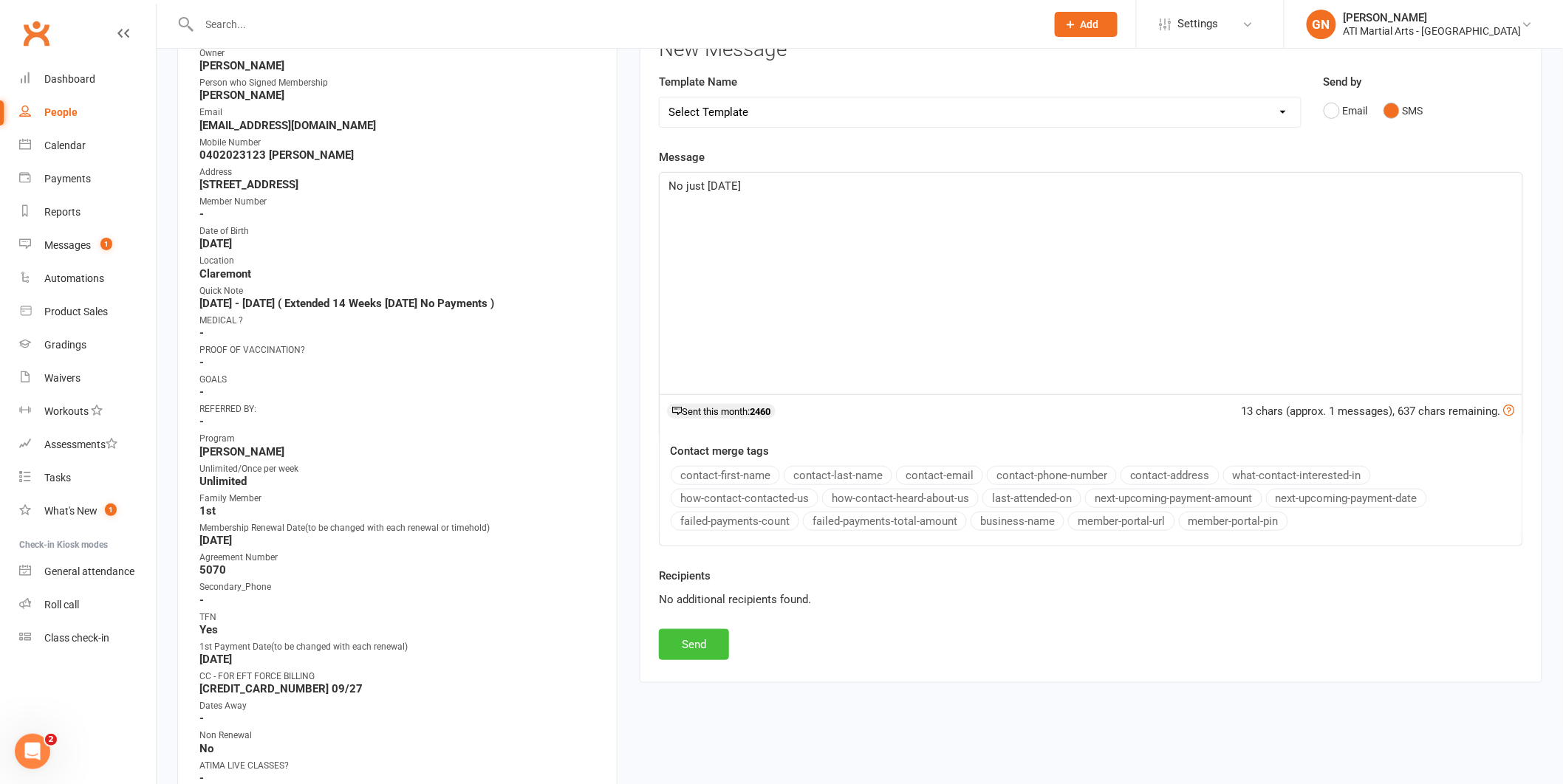
click at [701, 645] on button "Send" at bounding box center [694, 644] width 70 height 31
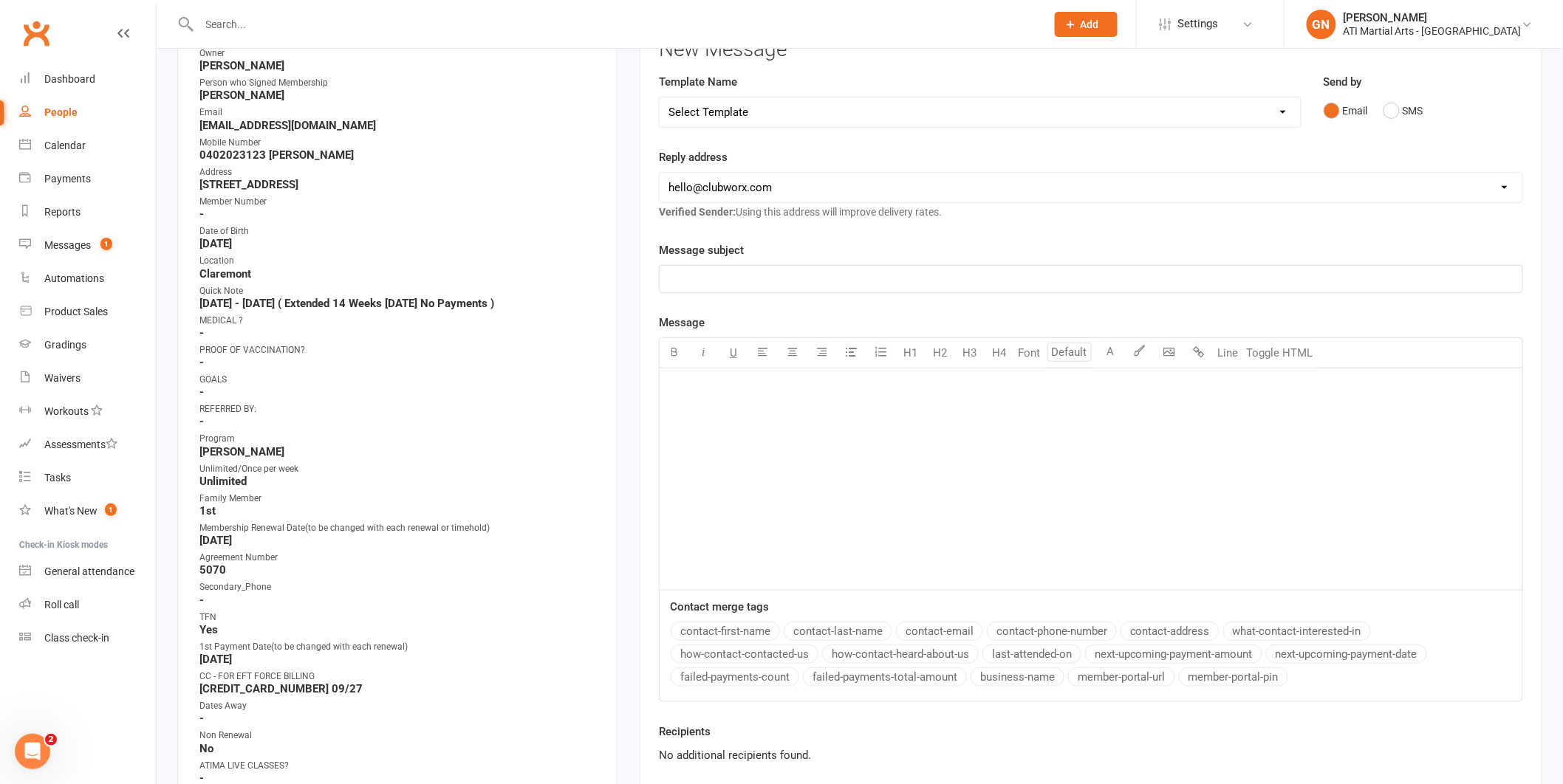
click at [249, 27] on input "text" at bounding box center [616, 24] width 841 height 21
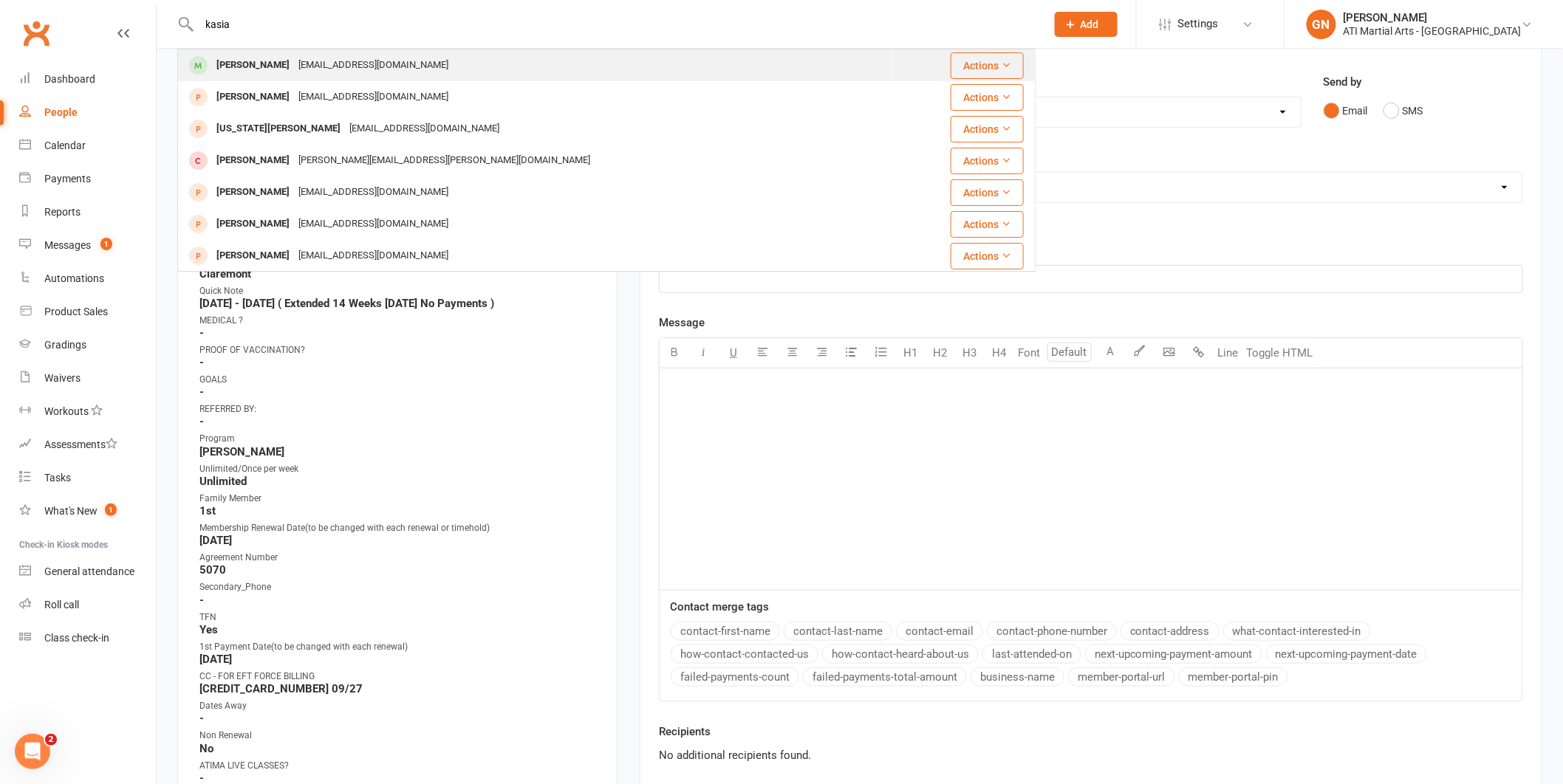
type input "kasia"
click at [236, 62] on div "[PERSON_NAME]" at bounding box center [253, 65] width 82 height 21
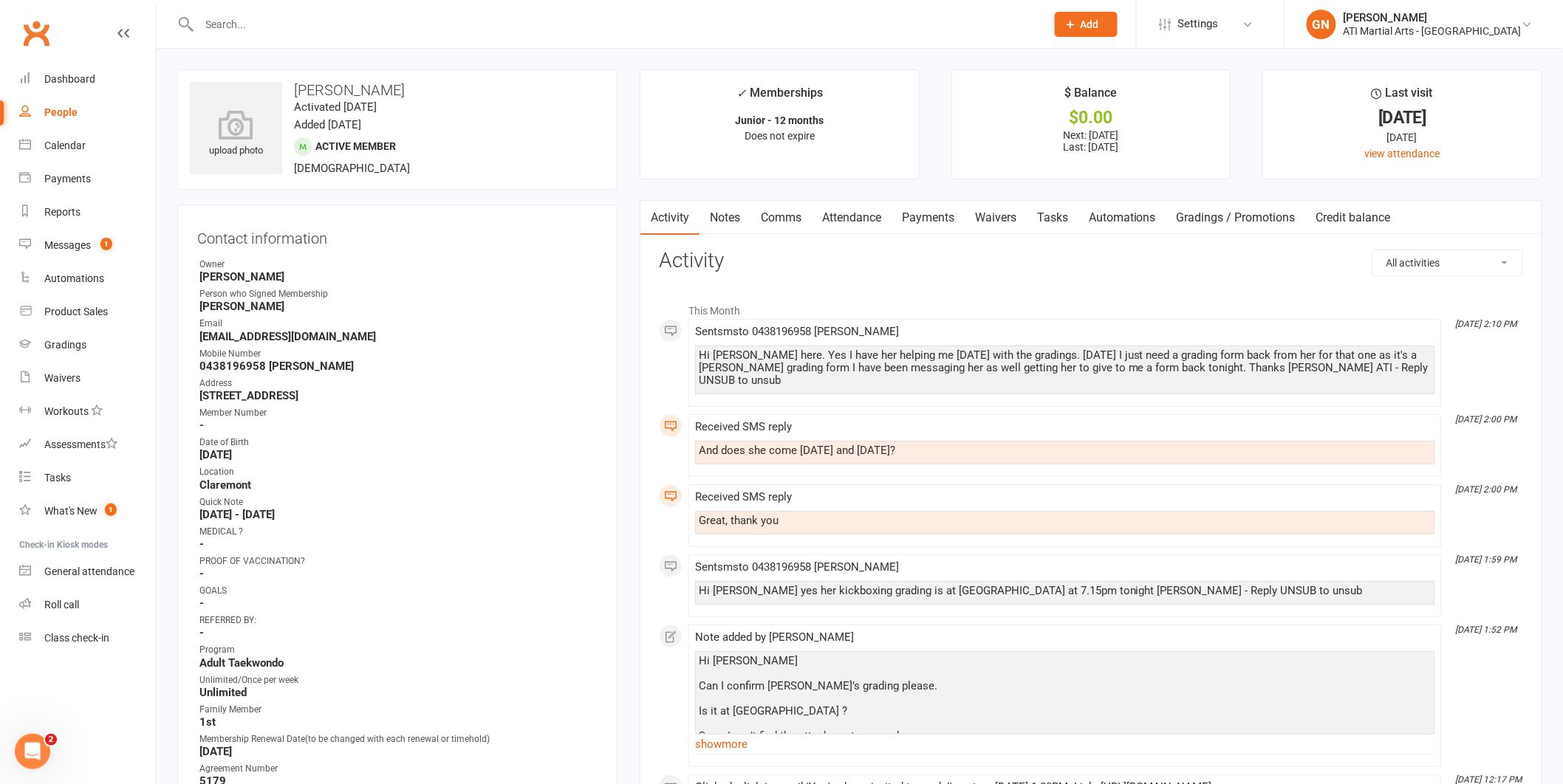
click at [922, 220] on link "Payments" at bounding box center [927, 218] width 73 height 34
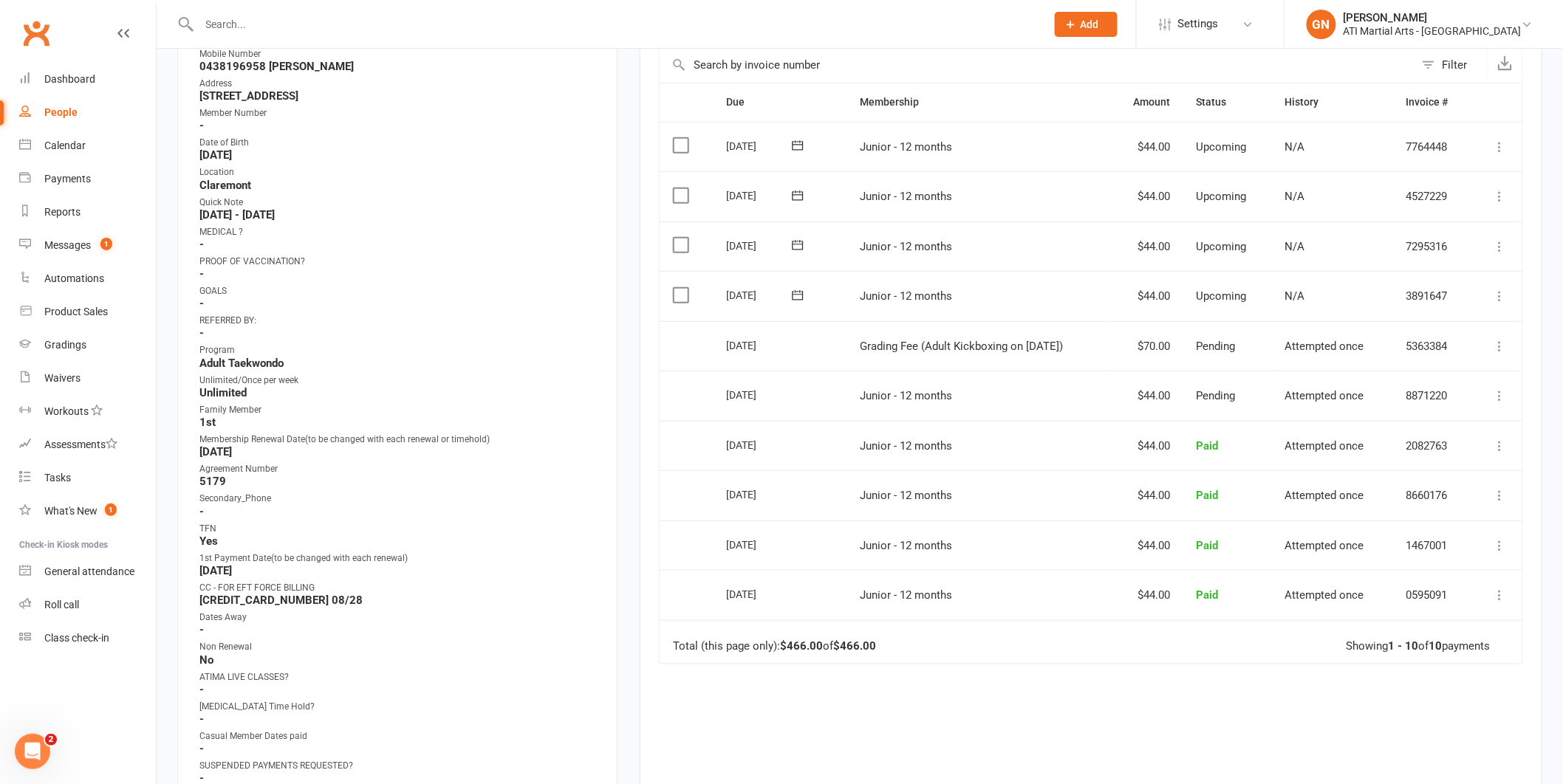
scroll to position [303, 0]
click at [62, 341] on div "Gradings" at bounding box center [65, 345] width 42 height 12
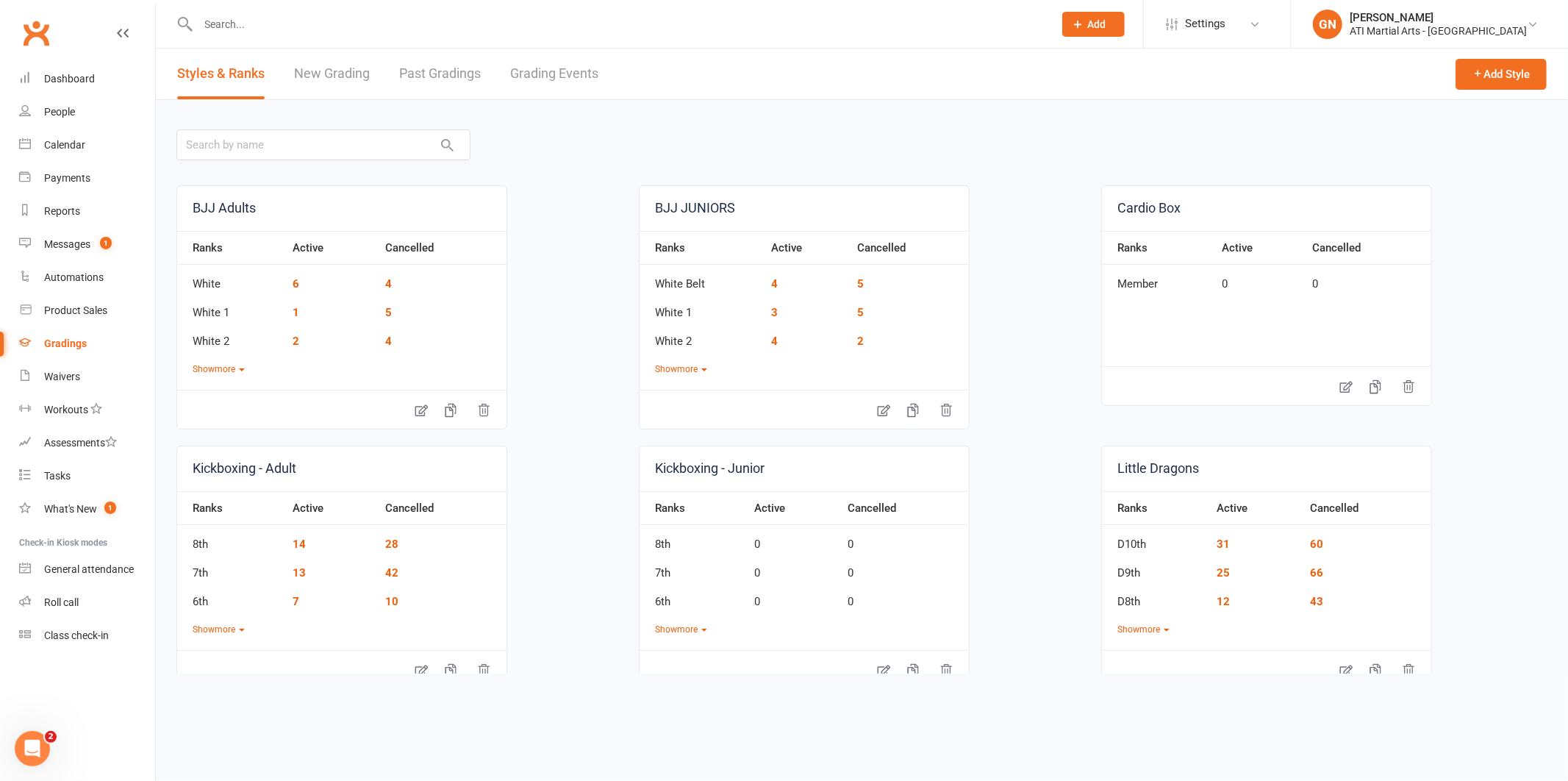
click at [555, 73] on link "Grading Events" at bounding box center [554, 73] width 88 height 51
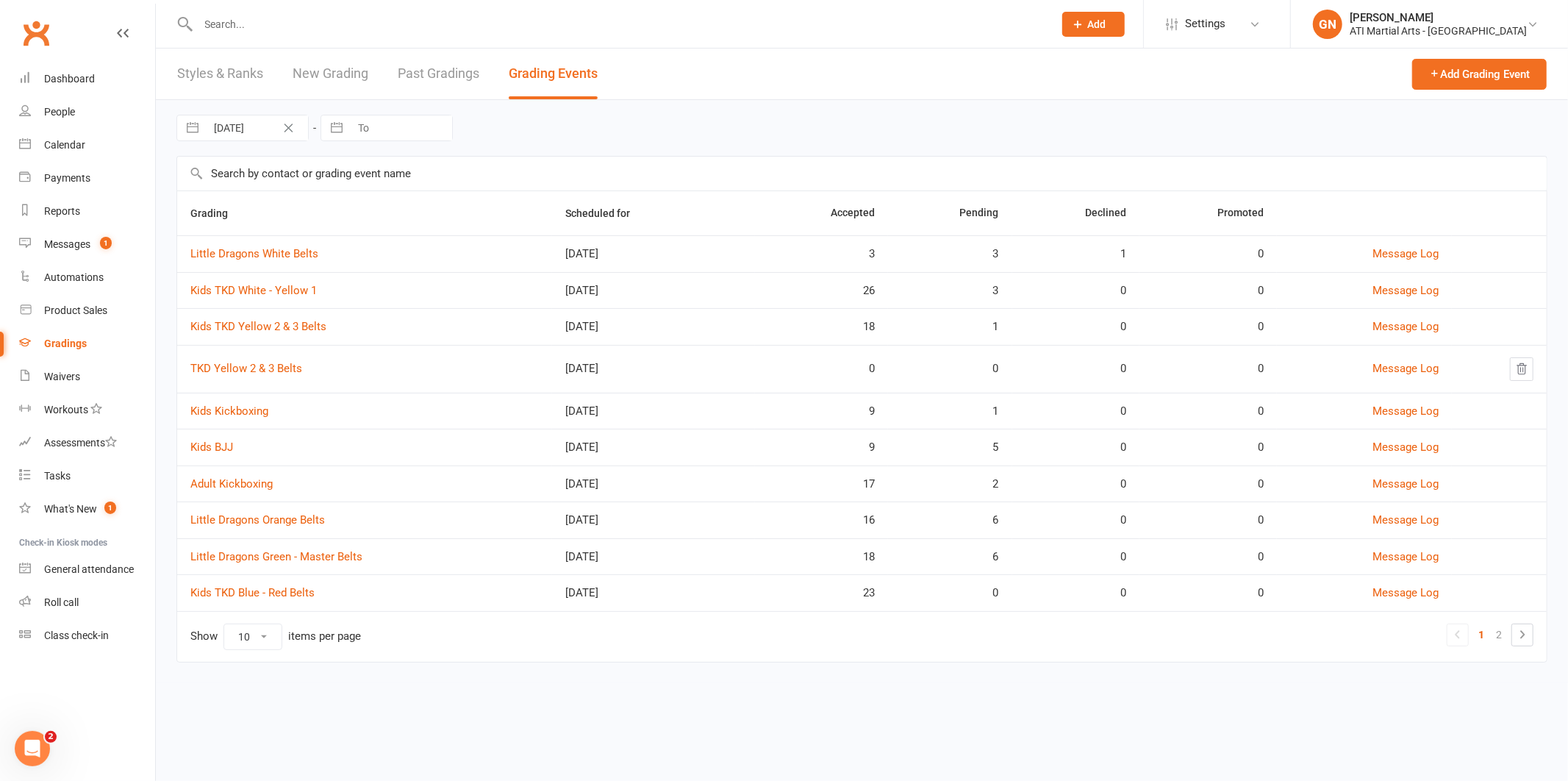
click at [266, 640] on select "10 25 50 100" at bounding box center [253, 636] width 58 height 25
select select "25"
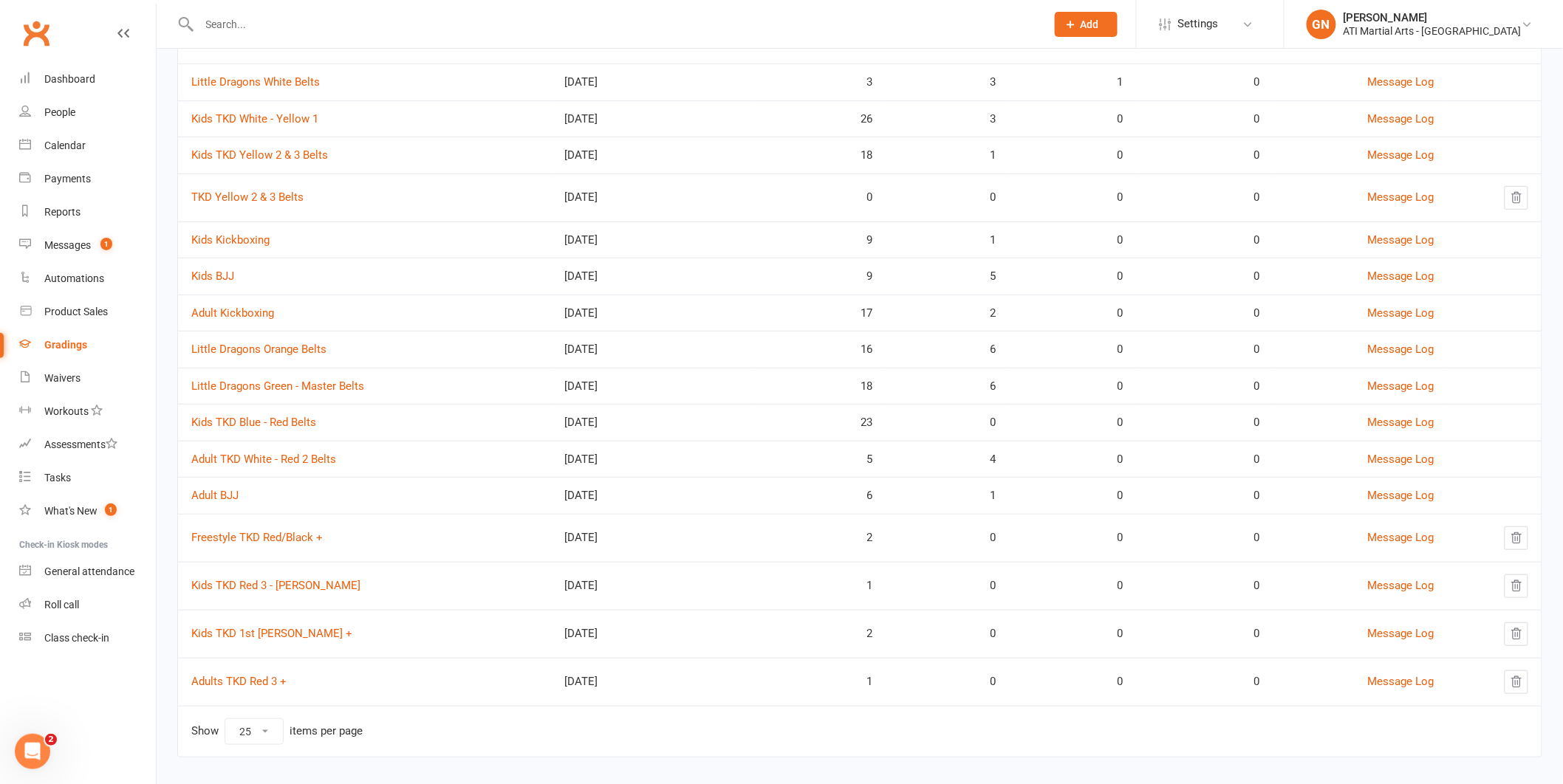
scroll to position [189, 0]
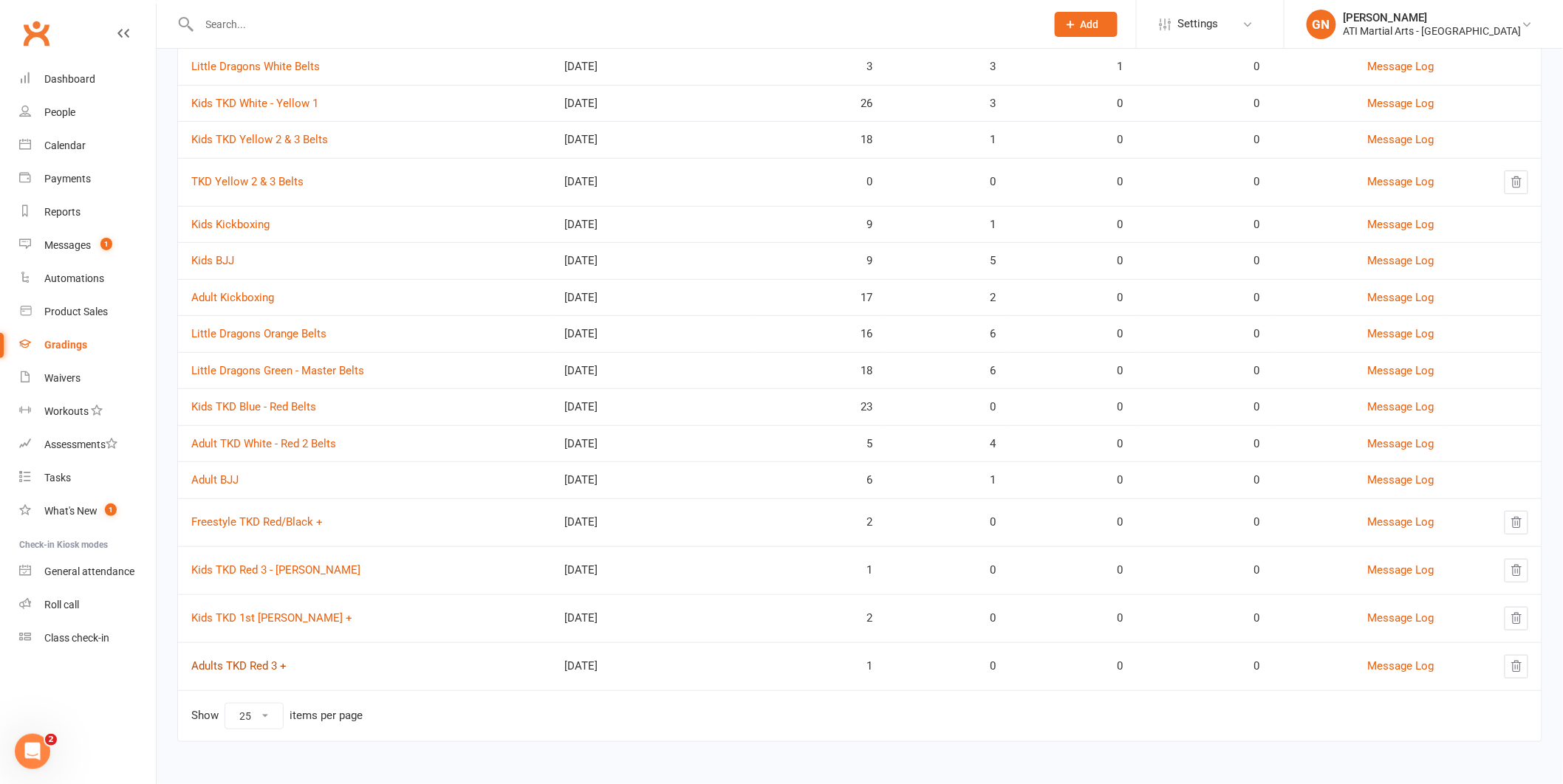
click at [246, 662] on link "Adults TKD Red 3 +" at bounding box center [239, 665] width 96 height 13
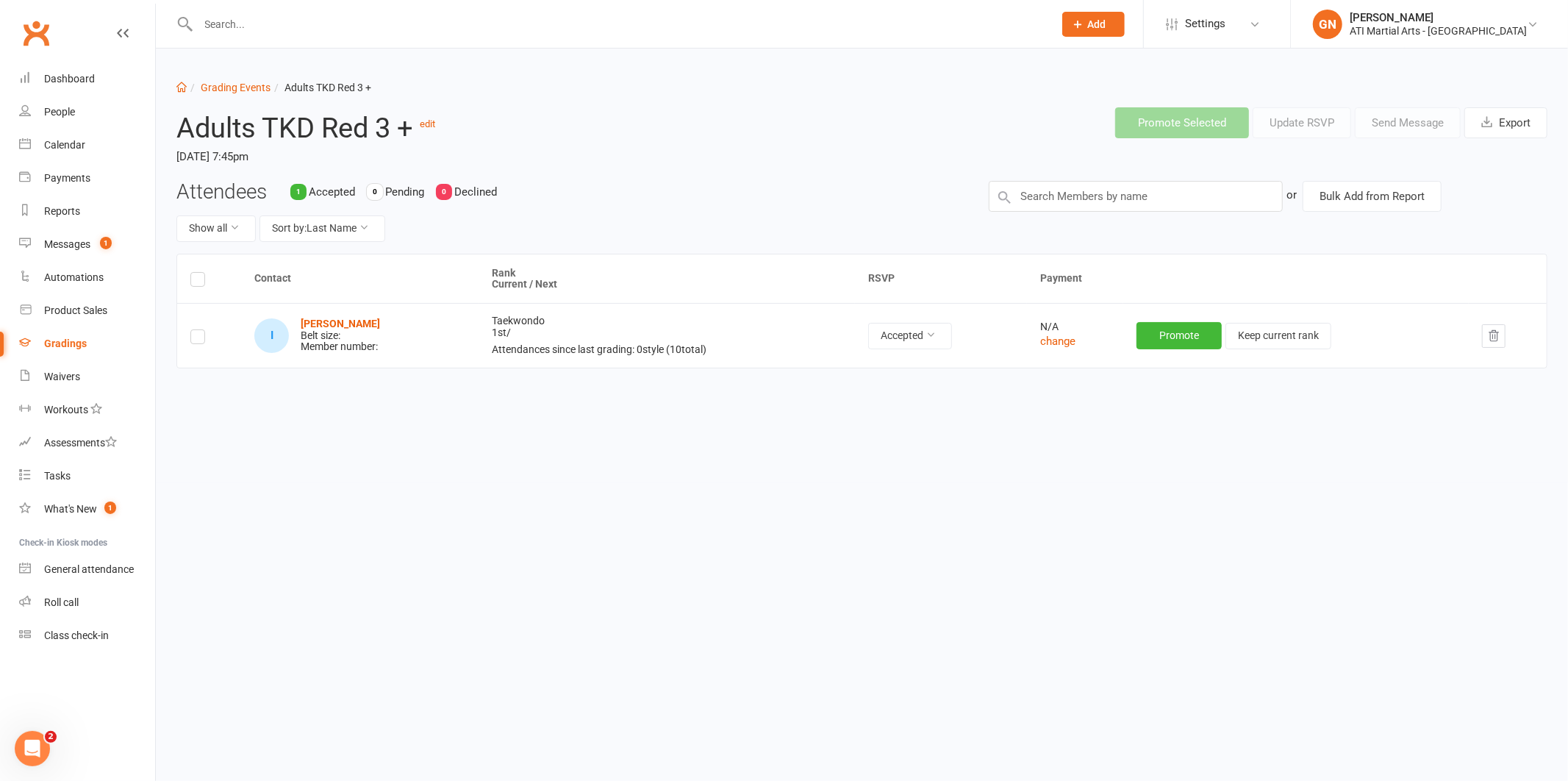
select select "25"
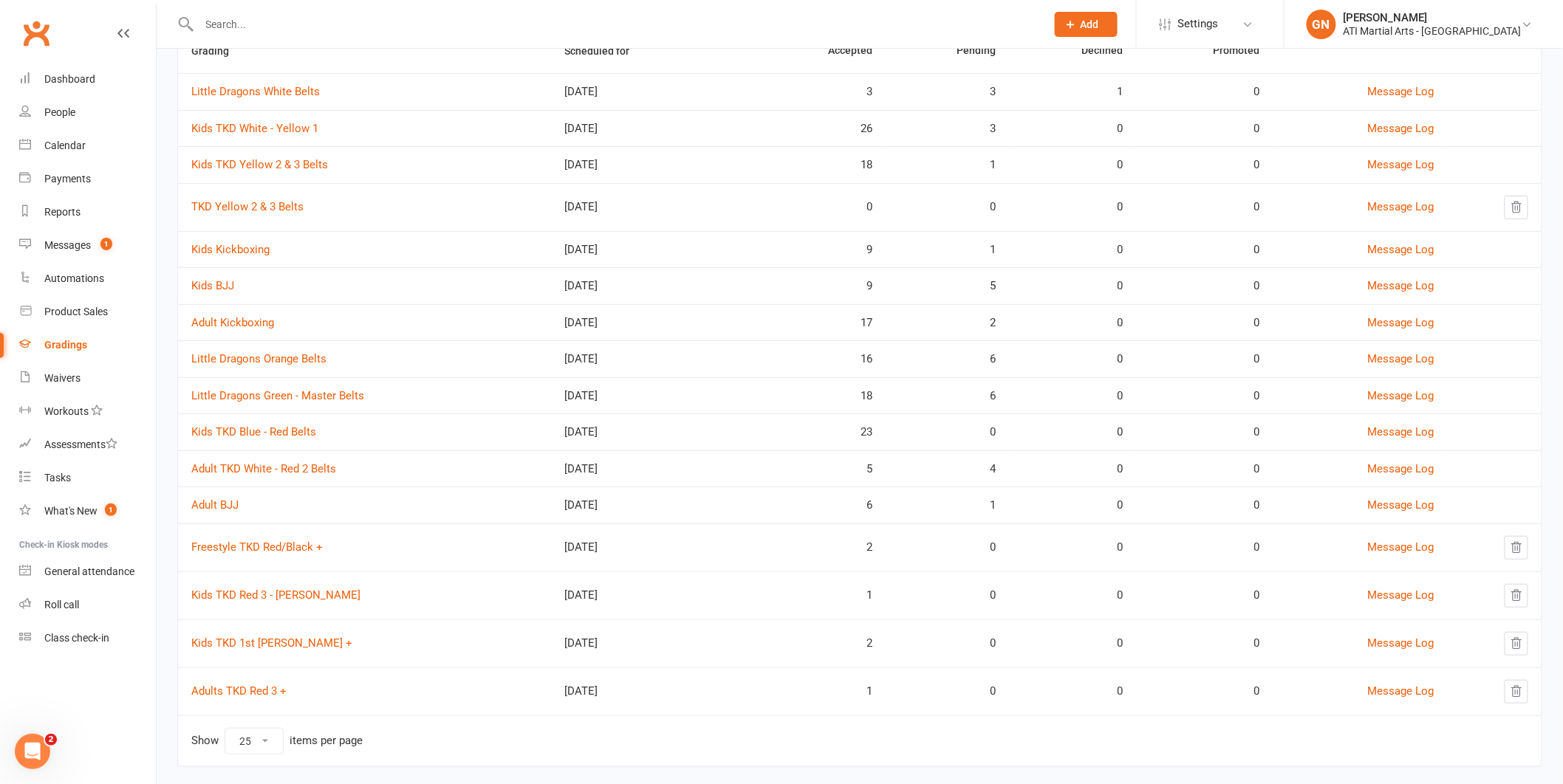
scroll to position [189, 0]
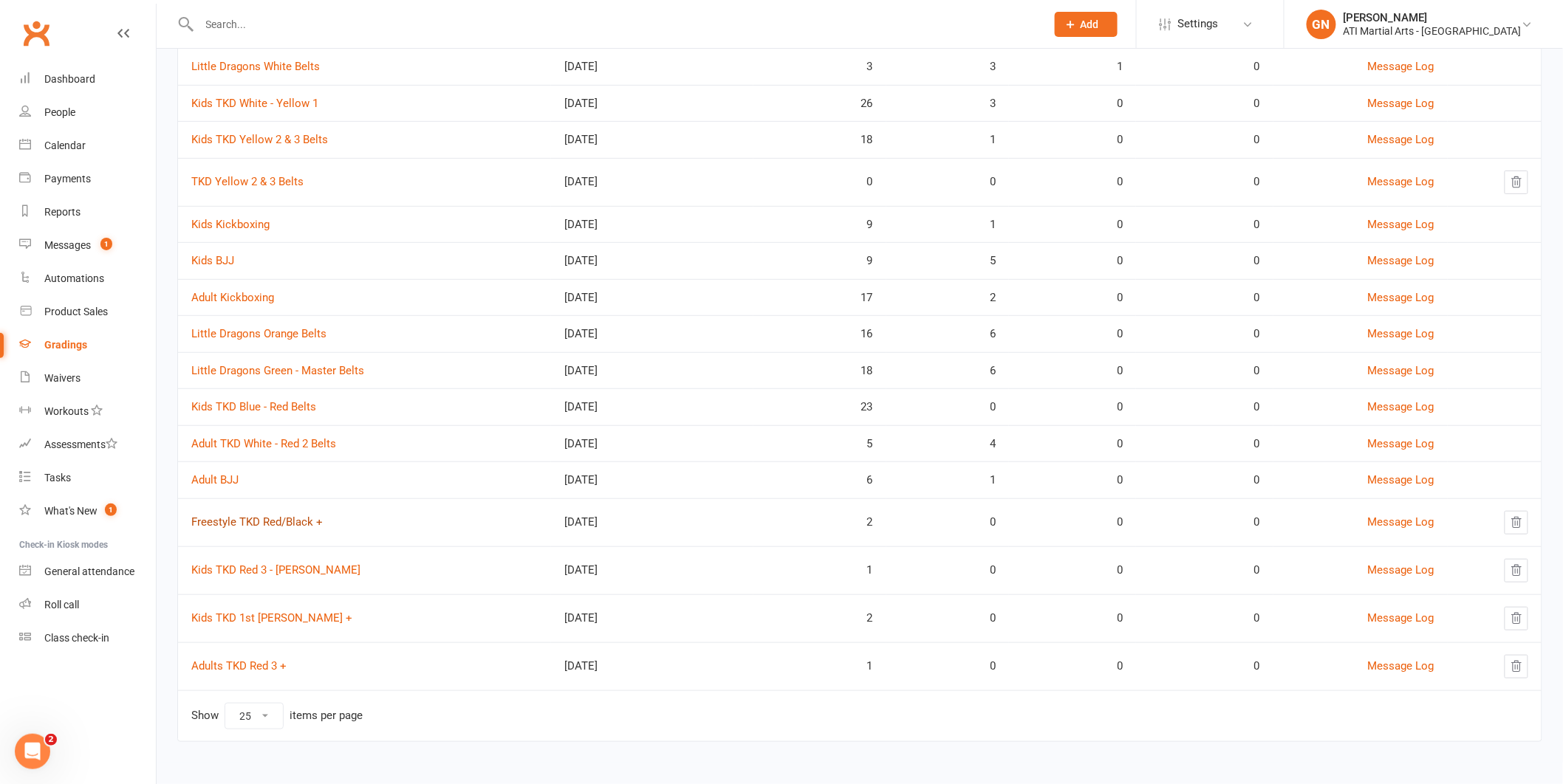
click at [238, 524] on link "Freestyle TKD Red/Black +" at bounding box center [257, 521] width 132 height 13
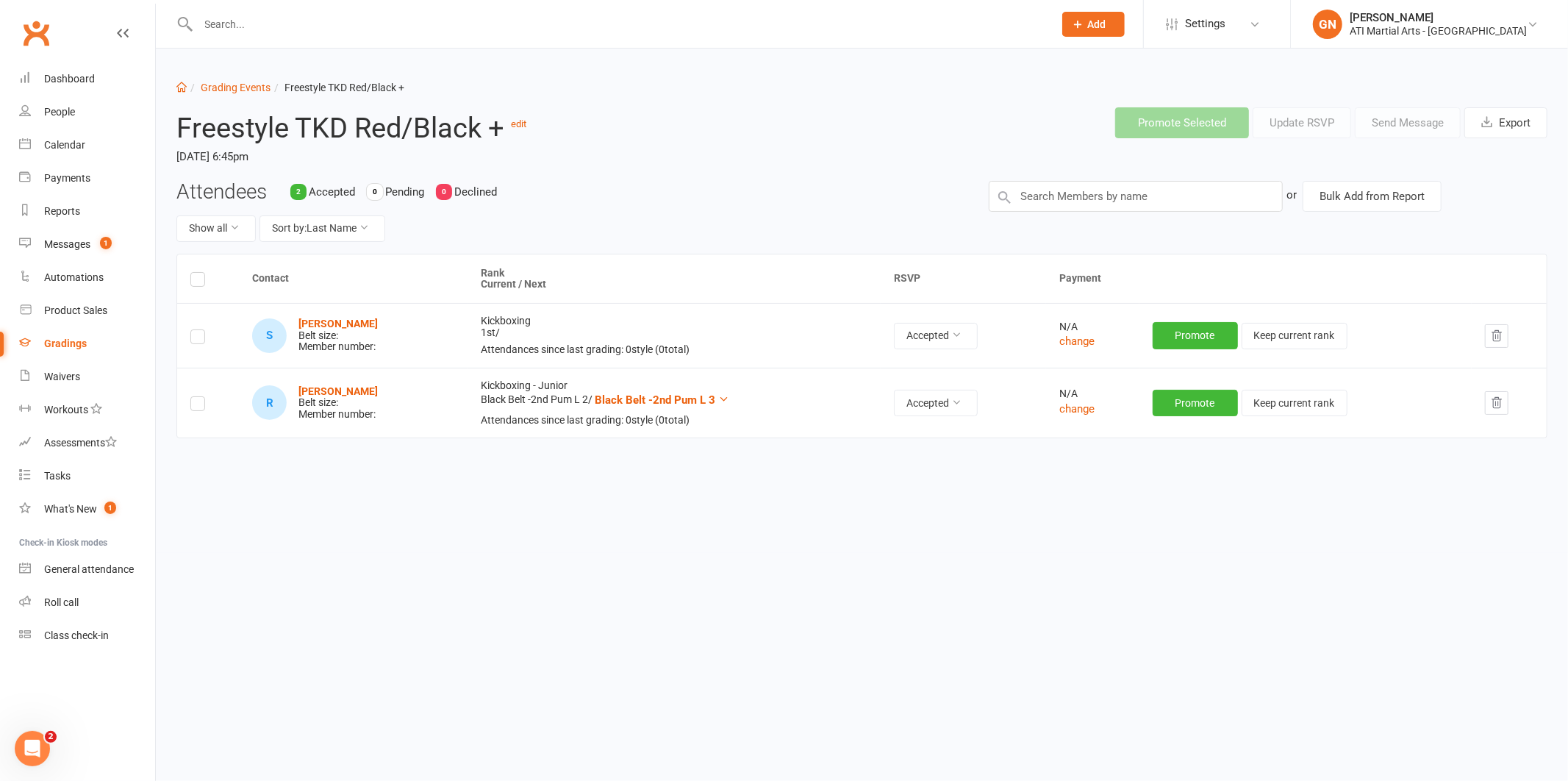
click at [235, 26] on input "text" at bounding box center [619, 24] width 849 height 21
click at [60, 244] on div "Messages" at bounding box center [66, 244] width 47 height 12
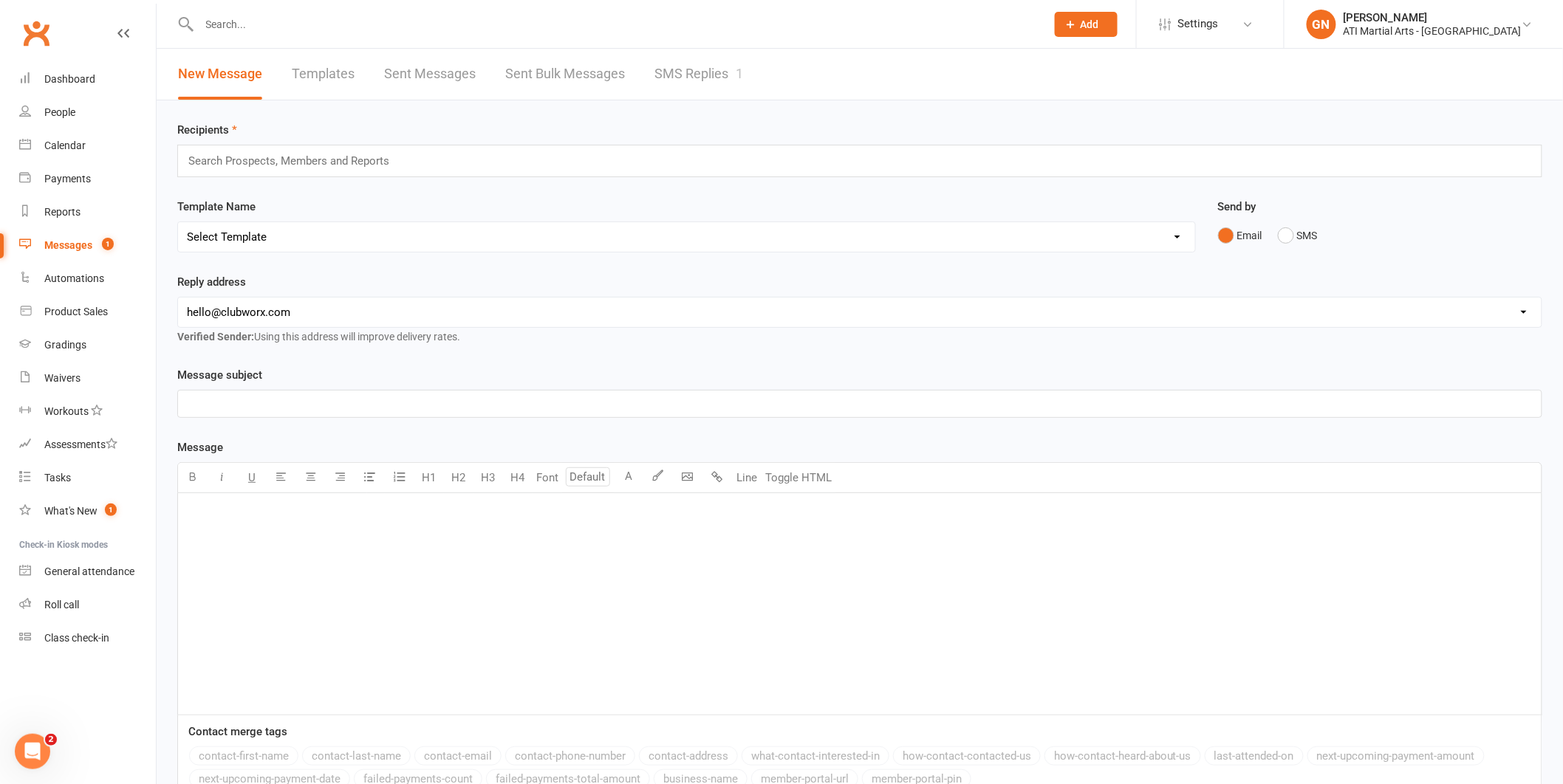
click at [235, 30] on input "text" at bounding box center [616, 24] width 841 height 21
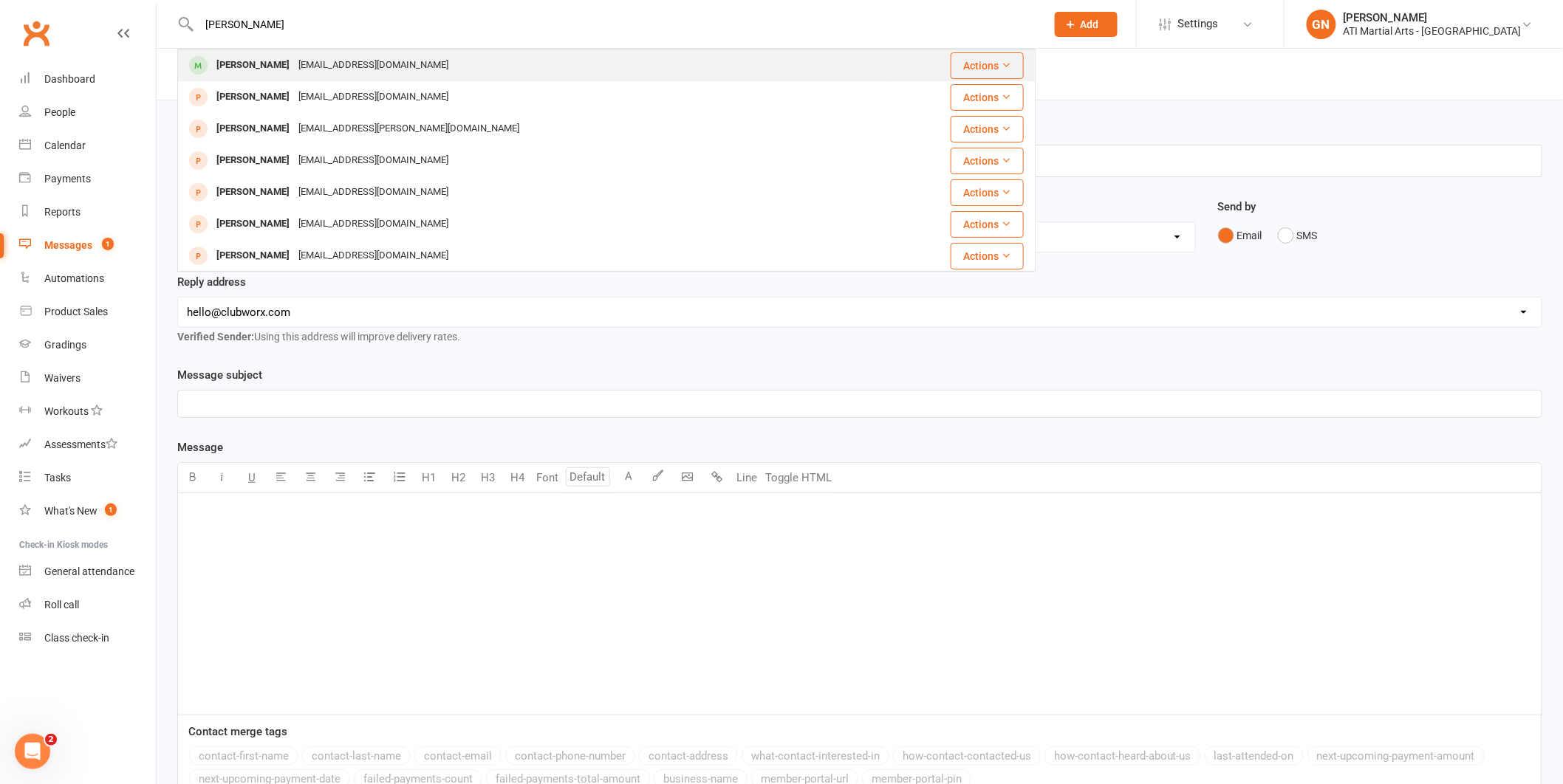
type input "[PERSON_NAME]"
click at [252, 59] on div "[PERSON_NAME]" at bounding box center [253, 65] width 82 height 21
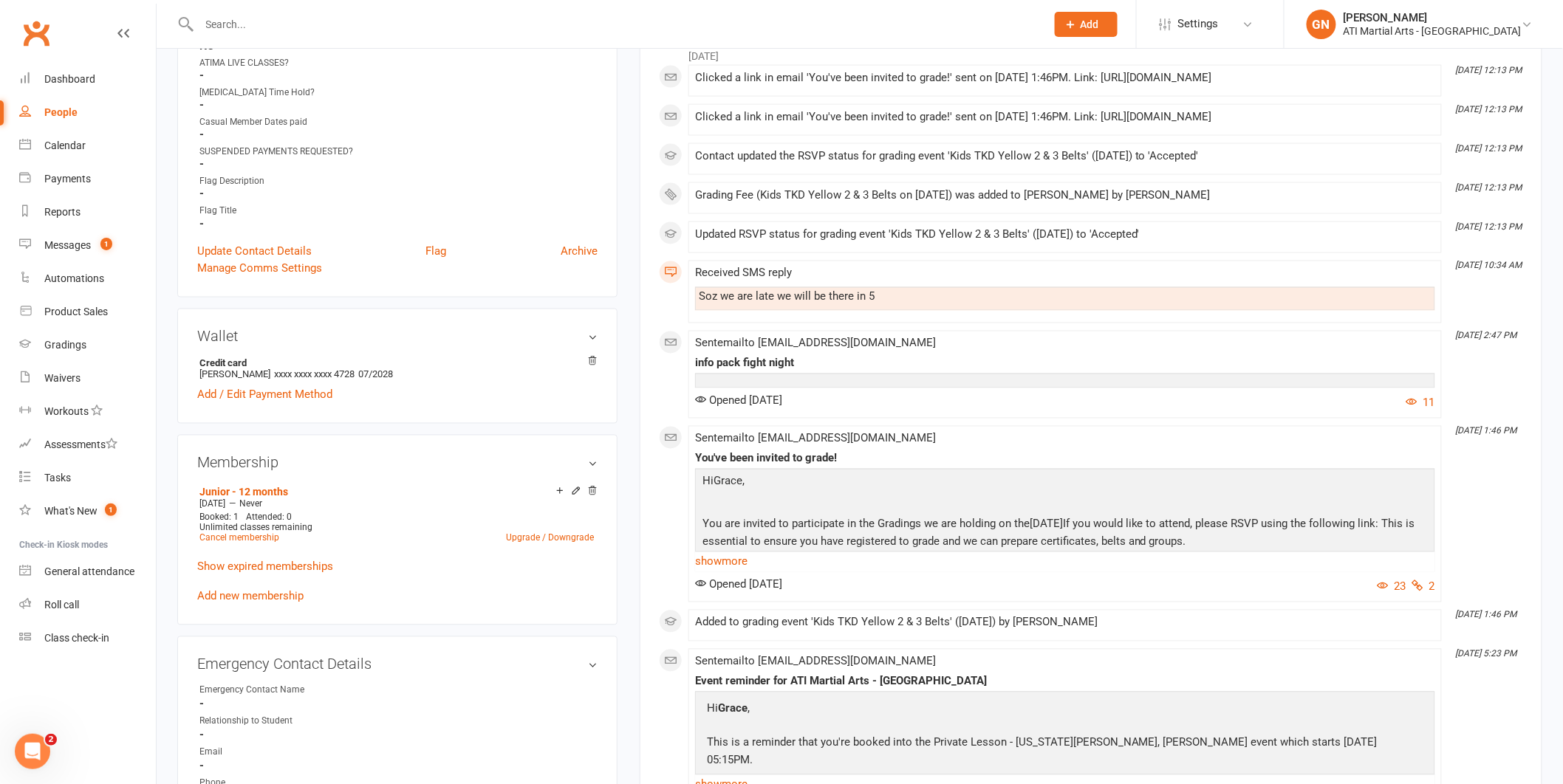
scroll to position [924, 0]
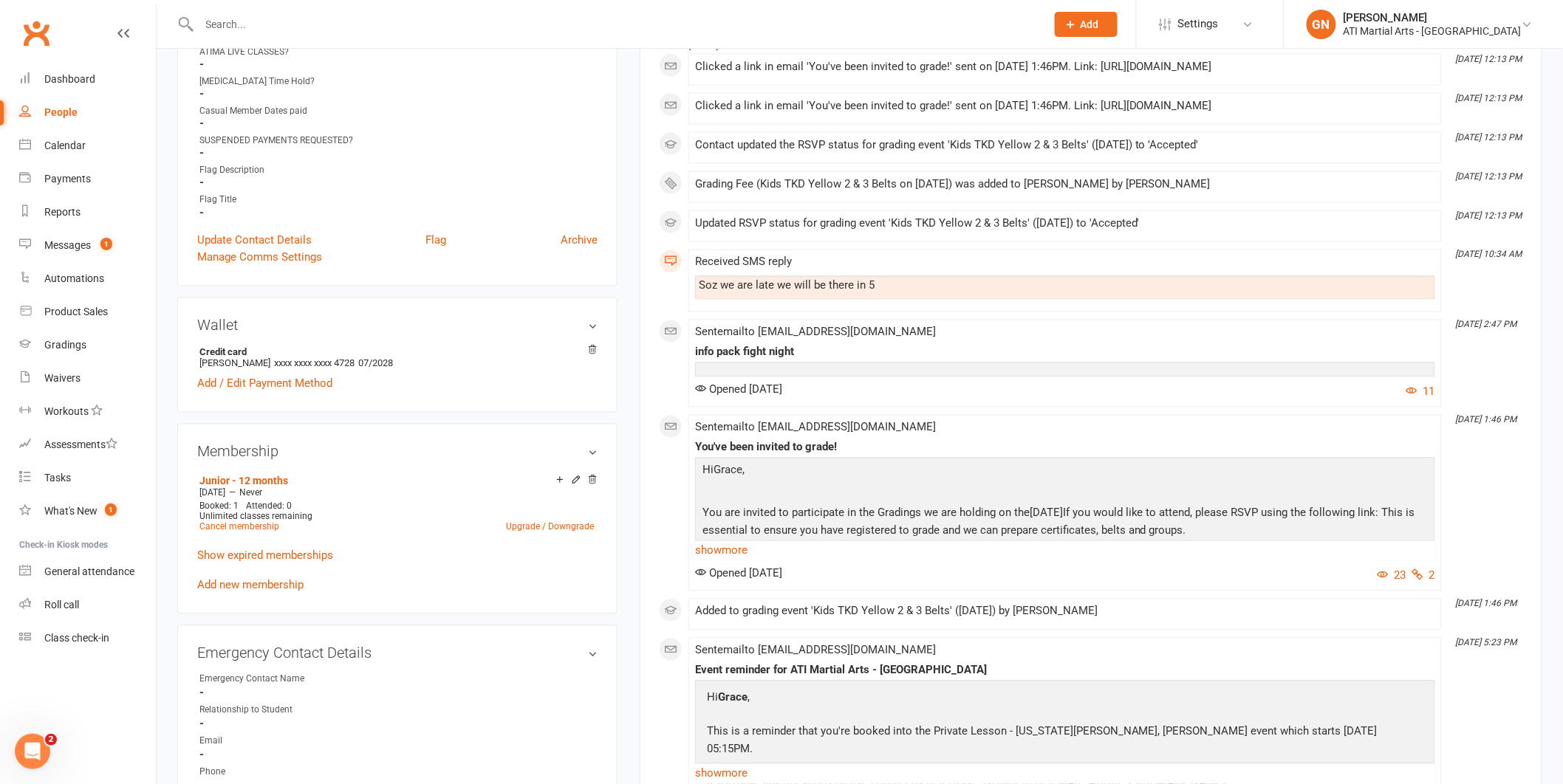
click at [739, 540] on link "show more" at bounding box center [1065, 550] width 740 height 21
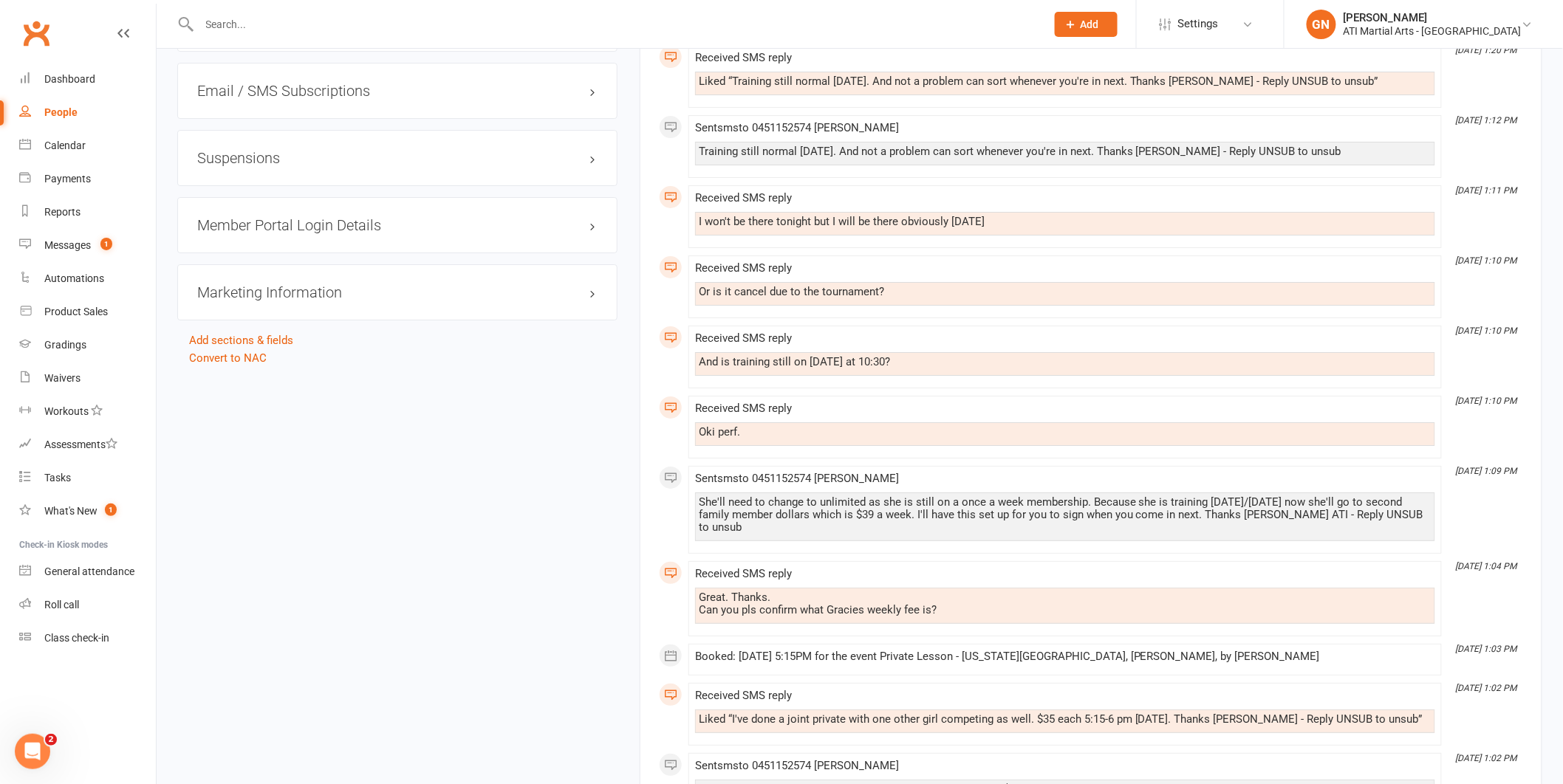
scroll to position [1946, 0]
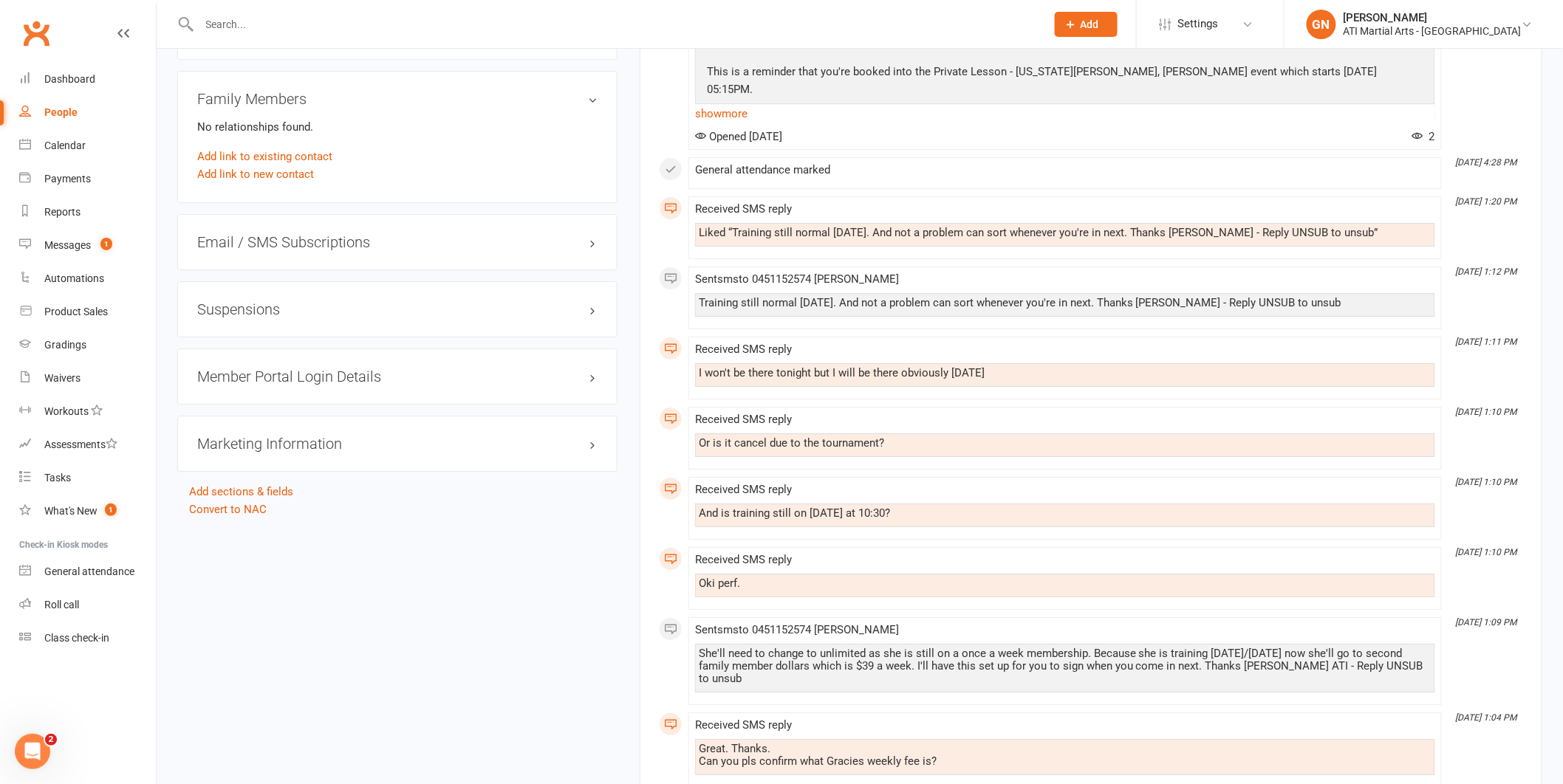
click at [252, 34] on div at bounding box center [606, 24] width 858 height 48
drag, startPoint x: 251, startPoint y: 27, endPoint x: 268, endPoint y: 23, distance: 17.5
click at [250, 25] on input "text" at bounding box center [616, 24] width 841 height 21
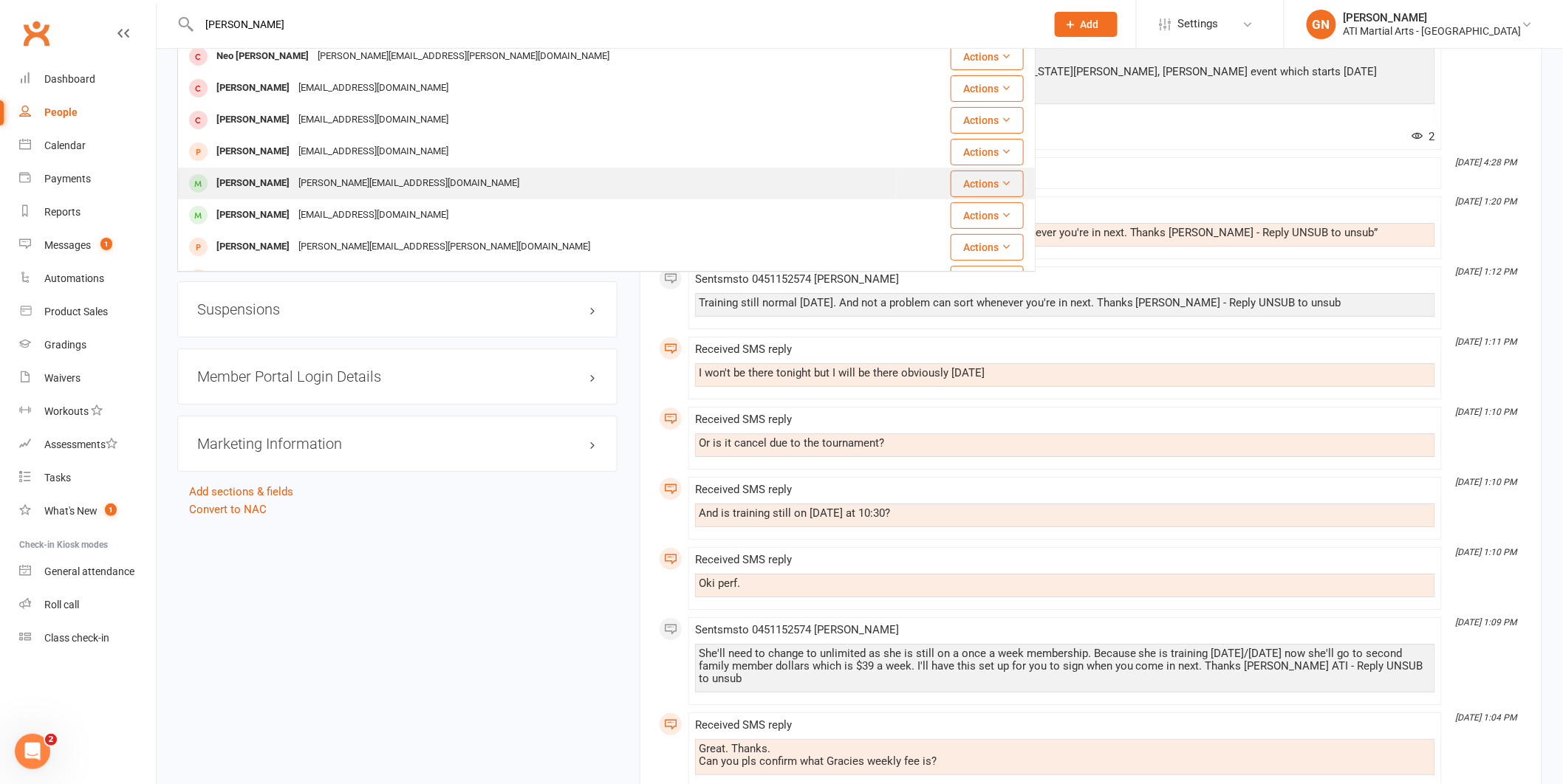
scroll to position [136, 0]
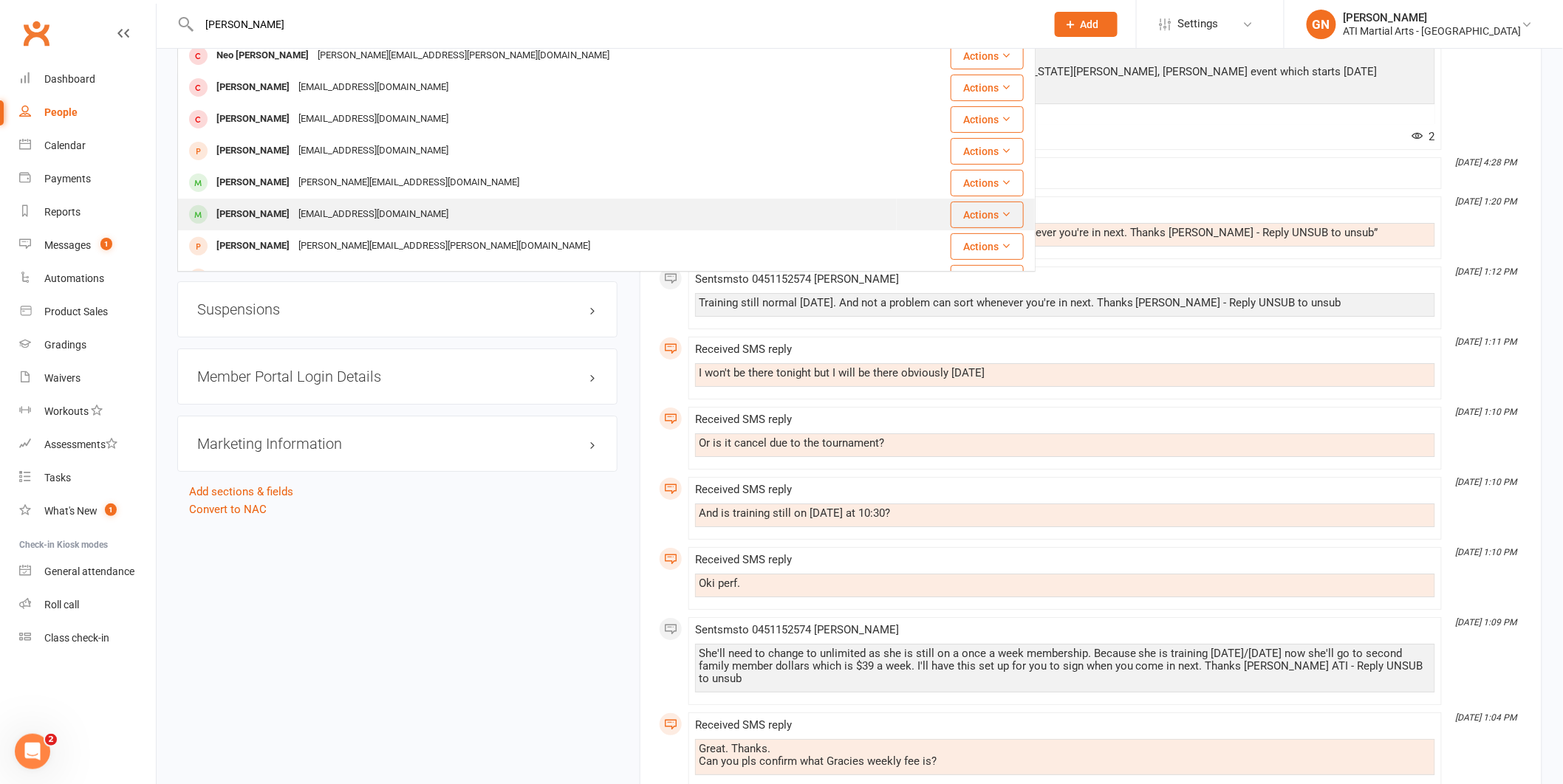
type input "[PERSON_NAME]"
click at [295, 209] on div "[EMAIL_ADDRESS][DOMAIN_NAME]" at bounding box center [373, 213] width 158 height 21
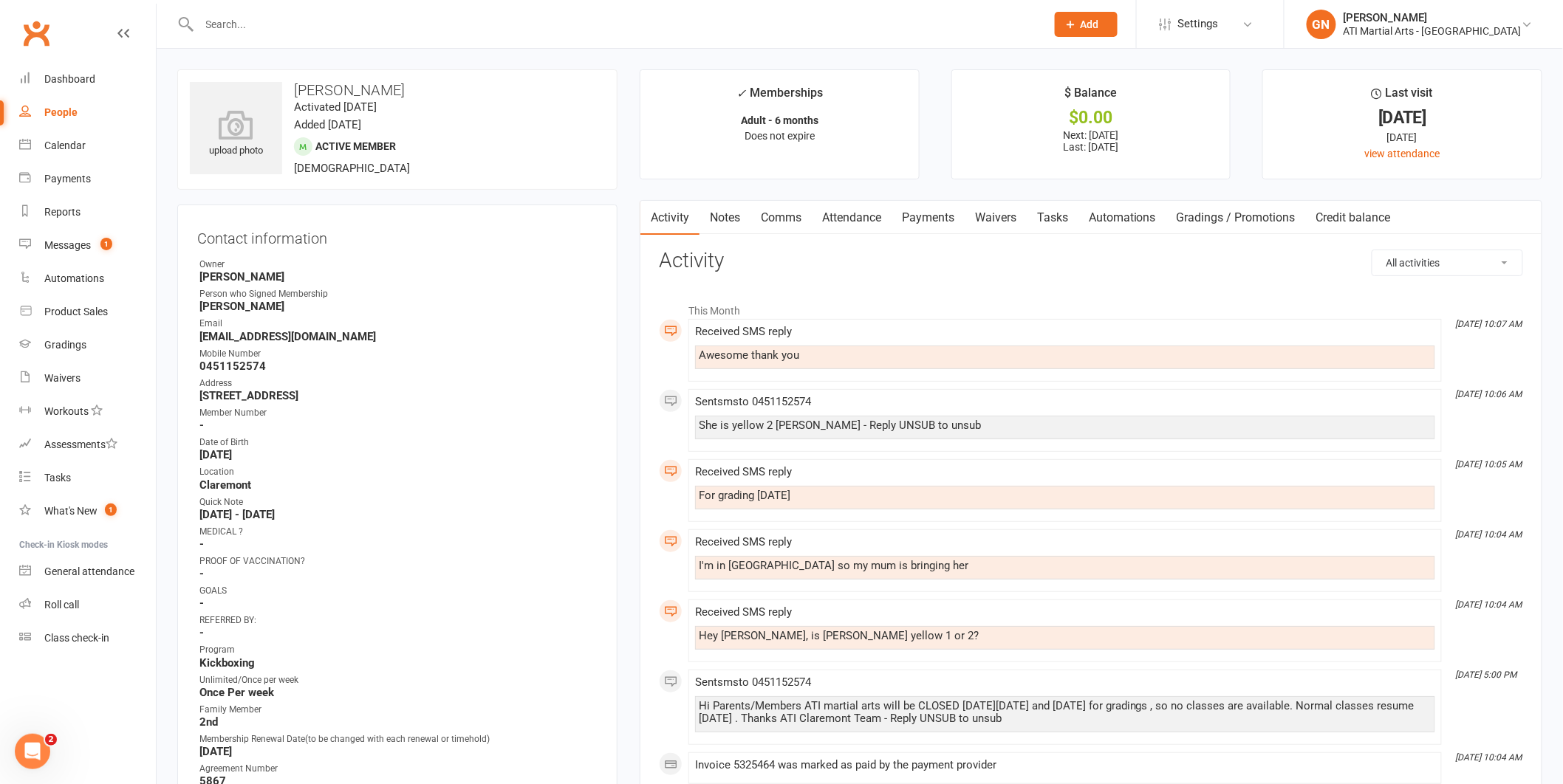
click at [220, 20] on input "text" at bounding box center [616, 24] width 841 height 21
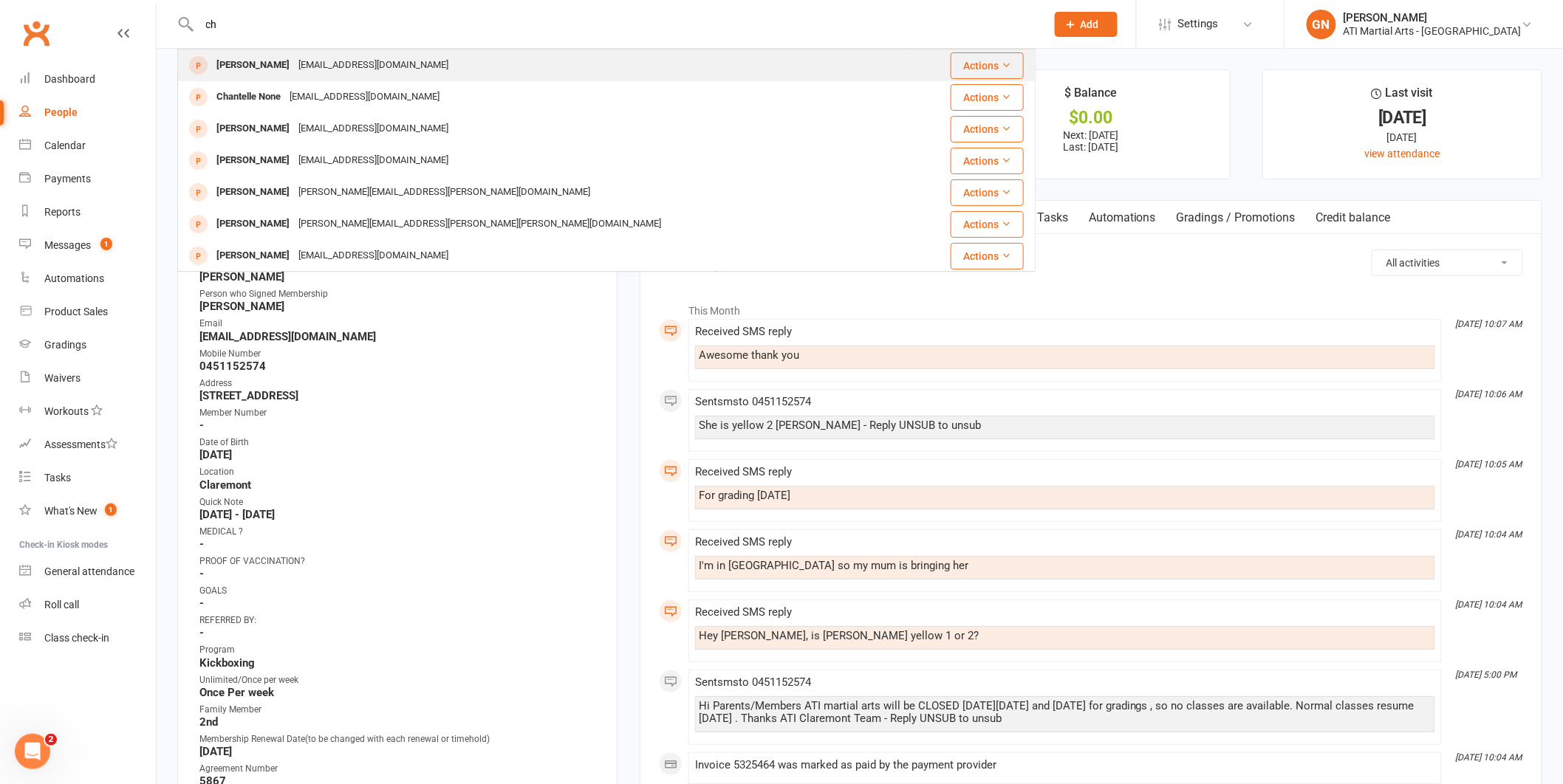
type input "c"
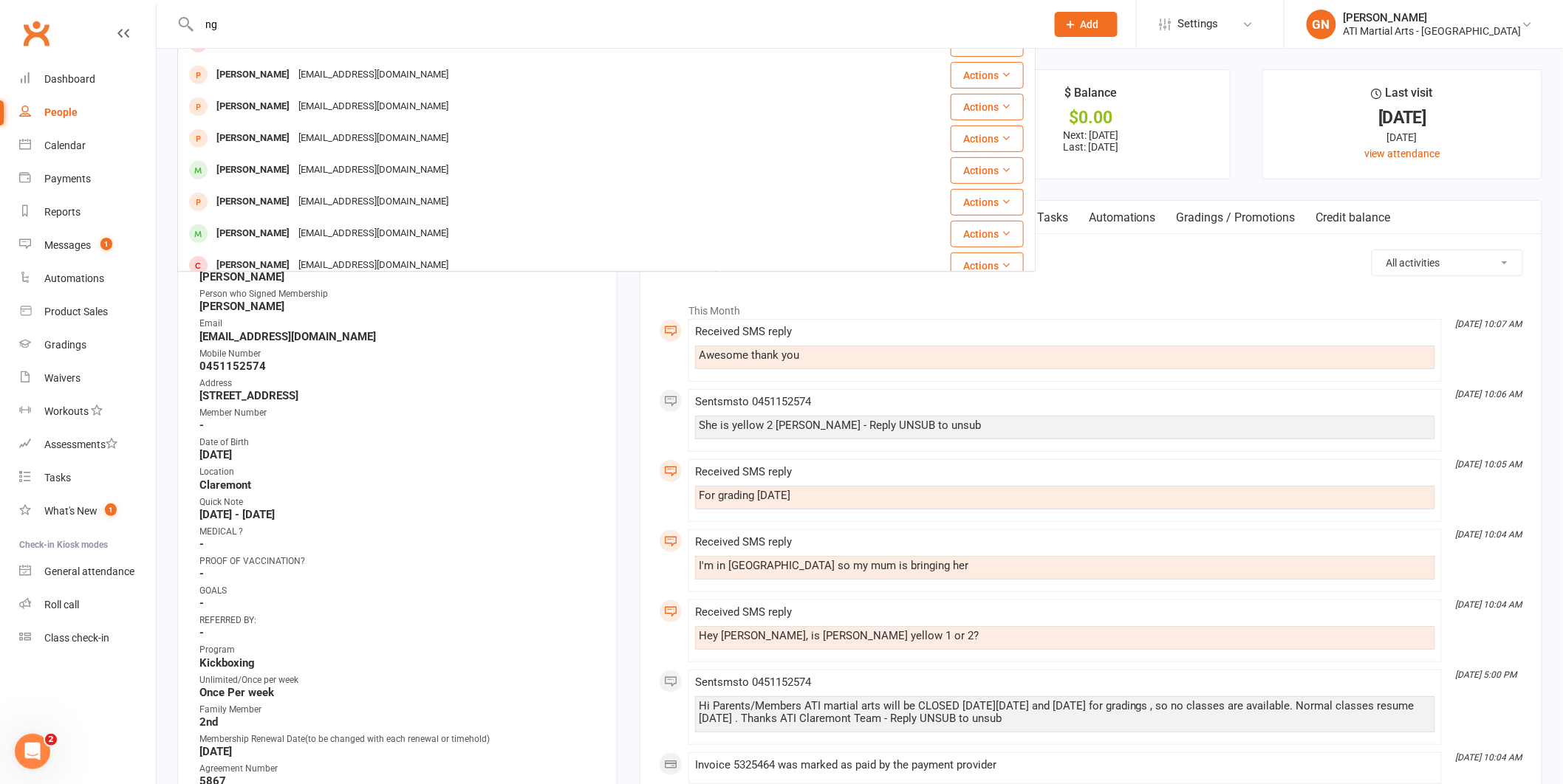
scroll to position [278, 0]
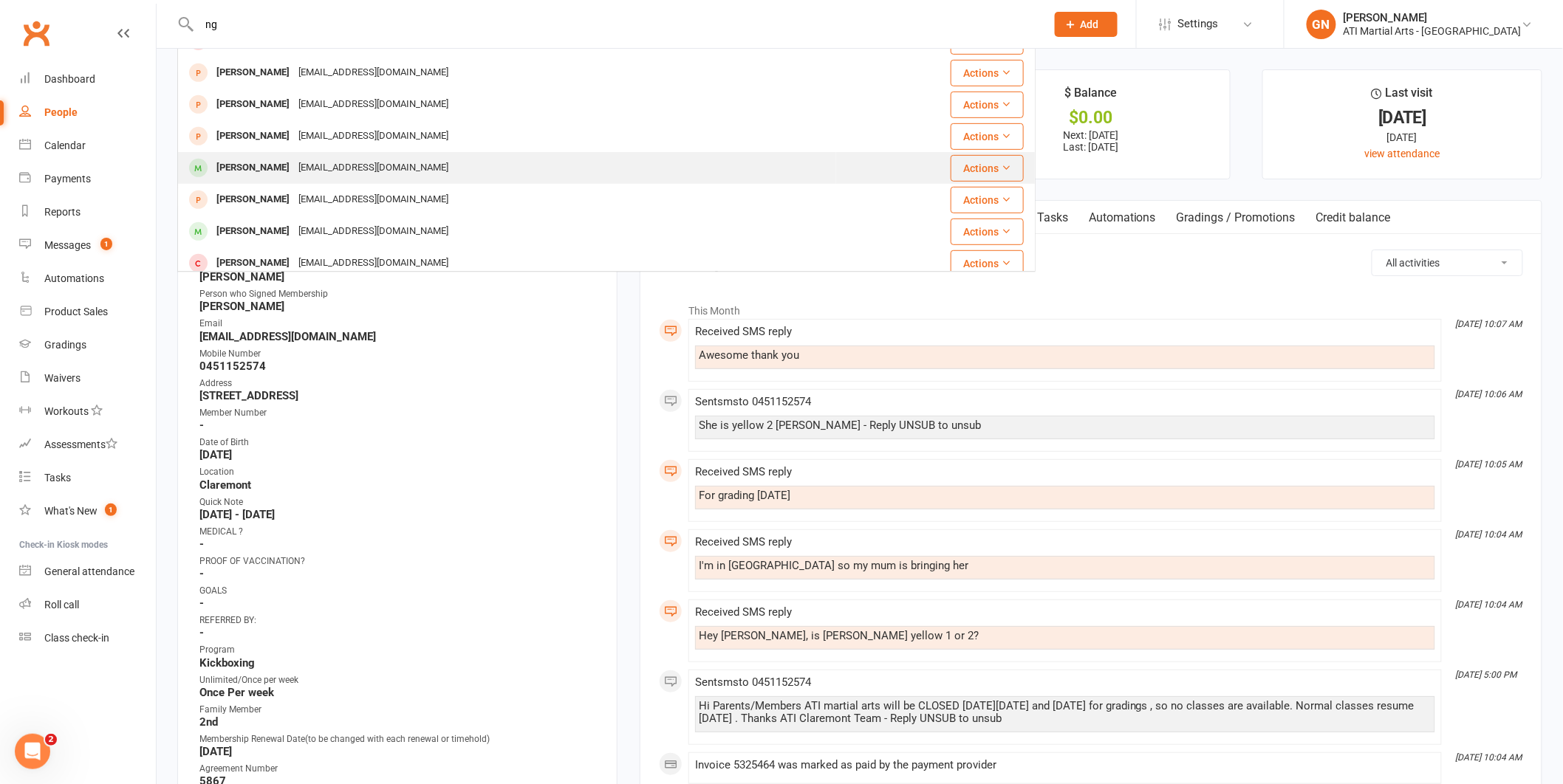
type input "ng"
click at [245, 166] on div "[PERSON_NAME]" at bounding box center [253, 167] width 82 height 21
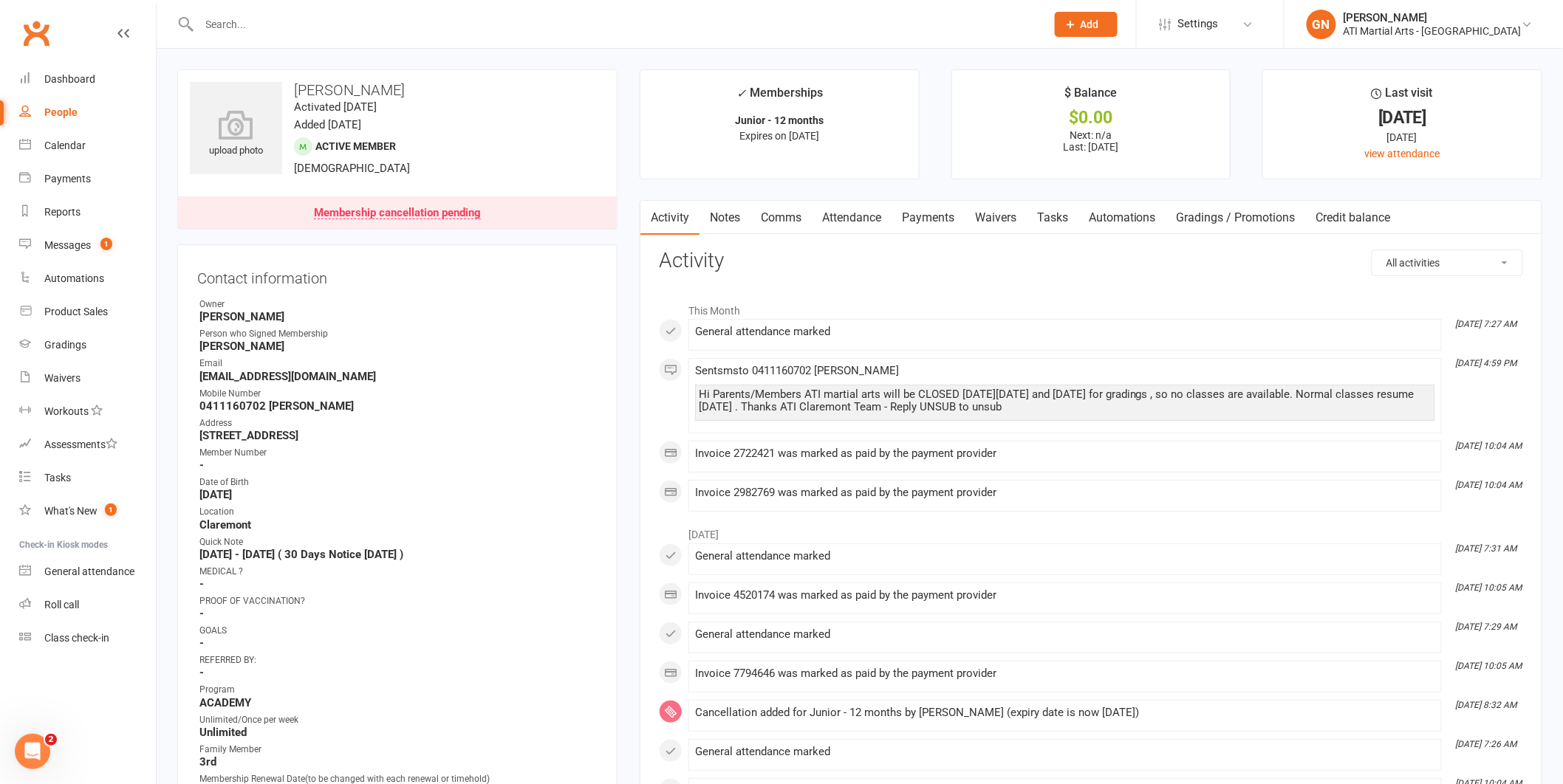
click at [931, 228] on link "Payments" at bounding box center [927, 218] width 73 height 34
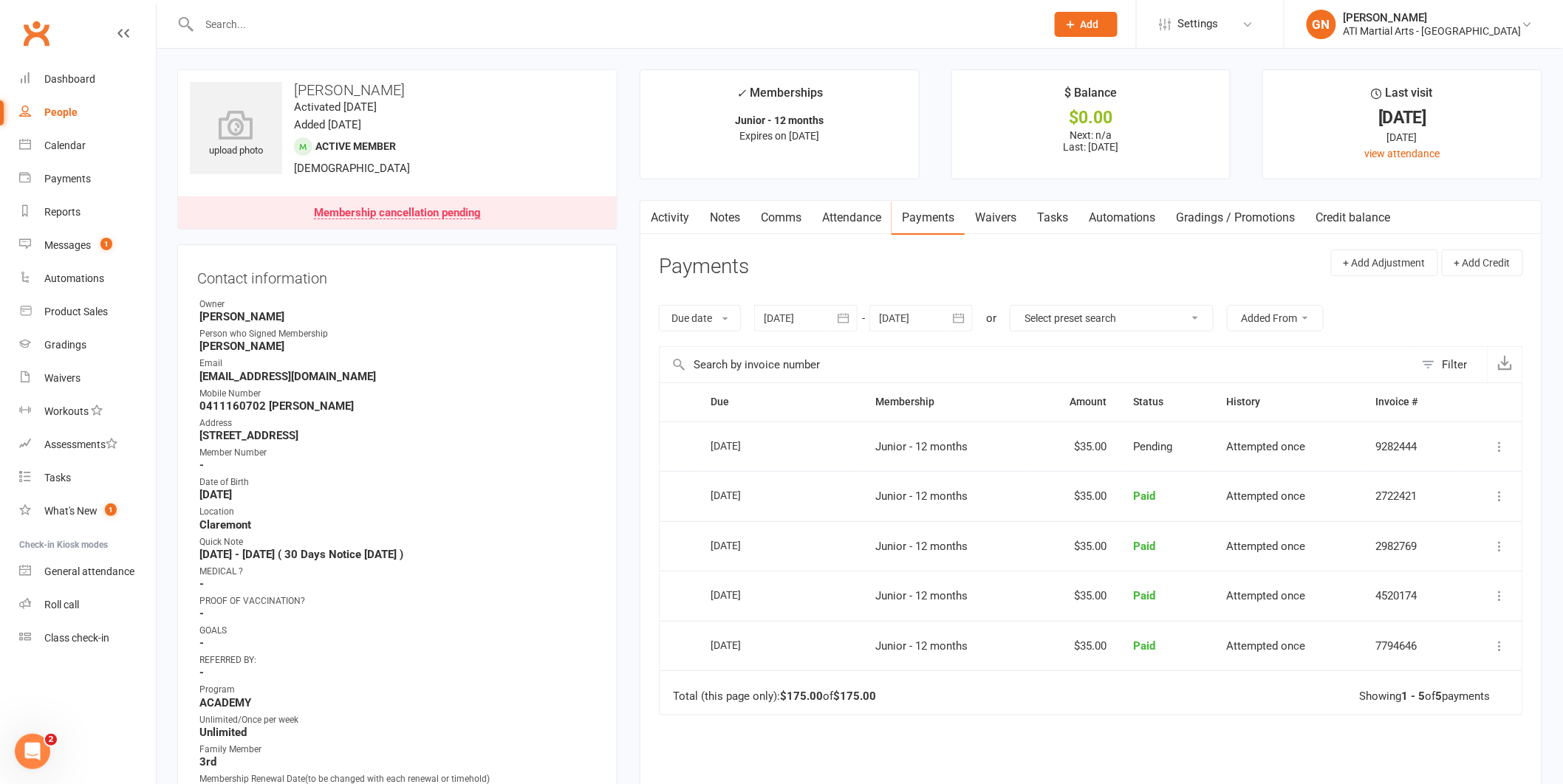
click at [924, 321] on div at bounding box center [921, 318] width 104 height 27
click at [1093, 403] on span "03" at bounding box center [1092, 409] width 12 height 12
type input "[DATE]"
click at [287, 21] on input "text" at bounding box center [616, 24] width 841 height 21
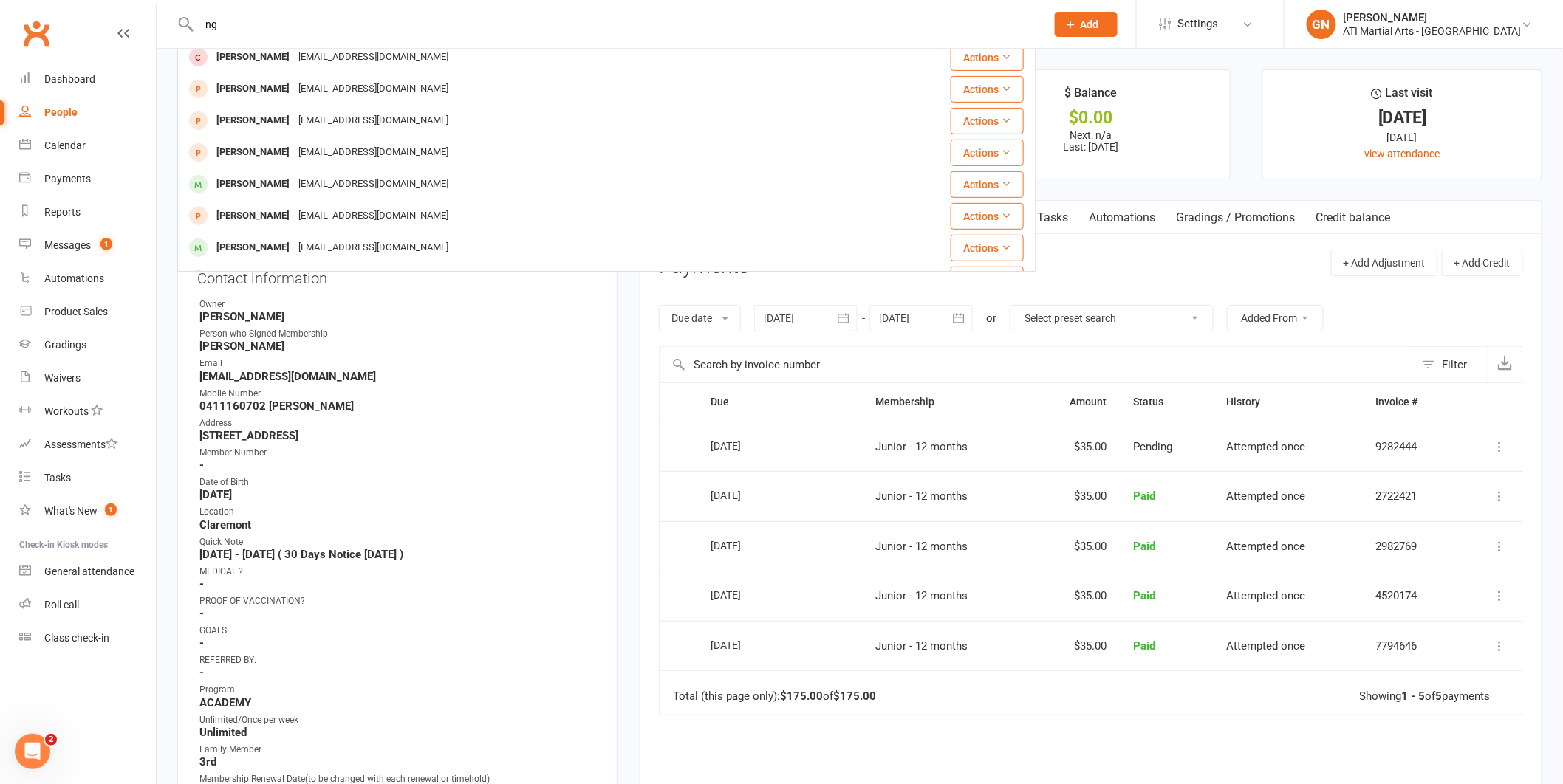
scroll to position [277, 0]
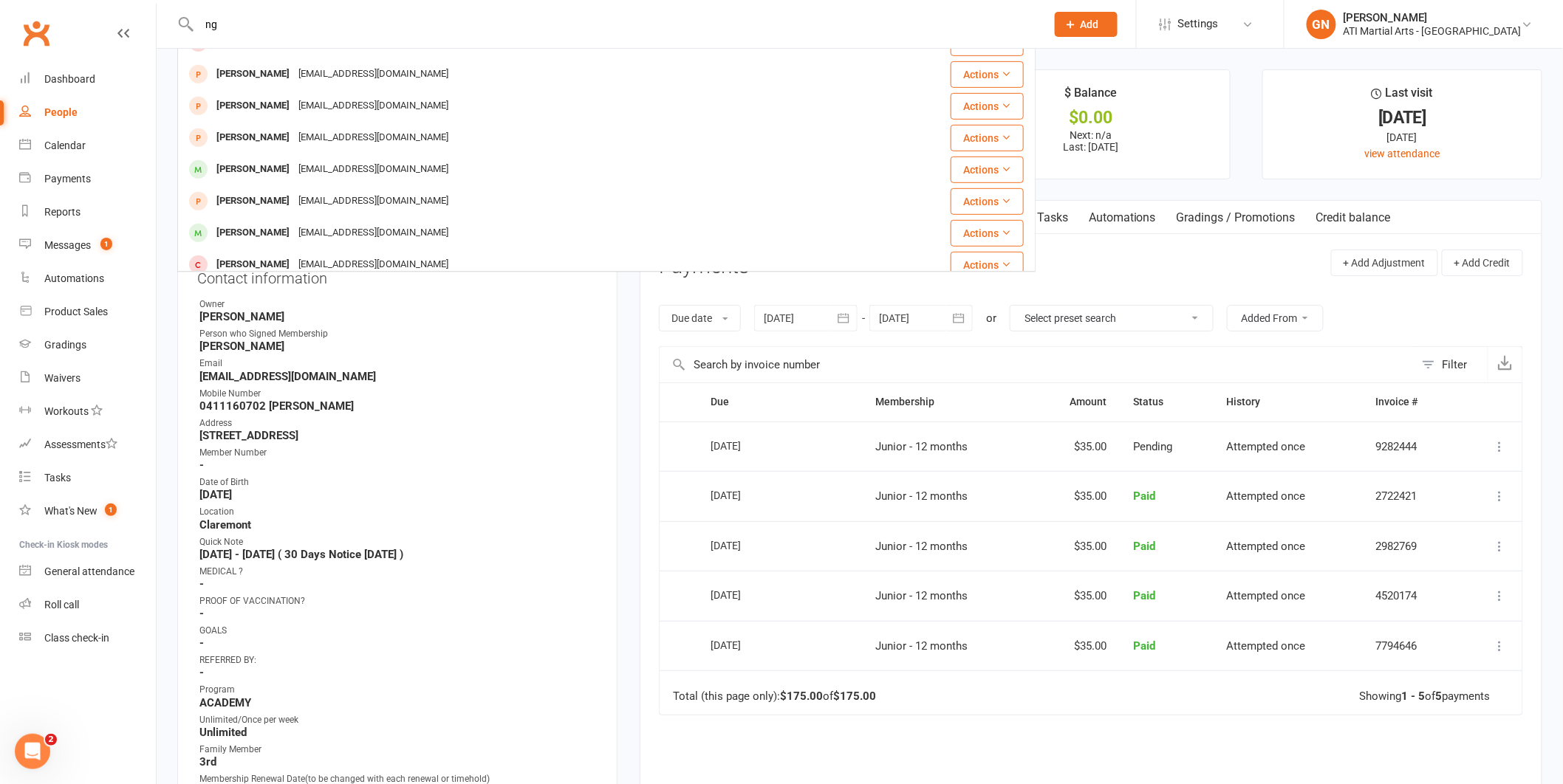
type input "ng"
click at [1457, 306] on div "Due date Due date Date paid Date failed Date settled [DATE] [DATE] Sun Mon Tue …" at bounding box center [1091, 318] width 864 height 56
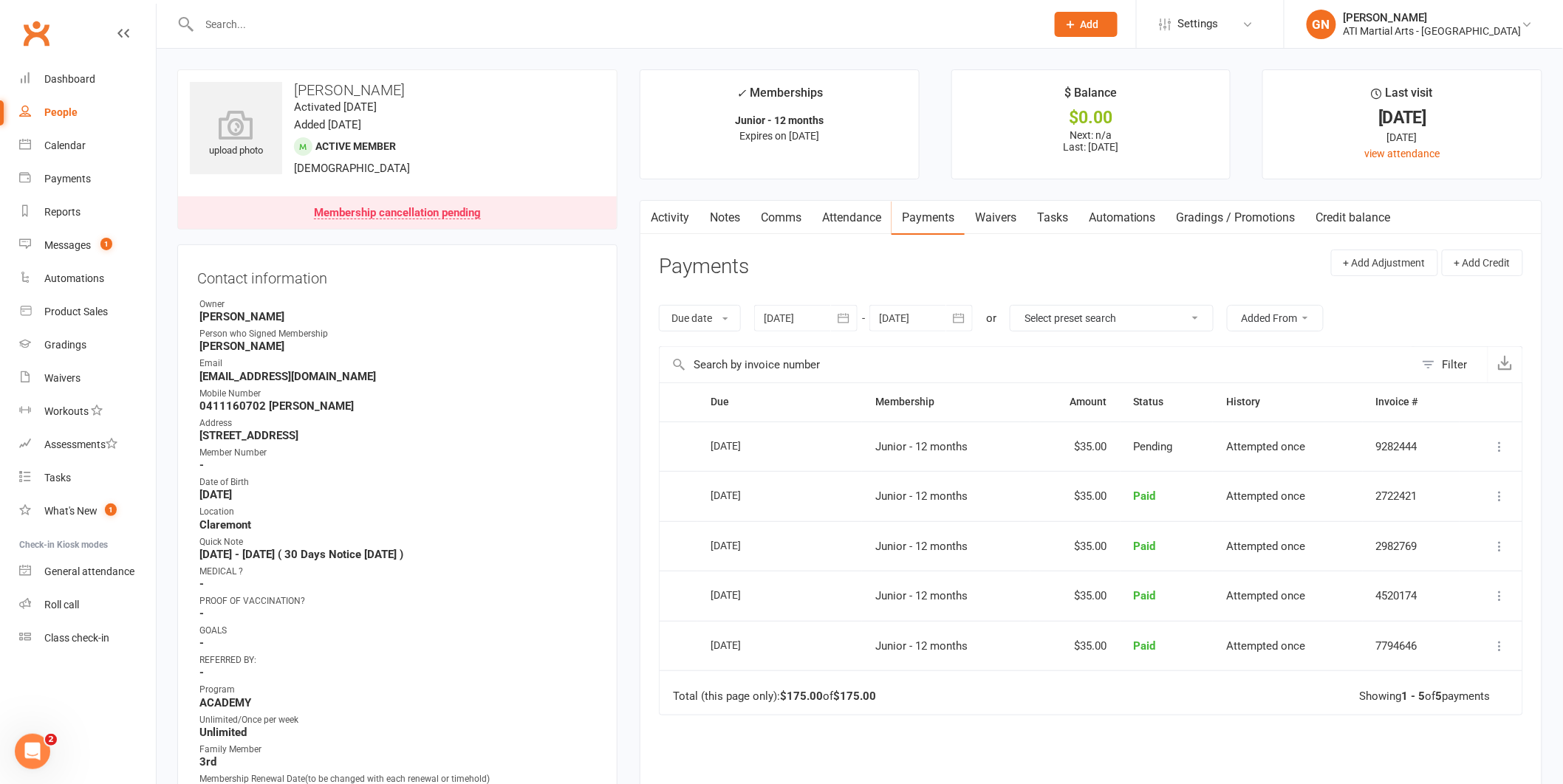
click at [283, 31] on input "text" at bounding box center [616, 24] width 841 height 21
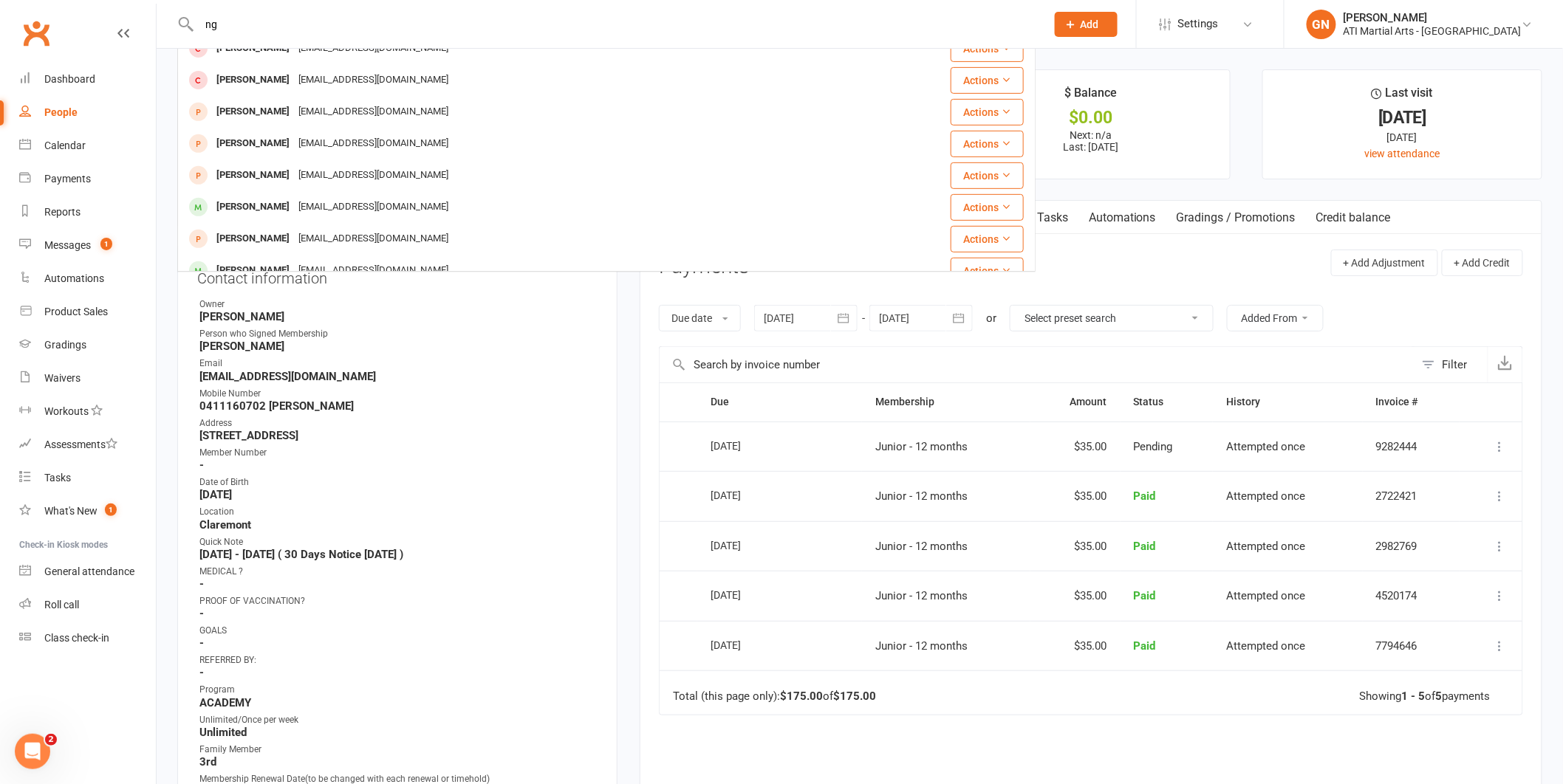
scroll to position [349, 0]
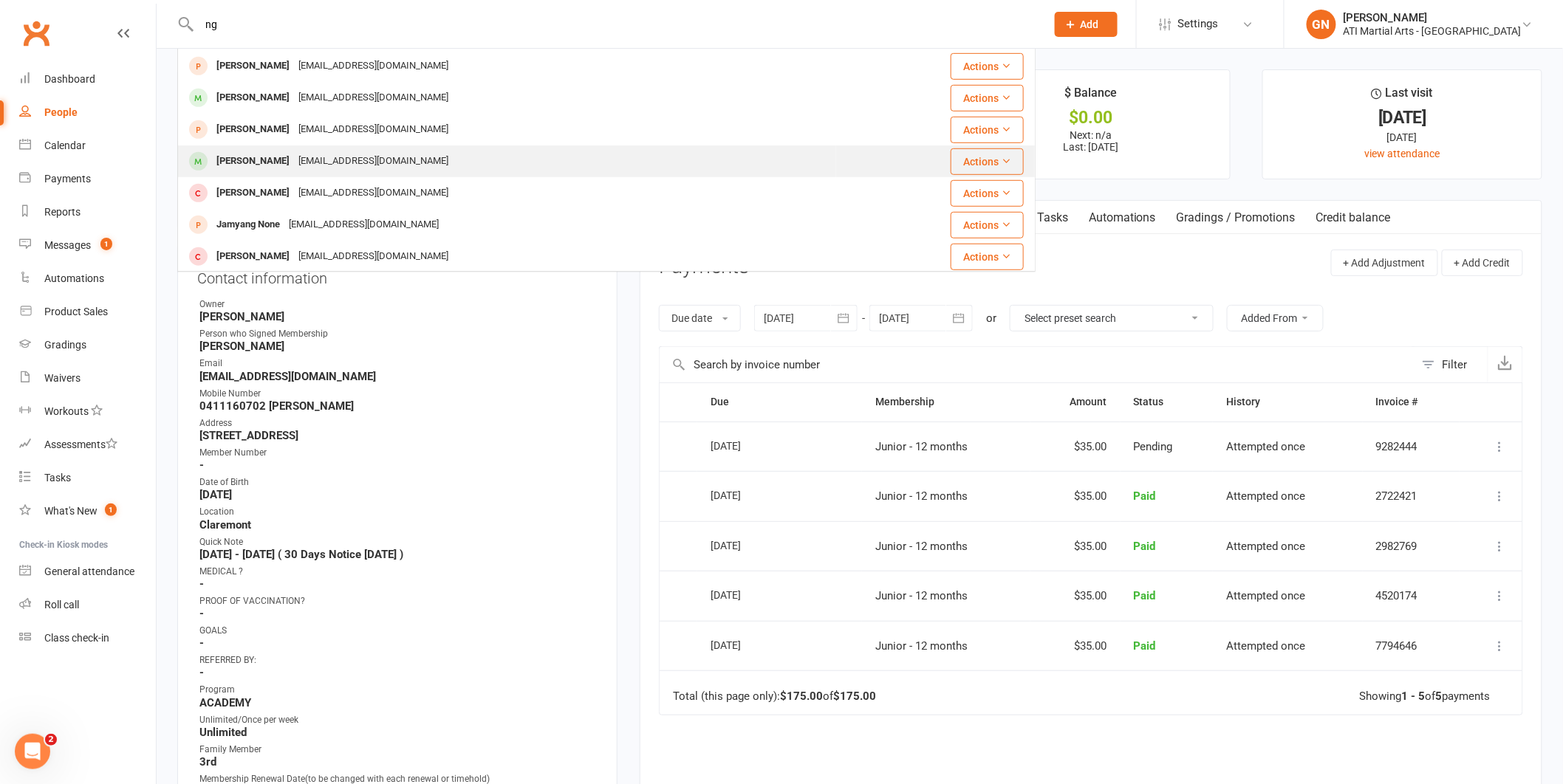
type input "ng"
click at [238, 155] on div "[PERSON_NAME]" at bounding box center [253, 160] width 82 height 21
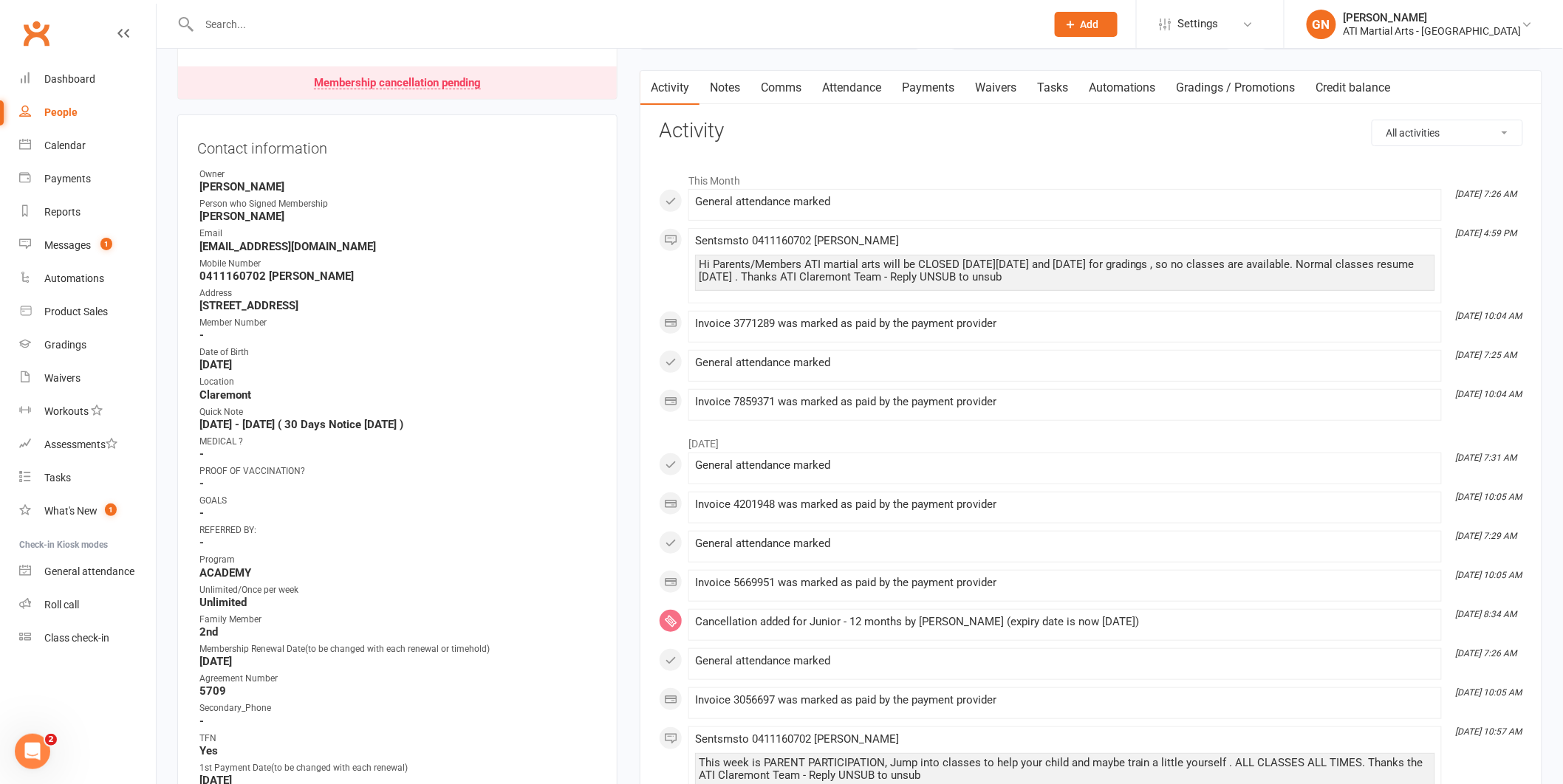
scroll to position [138, 0]
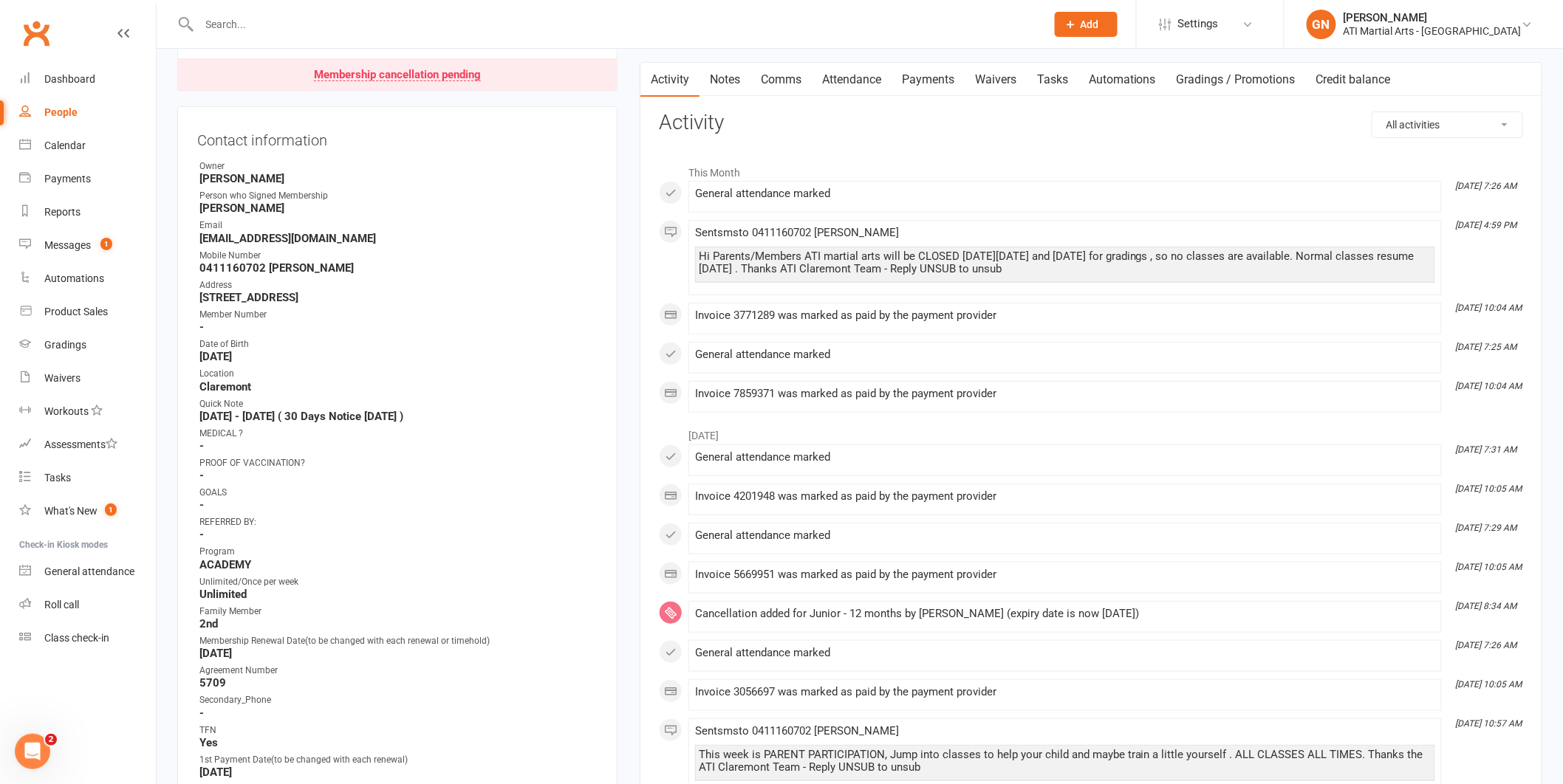
click at [952, 80] on link "Payments" at bounding box center [927, 80] width 73 height 34
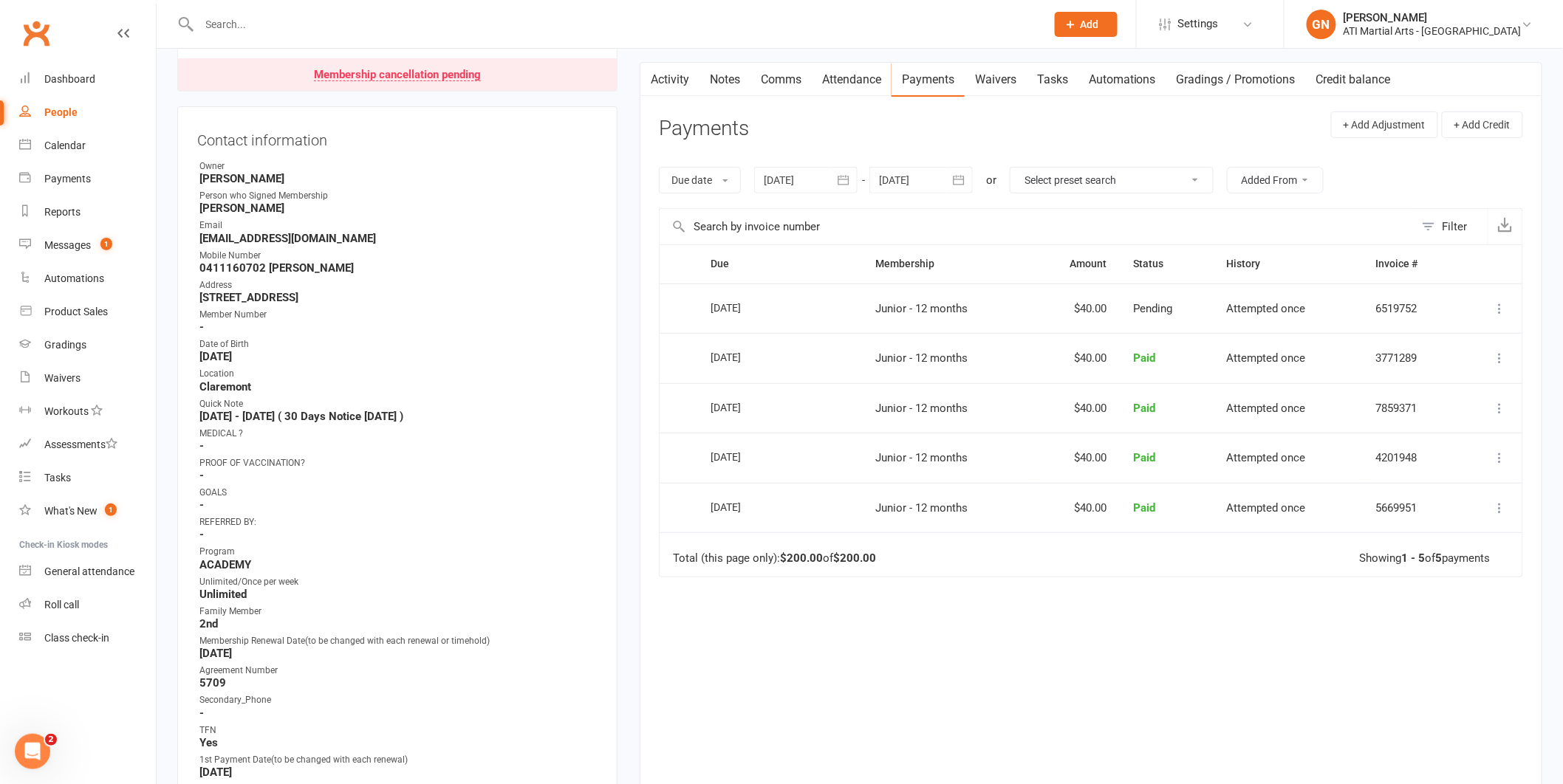
click at [221, 23] on input "text" at bounding box center [616, 24] width 841 height 21
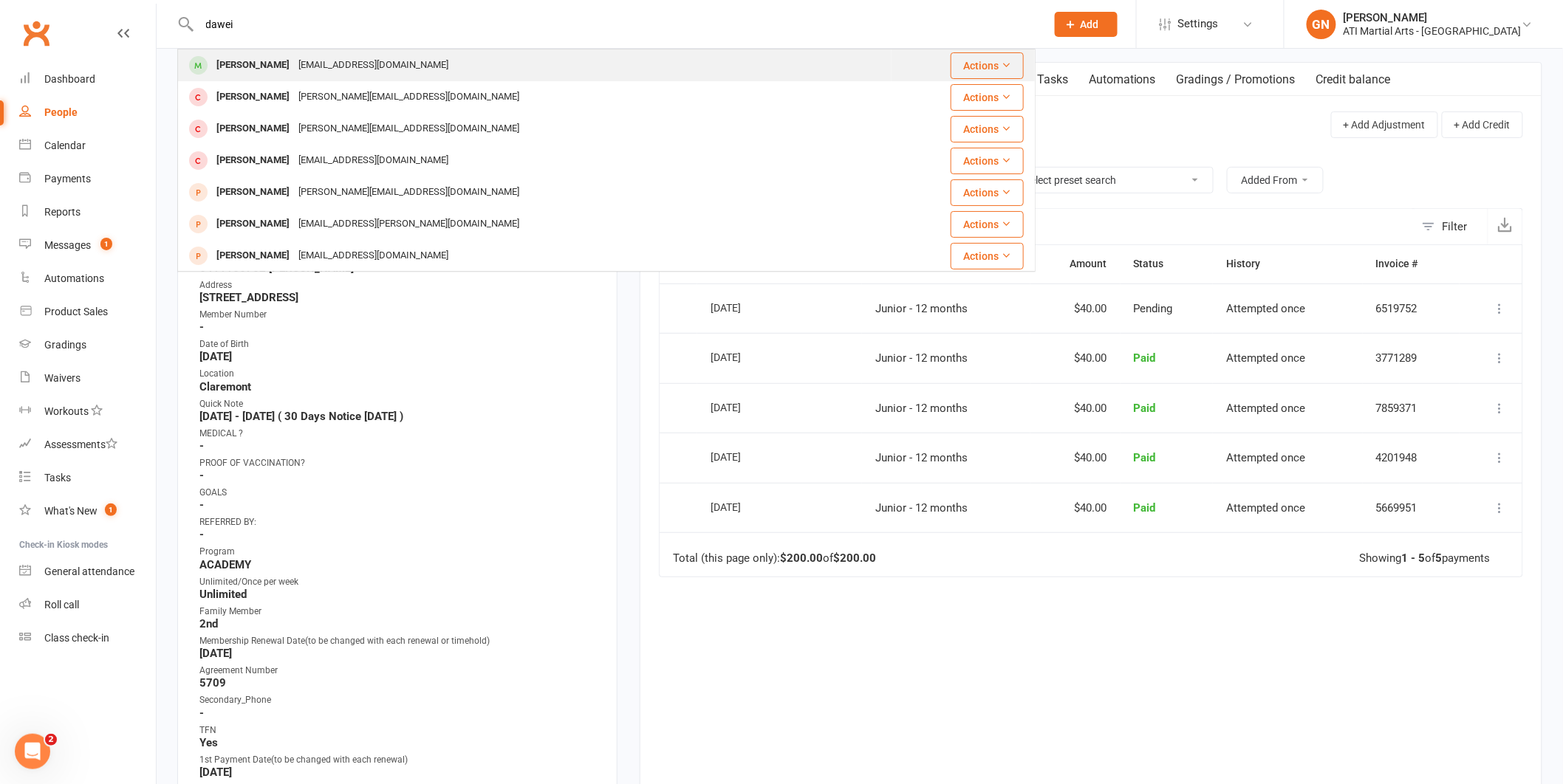
type input "dawei"
click at [237, 69] on div "[PERSON_NAME]" at bounding box center [253, 65] width 82 height 21
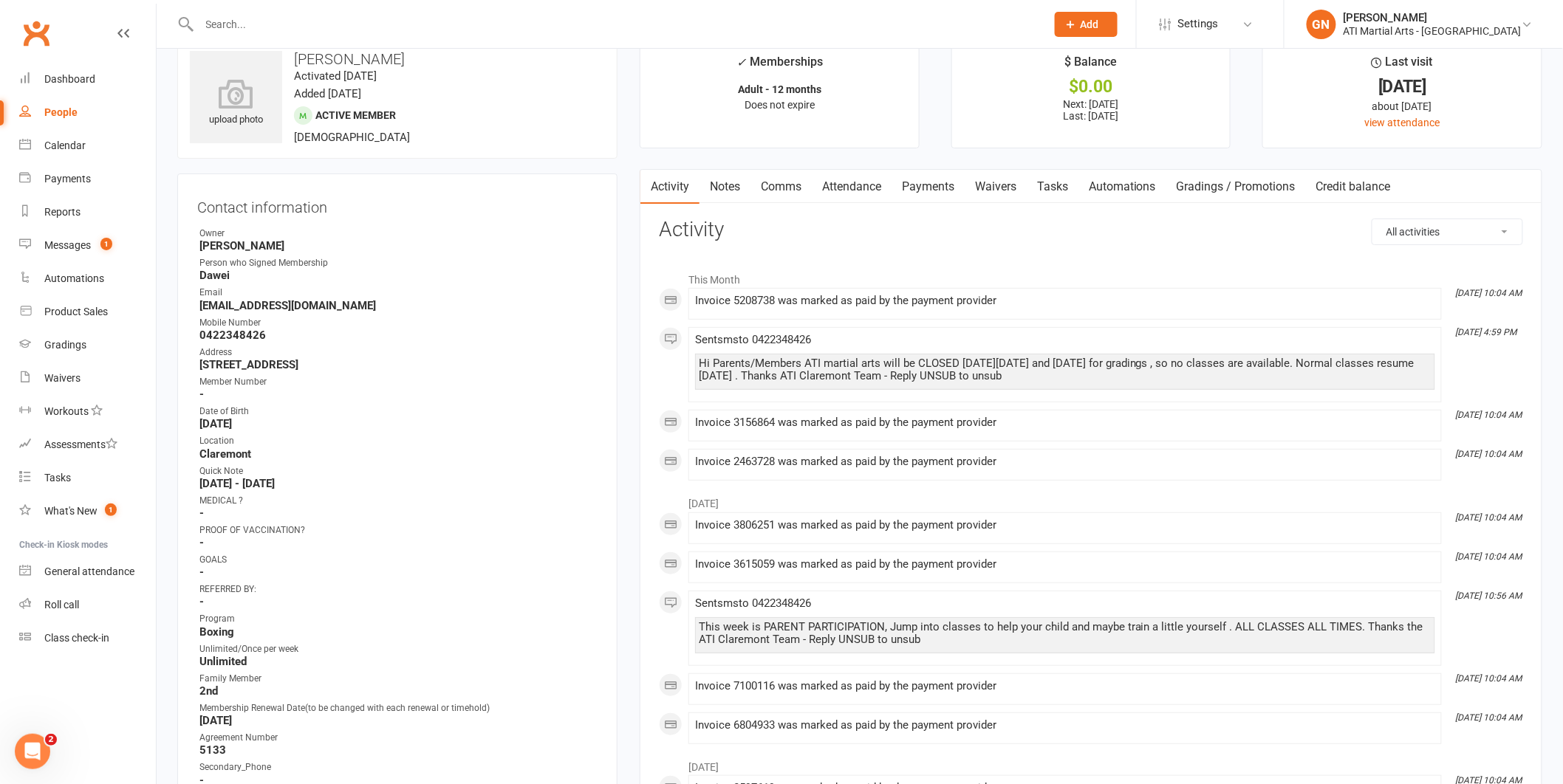
scroll to position [1, 0]
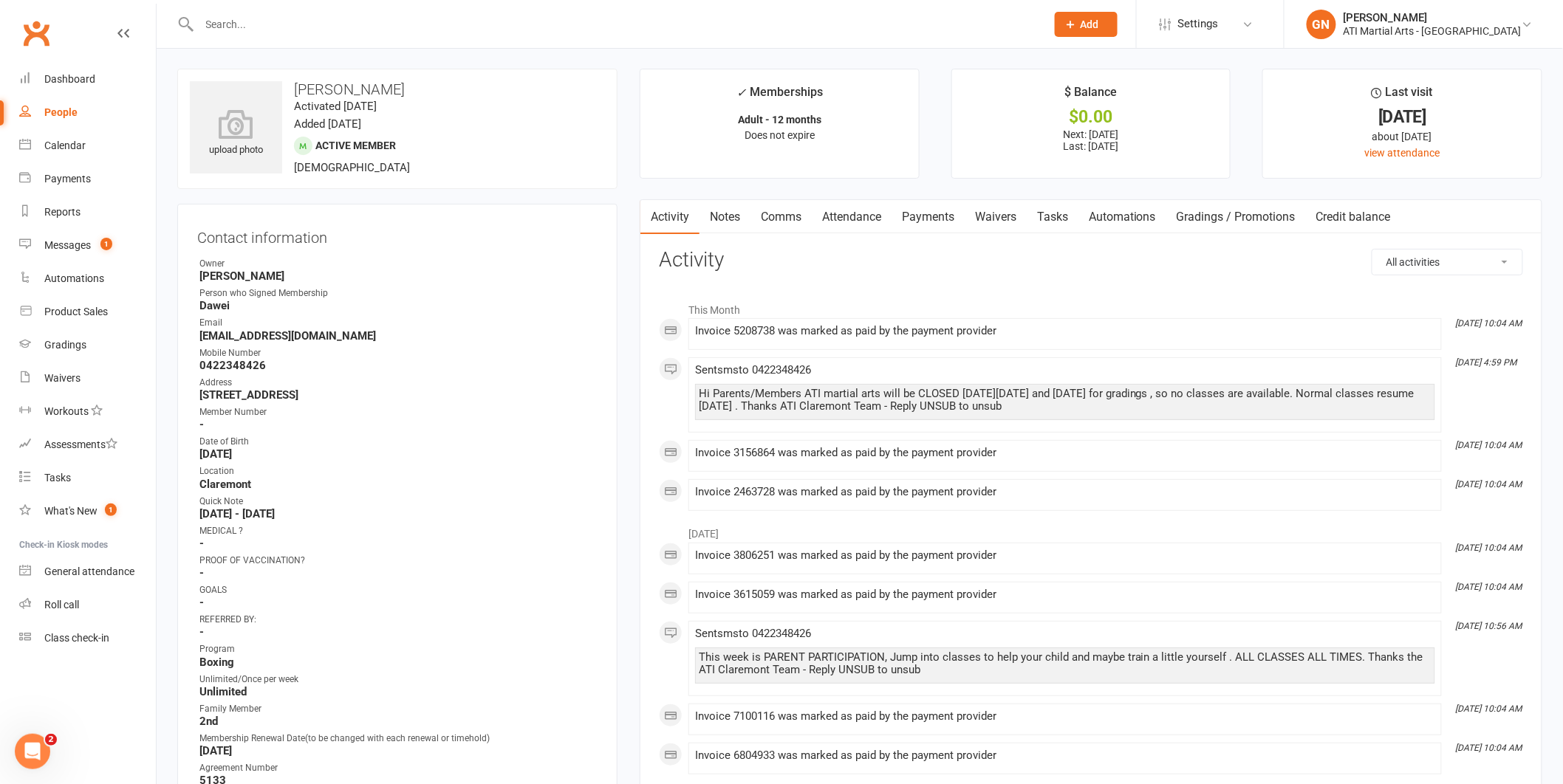
click at [256, 512] on strong "[DATE] - [DATE]" at bounding box center [398, 513] width 398 height 13
click at [852, 215] on link "Attendance" at bounding box center [851, 217] width 80 height 34
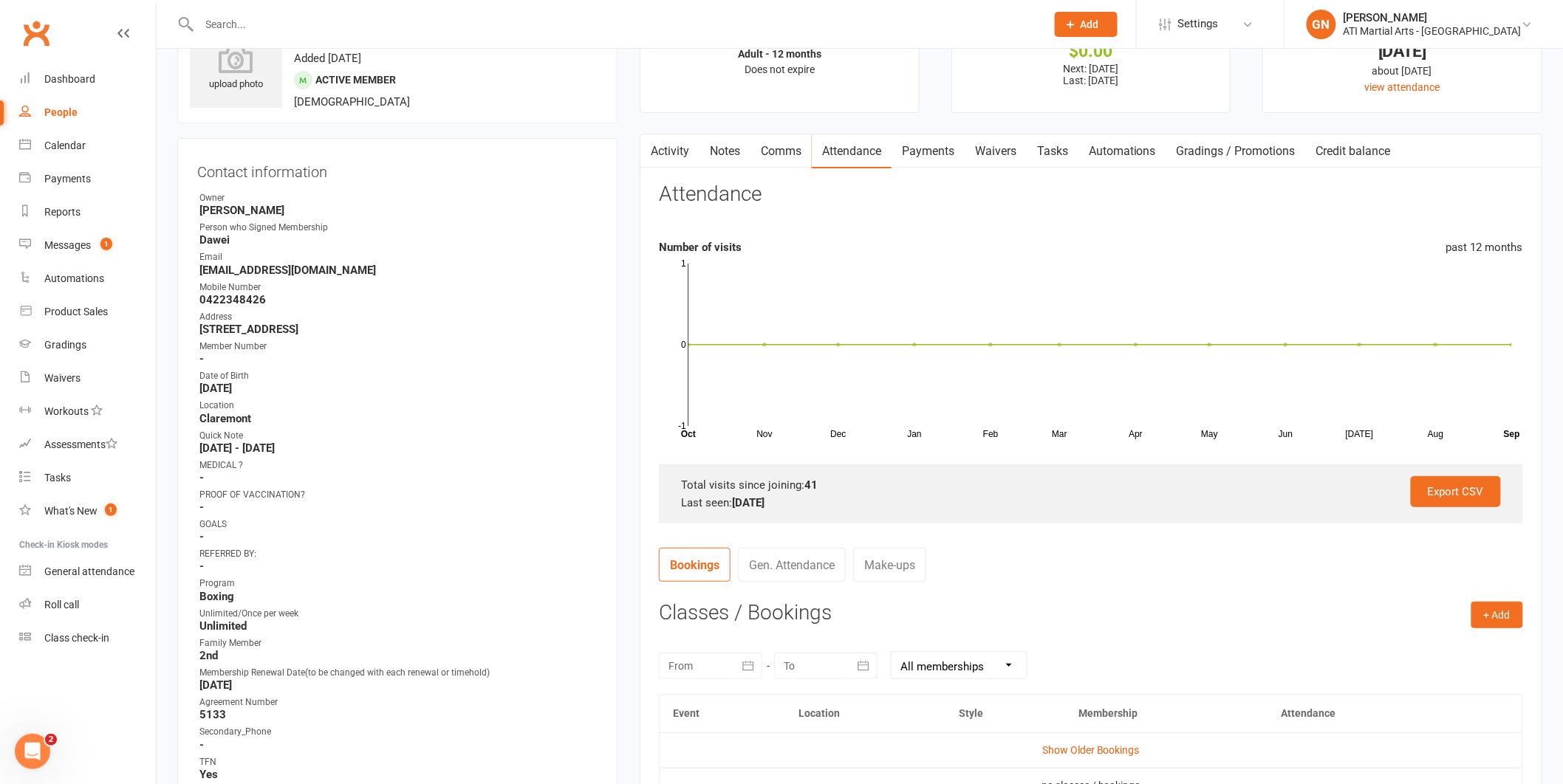
scroll to position [31, 0]
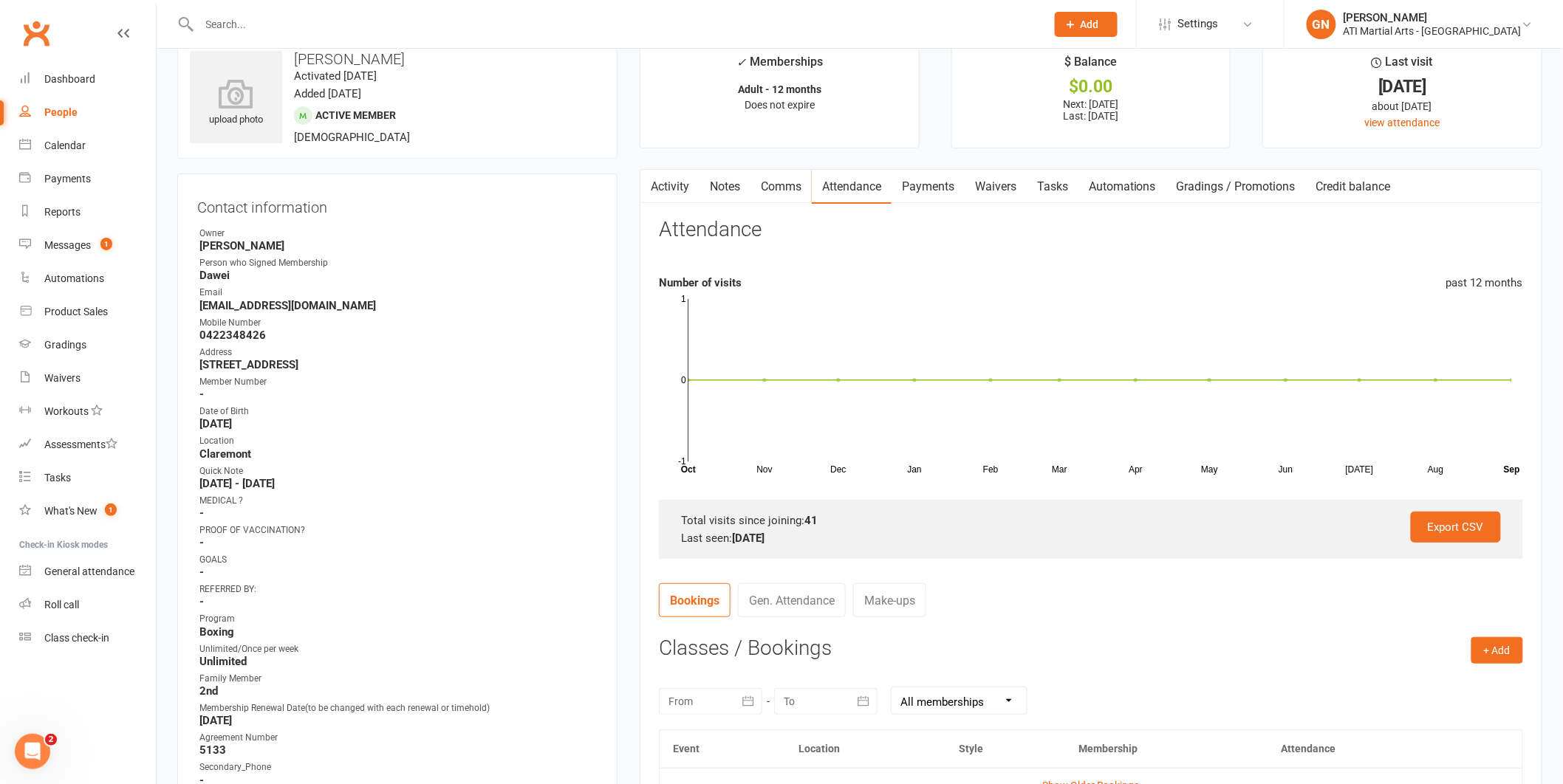
click at [948, 181] on link "Payments" at bounding box center [927, 186] width 73 height 34
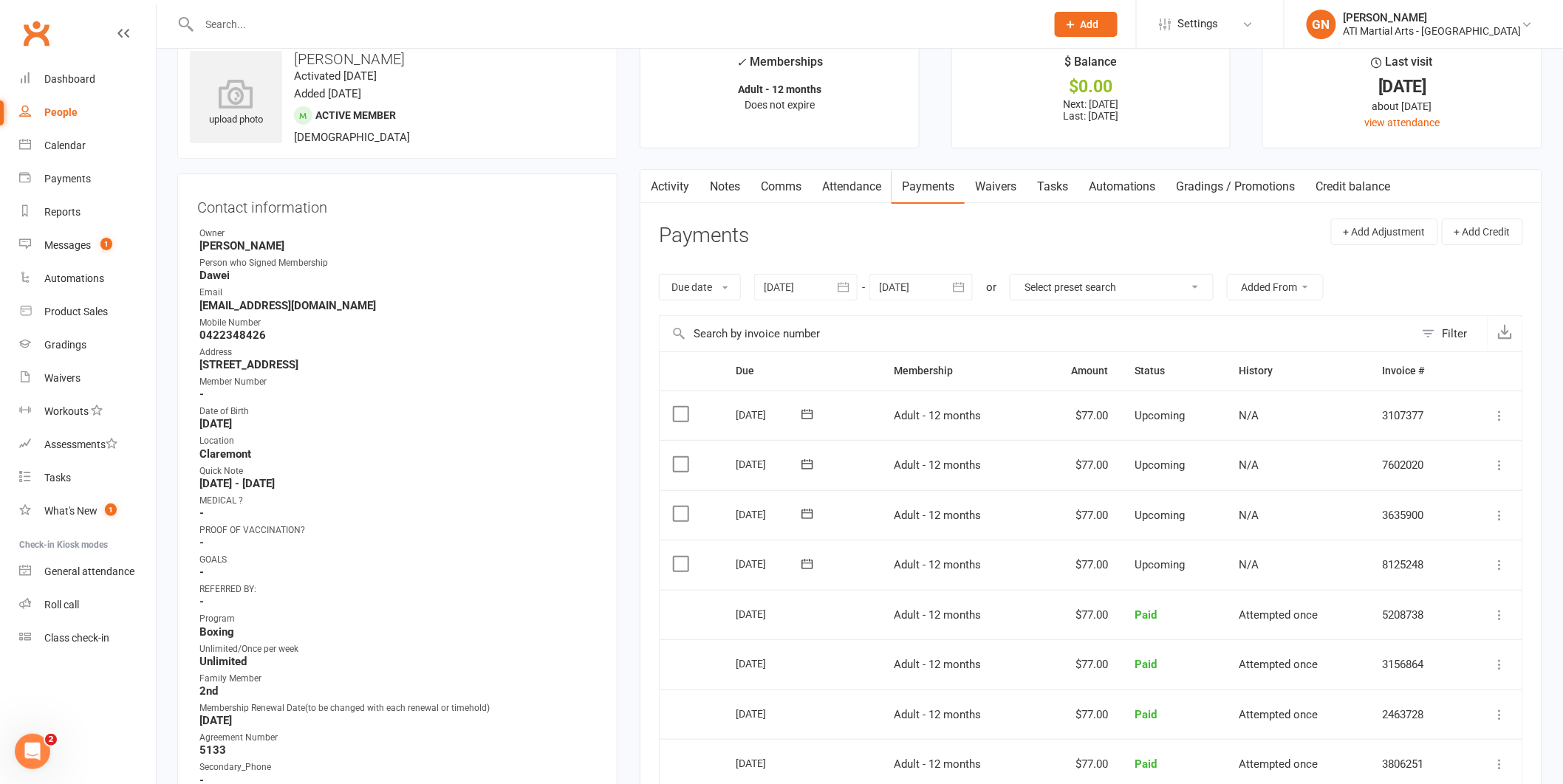
click at [263, 14] on input "text" at bounding box center [616, 24] width 841 height 21
click at [51, 176] on div "Payments" at bounding box center [67, 178] width 47 height 12
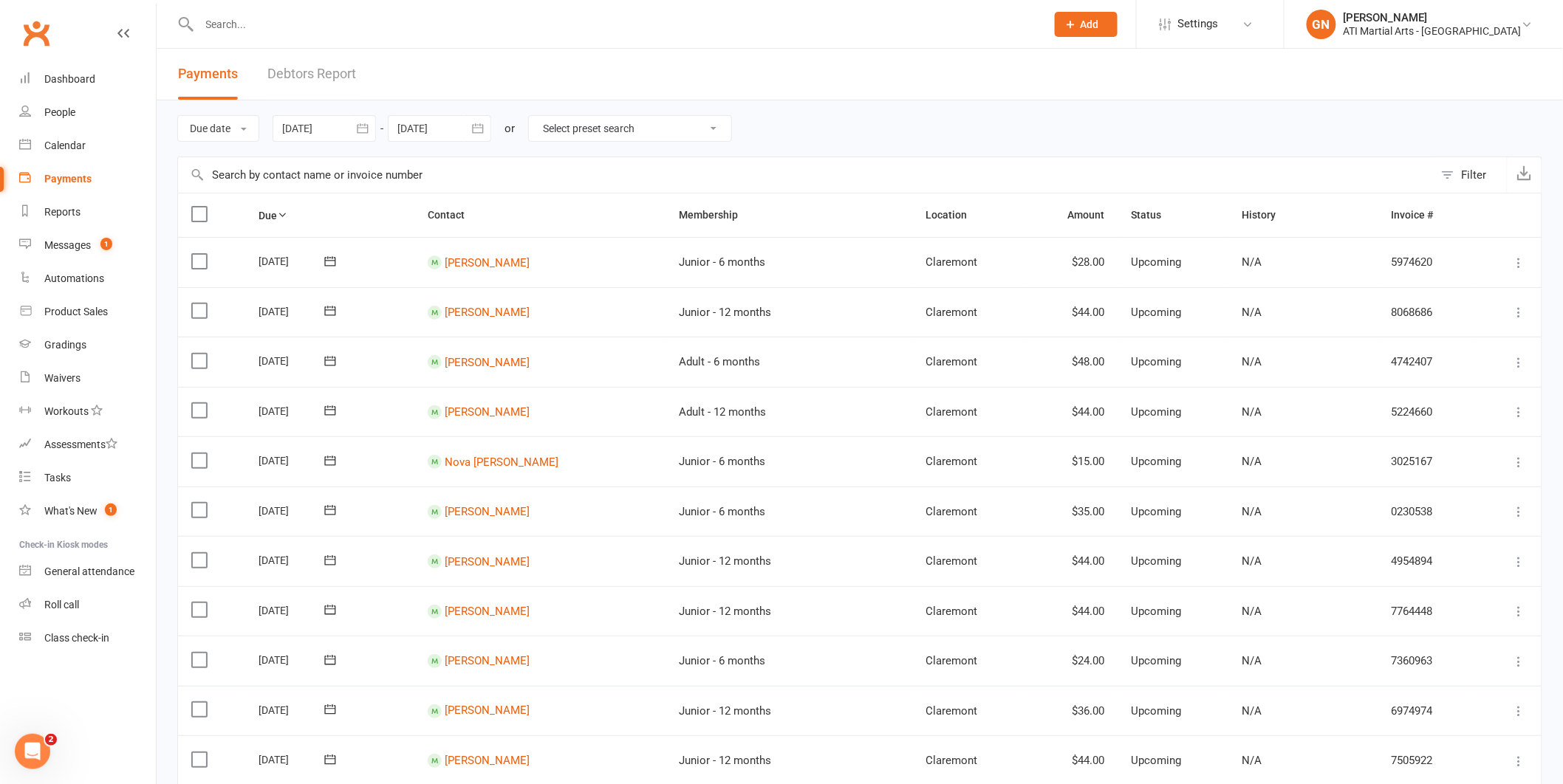
click at [274, 76] on link "Debtors Report" at bounding box center [311, 74] width 89 height 51
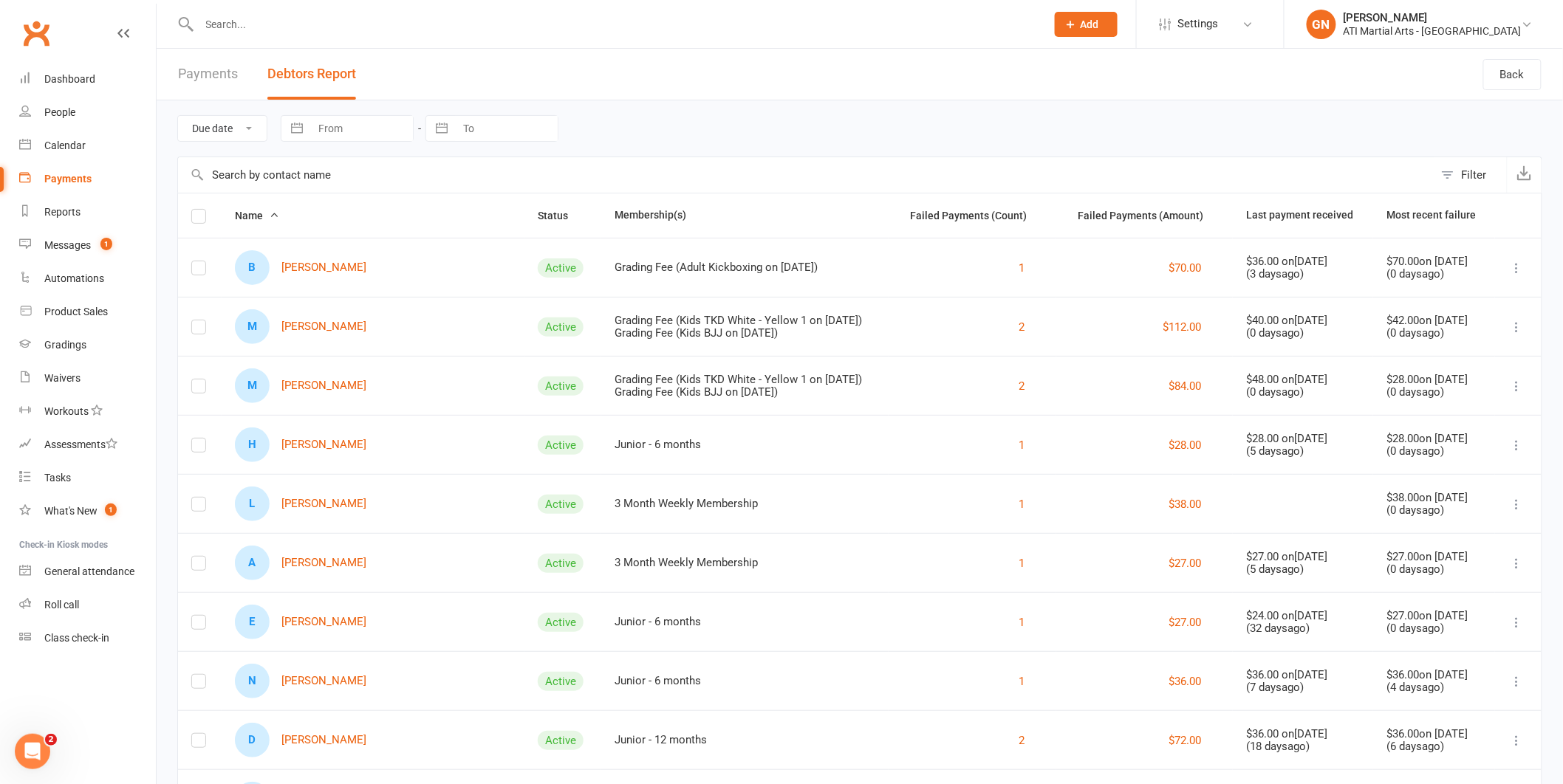
click at [292, 32] on input "text" at bounding box center [616, 24] width 841 height 21
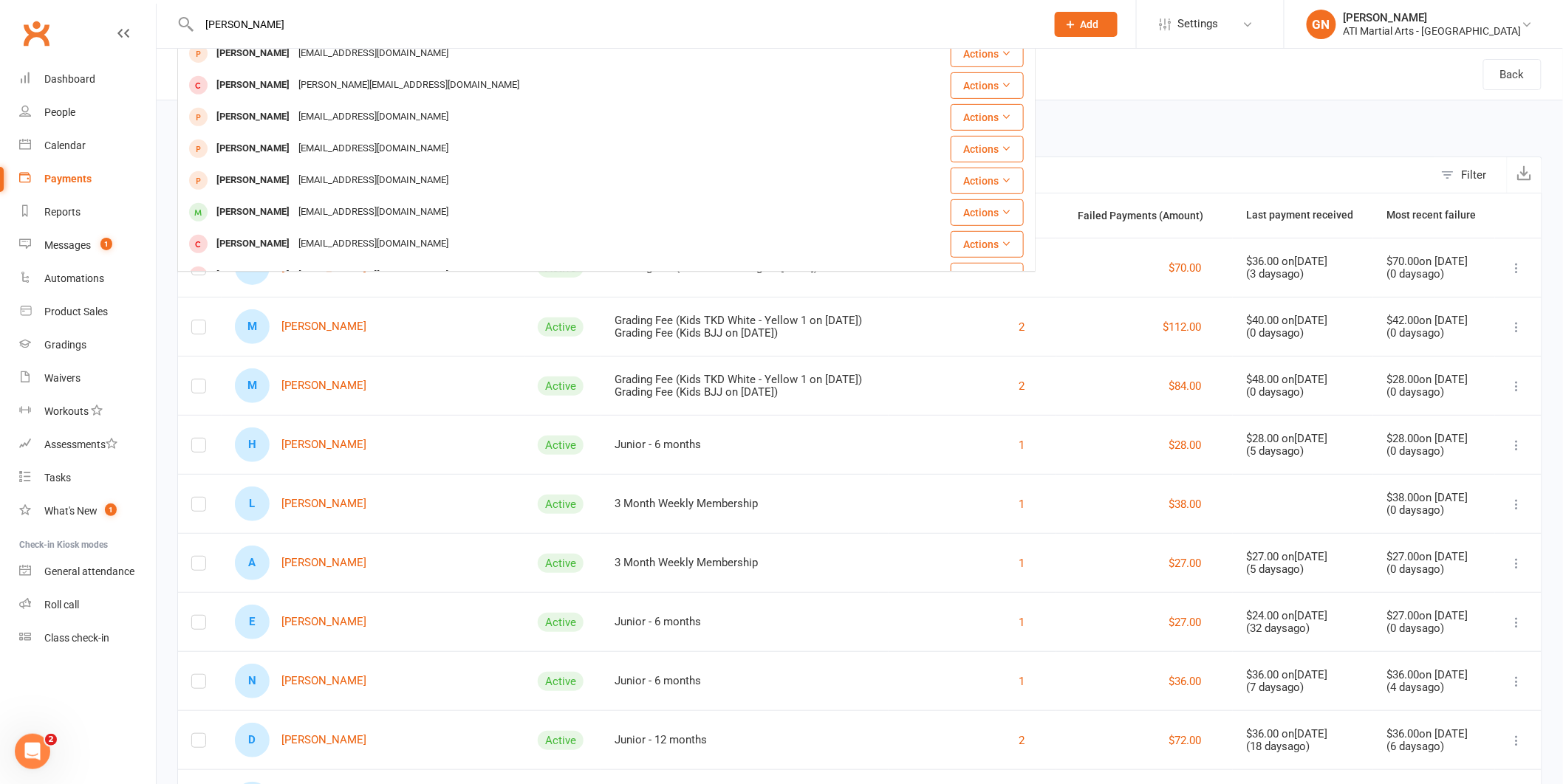
scroll to position [284, 0]
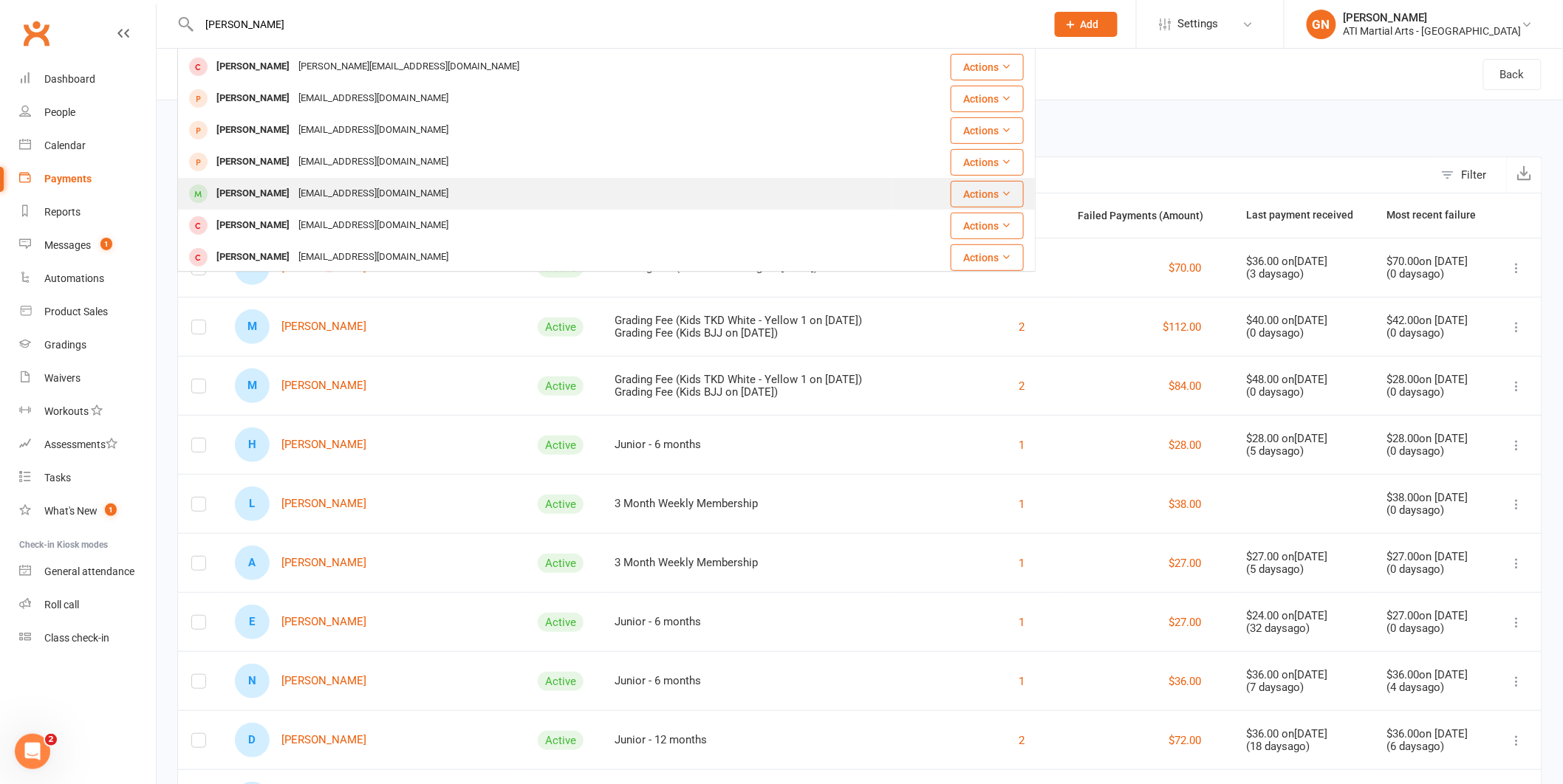
type input "[PERSON_NAME]"
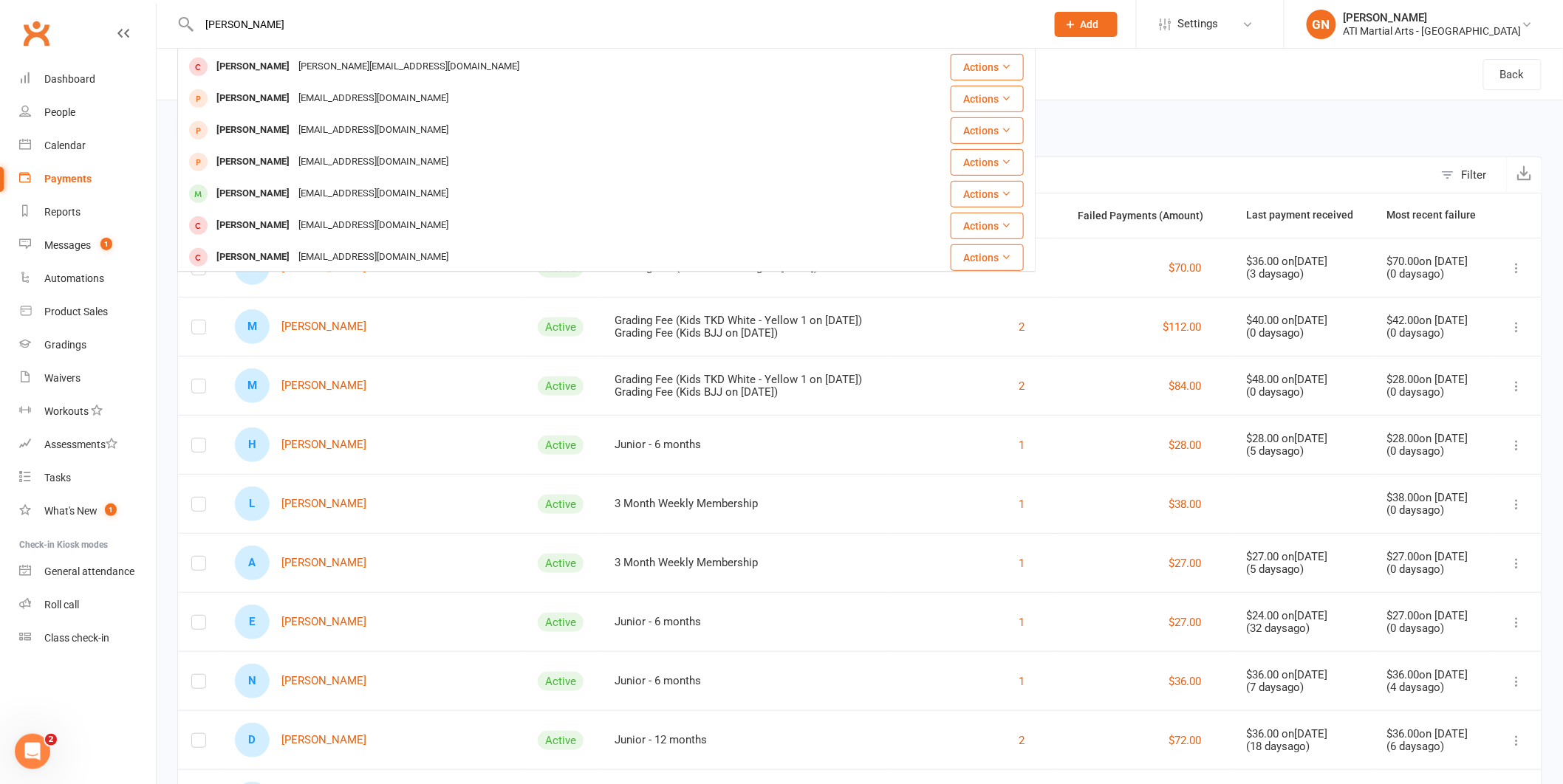
click at [265, 189] on div "[PERSON_NAME]" at bounding box center [253, 193] width 82 height 21
